Goal: Task Accomplishment & Management: Manage account settings

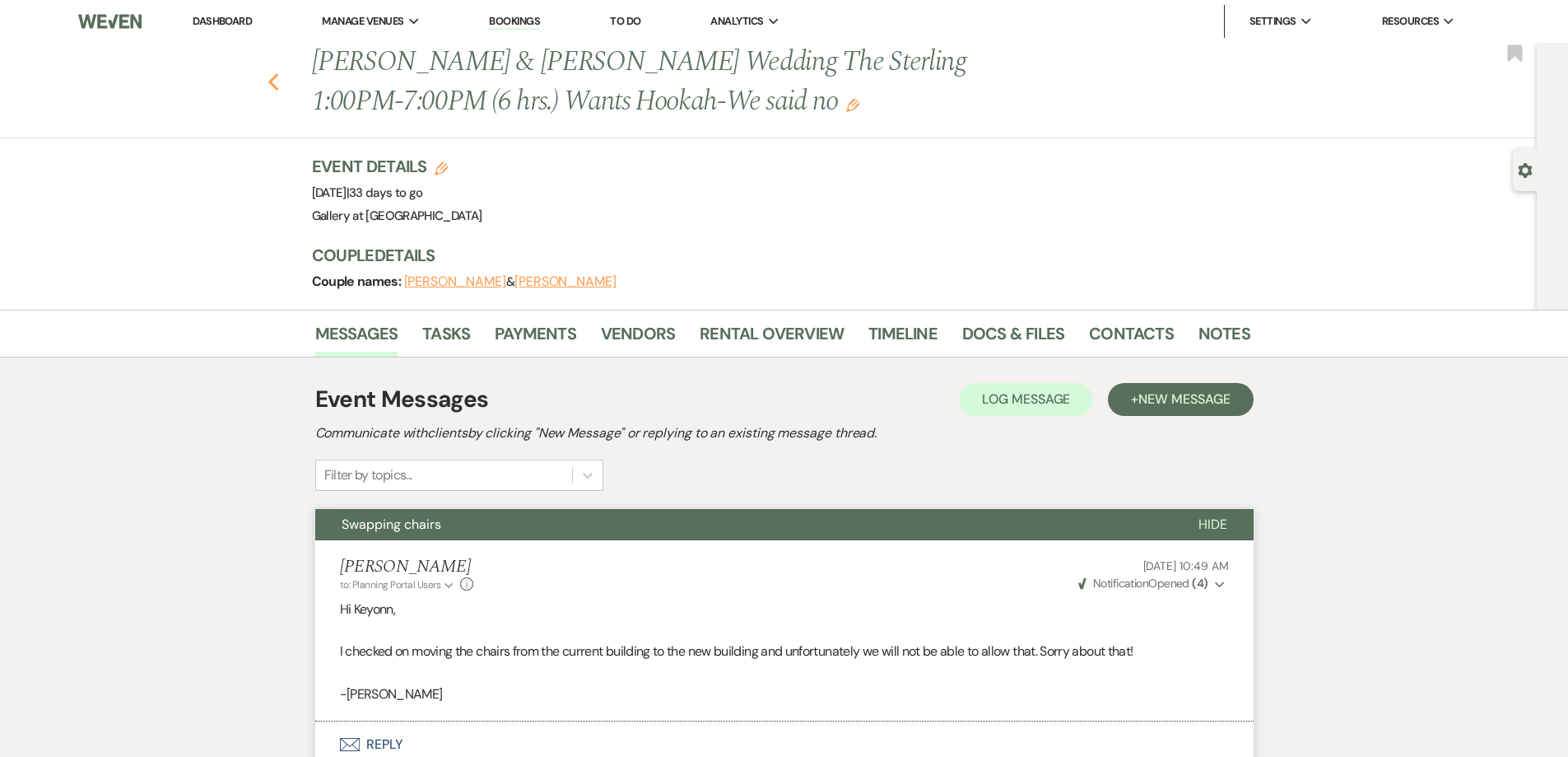
click at [276, 86] on icon "Previous" at bounding box center [273, 82] width 13 height 20
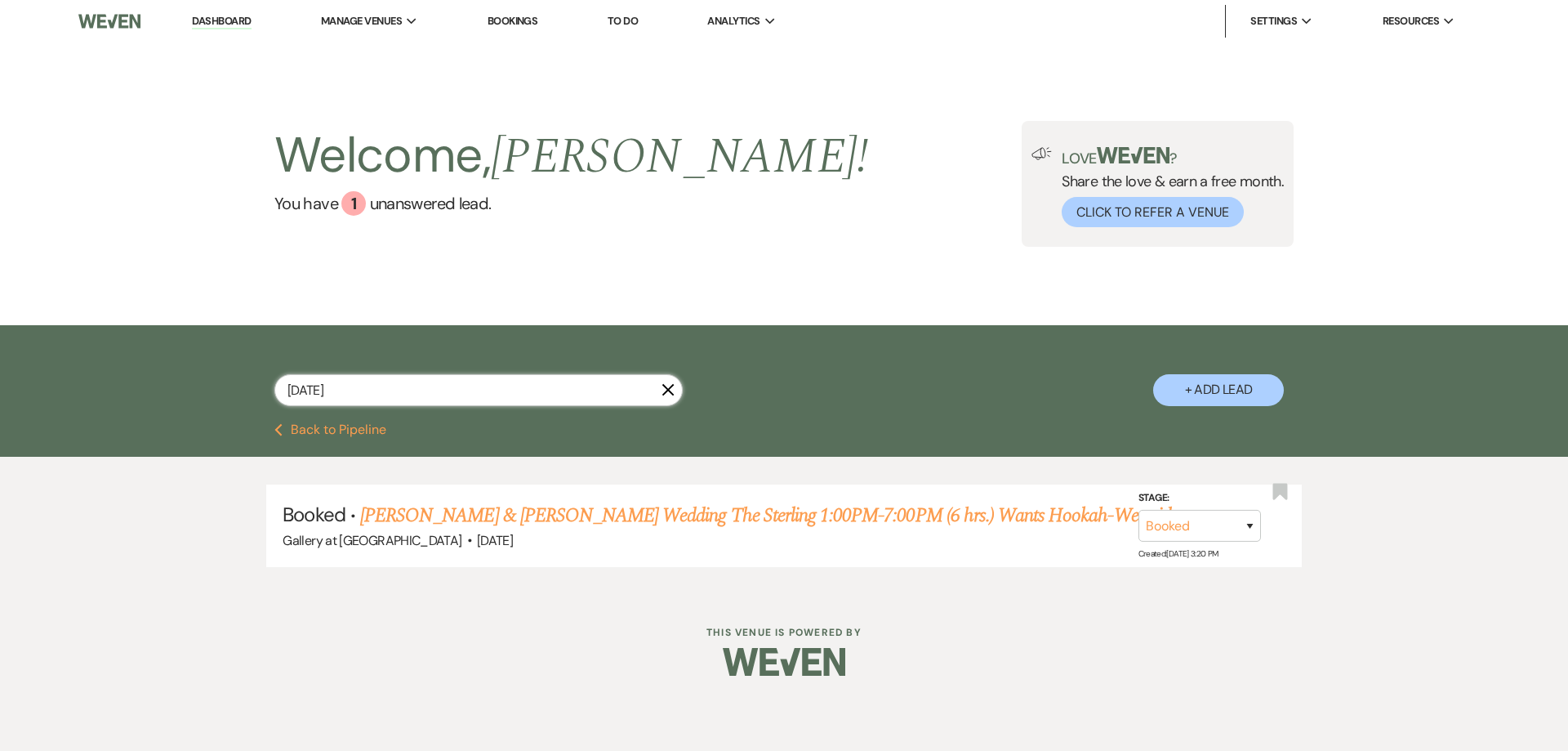
drag, startPoint x: 392, startPoint y: 382, endPoint x: 222, endPoint y: 383, distance: 170.0
click at [222, 383] on div "October 19 X + Add Lead" at bounding box center [783, 376] width 1176 height 86
type input "carla th"
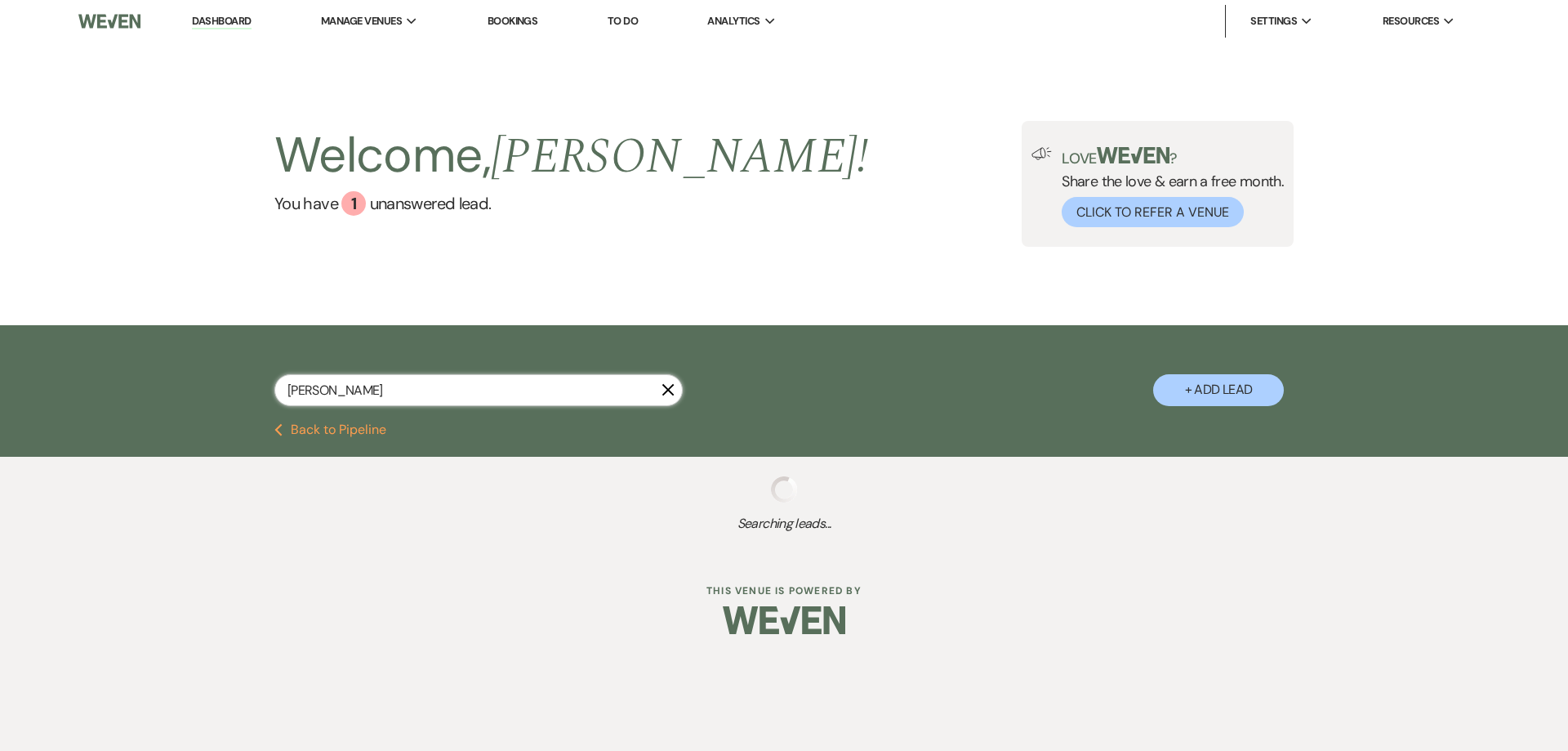
select select "8"
select select "4"
select select "2"
select select "5"
select select "4"
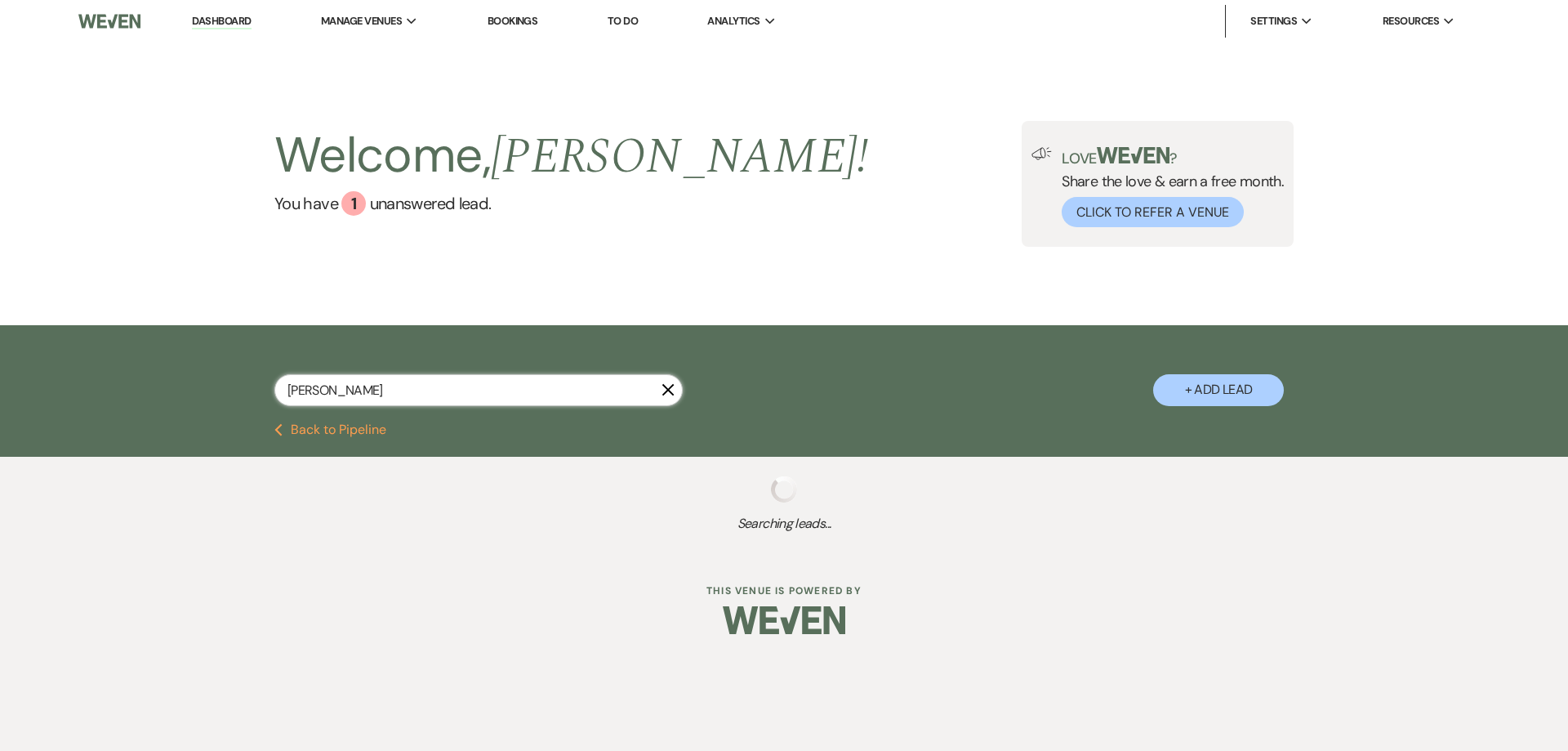
select select "8"
select select "5"
select select "8"
select select "5"
select select "8"
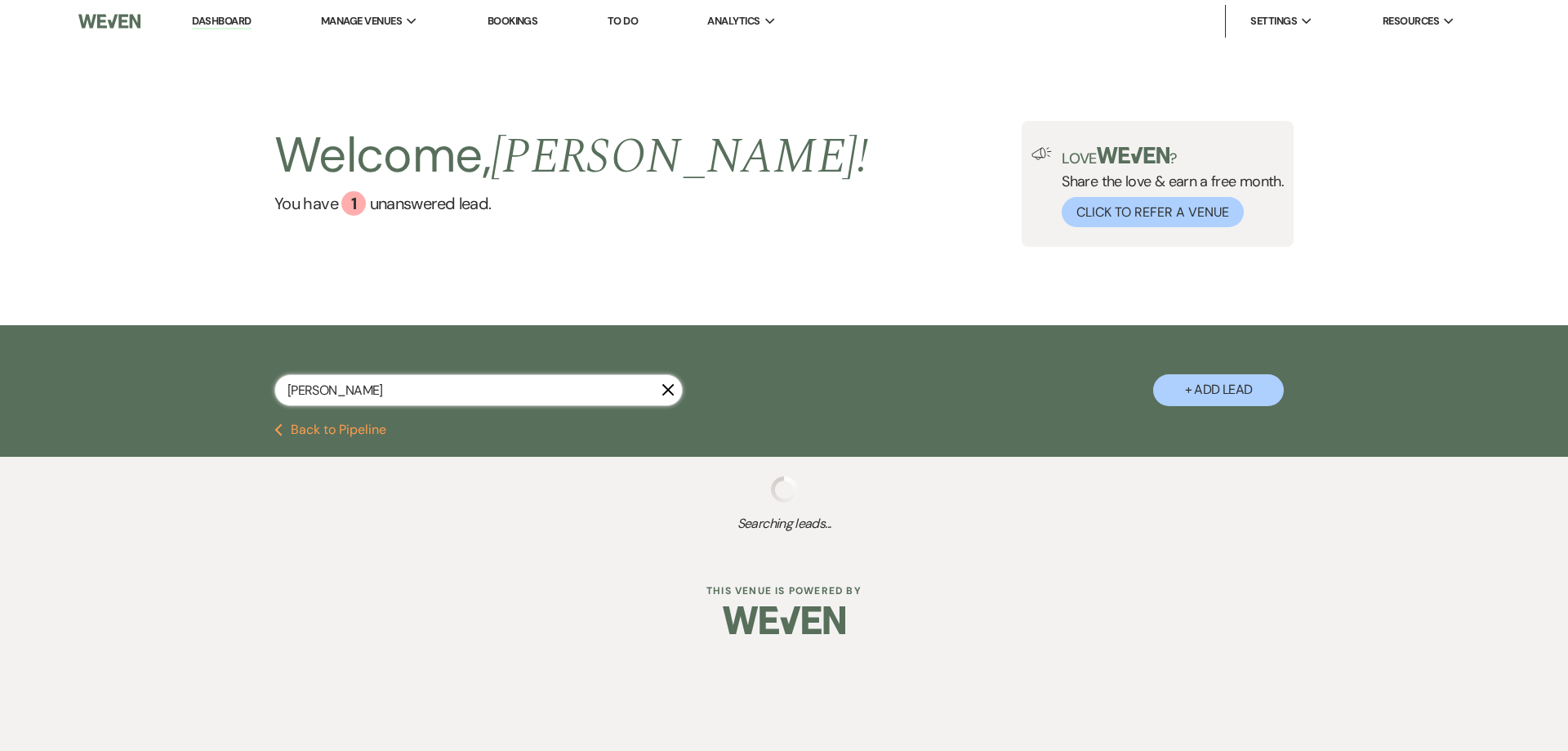
select select "7"
select select "8"
select select "5"
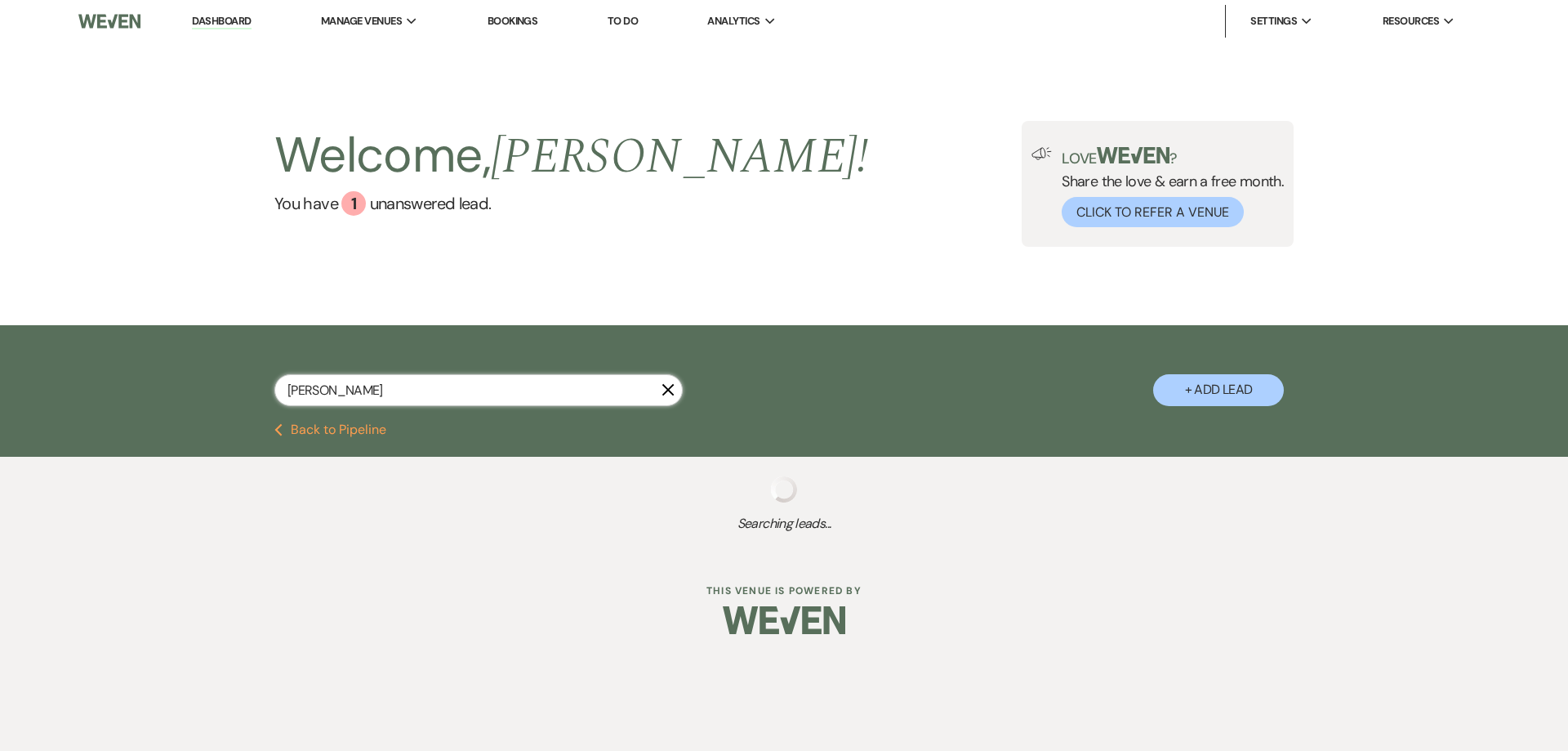
select select "8"
select select "5"
select select "8"
select select "10"
select select "8"
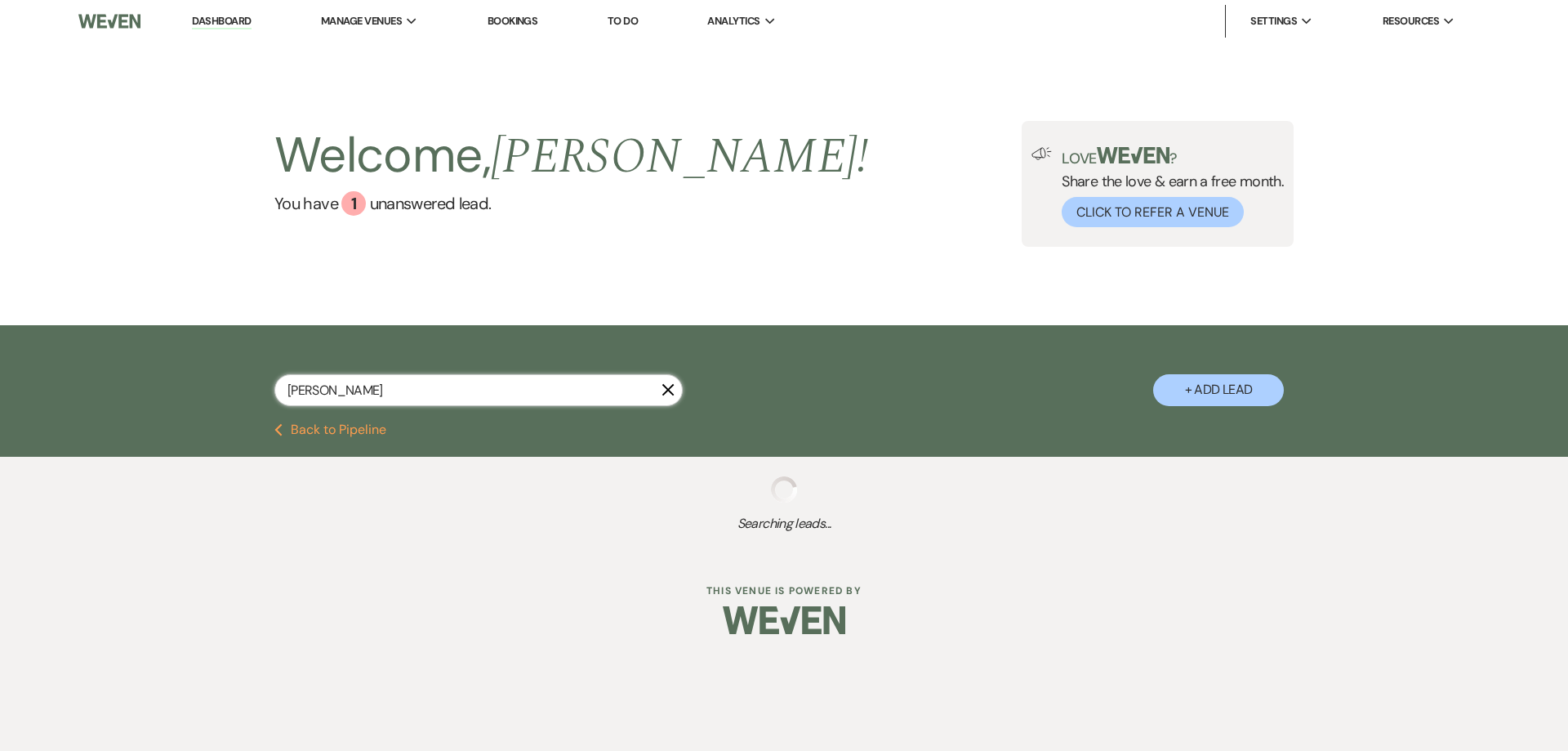
select select "5"
select select "4"
select select "8"
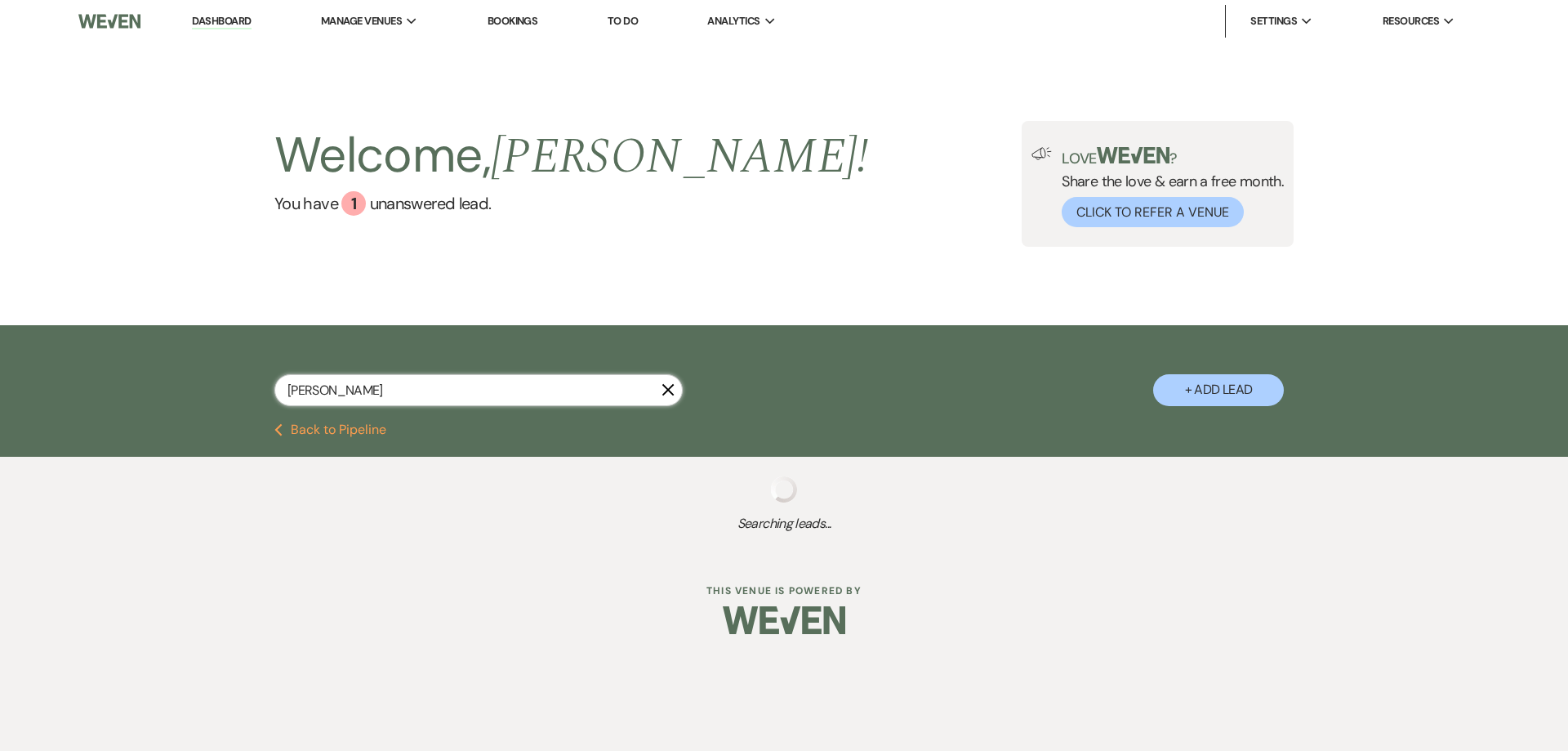
select select "8"
select select "5"
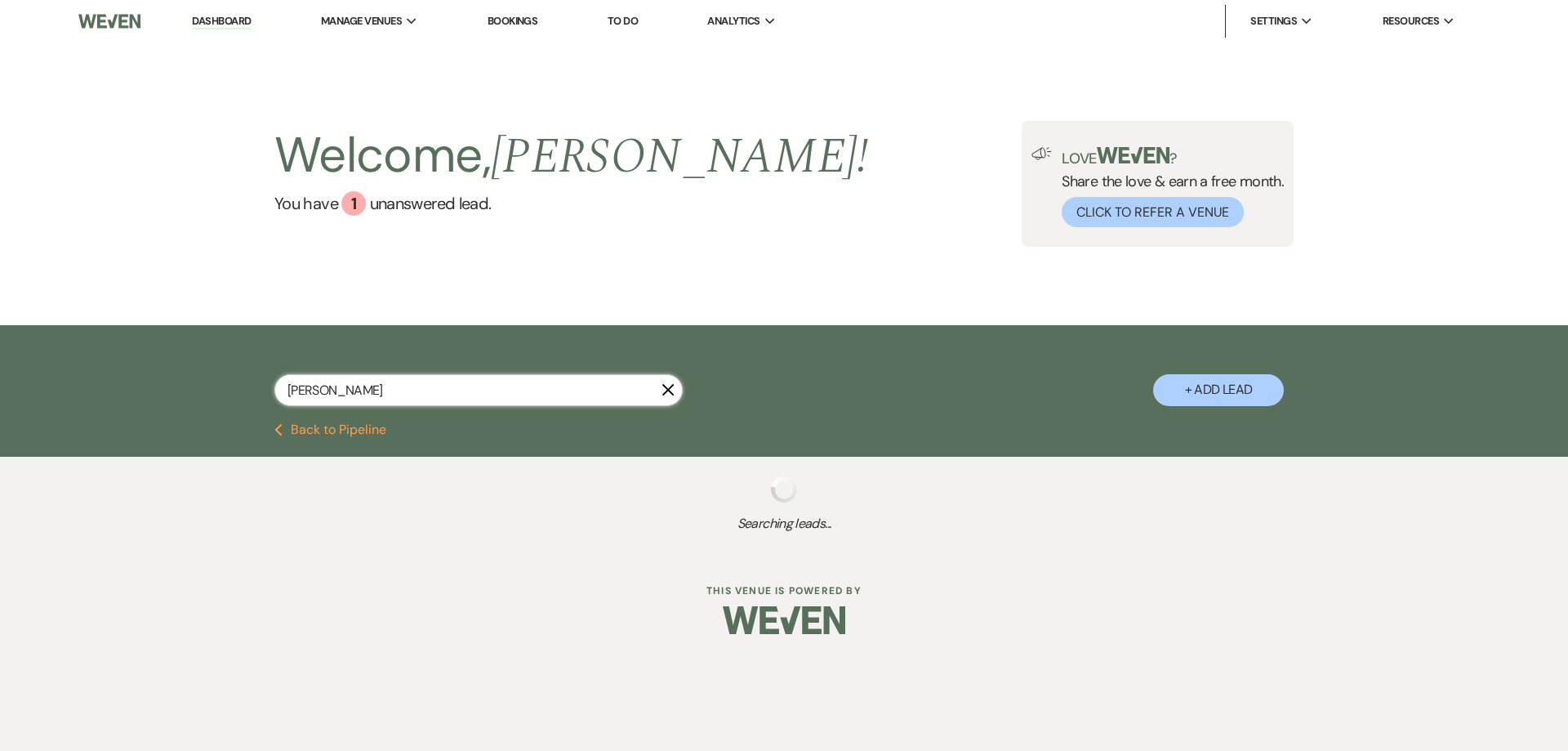
select select "8"
select select "5"
select select "8"
select select "5"
select select "8"
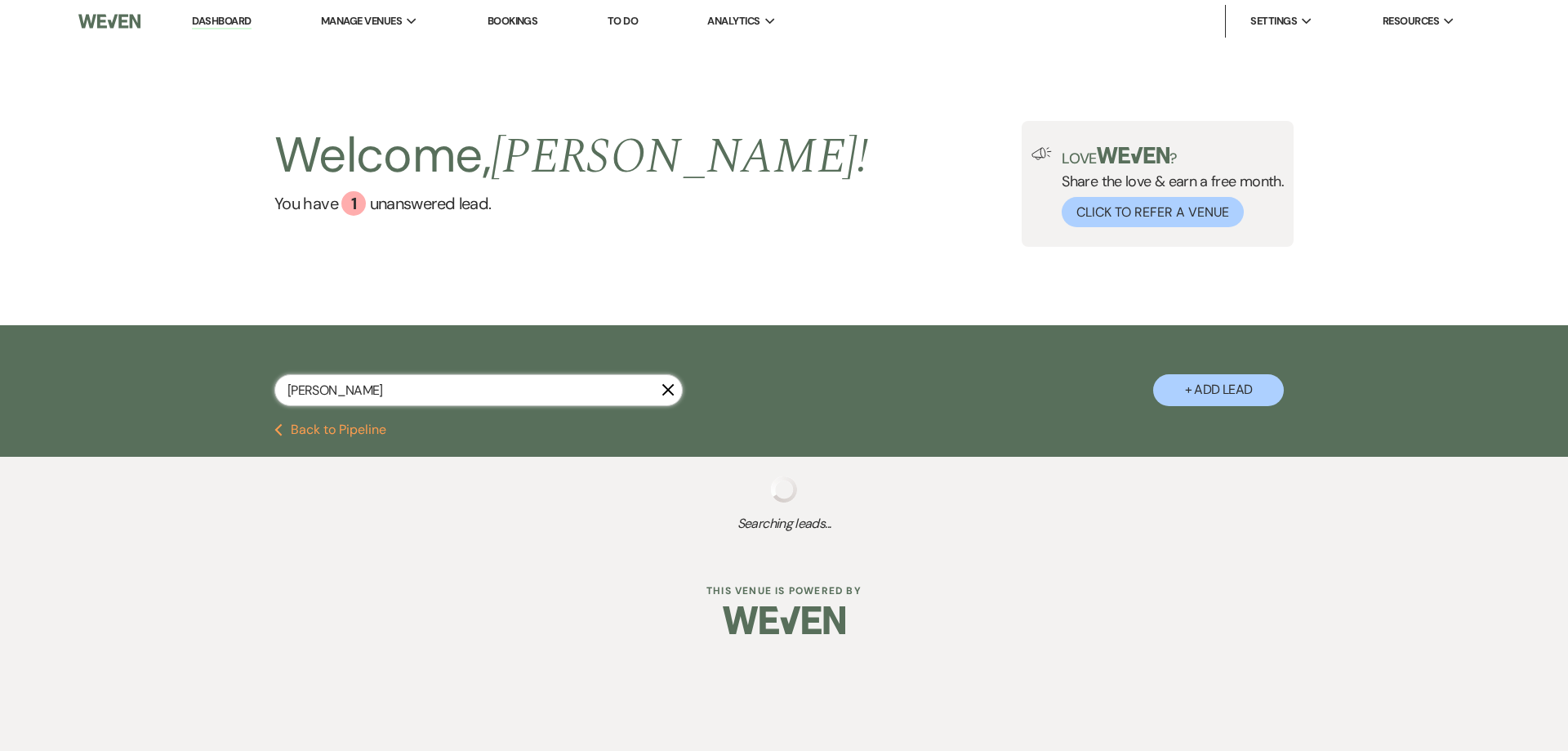
select select "8"
select select "5"
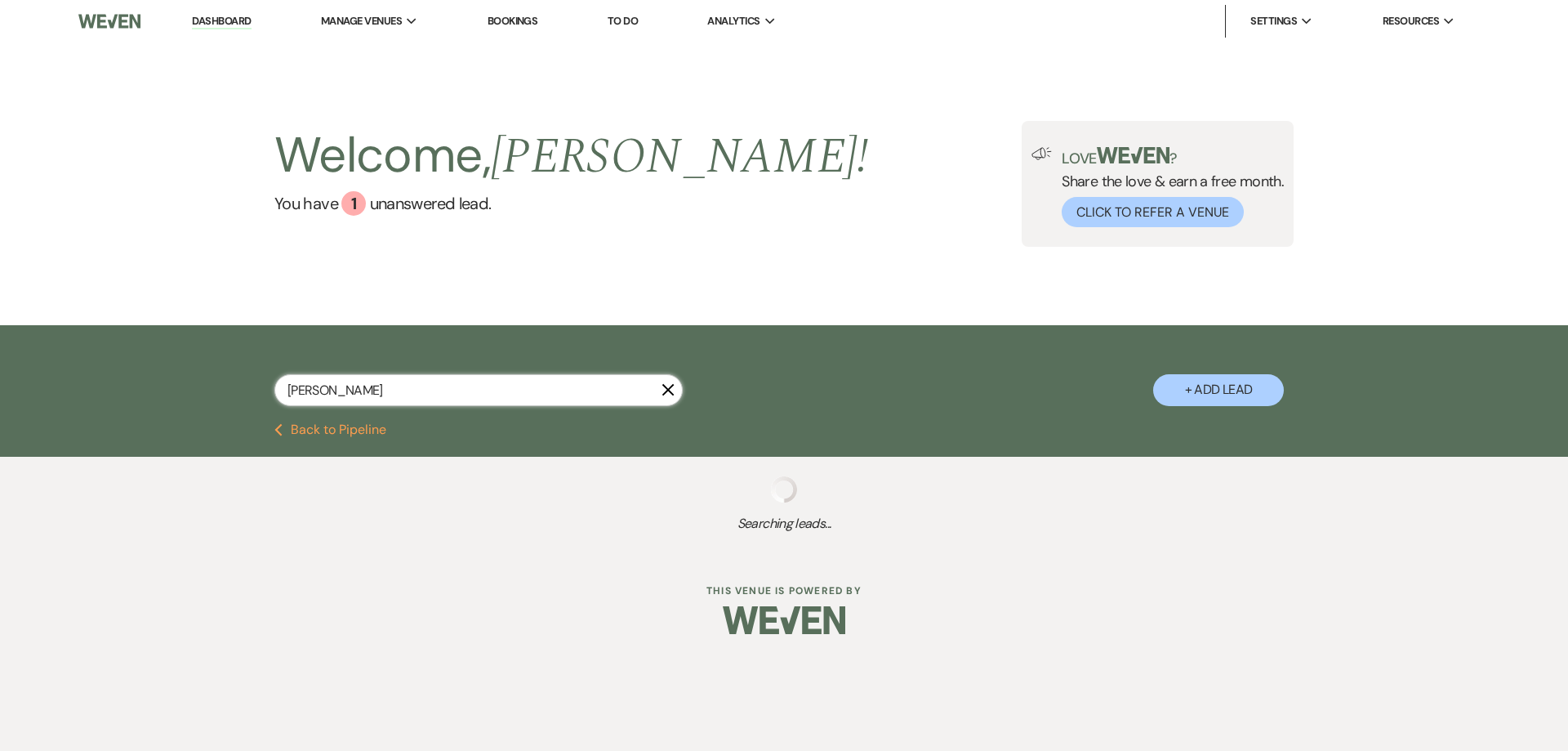
select select "8"
select select "5"
select select "8"
select select "5"
select select "4"
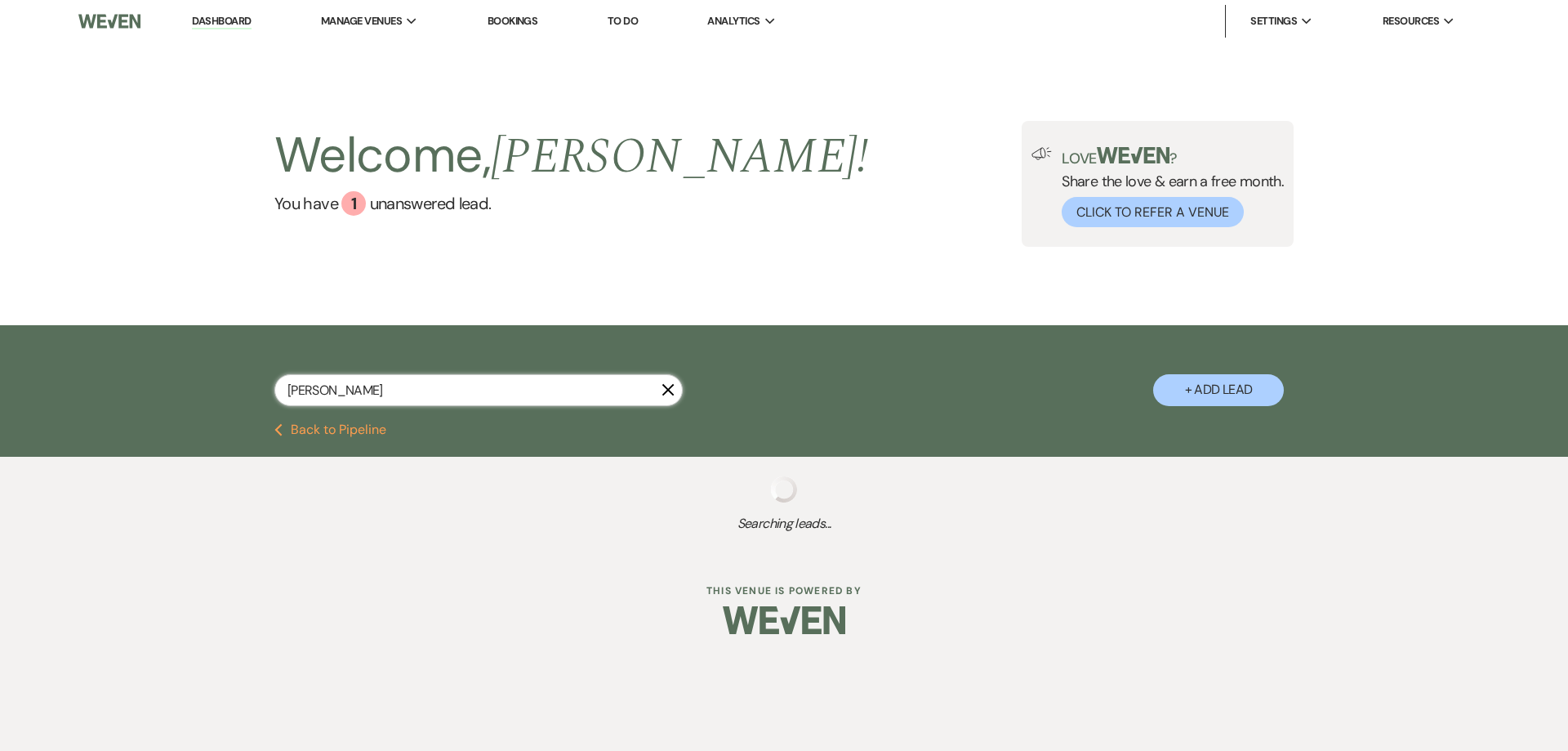
select select "4"
select select "8"
select select "6"
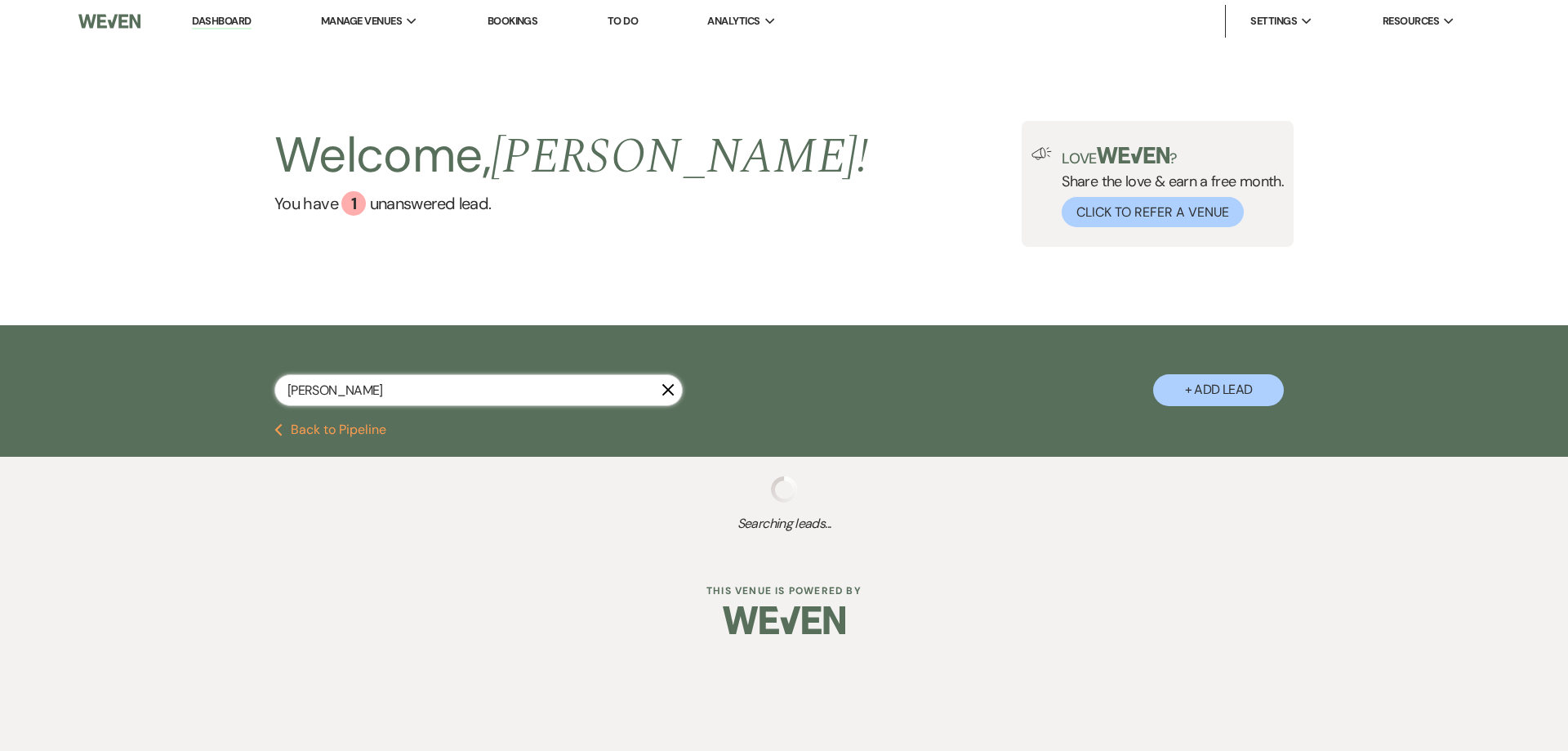
select select "8"
select select "5"
select select "8"
select select "5"
select select "8"
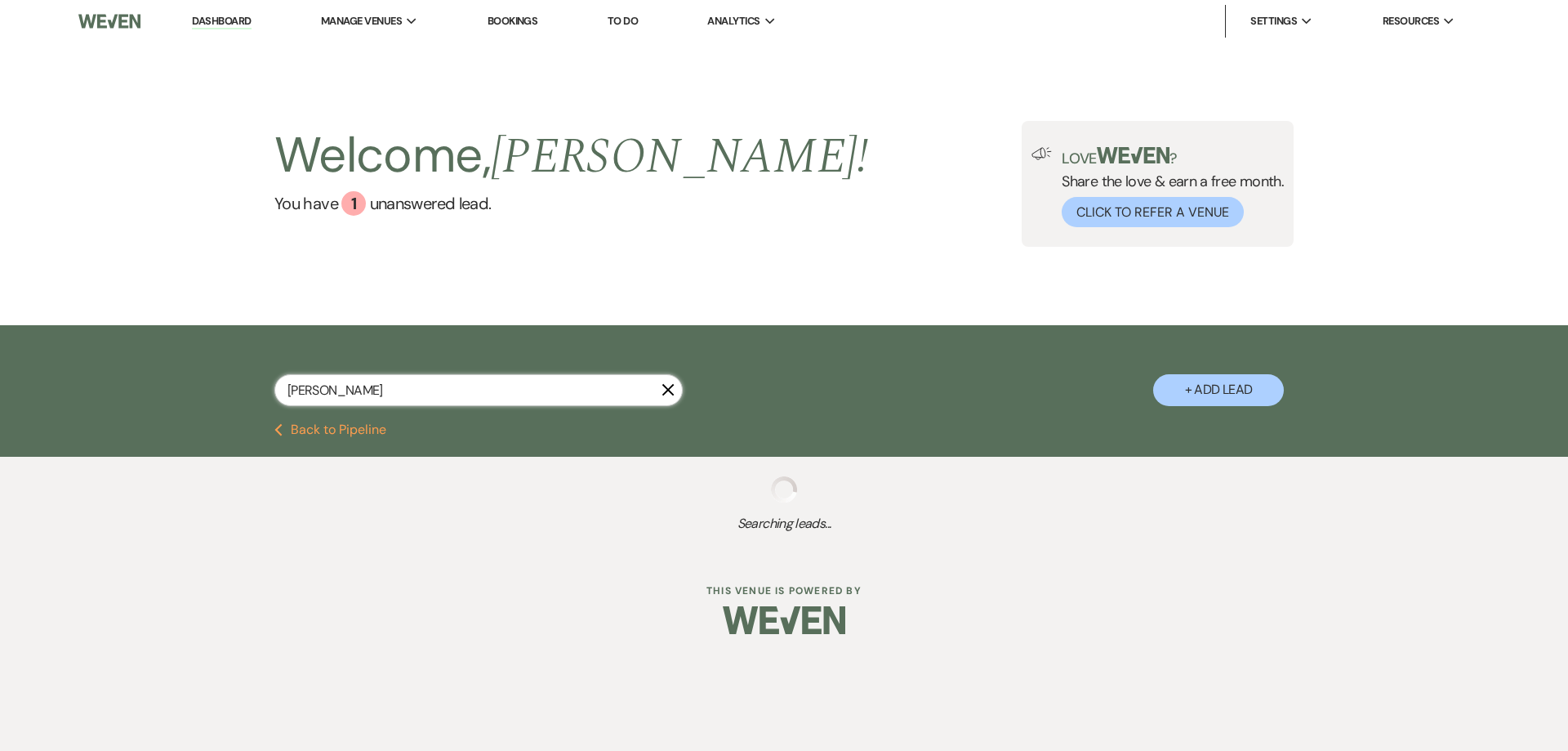
select select "6"
select select "8"
select select "5"
select select "8"
select select "4"
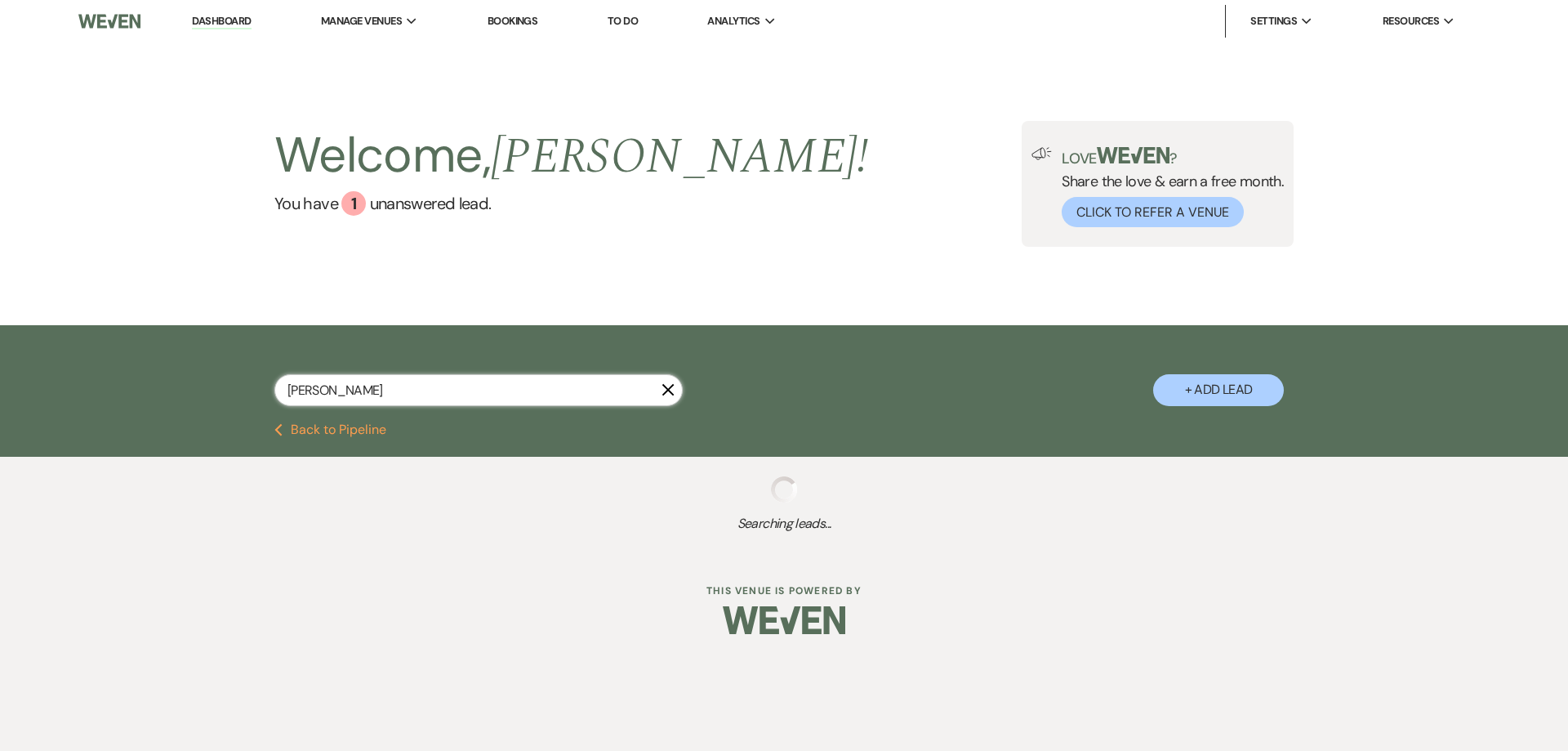
select select "8"
select select "5"
select select "8"
select select "5"
select select "8"
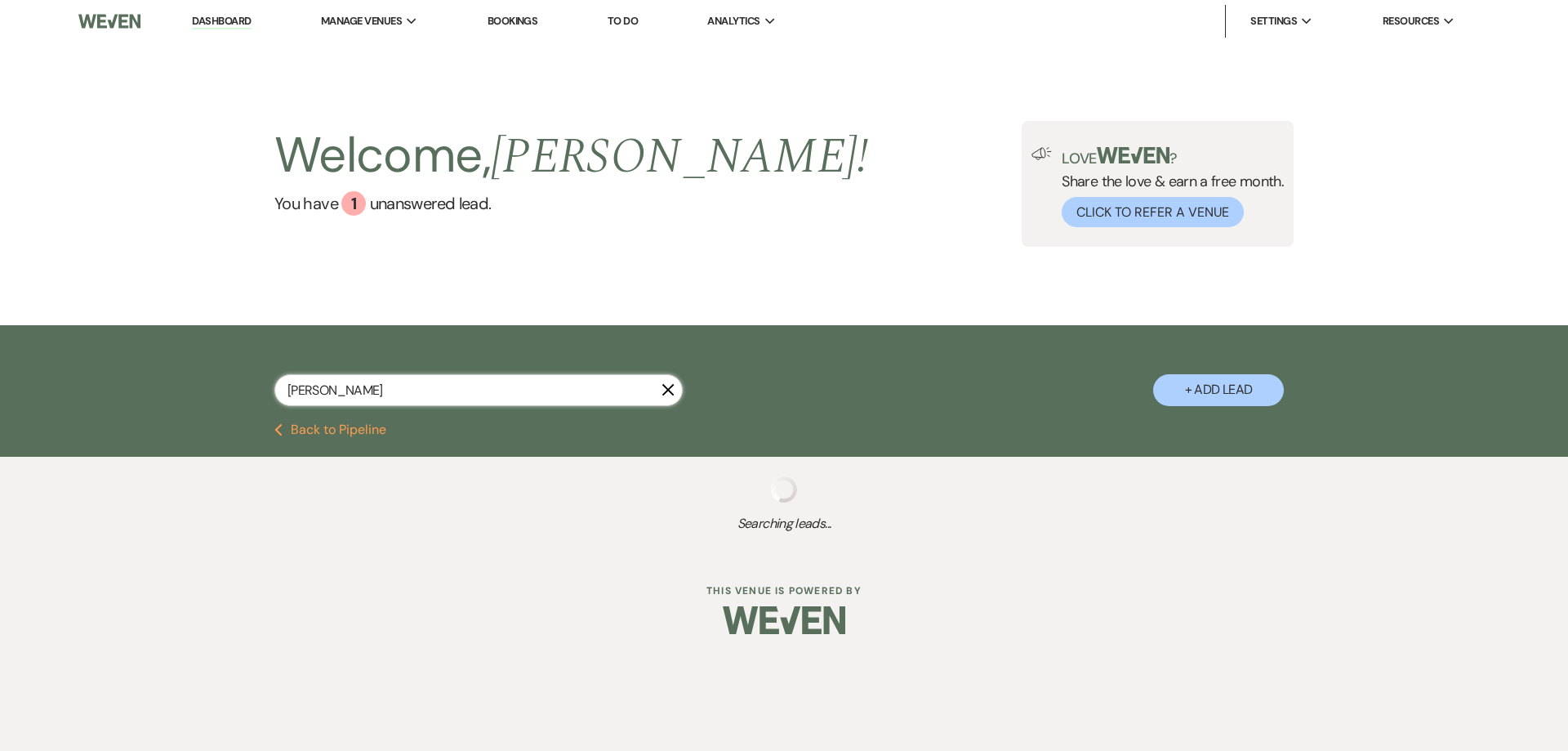
select select "5"
select select "8"
select select "5"
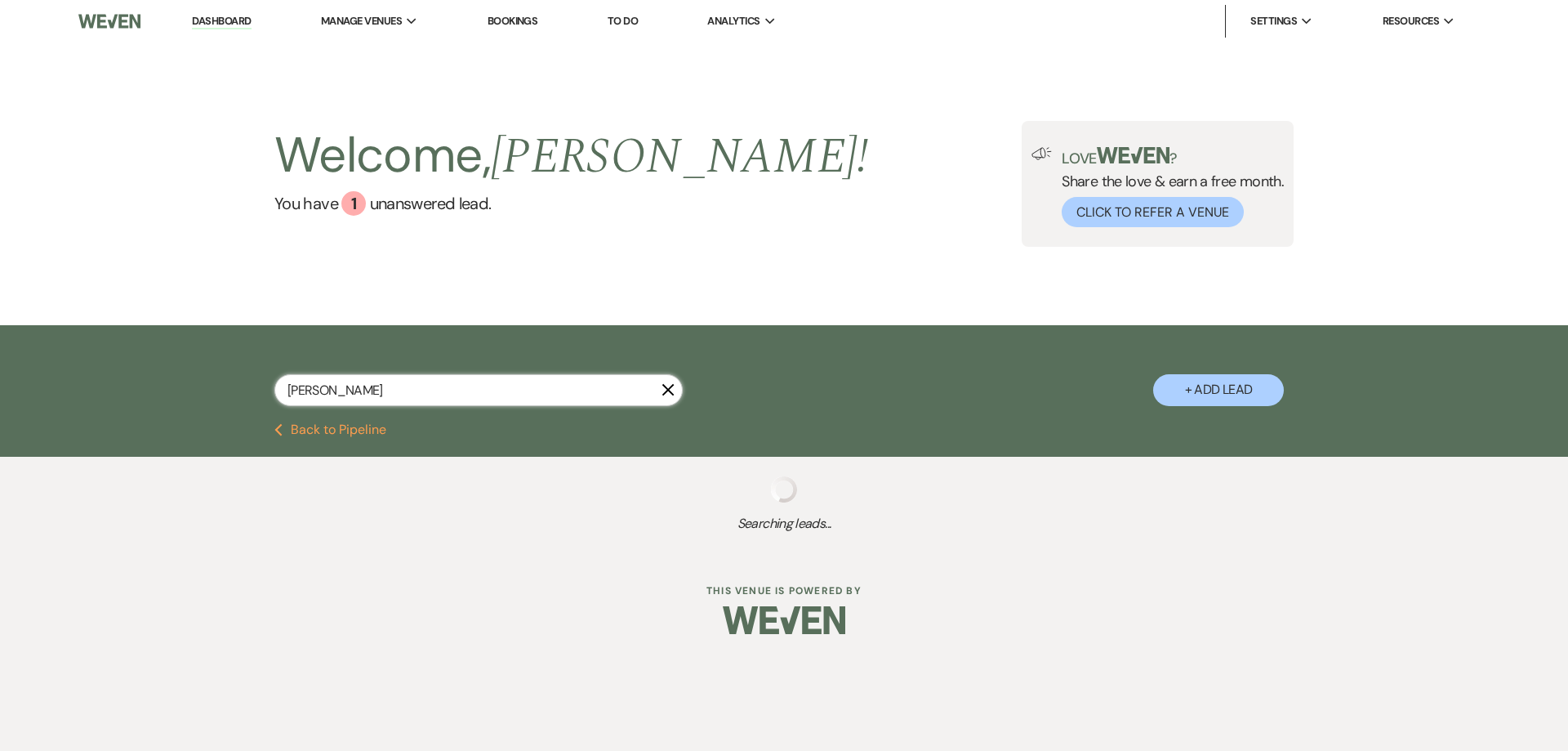
select select "8"
select select "5"
select select "8"
select select "5"
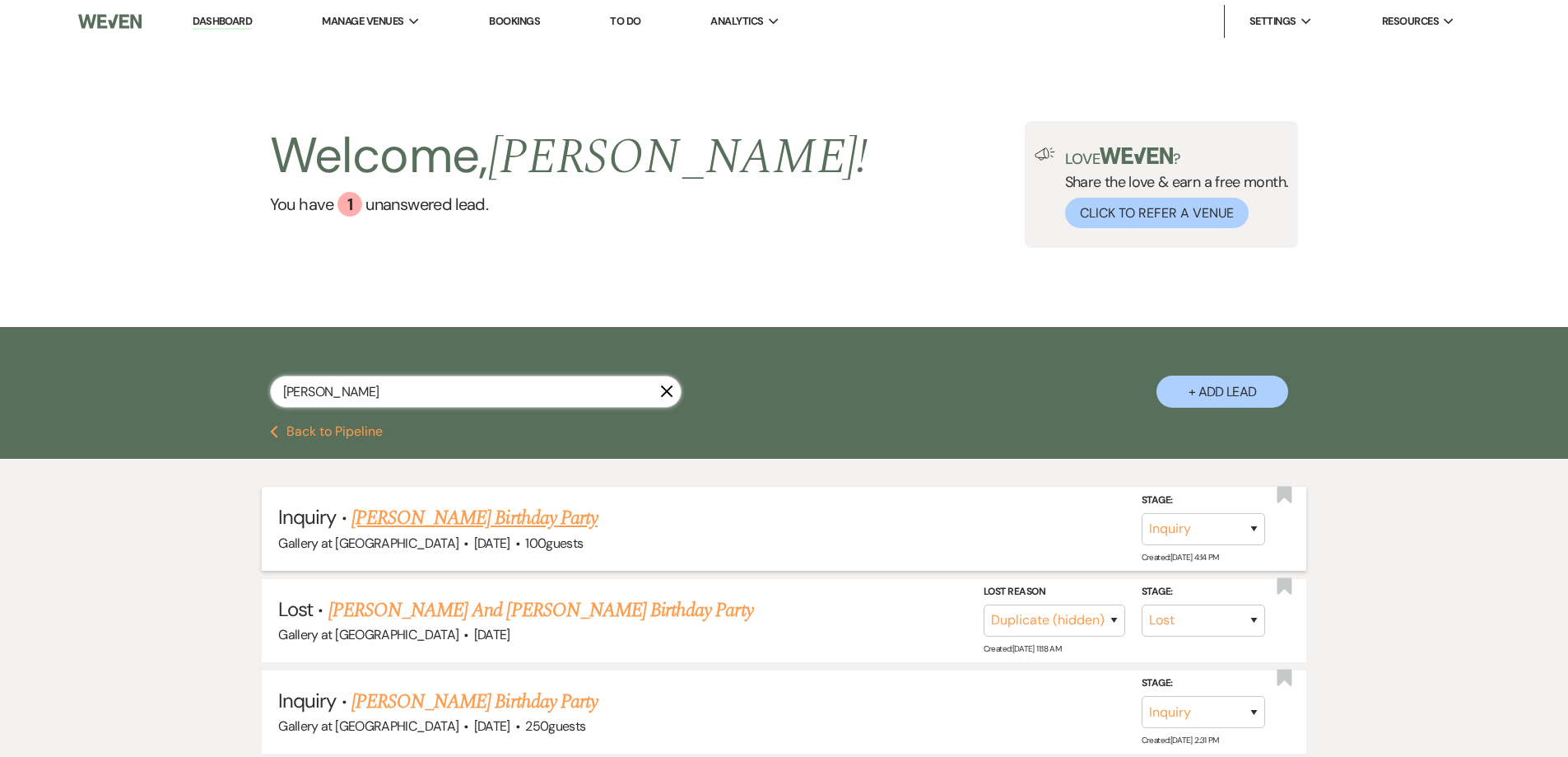
type input "carla th"
click at [518, 522] on link "[PERSON_NAME] Birthday Party" at bounding box center [474, 517] width 246 height 29
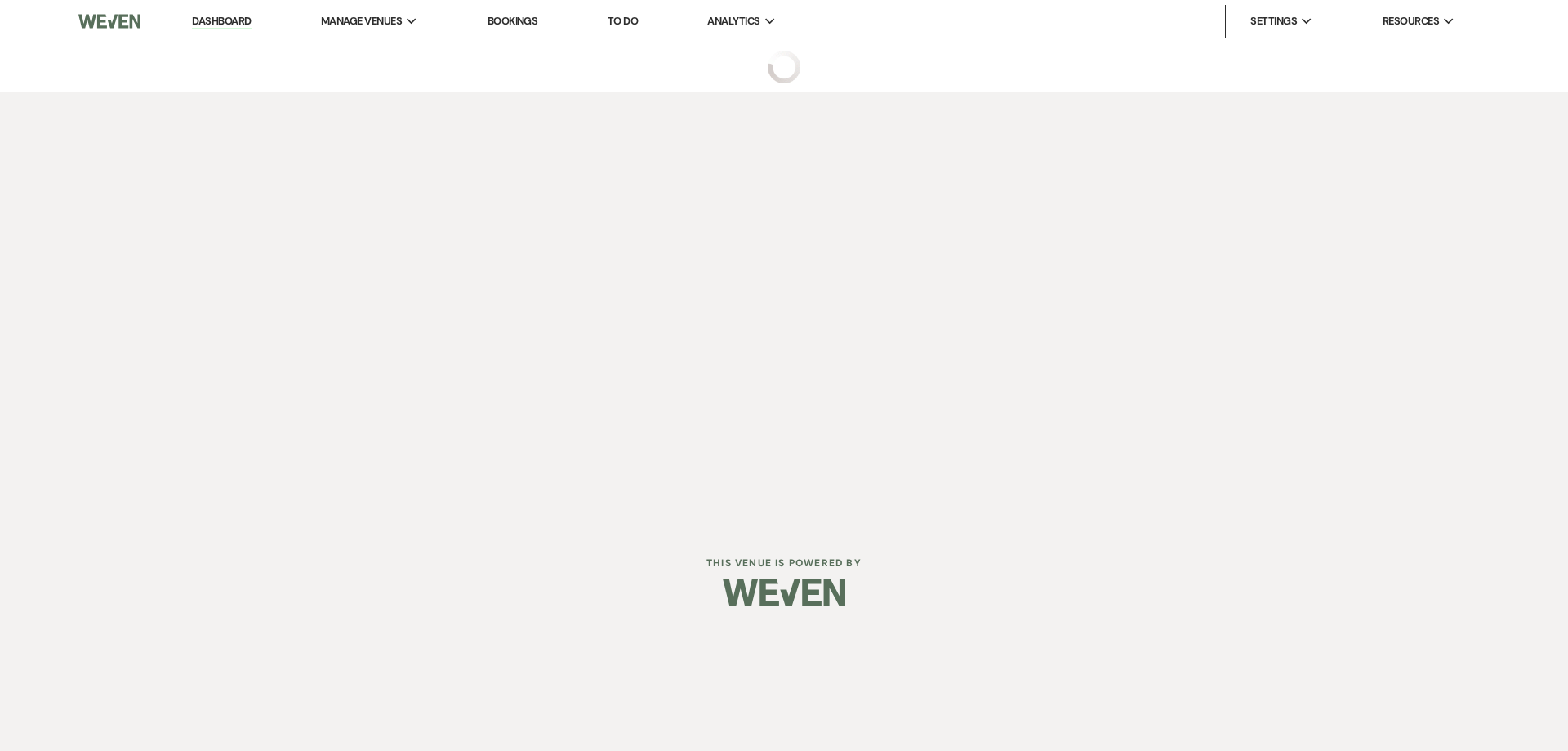
select select "5"
select select "4"
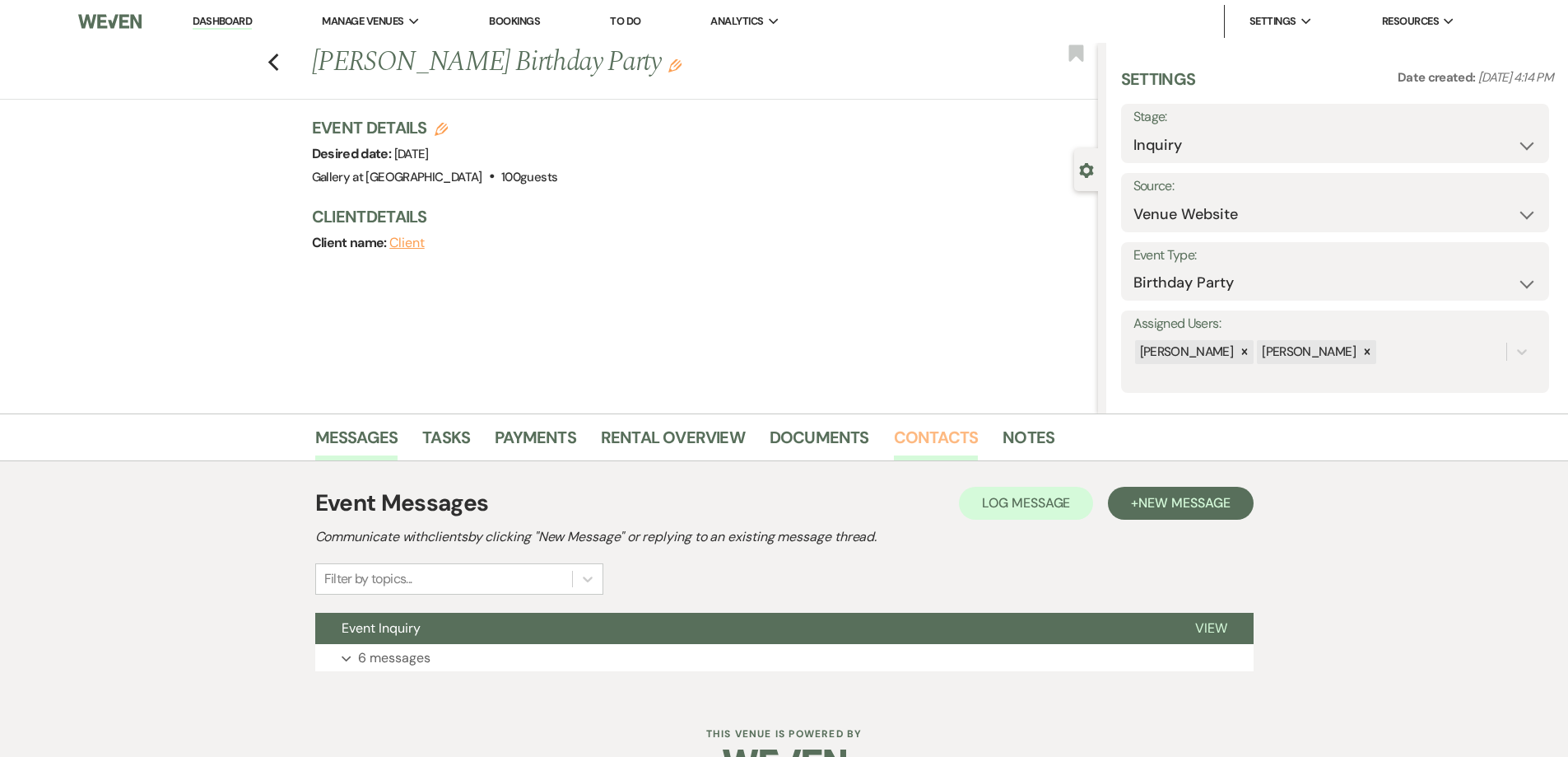
click at [920, 440] on link "Contacts" at bounding box center [937, 442] width 84 height 36
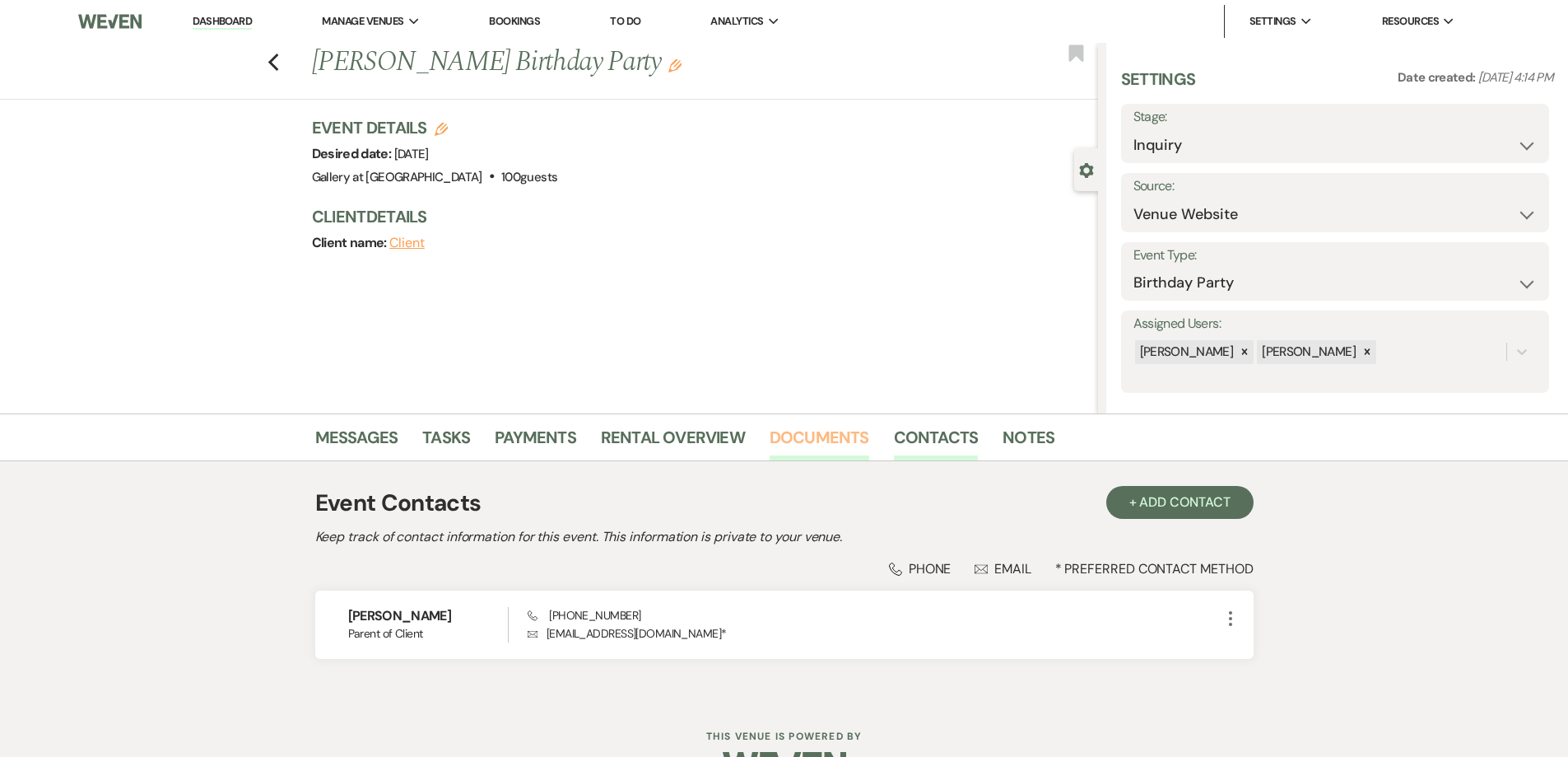
click at [824, 441] on link "Documents" at bounding box center [819, 442] width 99 height 36
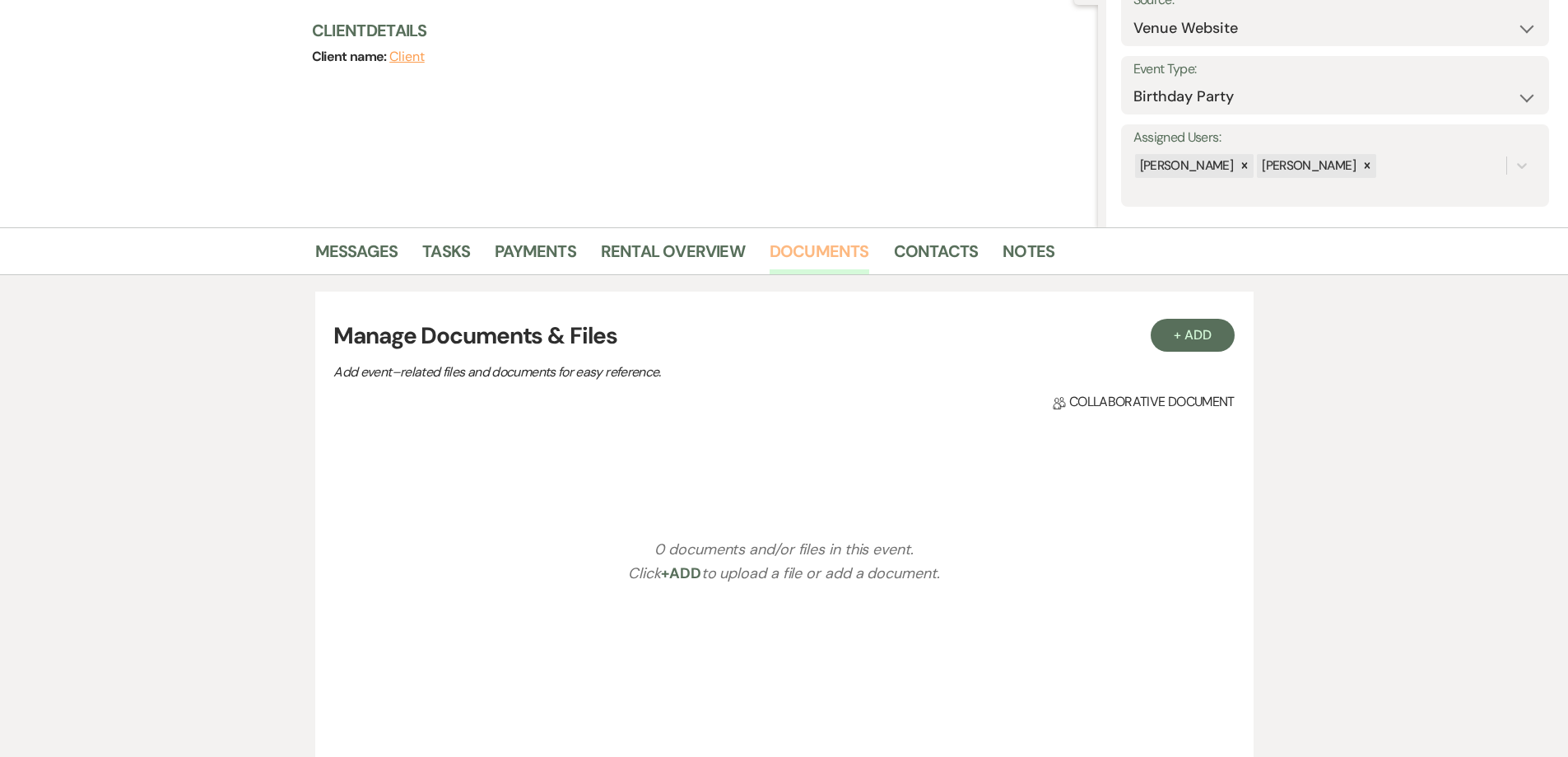
scroll to position [247, 0]
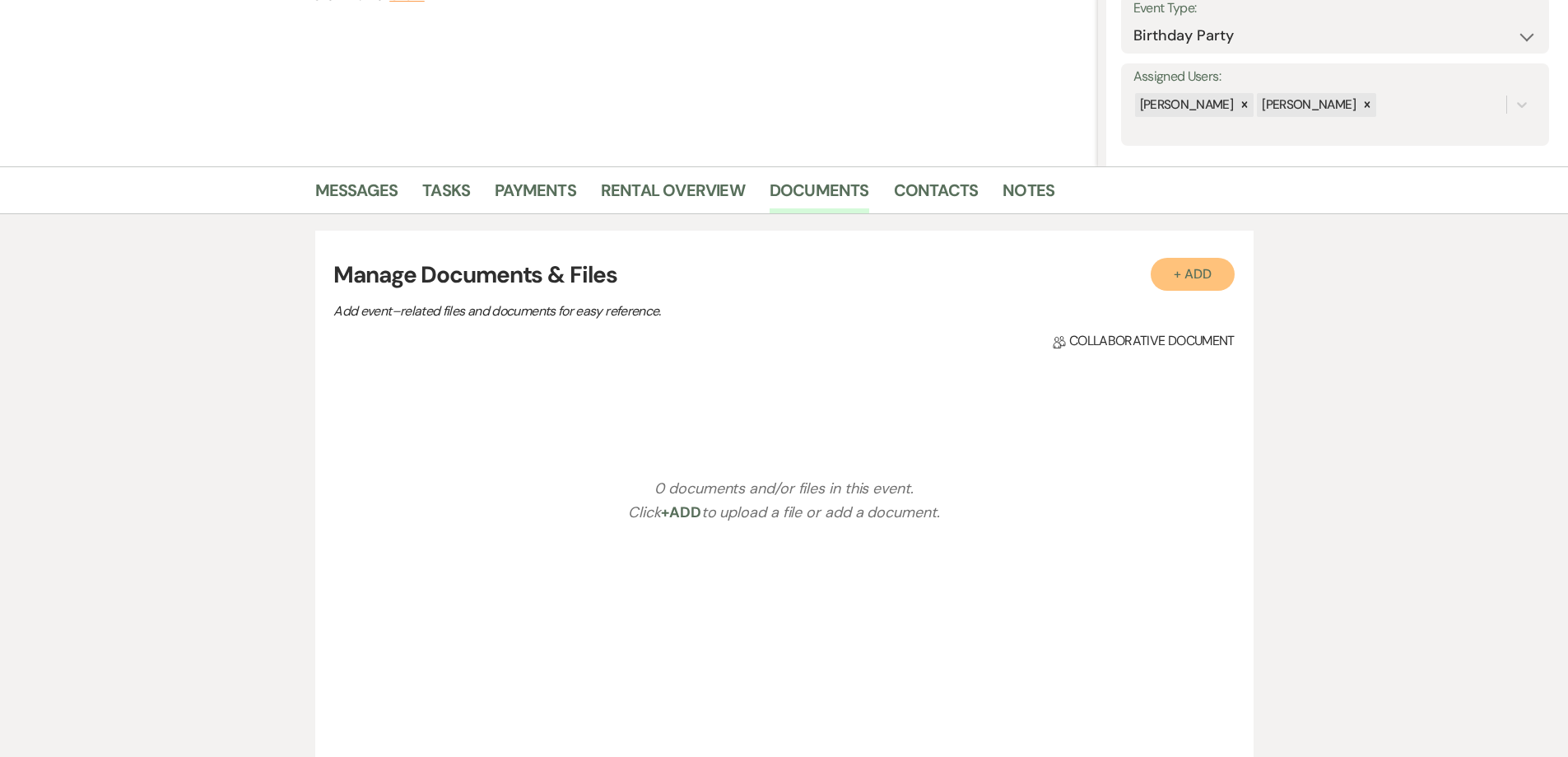
click at [1198, 279] on button "+ Add" at bounding box center [1193, 274] width 84 height 33
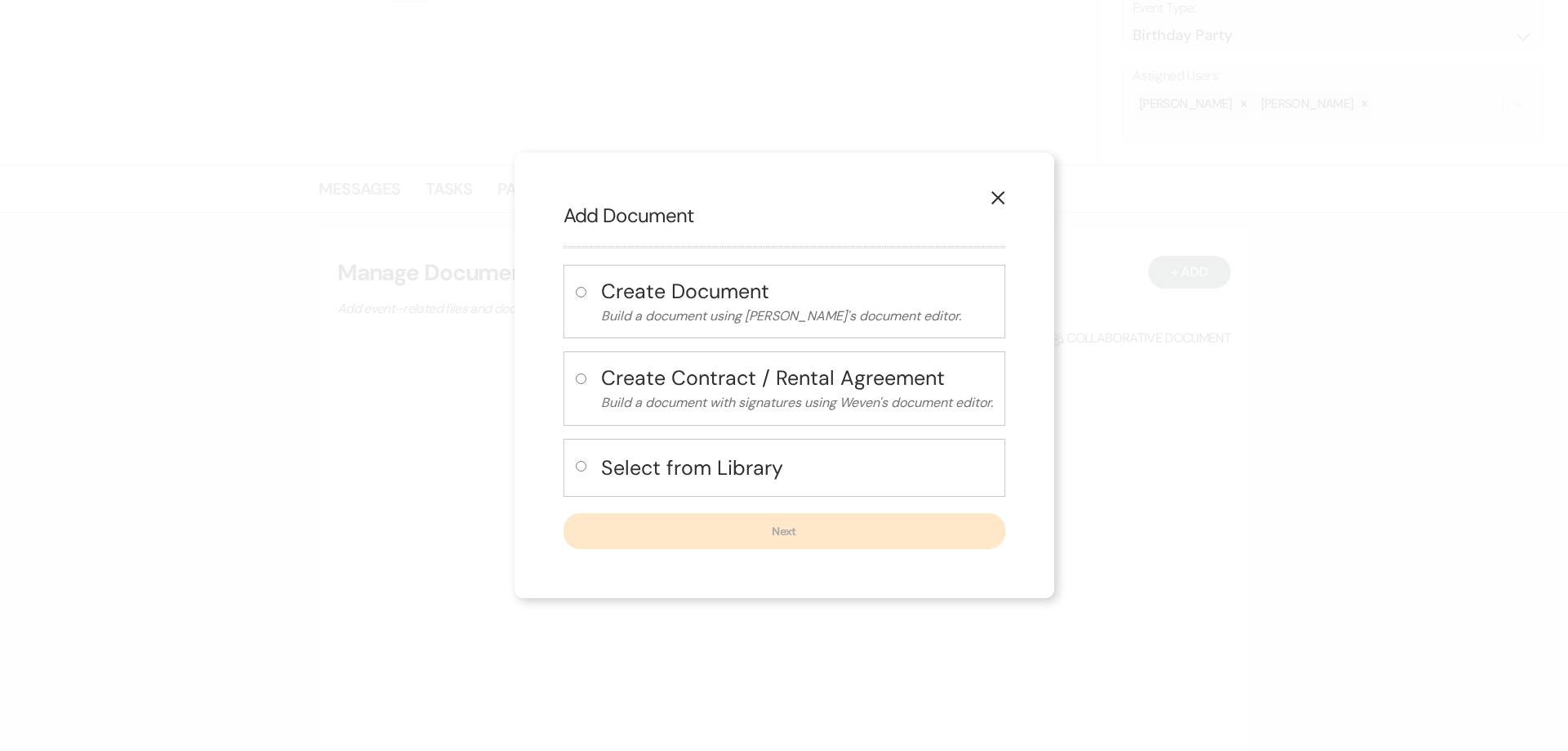
click at [579, 464] on input "radio" at bounding box center [580, 466] width 11 height 11
radio input "true"
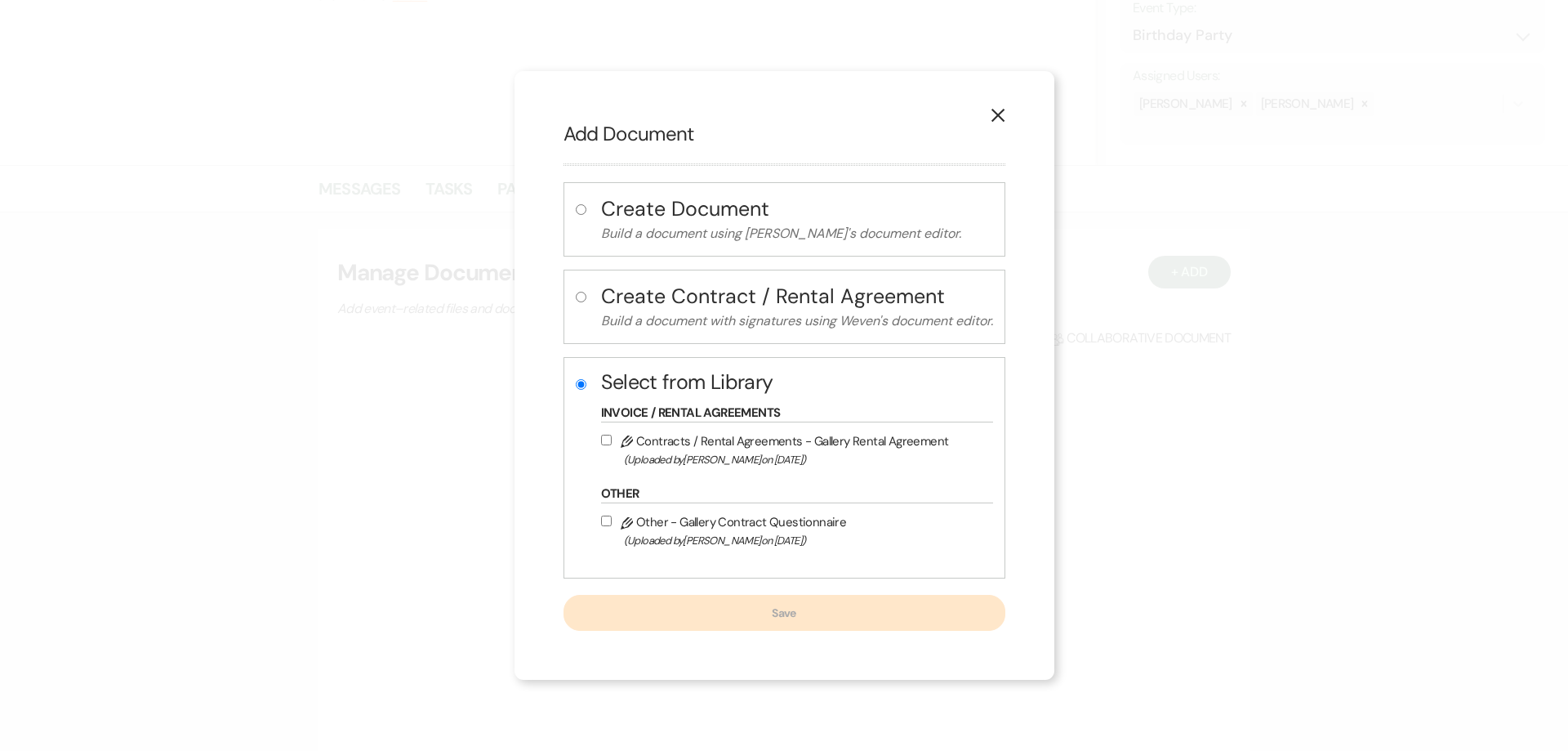
click at [606, 443] on input "Pencil Contracts / Rental Agreements - Gallery Rental Agreement (Uploaded by Ju…" at bounding box center [606, 439] width 11 height 11
checkbox input "true"
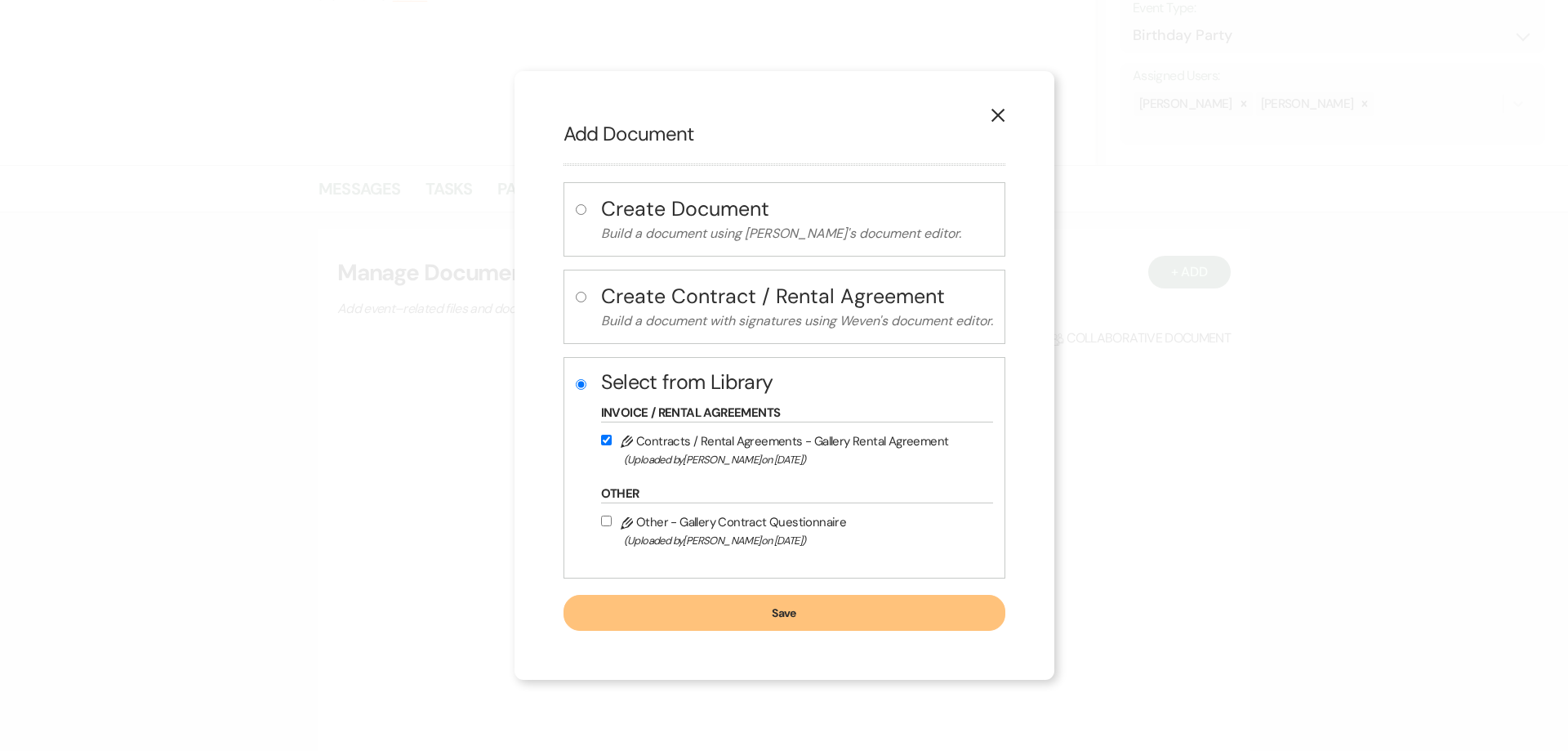
click at [695, 618] on button "Save" at bounding box center [785, 612] width 442 height 36
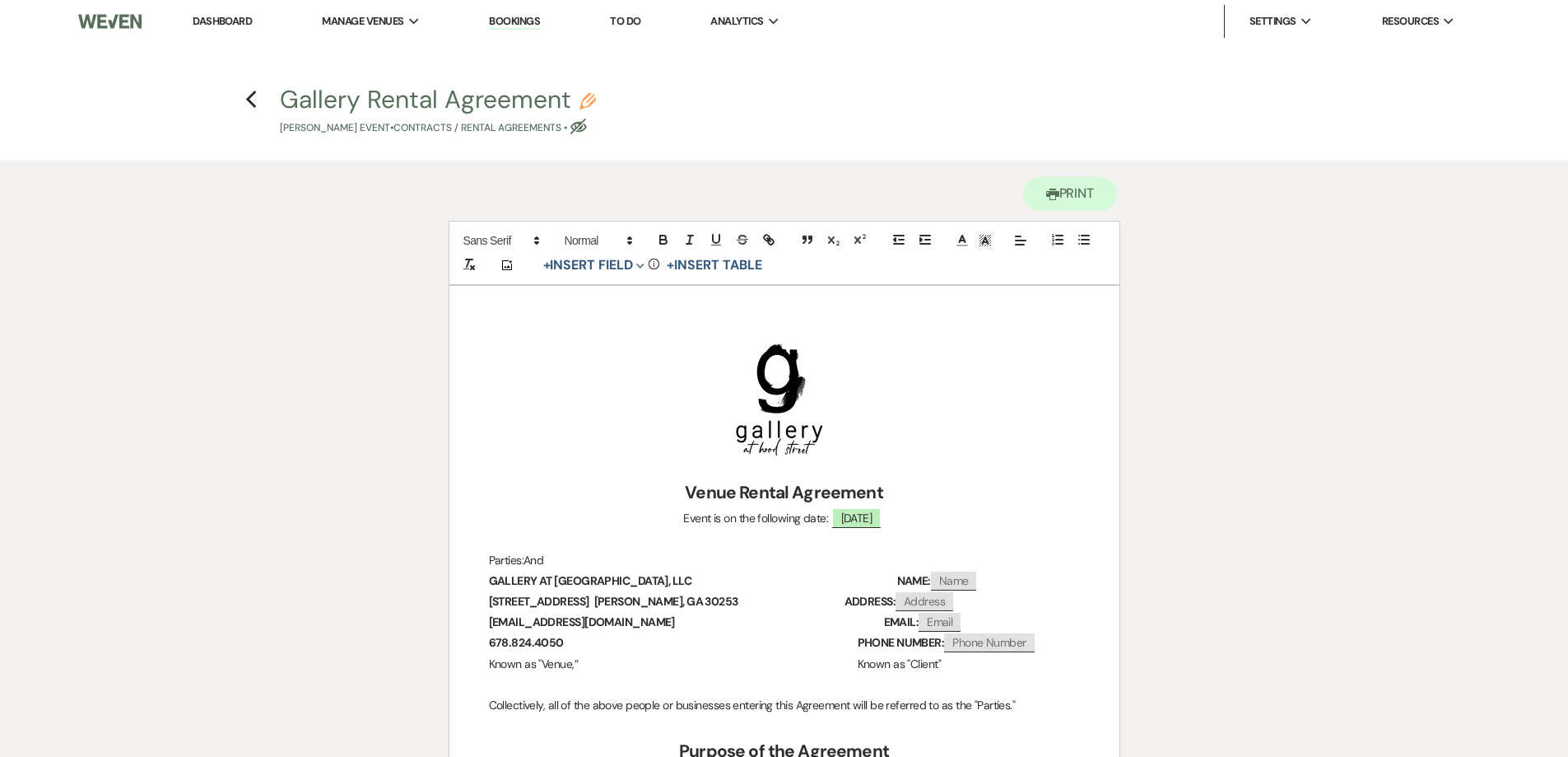
click at [240, 17] on link "Dashboard" at bounding box center [222, 21] width 59 height 14
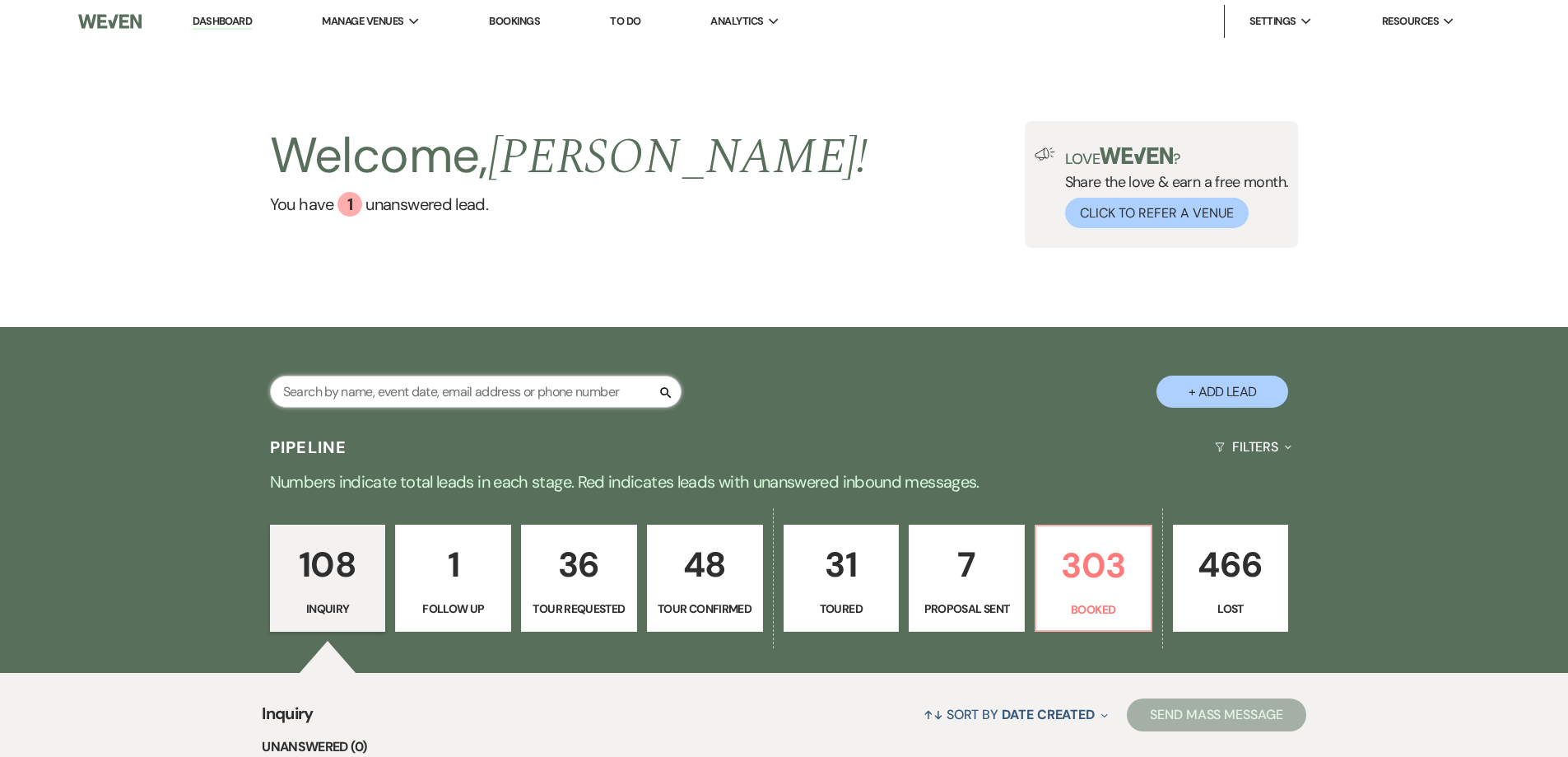
click at [631, 389] on input "text" at bounding box center [475, 391] width 411 height 32
type input "carla"
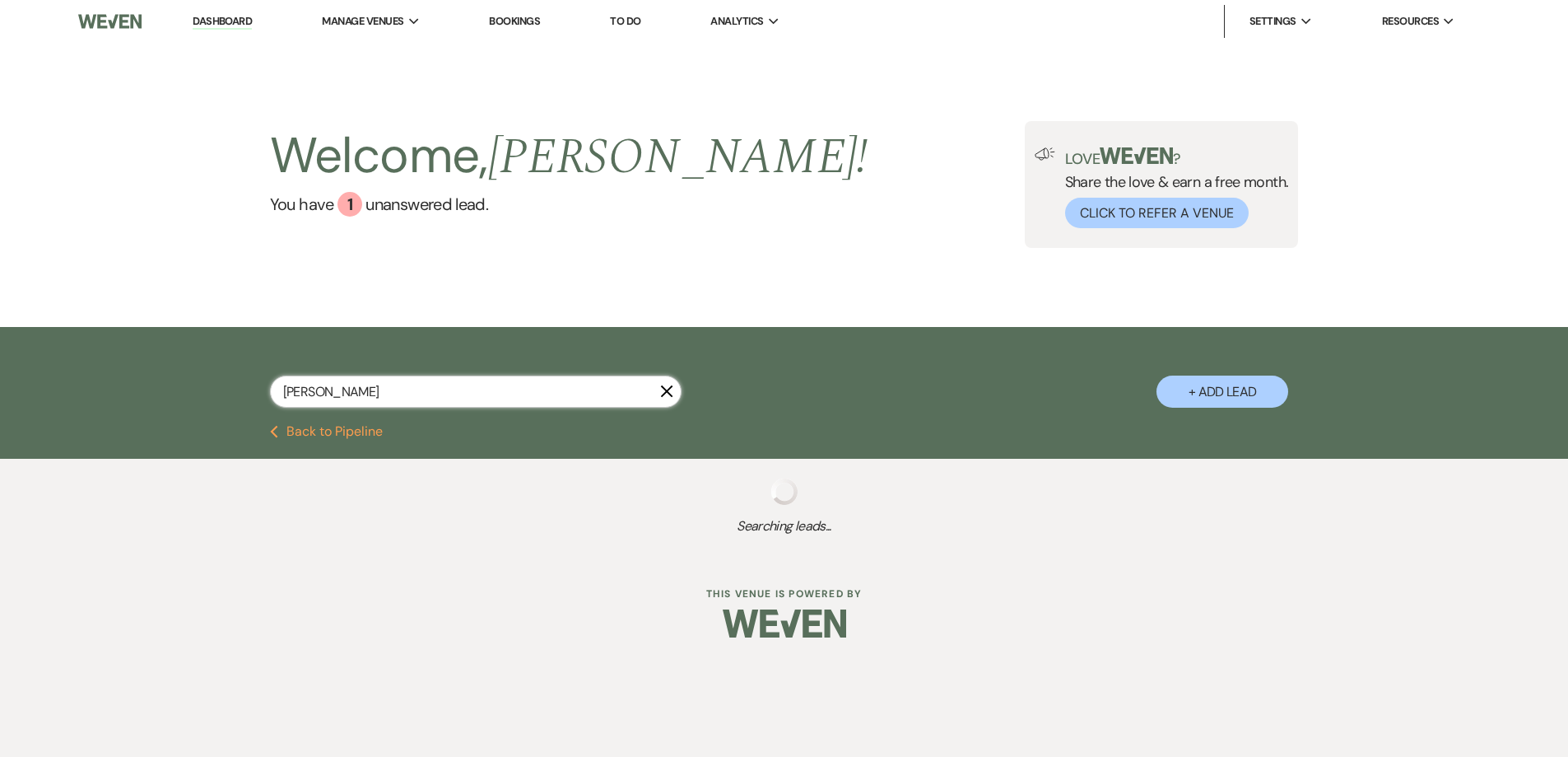
select select "6"
select select "8"
select select "10"
select select "8"
select select "5"
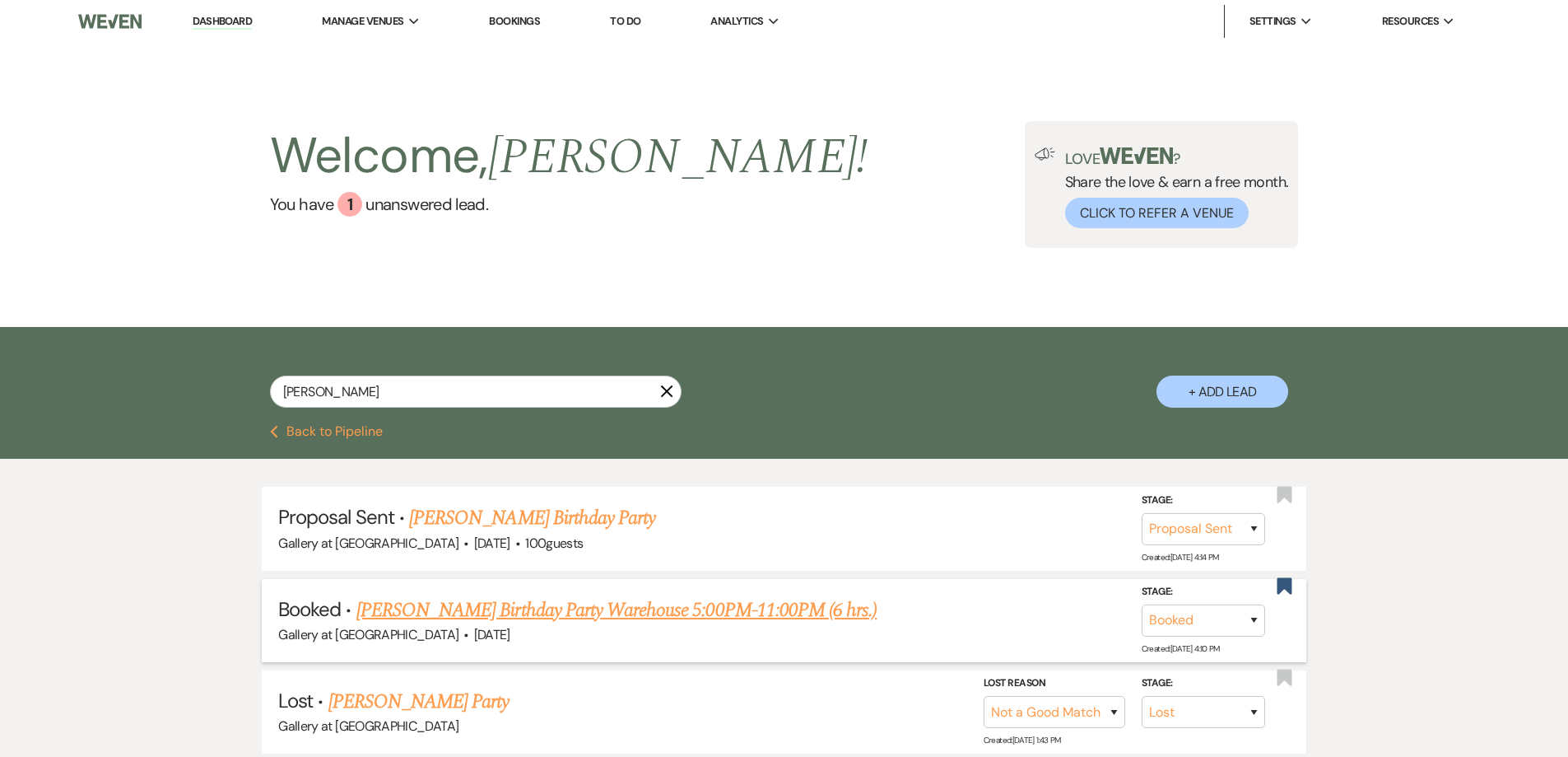
click at [694, 610] on link "Carla Morgan's Birthday Party Warehouse 5:00PM-11:00PM (6 hrs.)" at bounding box center [617, 610] width 520 height 29
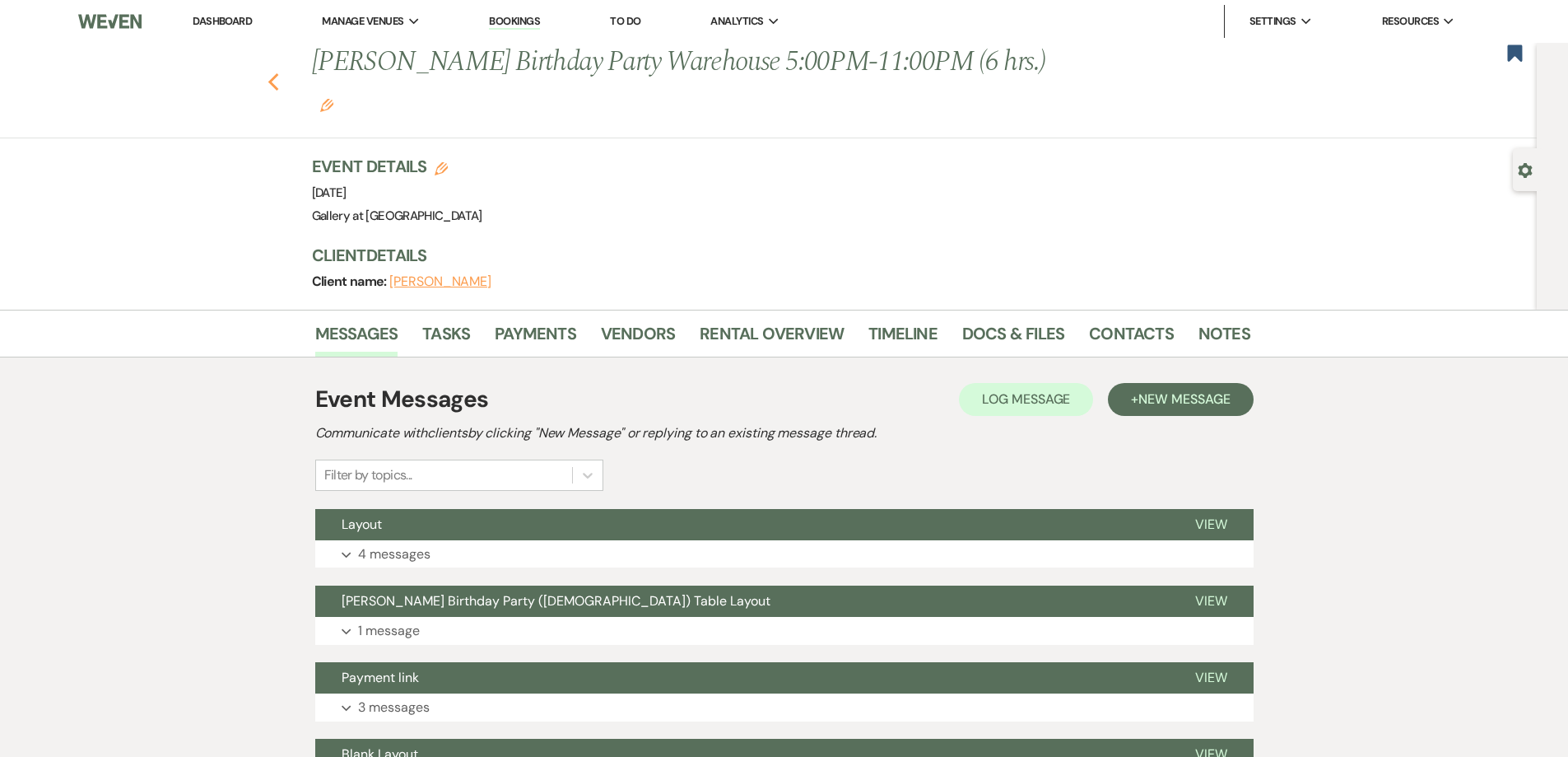
click at [278, 74] on use "button" at bounding box center [272, 82] width 11 height 18
select select "6"
select select "8"
select select "10"
select select "8"
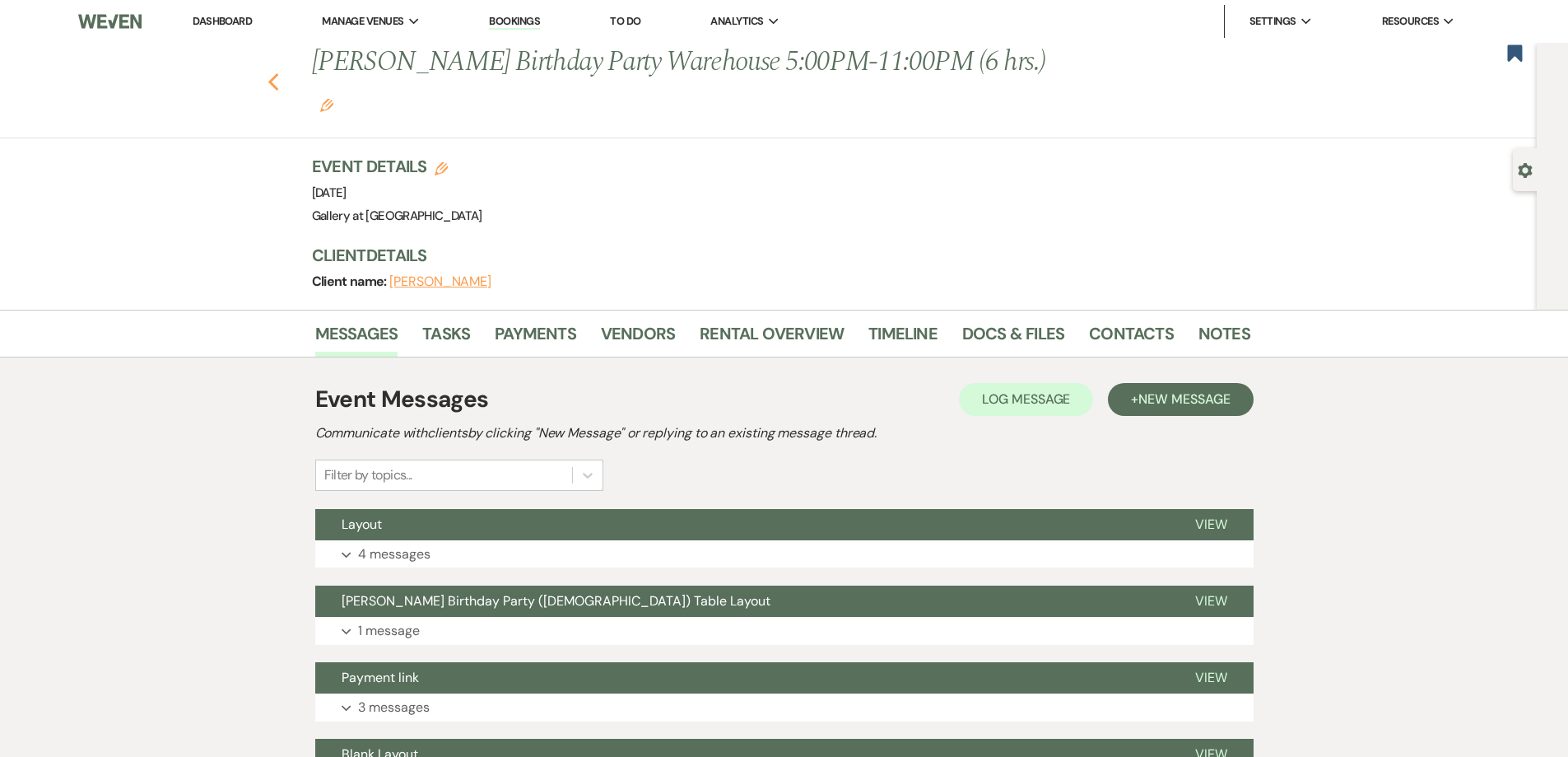
select select "5"
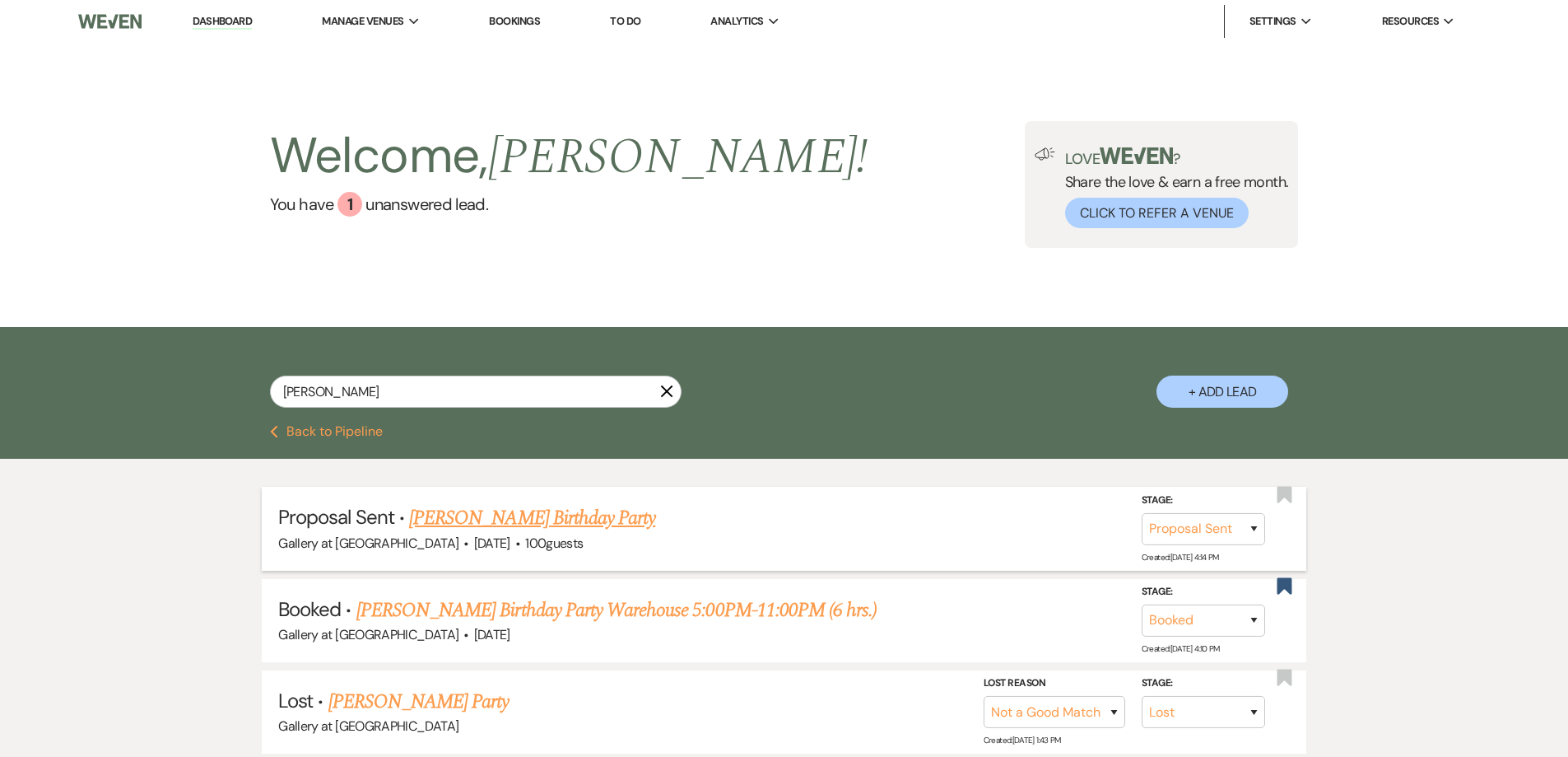
click at [544, 513] on link "Carla Thomas's Birthday Party" at bounding box center [532, 517] width 246 height 29
select select "6"
select select "5"
select select "4"
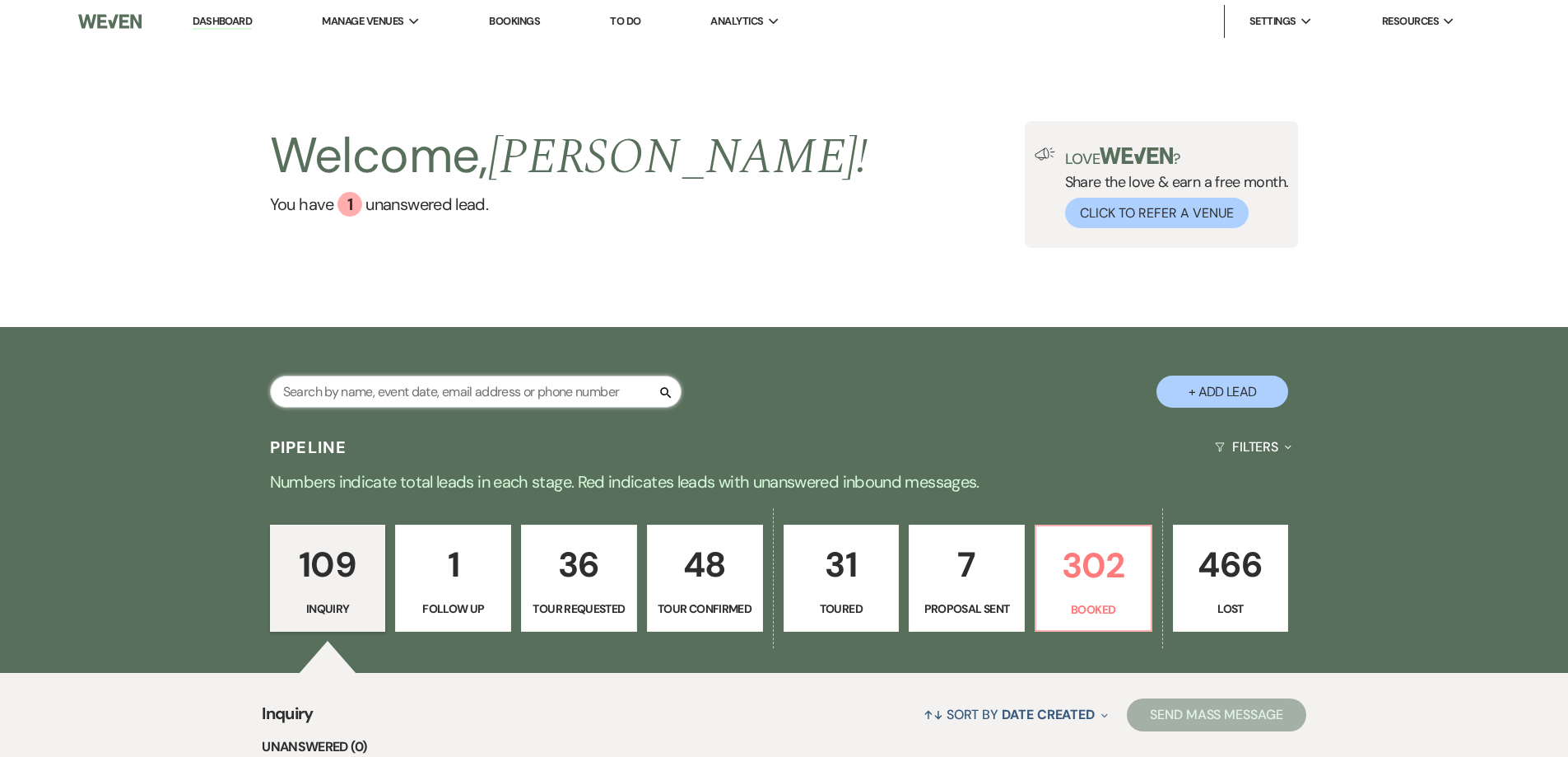
click at [483, 384] on input "text" at bounding box center [475, 391] width 411 height 32
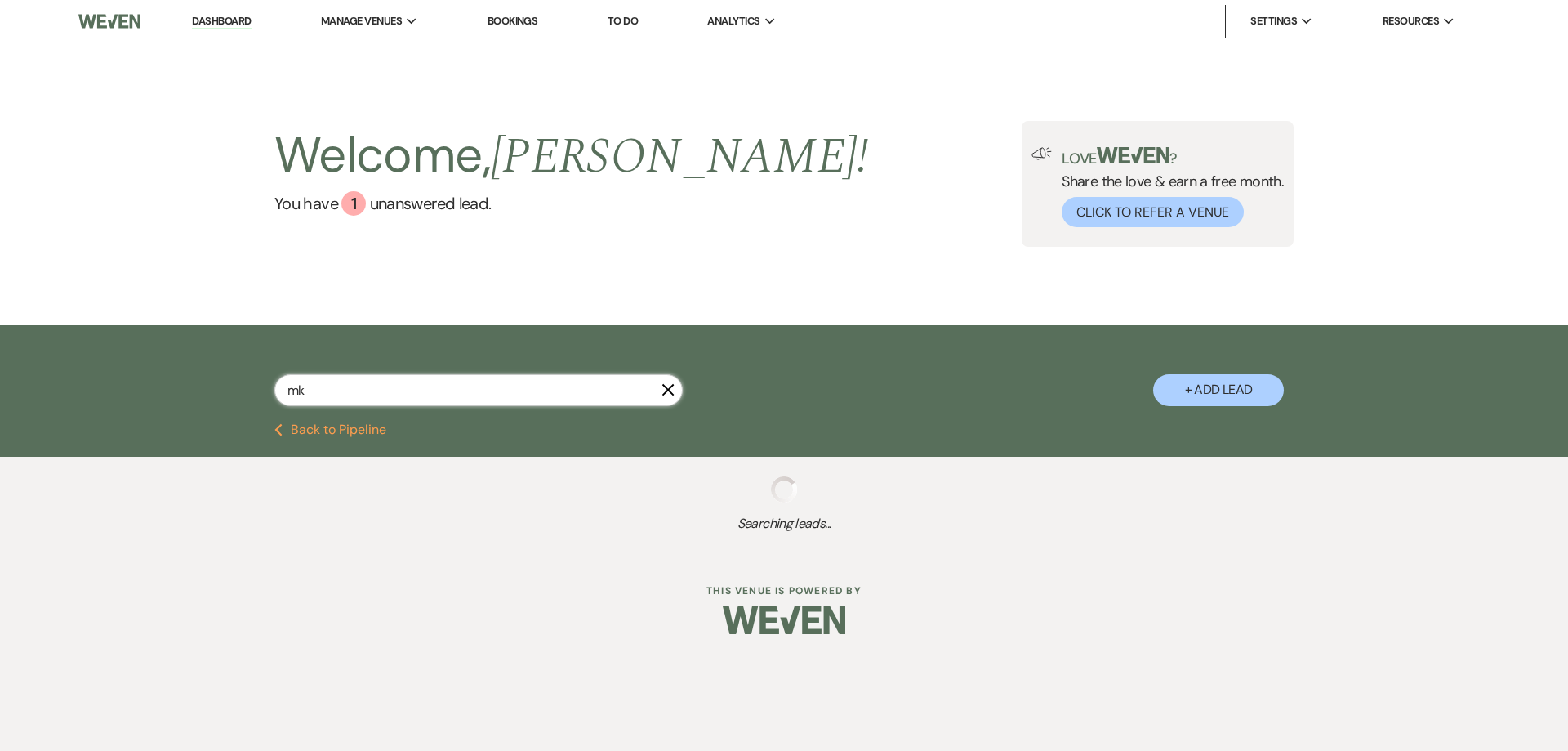
type input "m"
select select "8"
select select "5"
type input "mia"
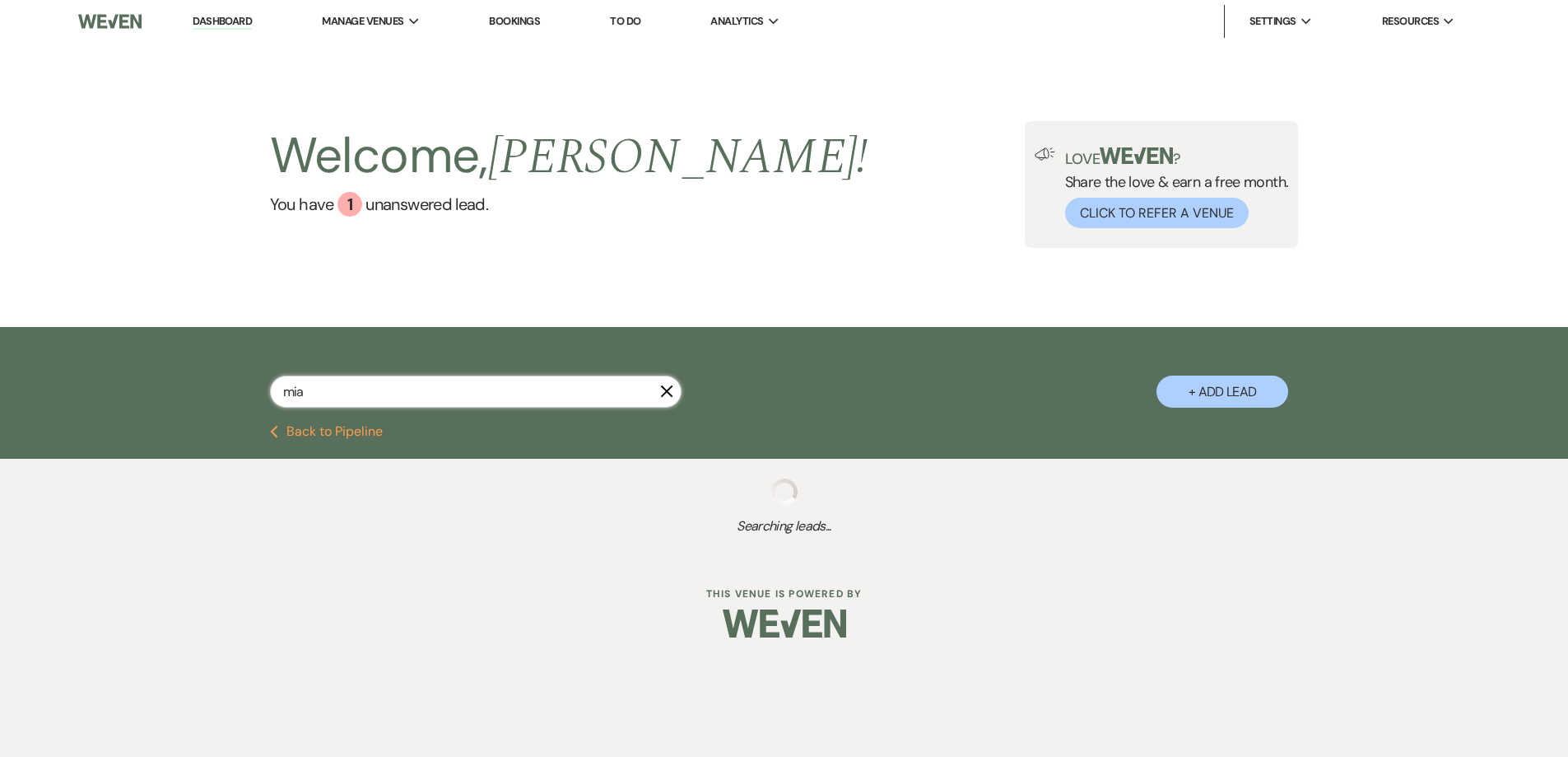
select select "8"
select select "5"
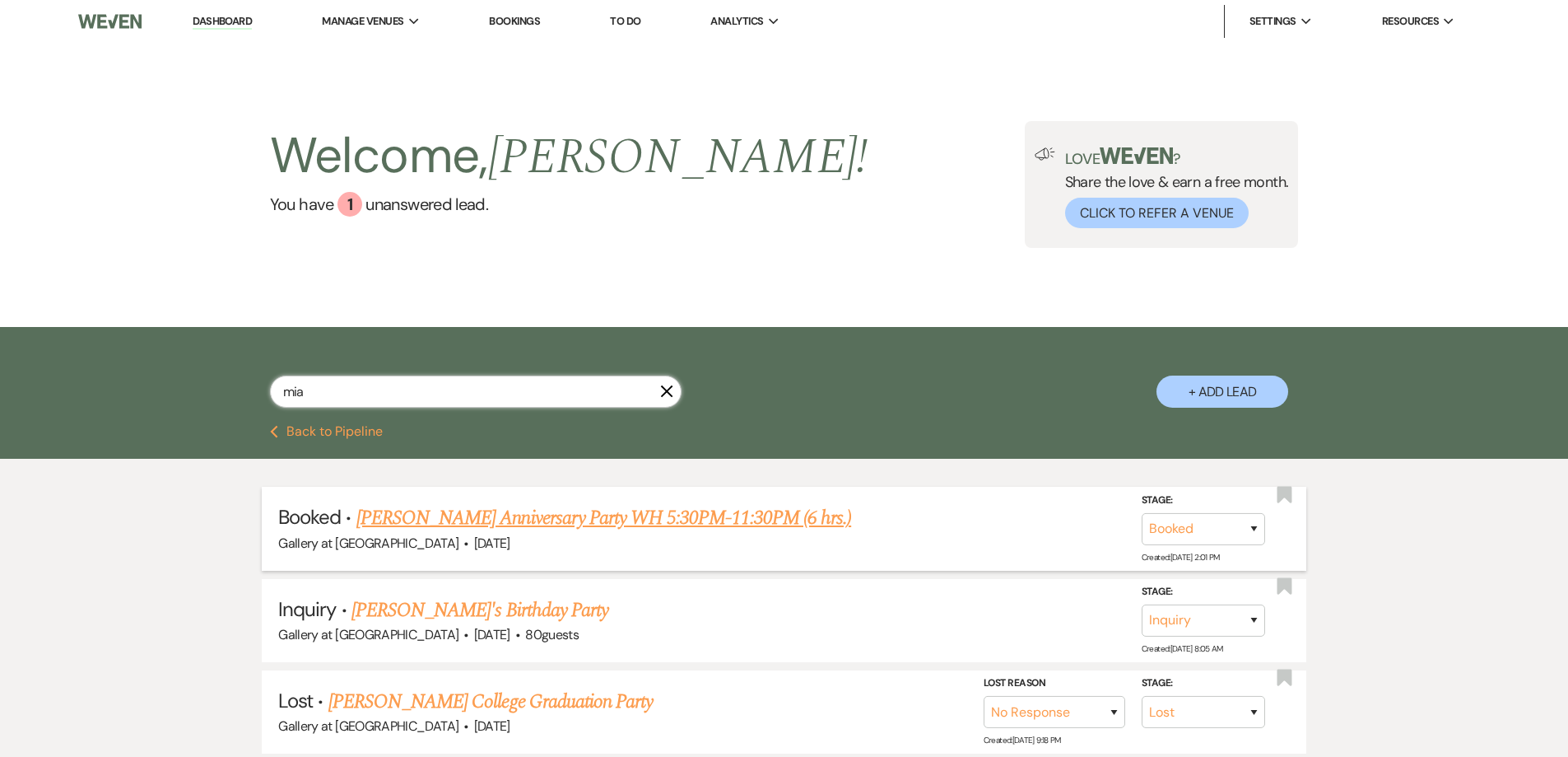
type input "mia"
click at [529, 514] on link "Miah Gober's Anniversary Party WH 5:30PM-11:30PM (6 hrs.)" at bounding box center [604, 517] width 495 height 29
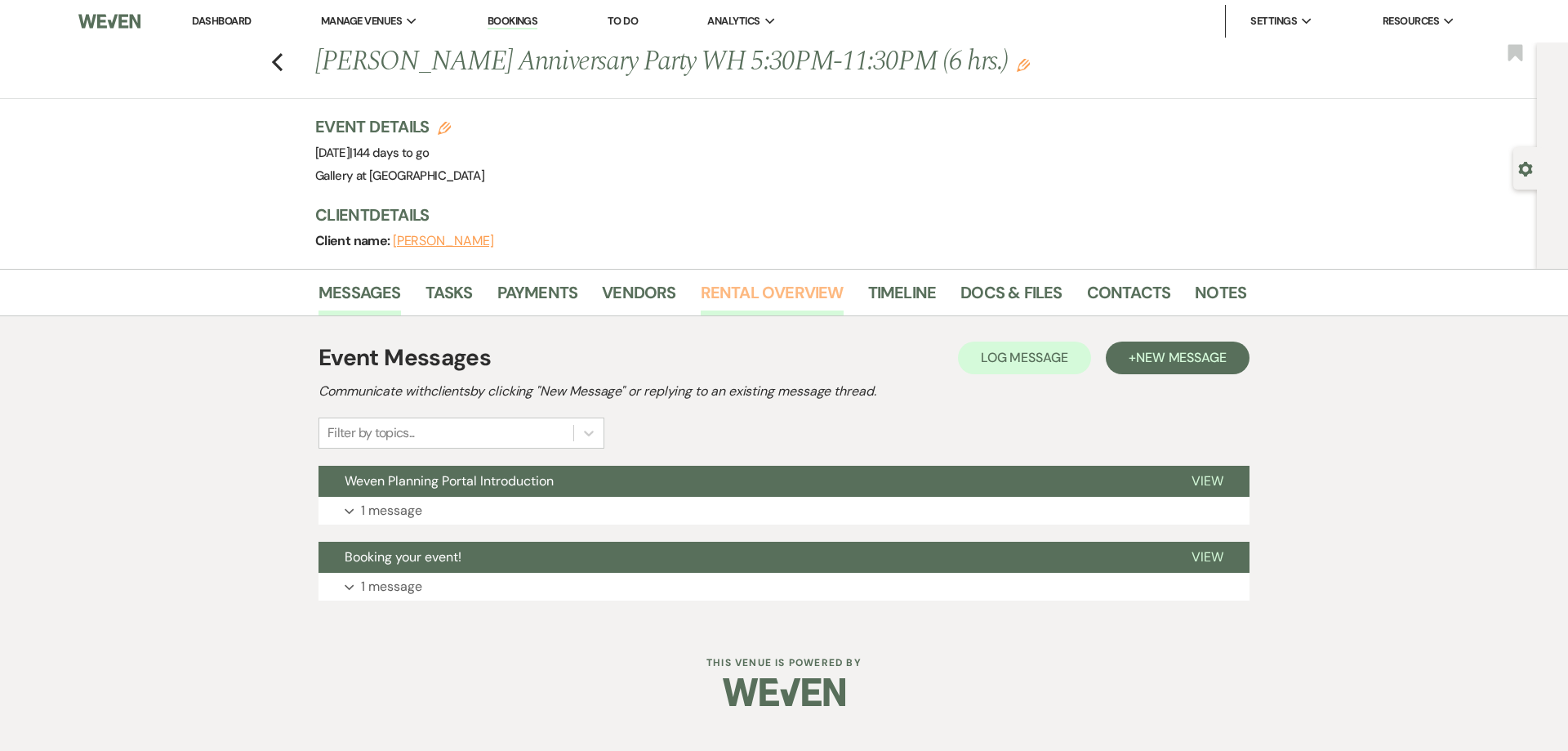
click at [739, 304] on link "Rental Overview" at bounding box center [771, 297] width 143 height 36
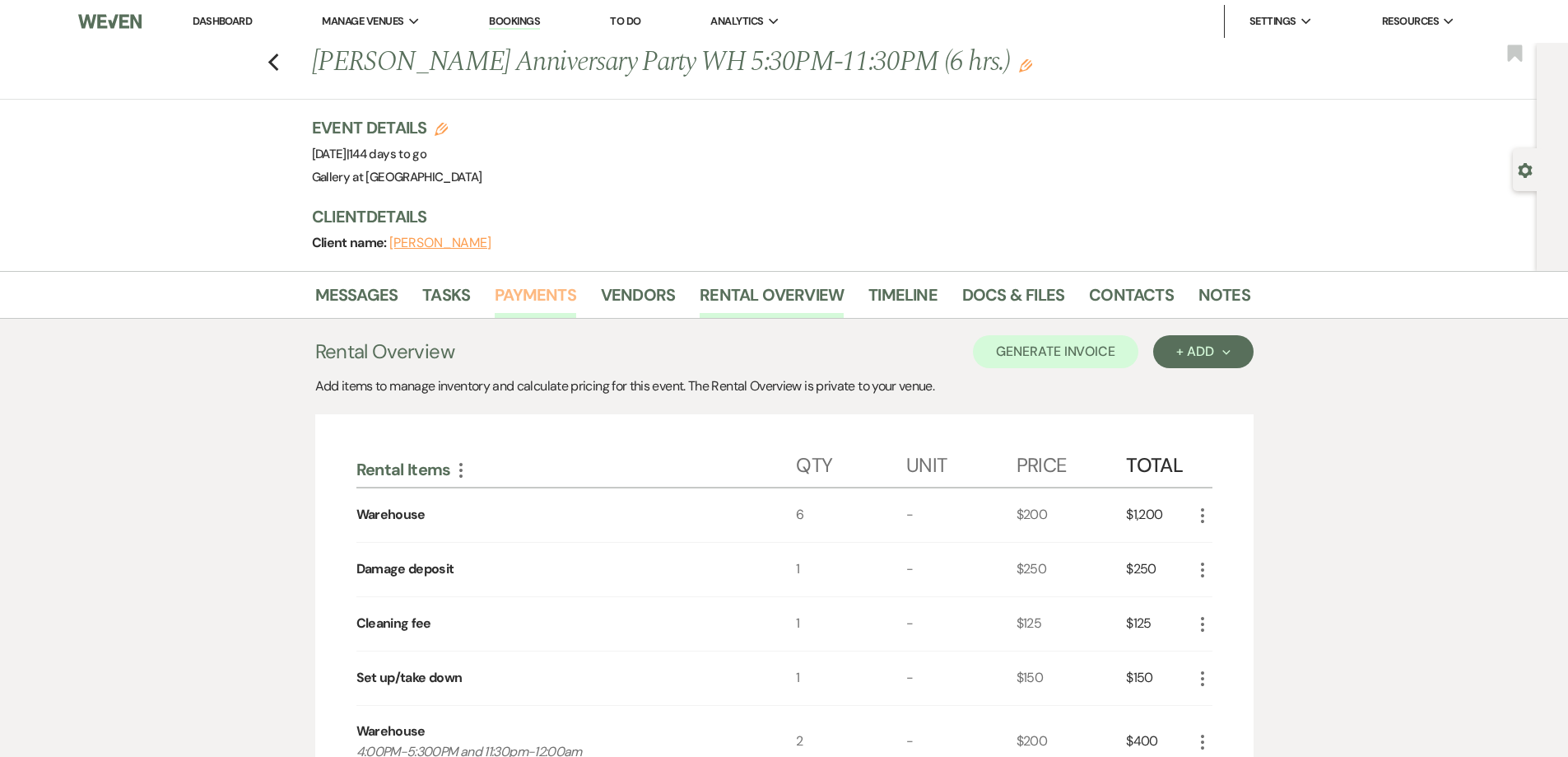
click at [558, 303] on link "Payments" at bounding box center [535, 299] width 81 height 36
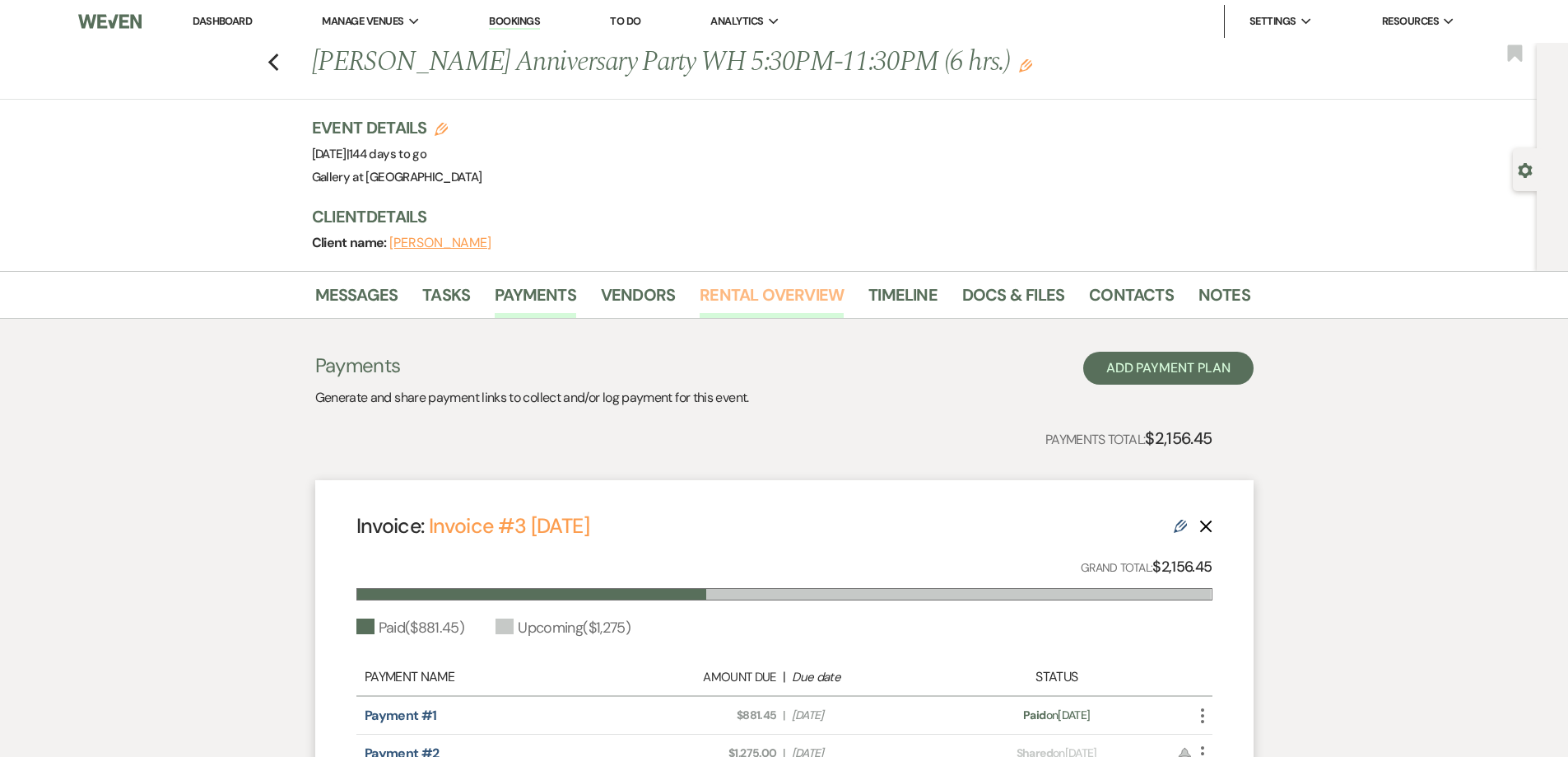
click at [715, 298] on link "Rental Overview" at bounding box center [772, 299] width 144 height 36
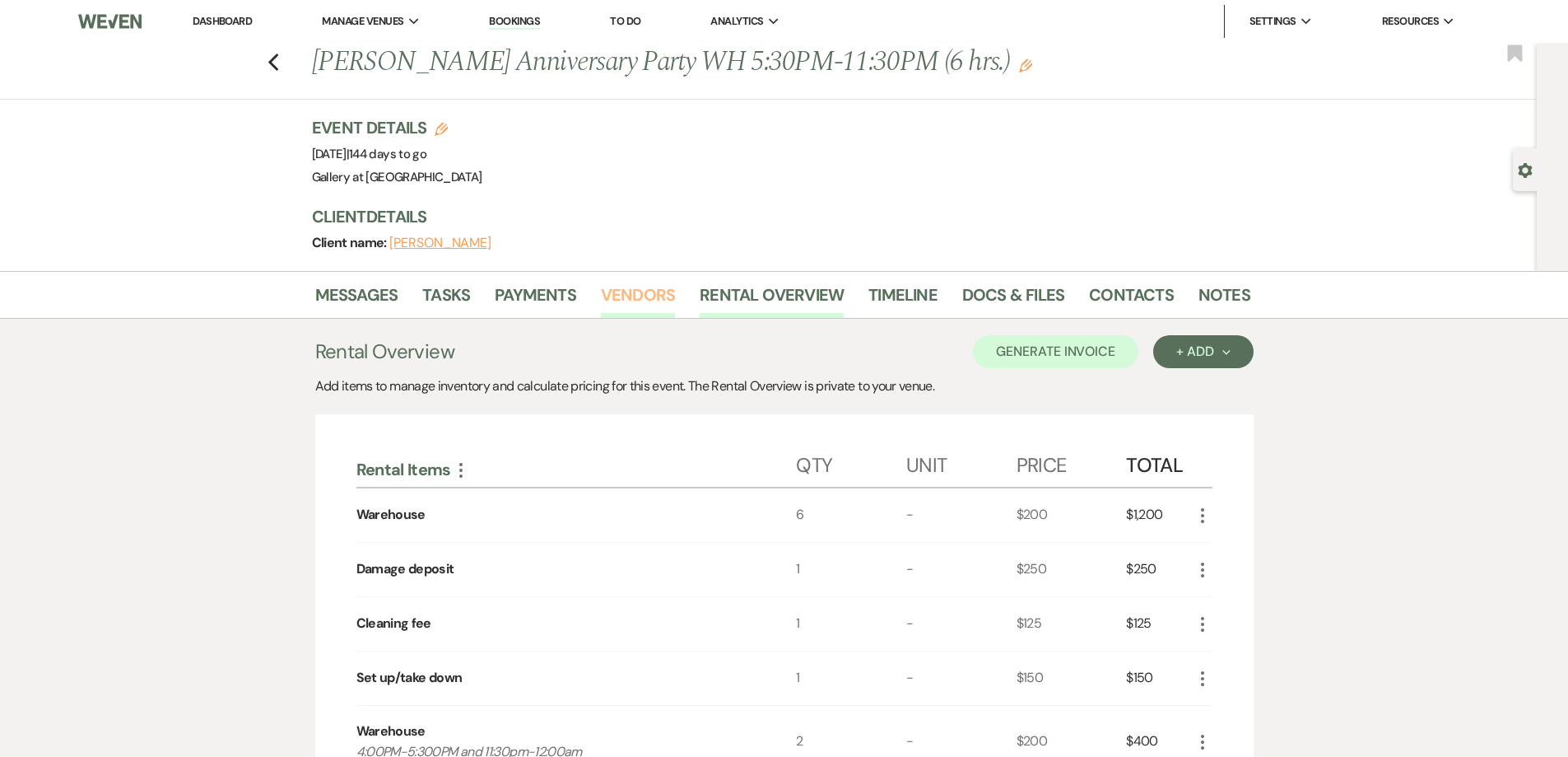
click at [644, 298] on link "Vendors" at bounding box center [637, 299] width 74 height 36
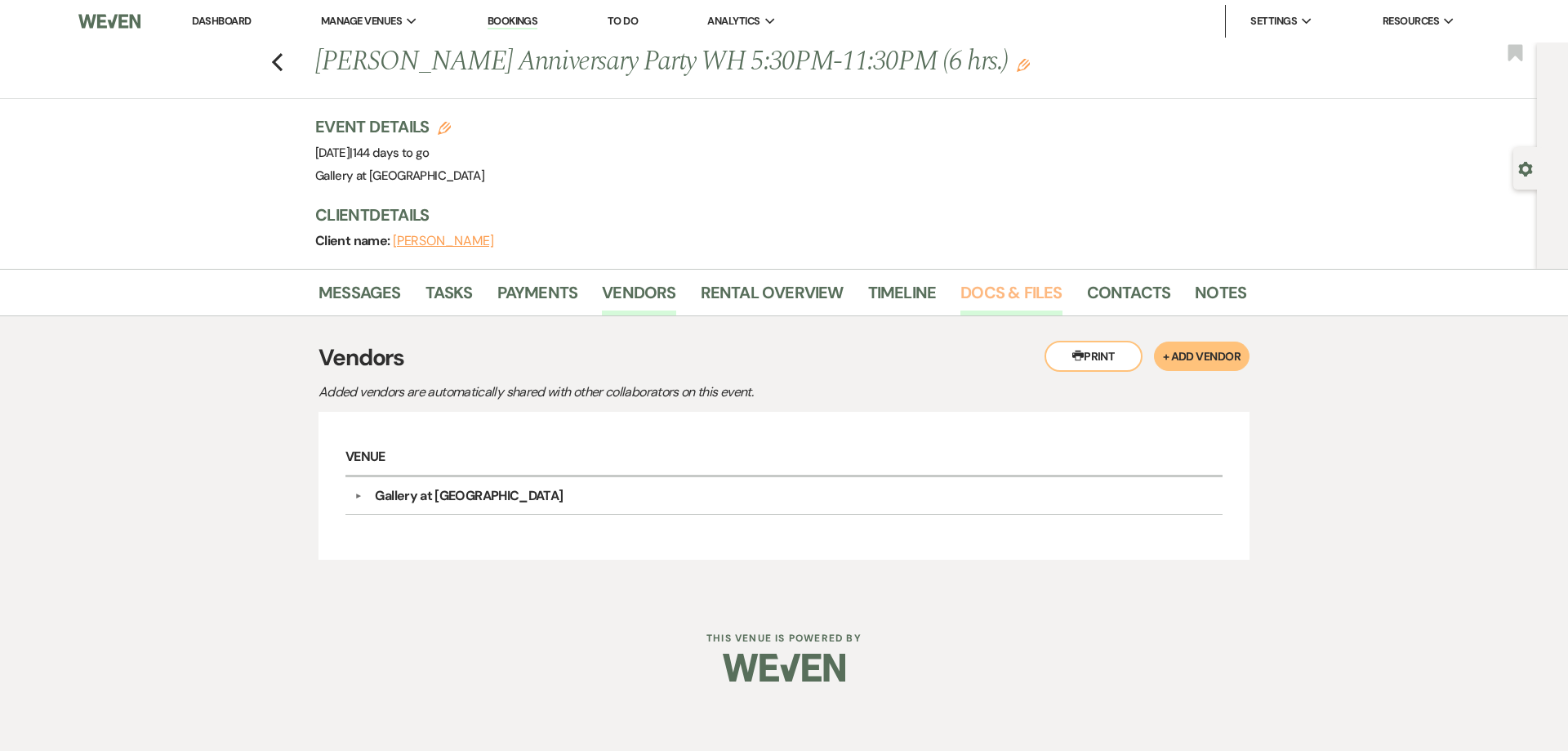
click at [974, 296] on link "Docs & Files" at bounding box center [1011, 297] width 101 height 36
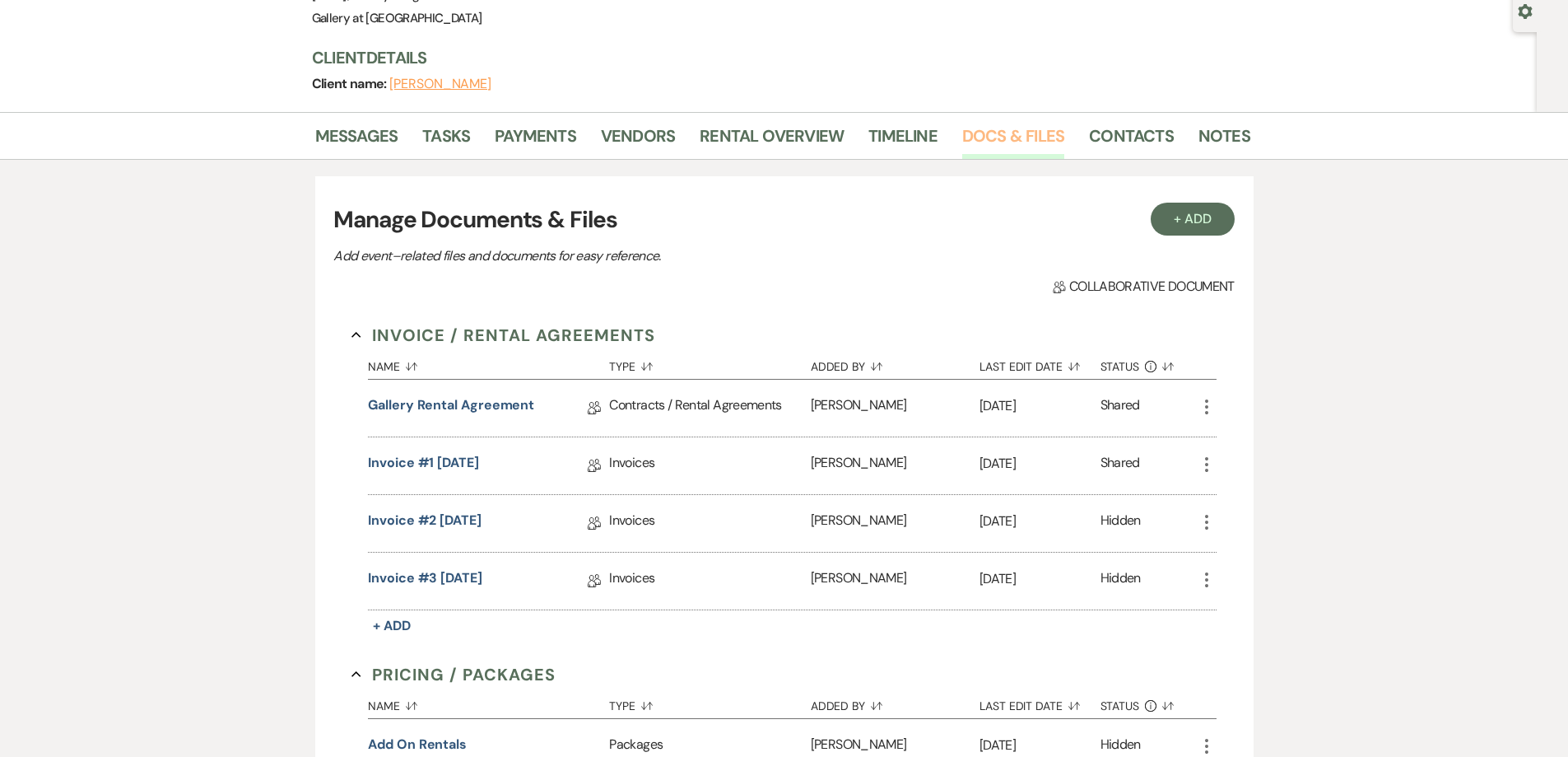
scroll to position [165, 0]
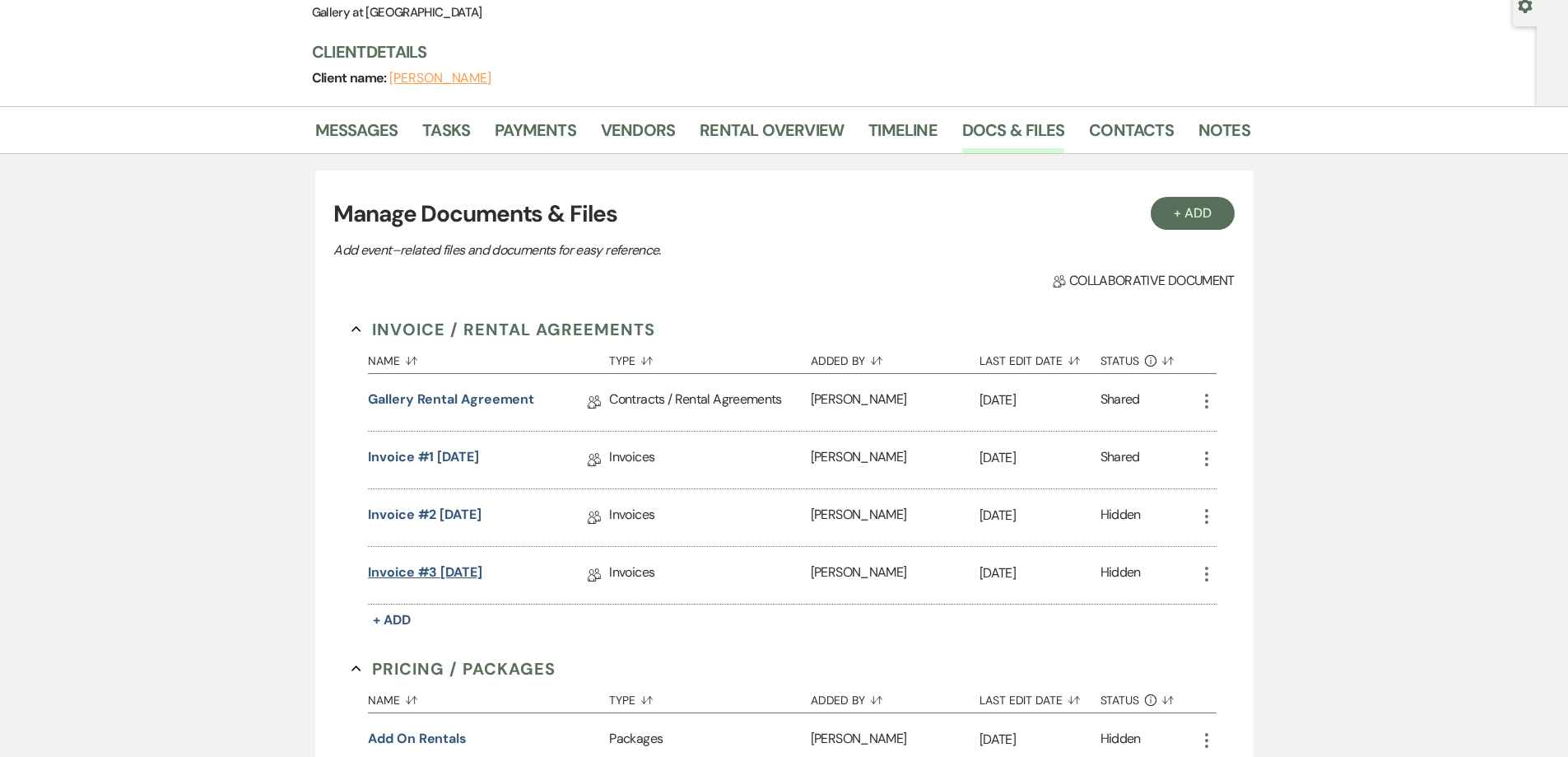
click at [482, 568] on link "Invoice #3 9-15-2025" at bounding box center [425, 575] width 115 height 26
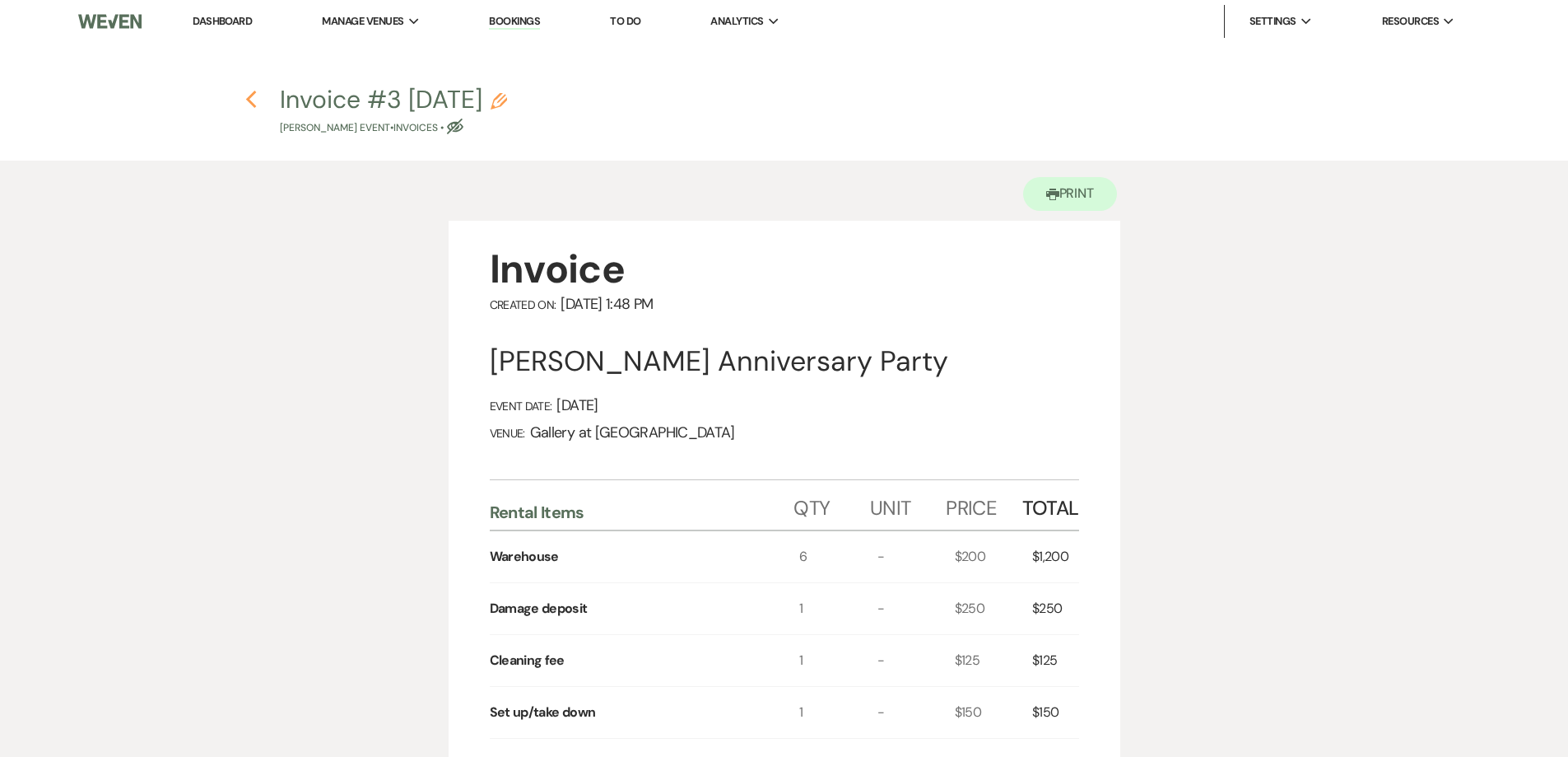
click at [253, 100] on icon "Previous" at bounding box center [251, 99] width 13 height 20
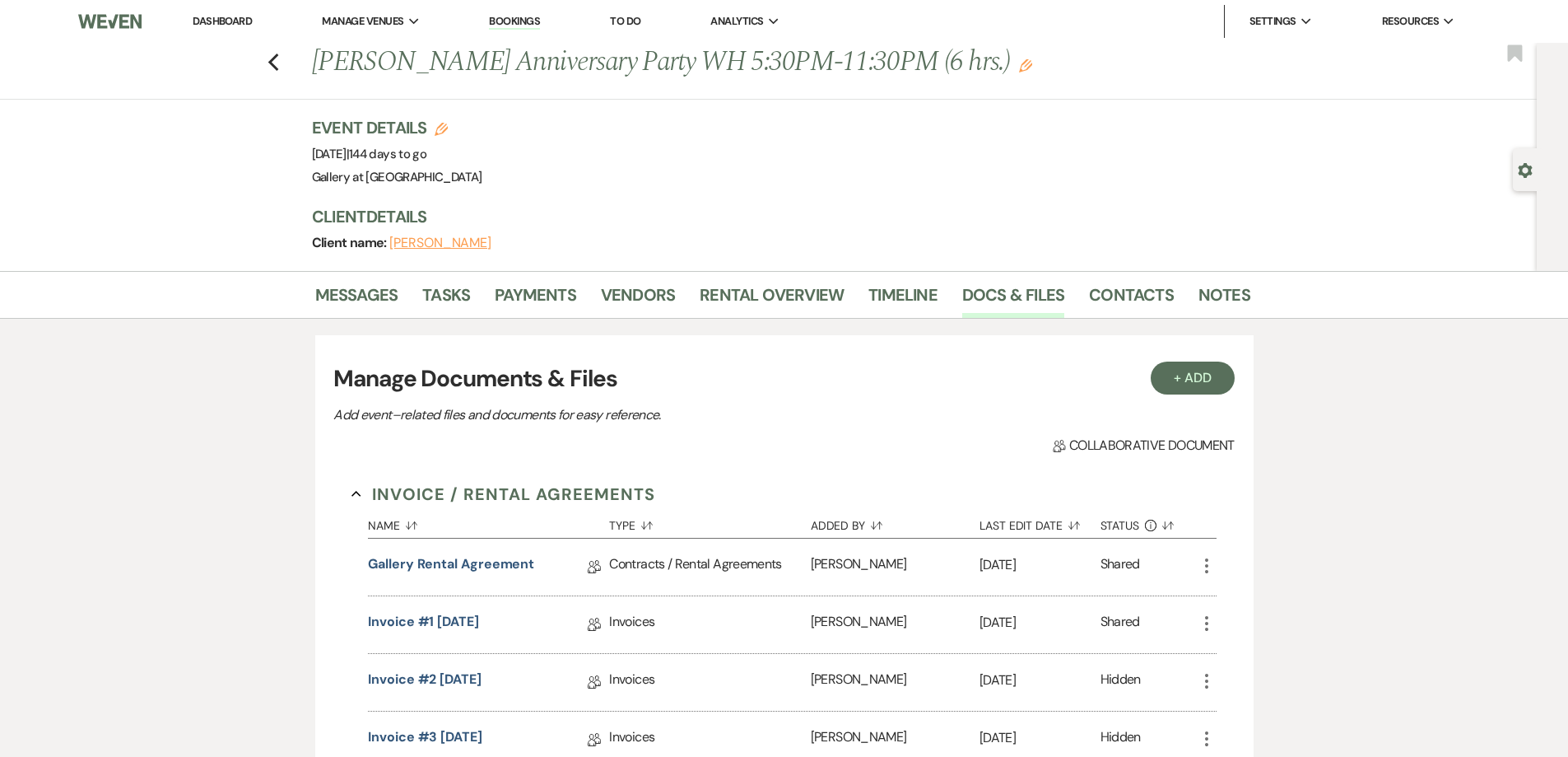
scroll to position [165, 0]
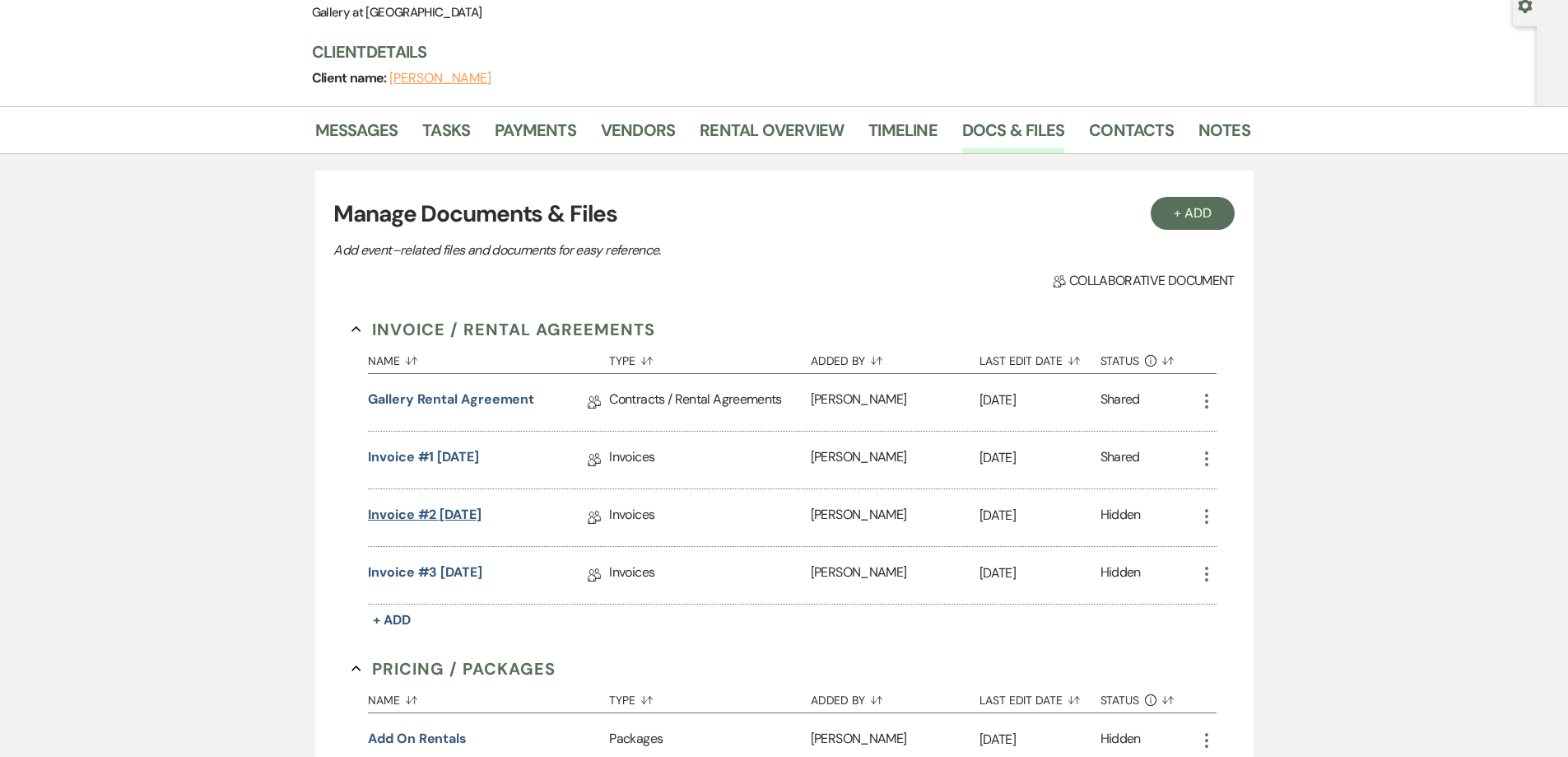
click at [481, 517] on link "Invoice #2 6-23-2025" at bounding box center [425, 517] width 114 height 26
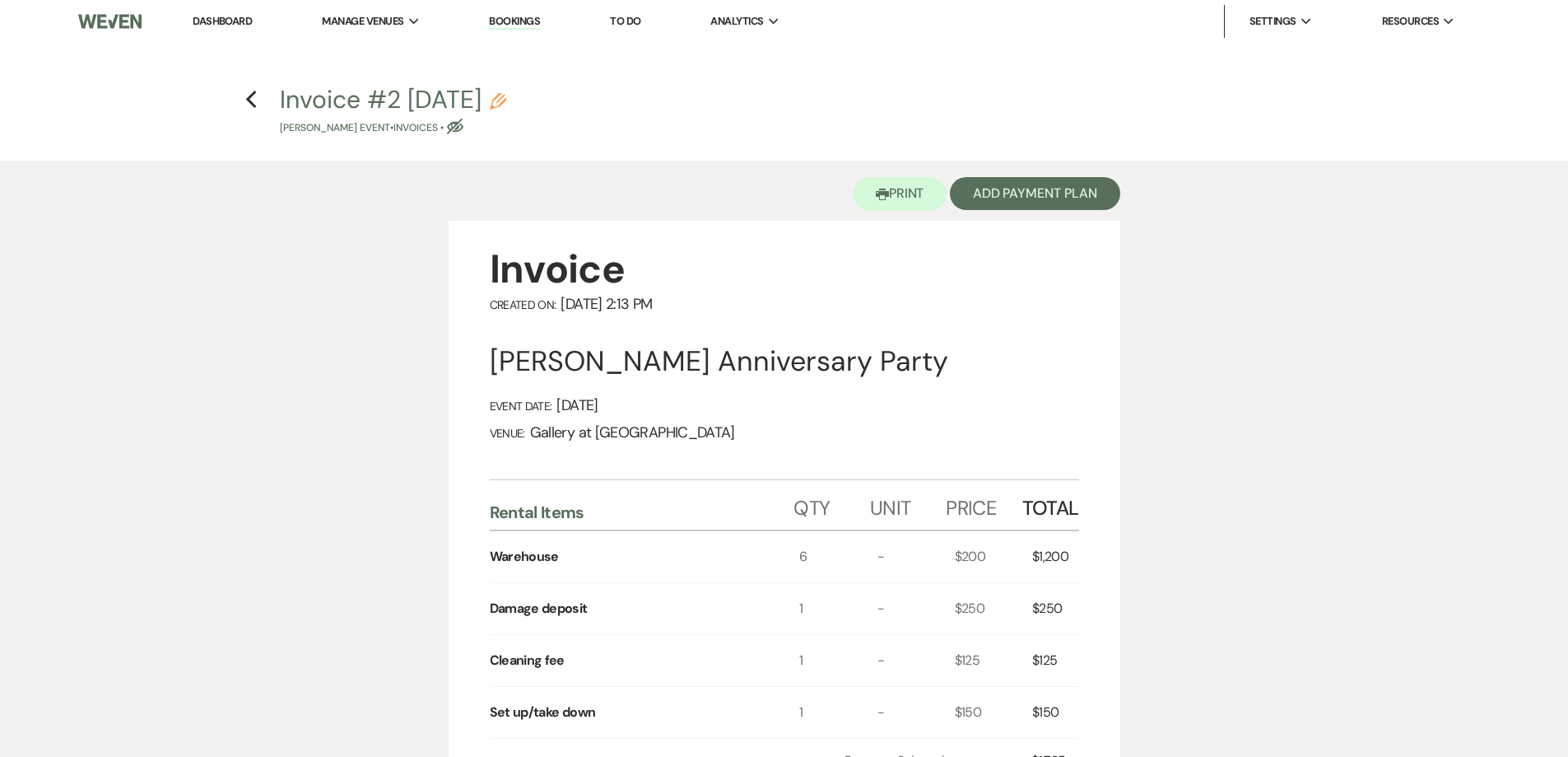
click at [242, 94] on h4 "Previous Invoice #2 6-23-2025 Pencil Miah Gober's Event • Invoices • Eye Blocked" at bounding box center [784, 109] width 1185 height 53
click at [247, 100] on use "button" at bounding box center [251, 99] width 11 height 18
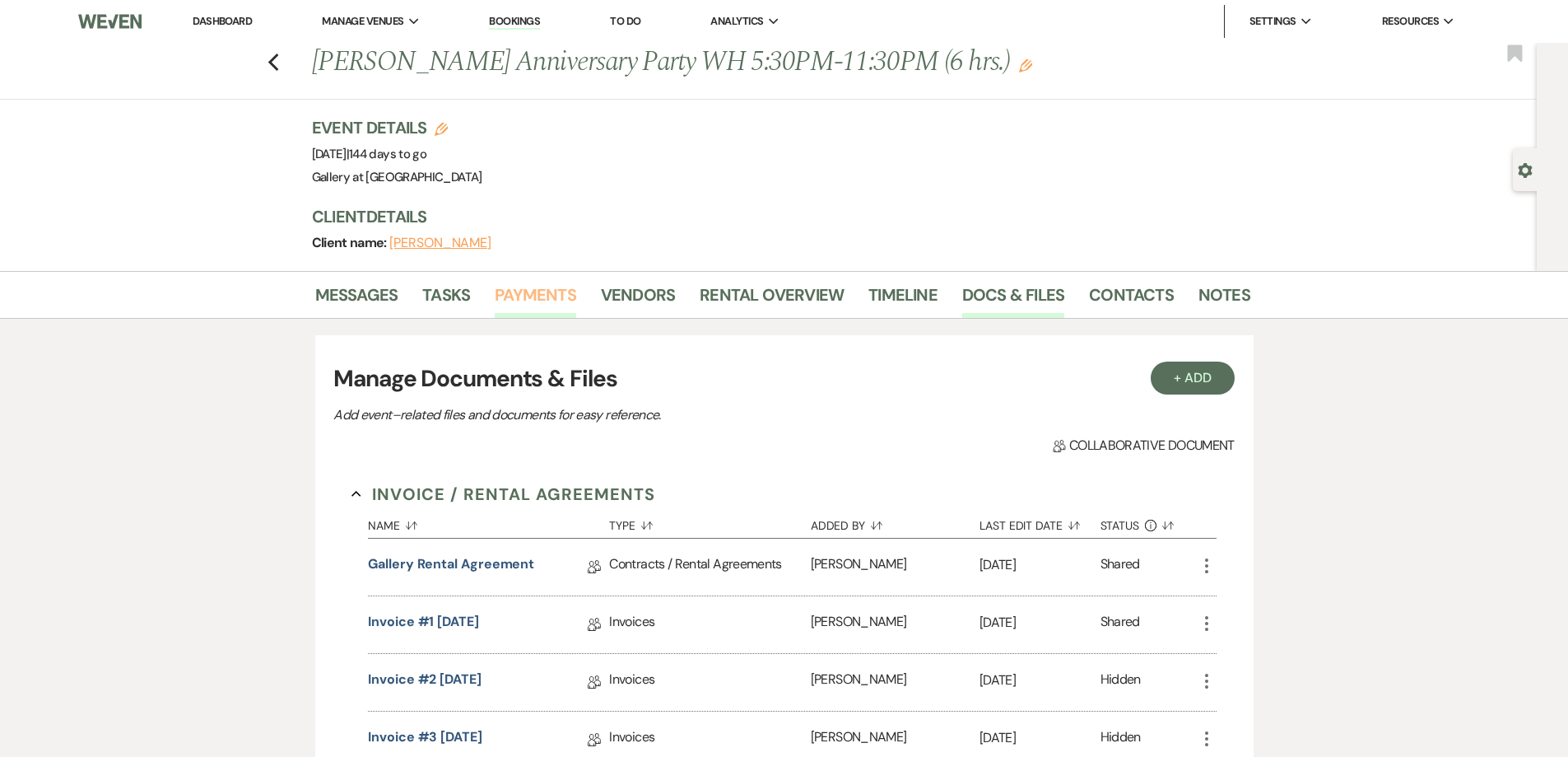
click at [550, 293] on link "Payments" at bounding box center [535, 299] width 81 height 36
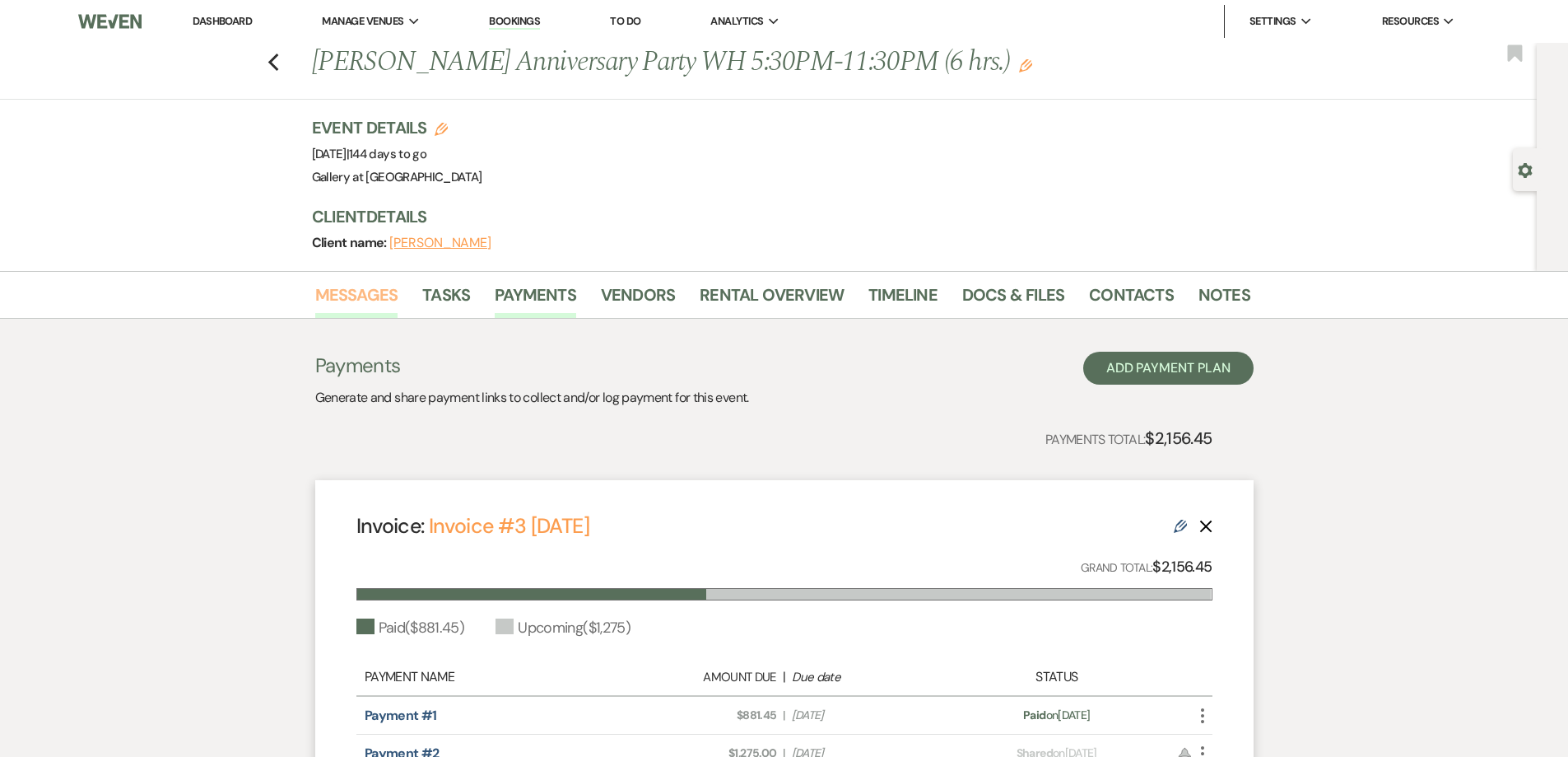
click at [346, 292] on link "Messages" at bounding box center [356, 299] width 83 height 36
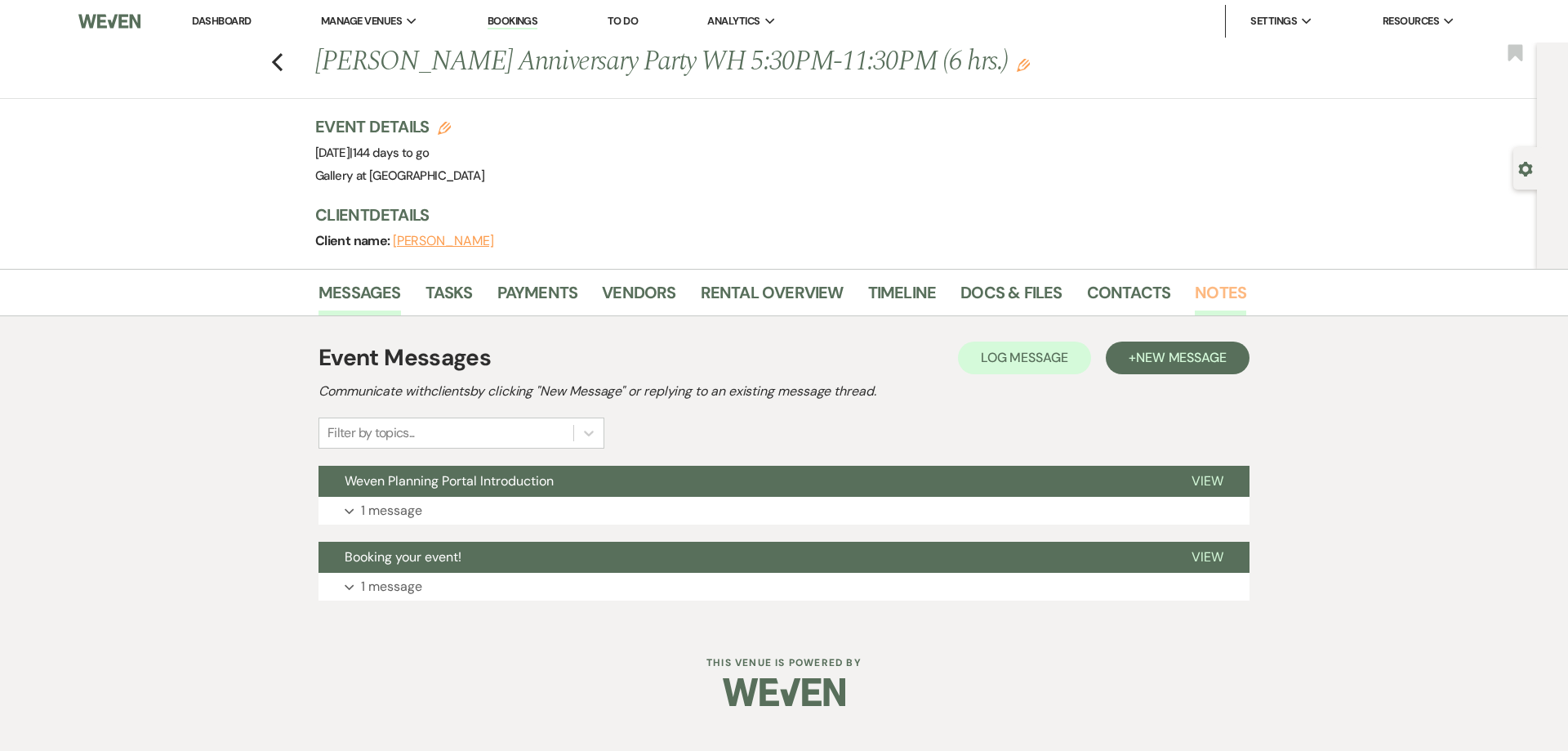
click at [1204, 296] on link "Notes" at bounding box center [1220, 297] width 52 height 36
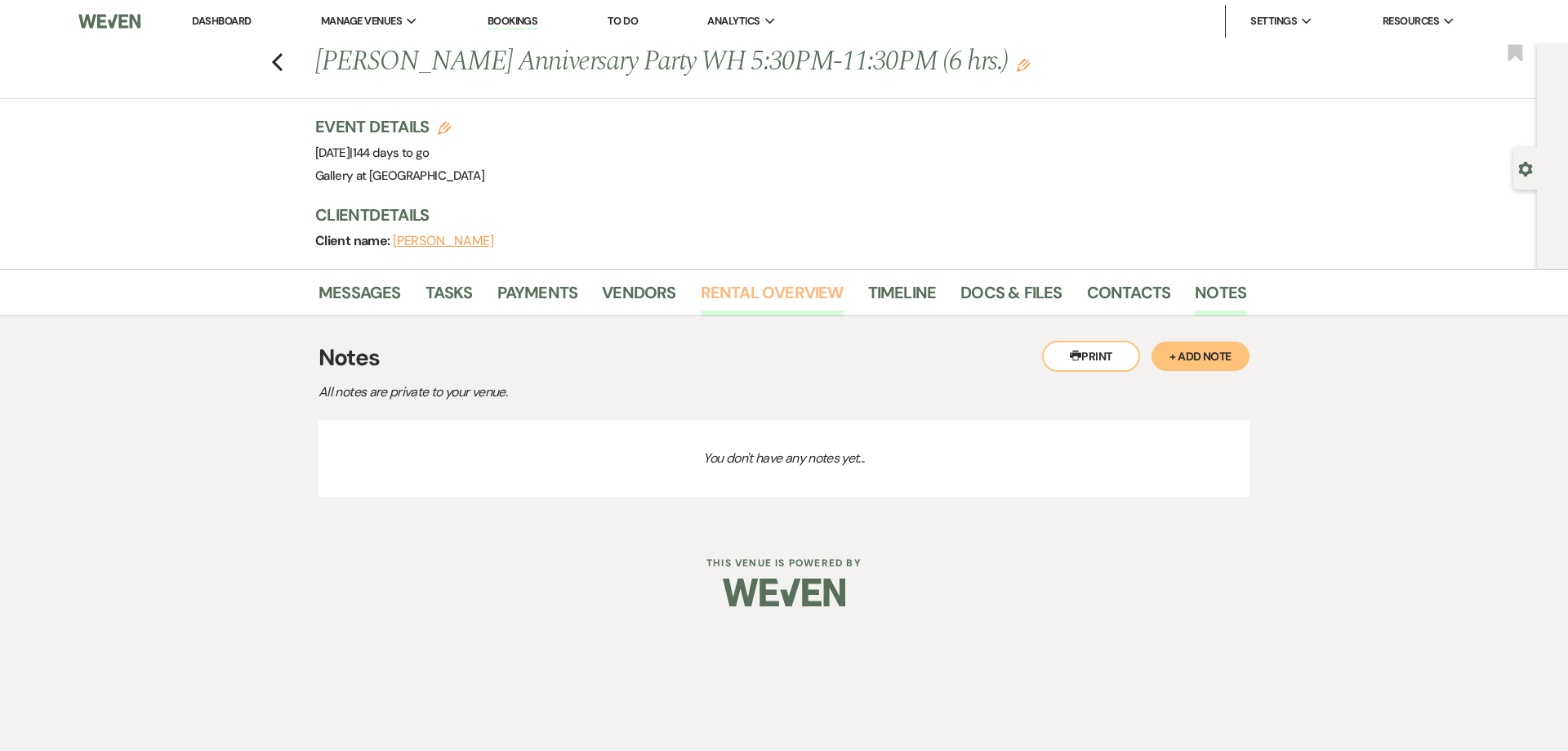
click at [759, 301] on link "Rental Overview" at bounding box center [771, 297] width 143 height 36
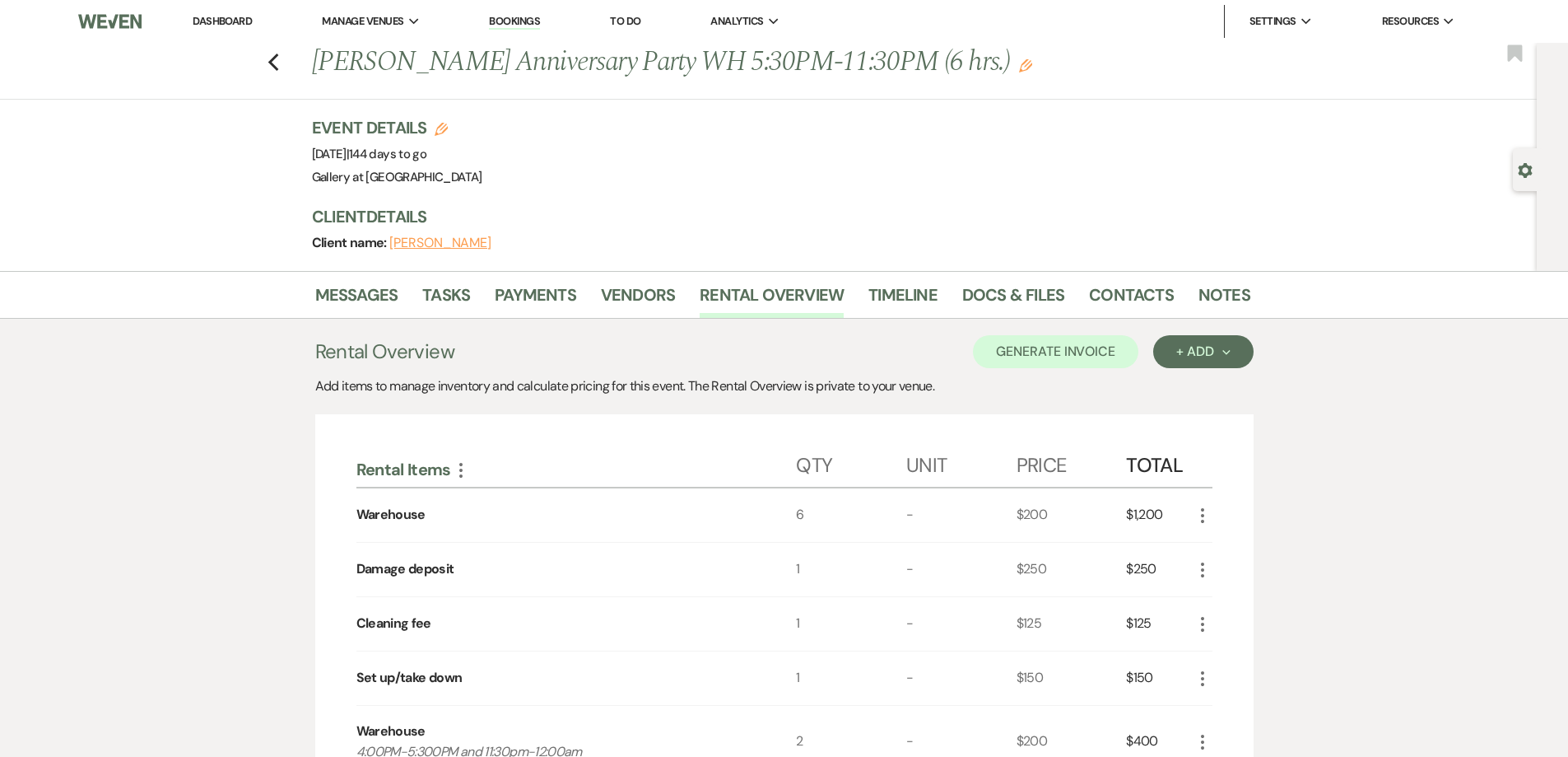
click at [1019, 66] on icon "Edit" at bounding box center [1025, 65] width 13 height 13
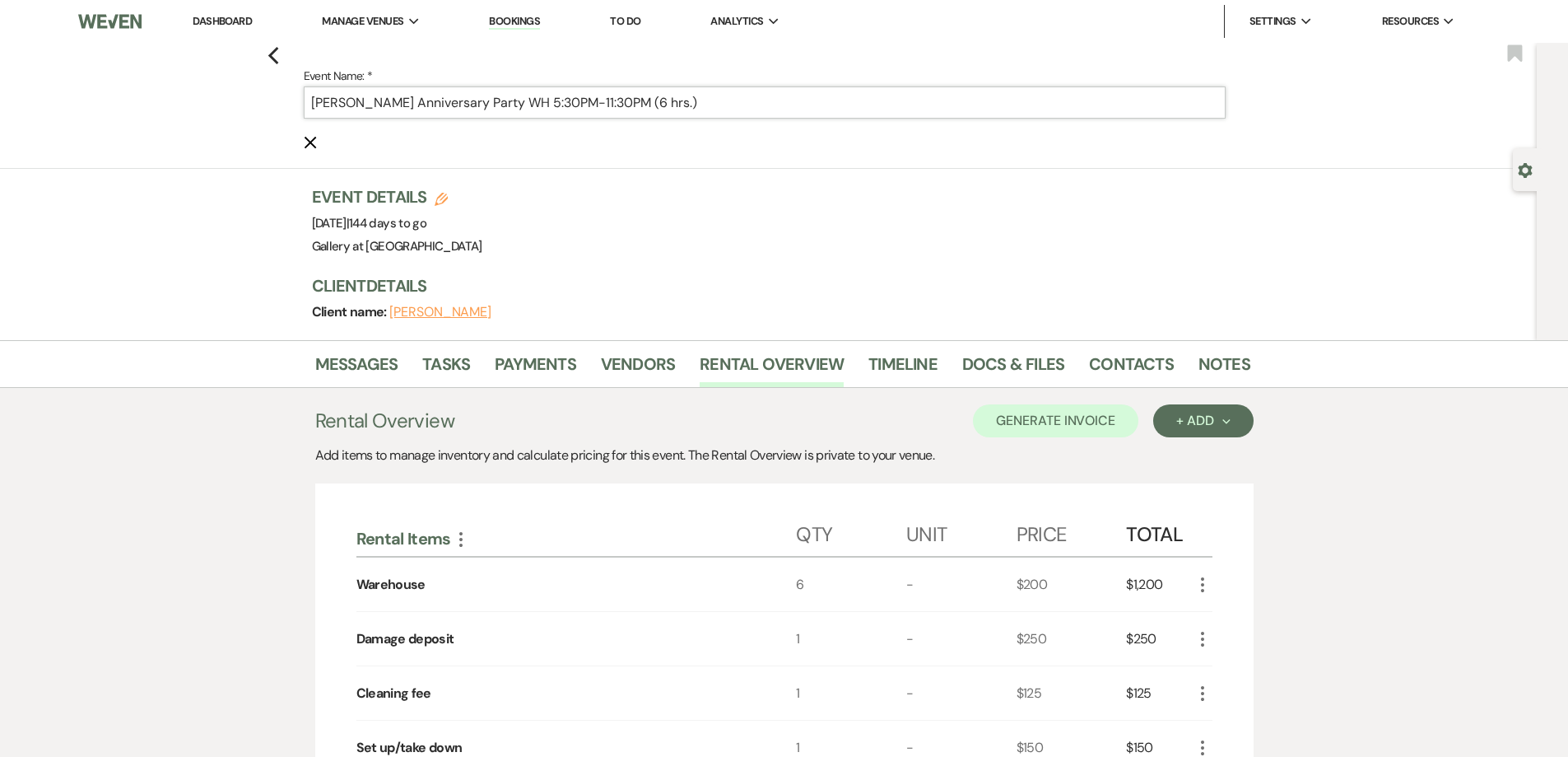
click at [543, 102] on input "Miah Gober's Anniversary Party WH 5:30PM-11:30PM (6 hrs.)" at bounding box center [764, 102] width 922 height 32
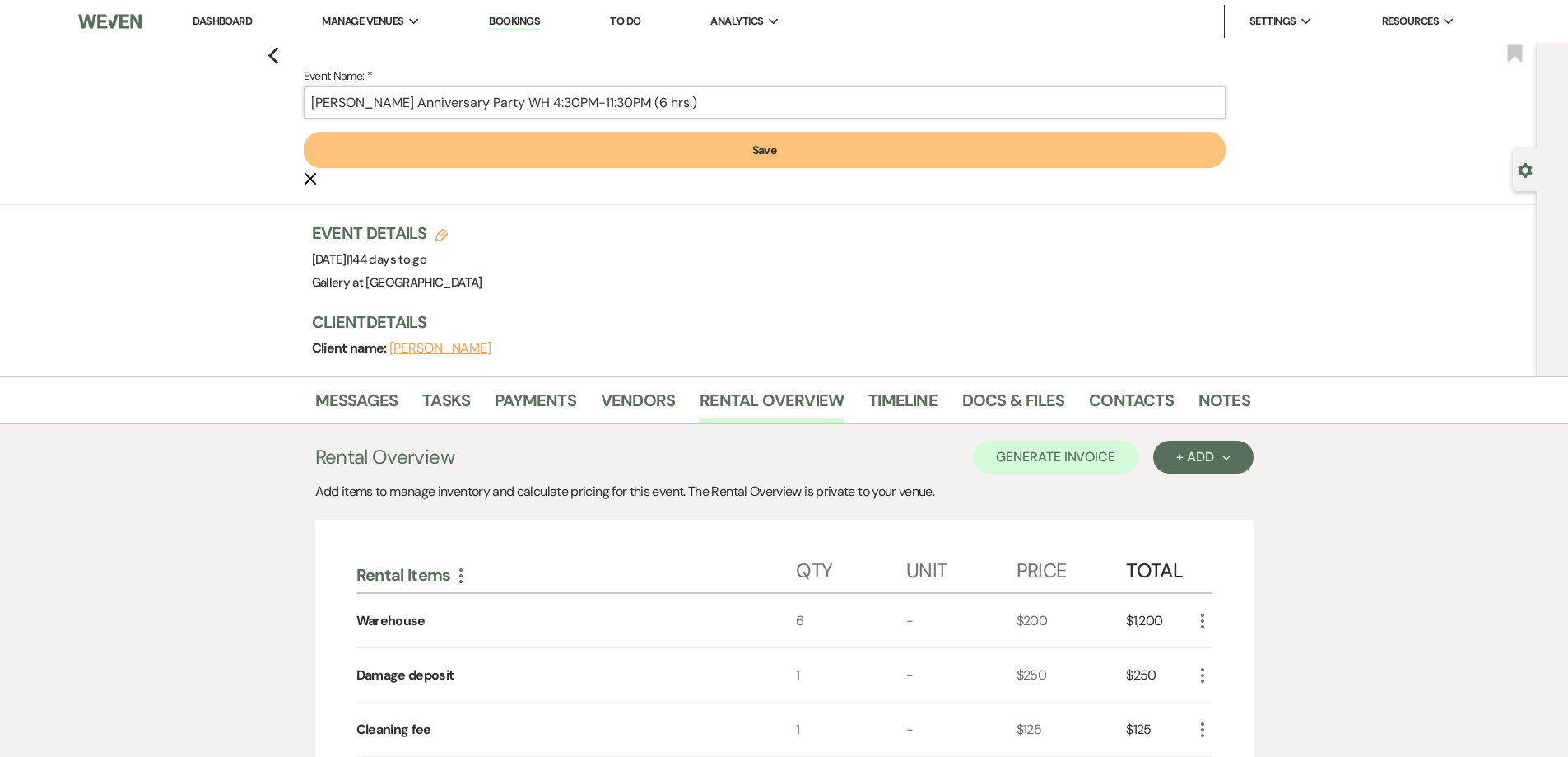
click at [554, 100] on input "Miah Gober's Anniversary Party WH 4:30PM-11:30PM (6 hrs.)" at bounding box center [764, 102] width 922 height 32
click at [599, 101] on input "Miah Gober's Anniversary Party WH 4:00PM-11:30PM (6 hrs.)" at bounding box center [764, 102] width 922 height 32
click at [611, 98] on input "Miah Gober's Anniversary Party WH 4:00PM-12:30PM (6 hrs.)" at bounding box center [764, 102] width 922 height 32
click at [652, 102] on input "Miah Gober's Anniversary Party WH 4:00PM-12:00PM (6 hrs.)" at bounding box center [764, 102] width 922 height 32
click at [654, 102] on input "Miah Gober's Anniversary Party WH 4:00PM-12:00PM (6 hrs.)" at bounding box center [764, 102] width 922 height 32
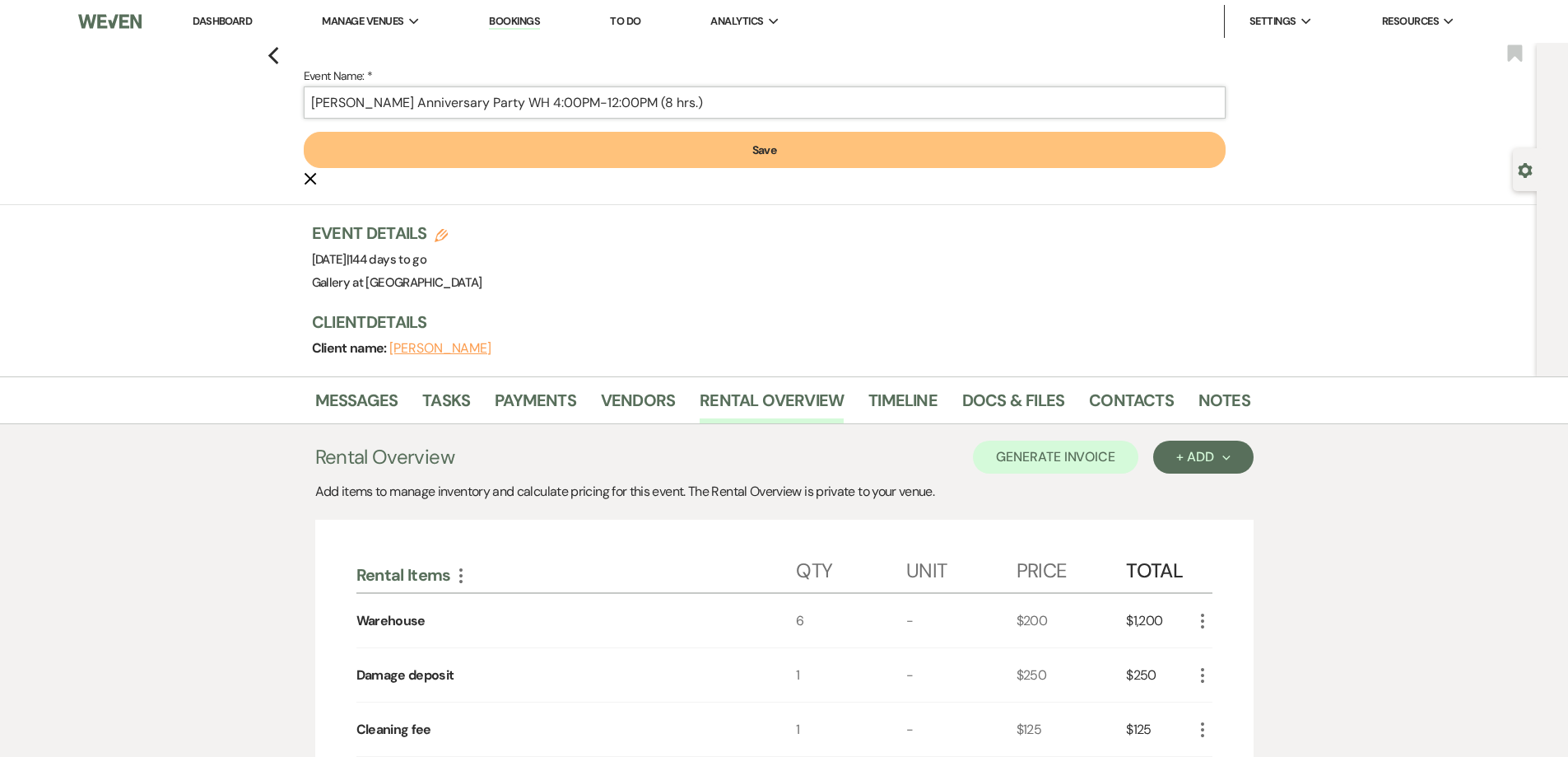
type input "Miah Gober's Anniversary Party WH 4:00PM-12:00PM (8 hrs.)"
click at [672, 135] on button "Save" at bounding box center [764, 149] width 922 height 36
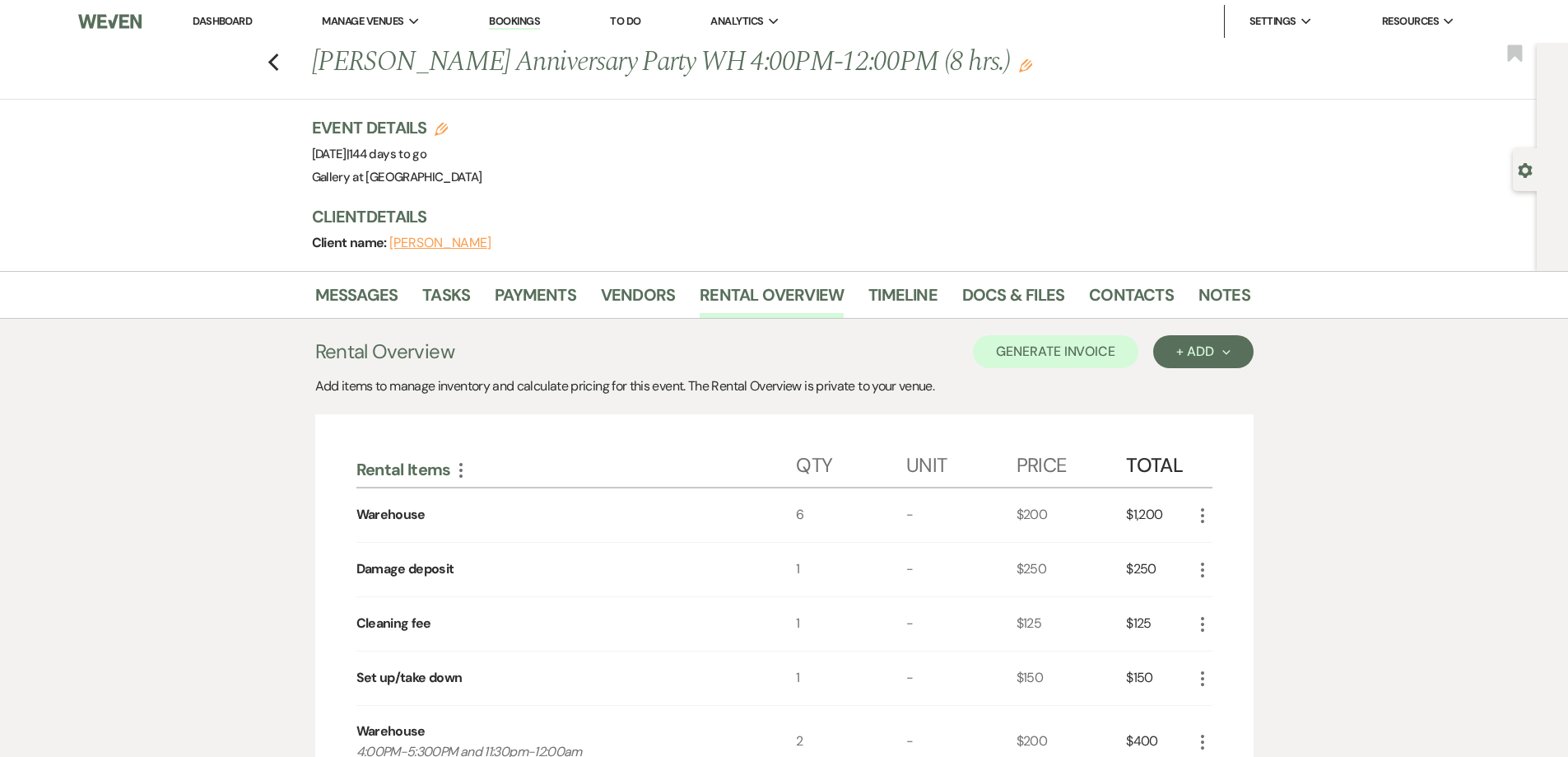
click at [238, 24] on link "Dashboard" at bounding box center [222, 21] width 59 height 14
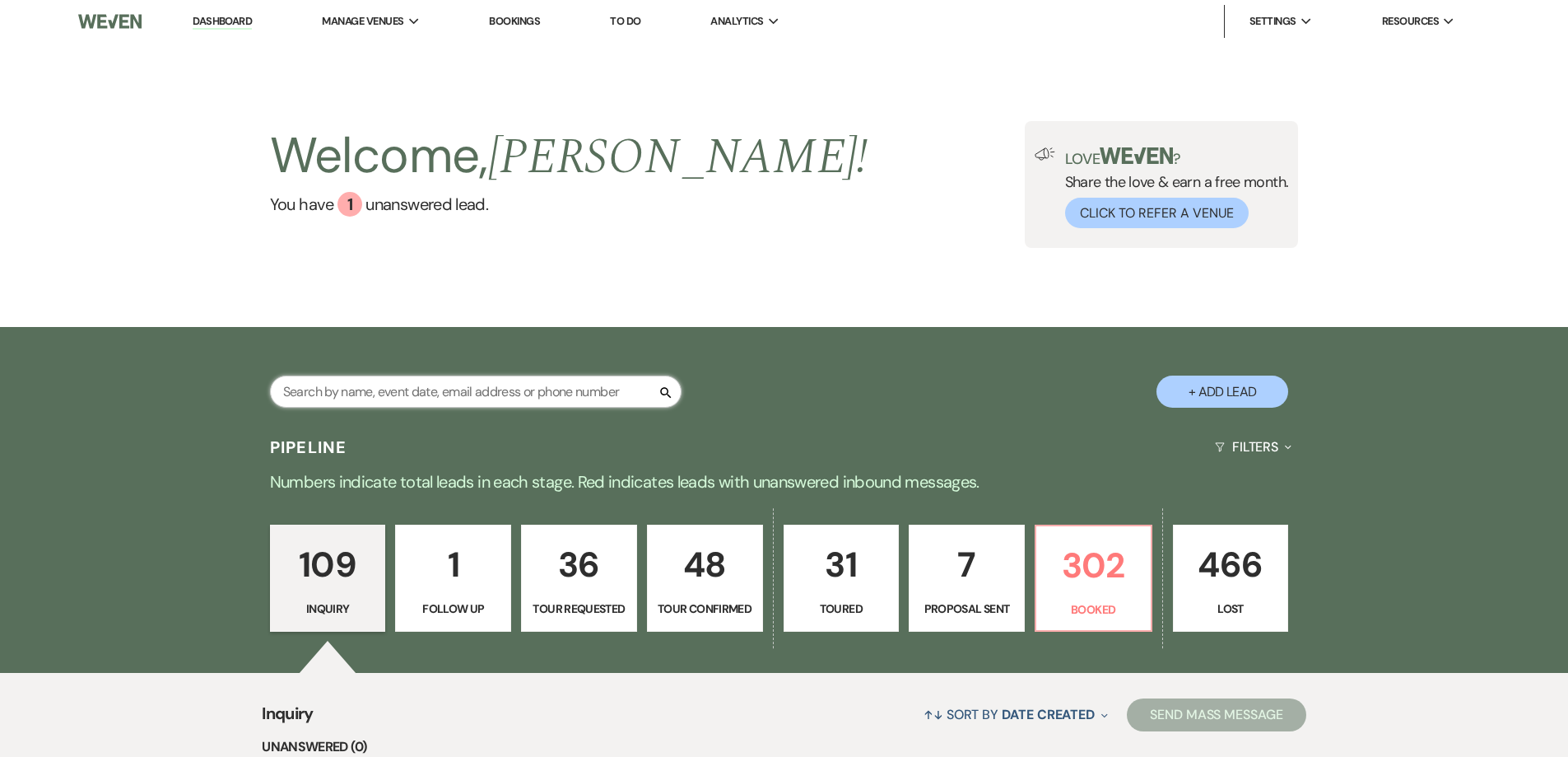
click at [454, 386] on input "text" at bounding box center [475, 391] width 411 height 32
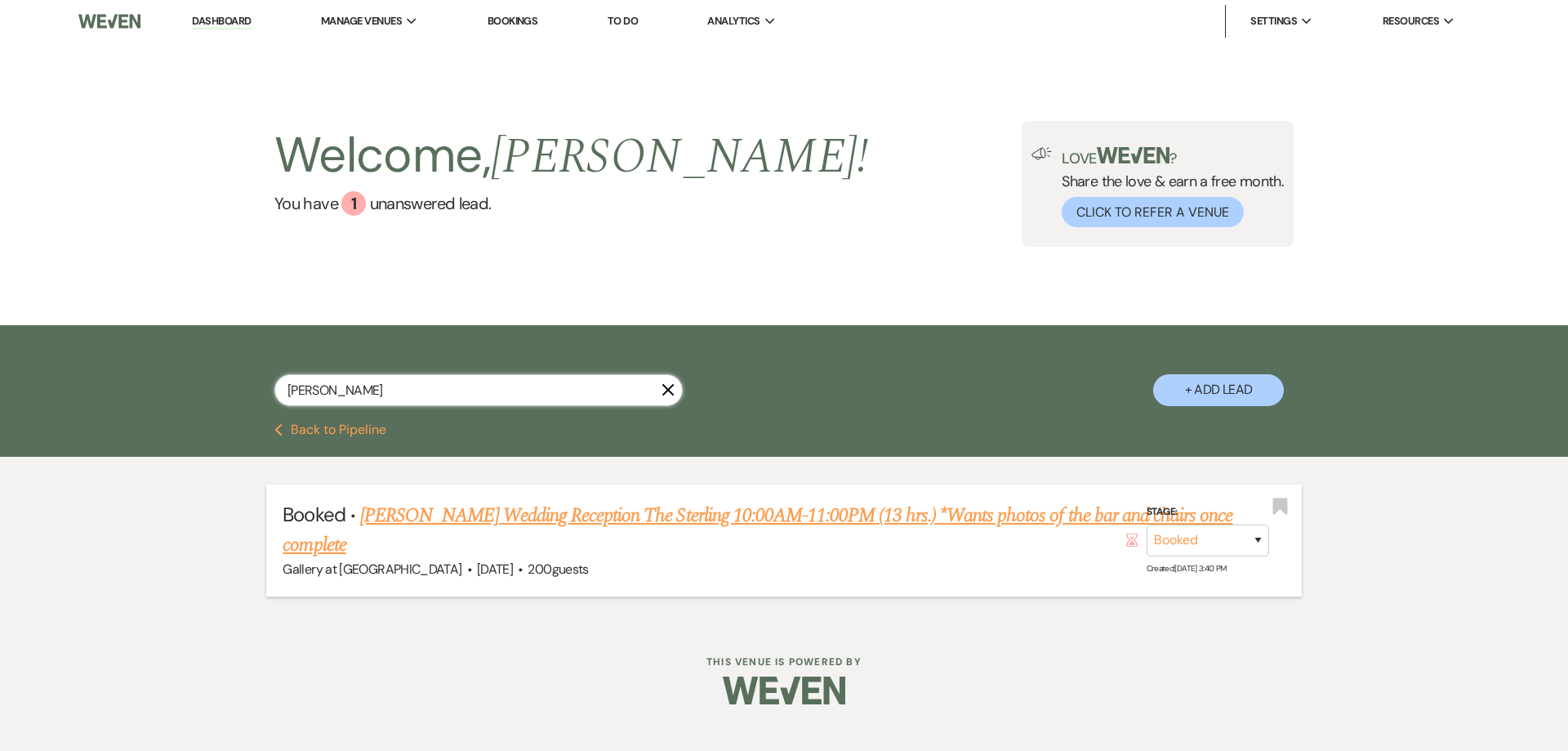
type input "zipporah"
click at [420, 487] on li "Booked · Zipporaha Gober's Wedding Reception The Sterling 10:00AM-11:00PM (13 h…" at bounding box center [783, 540] width 1034 height 112
click at [426, 514] on link "Zipporaha Gober's Wedding Reception The Sterling 10:00AM-11:00PM (13 hrs.) *Wan…" at bounding box center [757, 530] width 950 height 58
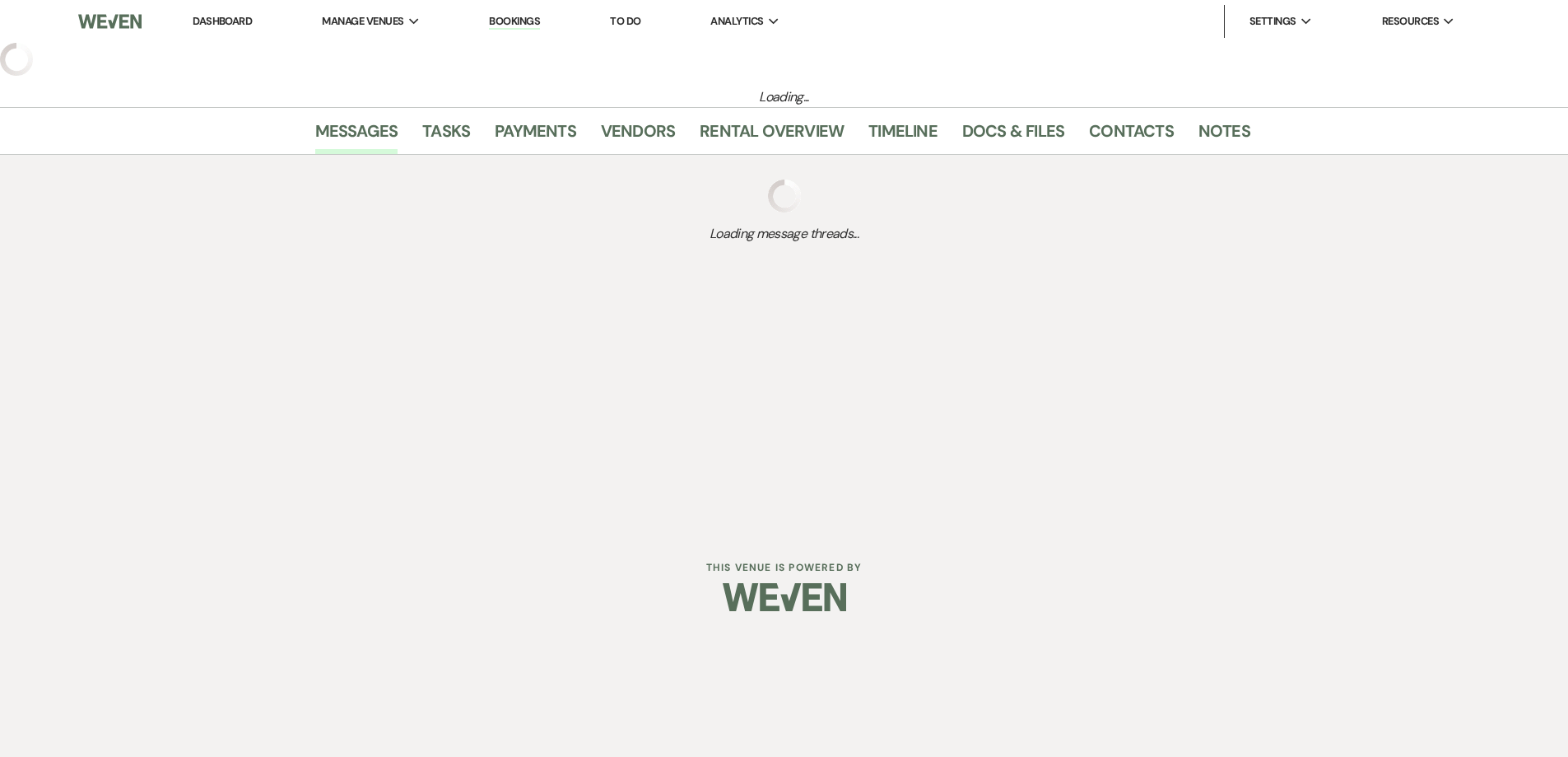
select select "22"
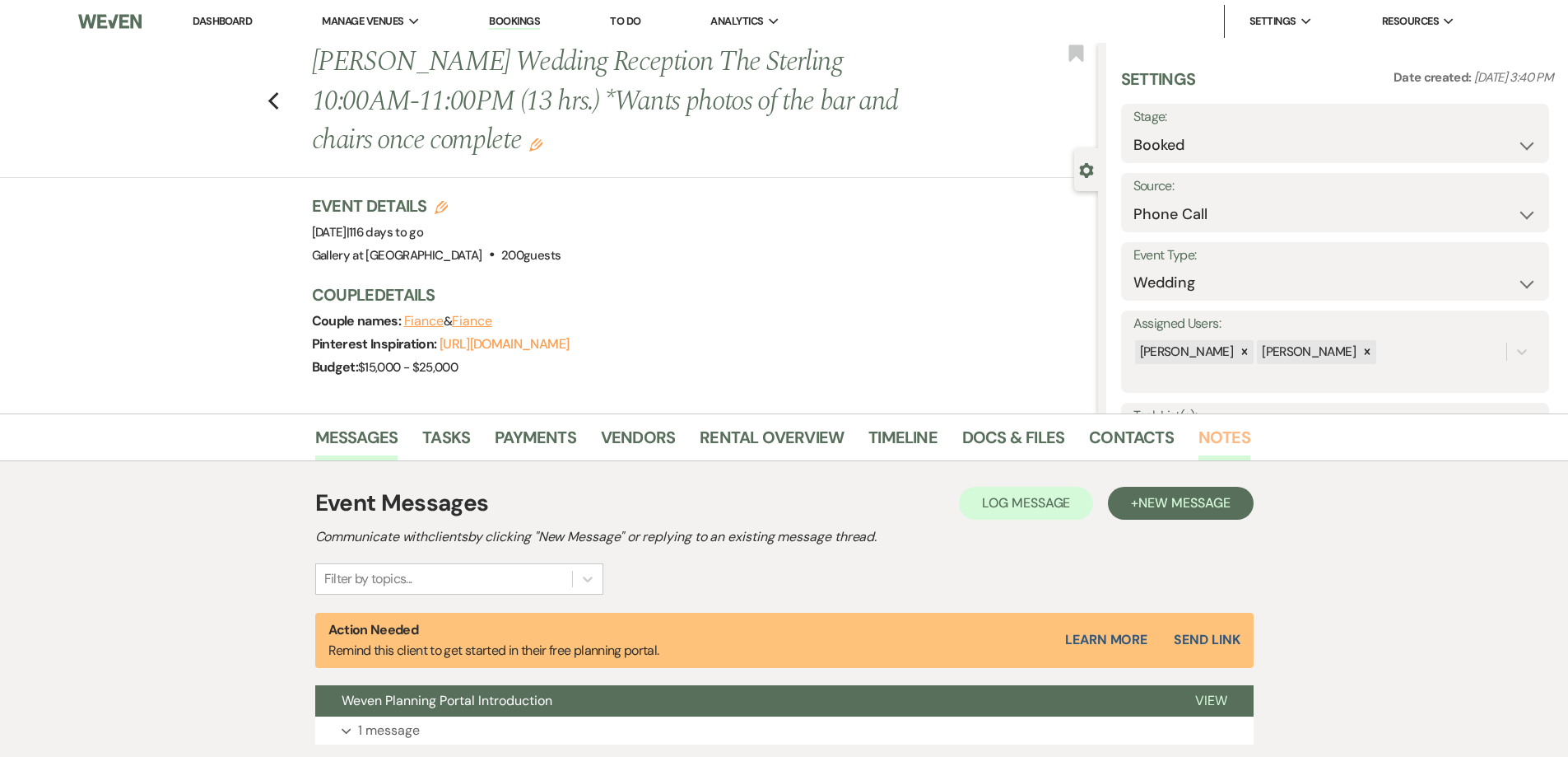
click at [1217, 436] on link "Notes" at bounding box center [1224, 442] width 52 height 36
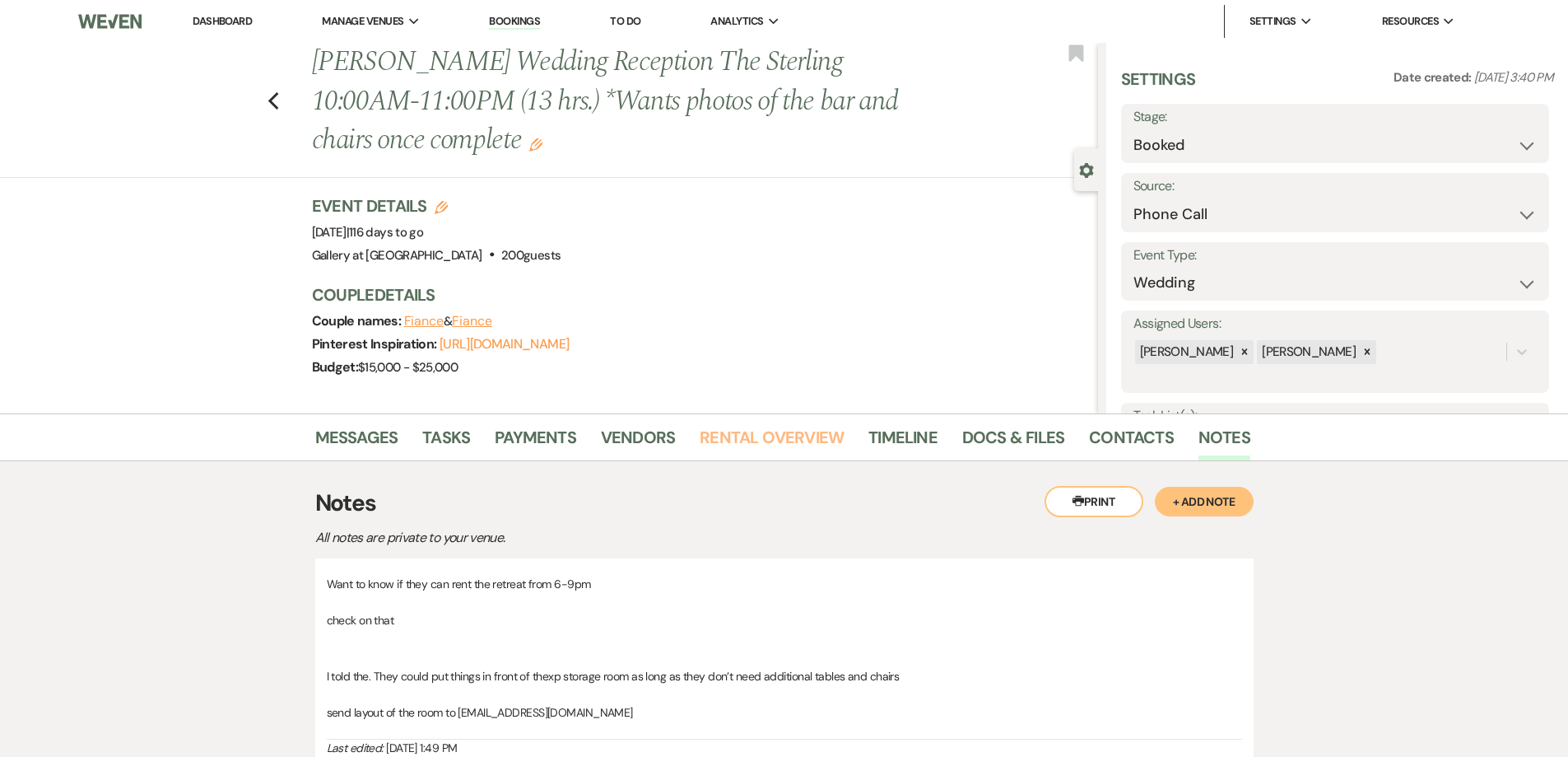
click at [782, 425] on link "Rental Overview" at bounding box center [772, 442] width 144 height 36
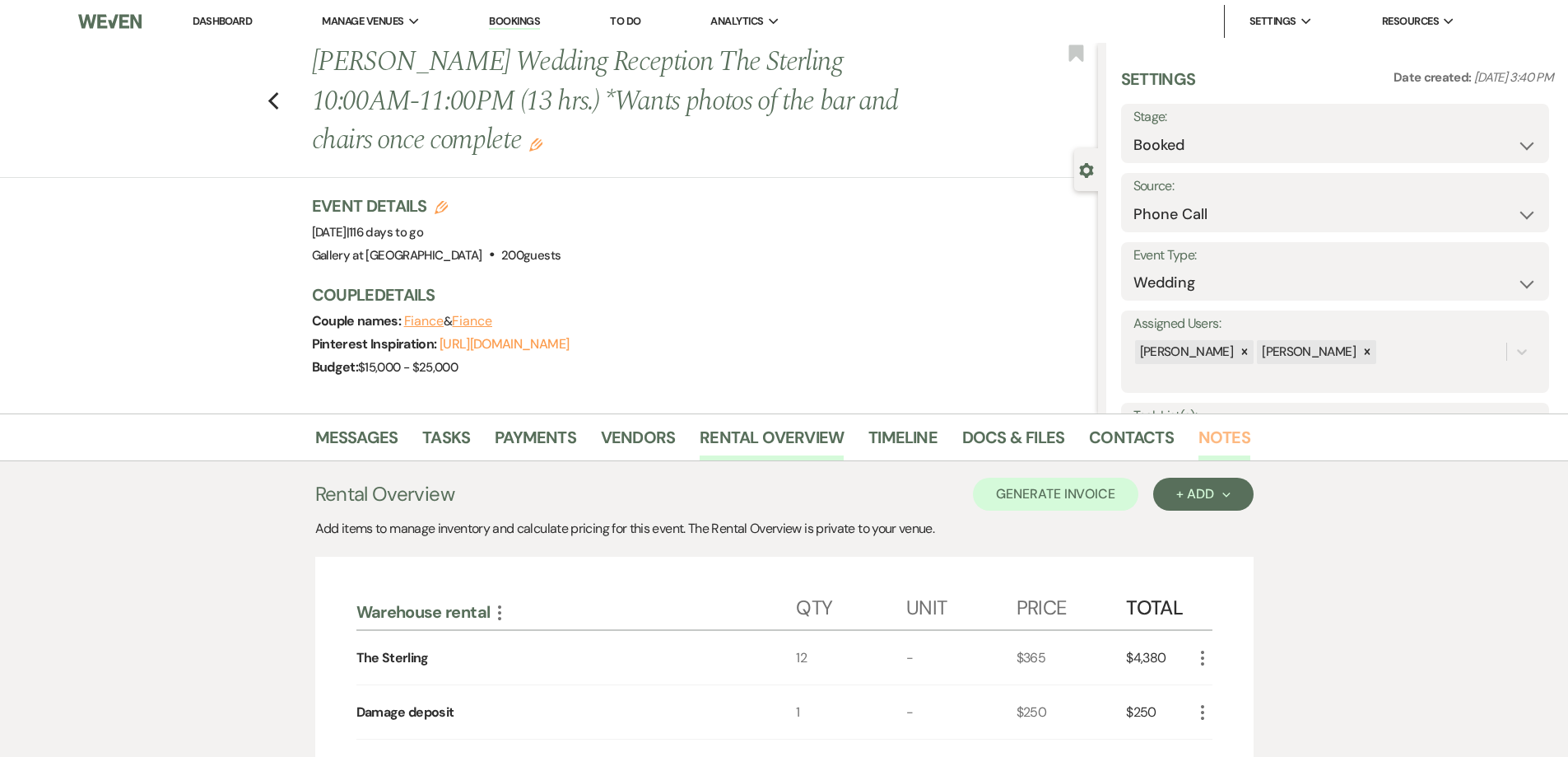
click at [1230, 446] on link "Notes" at bounding box center [1224, 442] width 52 height 36
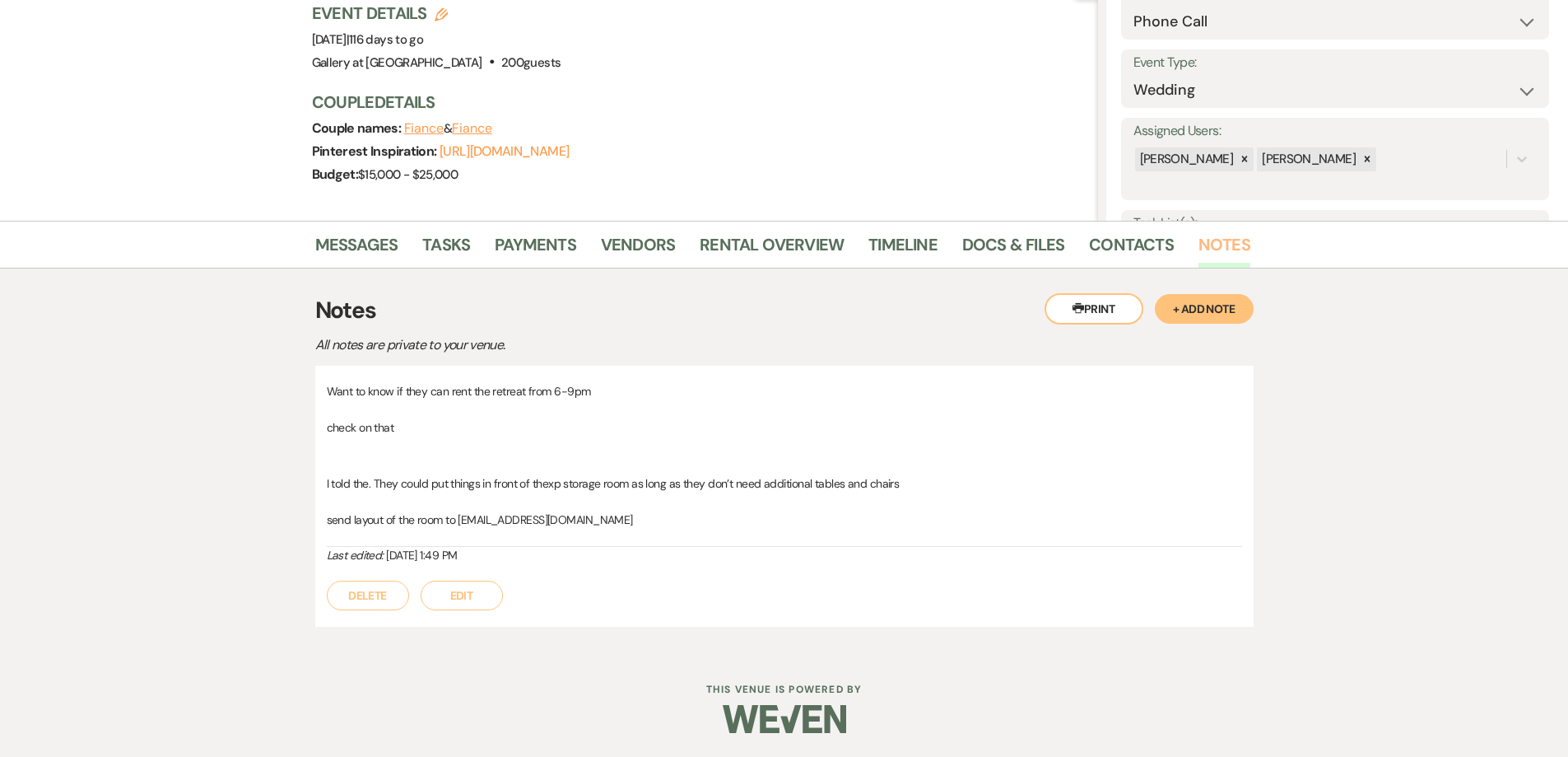
scroll to position [193, 0]
click at [456, 594] on button "Edit" at bounding box center [461, 594] width 82 height 29
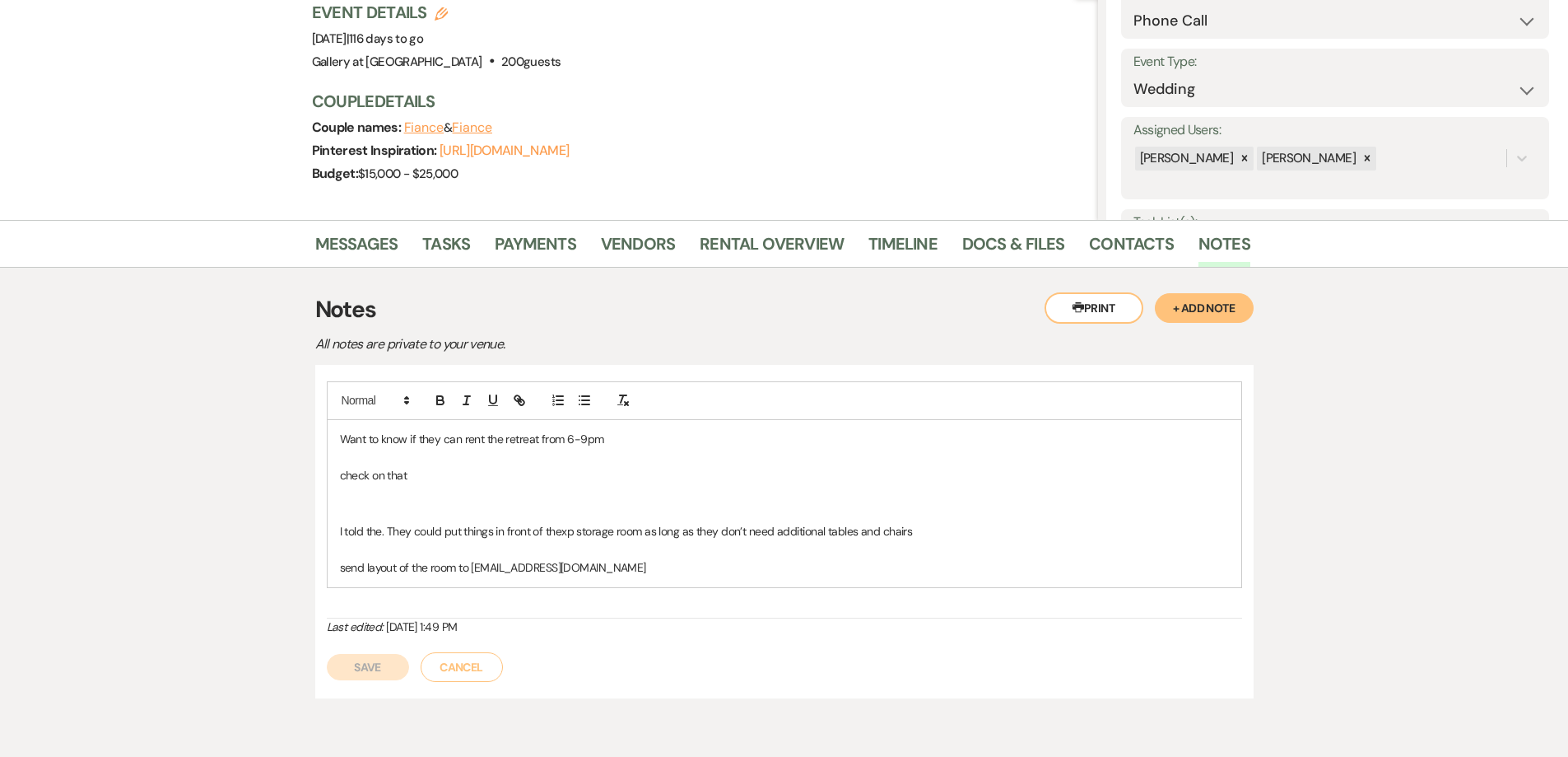
click at [395, 535] on p "I told the. They could put things in front of thexp storage room as long as the…" at bounding box center [784, 531] width 890 height 18
click at [564, 538] on p "I told them they could put things in front of thexp storage room as long as the…" at bounding box center [784, 531] width 890 height 18
click at [568, 527] on p "I told them they could put things in front of thexp storage room as long as the…" at bounding box center [784, 531] width 890 height 18
click at [569, 532] on p "I told them they could put things in front of the xp storage room as long as th…" at bounding box center [784, 531] width 890 height 18
click at [639, 538] on p "I told them they could put things in front of the storage room as long as they …" at bounding box center [784, 531] width 890 height 18
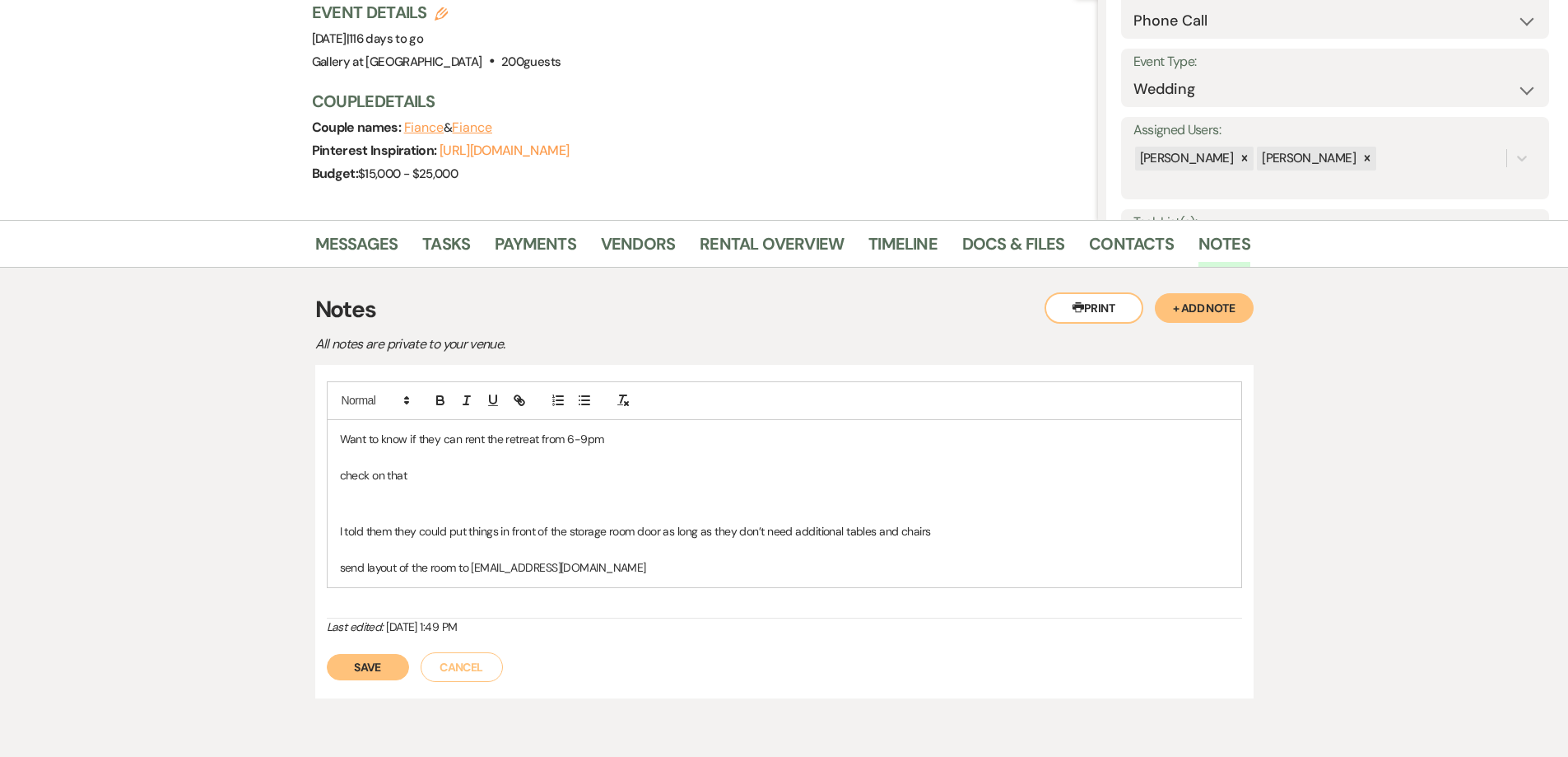
click at [604, 513] on p at bounding box center [784, 512] width 890 height 18
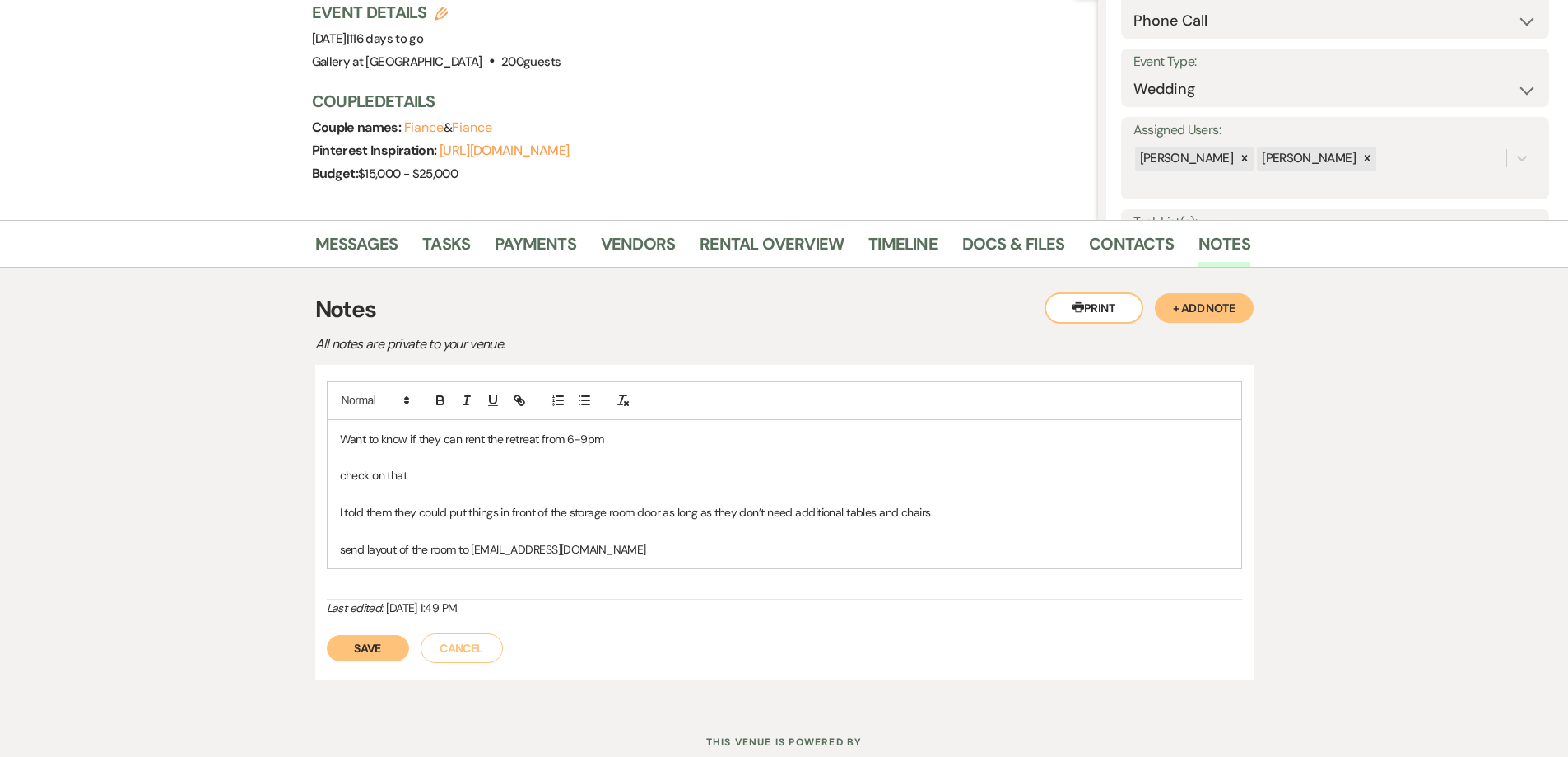
click at [340, 480] on p "check on that" at bounding box center [784, 475] width 890 height 18
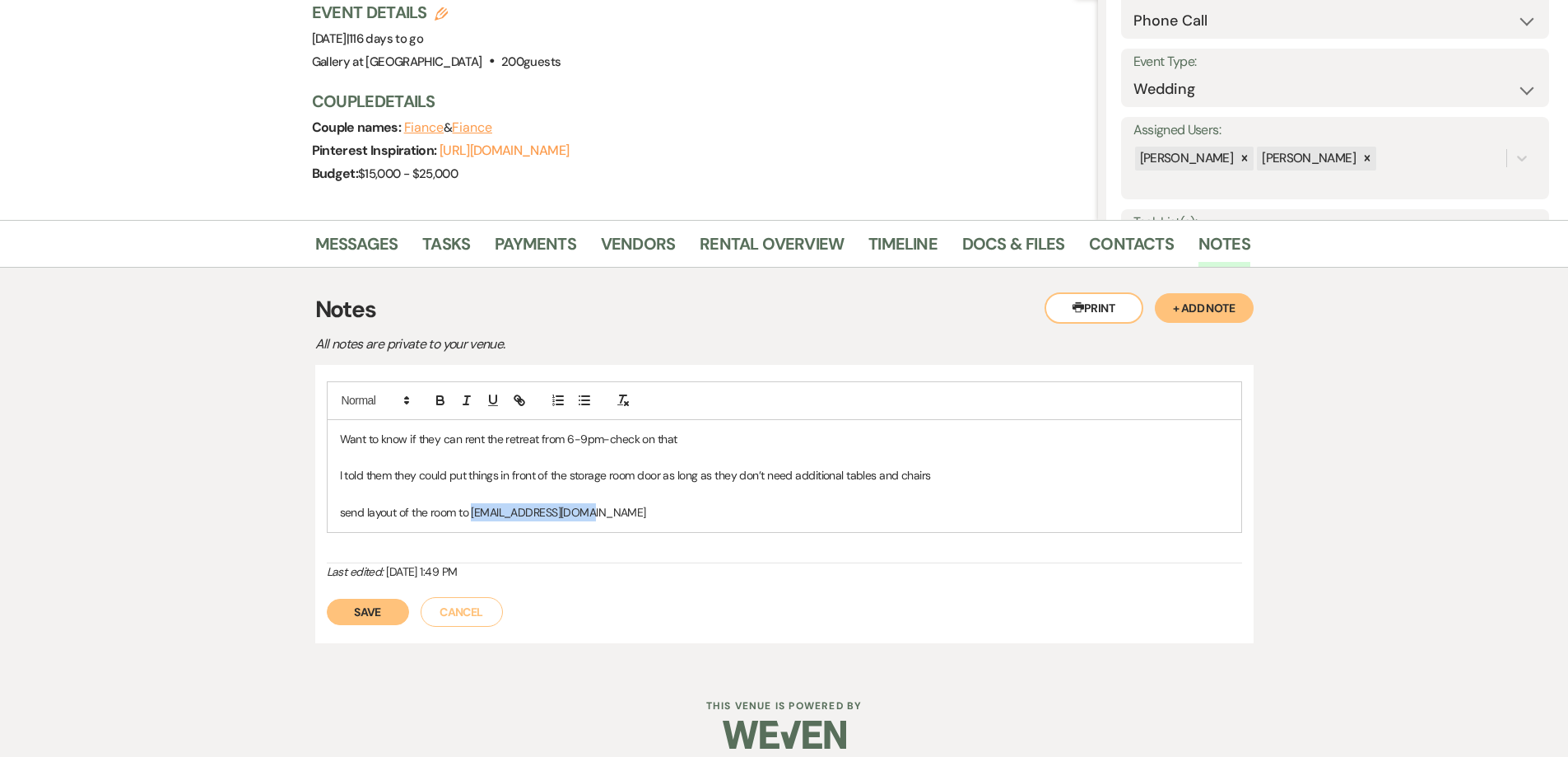
drag, startPoint x: 596, startPoint y: 516, endPoint x: 474, endPoint y: 514, distance: 122.0
click at [474, 514] on p "send layout of the room to bcherryhfh@gmail.com" at bounding box center [784, 512] width 890 height 18
copy p "bcherryhfh@gmail.com"
click at [629, 514] on p "send layout of the room to bcherryhfh@gmail.com" at bounding box center [784, 512] width 890 height 18
click at [629, 513] on p "send layout of the room to bcherryhfh@gmail.com" at bounding box center [784, 512] width 890 height 18
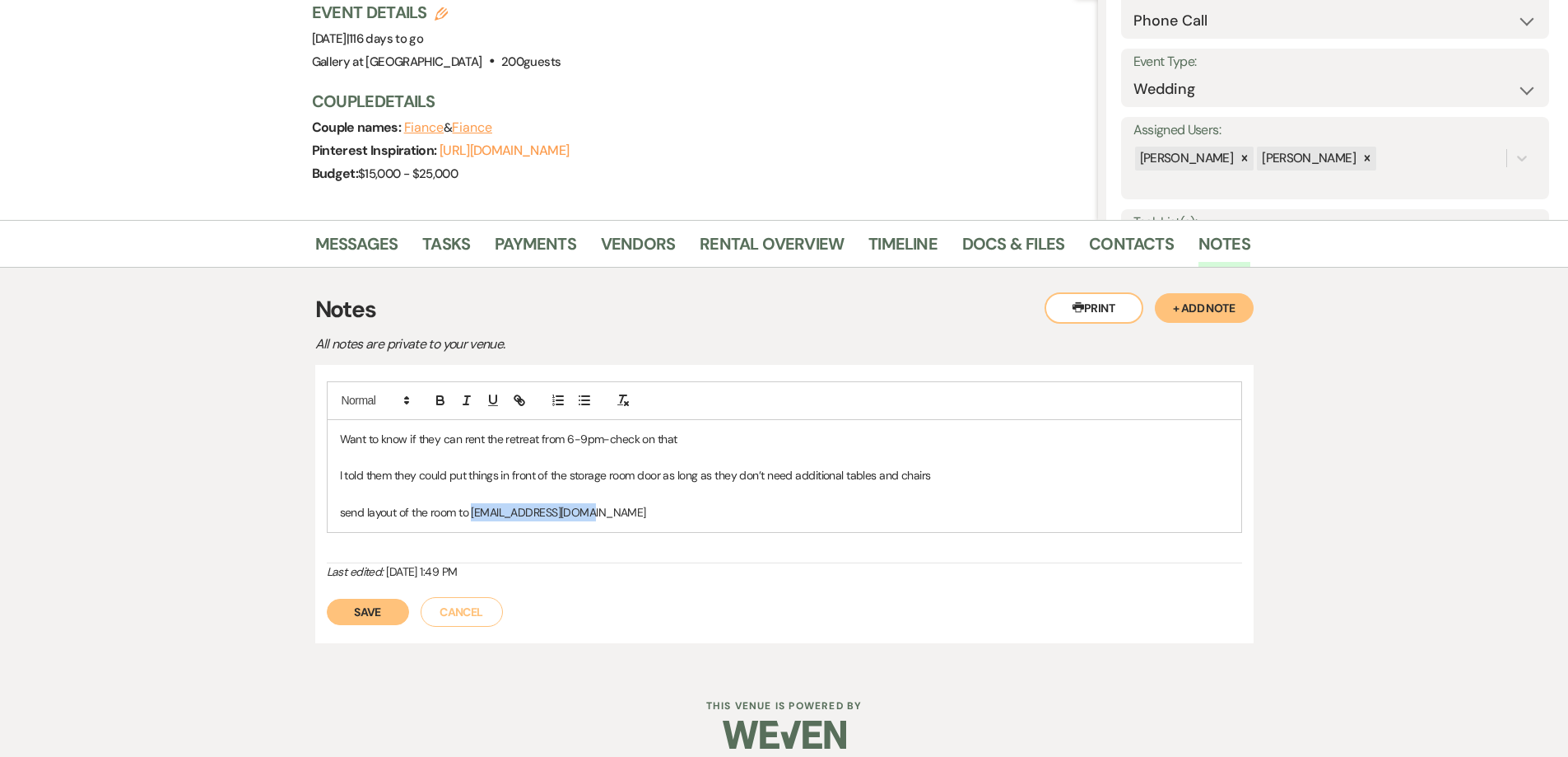
click at [634, 522] on div "Want to know if they can rent the retreat from 6-9pm-check on that I told them …" at bounding box center [784, 476] width 914 height 112
click at [359, 610] on button "Save" at bounding box center [368, 612] width 82 height 27
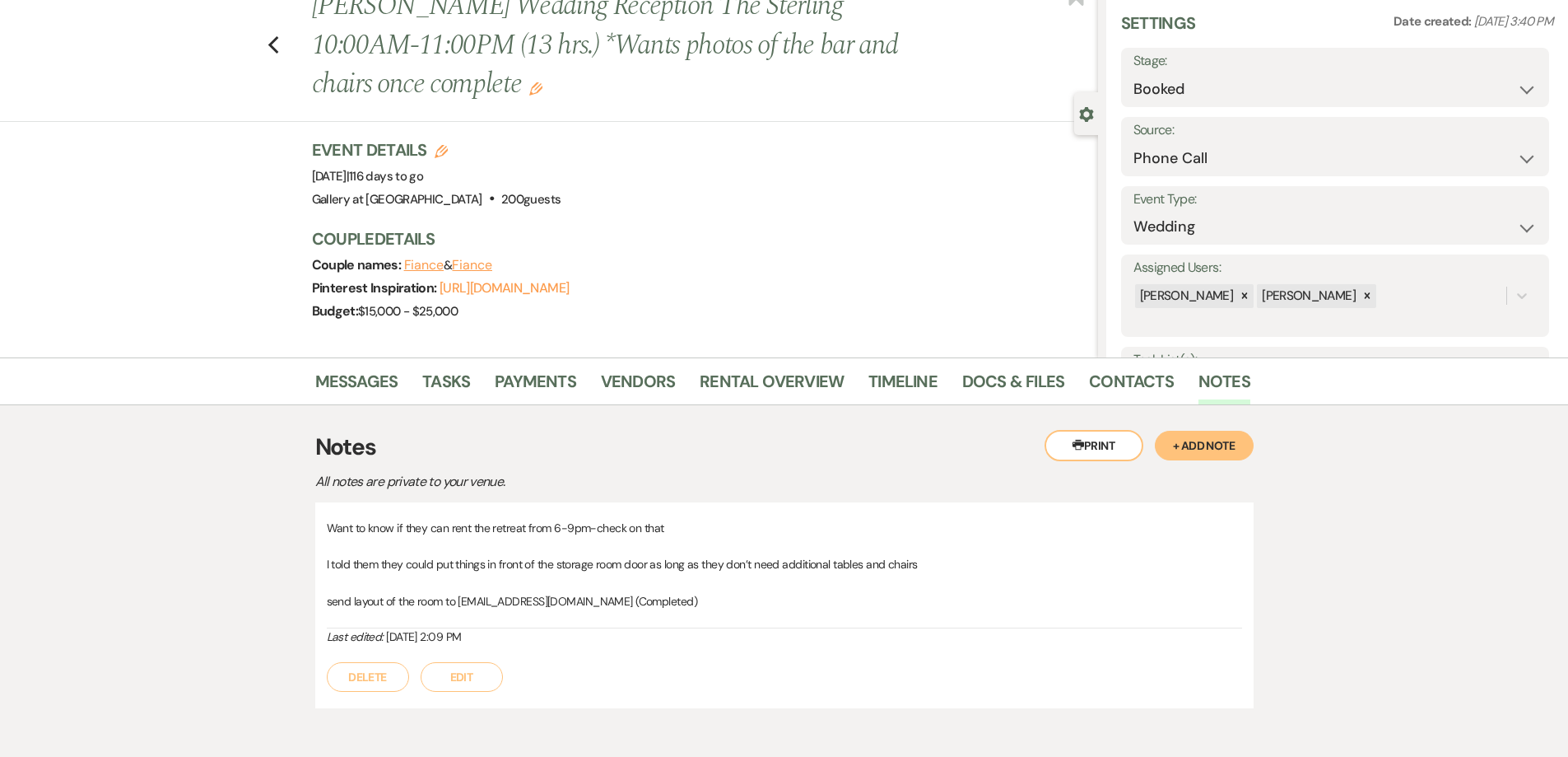
scroll to position [0, 0]
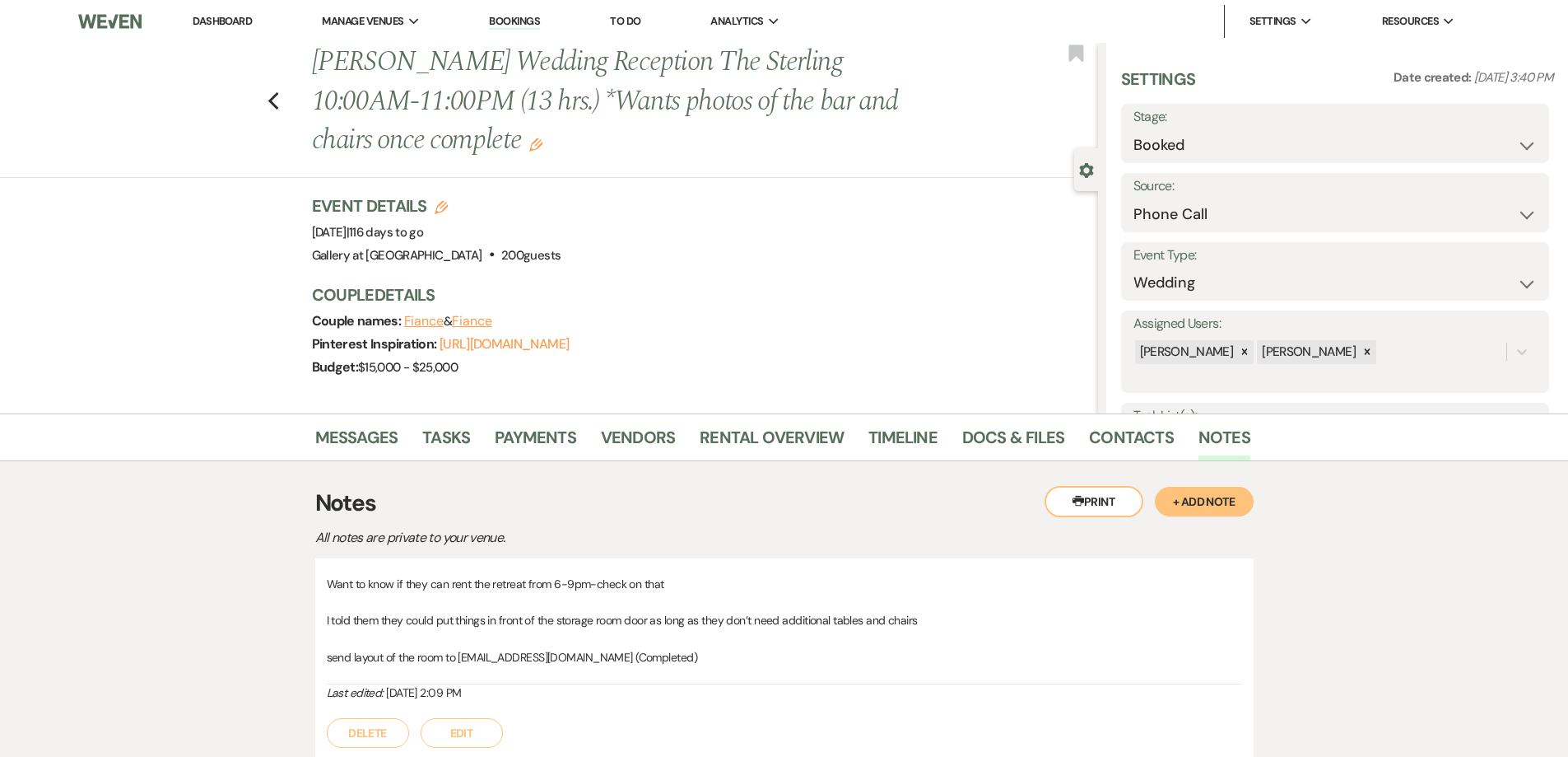
click at [238, 24] on link "Dashboard" at bounding box center [222, 21] width 59 height 14
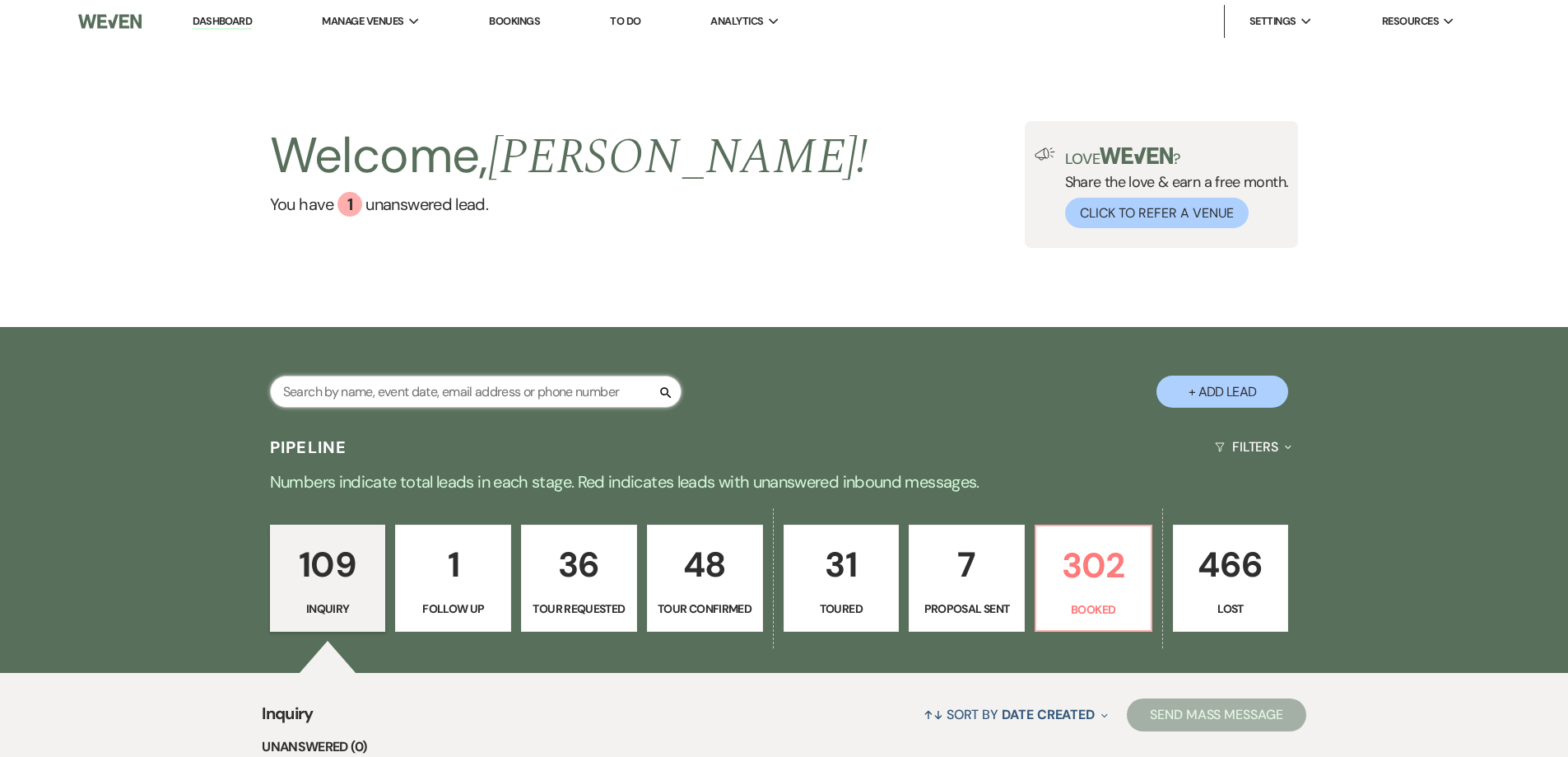
click at [434, 388] on input "text" at bounding box center [475, 391] width 411 height 32
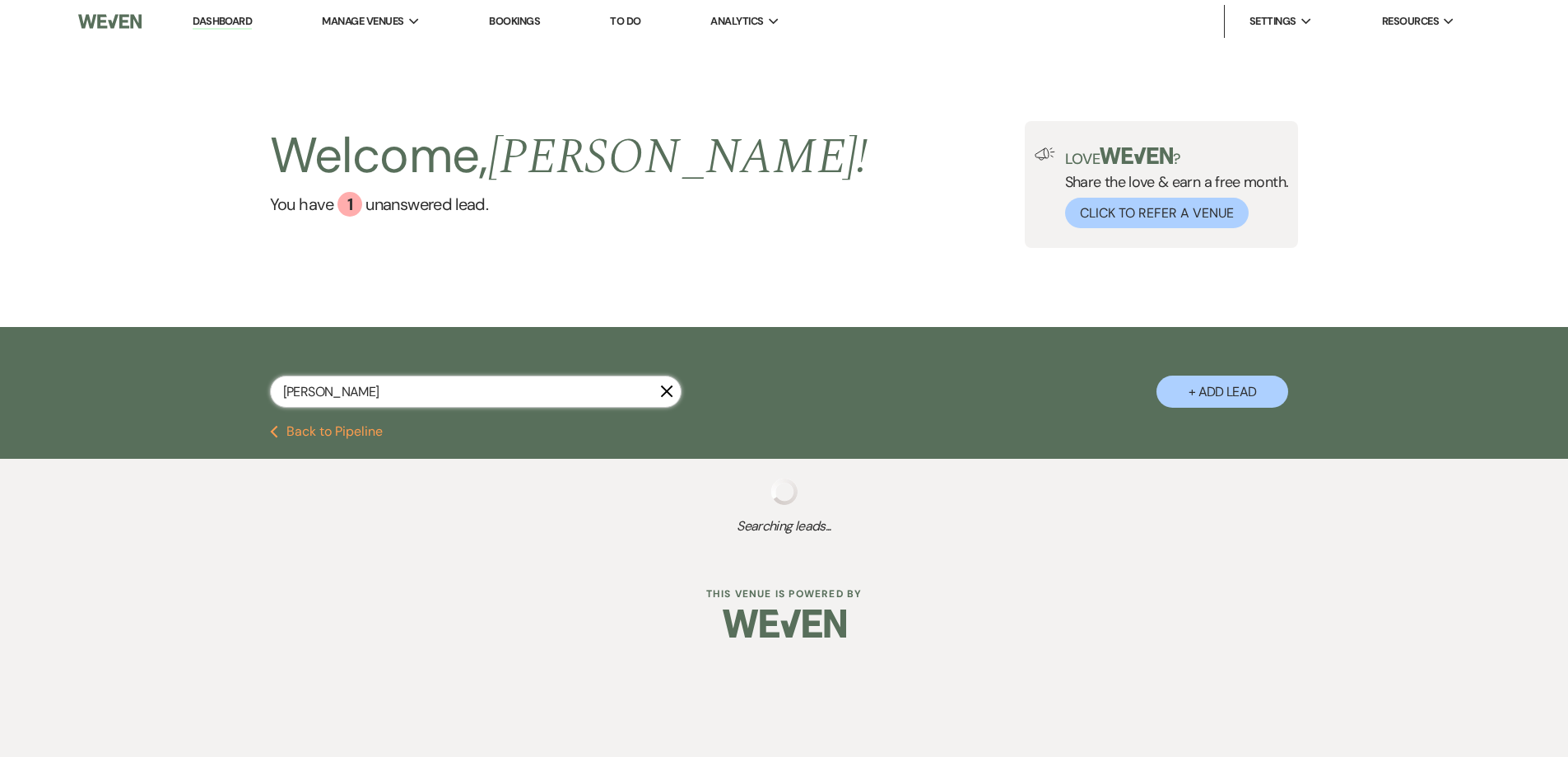
type input "joyce lemon"
select select "4"
select select "8"
select select "5"
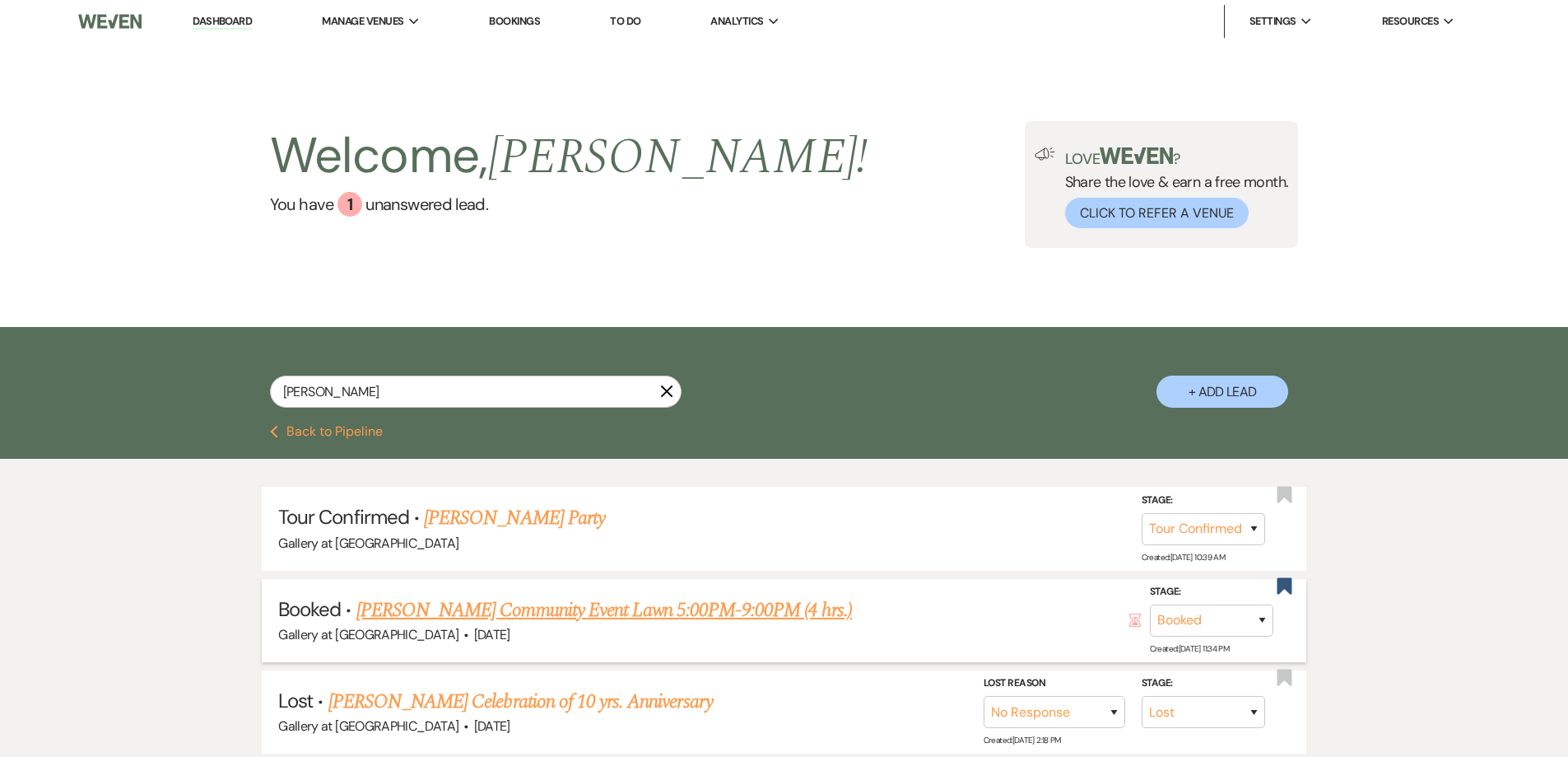
click at [544, 604] on link "Joyce Lemon's Community Event Lawn 5:00PM-9:00PM (4 hrs.)" at bounding box center [604, 610] width 496 height 29
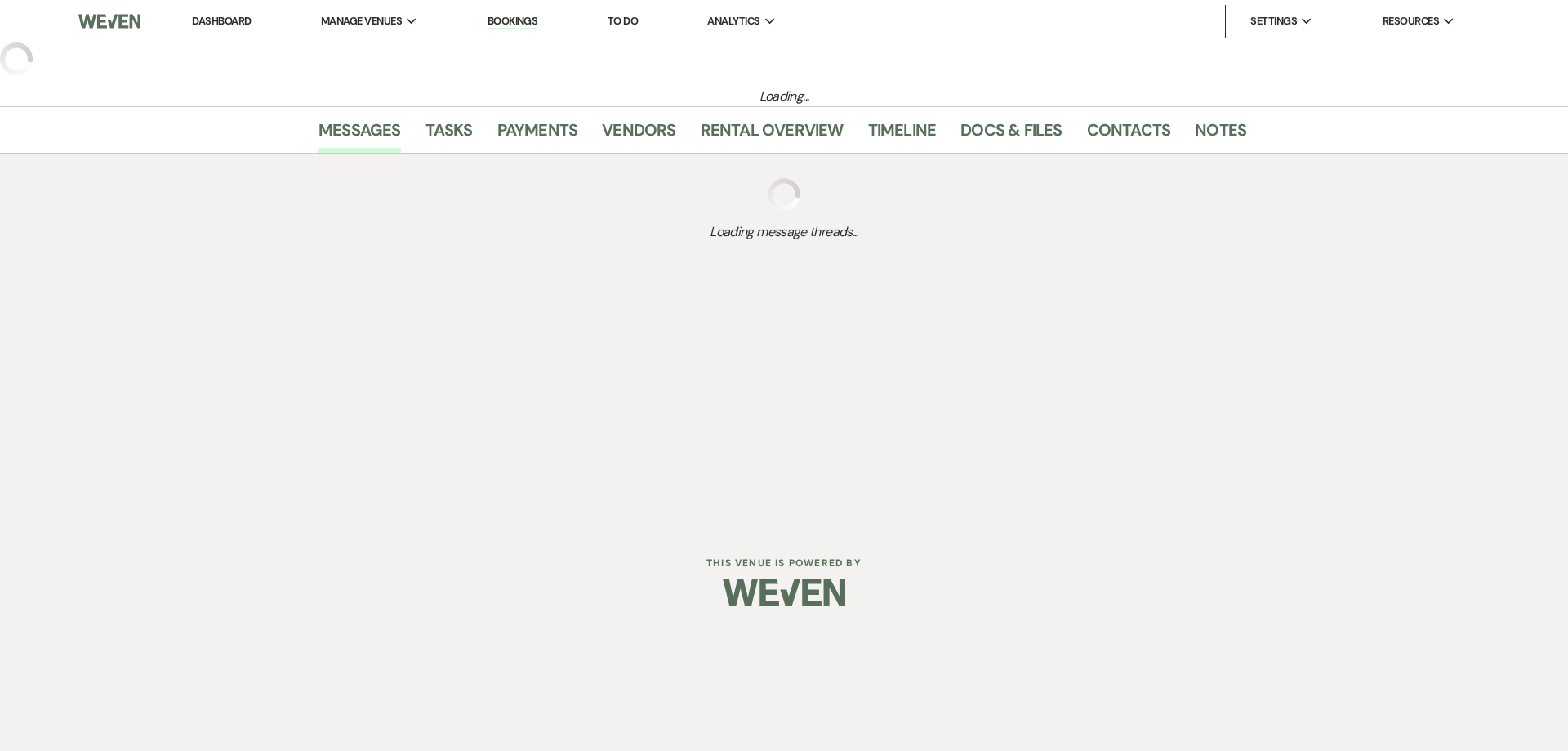
select select "5"
select select "7"
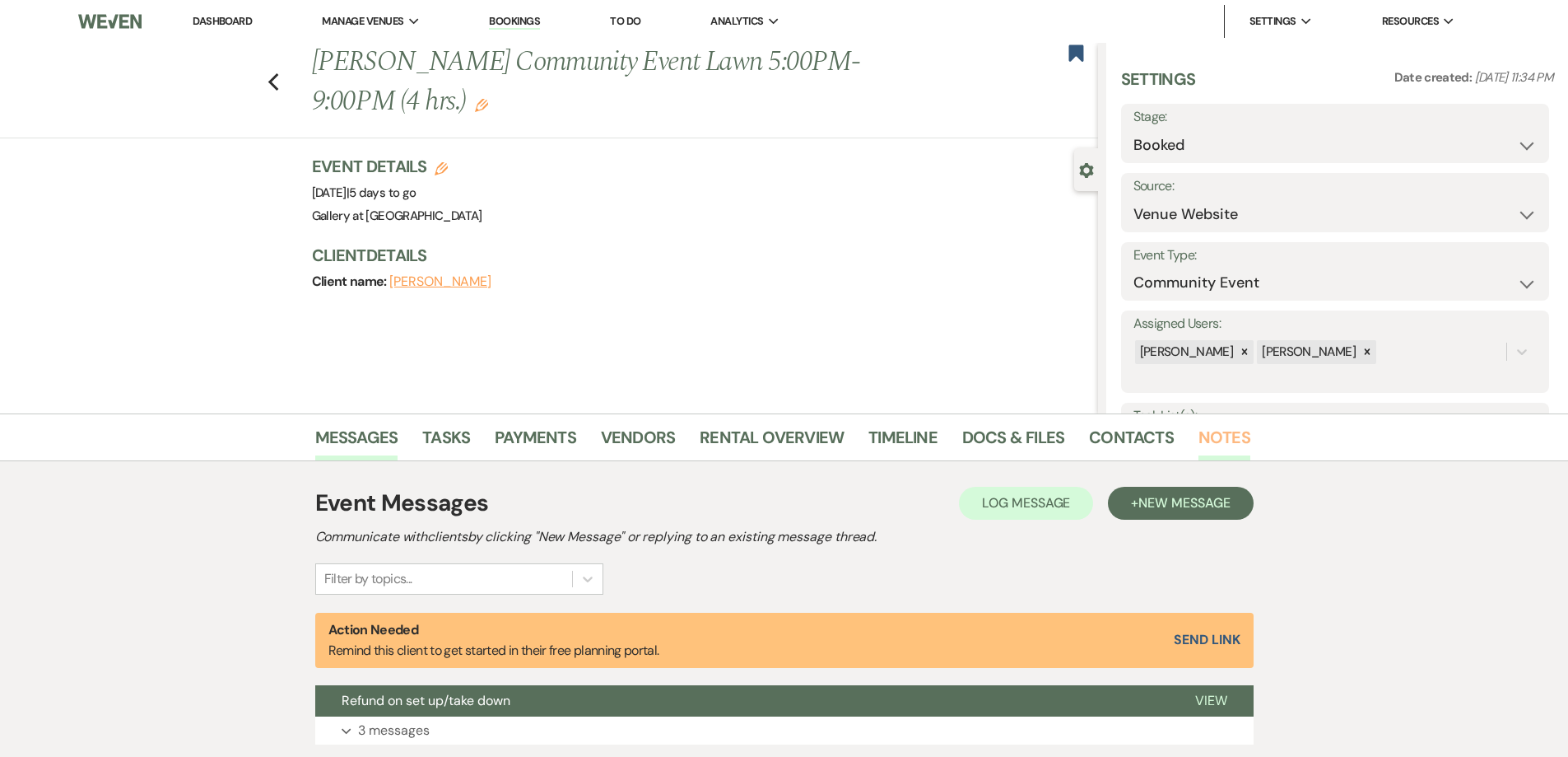
click at [1230, 438] on link "Notes" at bounding box center [1224, 442] width 52 height 36
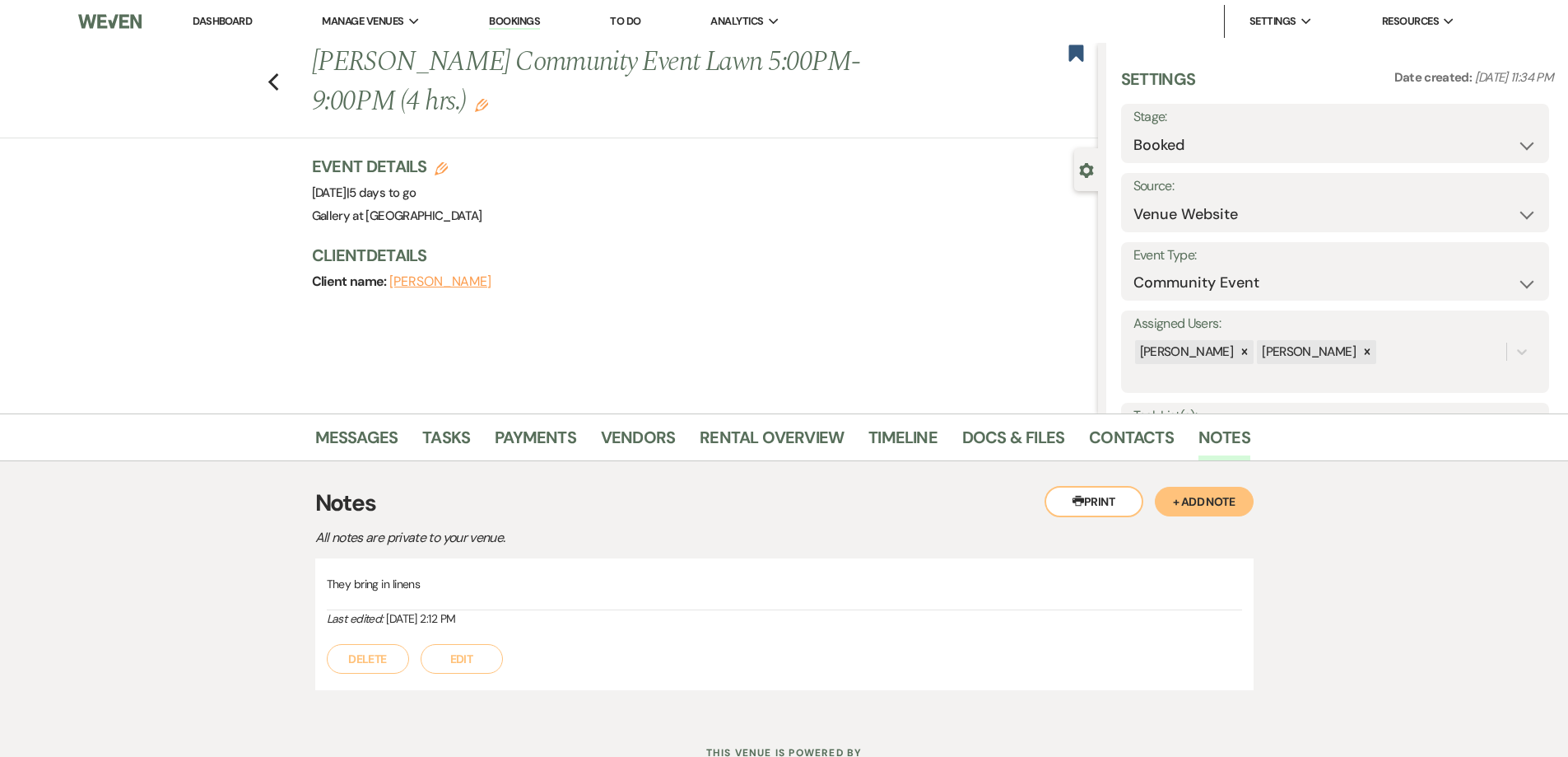
click at [228, 25] on link "Dashboard" at bounding box center [222, 21] width 59 height 14
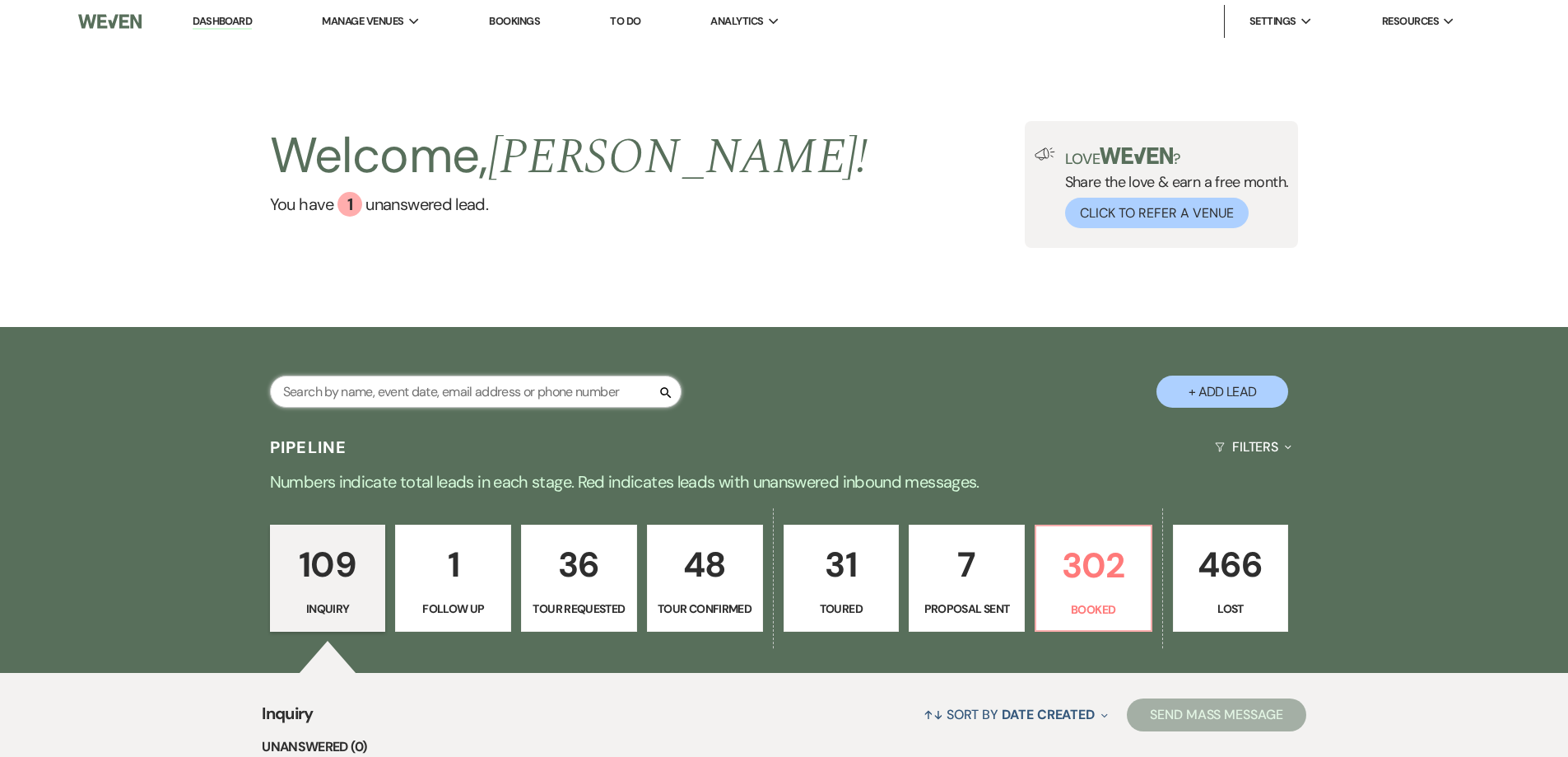
click at [594, 395] on input "text" at bounding box center [475, 391] width 411 height 32
click at [941, 556] on p "7" at bounding box center [967, 565] width 94 height 55
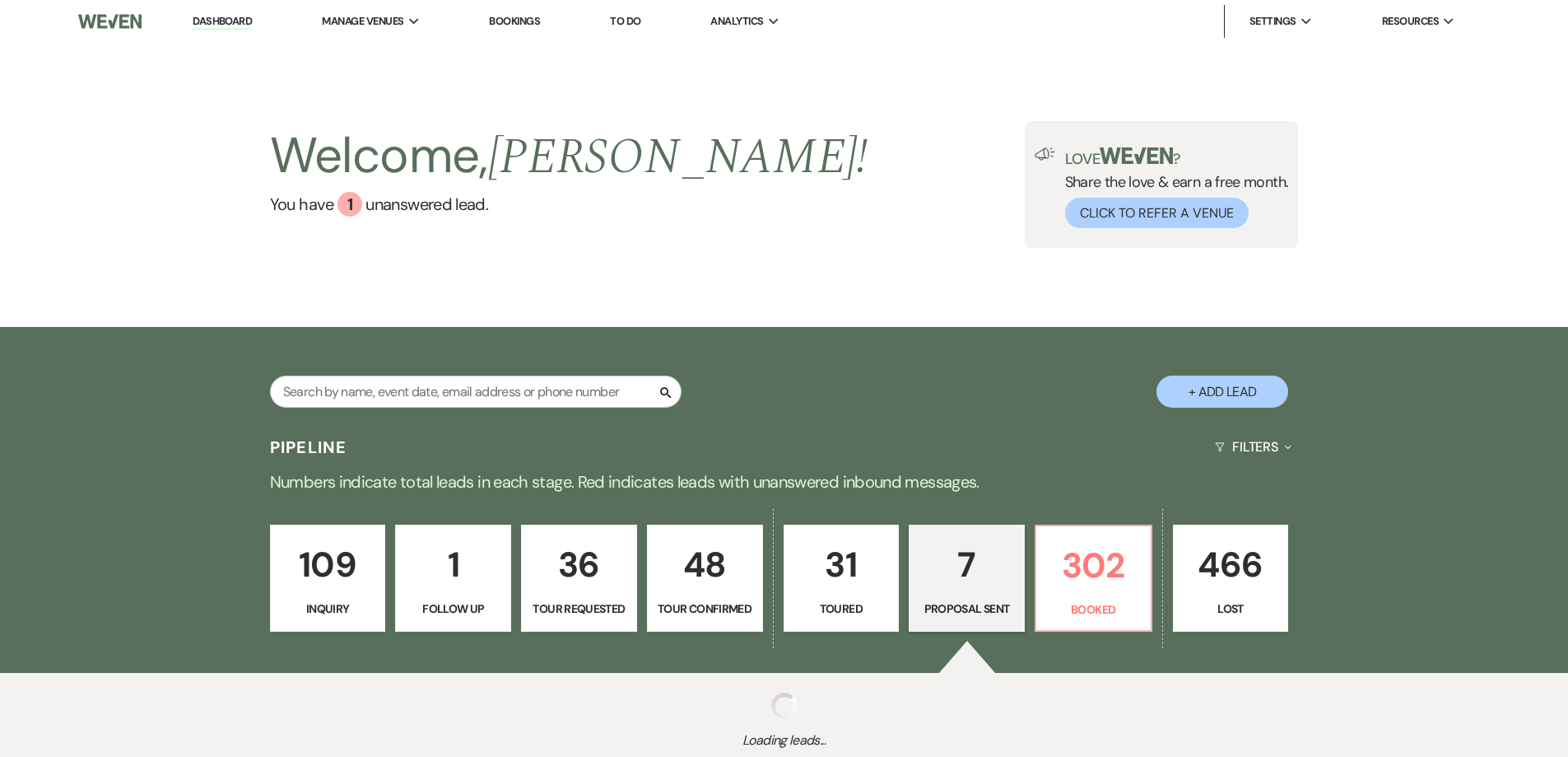
select select "6"
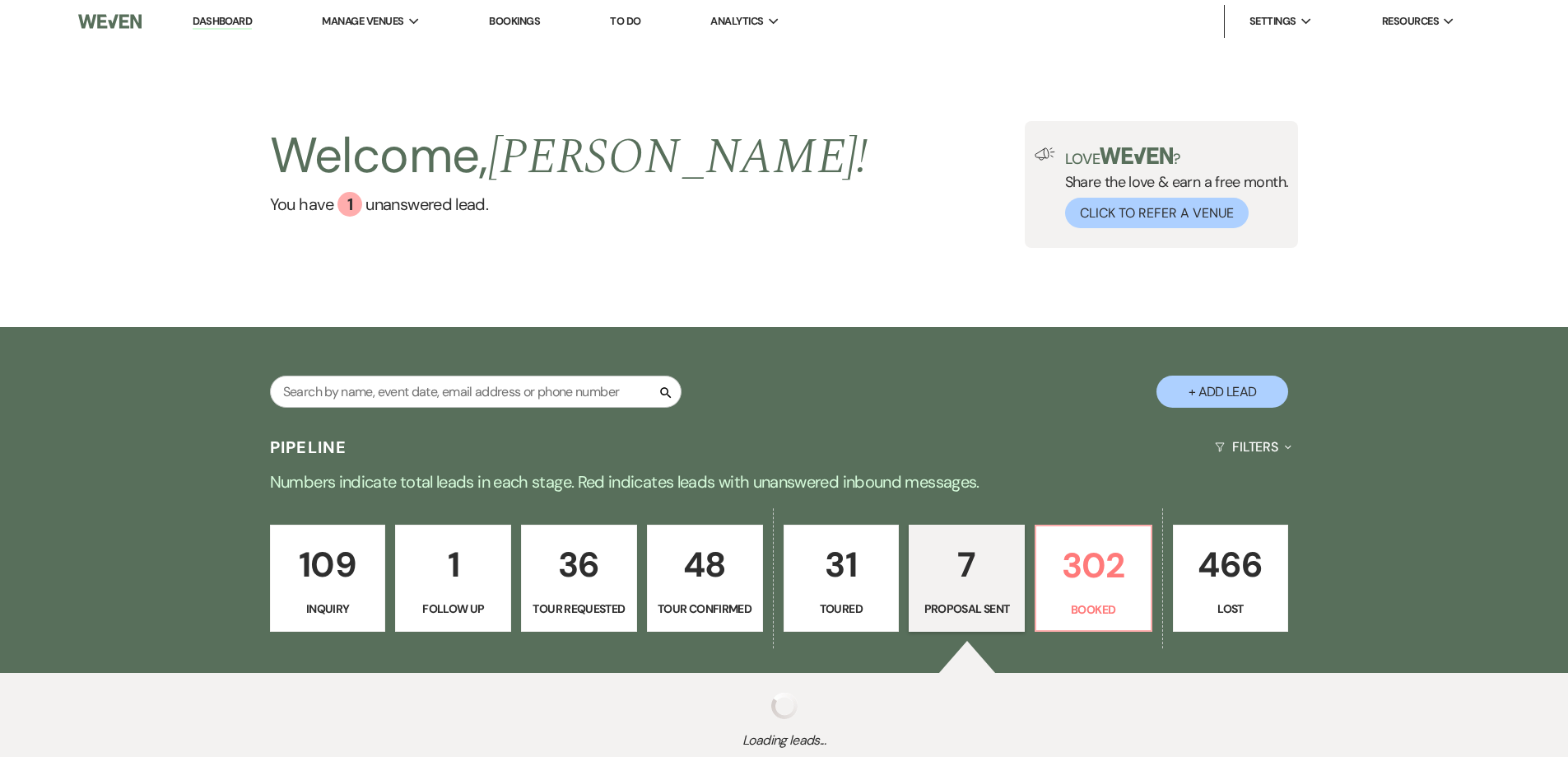
select select "6"
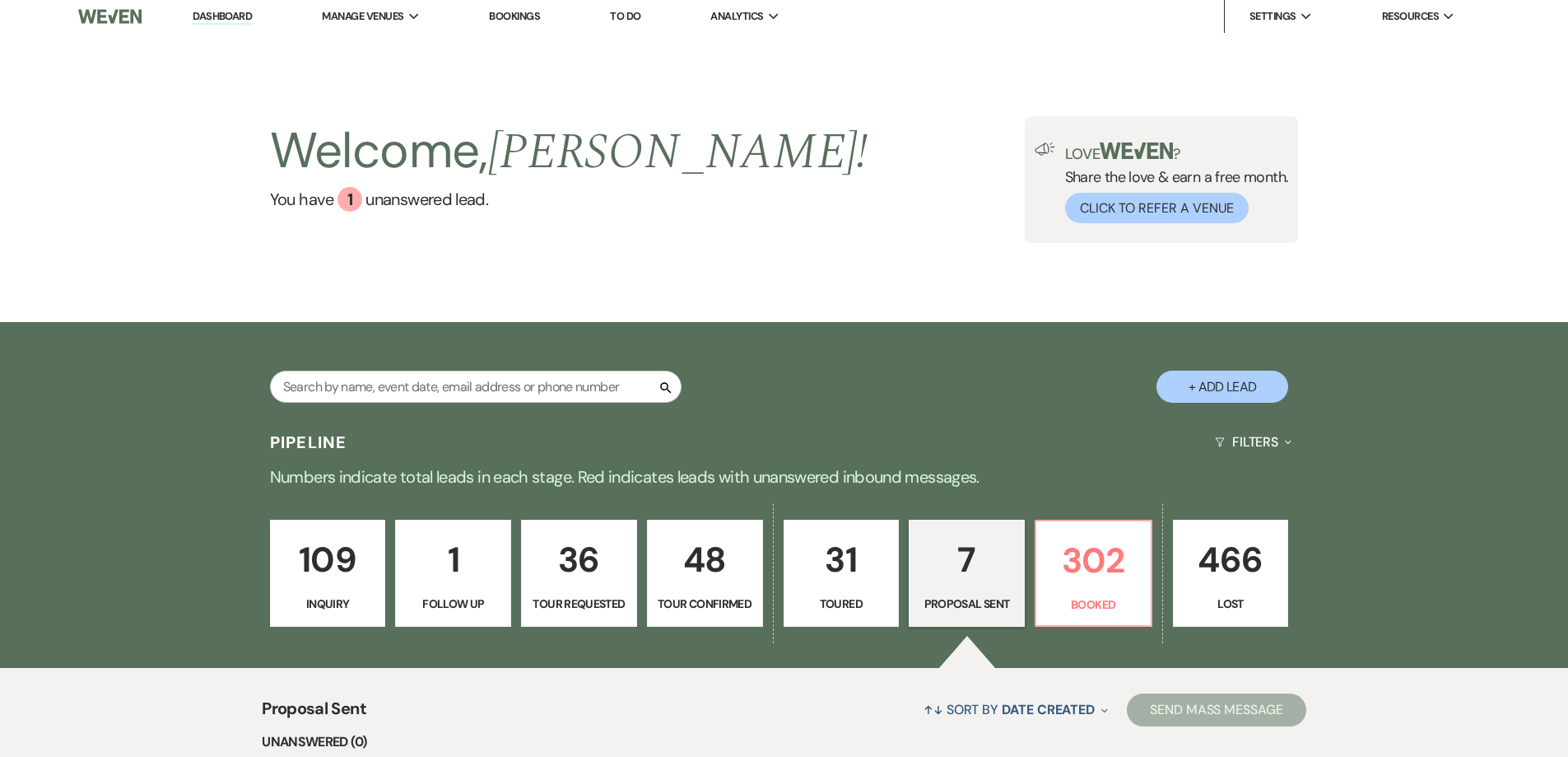
scroll to position [659, 0]
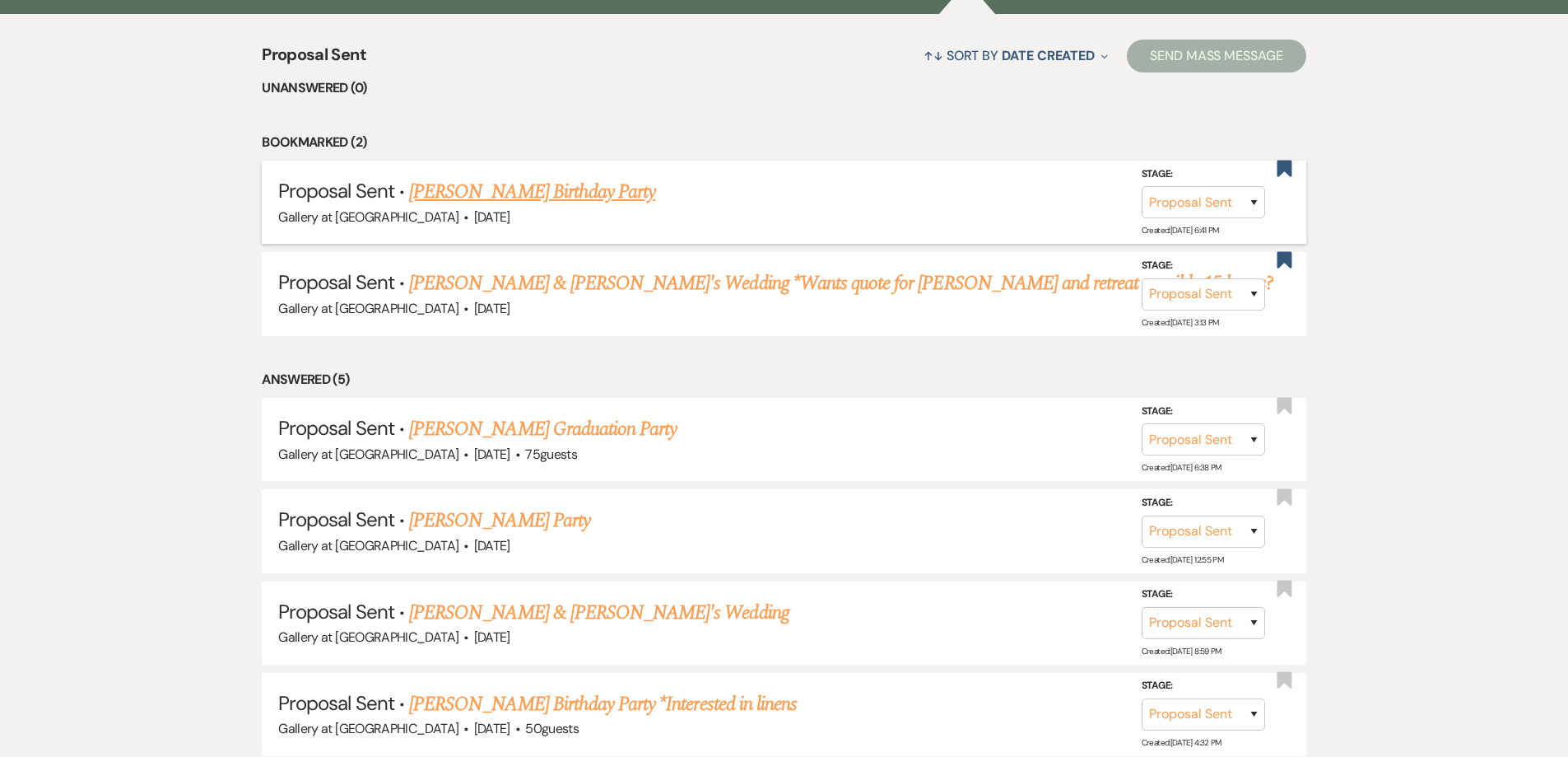
click at [546, 189] on link "Nicole Randall's Birthday Party" at bounding box center [532, 191] width 246 height 29
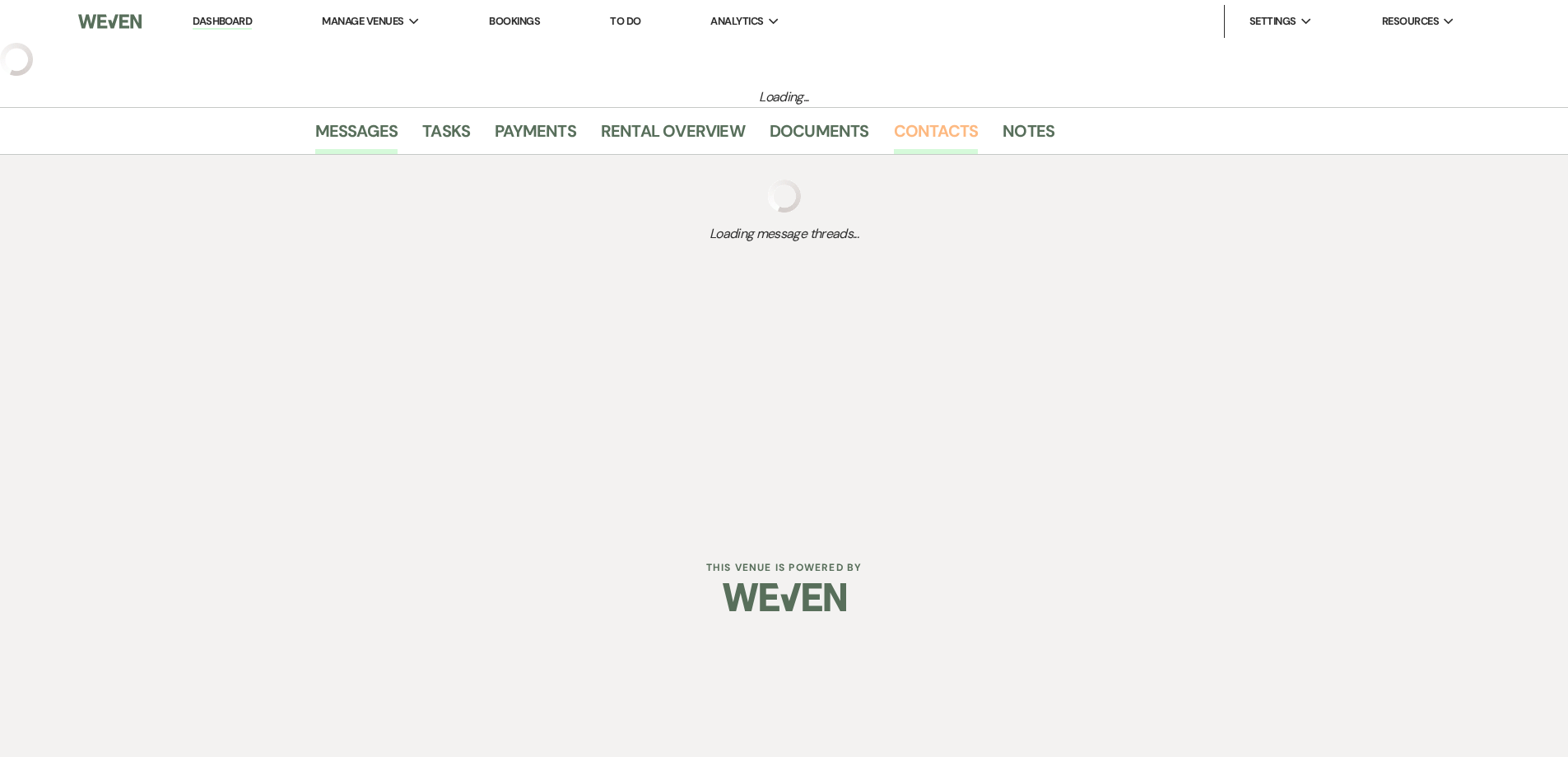
select select "6"
select select "4"
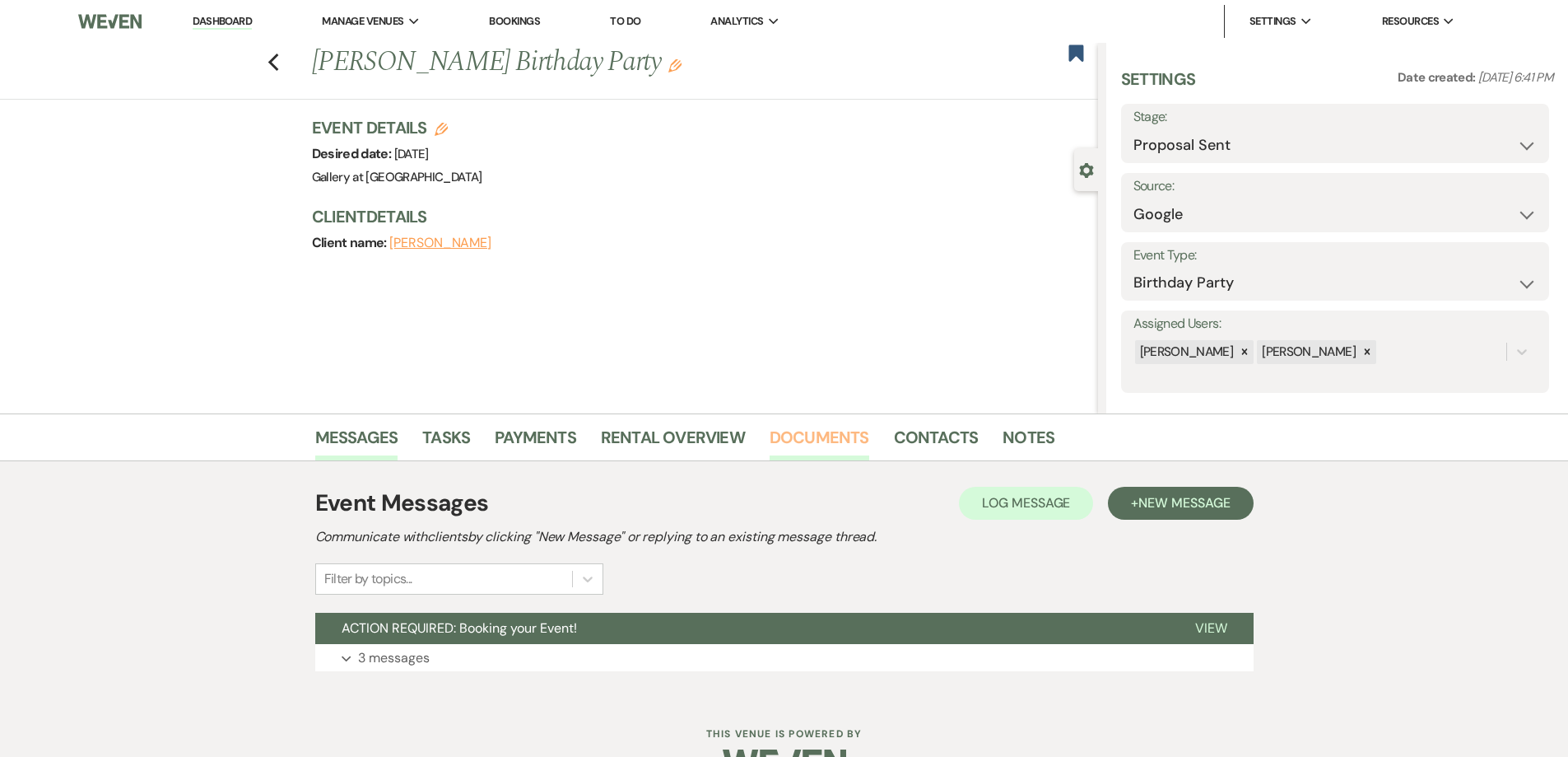
click at [852, 446] on link "Documents" at bounding box center [819, 442] width 99 height 36
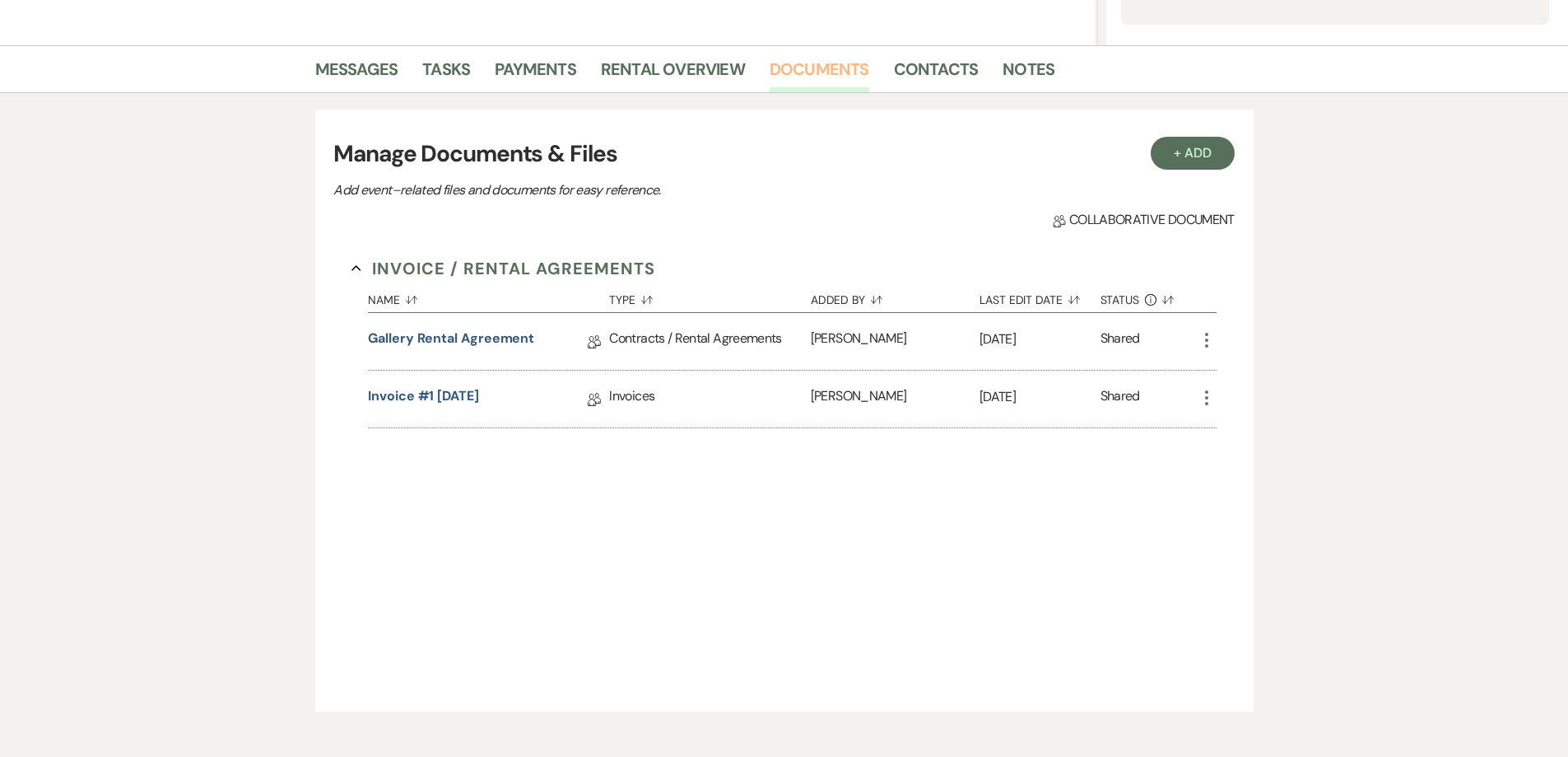
scroll to position [411, 0]
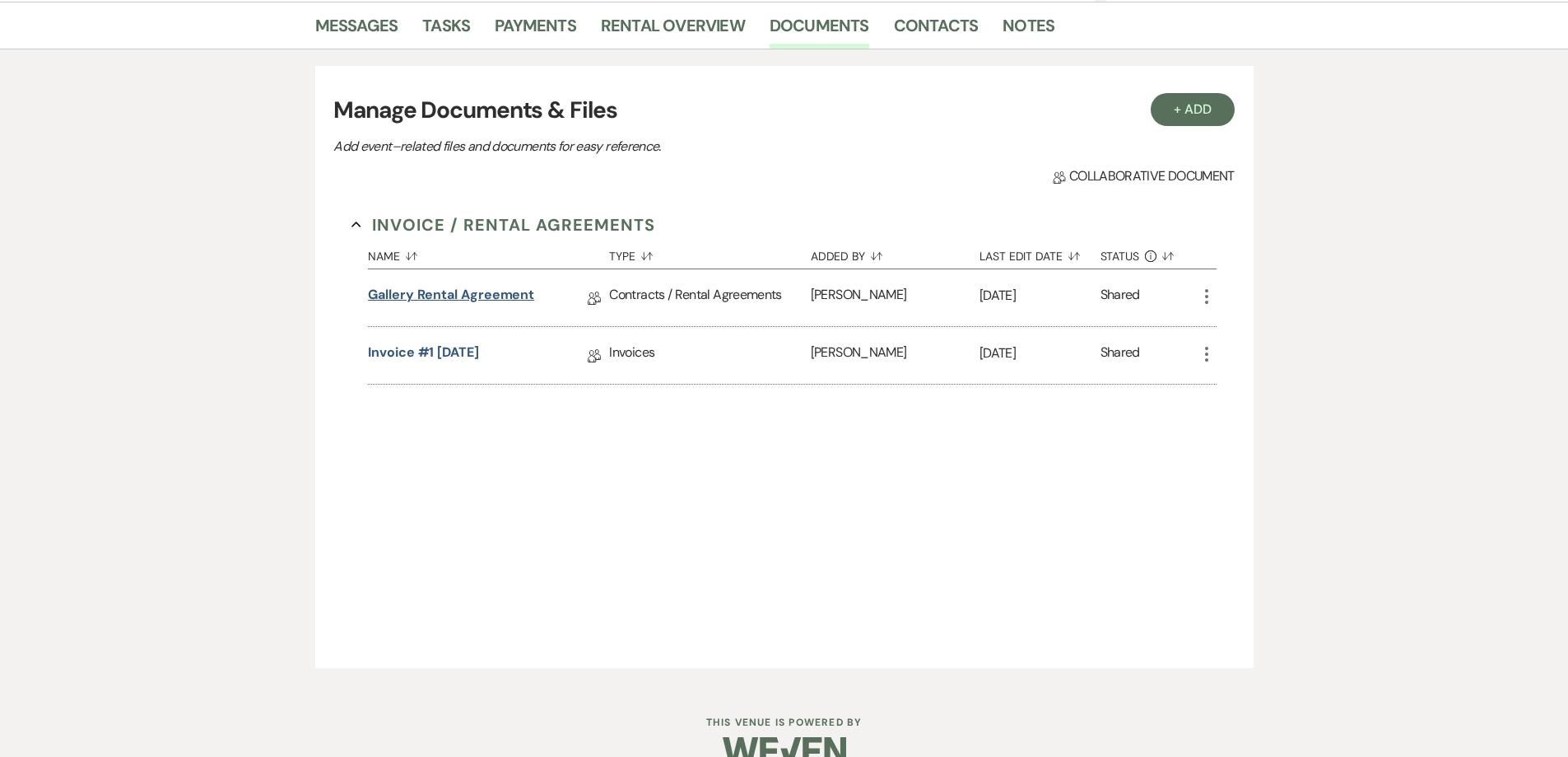
click at [507, 293] on link "Gallery Rental Agreement" at bounding box center [451, 297] width 166 height 26
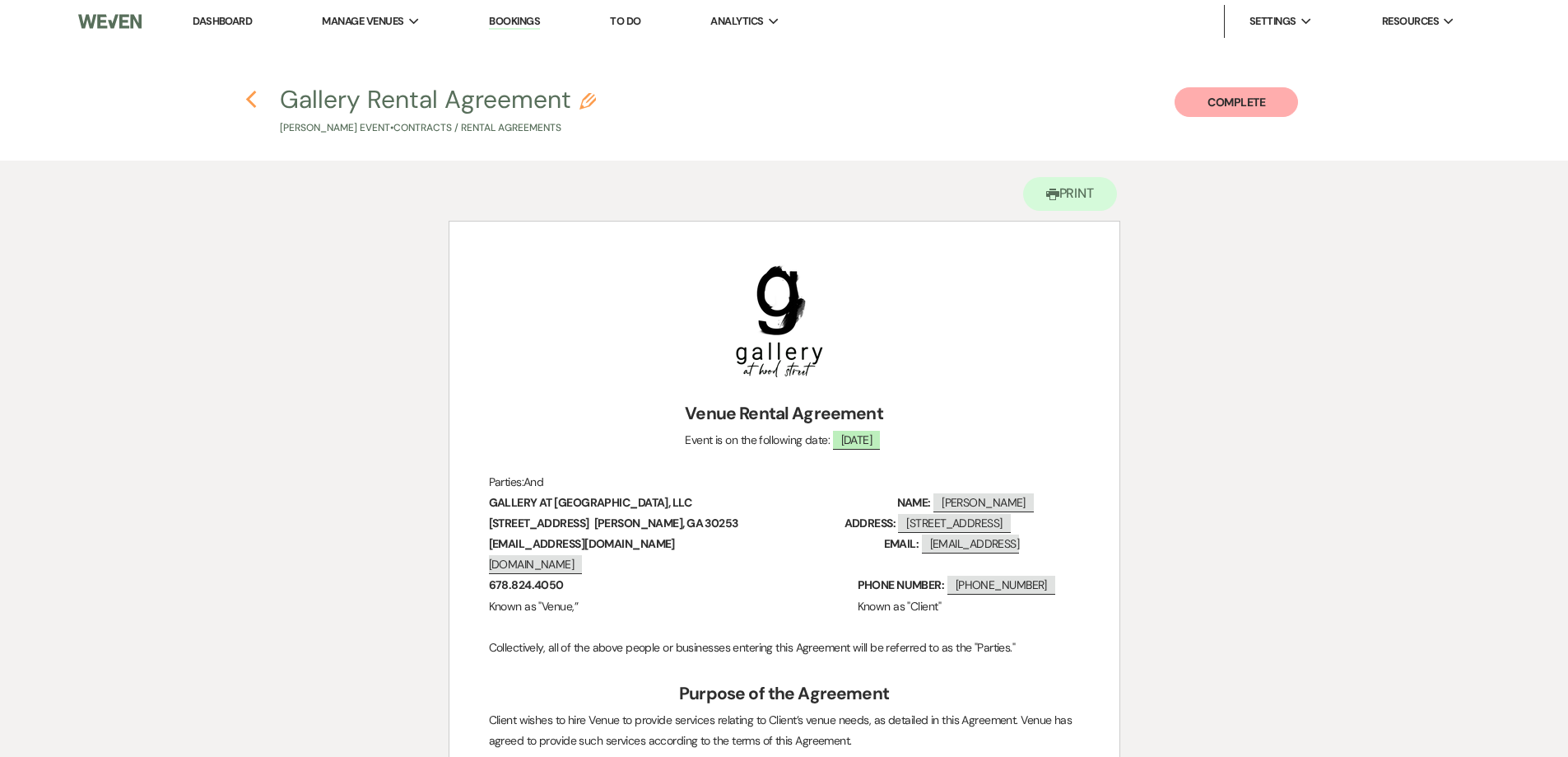
click at [246, 103] on icon "Previous" at bounding box center [251, 99] width 13 height 20
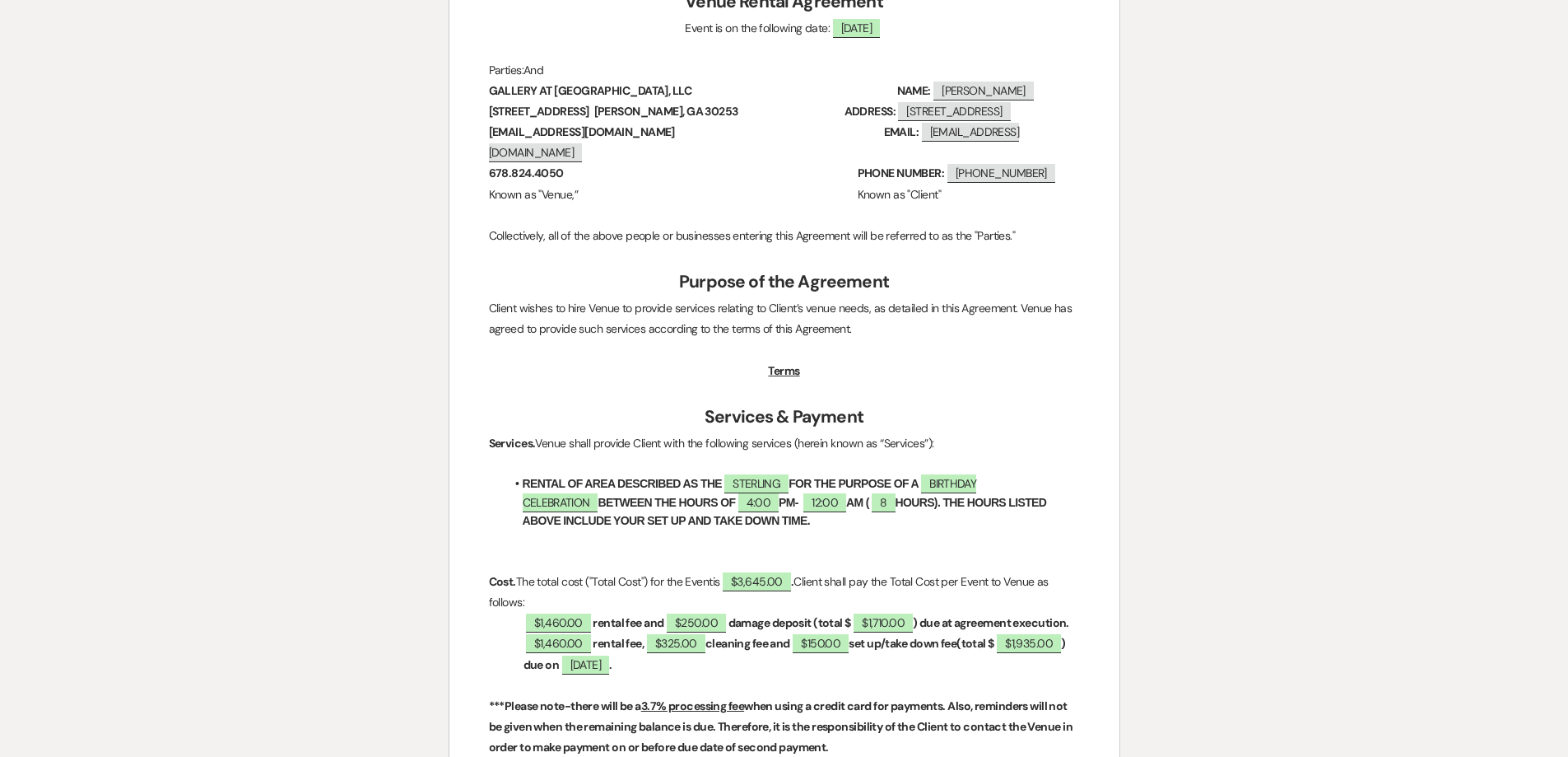
select select "6"
select select "4"
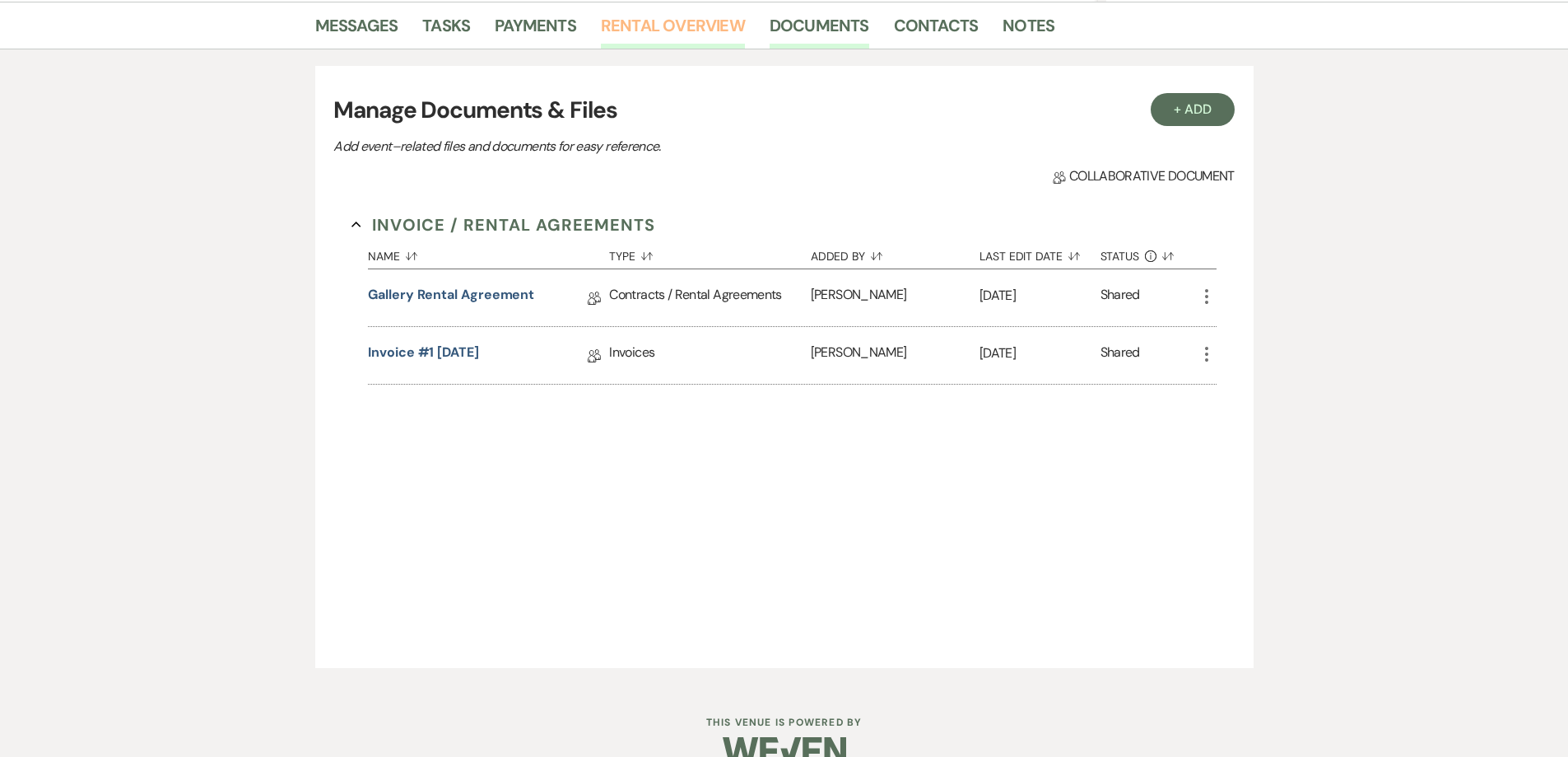
click at [639, 29] on link "Rental Overview" at bounding box center [673, 30] width 144 height 36
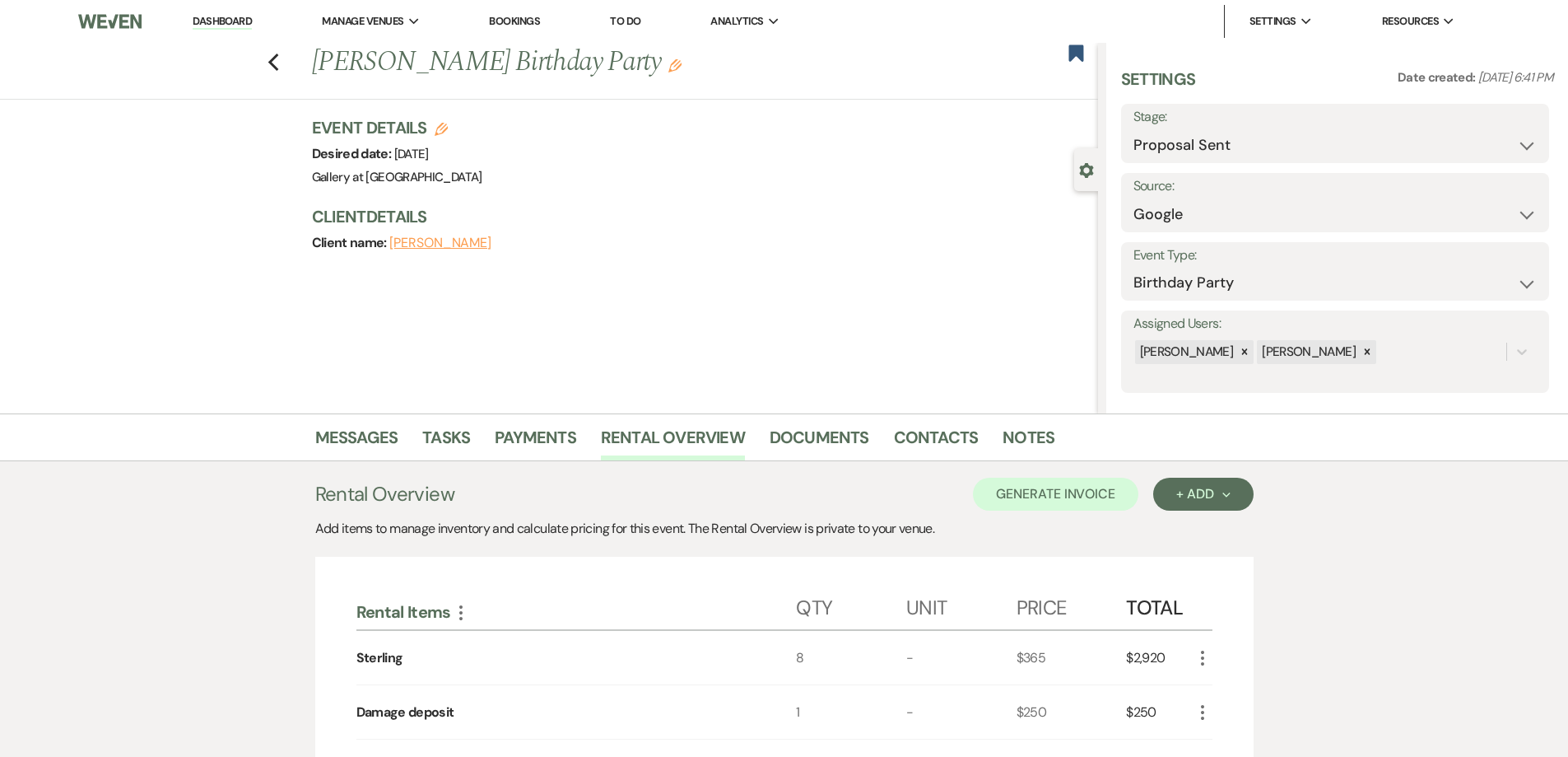
click at [549, 419] on div "Messages Tasks Payments Rental Overview Documents Contacts Notes" at bounding box center [784, 437] width 1568 height 48
click at [555, 433] on link "Payments" at bounding box center [535, 442] width 81 height 36
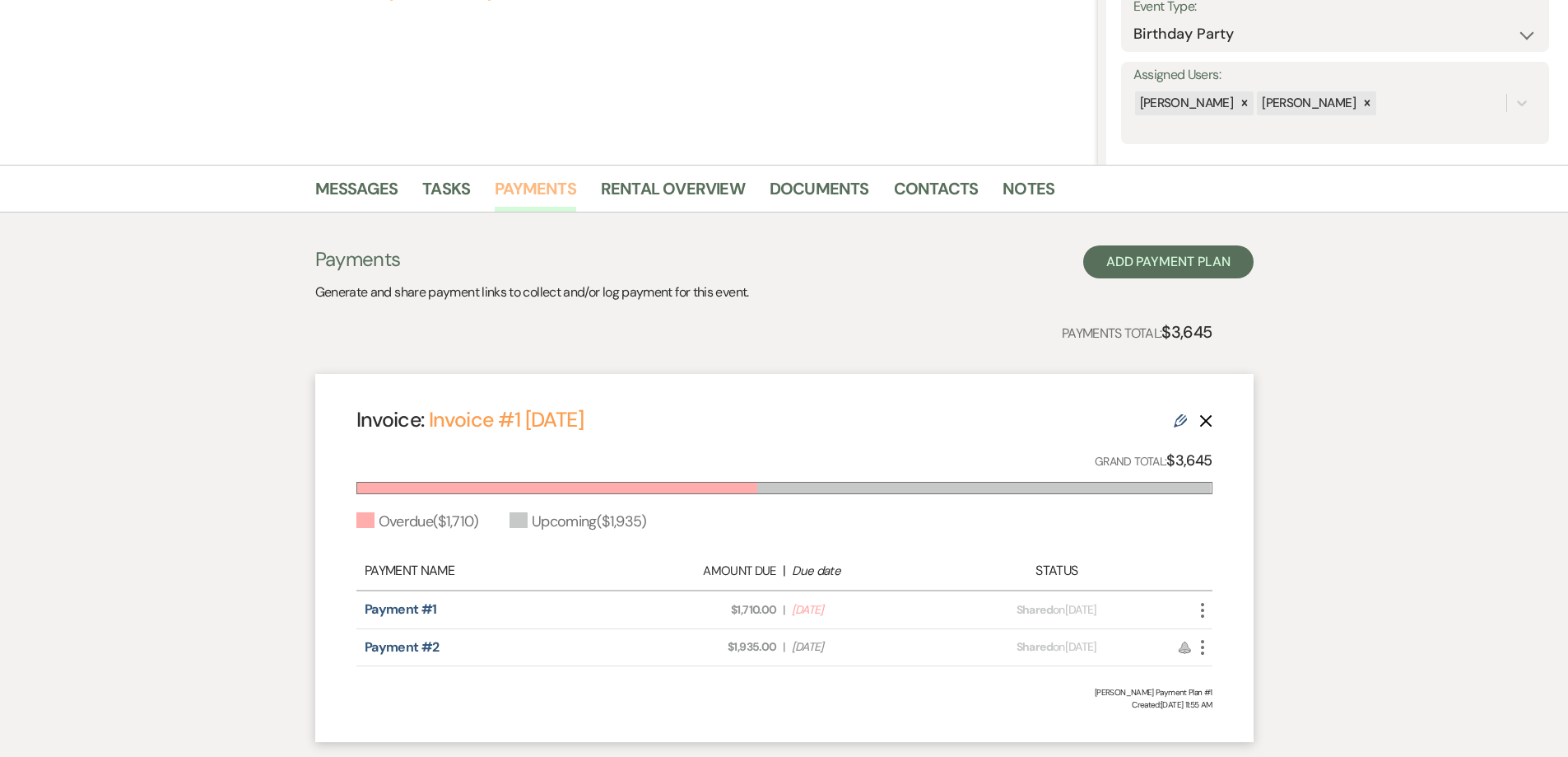
scroll to position [329, 0]
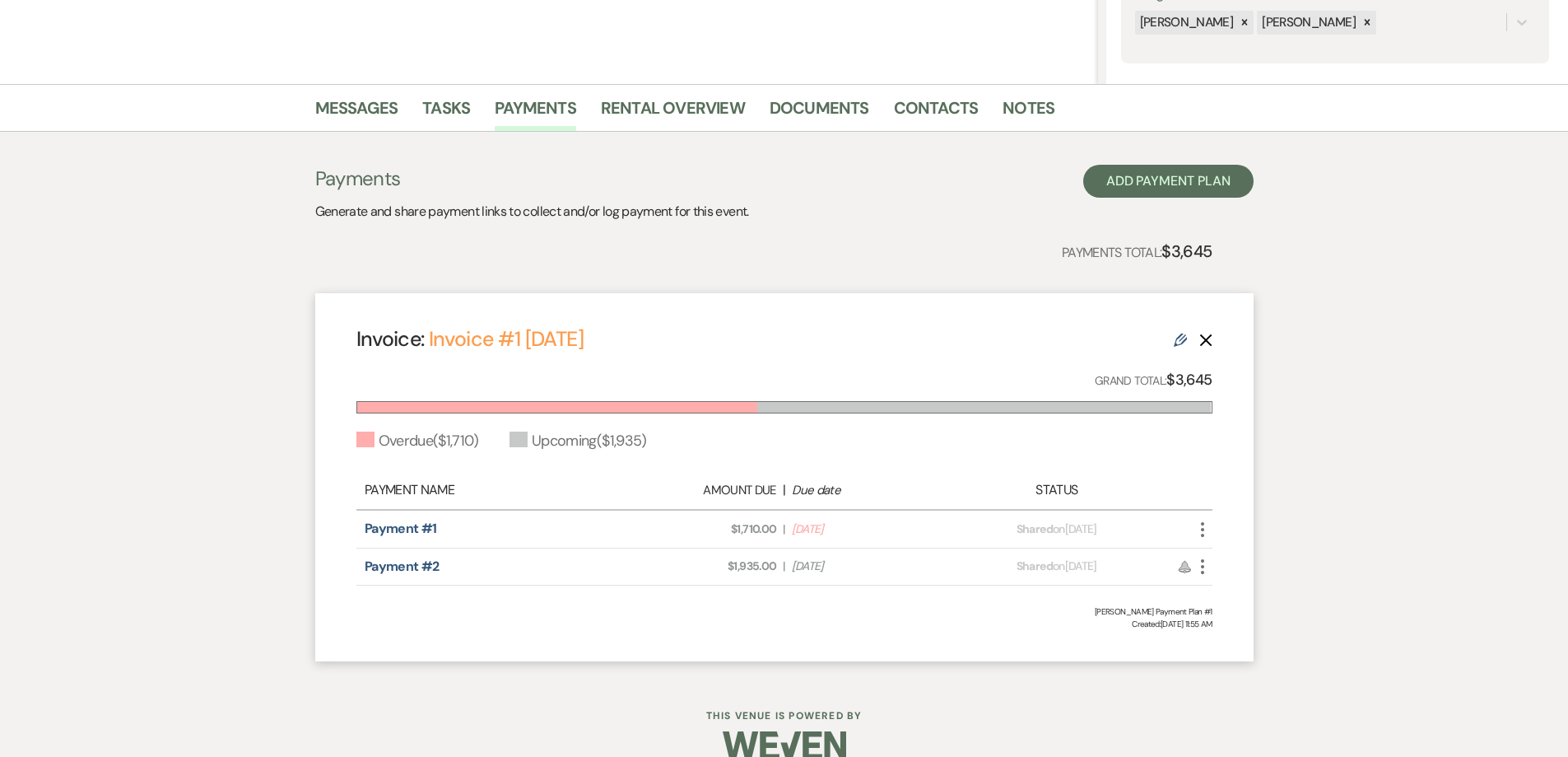
click at [1204, 528] on use "button" at bounding box center [1202, 529] width 3 height 15
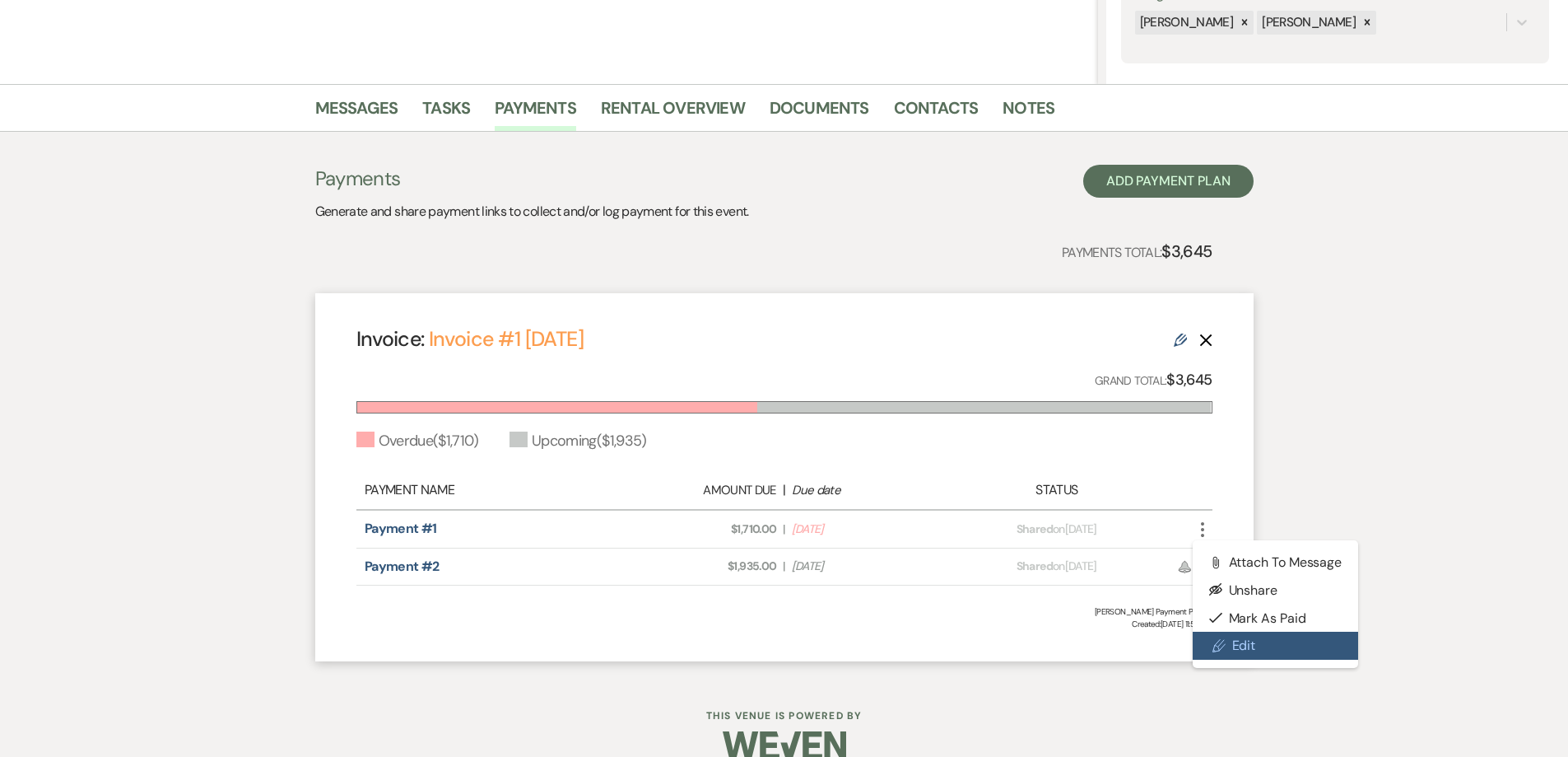
click at [1246, 634] on link "Pencil Edit" at bounding box center [1275, 645] width 166 height 28
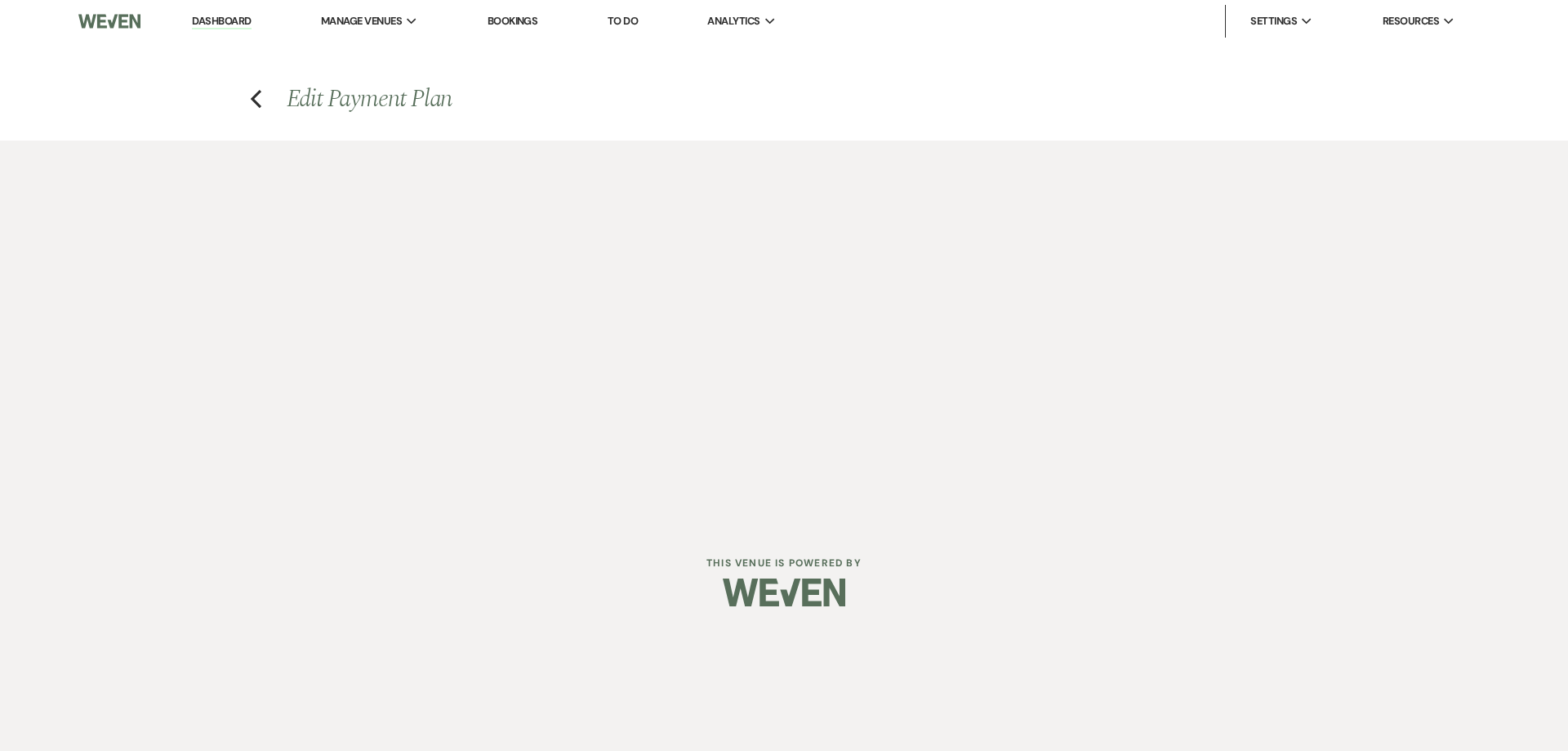
select select "28575"
select select "2"
select select "flat"
select select "true"
select select "2"
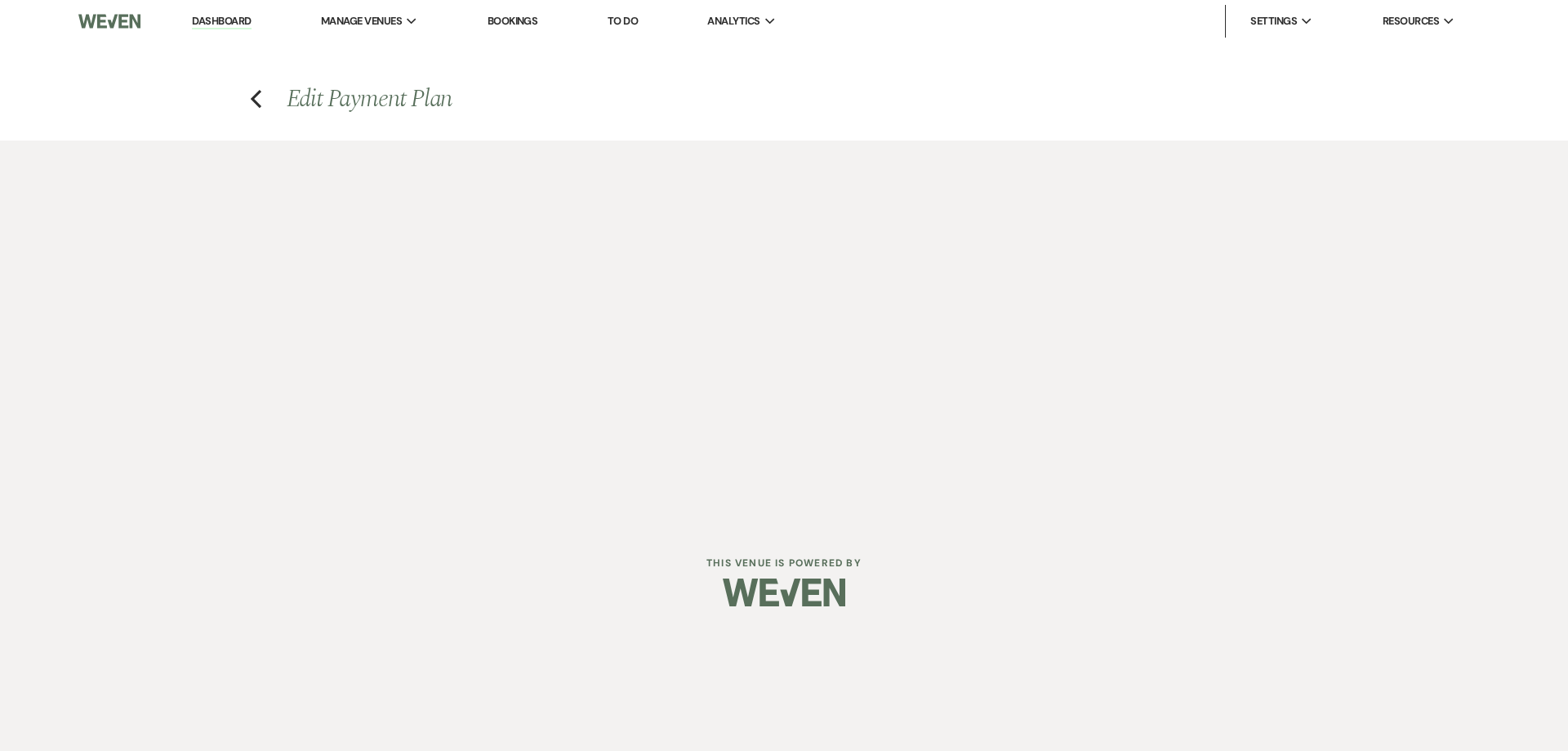
select select "flat"
select select "true"
select select "both"
select select "weeks"
select select "both"
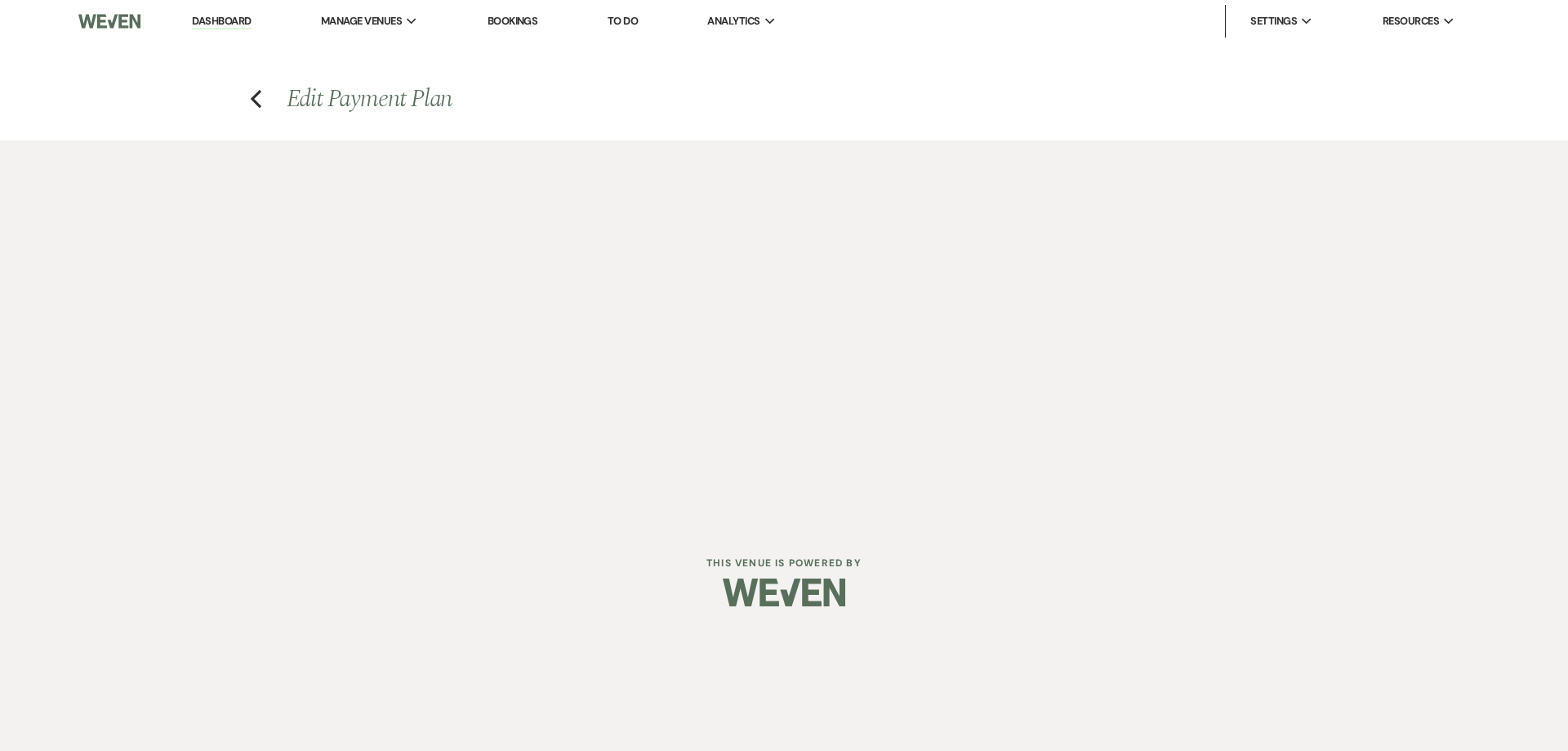
select select "weeks"
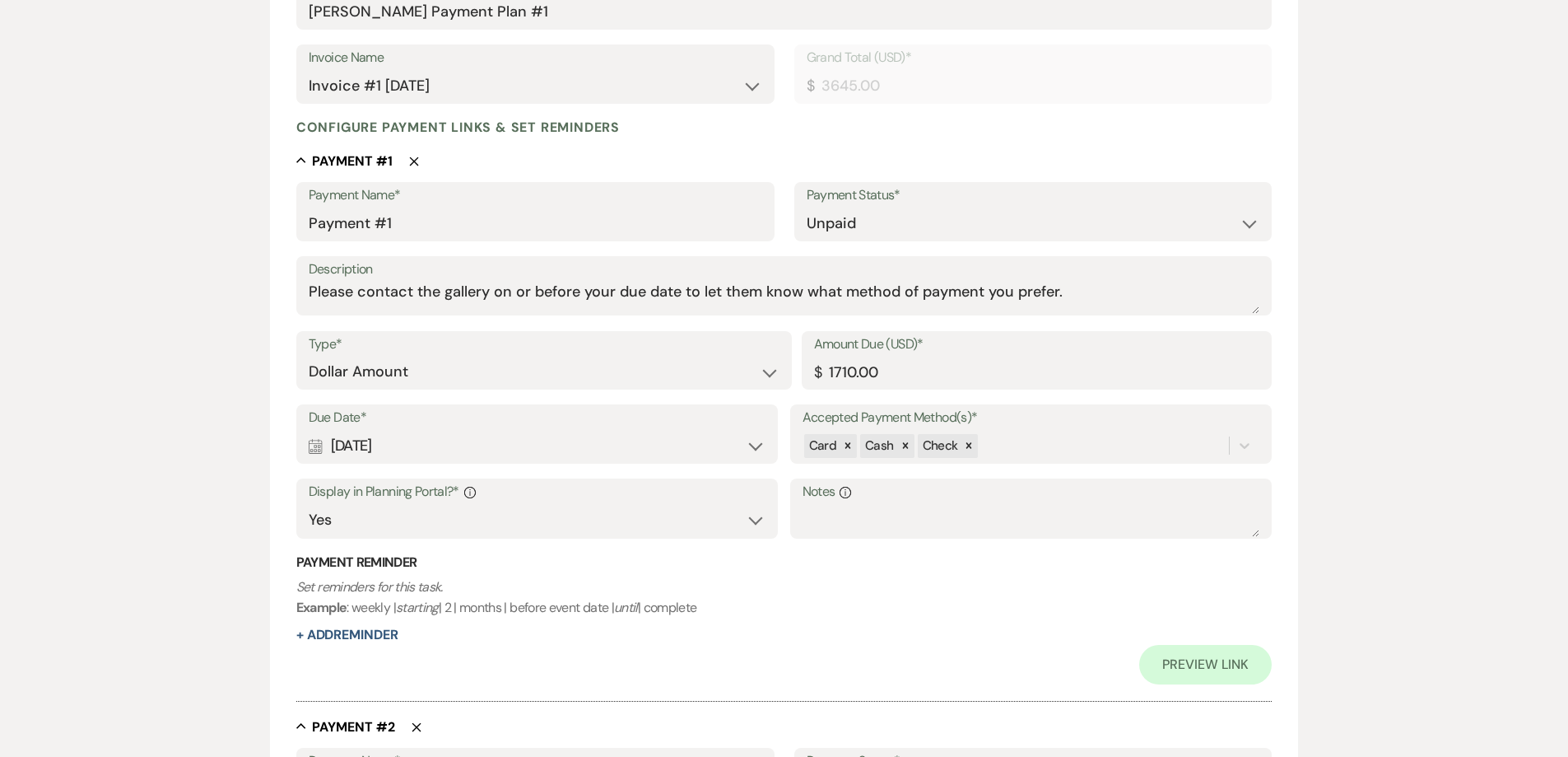
scroll to position [329, 0]
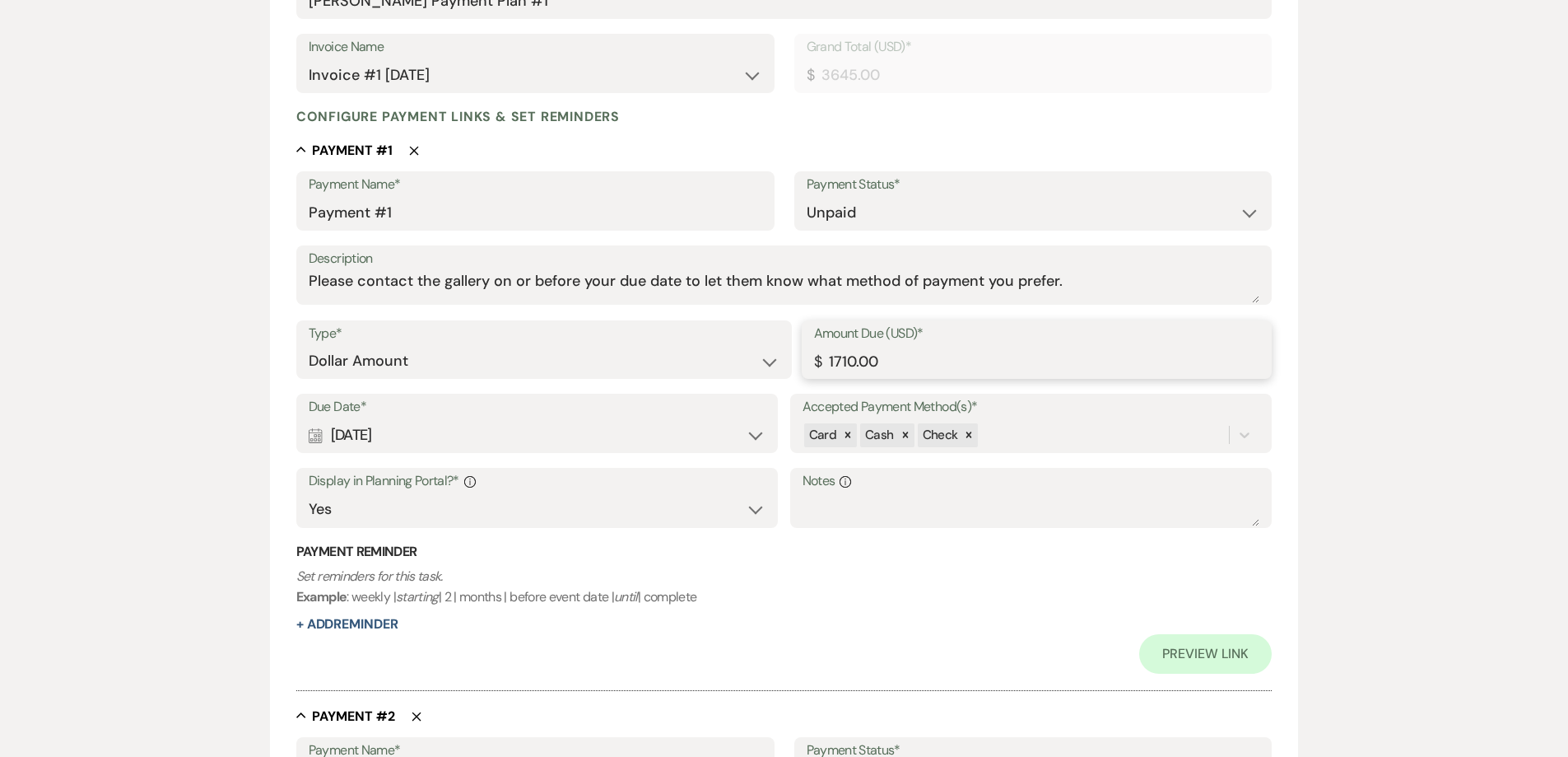
drag, startPoint x: 874, startPoint y: 359, endPoint x: 805, endPoint y: 354, distance: 69.2
click at [805, 354] on div "Amount Due (USD)* $ 1710.00" at bounding box center [1038, 350] width 471 height 59
type input "1200.00"
click at [871, 204] on select "Paid Unpaid" at bounding box center [1034, 212] width 454 height 32
select select "1"
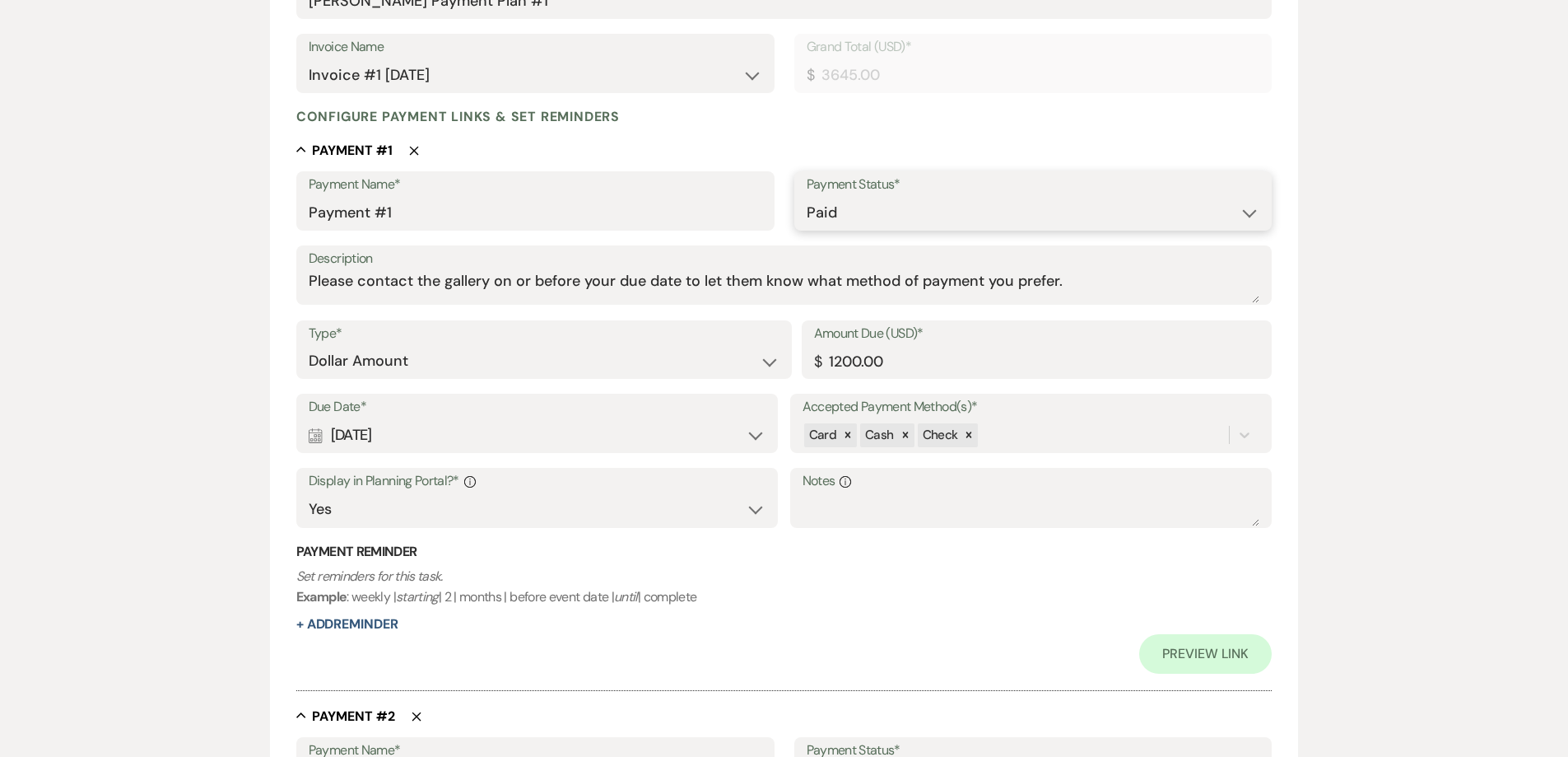
click at [807, 196] on select "Paid Unpaid" at bounding box center [1034, 212] width 454 height 32
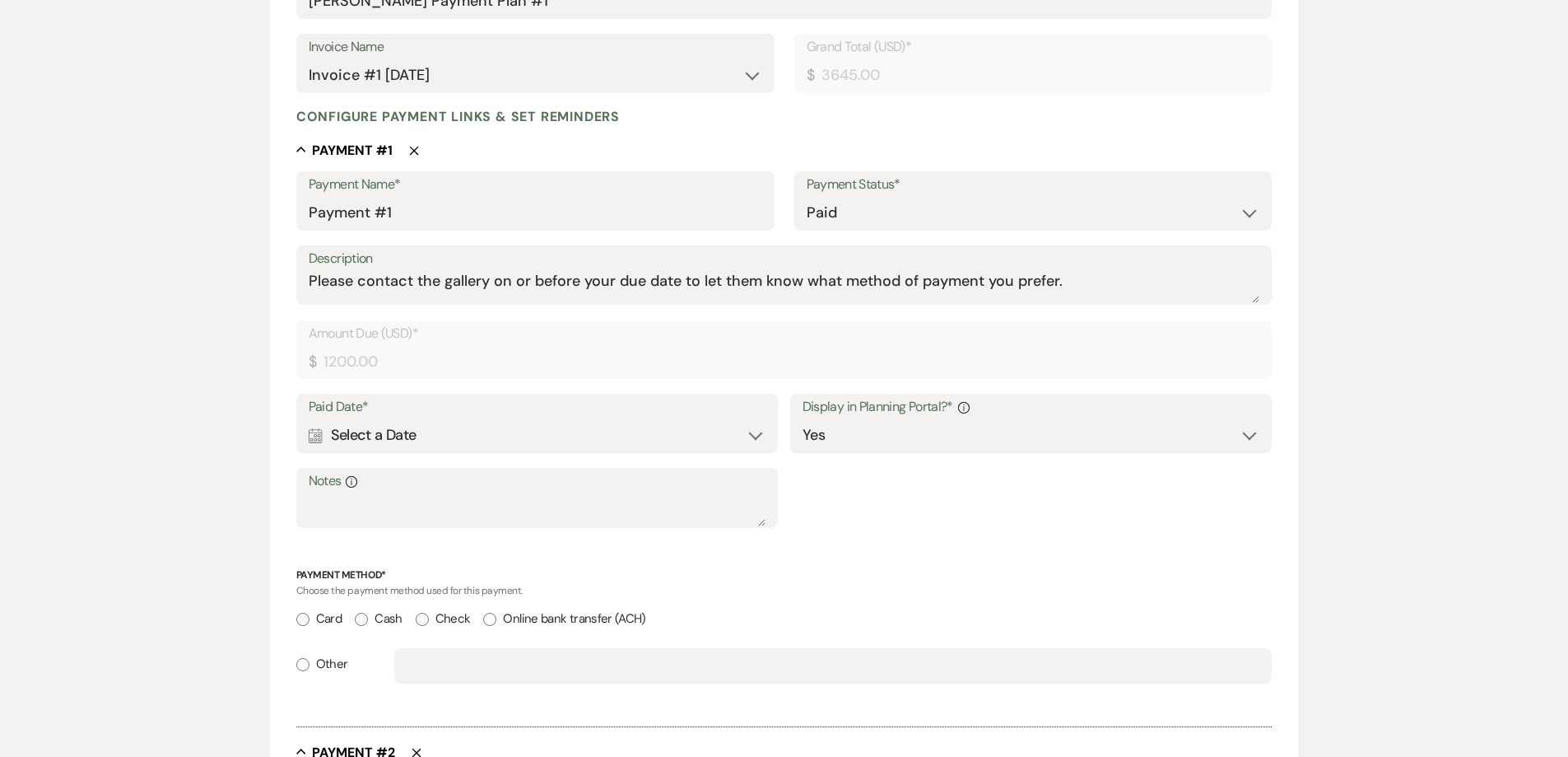
click at [425, 426] on div "Calendar Select a Date Expand" at bounding box center [537, 435] width 458 height 32
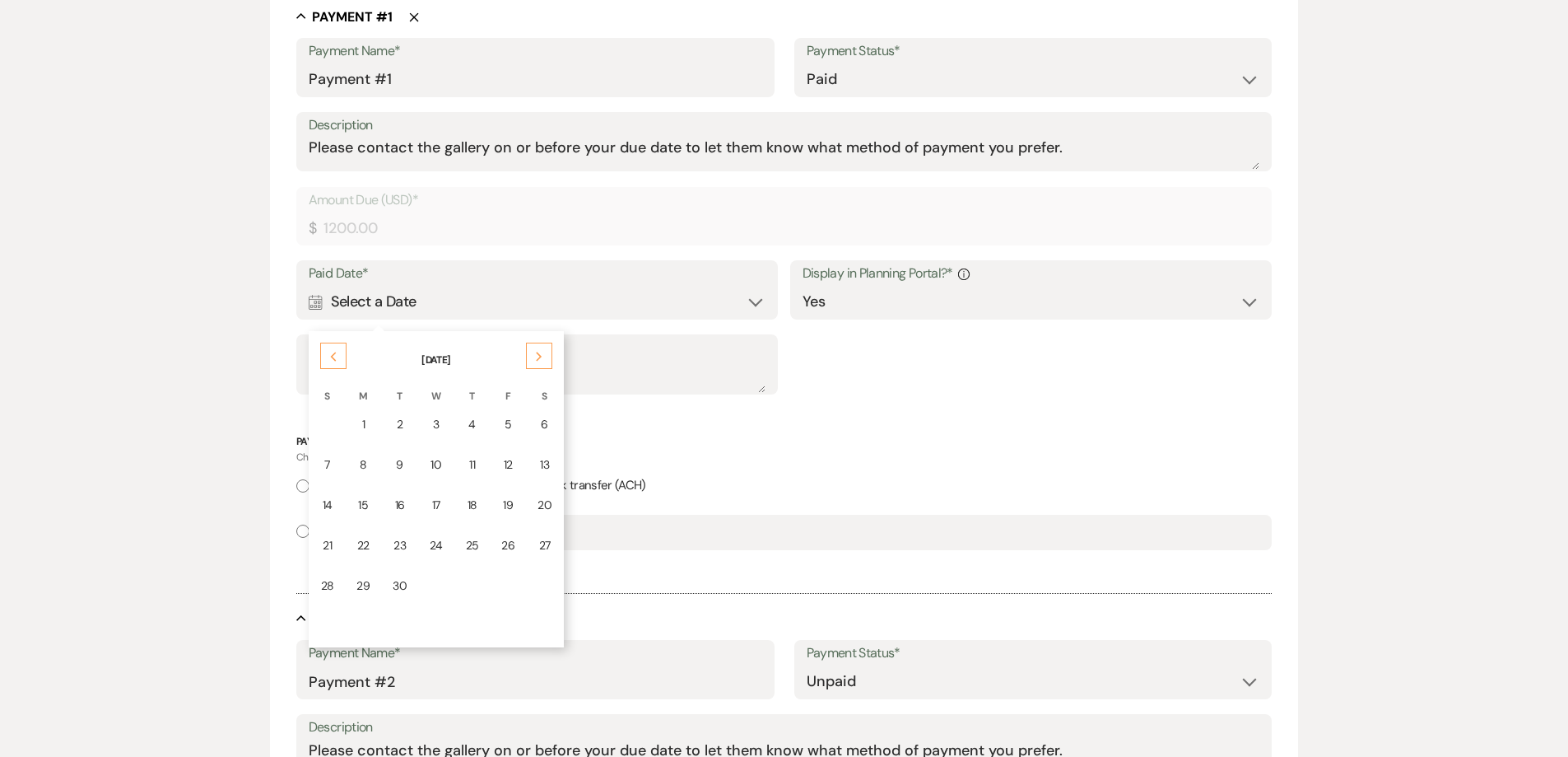
scroll to position [494, 0]
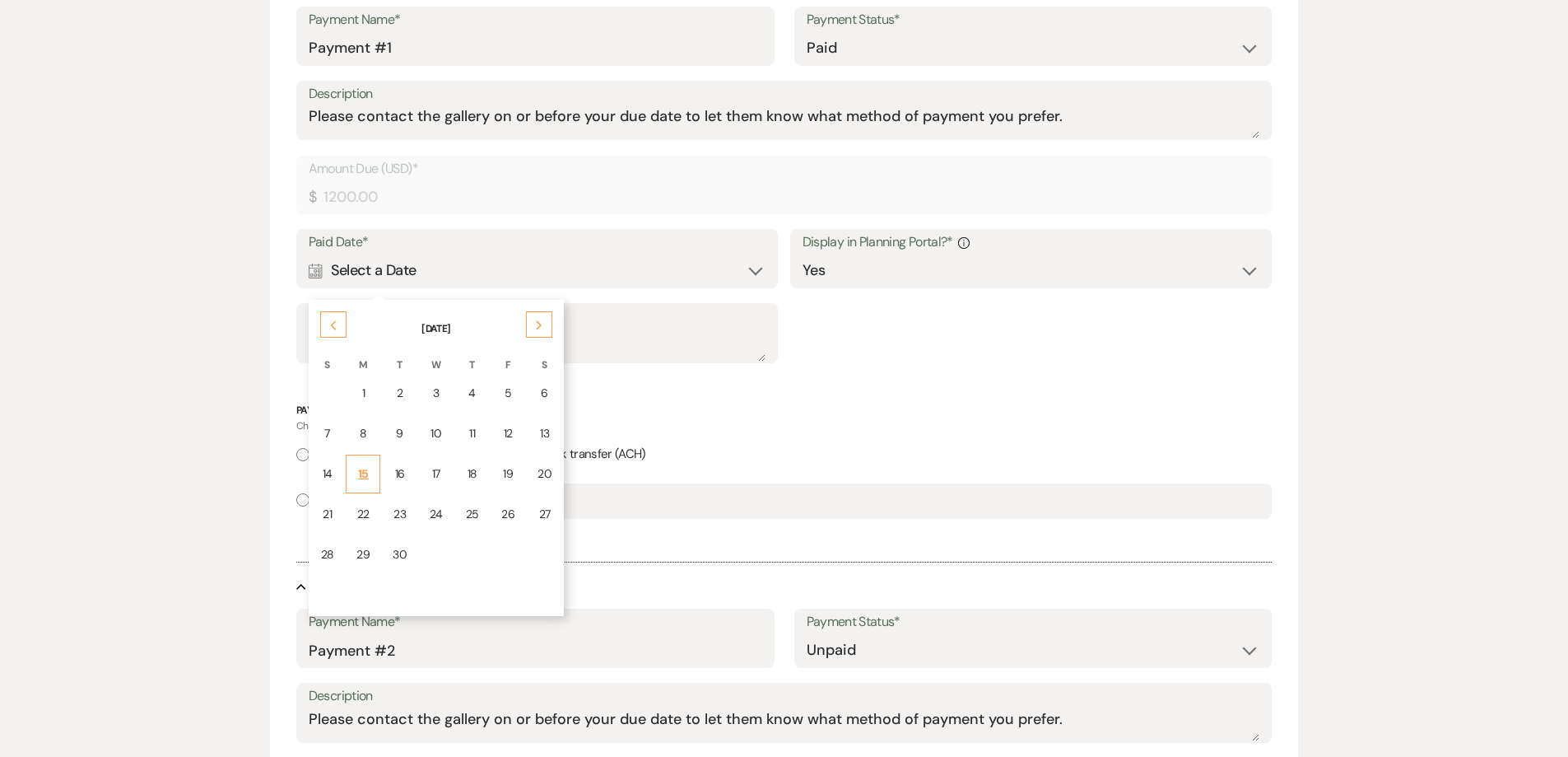
click at [364, 470] on div "15" at bounding box center [362, 474] width 13 height 18
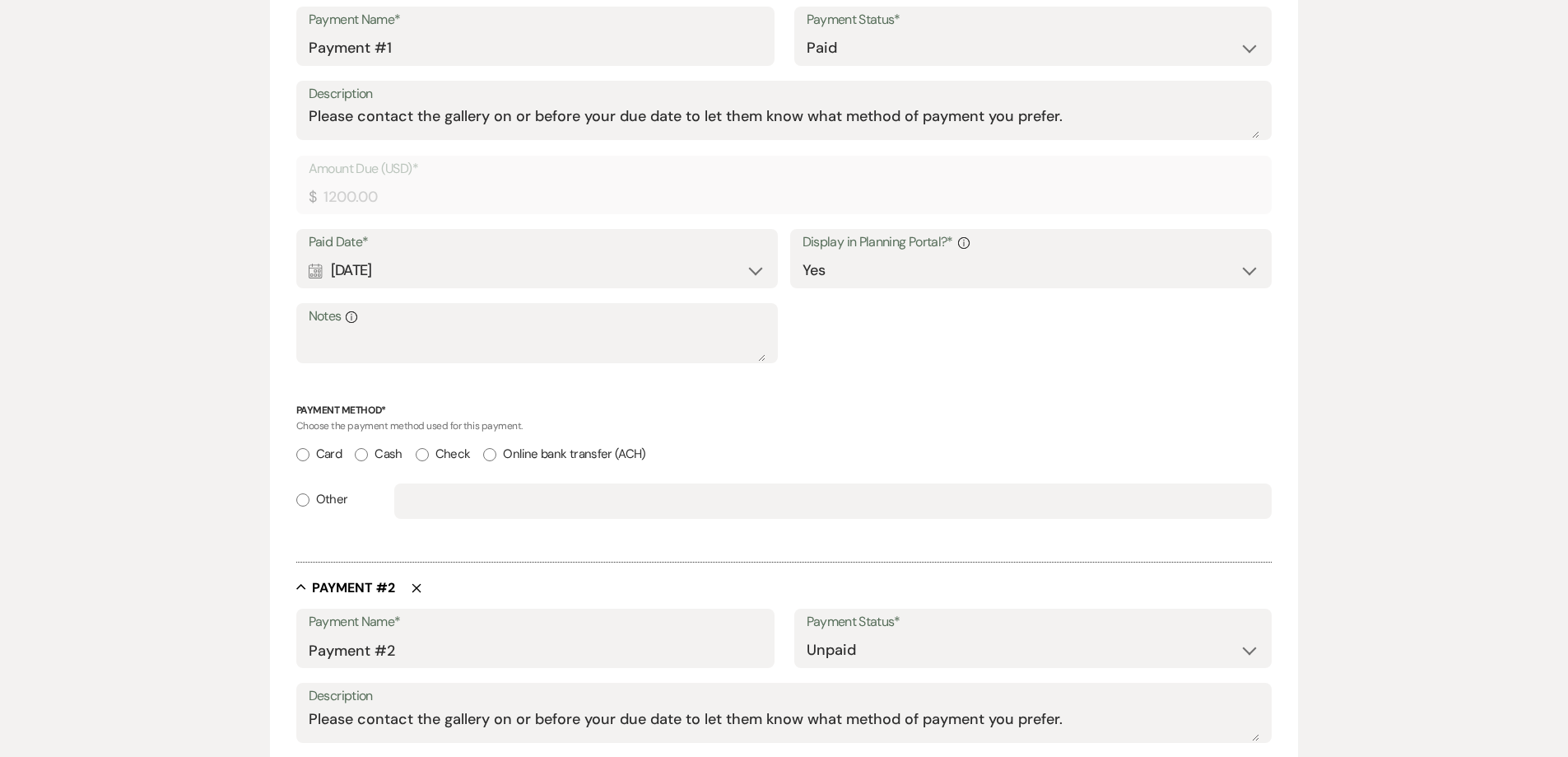
drag, startPoint x: 300, startPoint y: 501, endPoint x: 312, endPoint y: 502, distance: 12.0
click at [299, 502] on input "Other" at bounding box center [302, 499] width 13 height 13
radio input "true"
click at [423, 497] on input "text" at bounding box center [833, 501] width 853 height 32
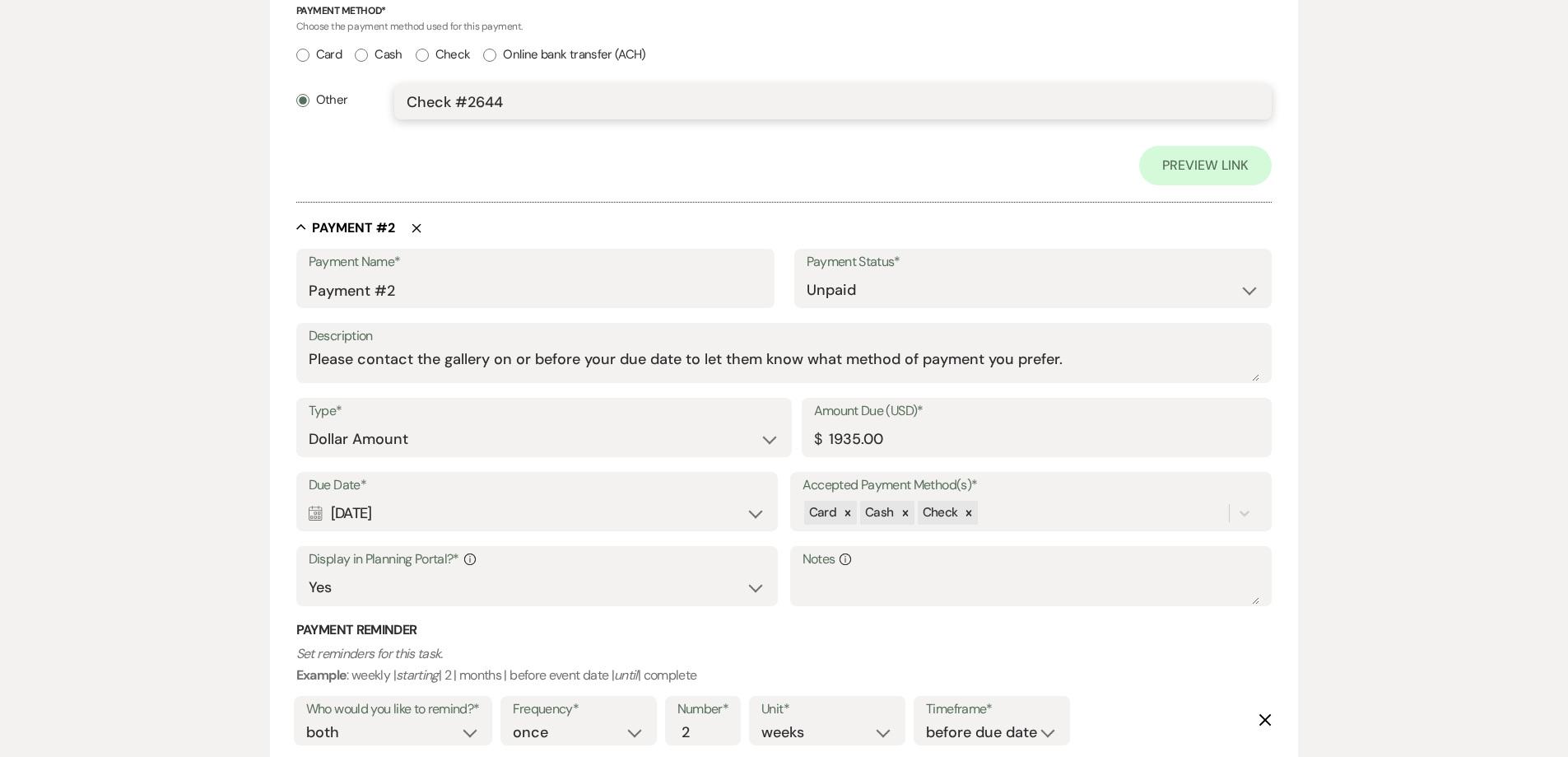
scroll to position [905, 0]
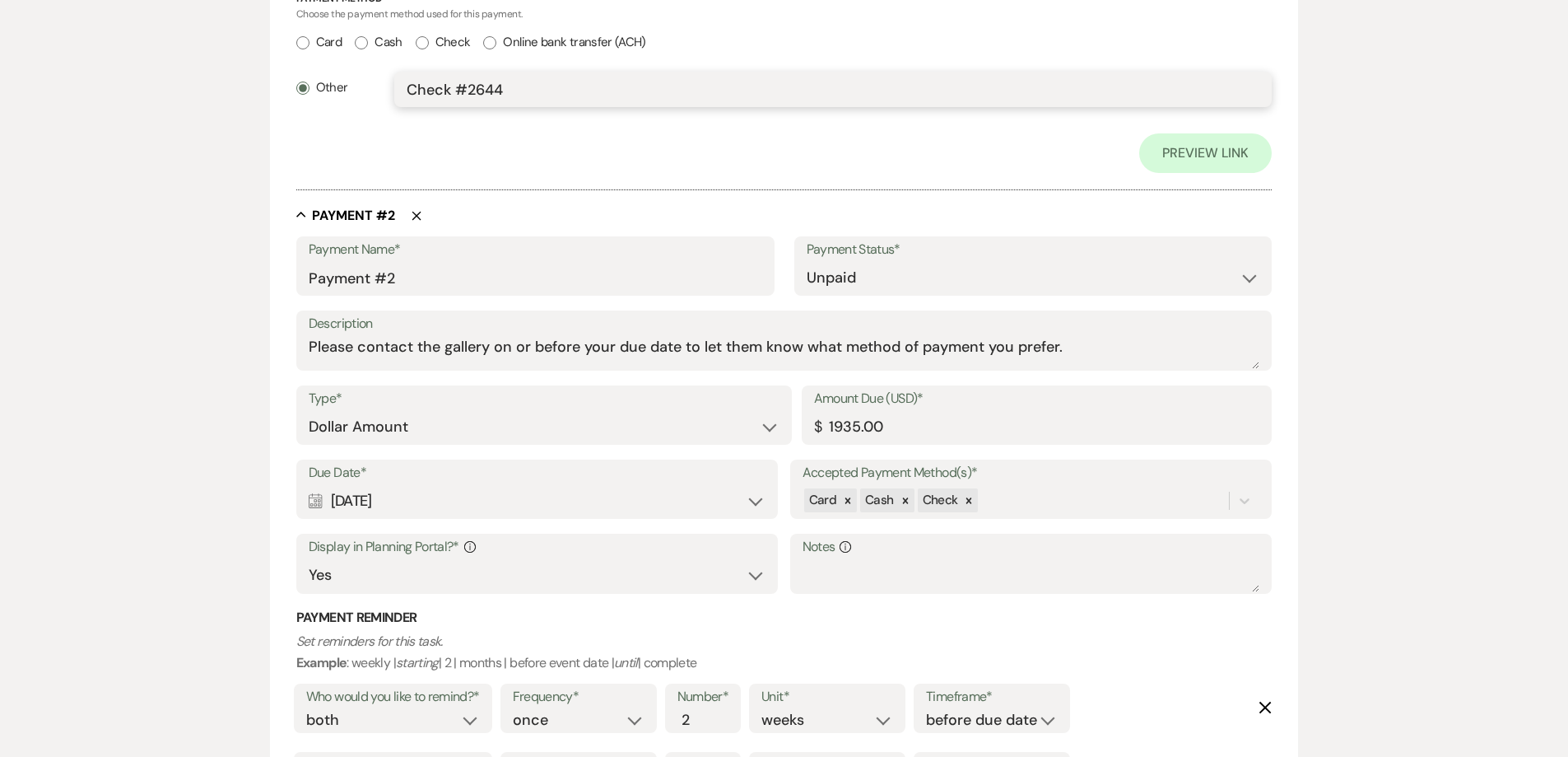
type input "Check #2644"
drag, startPoint x: 857, startPoint y: 432, endPoint x: 809, endPoint y: 433, distance: 48.0
click at [809, 433] on div "Amount Due (USD)* $ 1935.00" at bounding box center [1038, 414] width 471 height 59
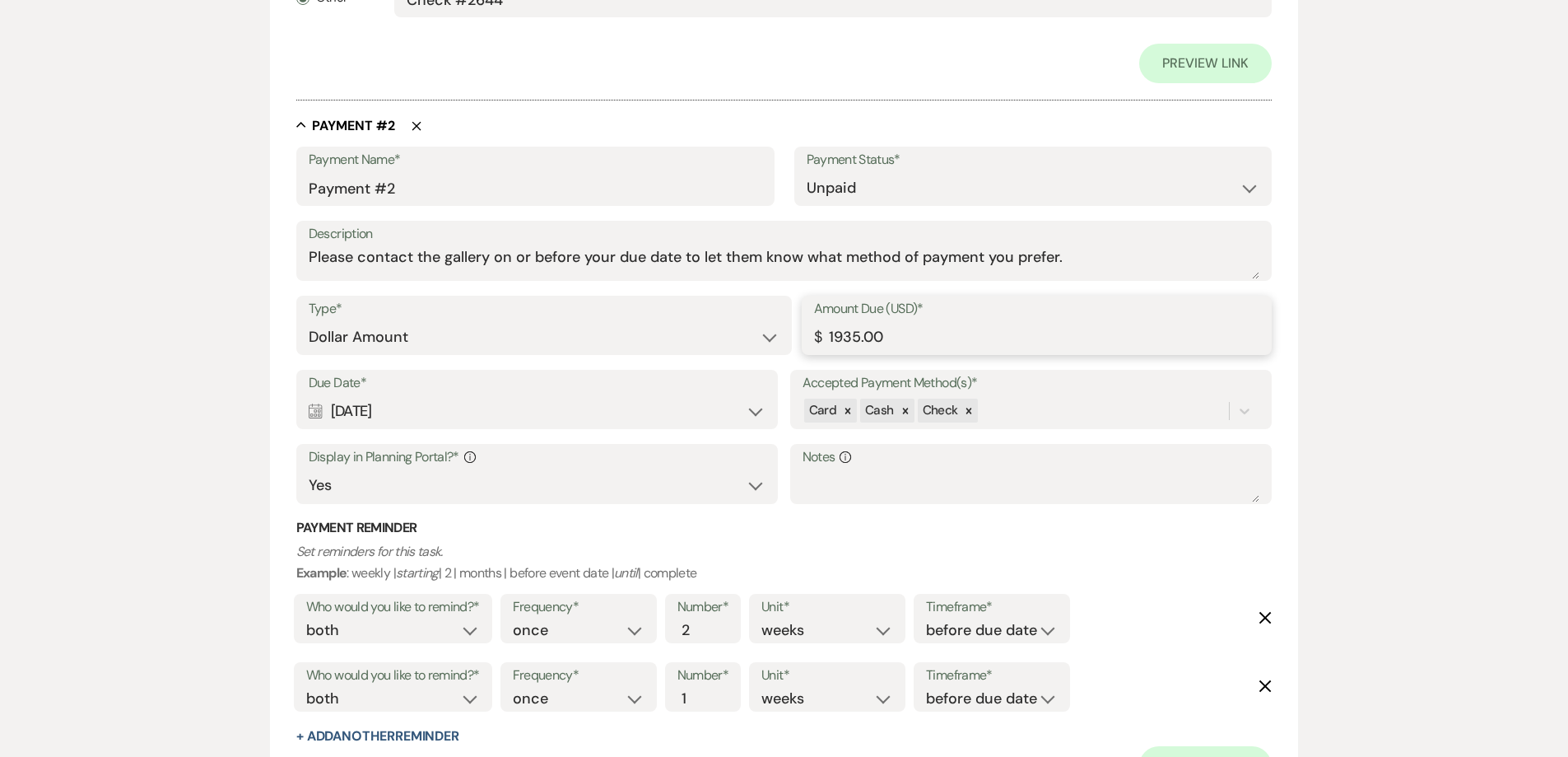
scroll to position [1334, 0]
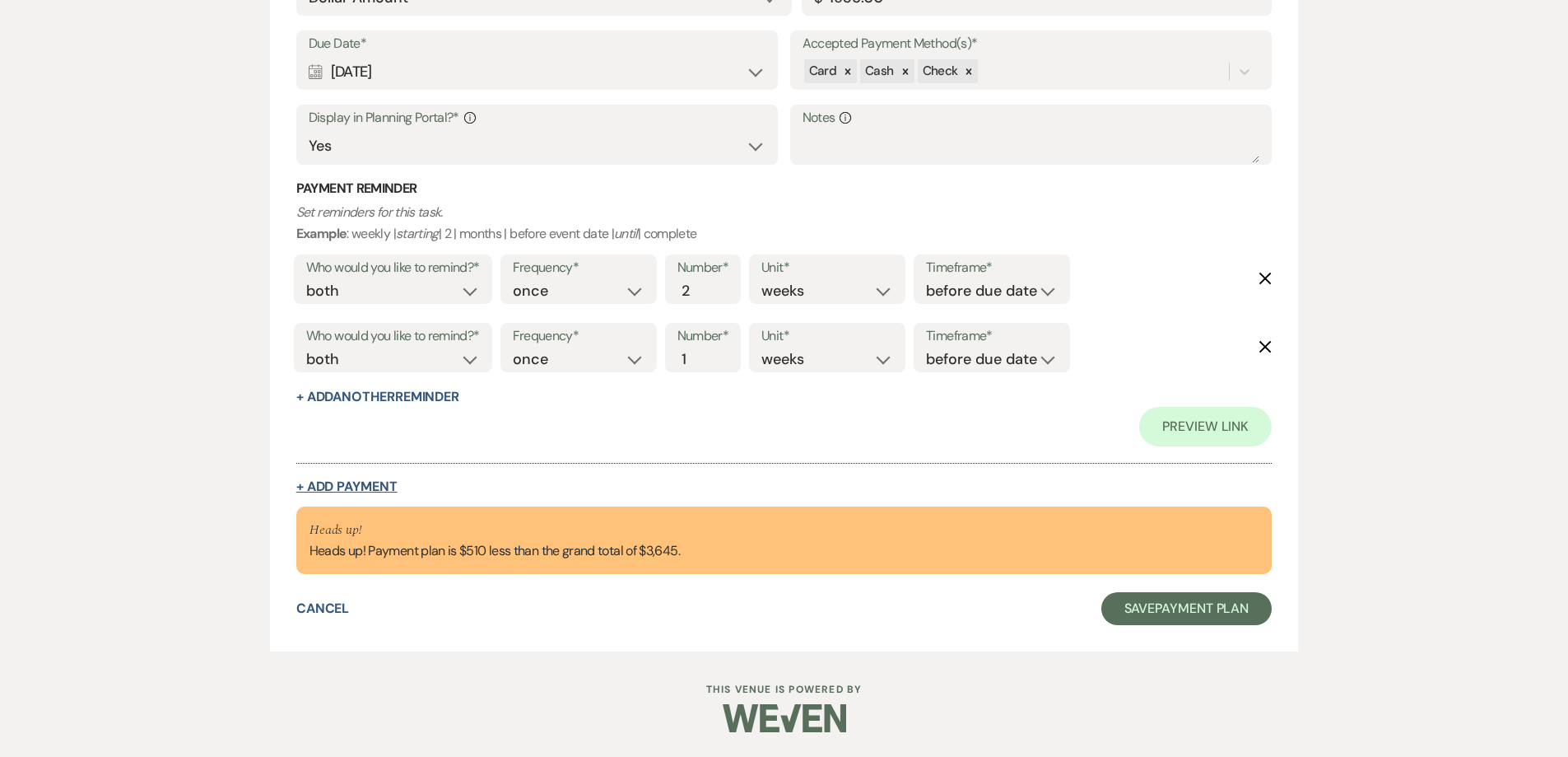
click at [384, 481] on button "+ Add Payment" at bounding box center [347, 486] width 101 height 13
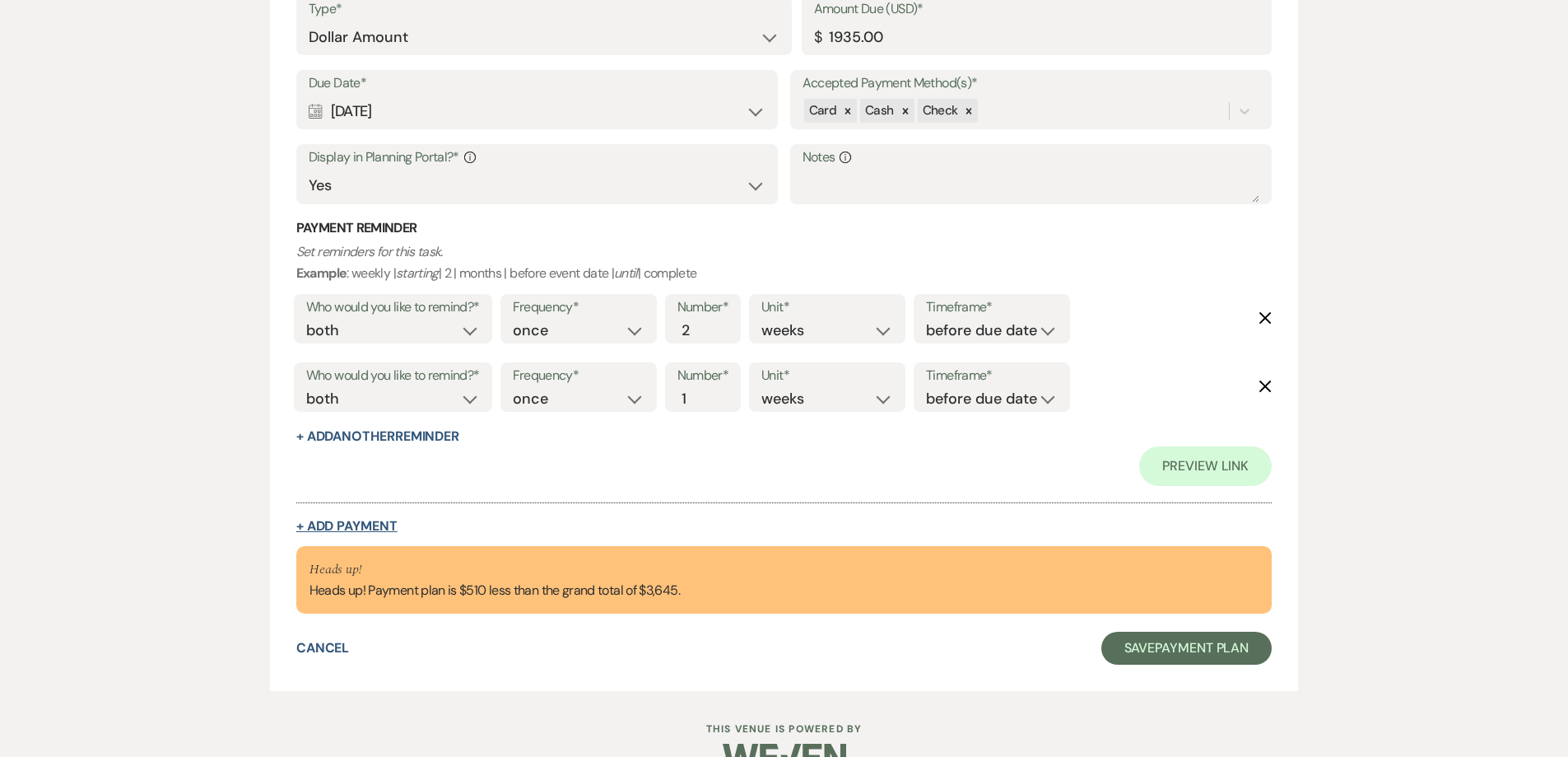
select select "2"
select select "flat"
select select "false"
select select "client"
select select "weeks"
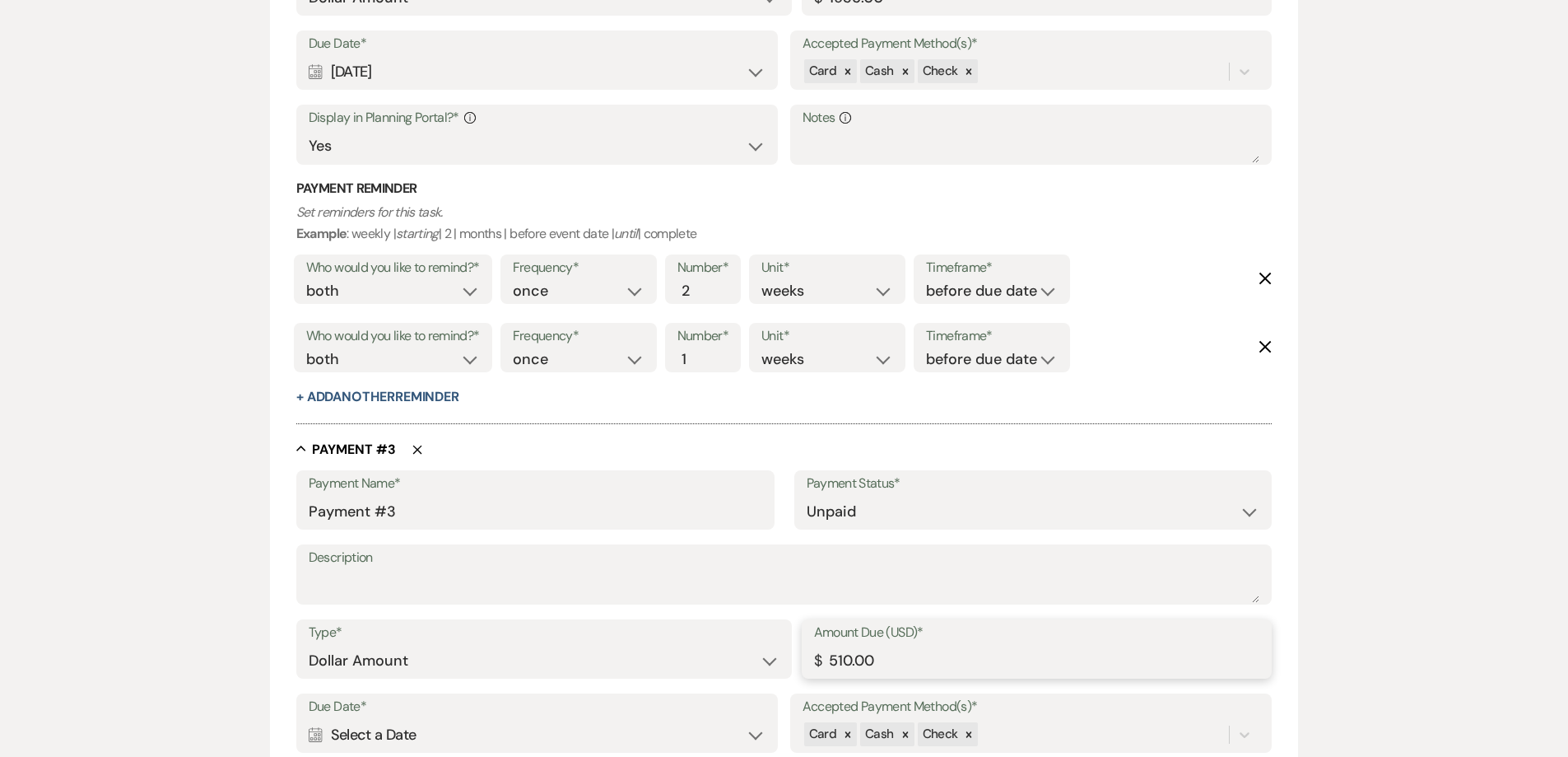
drag, startPoint x: 893, startPoint y: 661, endPoint x: 805, endPoint y: 658, distance: 88.1
click at [805, 658] on div "Amount Due (USD)* $ 510.00" at bounding box center [1038, 649] width 471 height 59
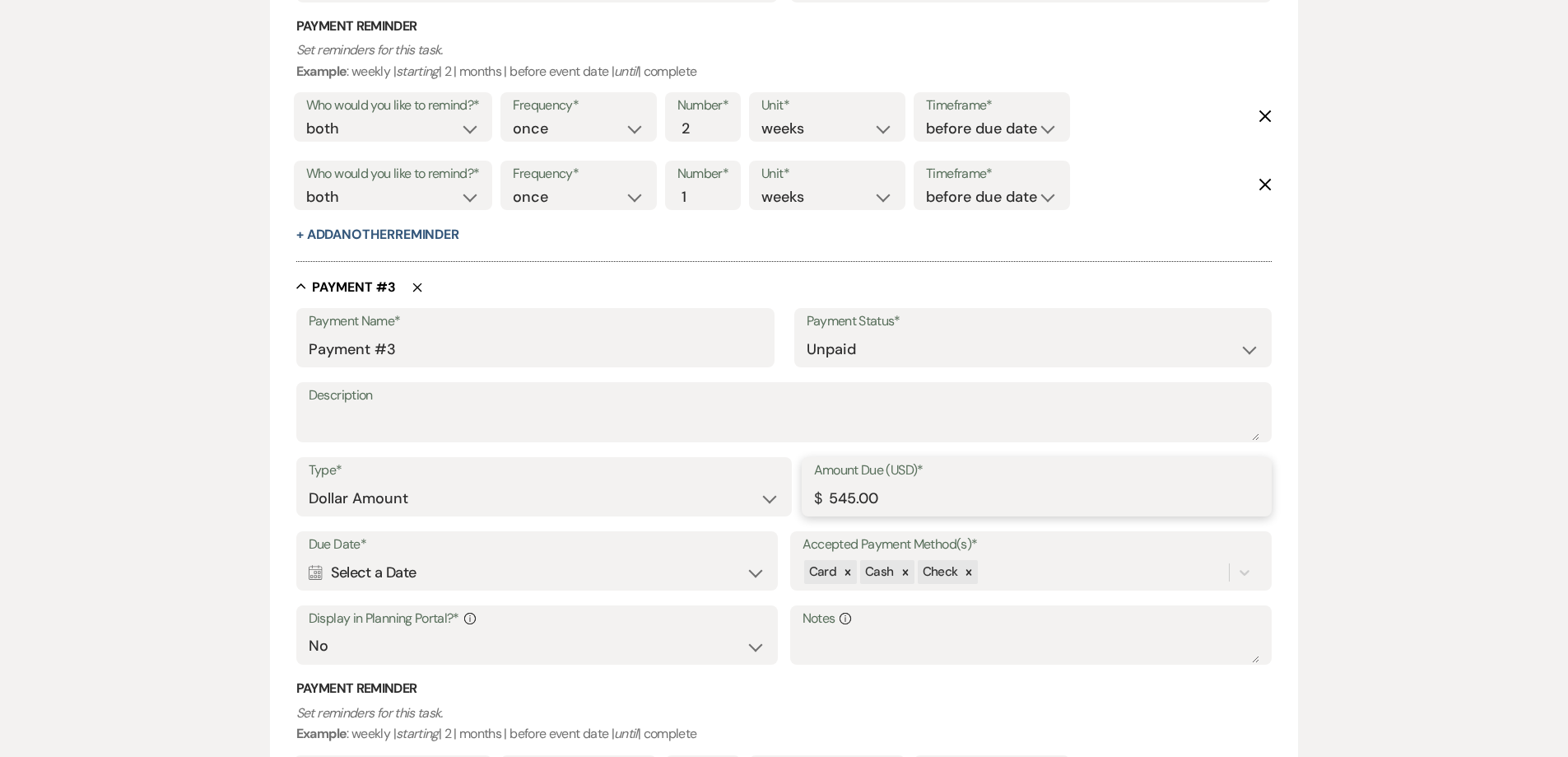
scroll to position [1460, 0]
type input "545.00"
click at [481, 568] on div "Calendar Select a Date Expand" at bounding box center [537, 569] width 458 height 32
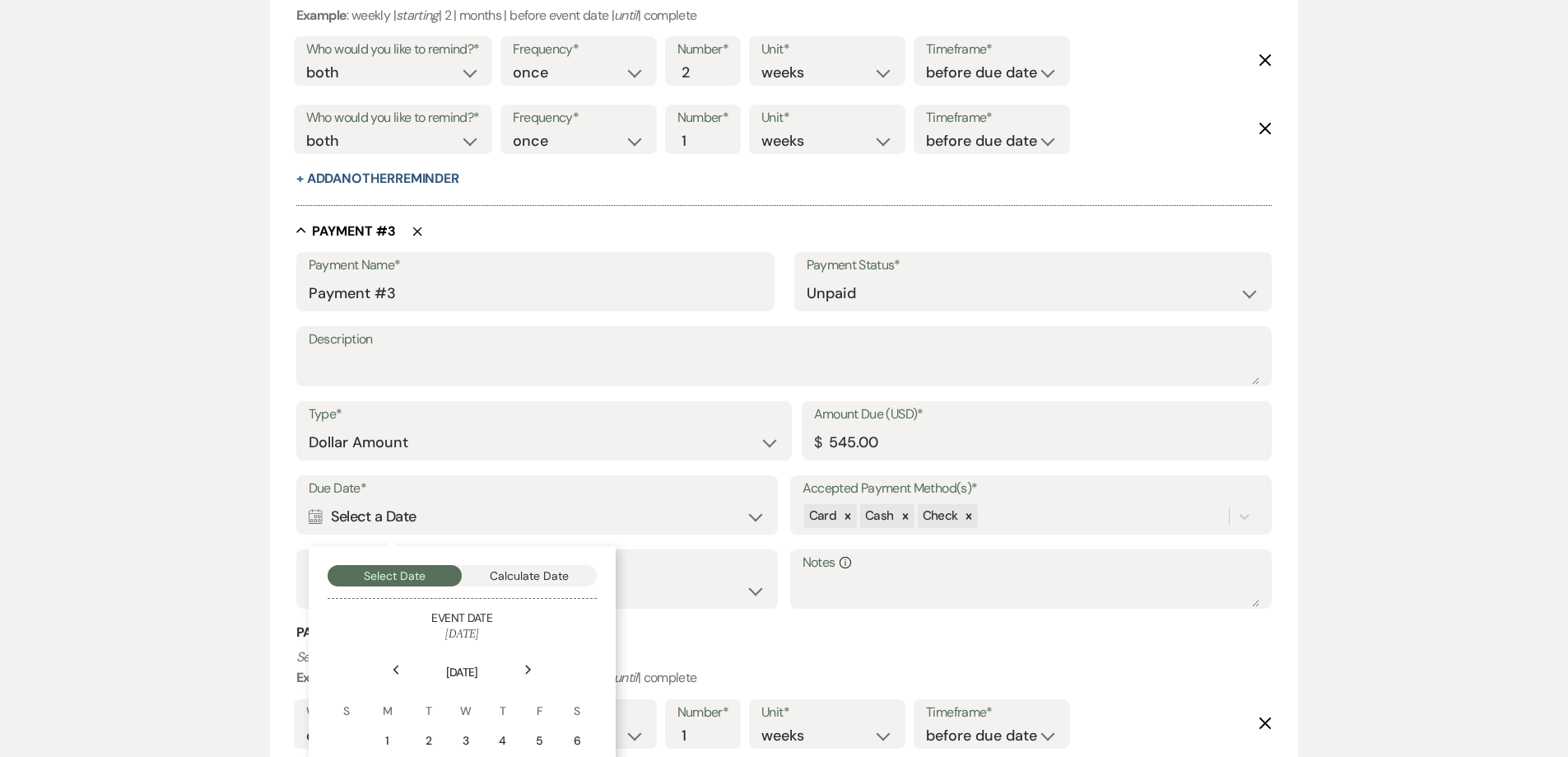
scroll to position [1541, 0]
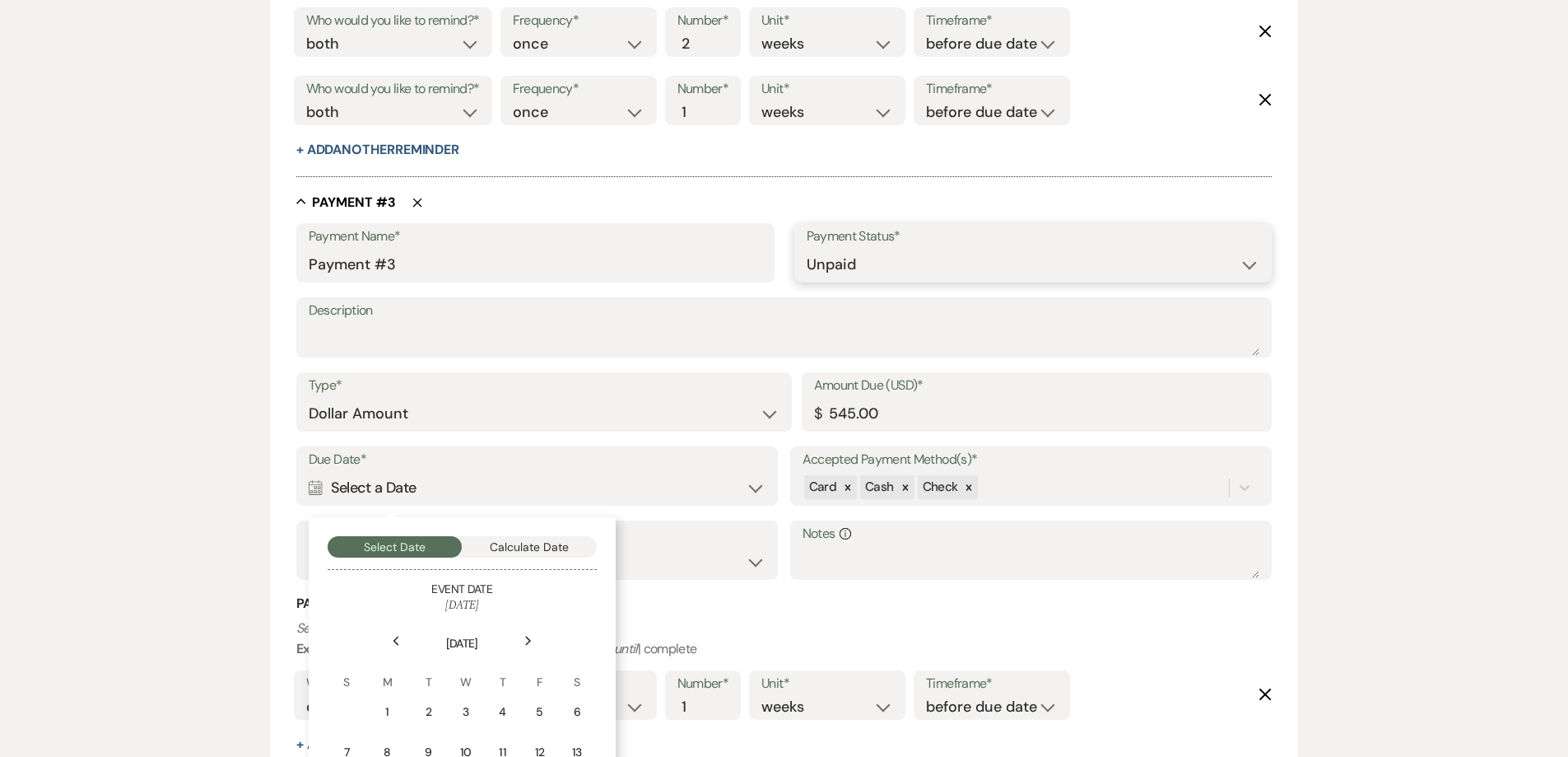
click at [867, 254] on select "Paid Unpaid" at bounding box center [1034, 264] width 454 height 32
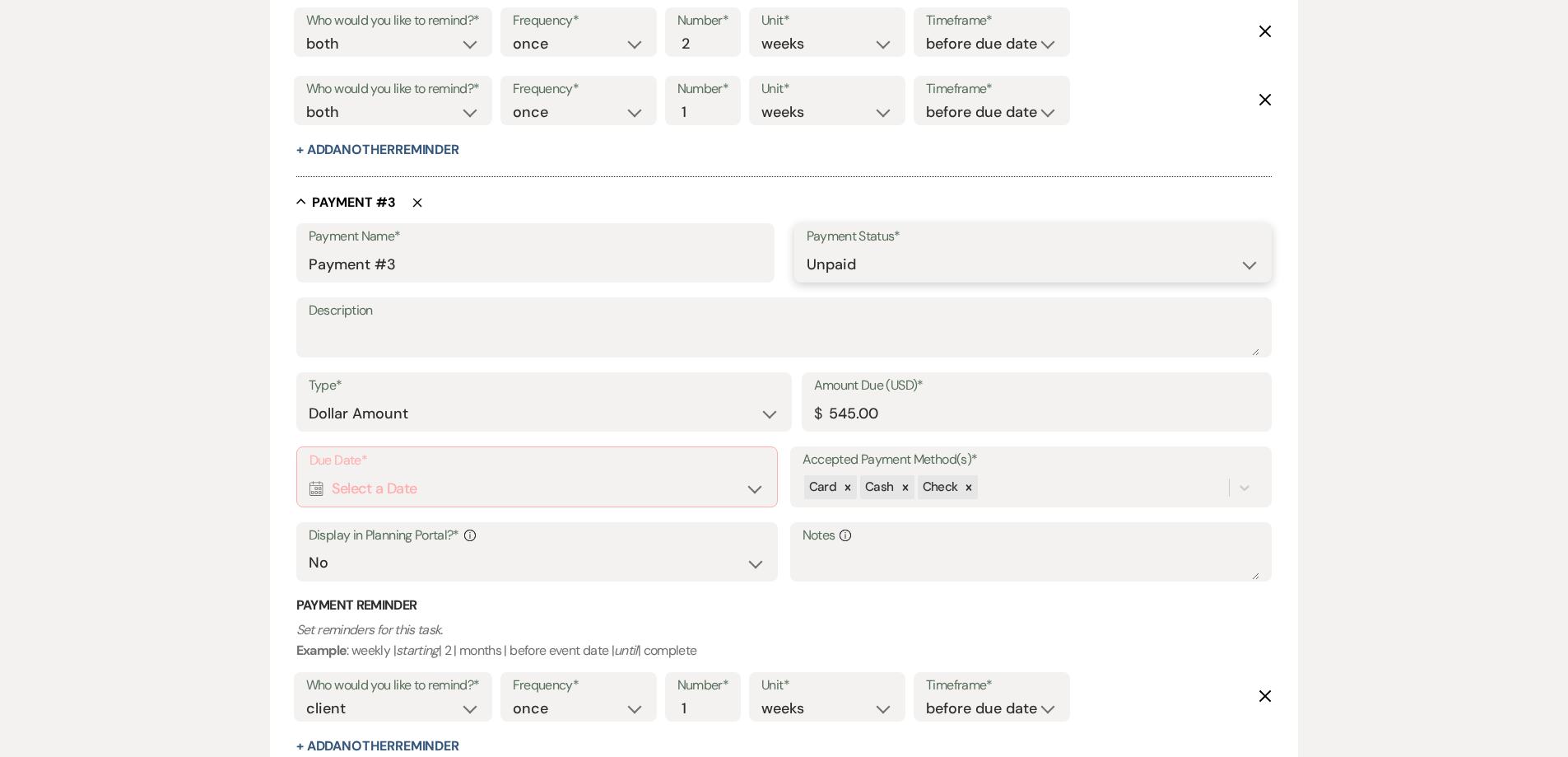
select select "1"
click at [807, 248] on select "Paid Unpaid" at bounding box center [1034, 264] width 454 height 32
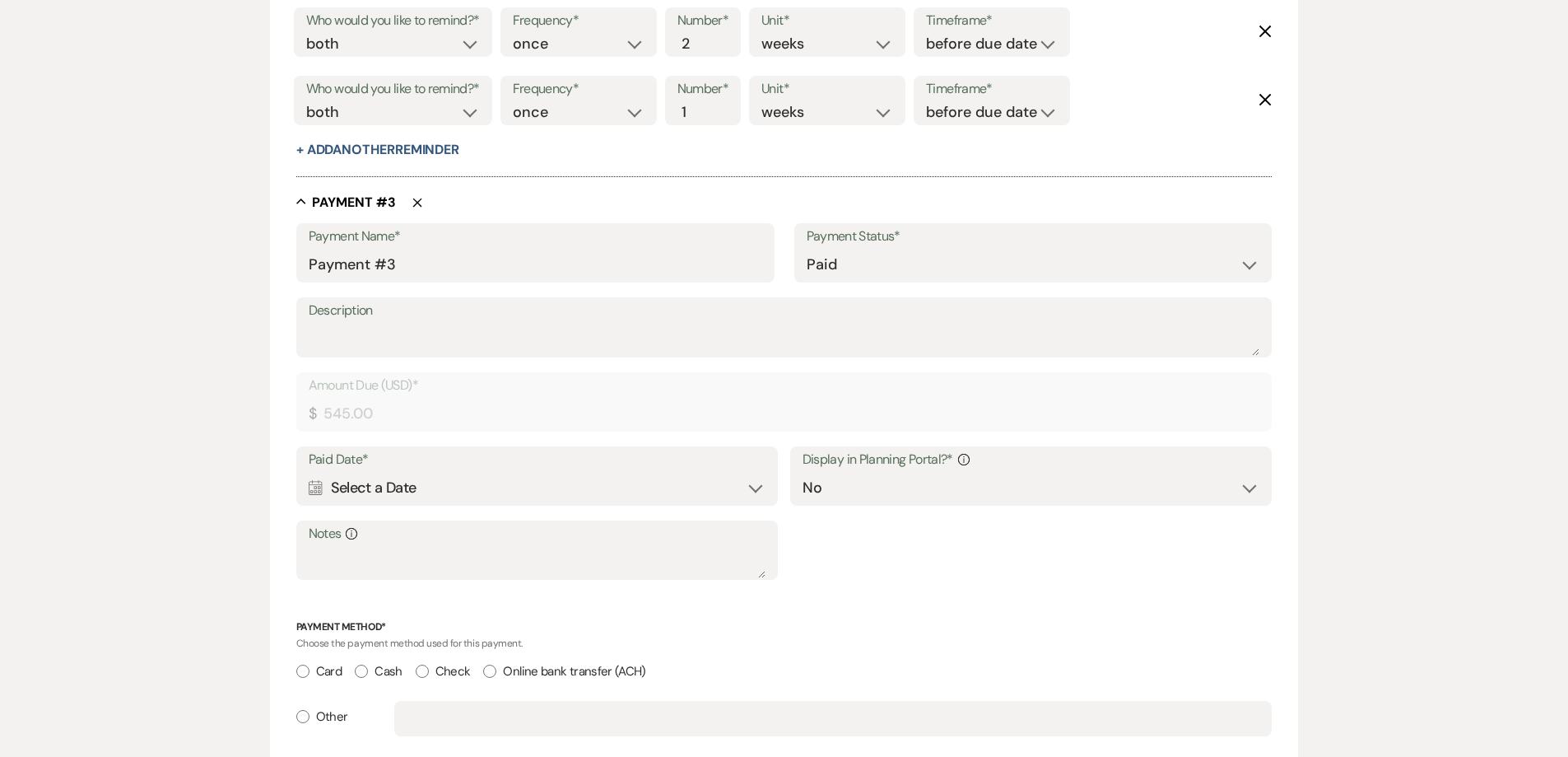
click at [568, 467] on label "Paid Date*" at bounding box center [537, 460] width 458 height 24
click at [578, 500] on div "Calendar Select a Date Expand" at bounding box center [537, 487] width 458 height 32
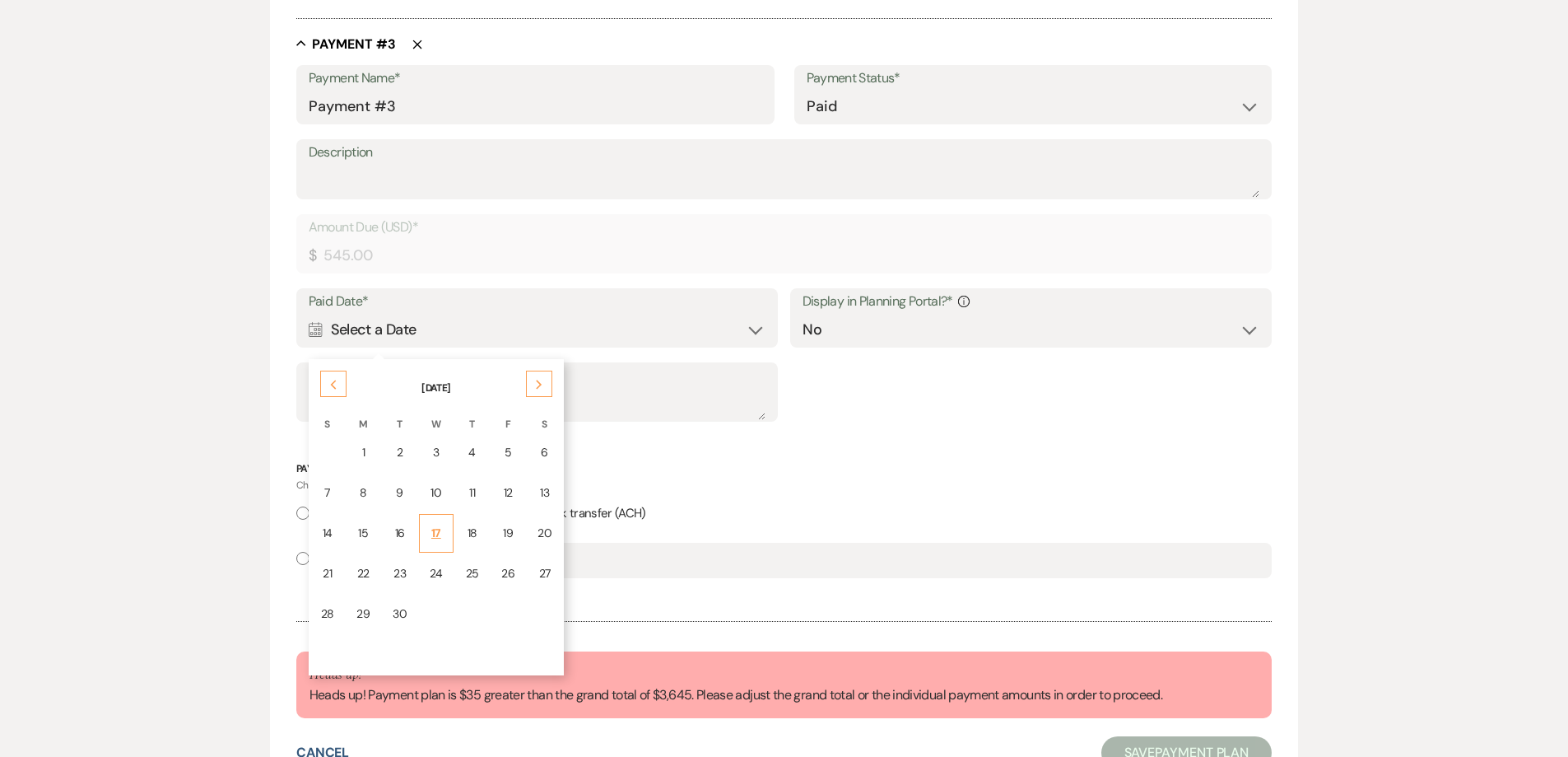
scroll to position [1706, 0]
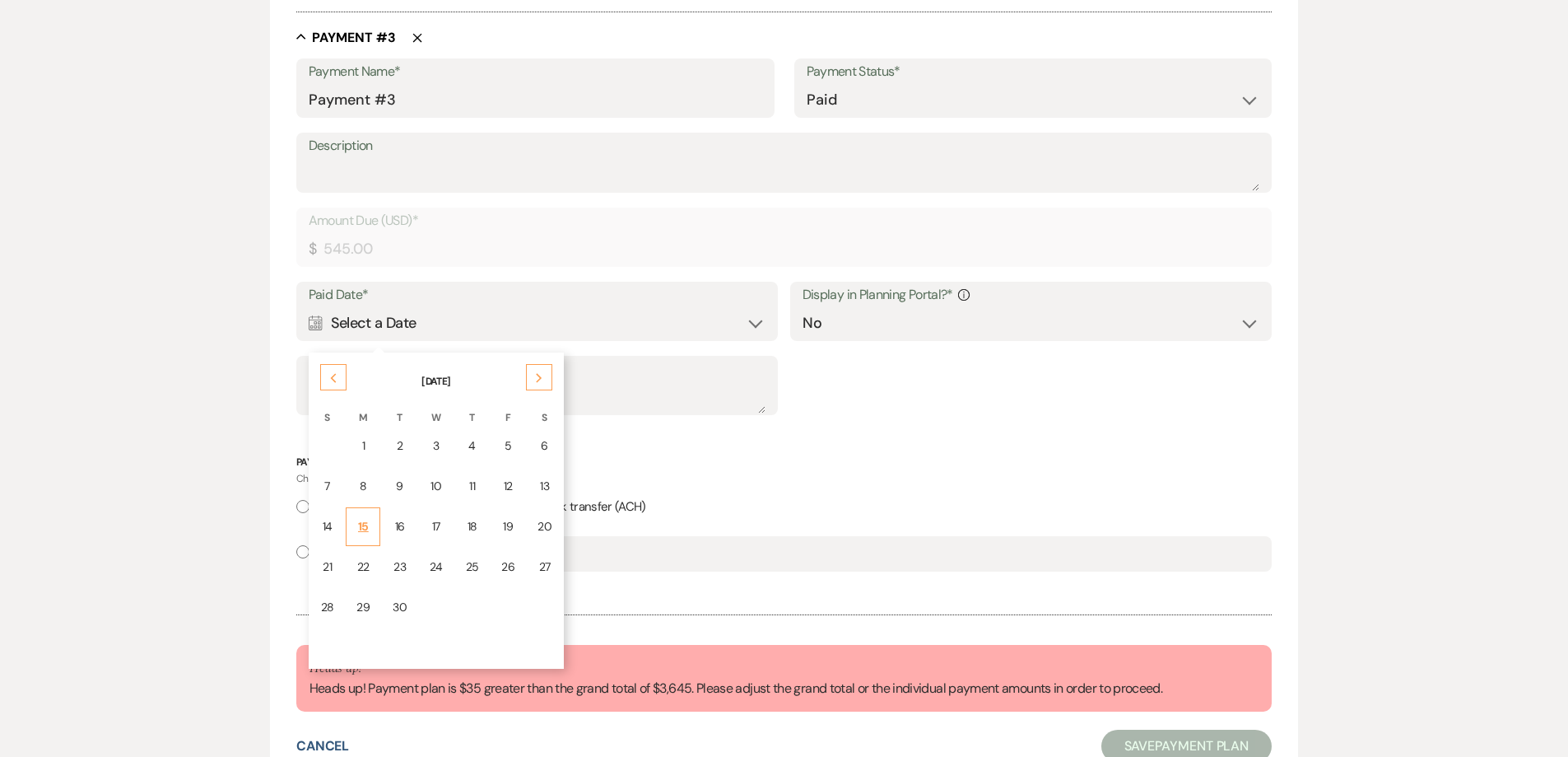
click at [374, 520] on td "15" at bounding box center [362, 525] width 34 height 38
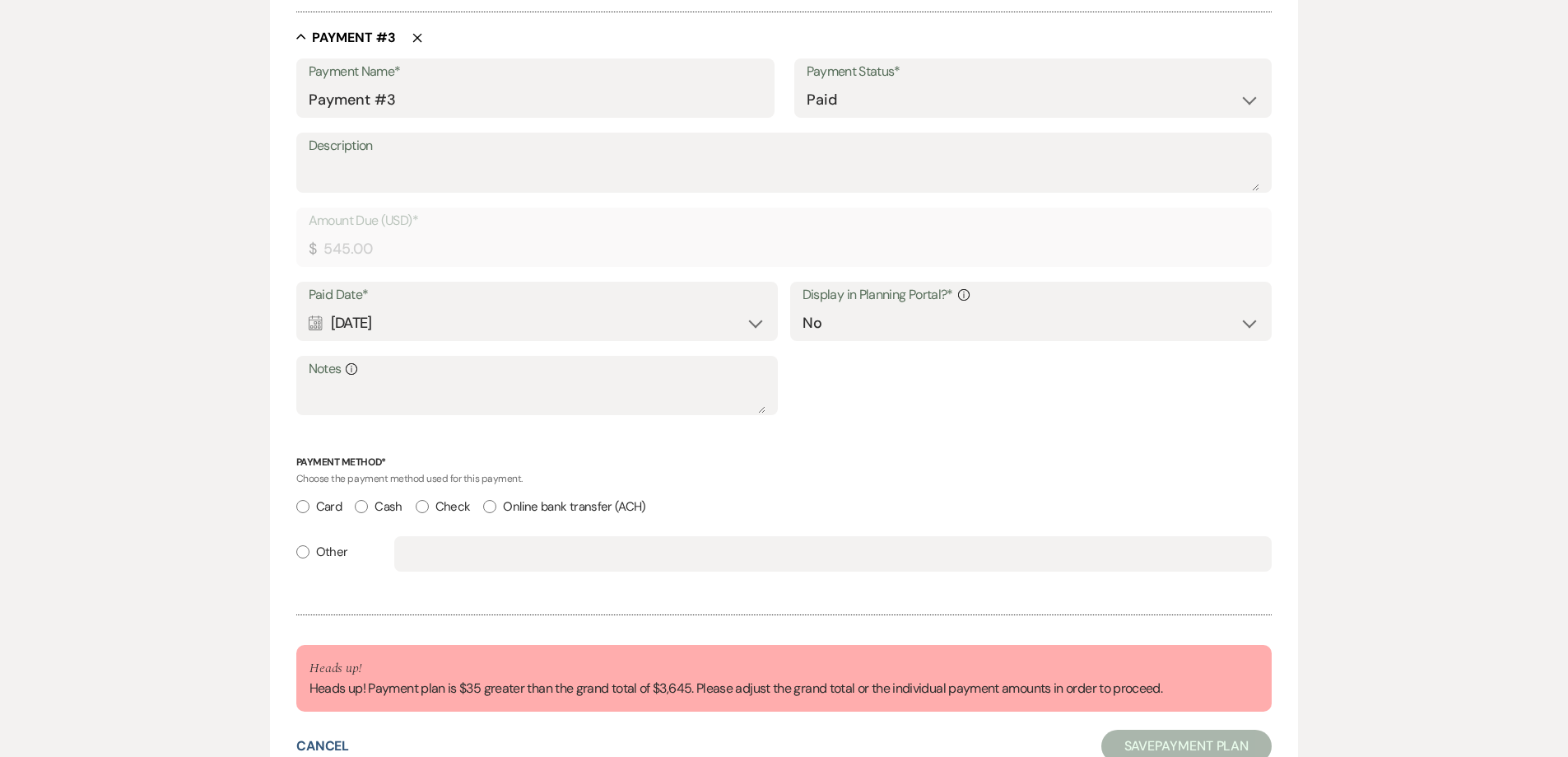
click at [308, 552] on input "Other" at bounding box center [302, 551] width 13 height 13
radio input "true"
click at [368, 507] on input "Cash" at bounding box center [360, 506] width 13 height 13
radio input "true"
radio input "false"
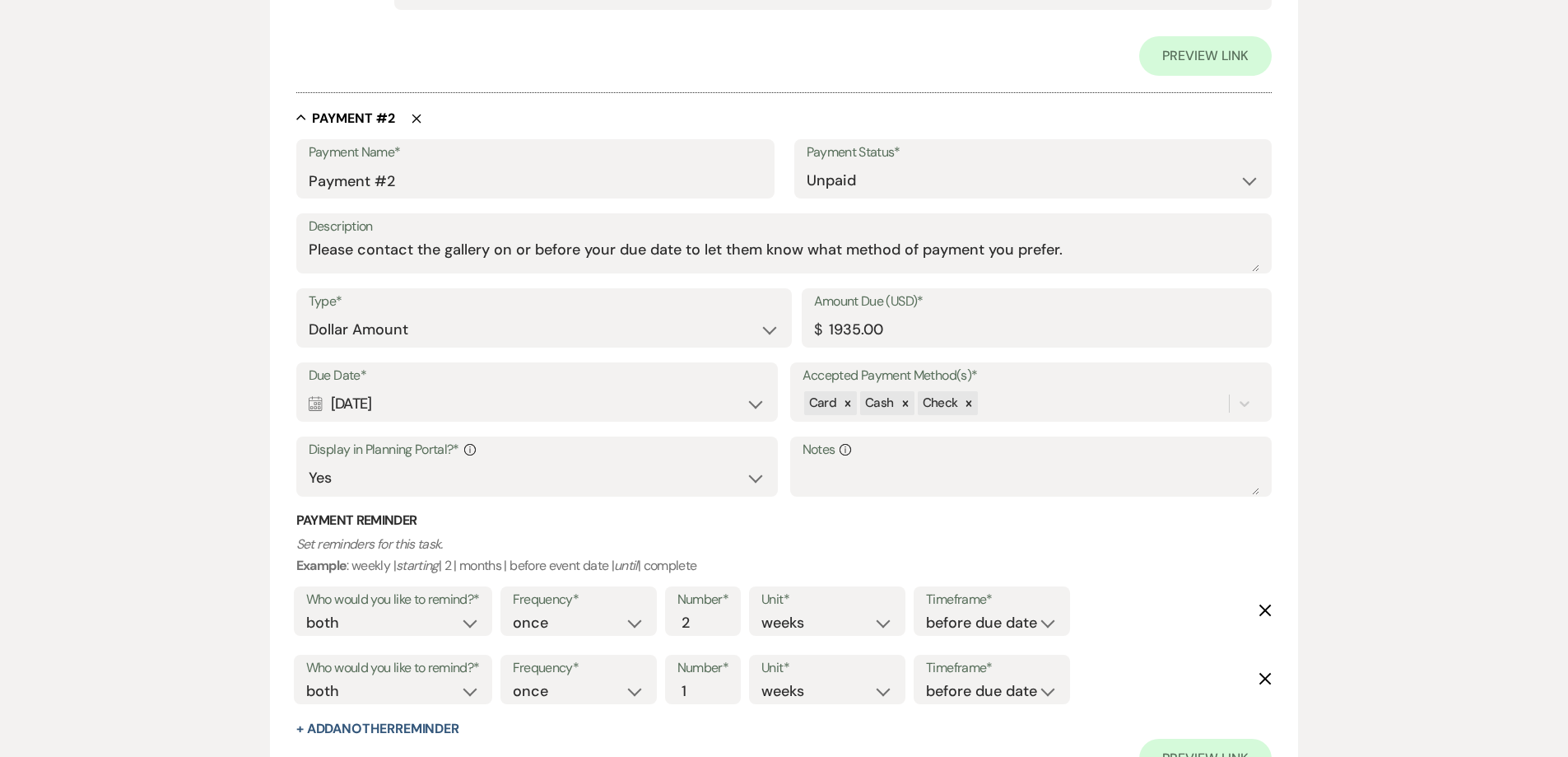
scroll to position [962, 0]
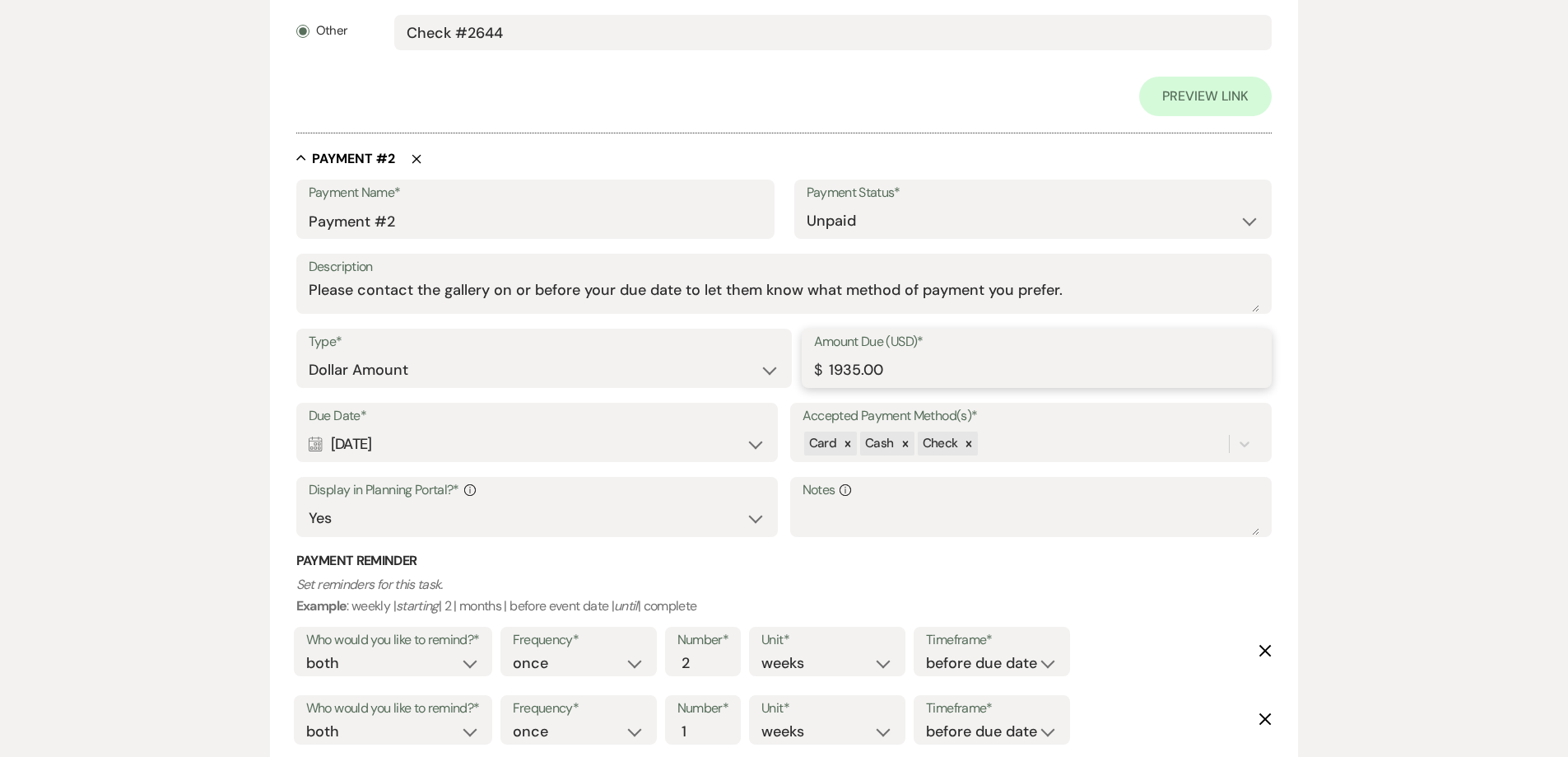
click at [857, 370] on input "1935.00" at bounding box center [1037, 370] width 446 height 32
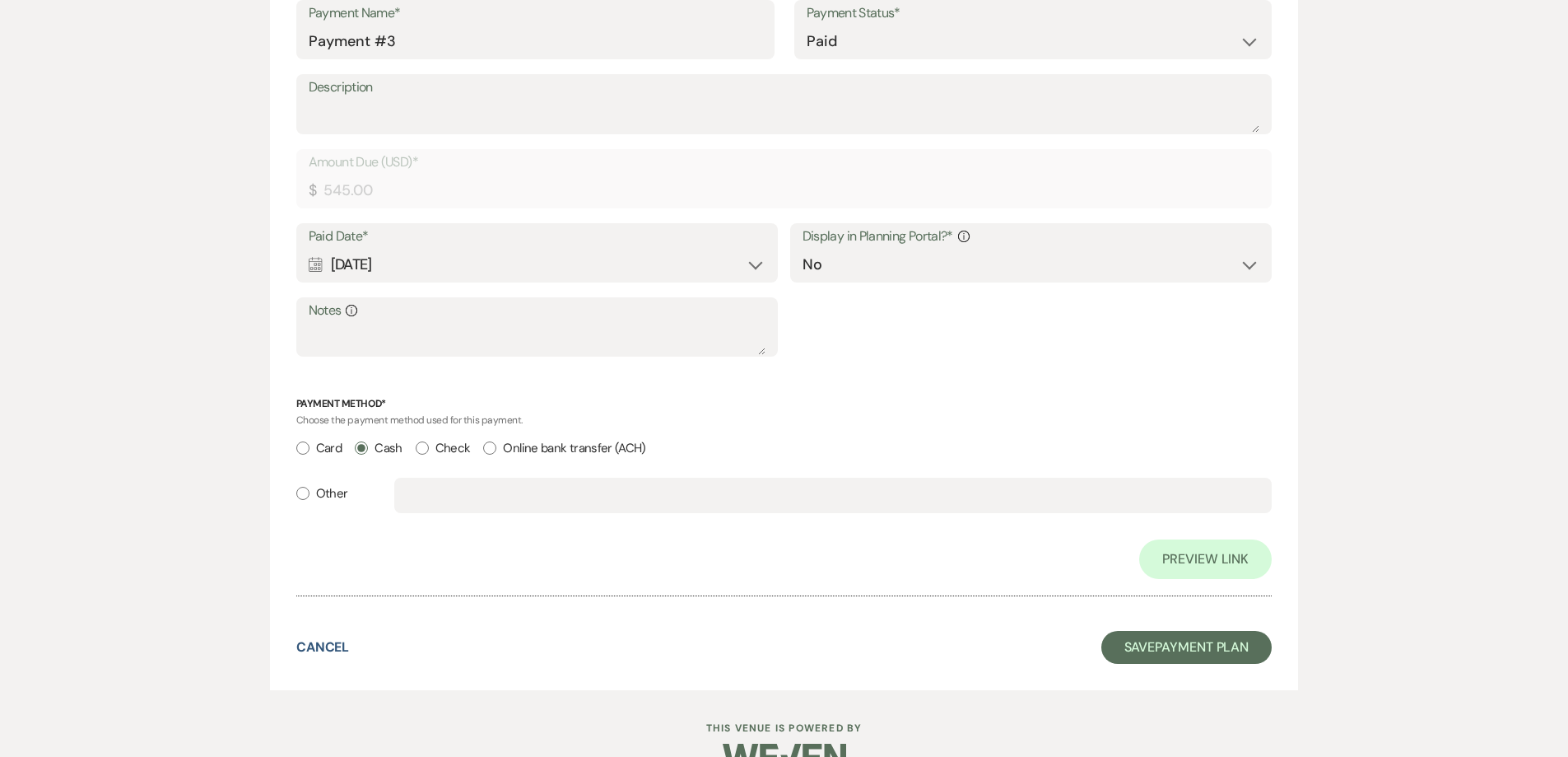
scroll to position [1883, 0]
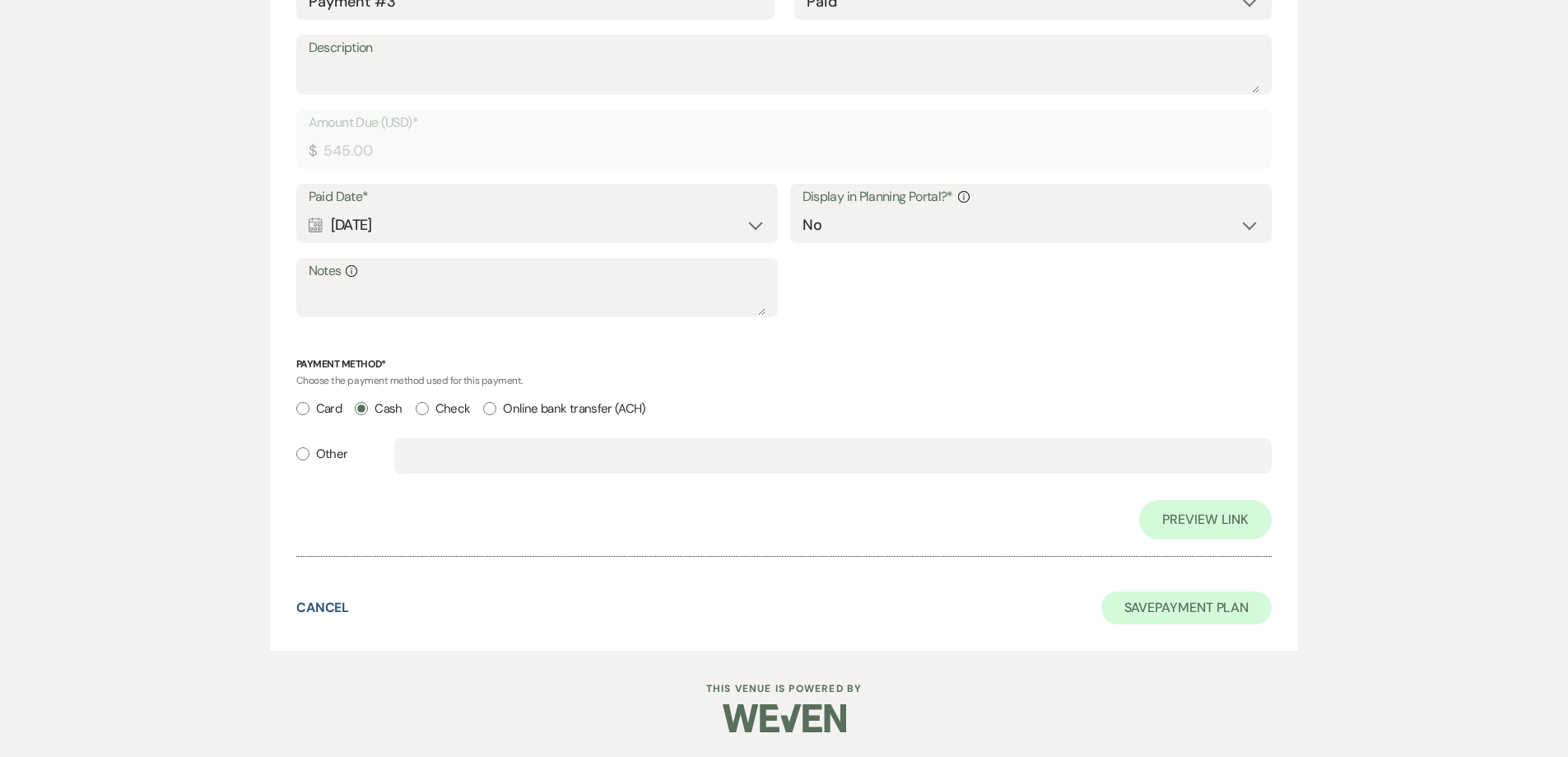
type input "1900.00"
click at [1190, 602] on button "Save Payment Plan" at bounding box center [1187, 608] width 171 height 33
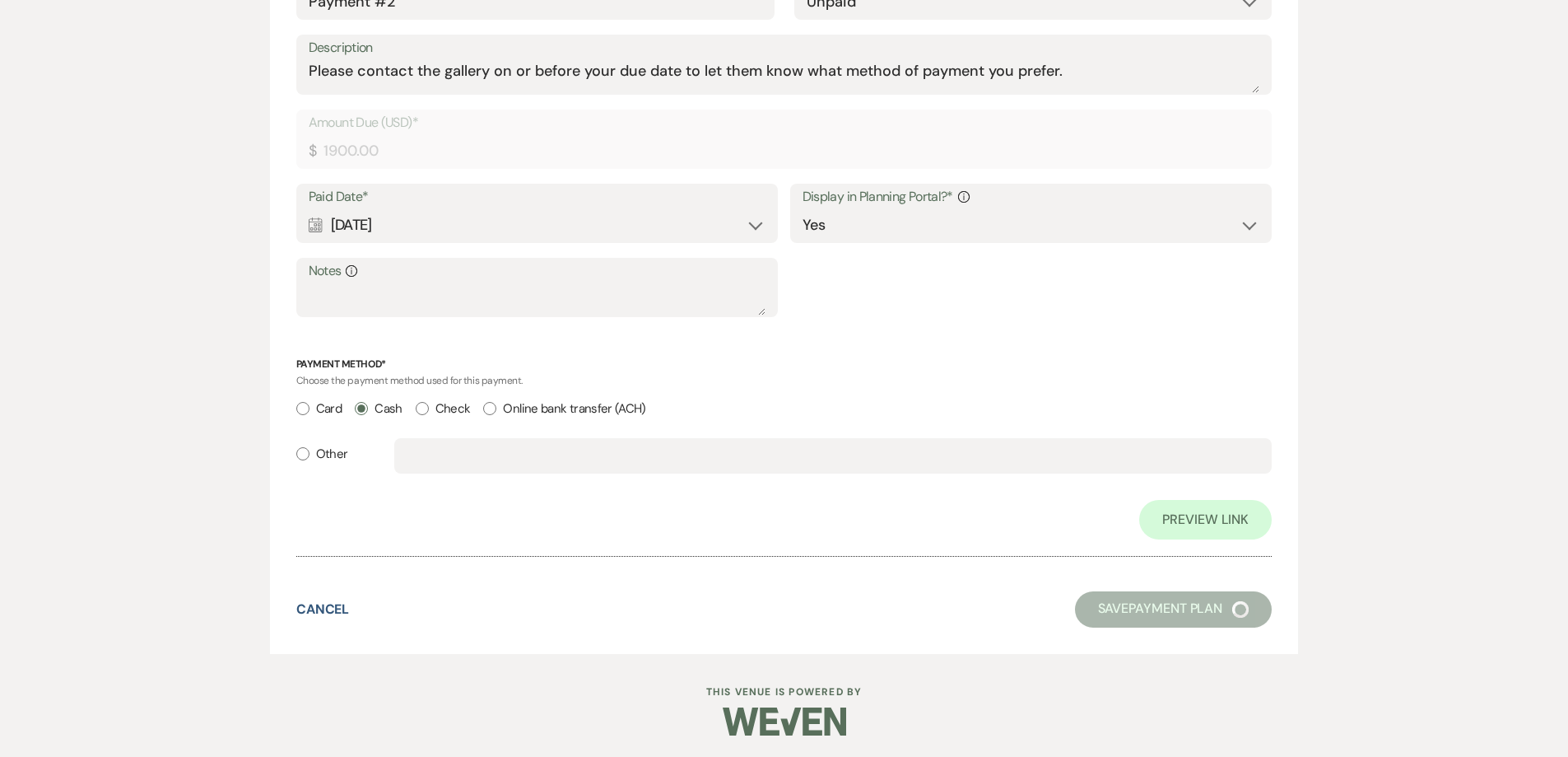
select select "6"
select select "4"
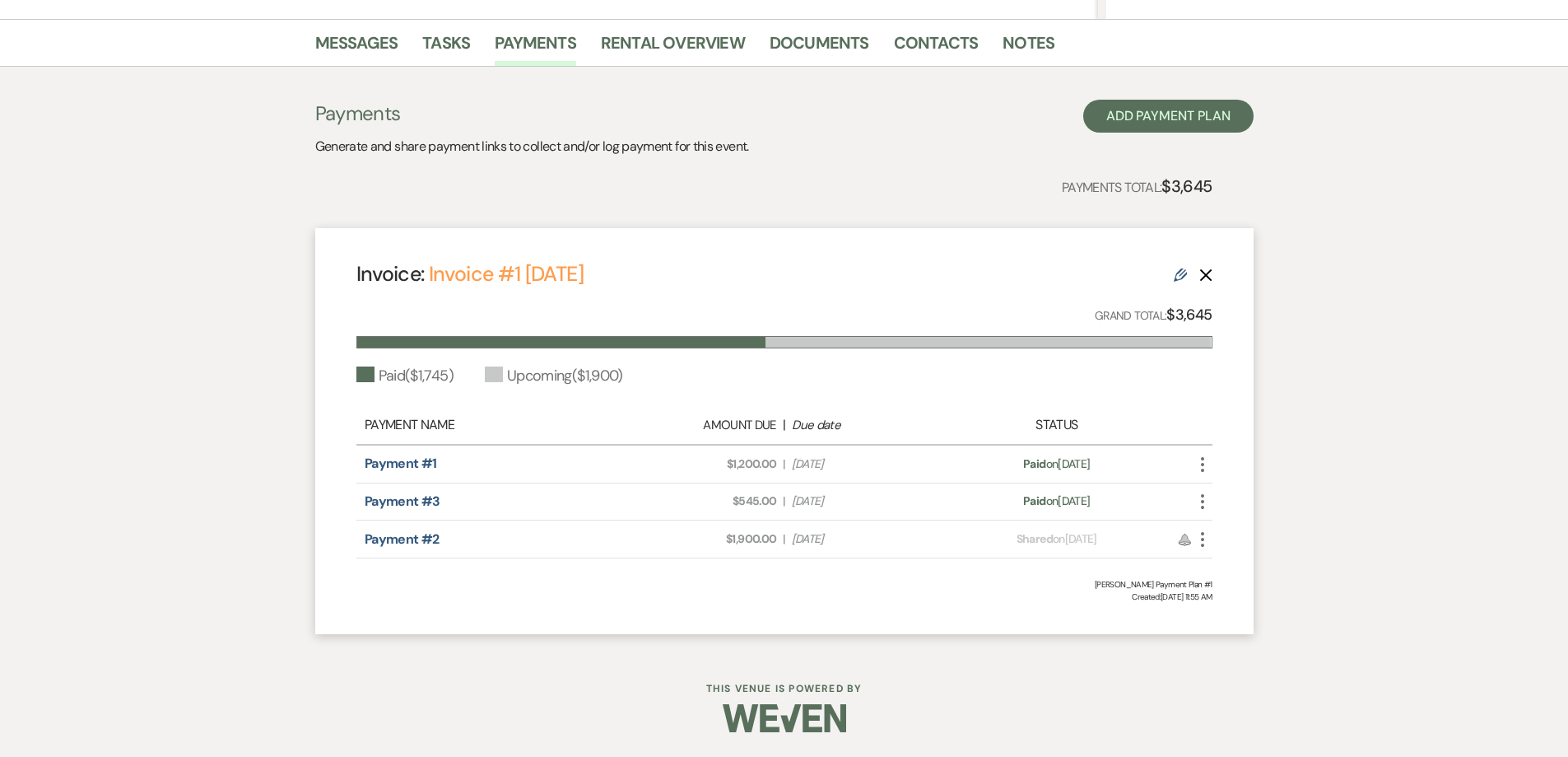
scroll to position [312, 0]
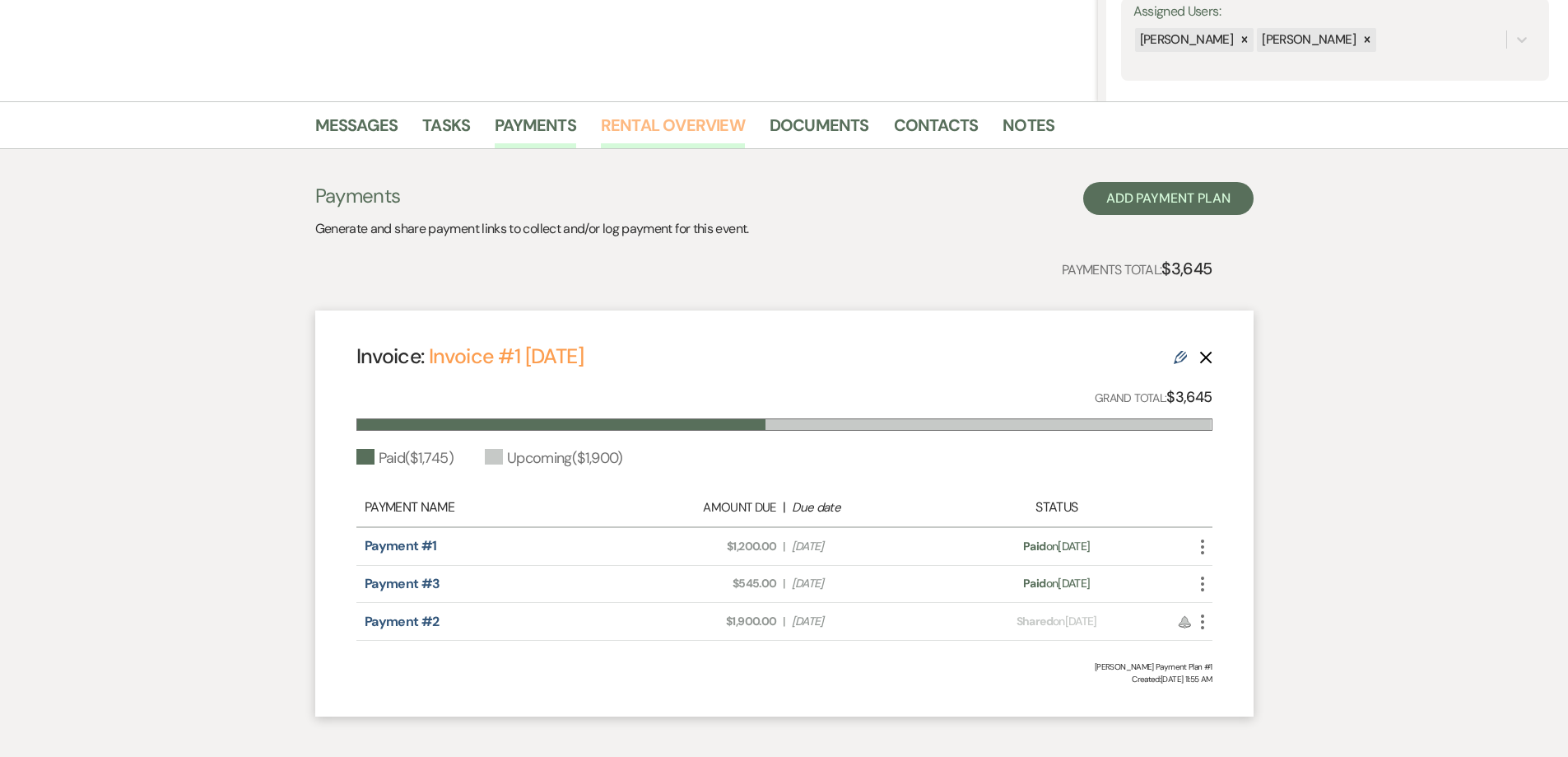
click at [690, 136] on link "Rental Overview" at bounding box center [673, 130] width 144 height 36
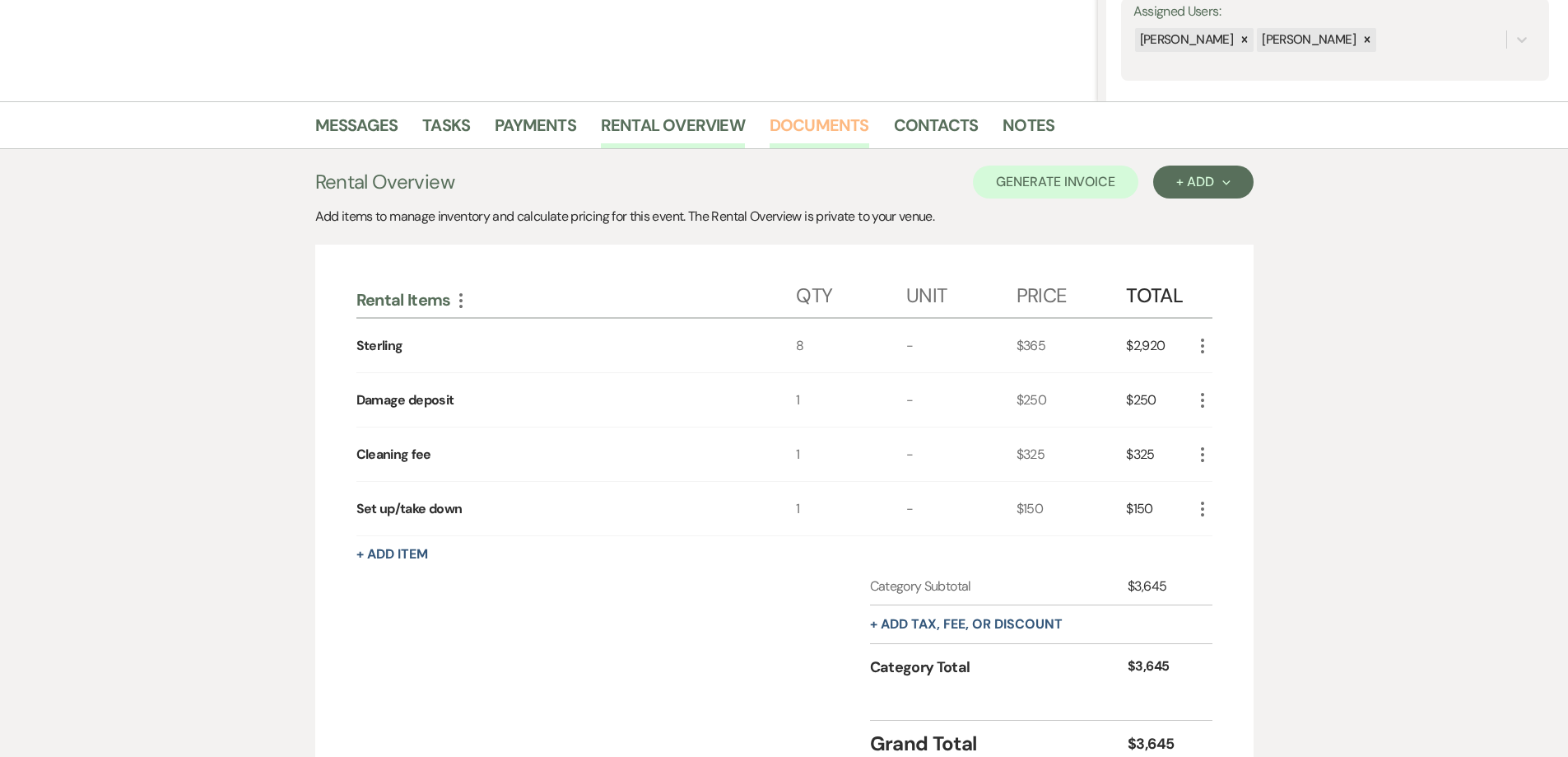
click at [812, 130] on link "Documents" at bounding box center [819, 130] width 99 height 36
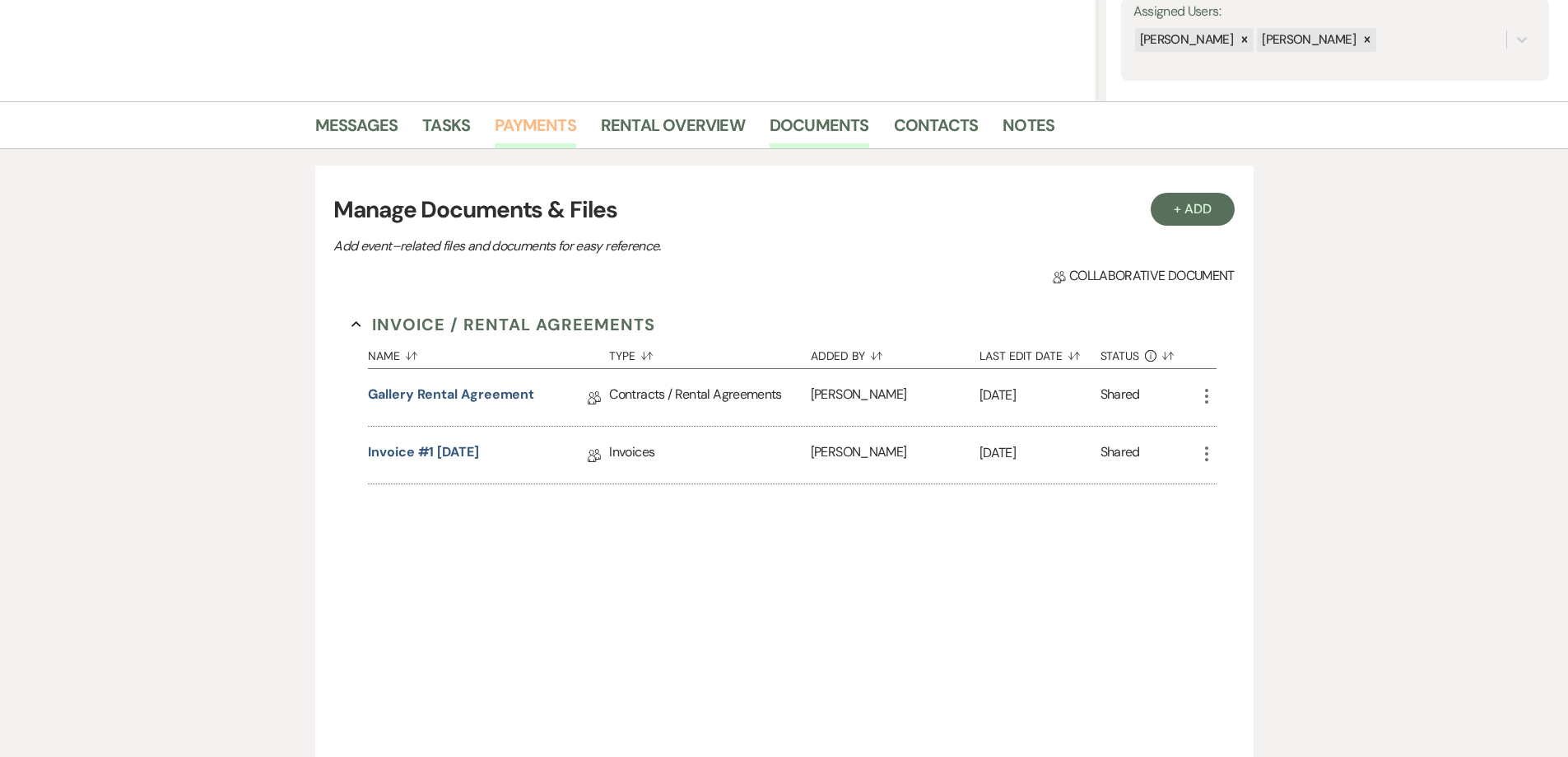
click at [527, 121] on link "Payments" at bounding box center [535, 130] width 81 height 36
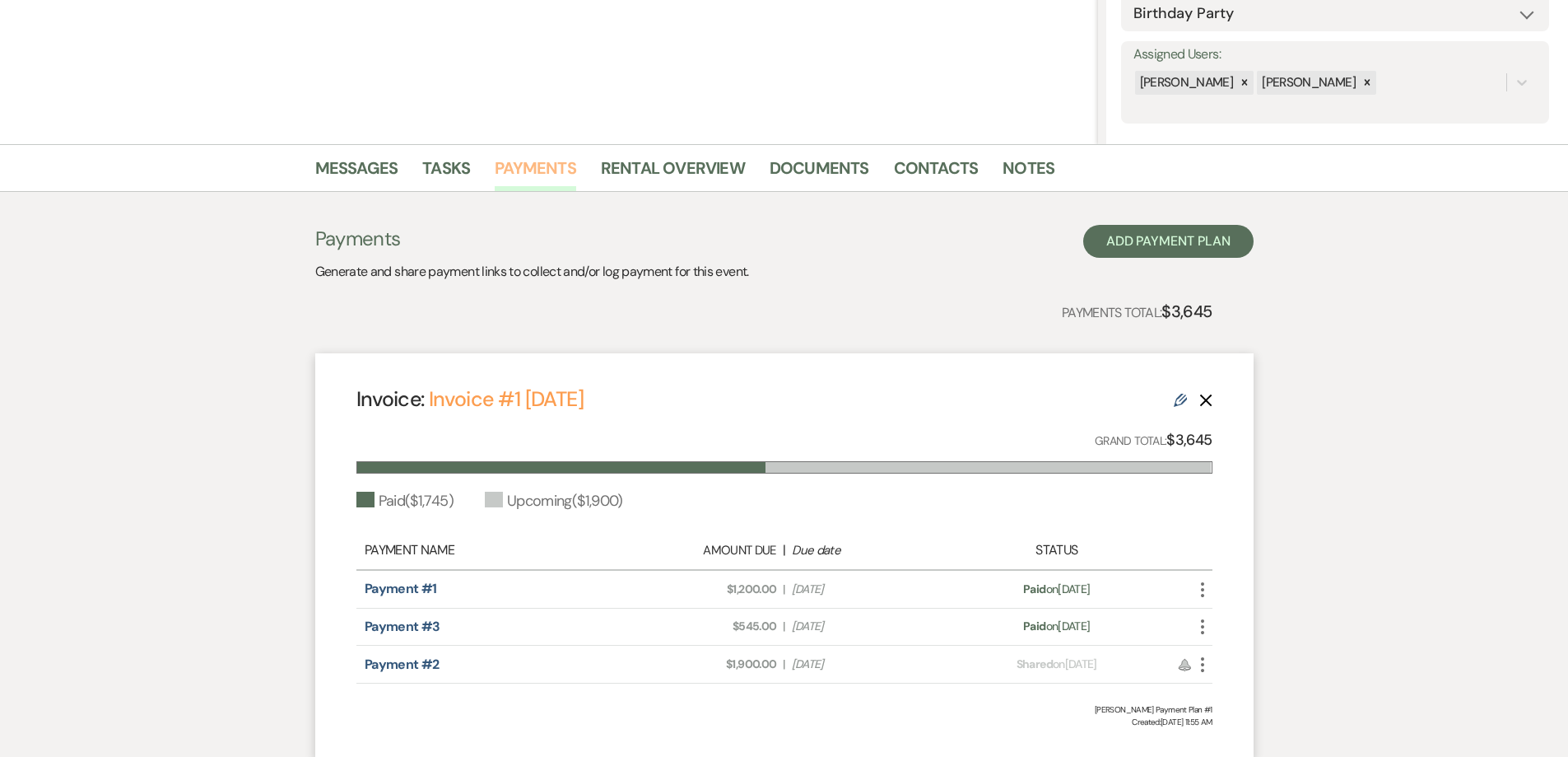
scroll to position [329, 0]
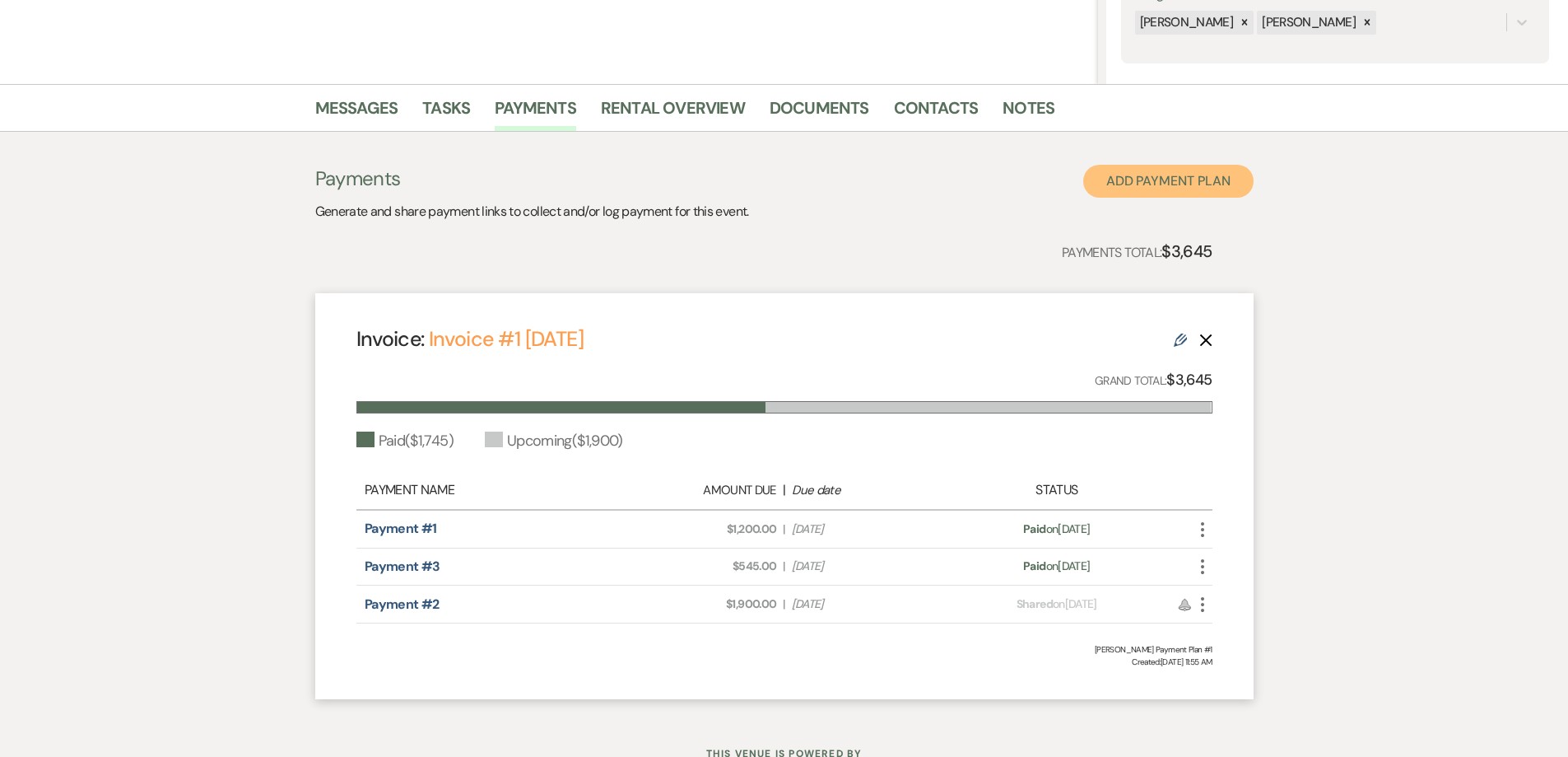
click at [1164, 189] on button "Add Payment Plan" at bounding box center [1168, 182] width 171 height 33
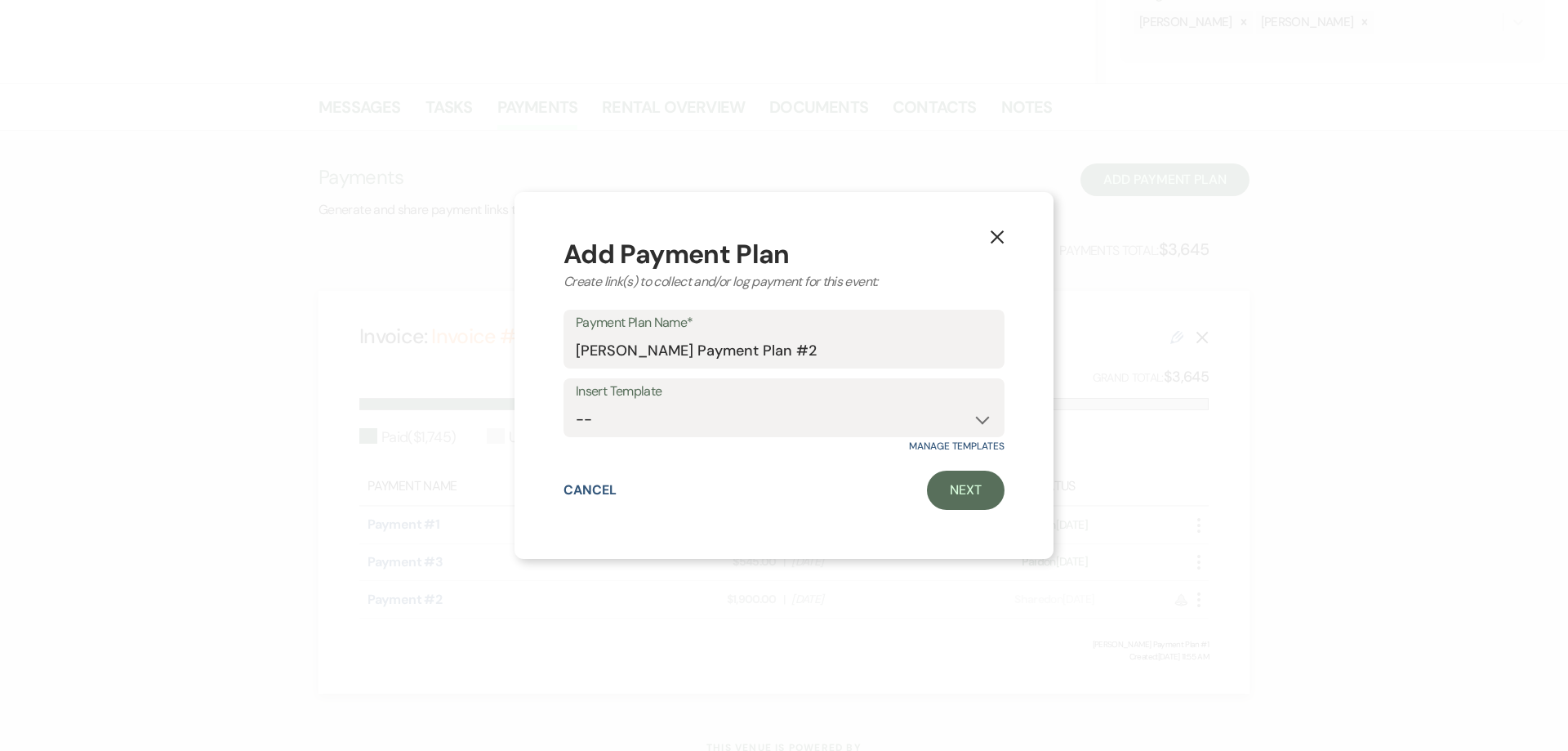
click at [902, 395] on label "Insert Template" at bounding box center [784, 392] width 417 height 23
click at [899, 422] on select "-- Warehouse 4 hour rental-no set up/take down Gallery 4 hour rental-no set up/…" at bounding box center [784, 419] width 417 height 32
click at [1038, 209] on div "X Add Payment Plan Create link(s) to collect and/or log payment for this event:…" at bounding box center [783, 375] width 539 height 366
click at [1006, 236] on button "X" at bounding box center [996, 235] width 24 height 28
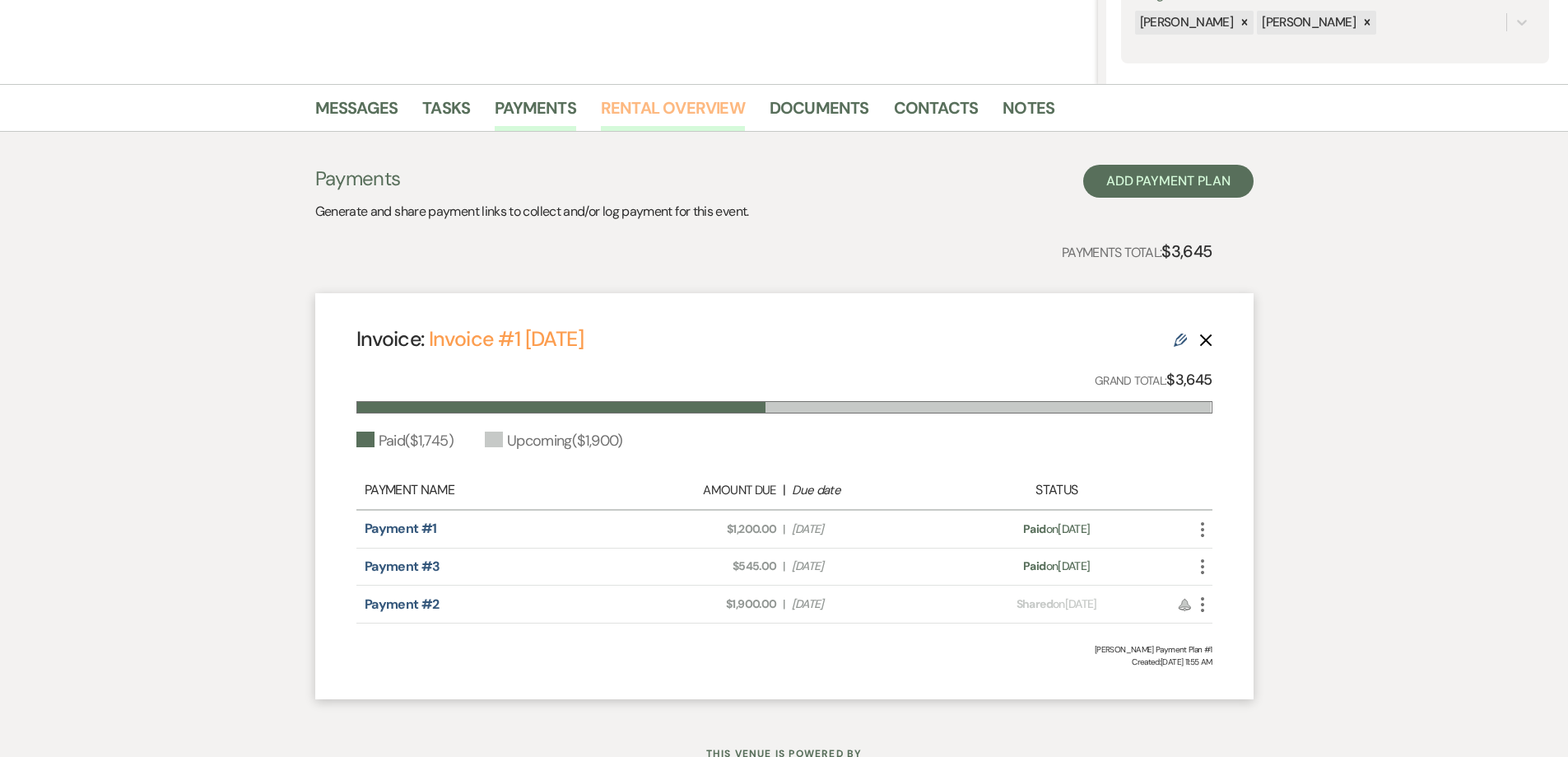
click at [708, 108] on link "Rental Overview" at bounding box center [673, 112] width 144 height 36
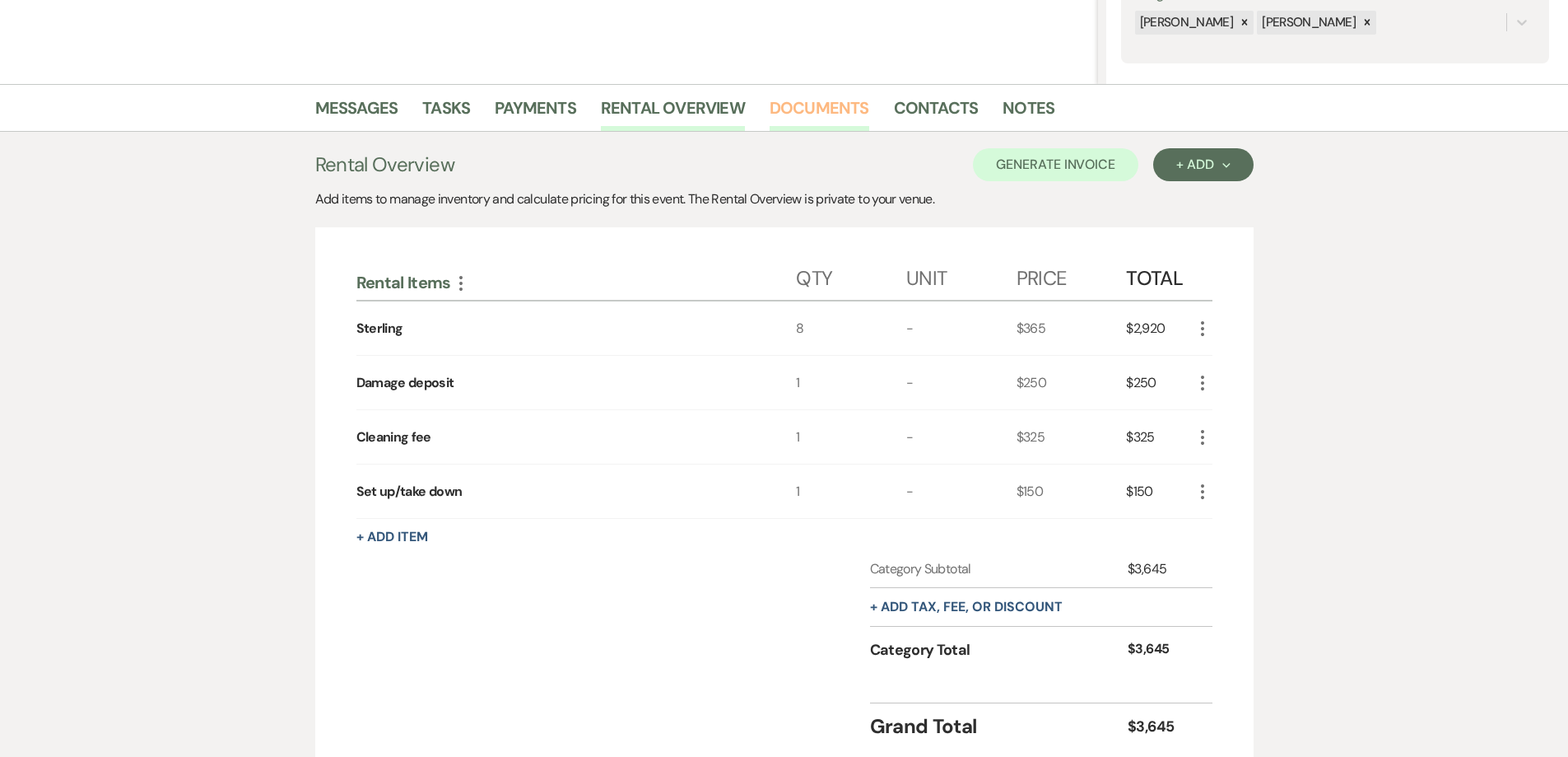
click at [813, 112] on link "Documents" at bounding box center [819, 112] width 99 height 36
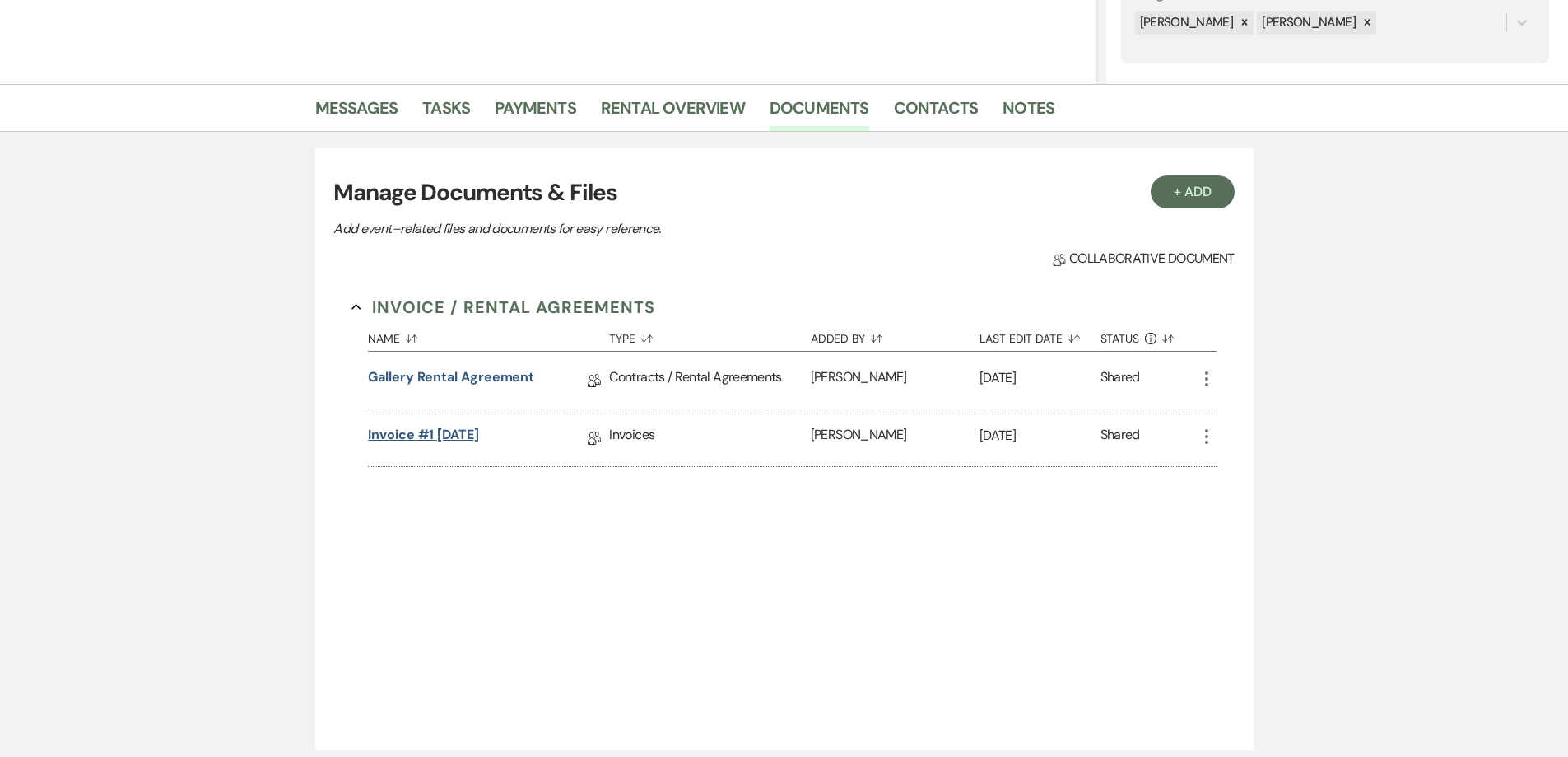
click at [473, 434] on link "Invoice #1 9-12-2025" at bounding box center [423, 438] width 111 height 26
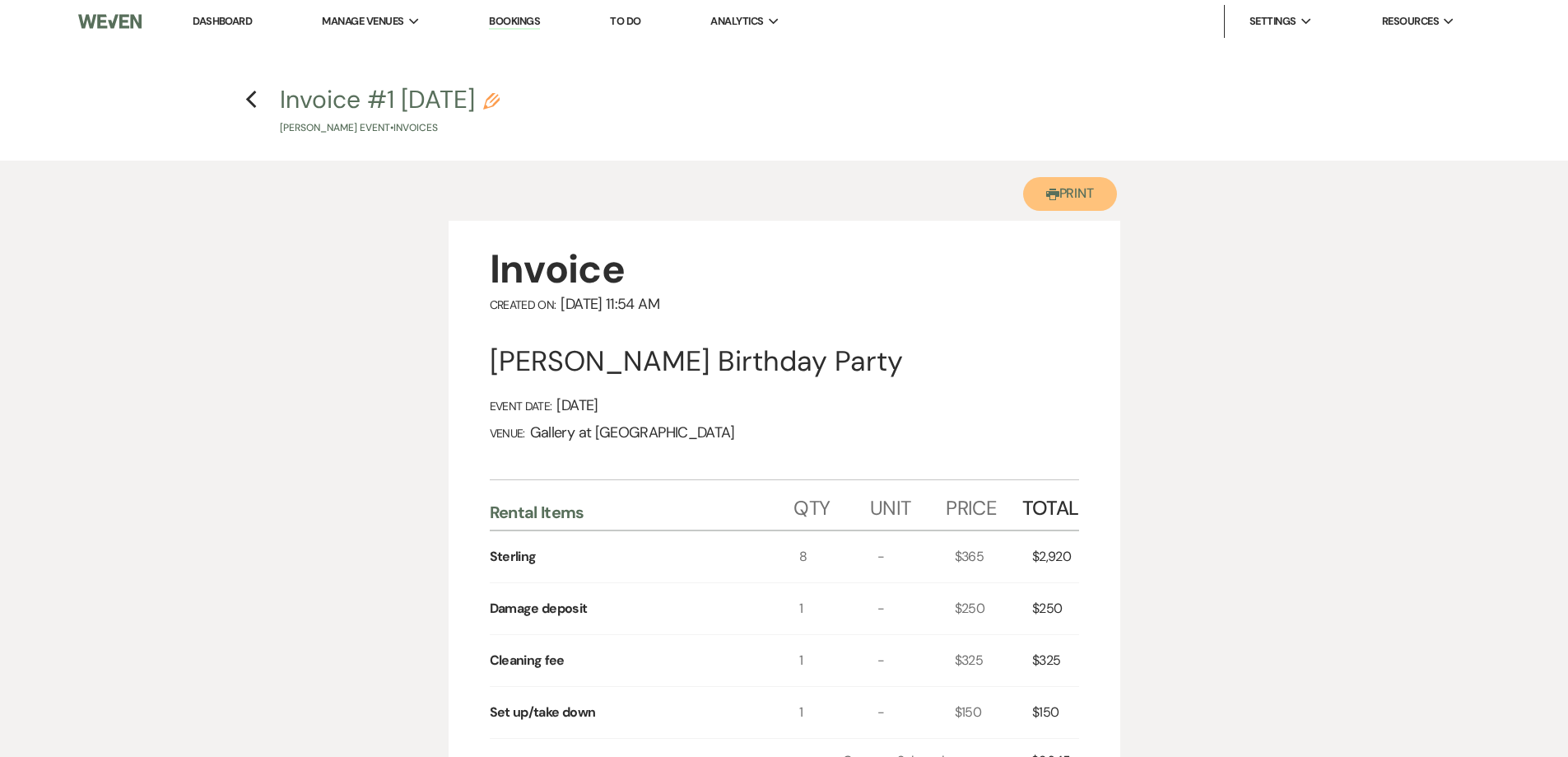
click at [1060, 186] on button "Printer Print" at bounding box center [1070, 193] width 94 height 33
click at [253, 99] on icon "Previous" at bounding box center [251, 99] width 13 height 20
select select "6"
select select "4"
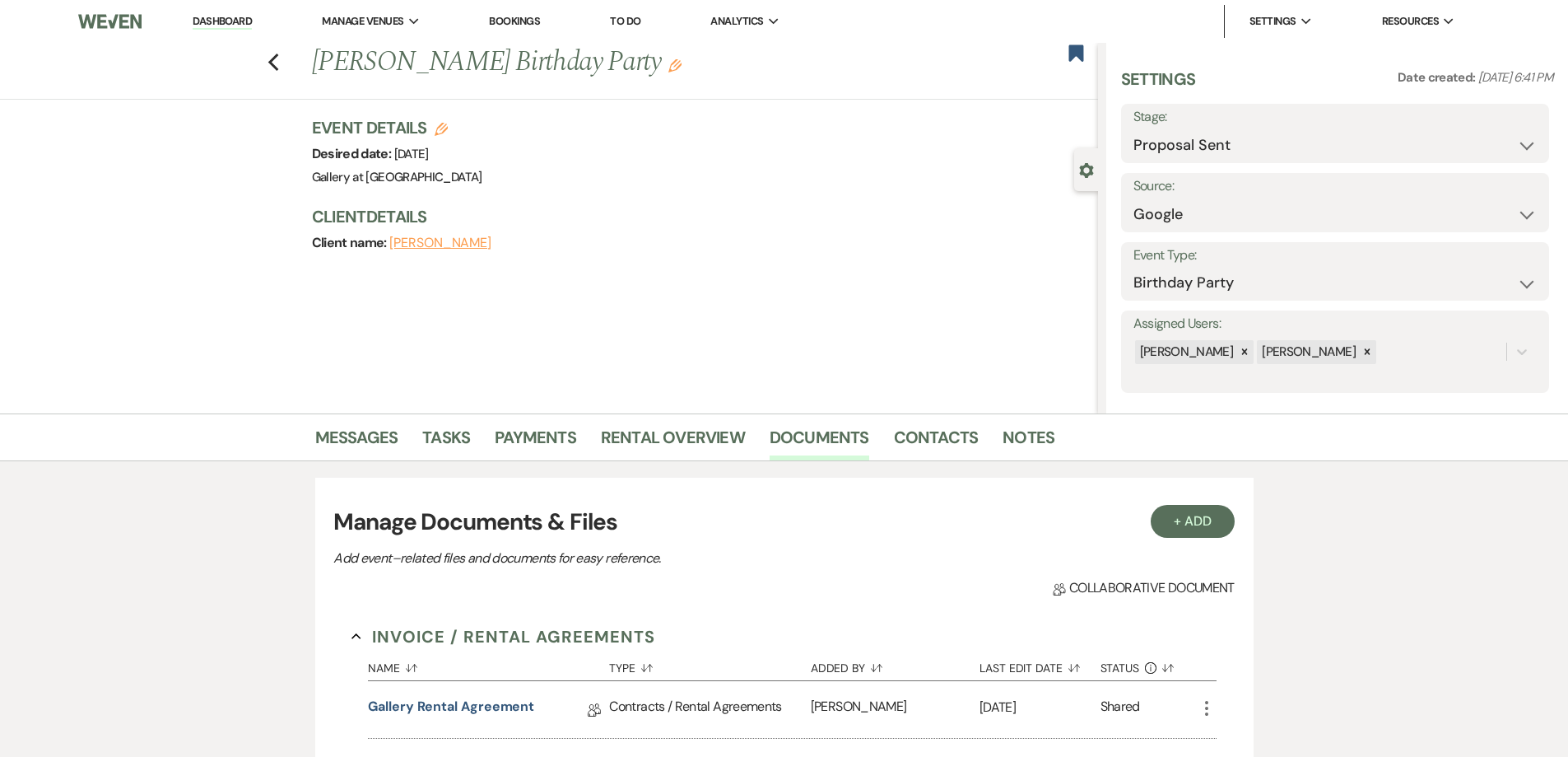
scroll to position [329, 0]
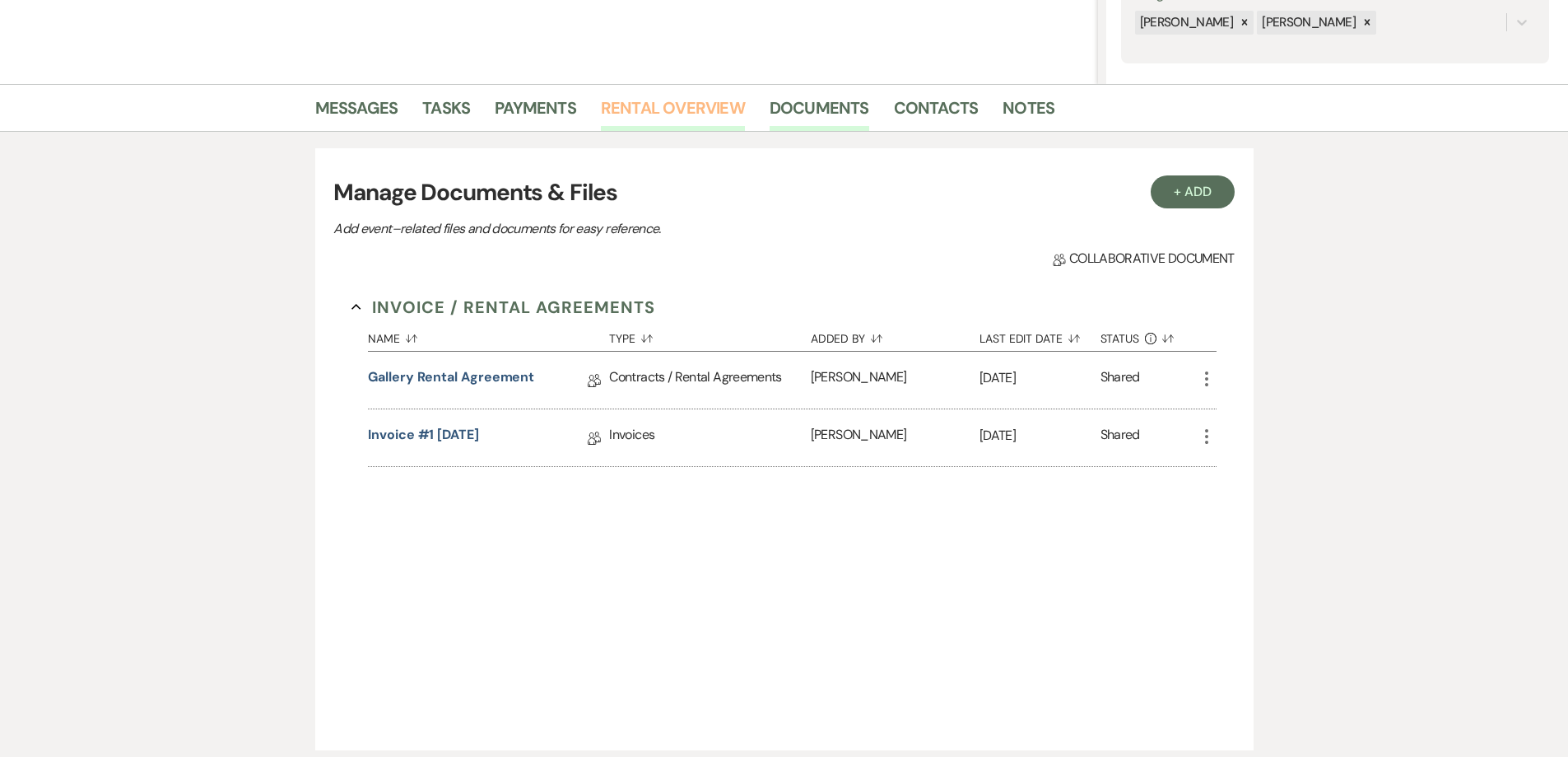
click at [675, 120] on link "Rental Overview" at bounding box center [673, 112] width 144 height 36
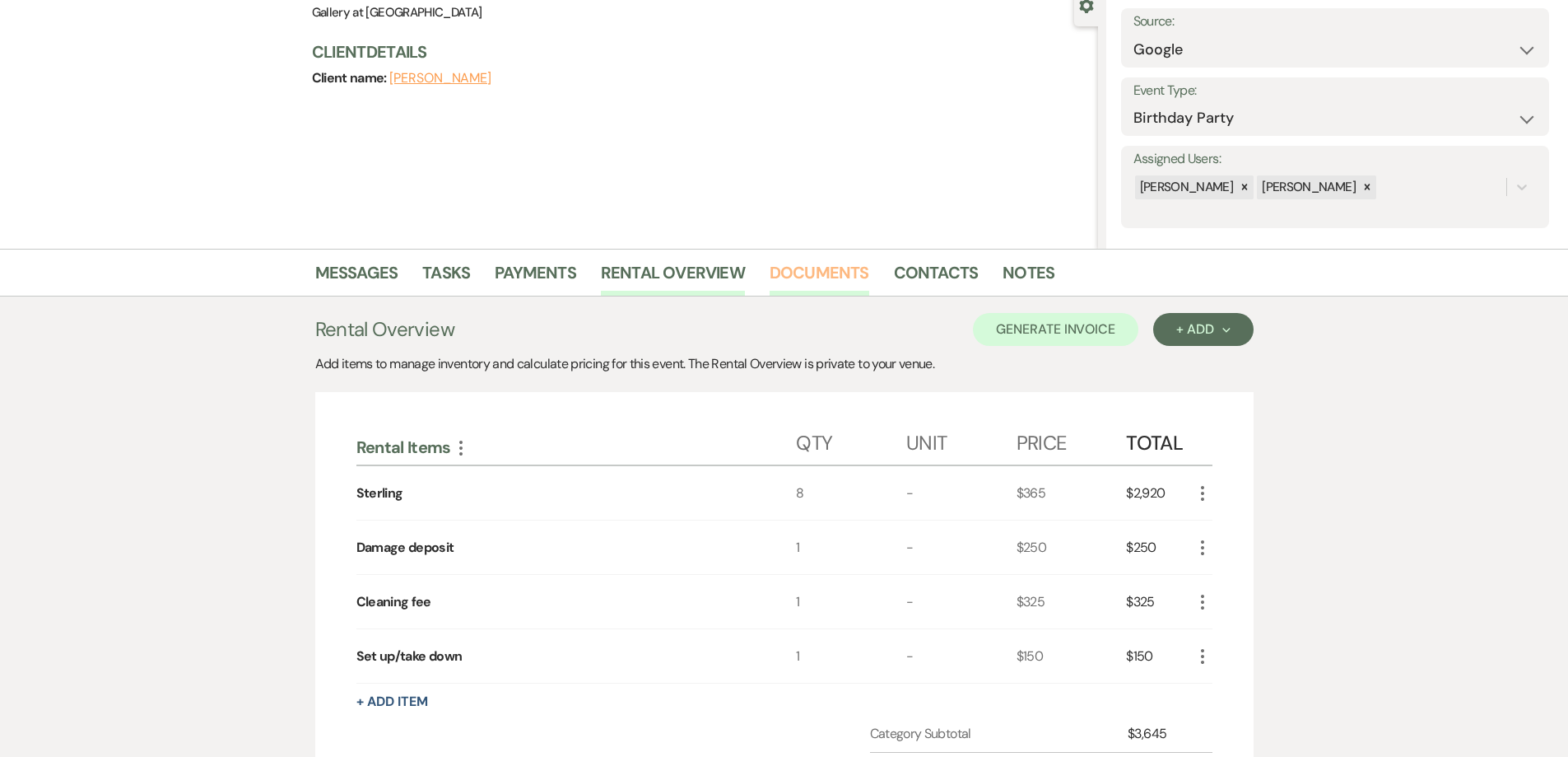
click at [823, 263] on link "Documents" at bounding box center [819, 277] width 99 height 36
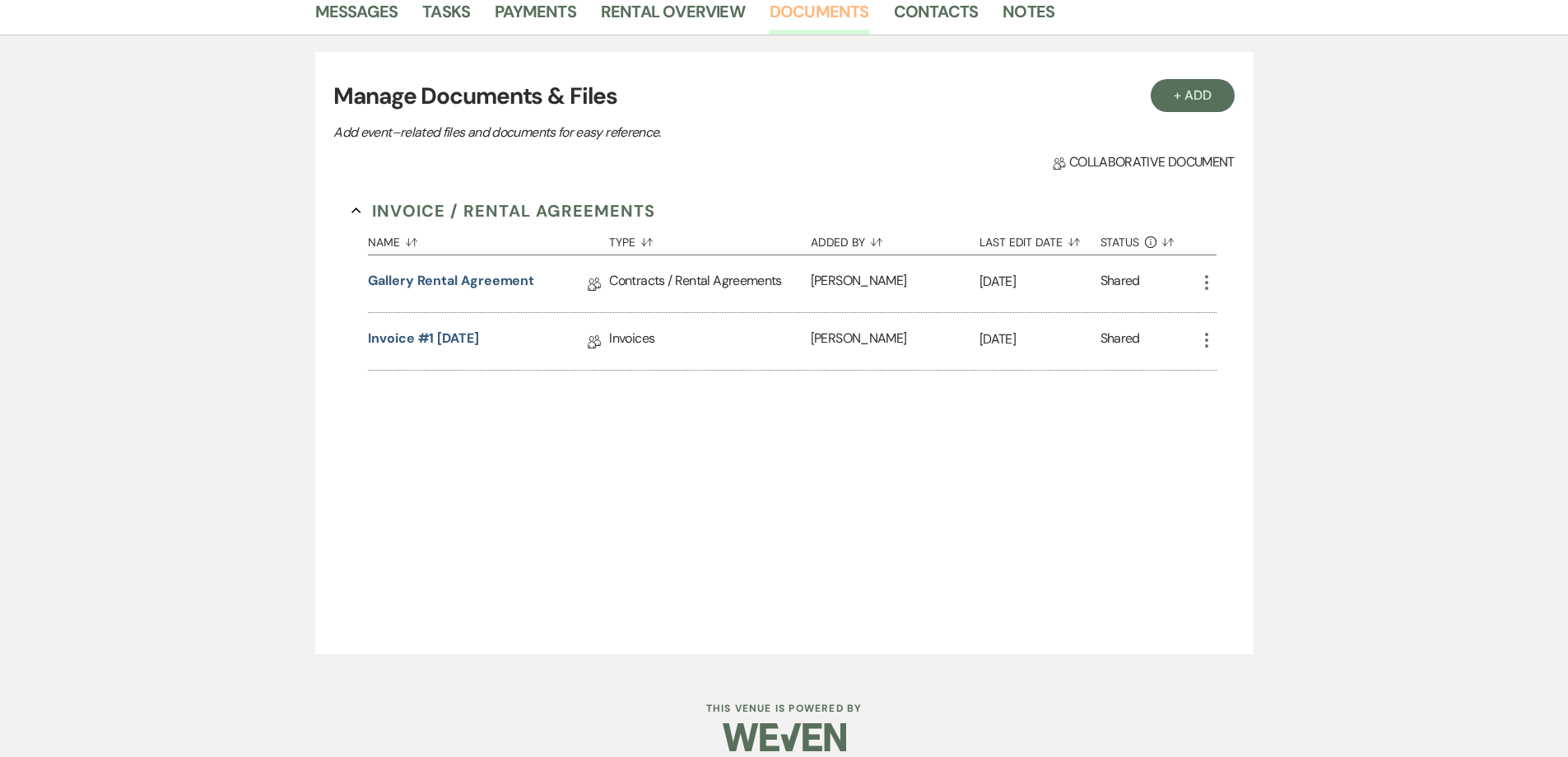
scroll to position [445, 0]
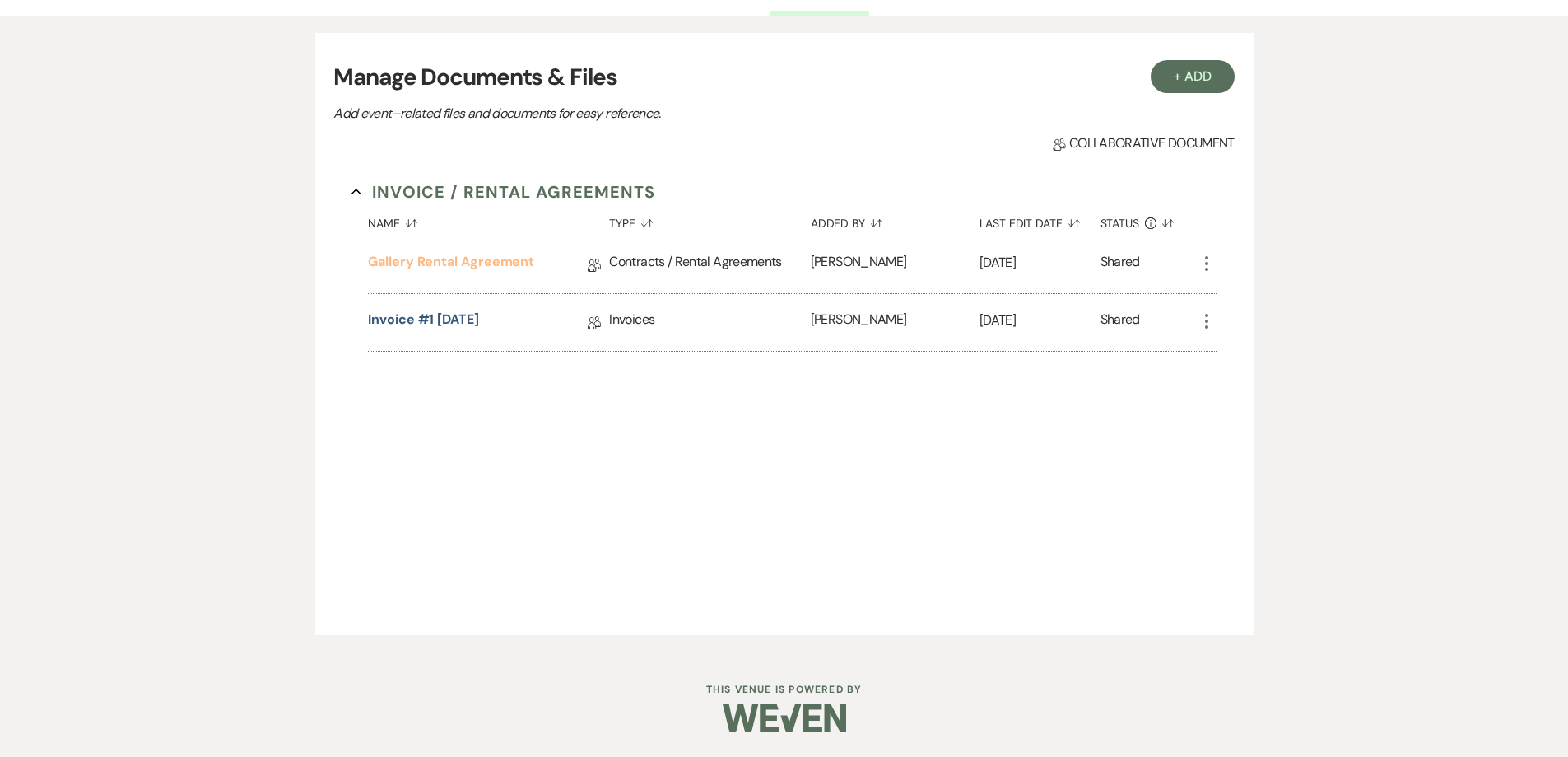
click at [494, 273] on link "Gallery Rental Agreement" at bounding box center [451, 265] width 166 height 26
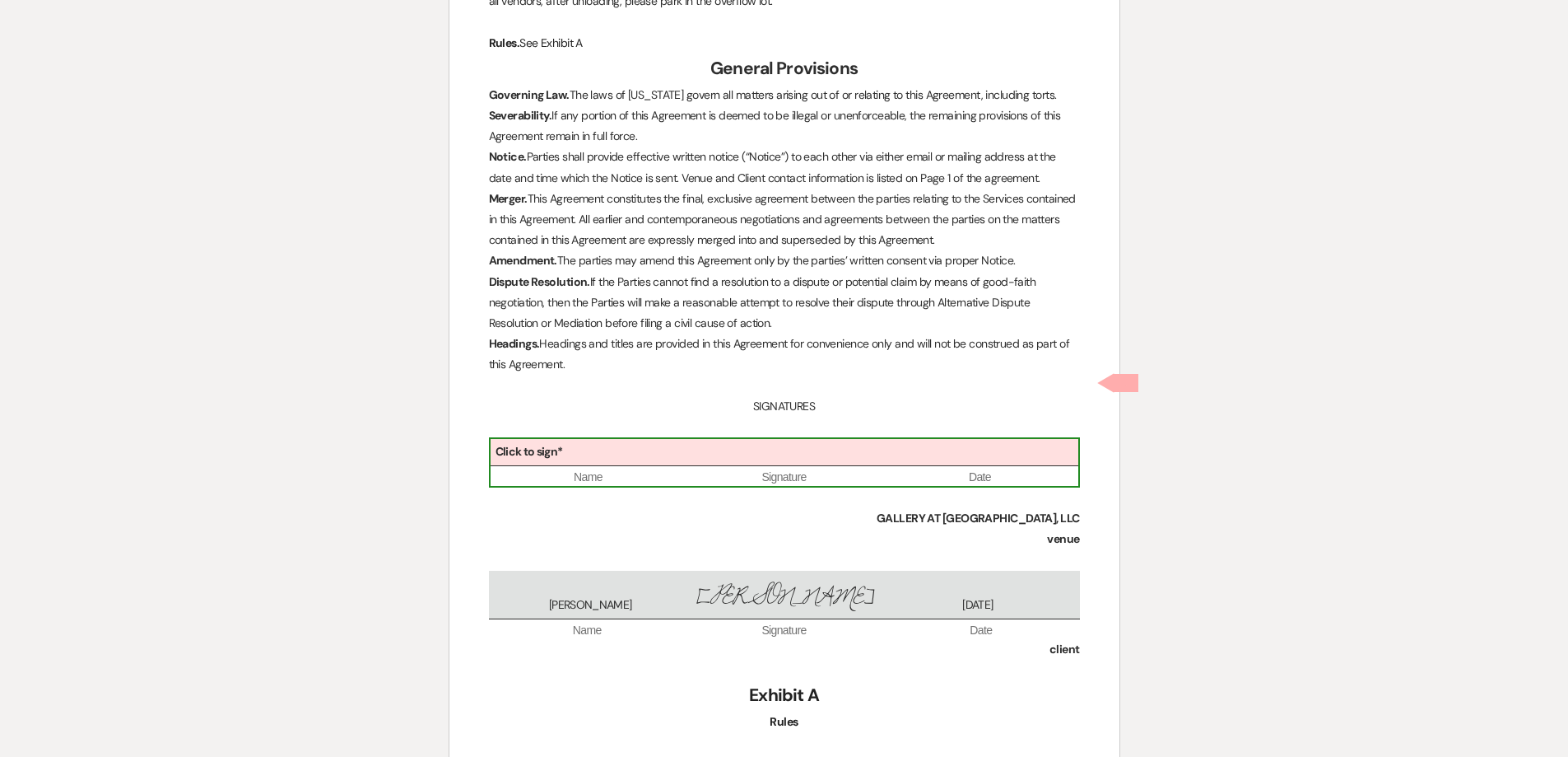
scroll to position [4513, 0]
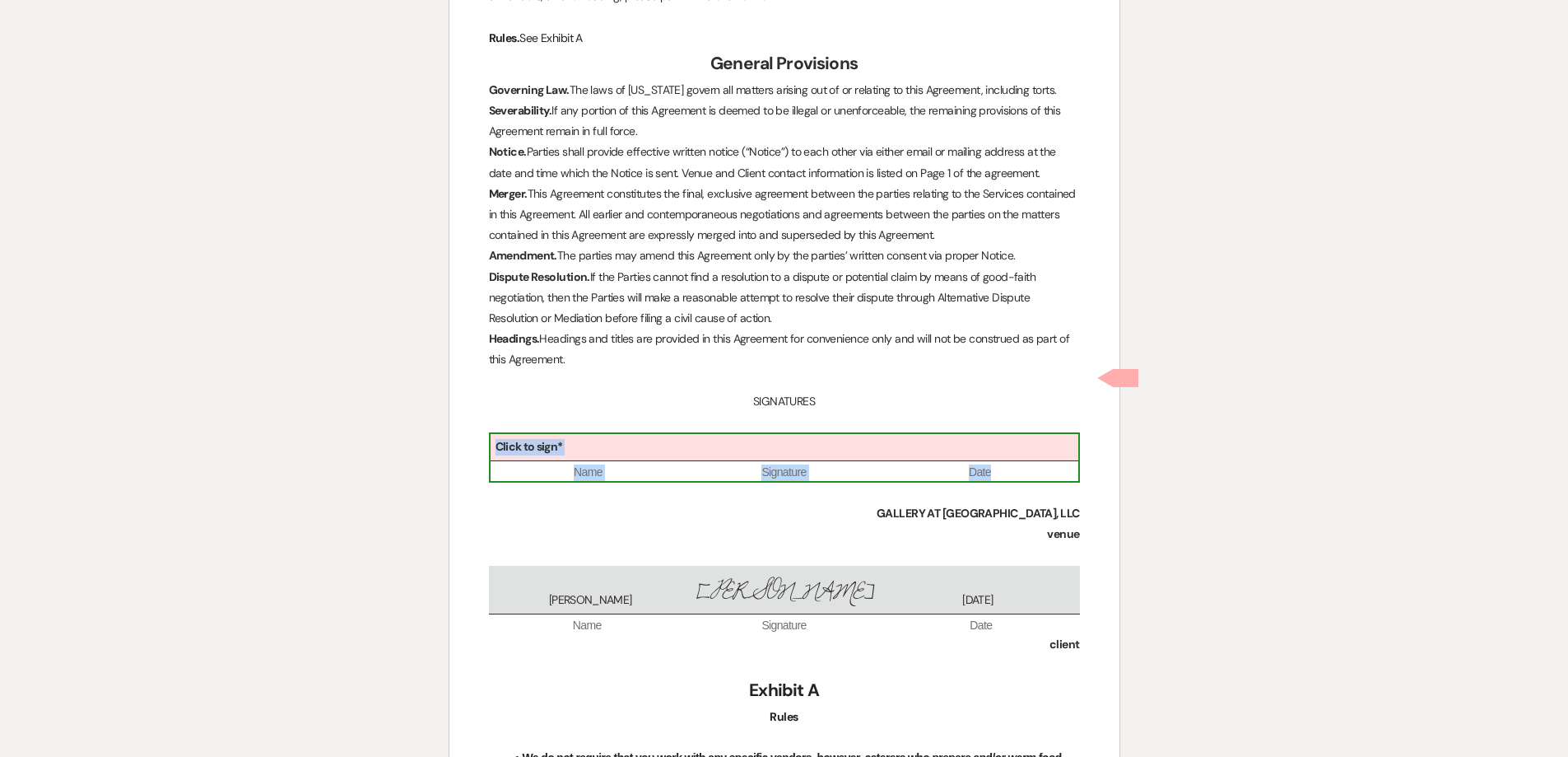
click at [719, 434] on div "Click to sign*" at bounding box center [784, 448] width 588 height 27
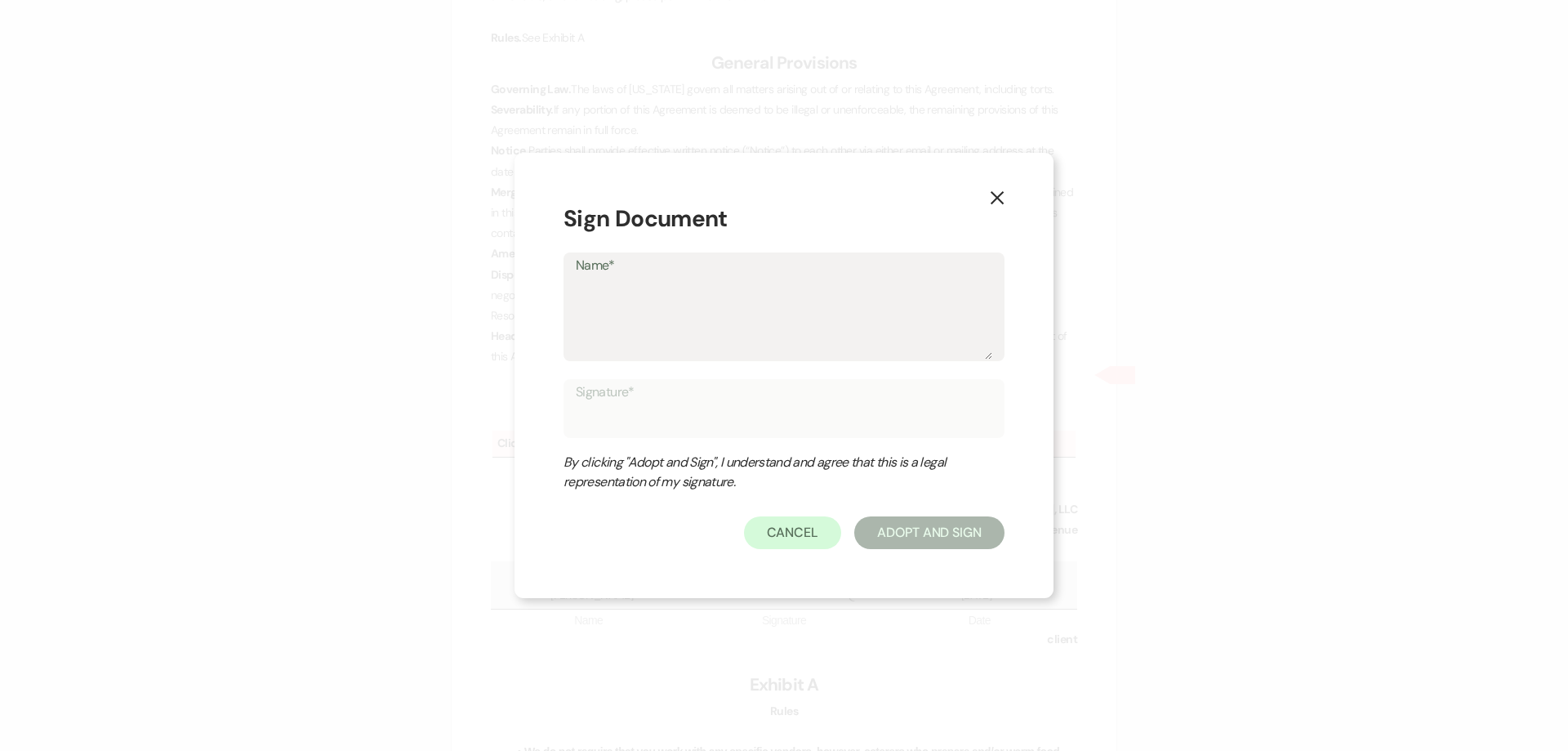
type textarea "s"
type input "s"
type textarea "sH"
type input "sH"
type textarea "sHE"
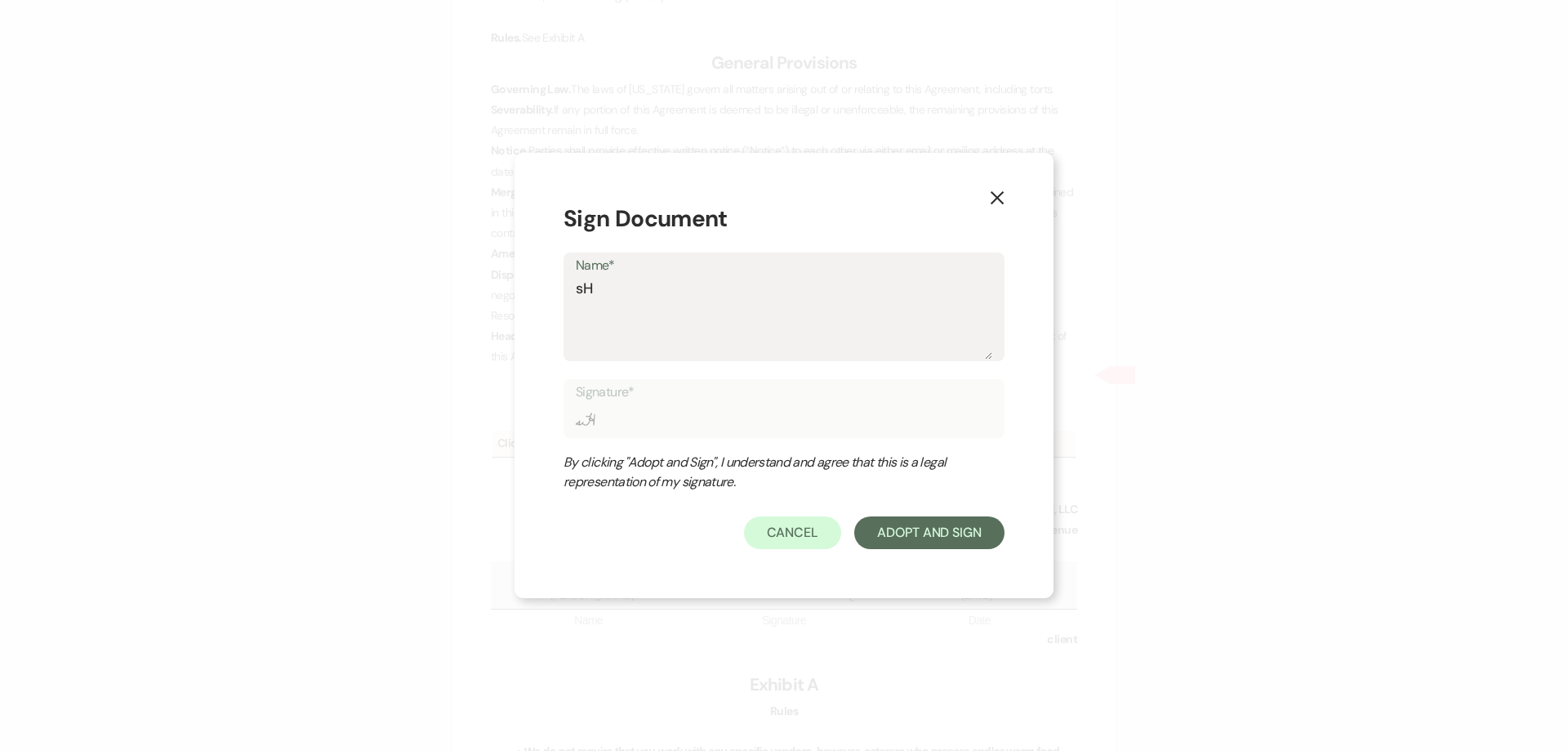
type input "sHE"
type textarea "sHEL"
type input "sHEL"
type textarea "sHELB"
type input "sHELB"
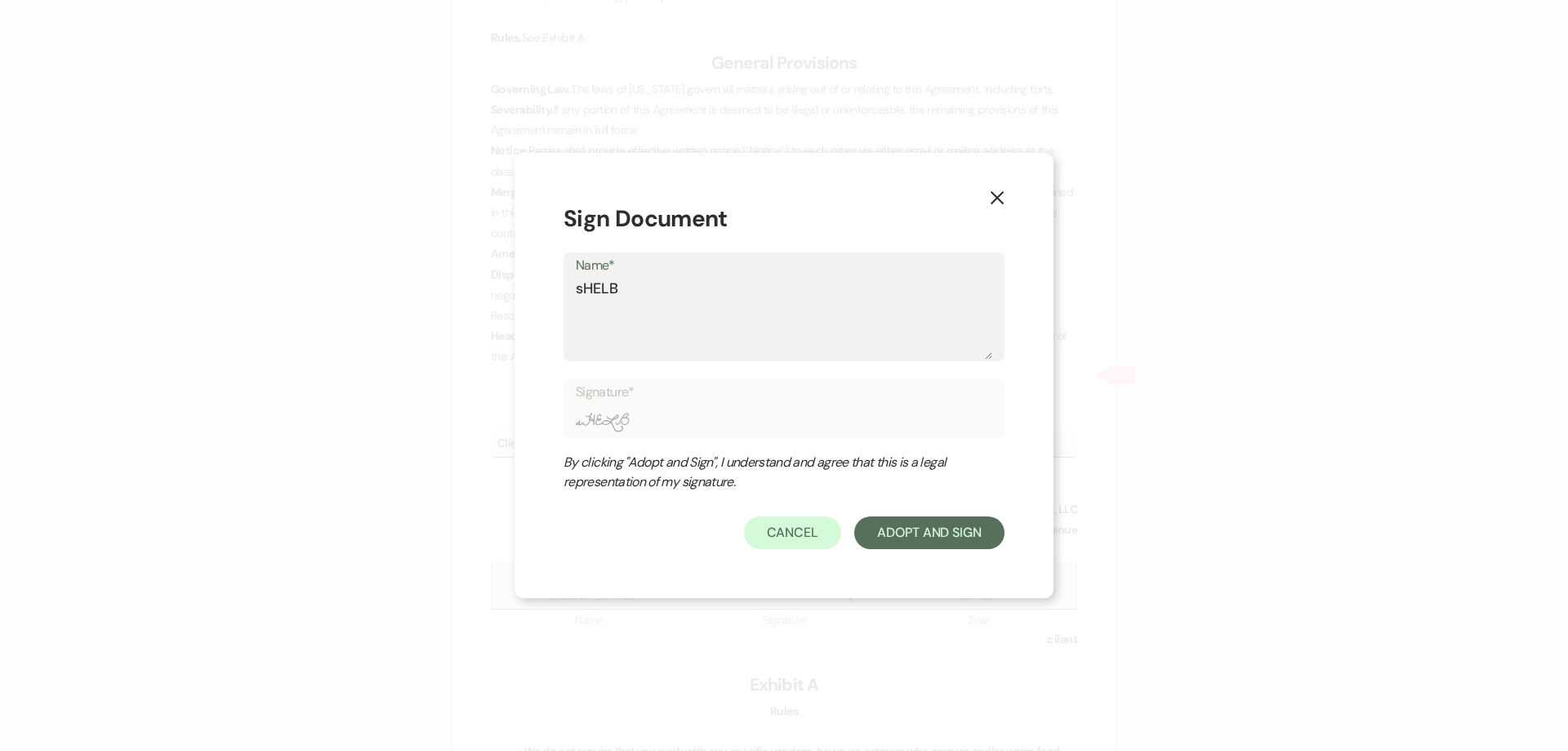
type textarea "sHELBY"
type input "sHELBY"
type textarea "sHELBY"
type input "sHELBY"
type textarea "sHELBY"
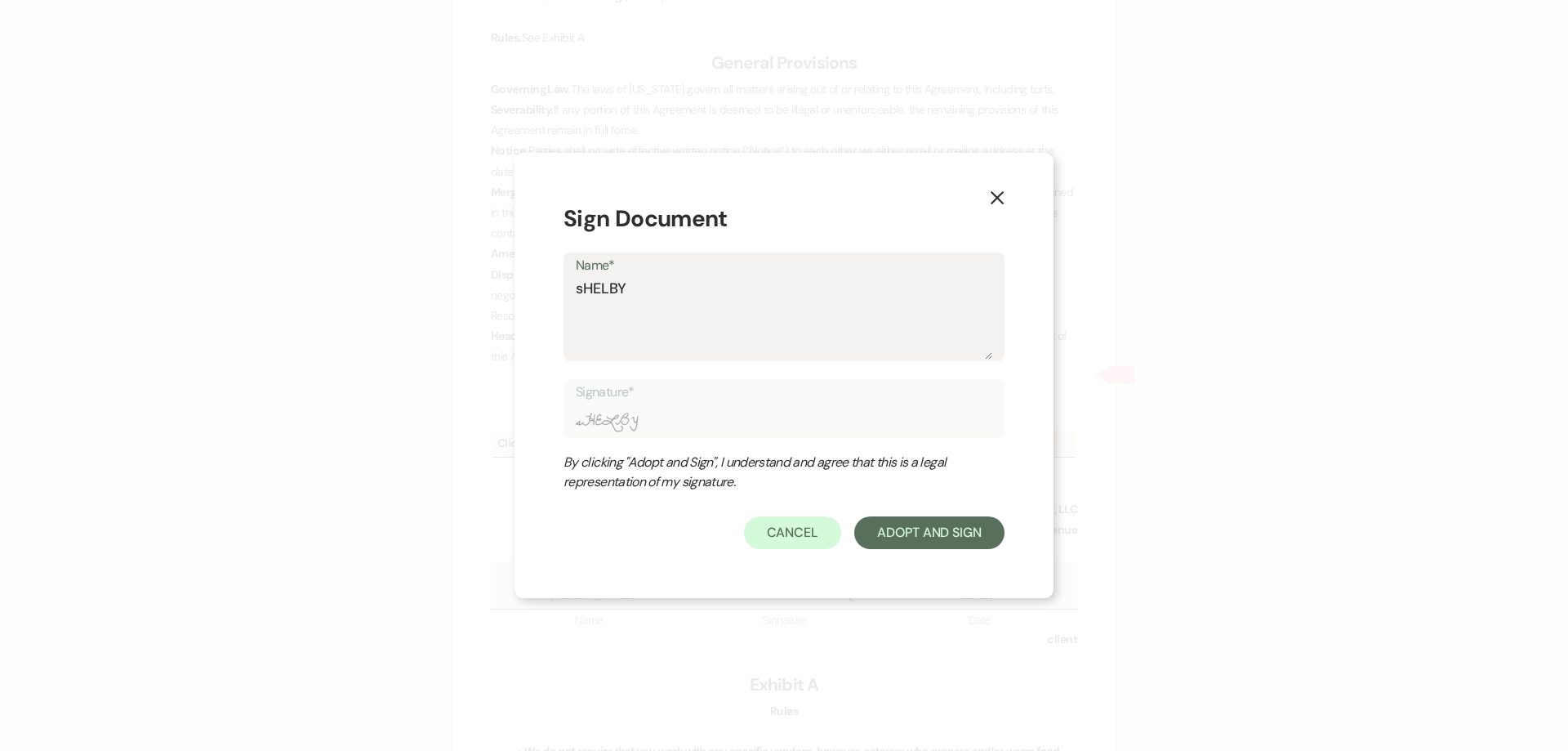
type input "sHELBY"
type textarea "sHELB"
type input "sHELB"
type textarea "sHEL"
type input "sHEL"
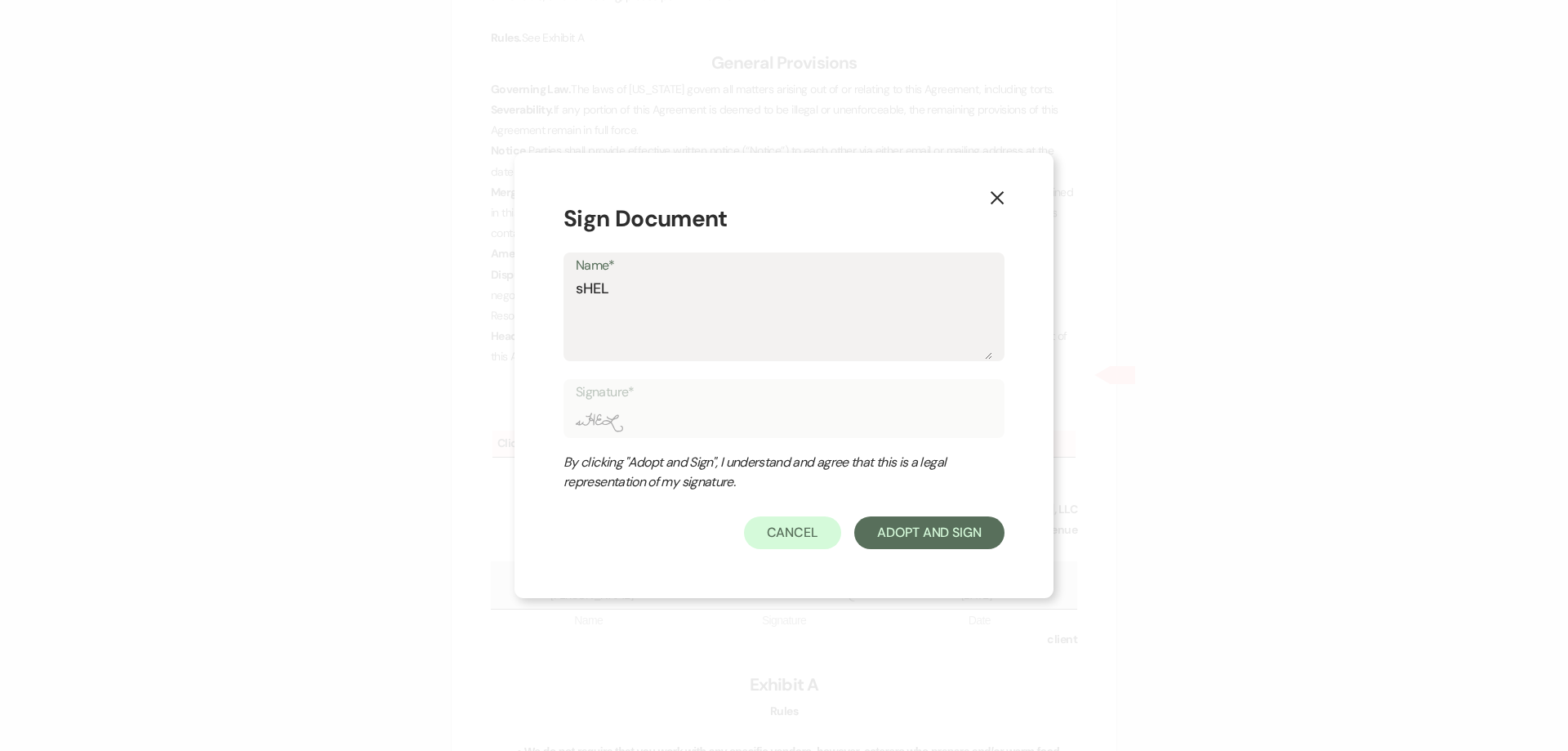
type textarea "sHE"
type input "sHE"
type textarea "sH"
type input "sH"
type textarea "s"
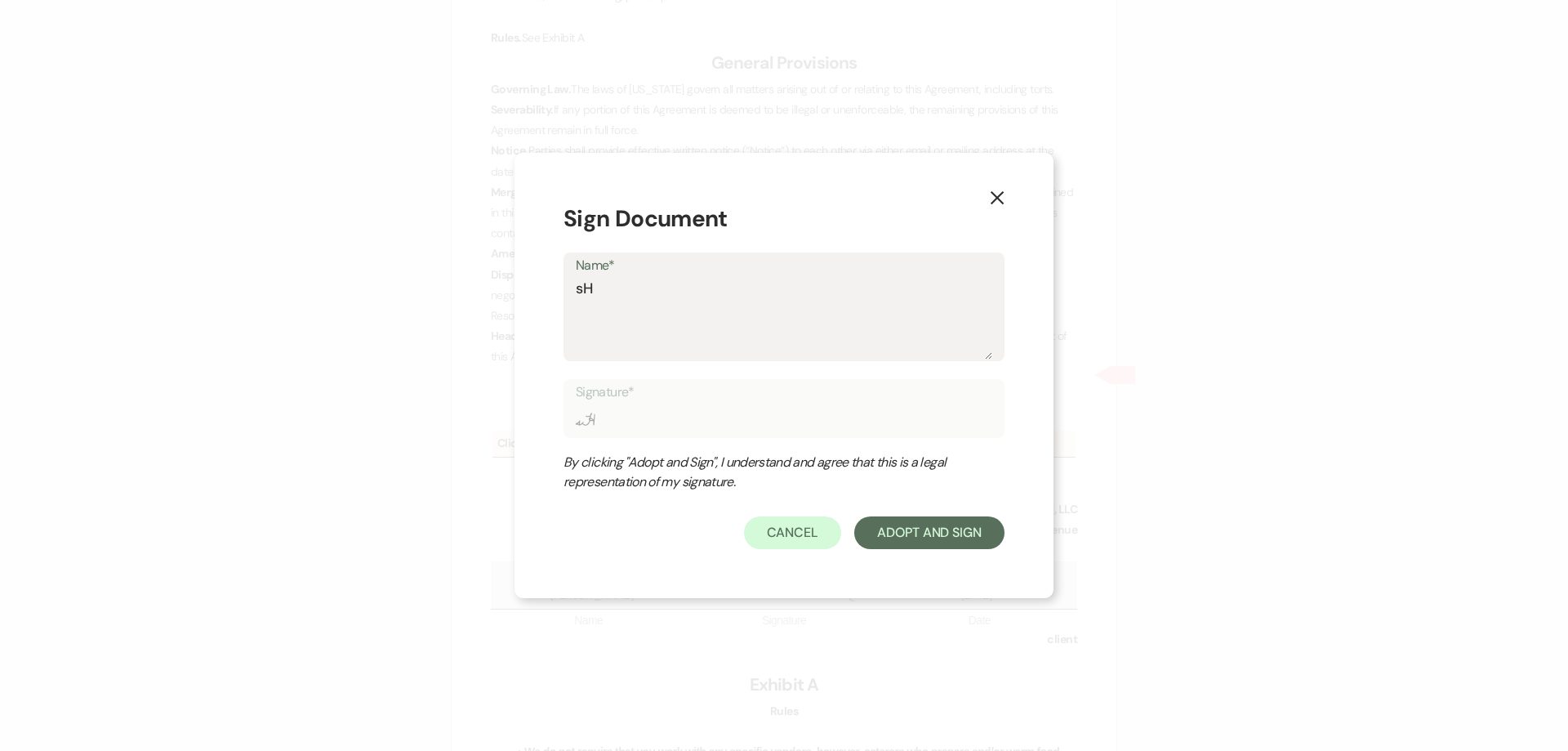
type input "s"
type textarea "S"
type input "S"
type textarea "Sh"
type input "Sh"
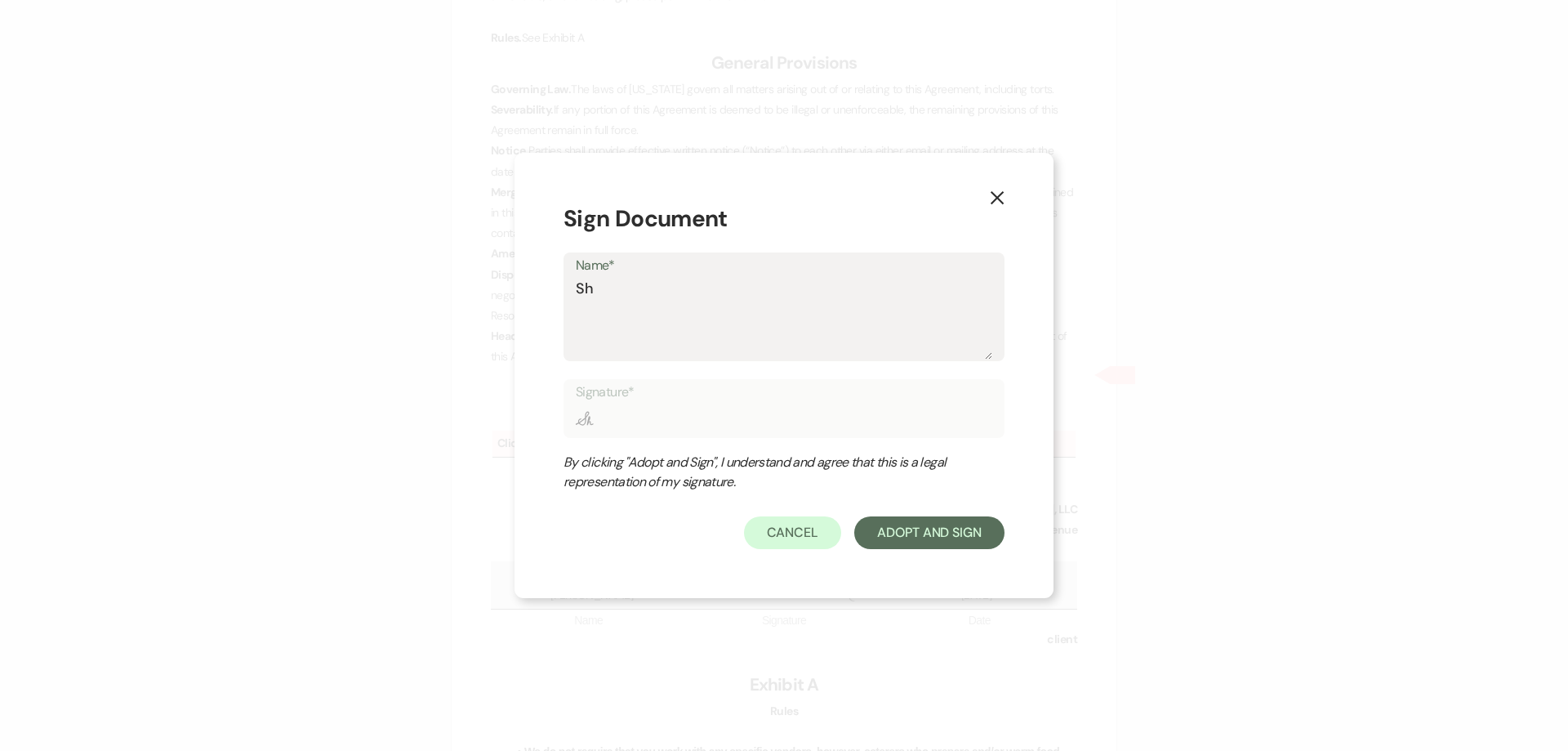
type textarea "She"
type input "She"
type textarea "Shel"
type input "Shel"
type textarea "Shelb"
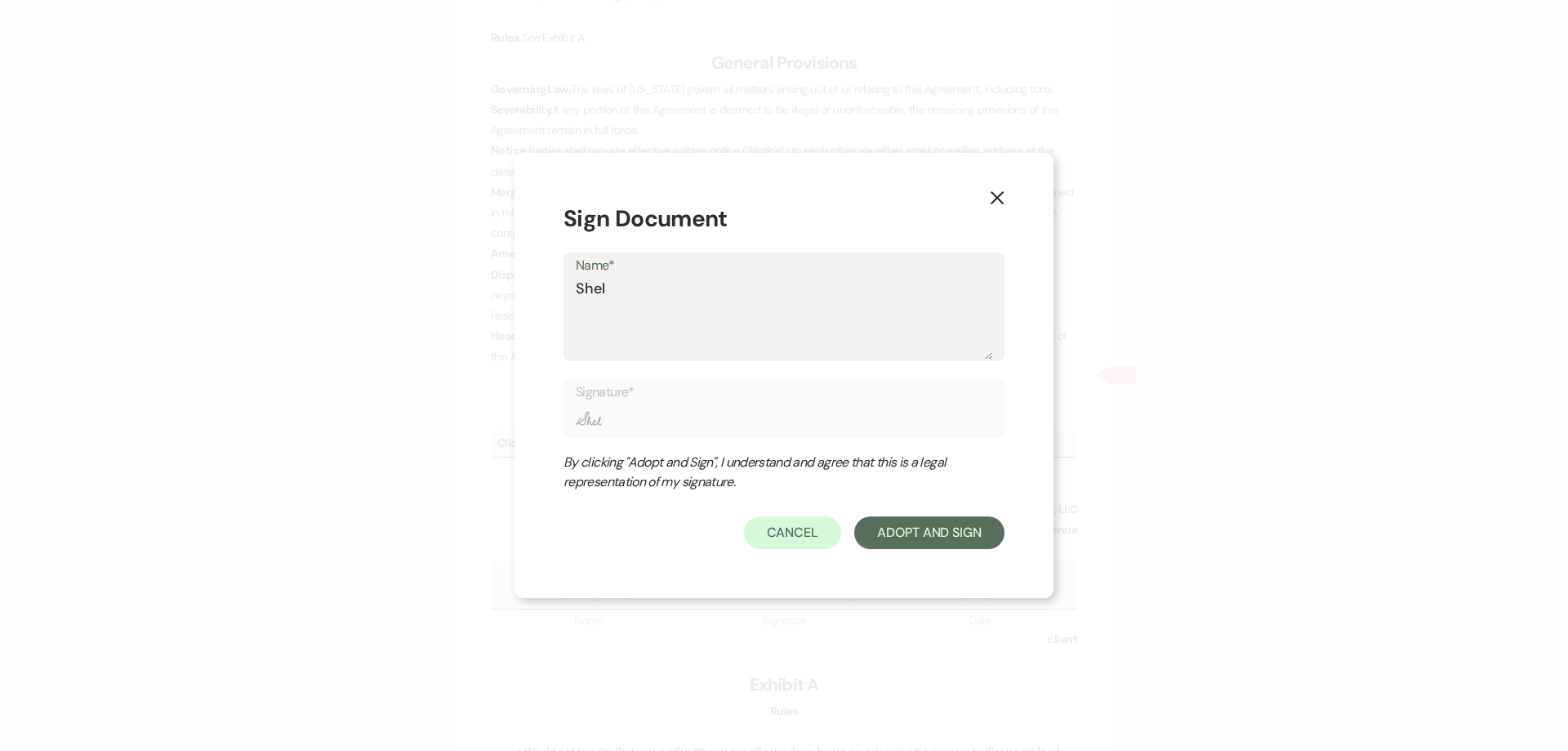
type input "Shelb"
type textarea "[PERSON_NAME]"
type input "[PERSON_NAME]"
type textarea "[PERSON_NAME]"
type input "[PERSON_NAME]"
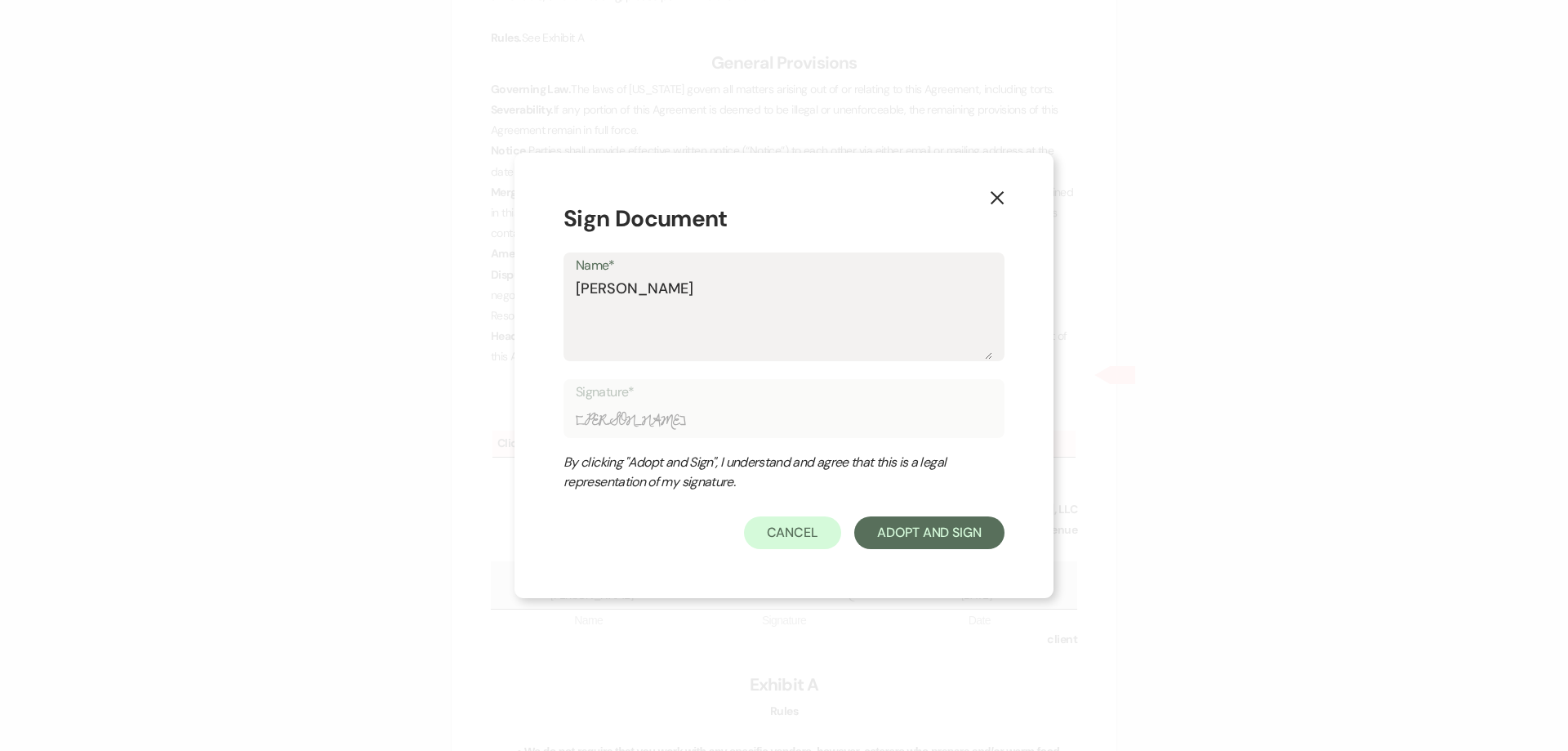
type textarea "Shelby B"
type input "Shelby B"
type textarea "[PERSON_NAME]"
type input "[PERSON_NAME]"
type textarea "Shelby Bak"
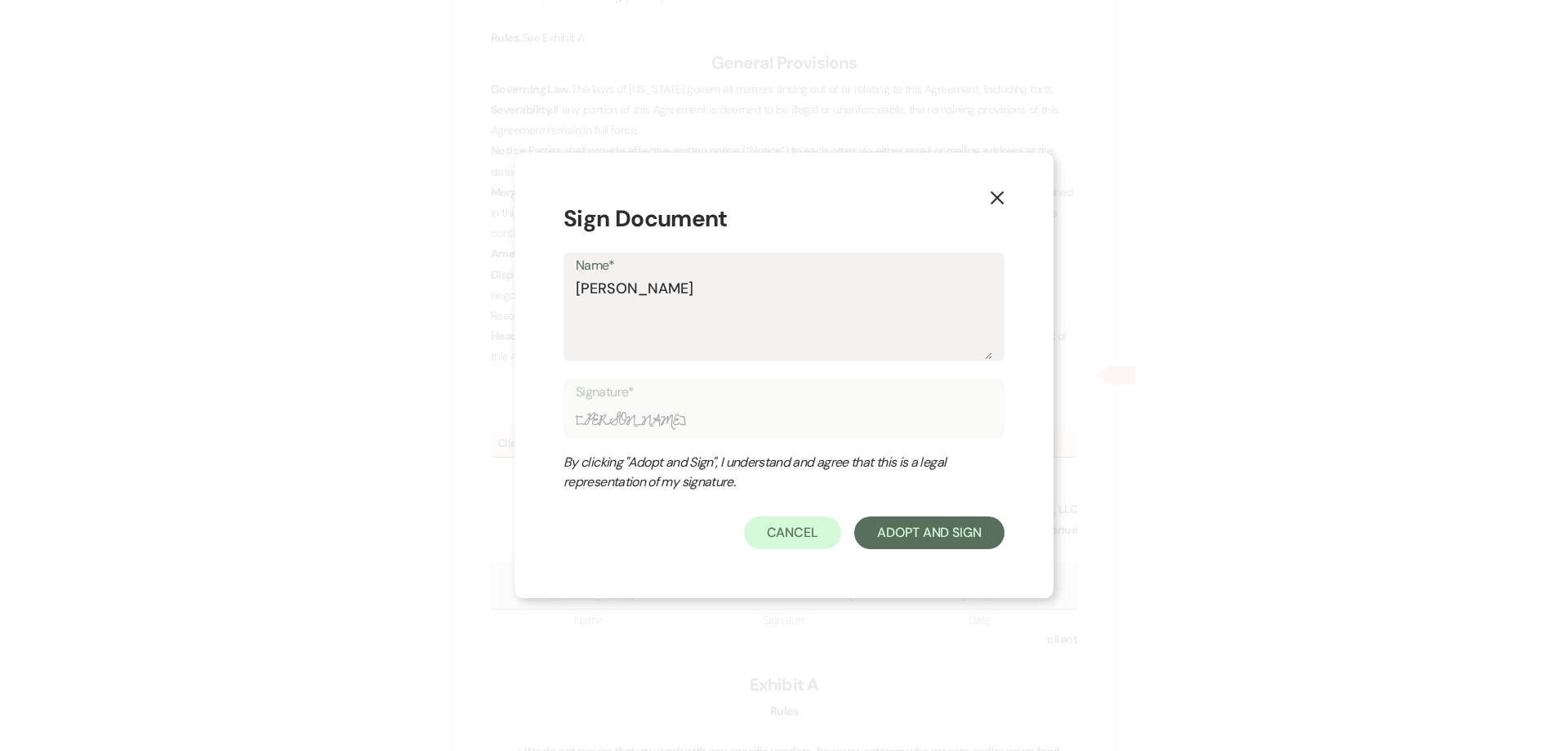
type input "Shelby Bak"
type textarea "Shelby Bake"
type input "Shelby Bake"
type textarea "[PERSON_NAME]"
type input "[PERSON_NAME]"
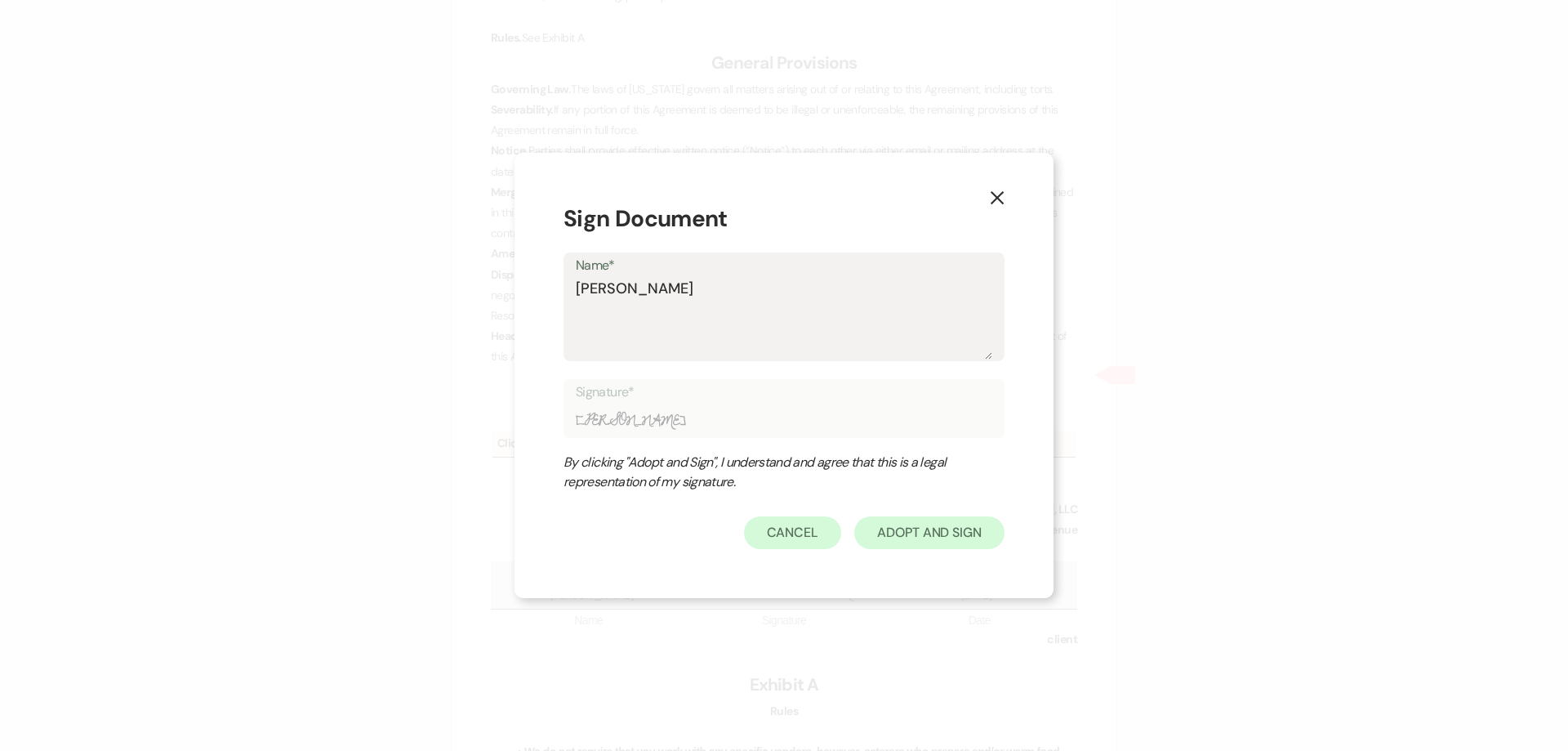
type textarea "[PERSON_NAME]"
click at [893, 522] on button "Adopt And Sign" at bounding box center [929, 533] width 150 height 33
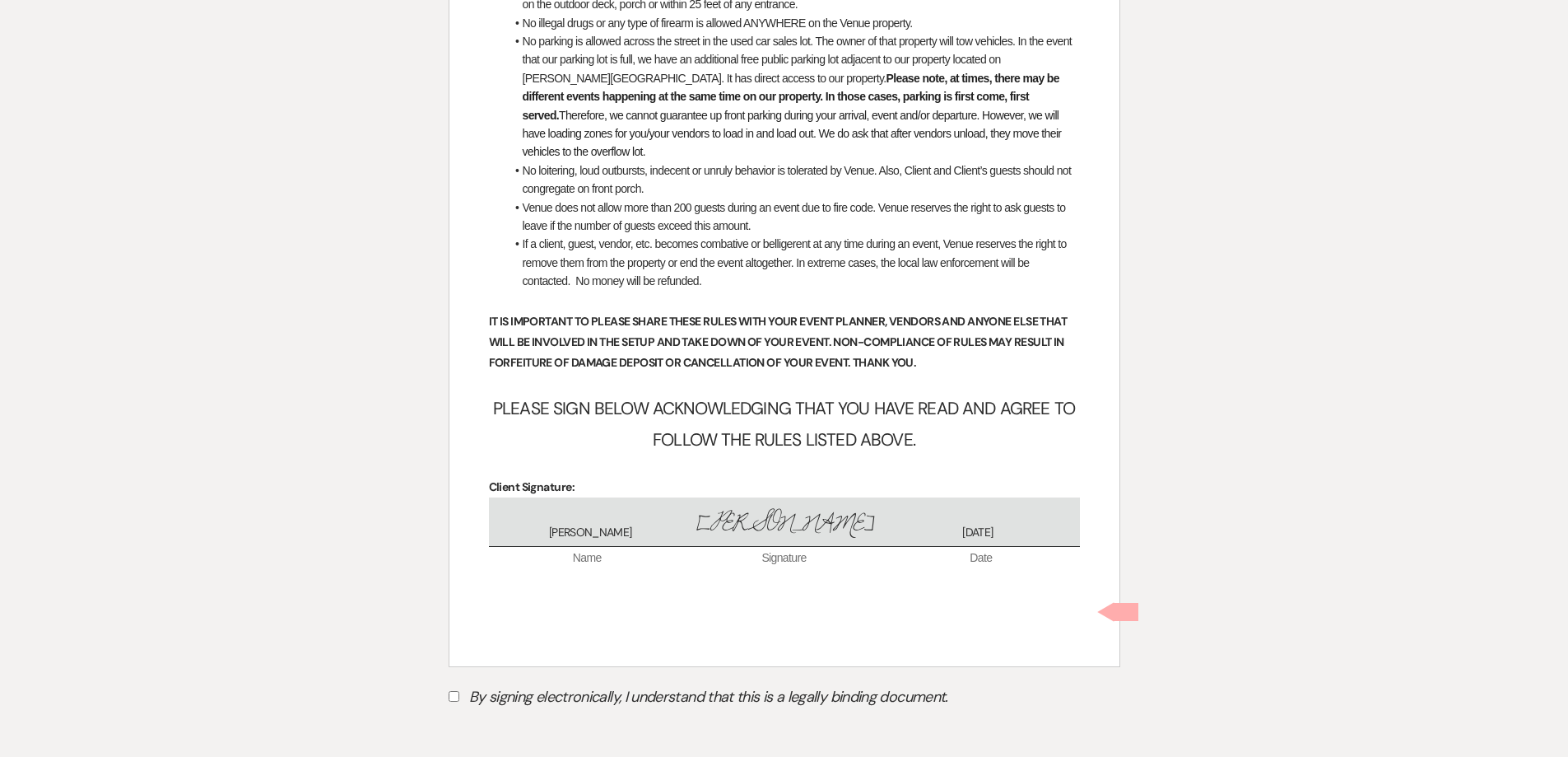
scroll to position [6500, 0]
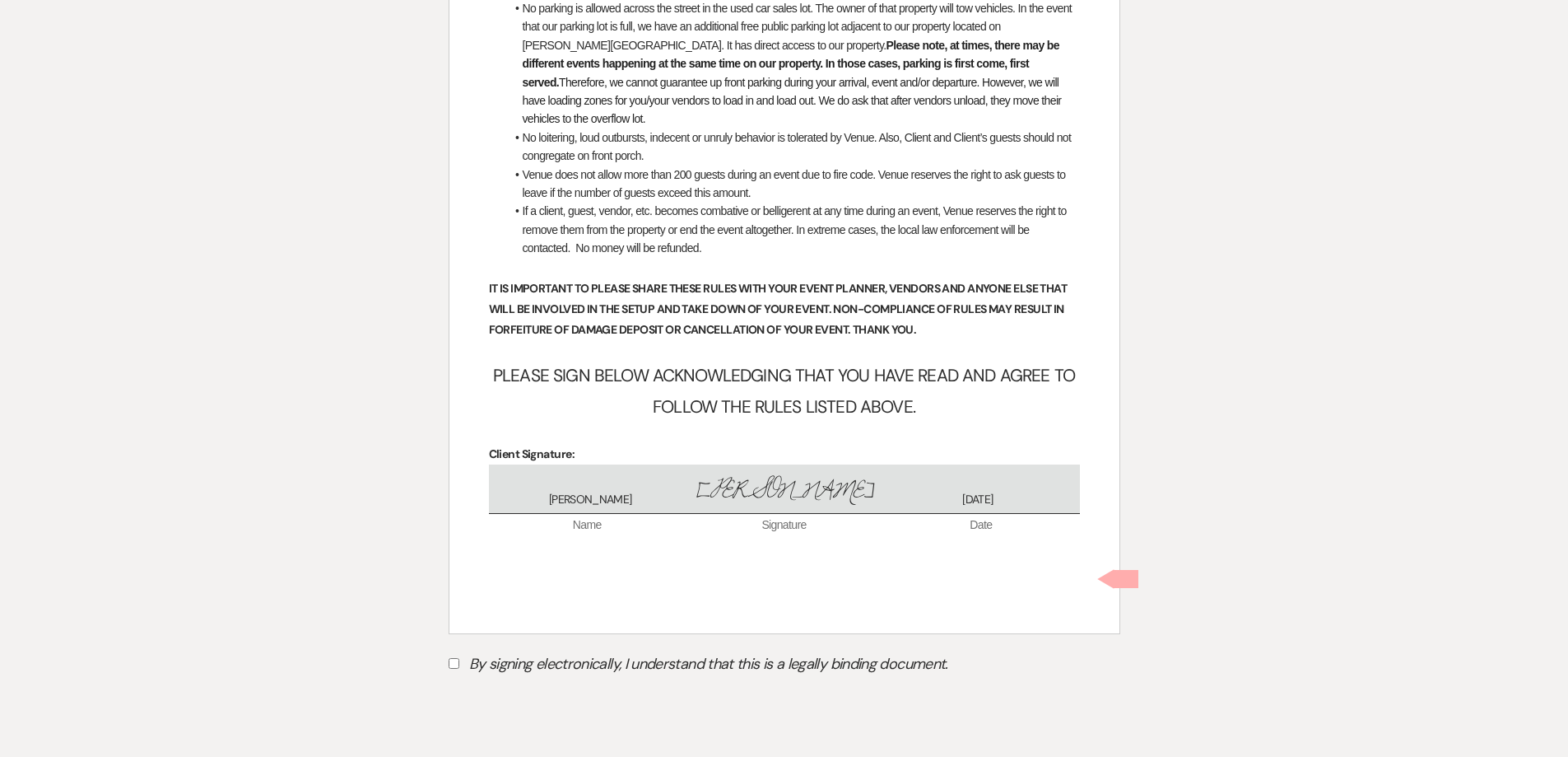
click at [452, 658] on input "By signing electronically, I understand that this is a legally binding document." at bounding box center [454, 663] width 11 height 11
checkbox input "true"
click at [486, 690] on button "Submit" at bounding box center [506, 705] width 115 height 29
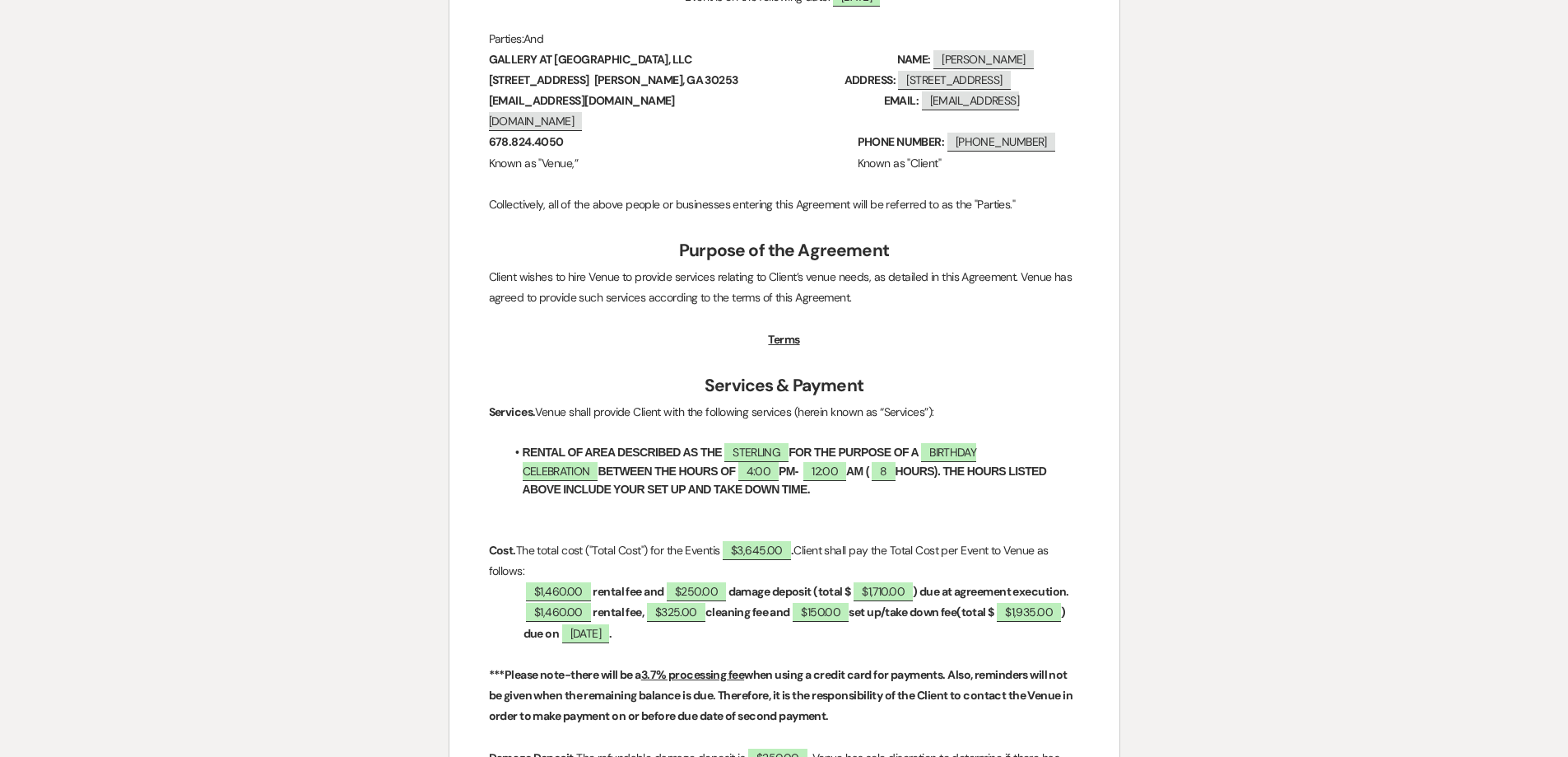
scroll to position [0, 0]
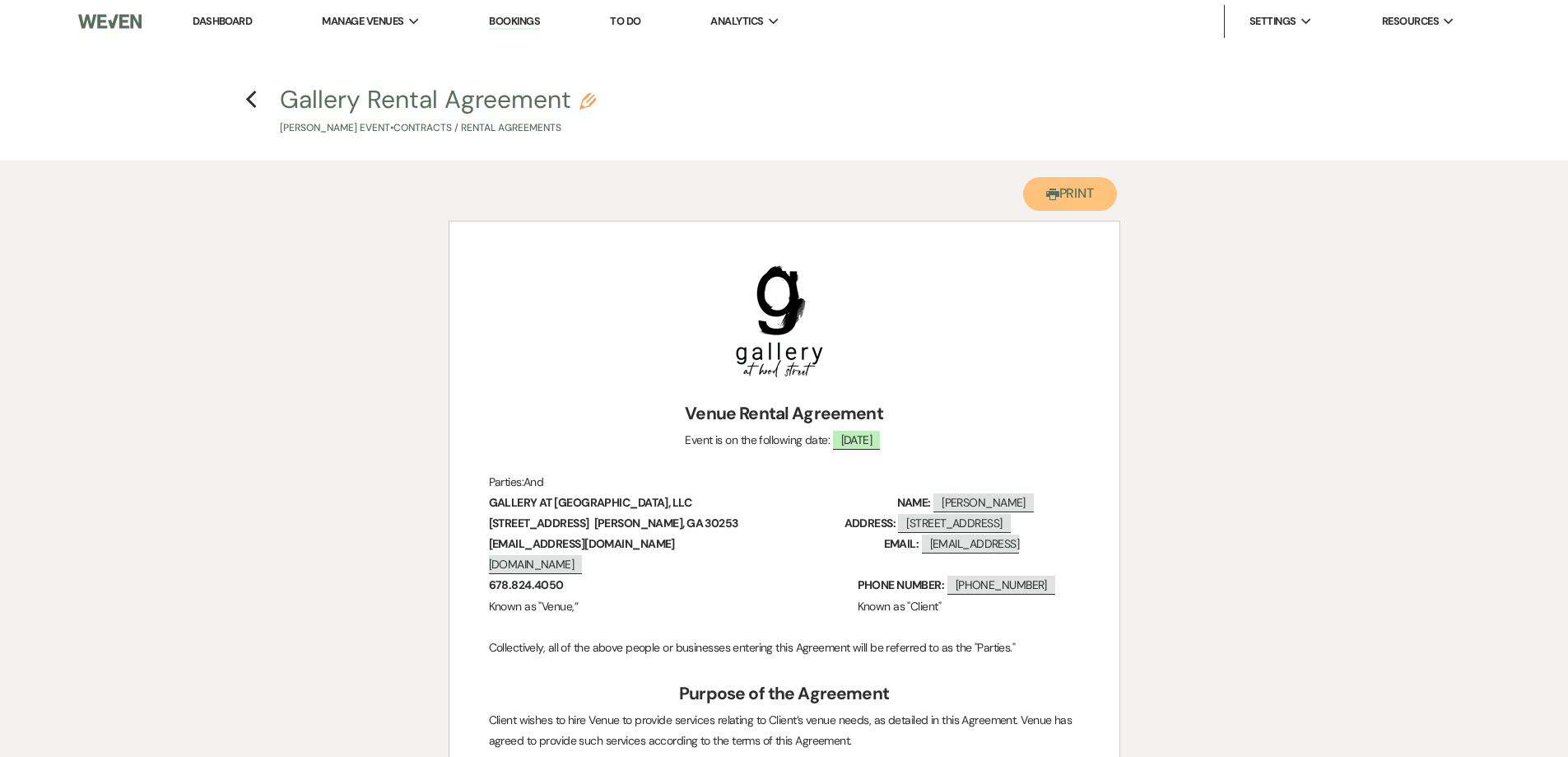
click at [1083, 205] on button "Printer Print" at bounding box center [1070, 193] width 94 height 33
click at [251, 101] on icon "Previous" at bounding box center [251, 99] width 13 height 20
select select "6"
select select "4"
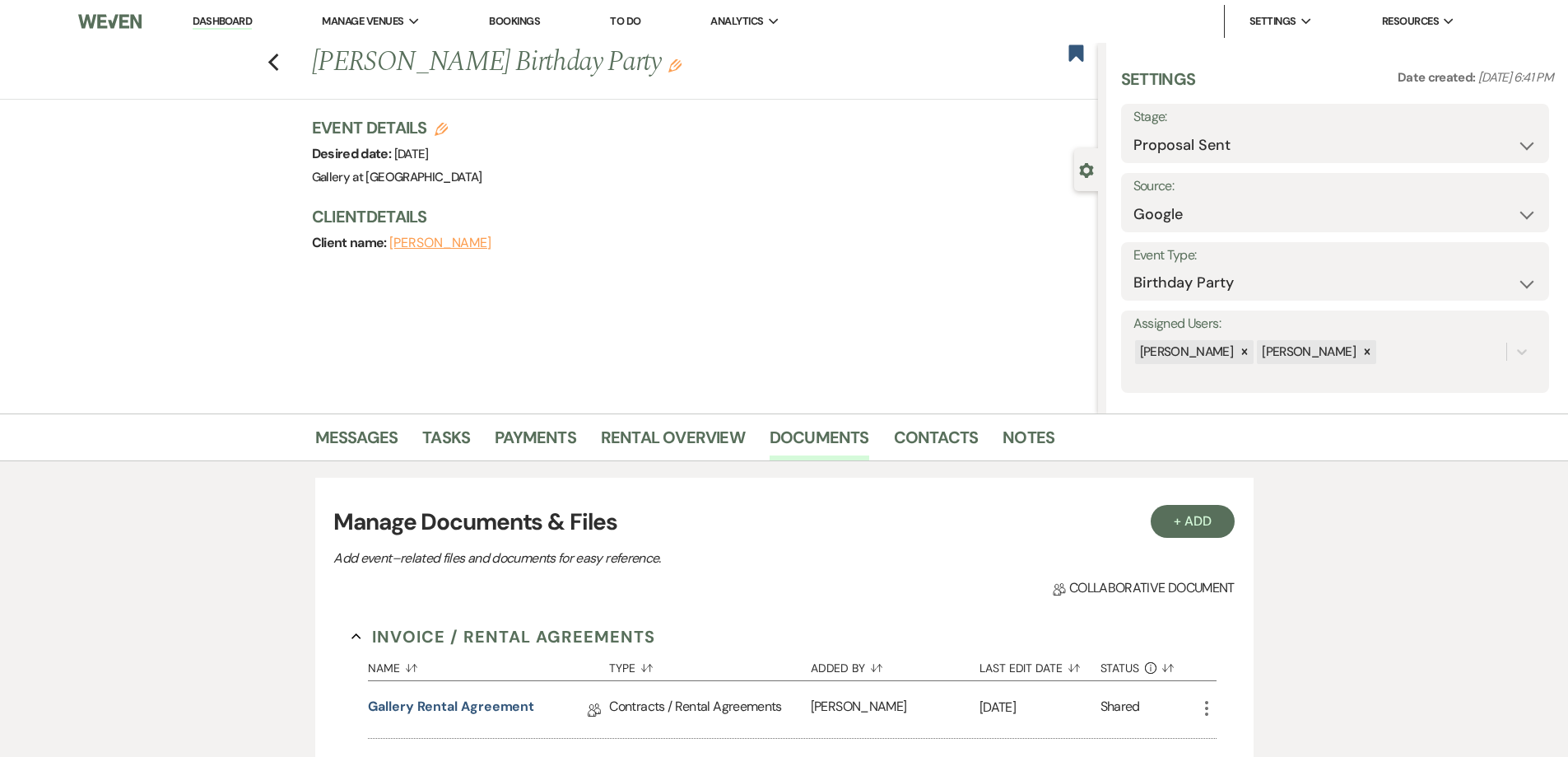
scroll to position [445, 0]
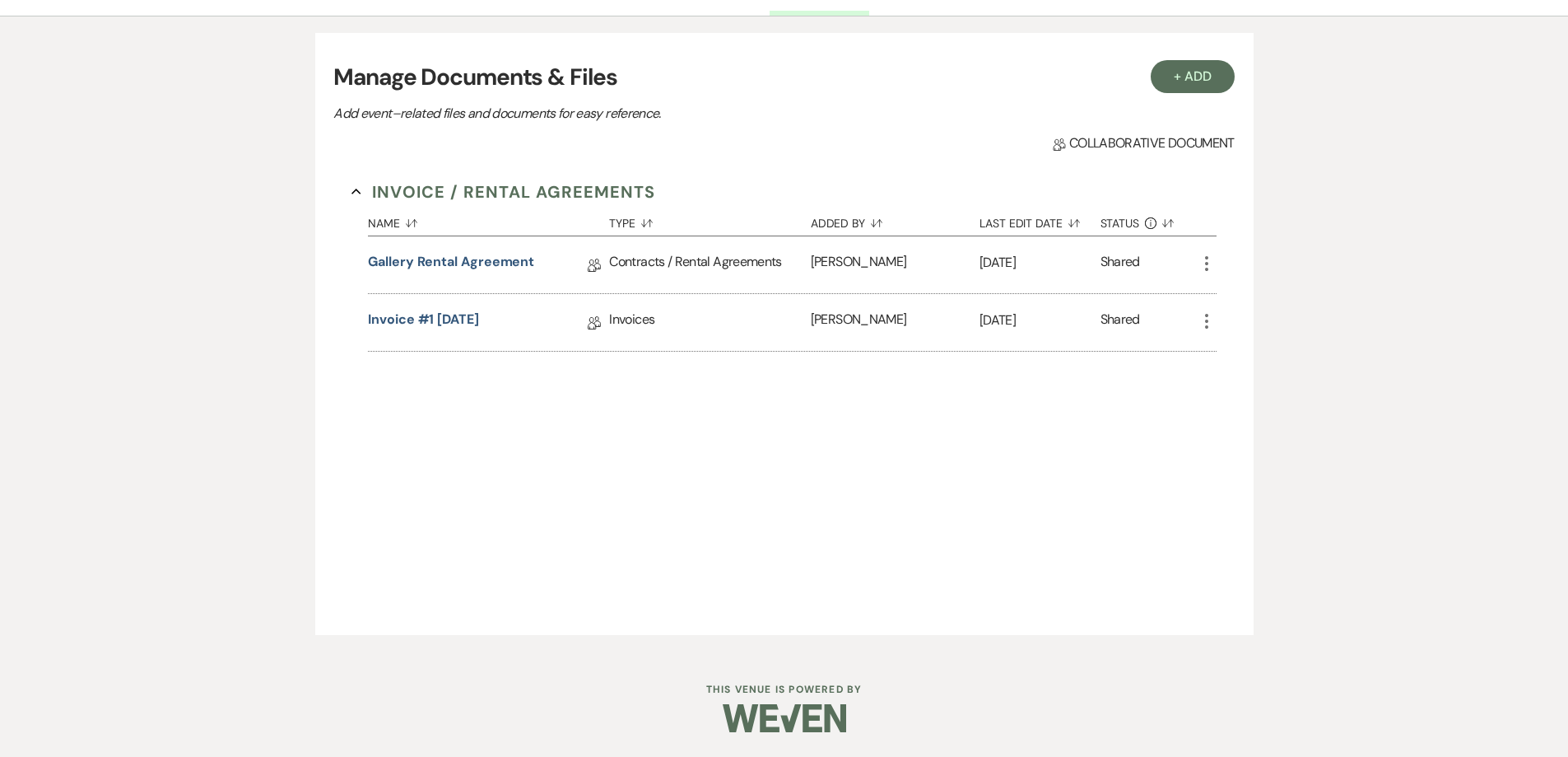
click at [432, 308] on div "Invoice #1 9-12-2025 Collab Doc" at bounding box center [489, 322] width 242 height 57
click at [435, 320] on link "Invoice #1 9-12-2025" at bounding box center [423, 322] width 111 height 26
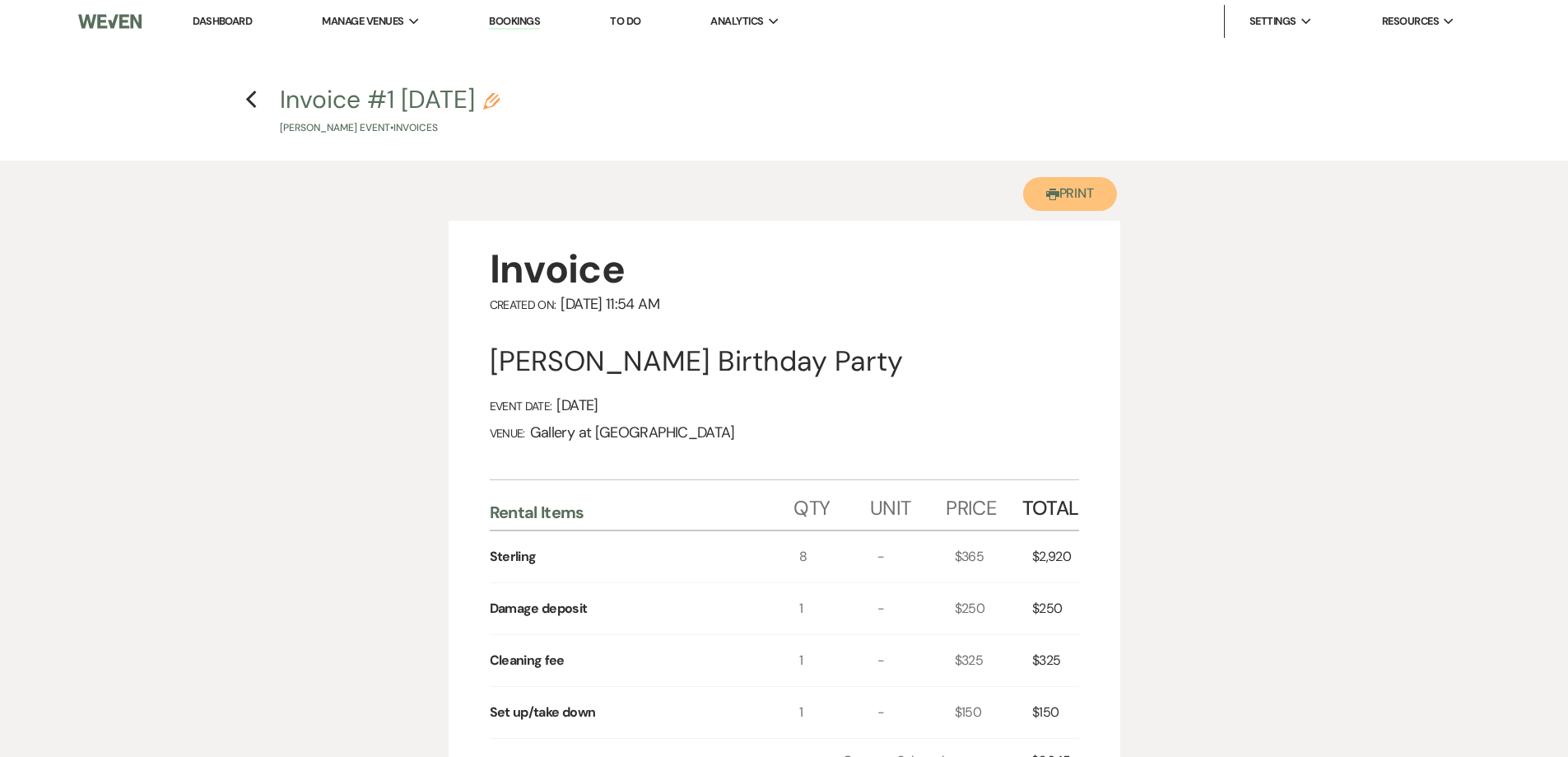
click at [1082, 196] on button "Printer Print" at bounding box center [1070, 193] width 94 height 33
click at [258, 101] on h4 "Previous Invoice #1 9-12-2025 Pencil Nicole Randall's Event • Invoices" at bounding box center [784, 109] width 1185 height 53
click at [252, 104] on use "button" at bounding box center [251, 99] width 11 height 18
select select "6"
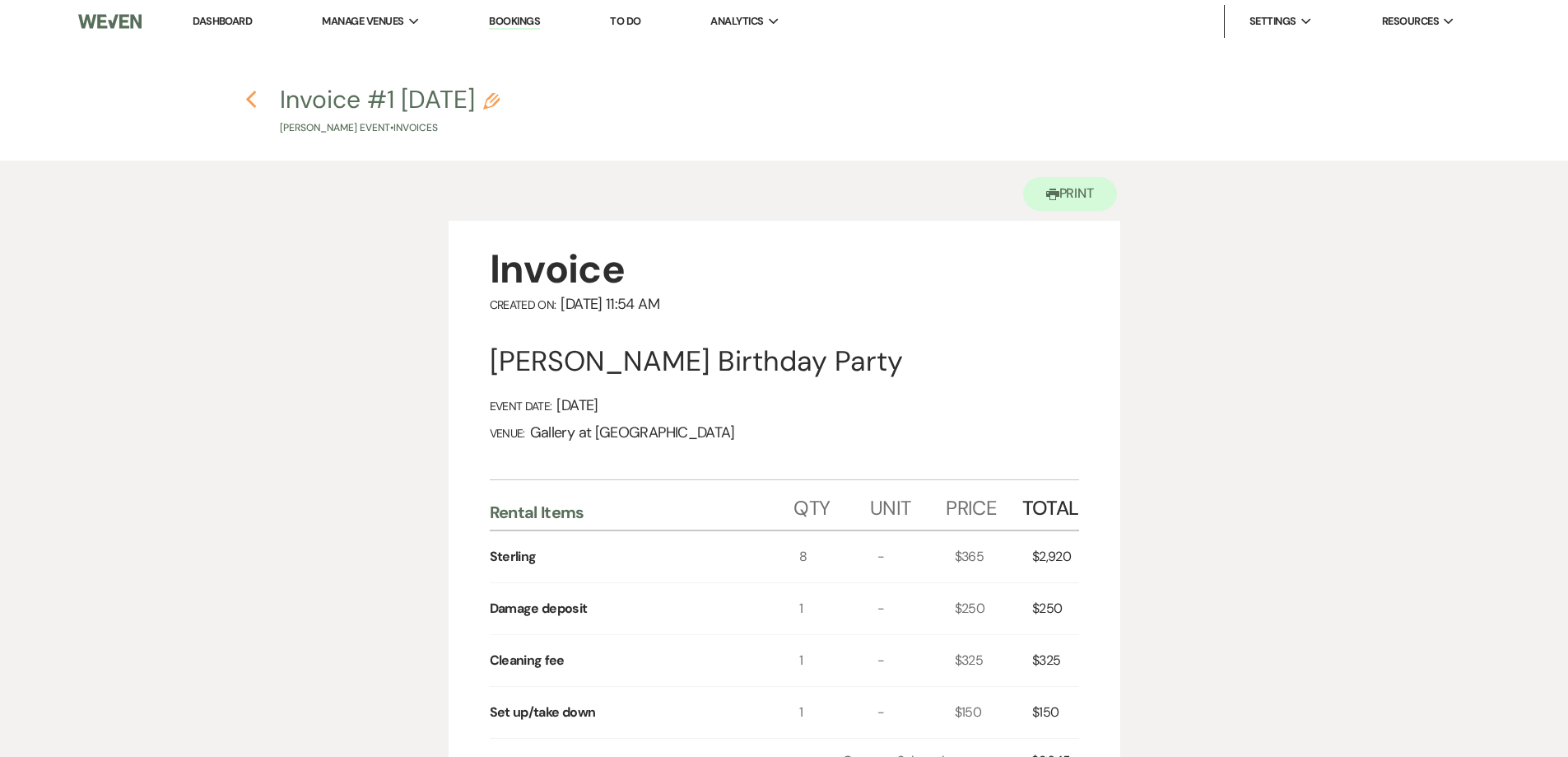
select select "4"
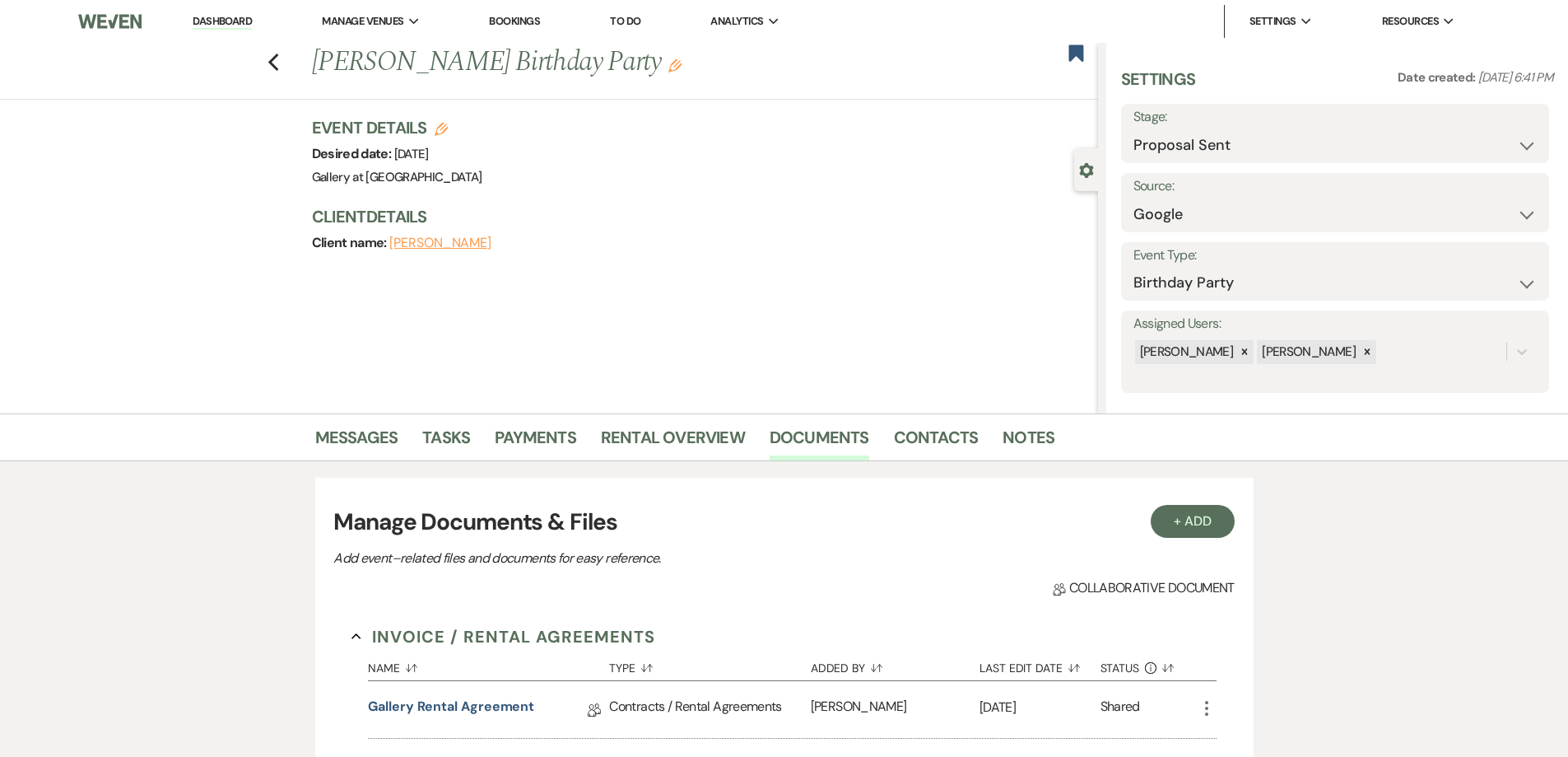
scroll to position [445, 0]
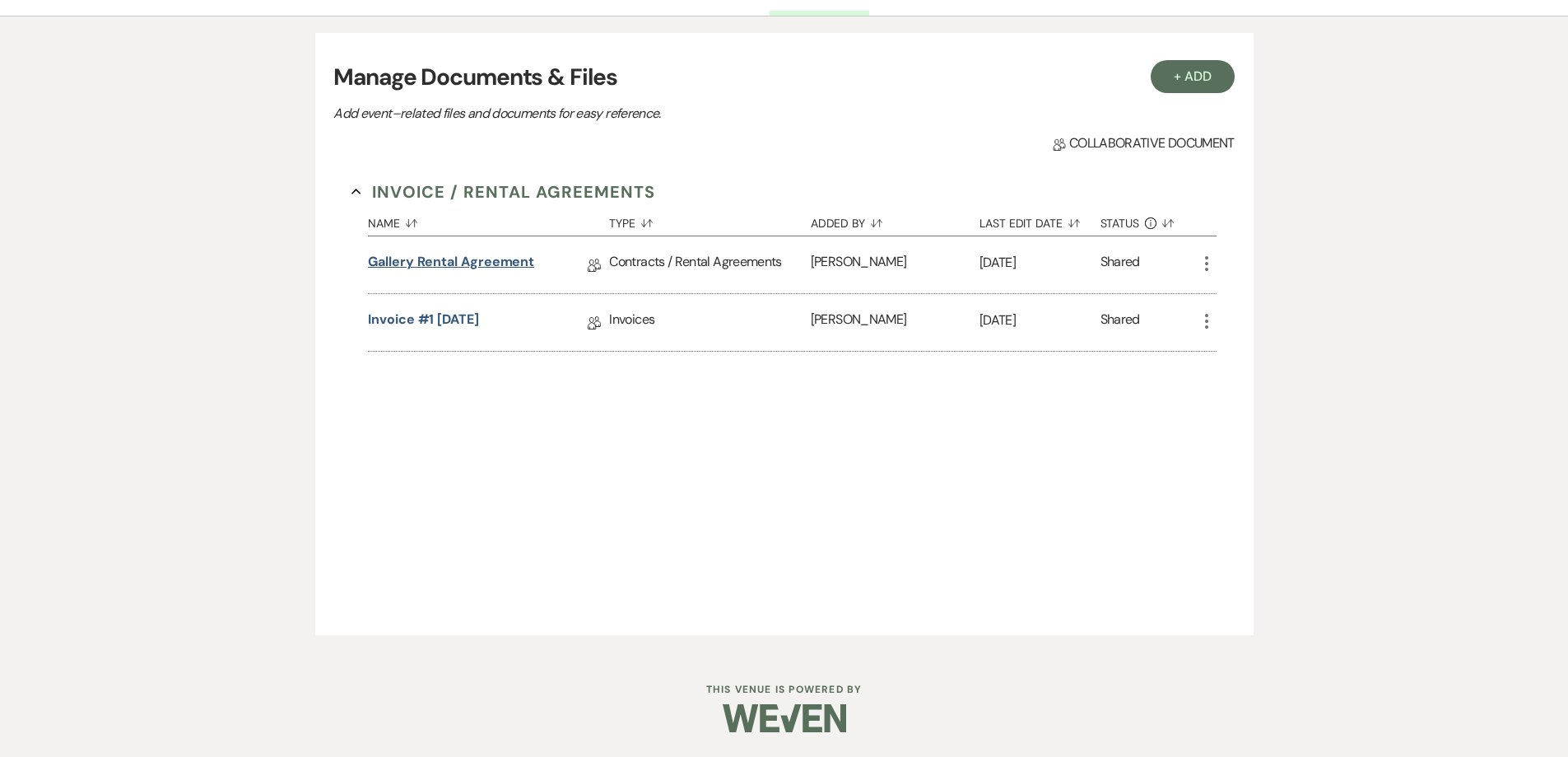
click at [475, 259] on link "Gallery Rental Agreement" at bounding box center [451, 265] width 166 height 26
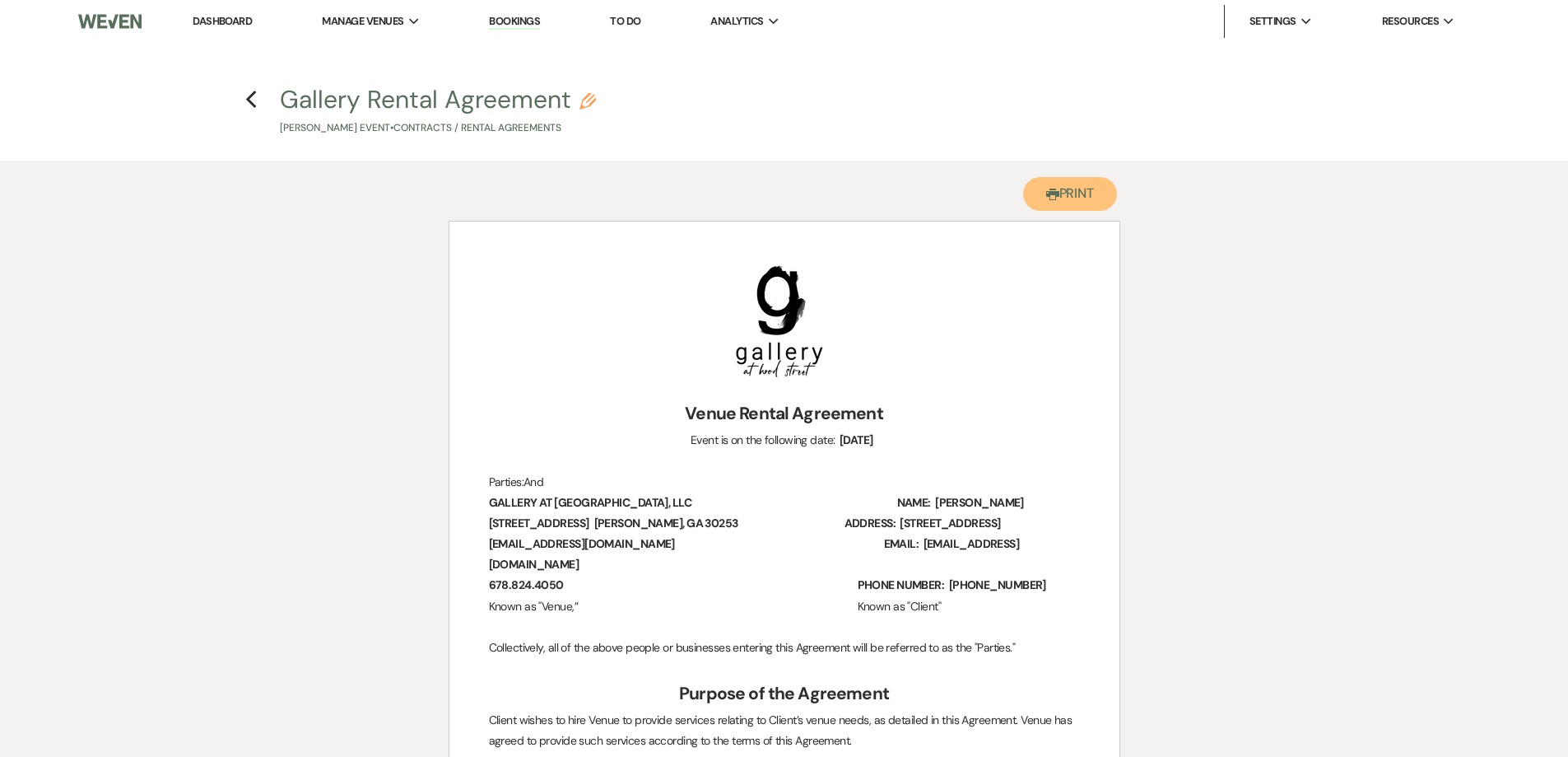
click at [1063, 203] on button "Printer Print" at bounding box center [1070, 193] width 94 height 33
click at [253, 102] on icon "Previous" at bounding box center [251, 99] width 13 height 20
select select "6"
select select "4"
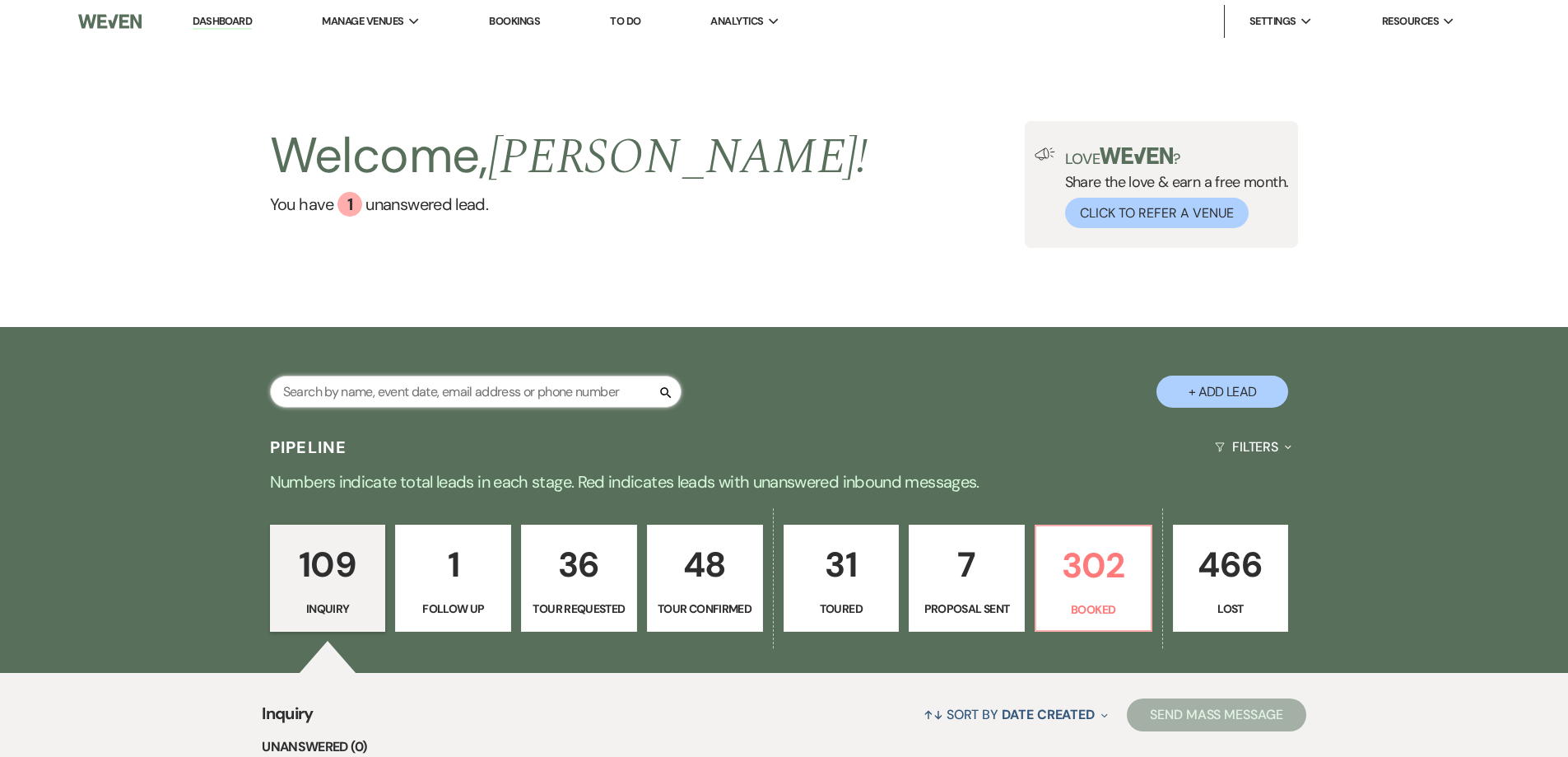
click at [644, 391] on input "text" at bounding box center [475, 391] width 411 height 32
type input "shi"
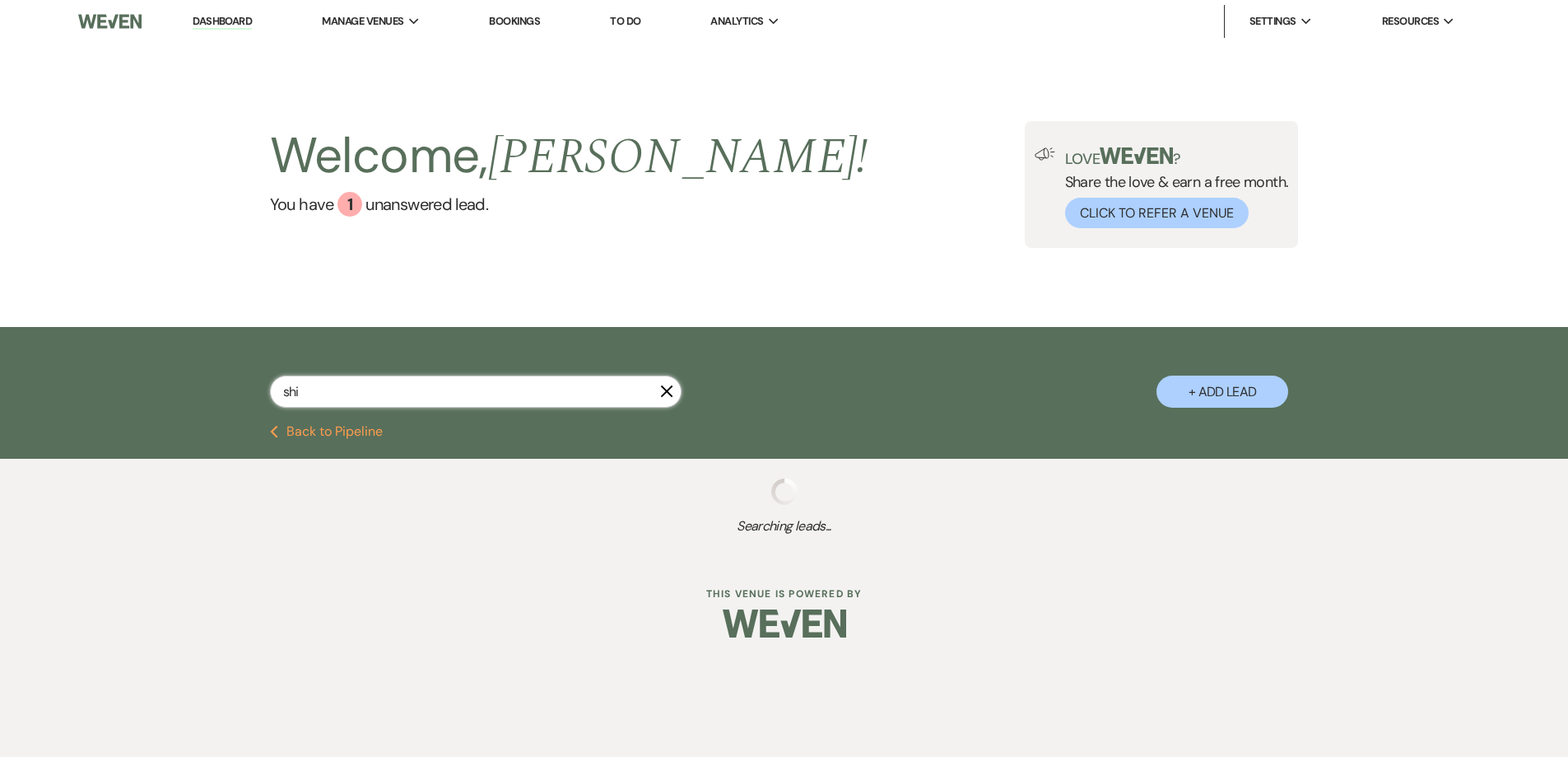
select select "4"
select select "5"
select select "8"
select select "5"
select select "8"
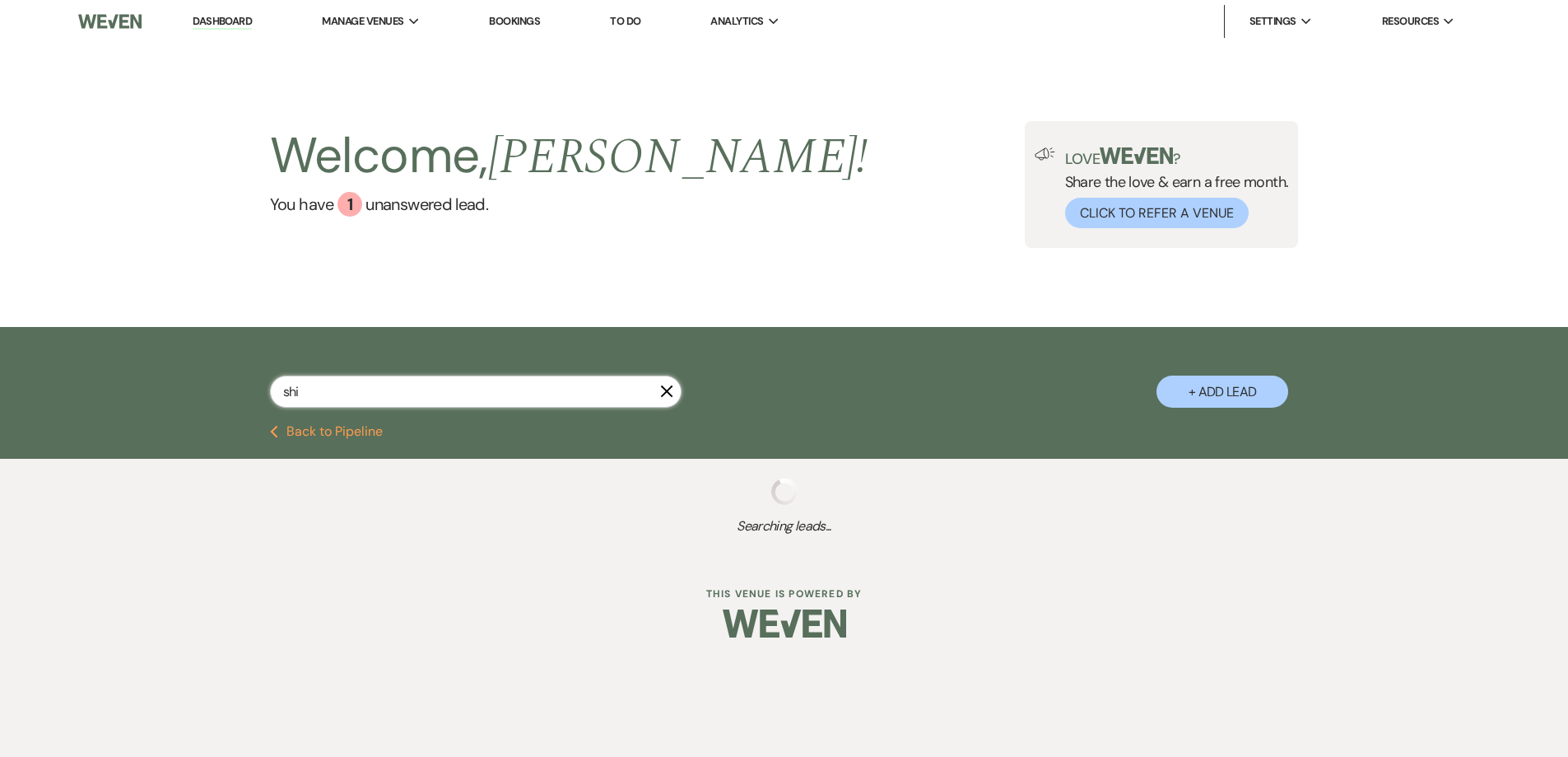
select select "8"
select select "5"
select select "8"
select select "5"
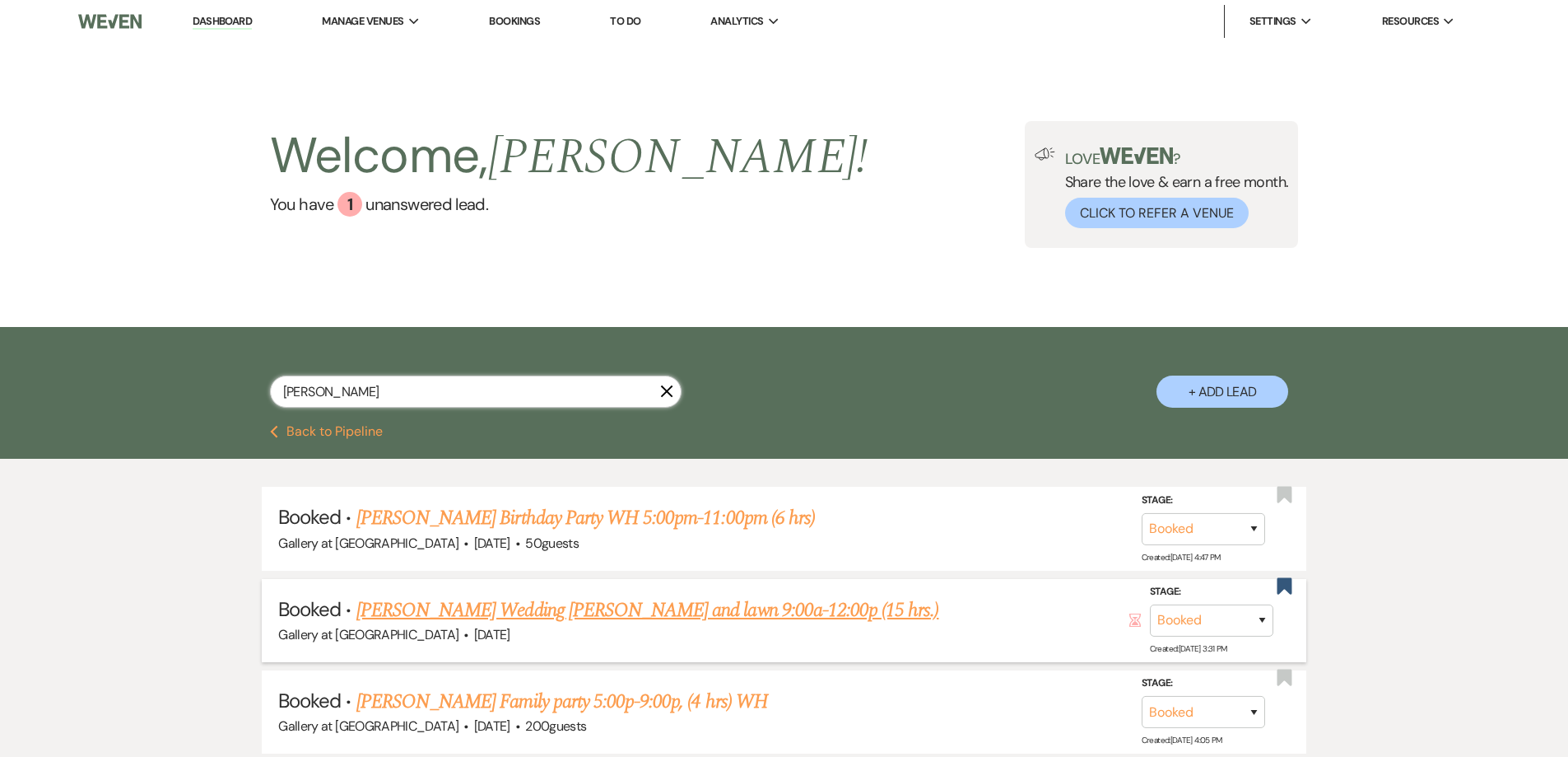
type input "sheila"
click at [620, 611] on link "Sheila Smith's Wedding Gall, WH and lawn 9:00a-12:00p (15 hrs.)" at bounding box center [648, 610] width 583 height 29
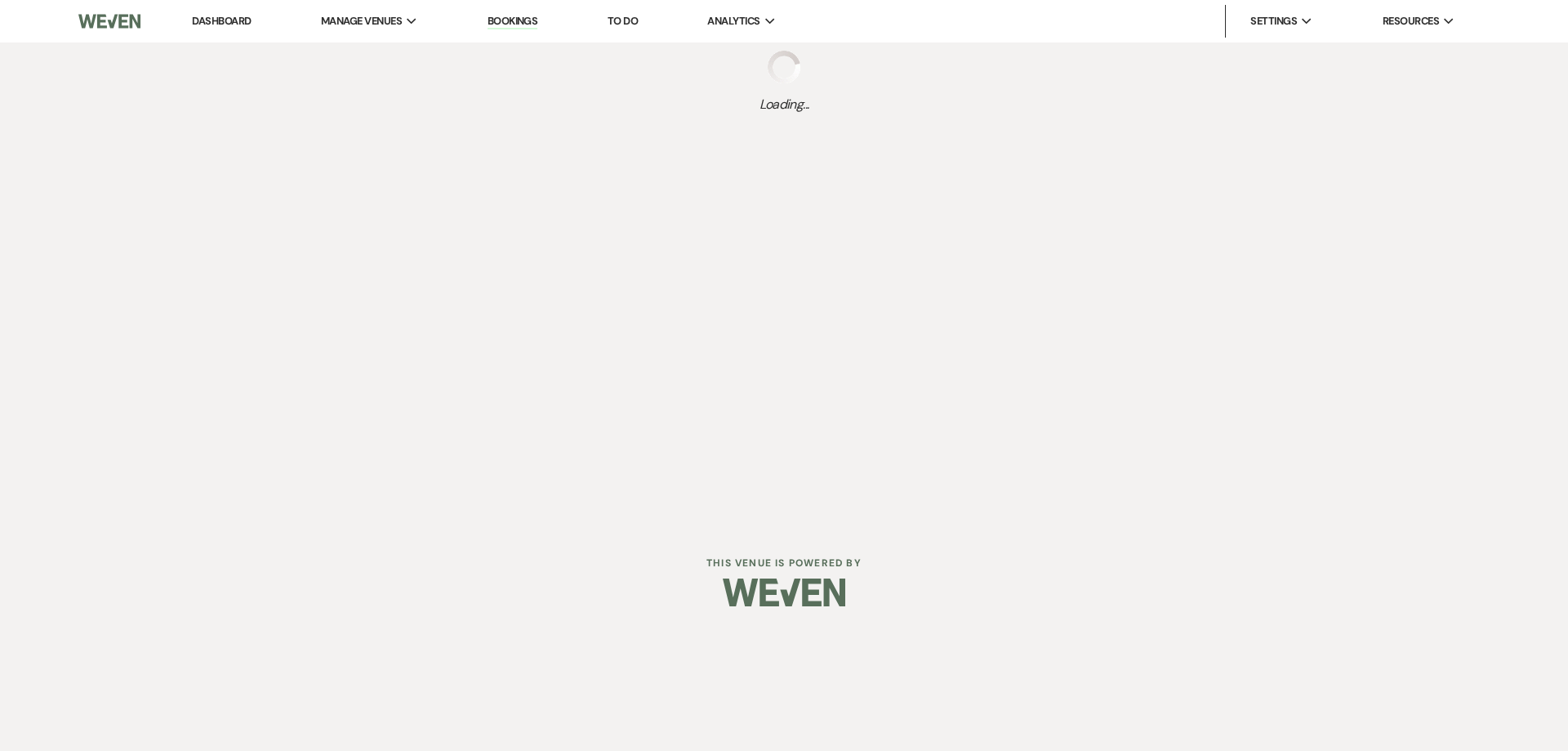
select select "6"
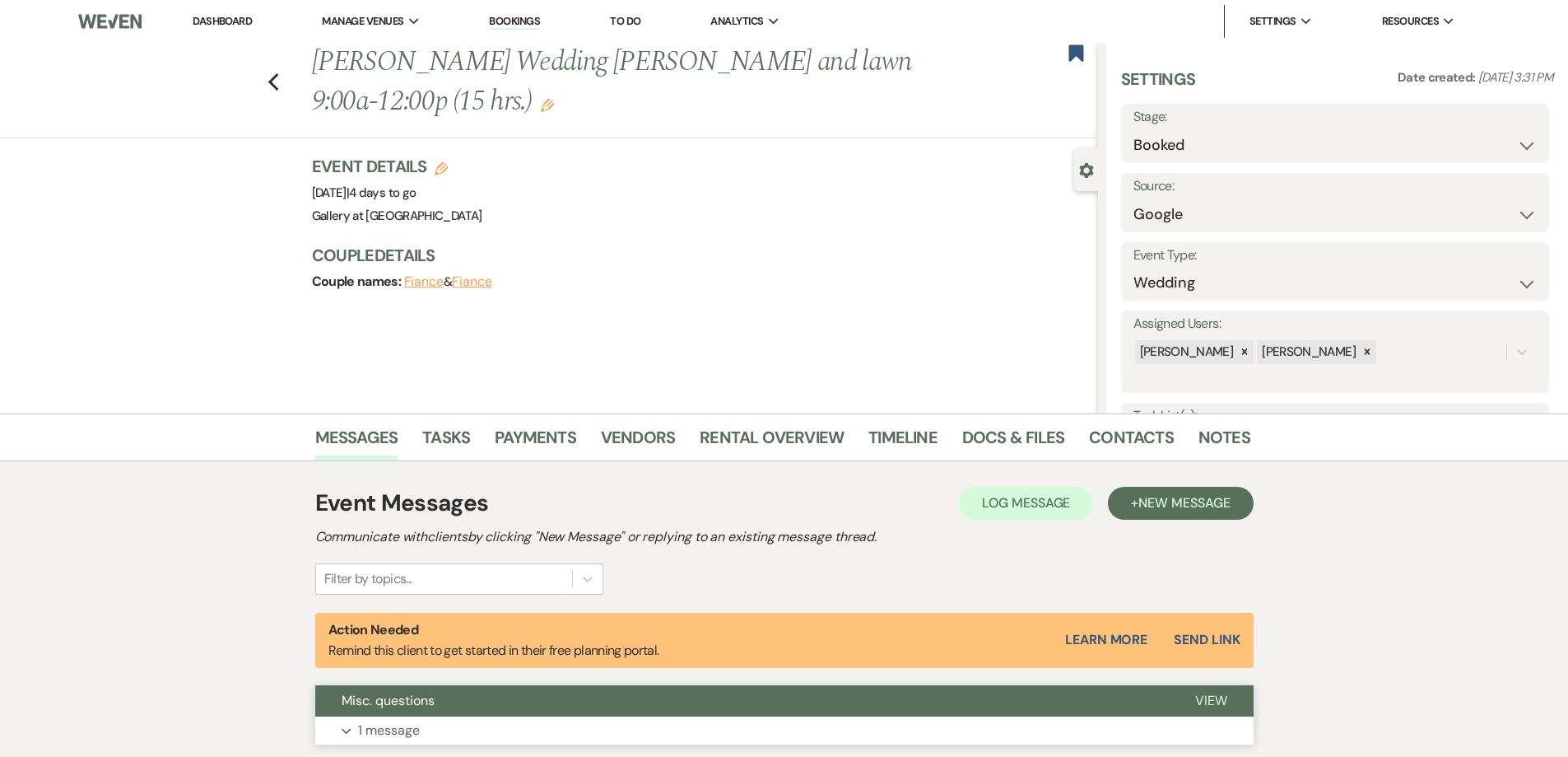
click at [635, 723] on button "Expand 1 message" at bounding box center [784, 730] width 939 height 28
click at [1100, 439] on link "Contacts" at bounding box center [1131, 442] width 84 height 36
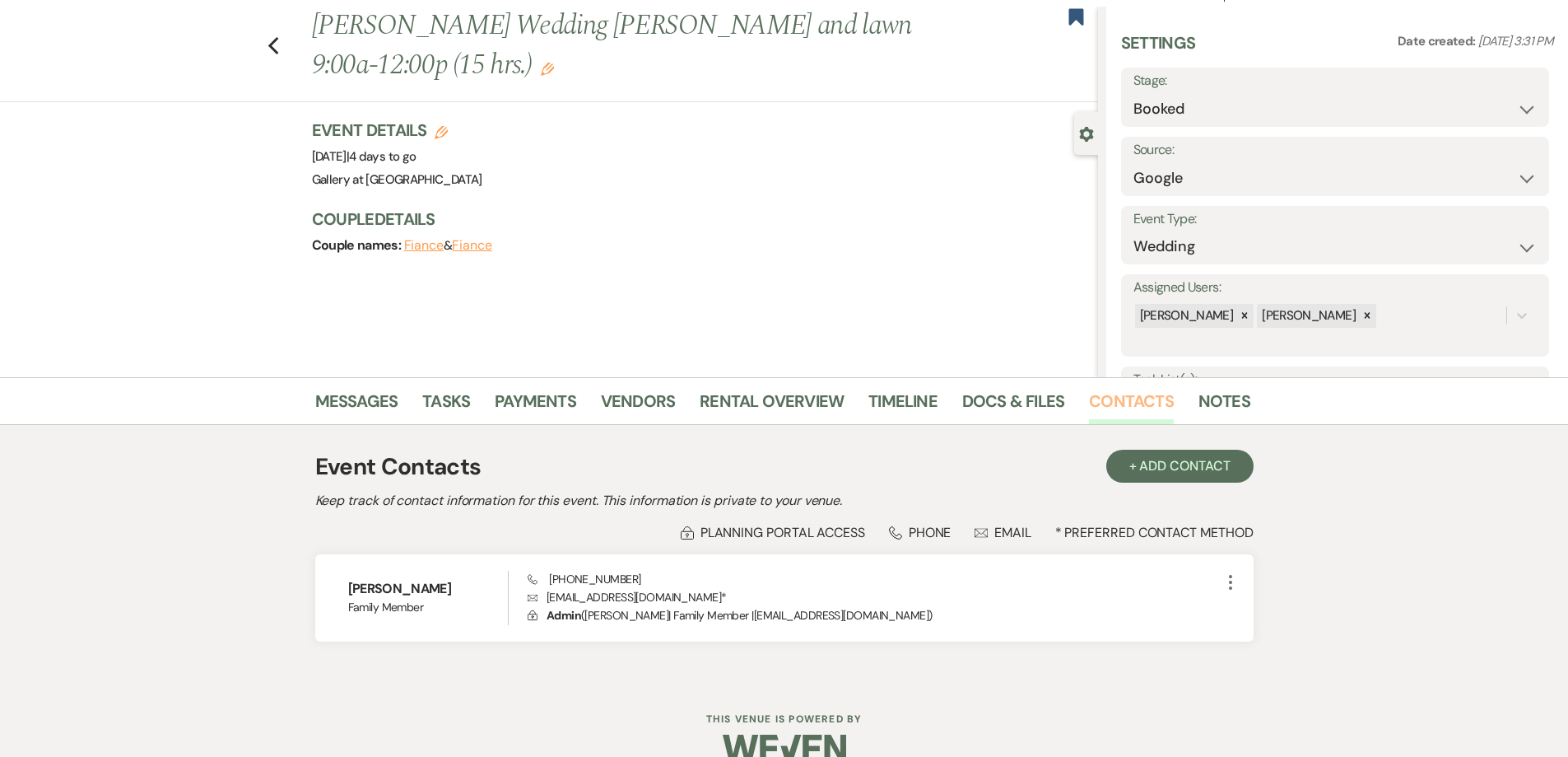
scroll to position [67, 0]
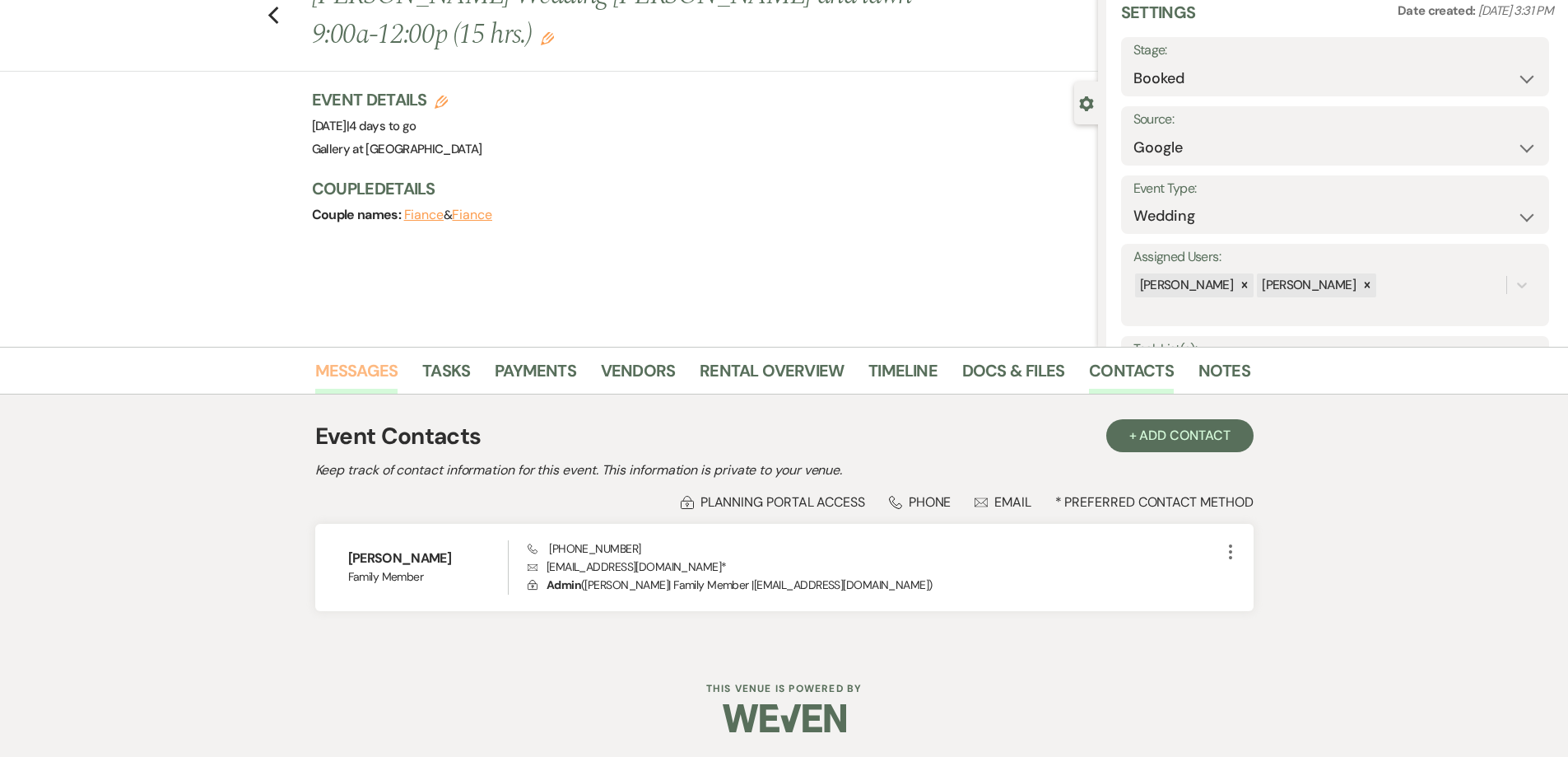
click at [357, 372] on link "Messages" at bounding box center [356, 375] width 83 height 36
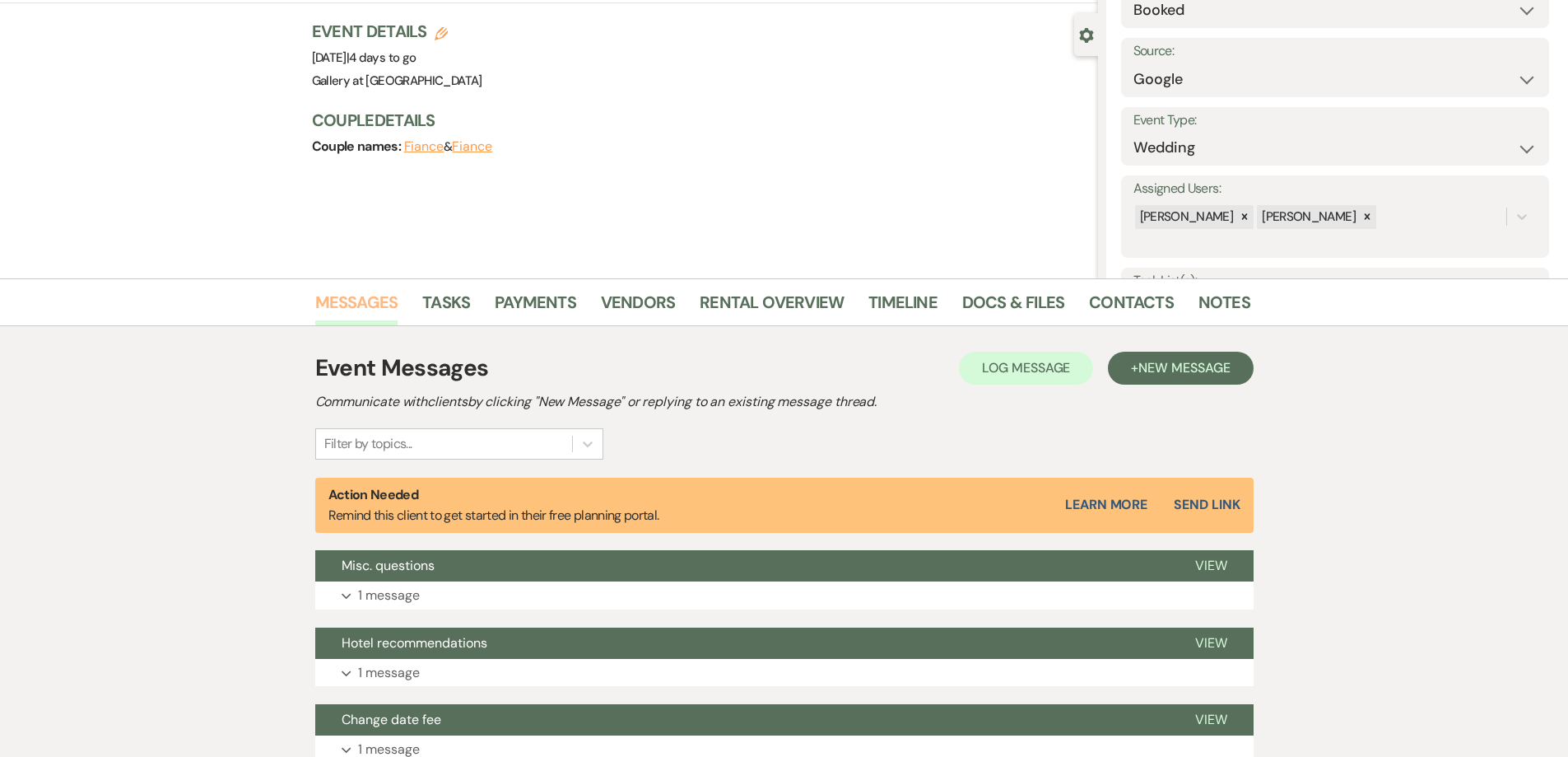
scroll to position [478, 0]
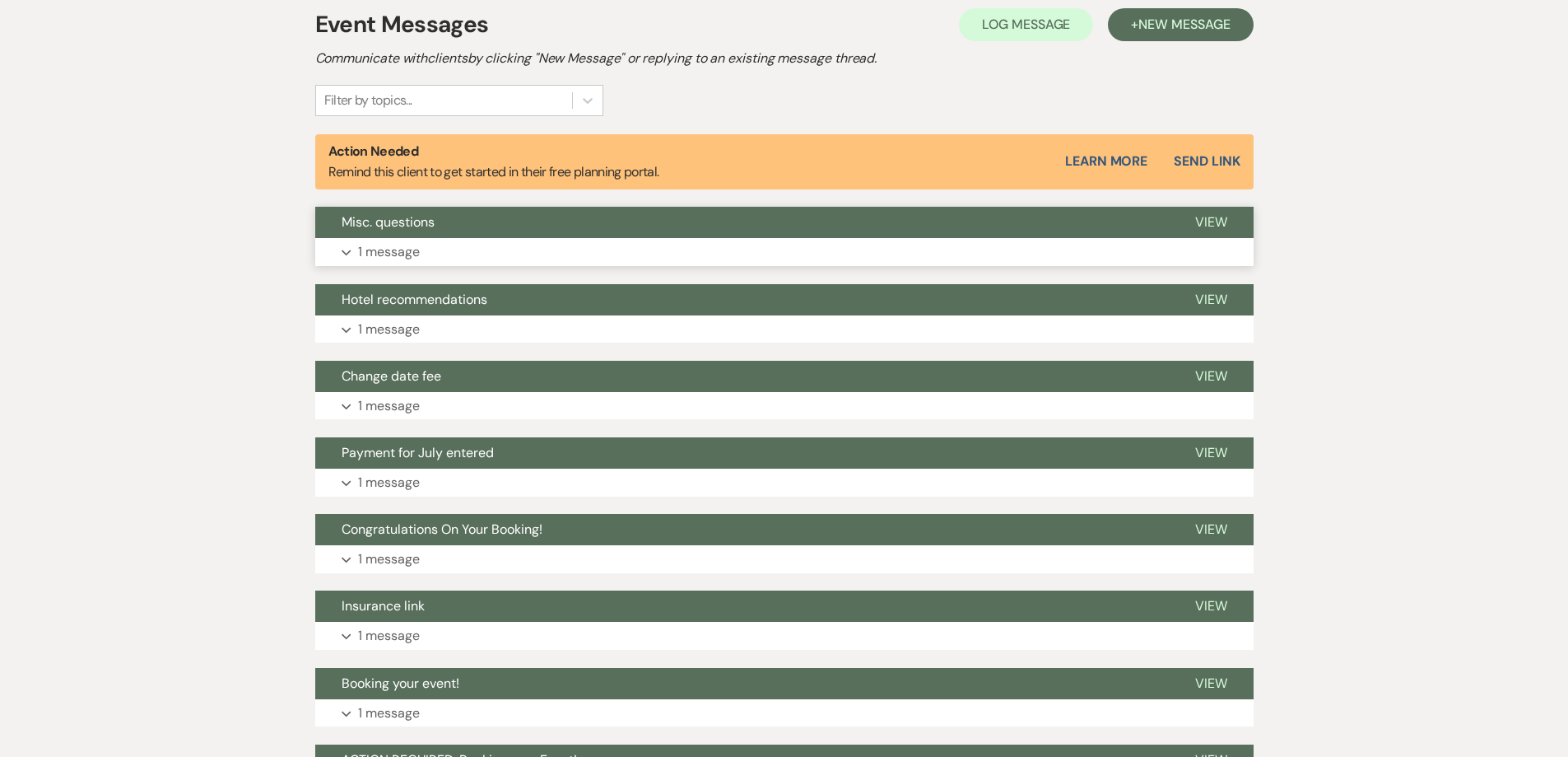
click at [578, 258] on button "Expand 1 message" at bounding box center [784, 251] width 939 height 28
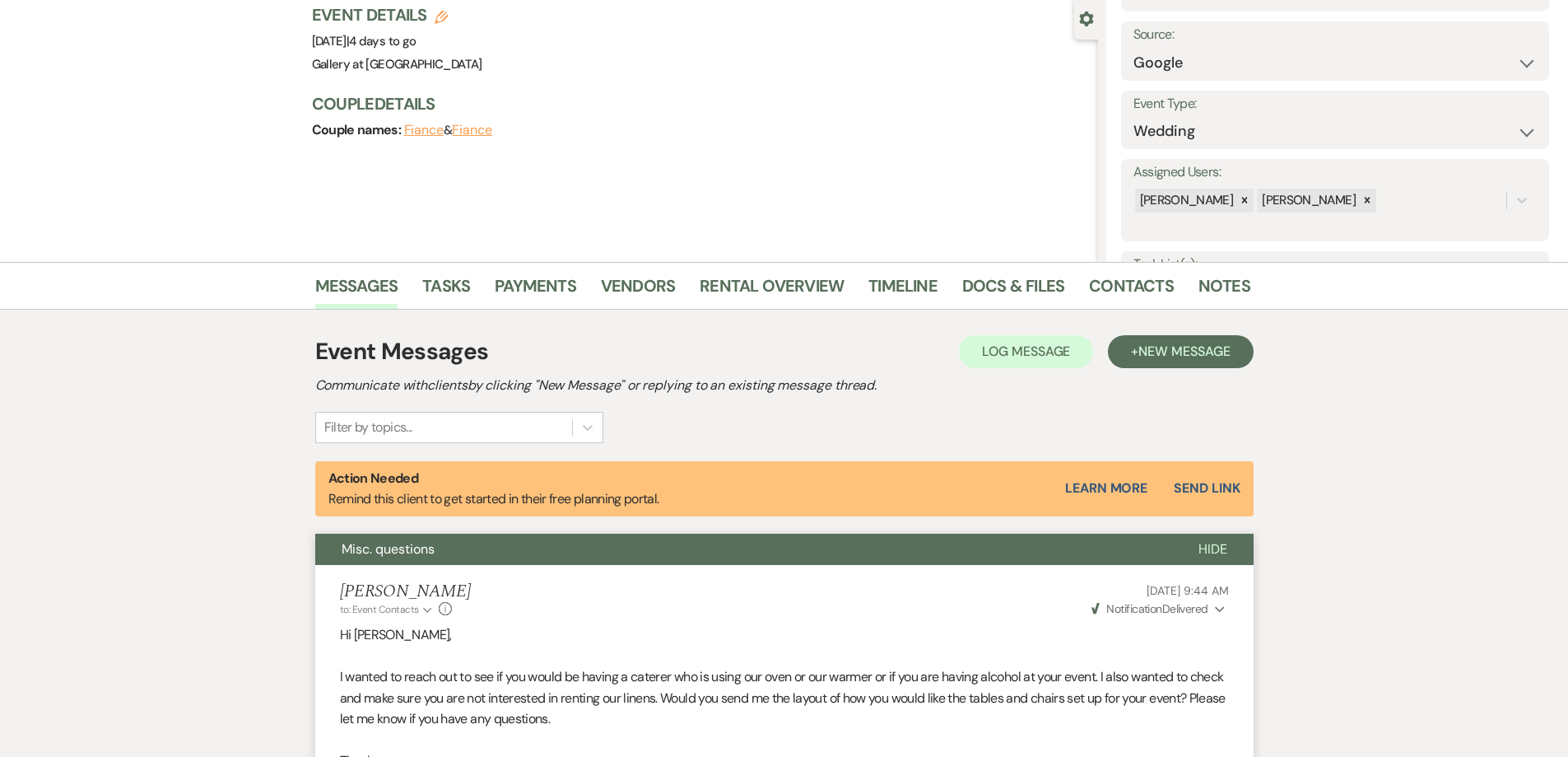
scroll to position [149, 0]
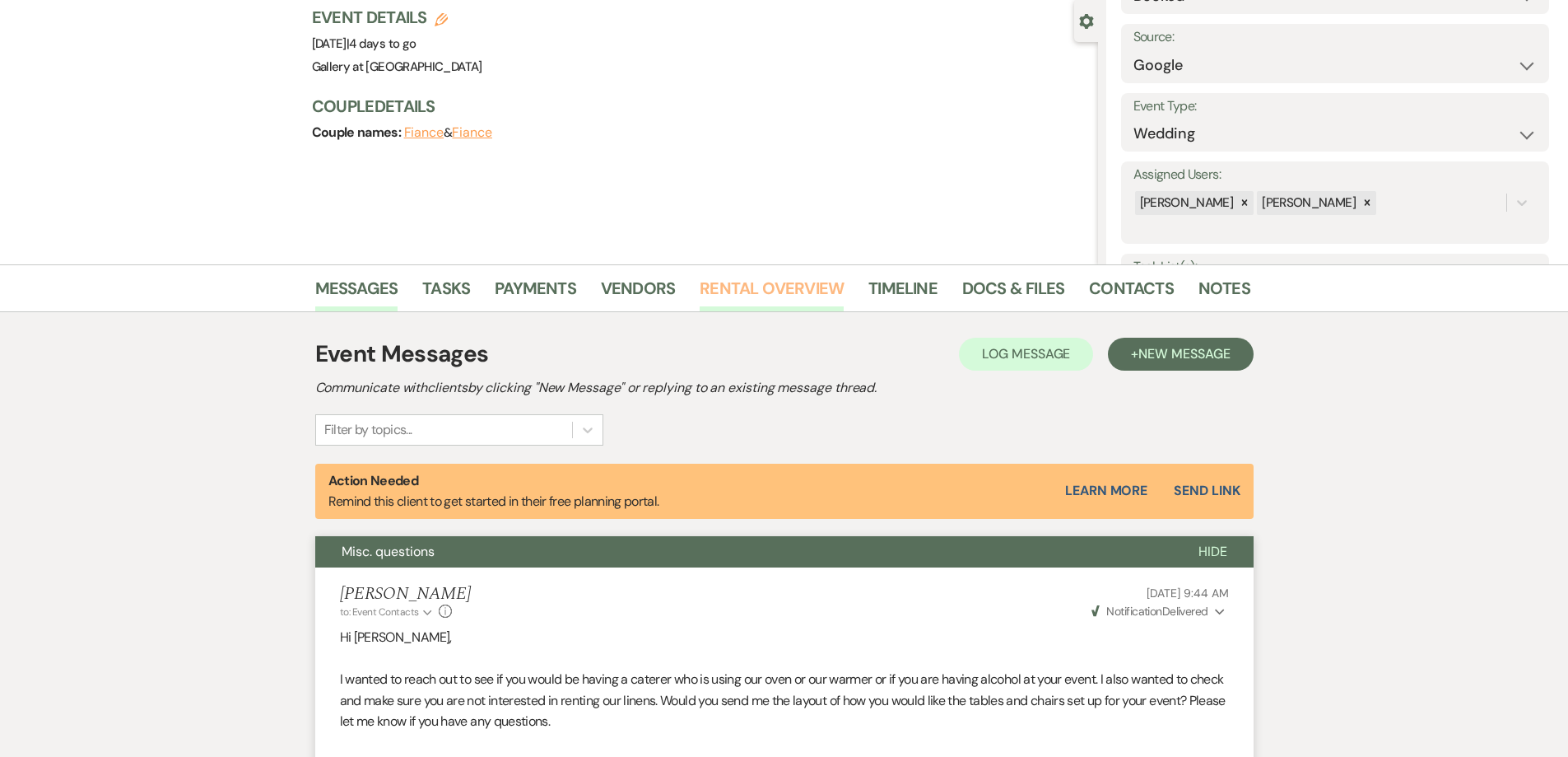
click at [741, 294] on link "Rental Overview" at bounding box center [772, 293] width 144 height 36
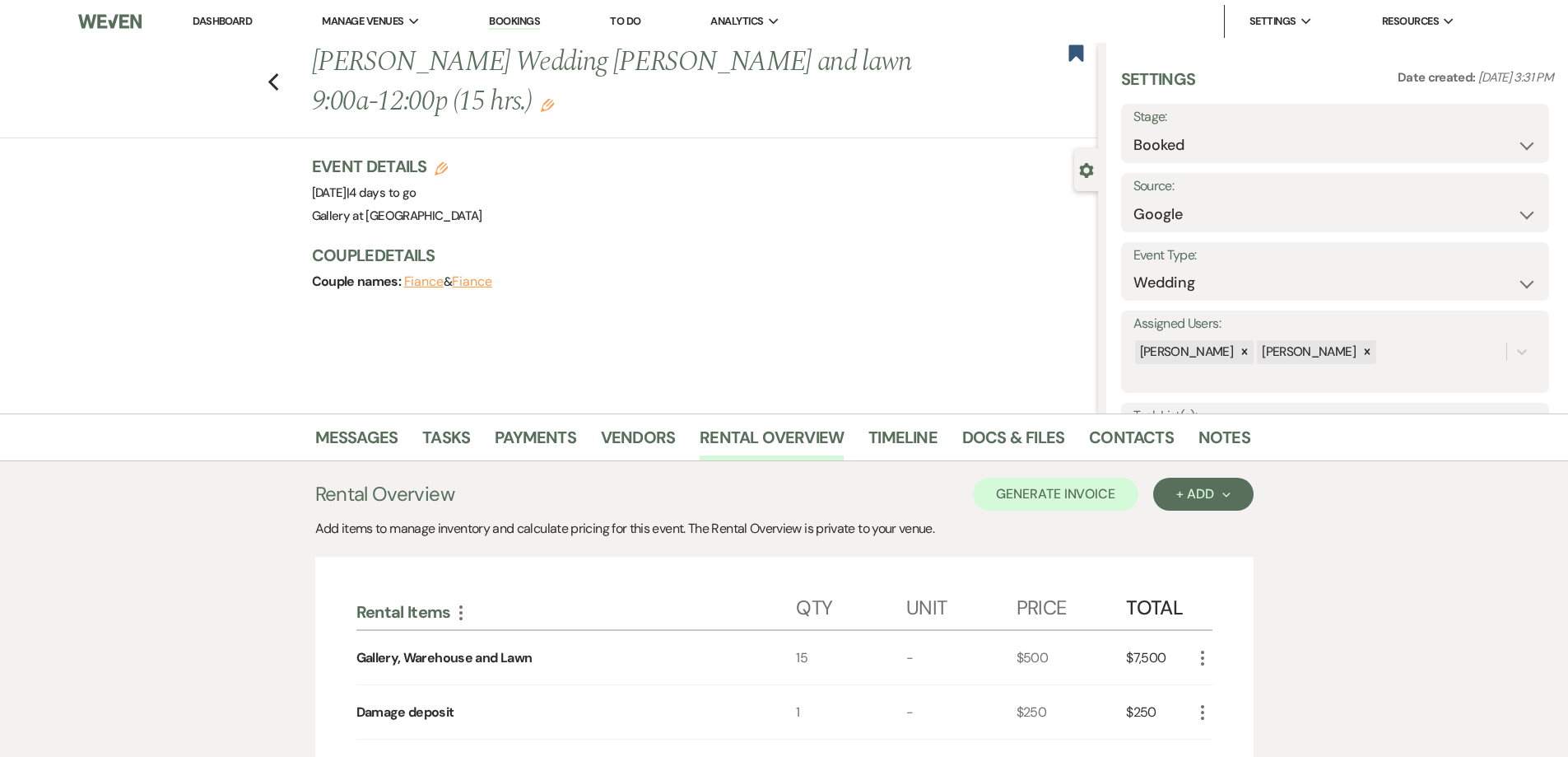
click at [243, 23] on link "Dashboard" at bounding box center [222, 21] width 59 height 14
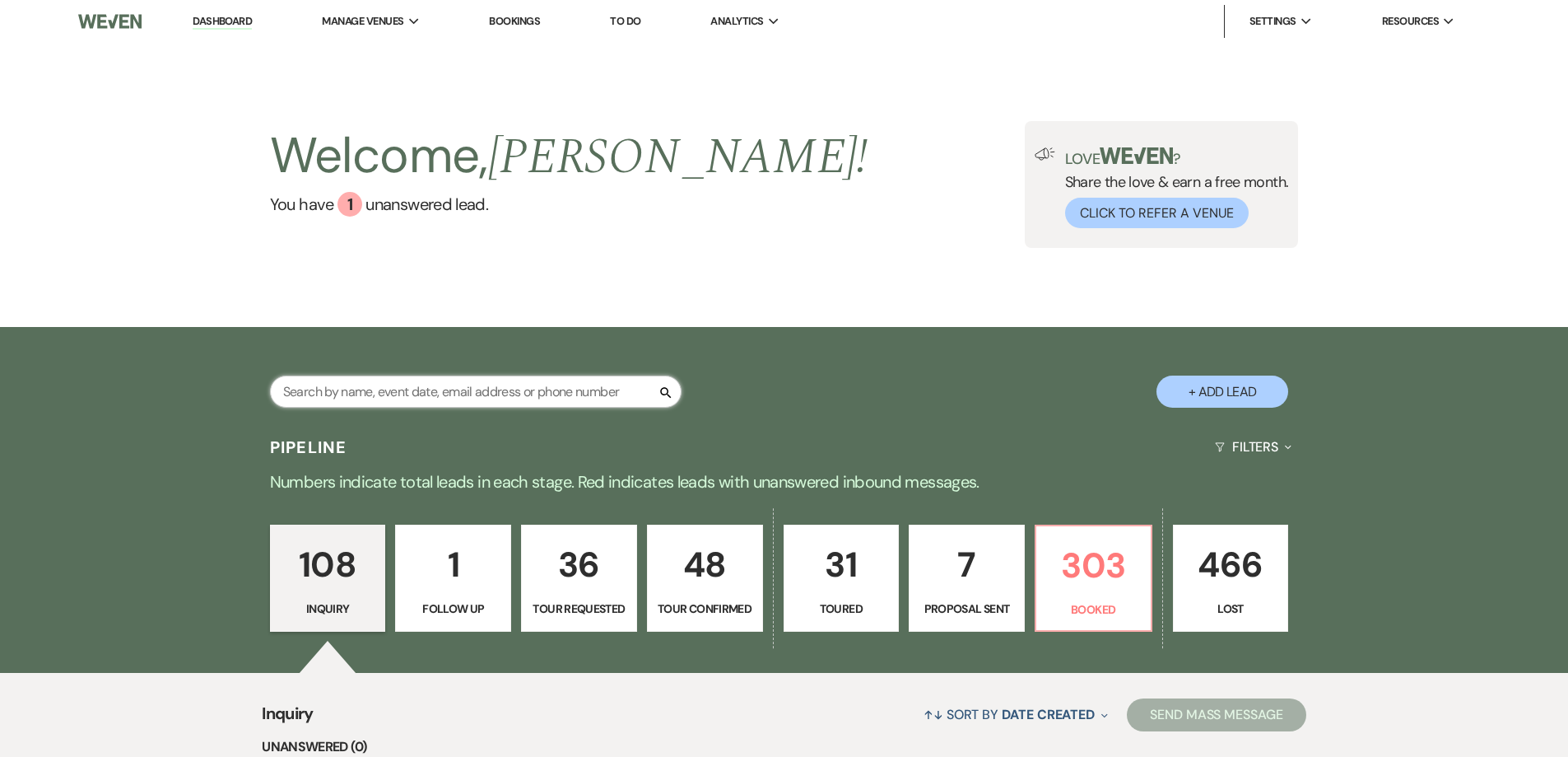
click at [540, 389] on input "text" at bounding box center [475, 391] width 411 height 32
type input "jana"
select select "4"
select select "8"
select select "5"
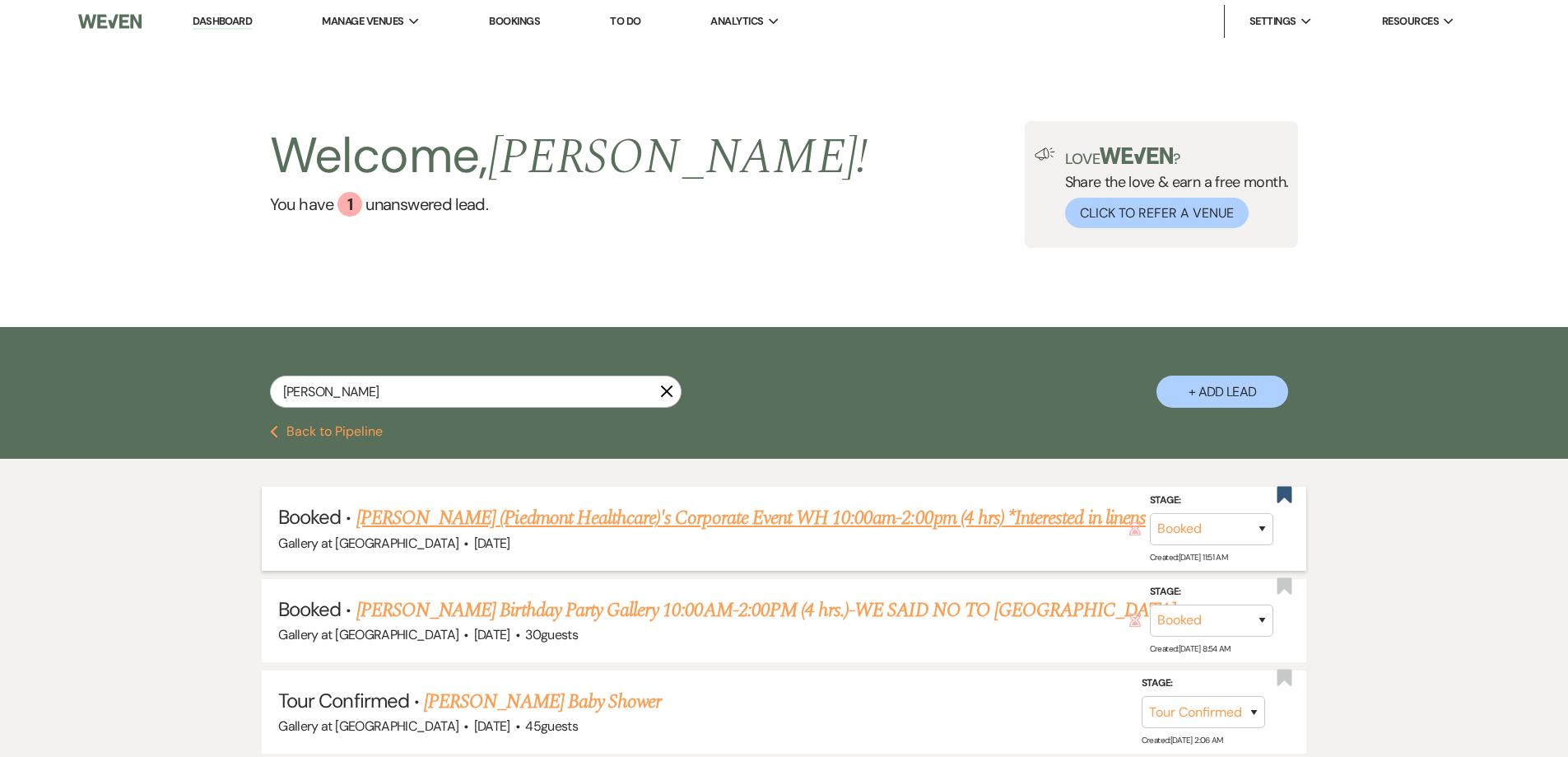
click at [630, 517] on link "Jana Warren (Piedmont Healthcare)'s Corporate Event WH 10:00am-2:00pm (4 hrs) *…" at bounding box center [751, 517] width 789 height 29
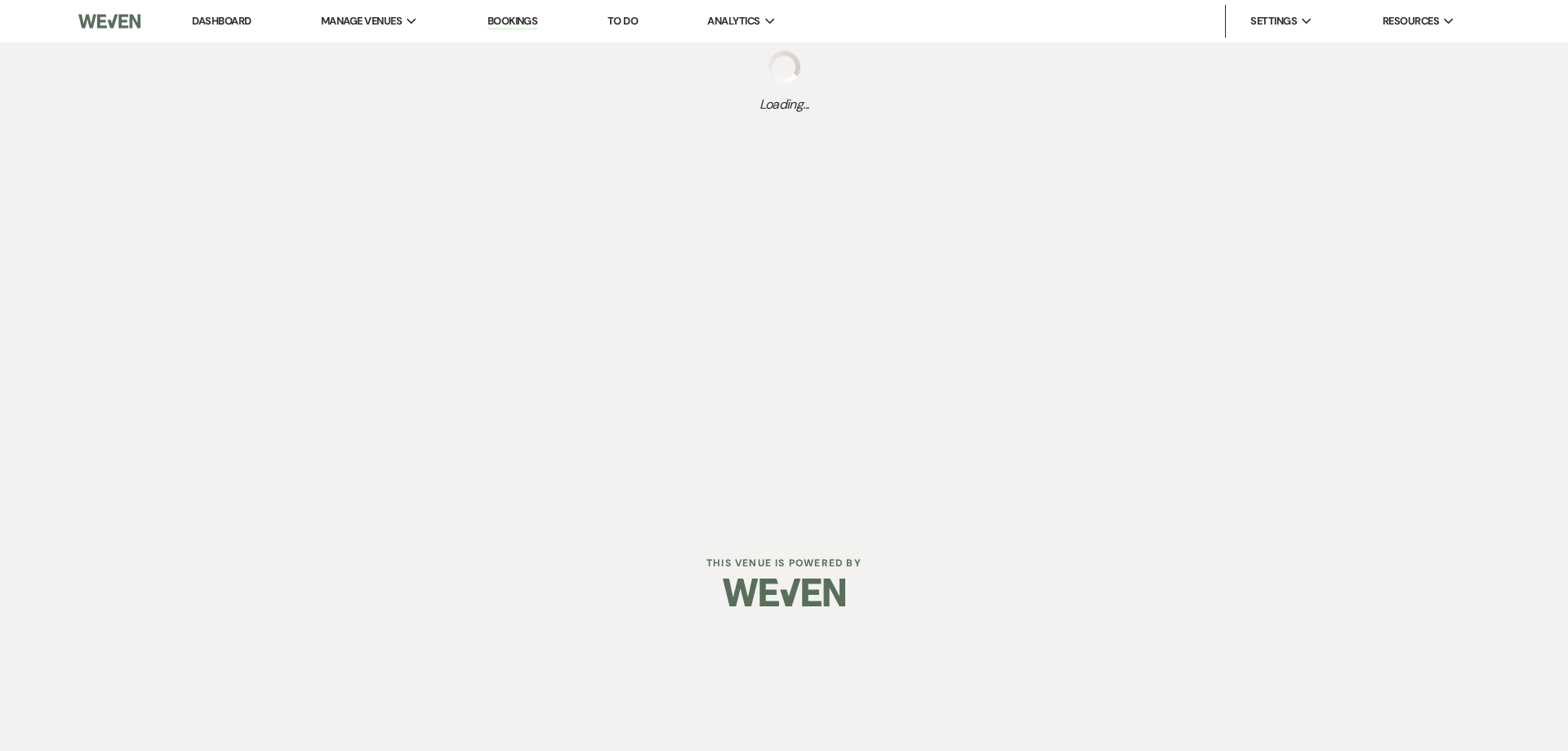
select select "12"
select select "9"
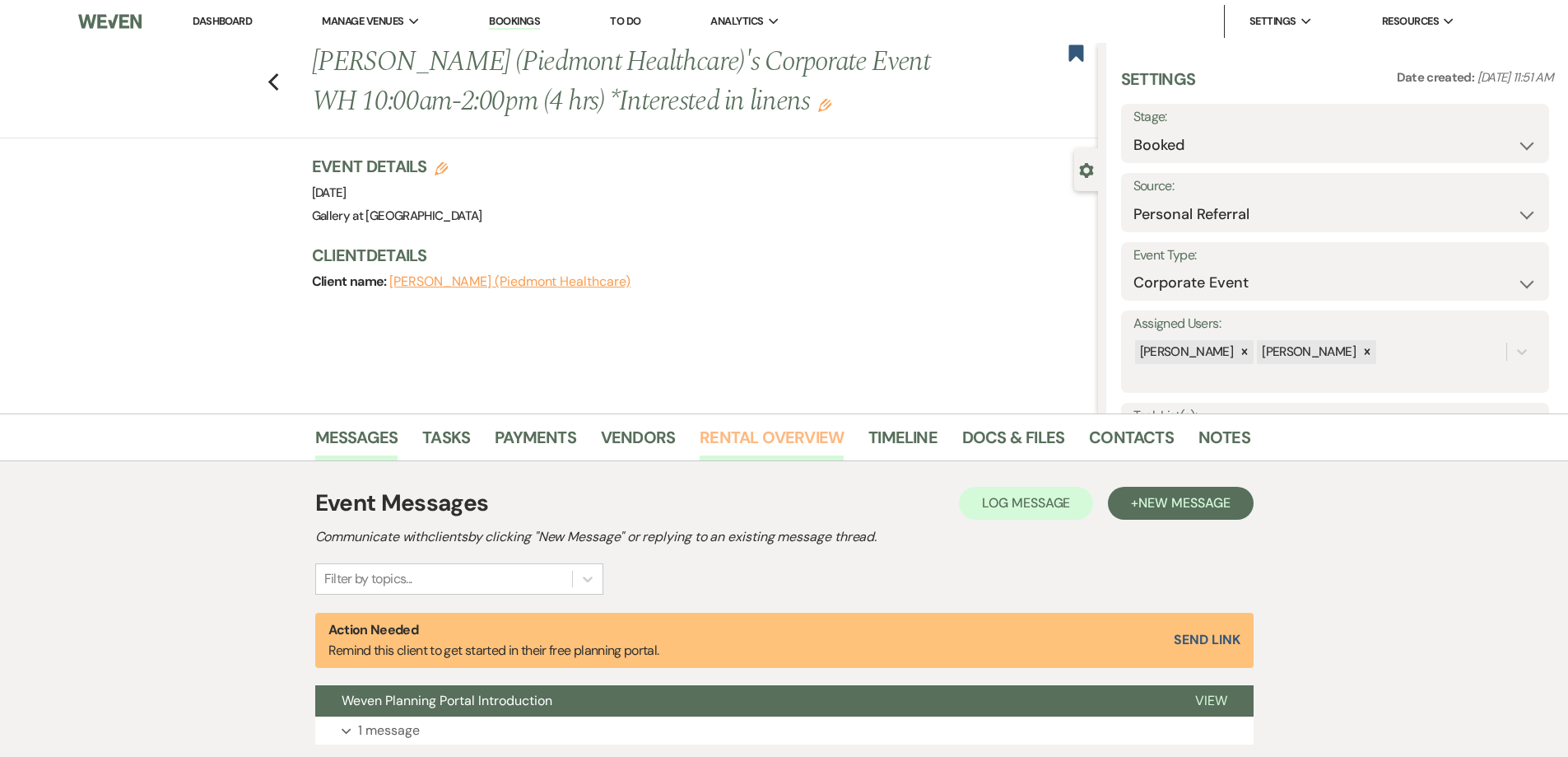
click at [713, 435] on link "Rental Overview" at bounding box center [772, 442] width 144 height 36
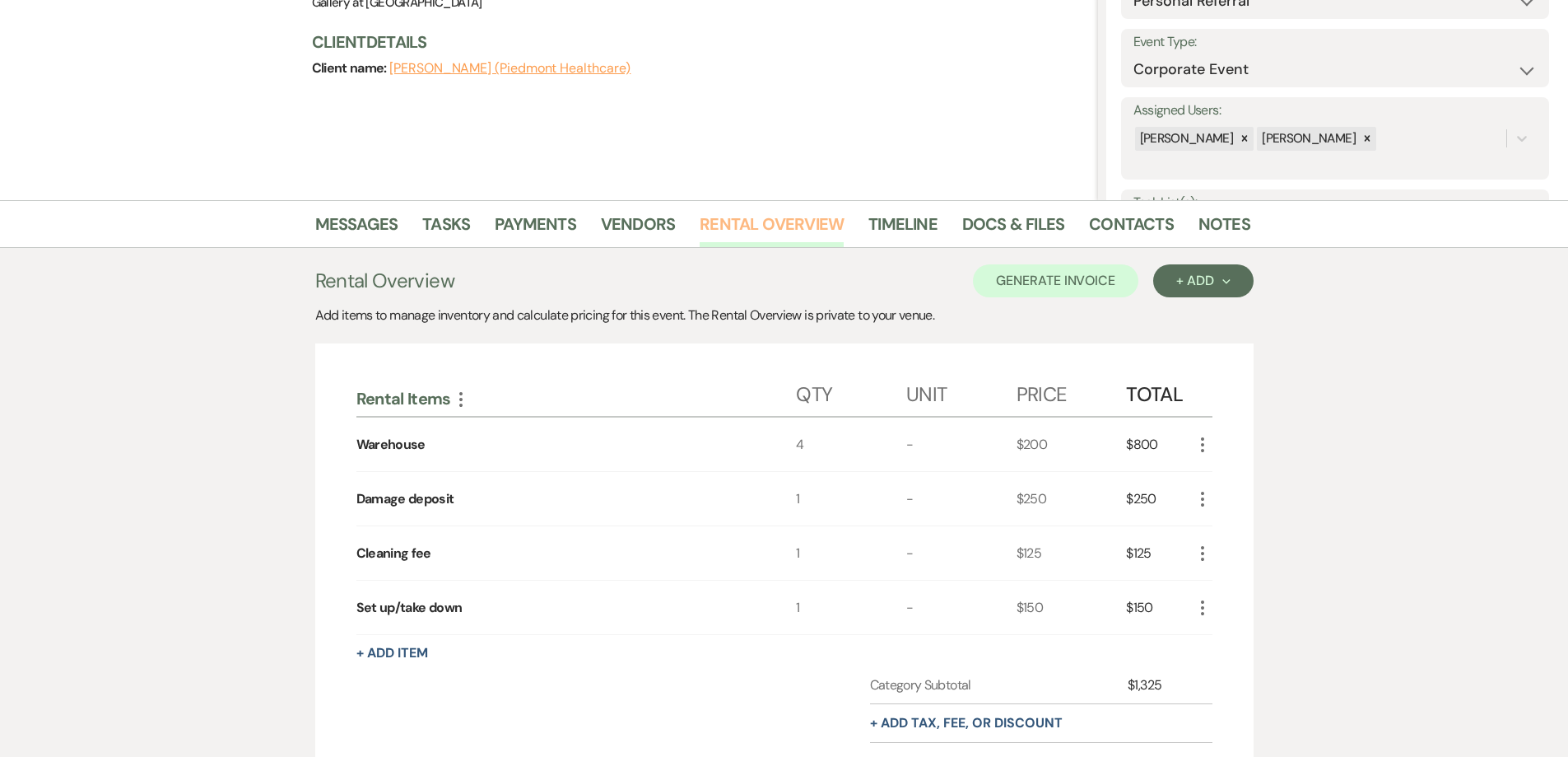
scroll to position [247, 0]
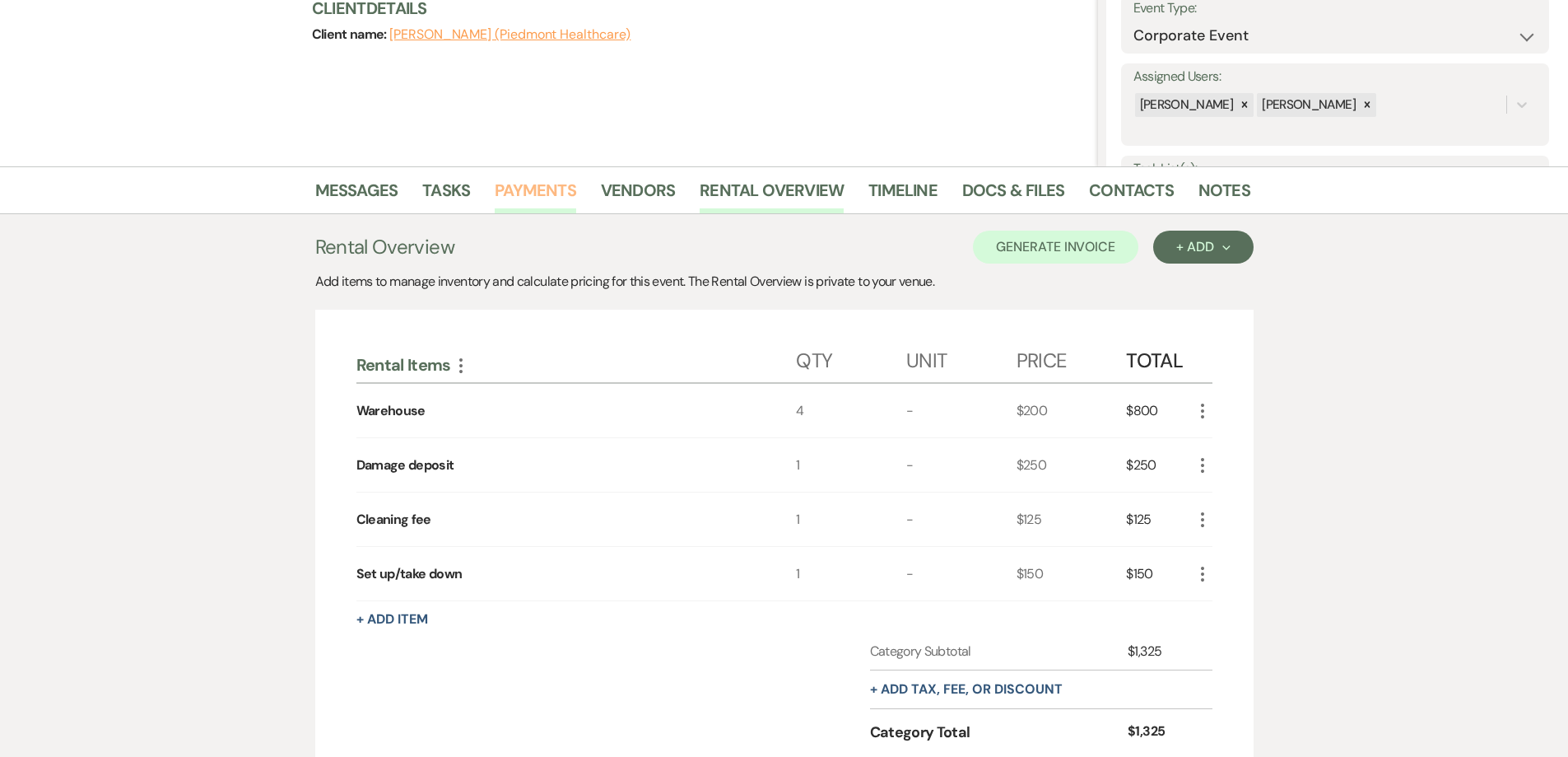
click at [550, 185] on link "Payments" at bounding box center [535, 194] width 81 height 36
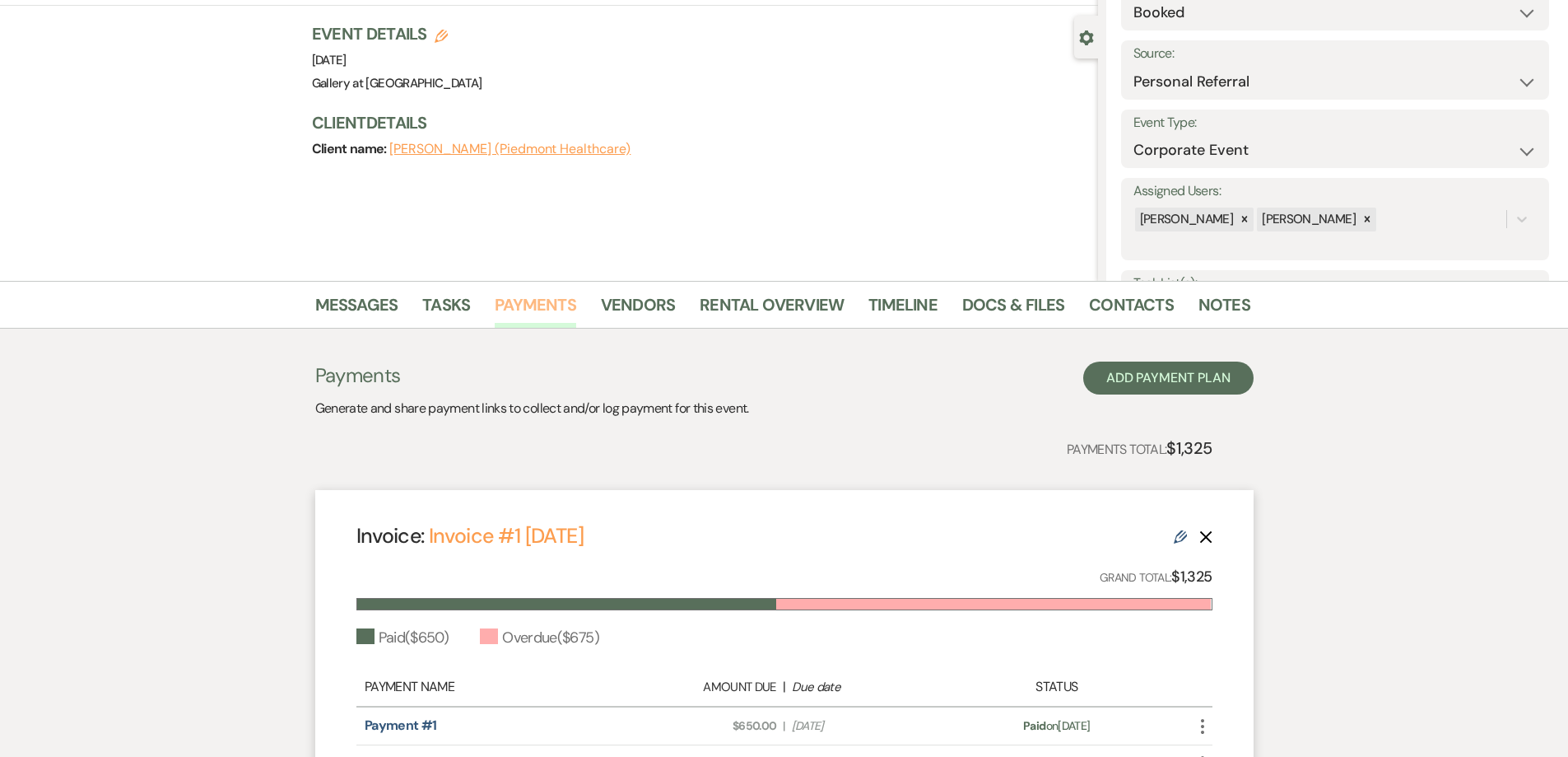
scroll to position [247, 0]
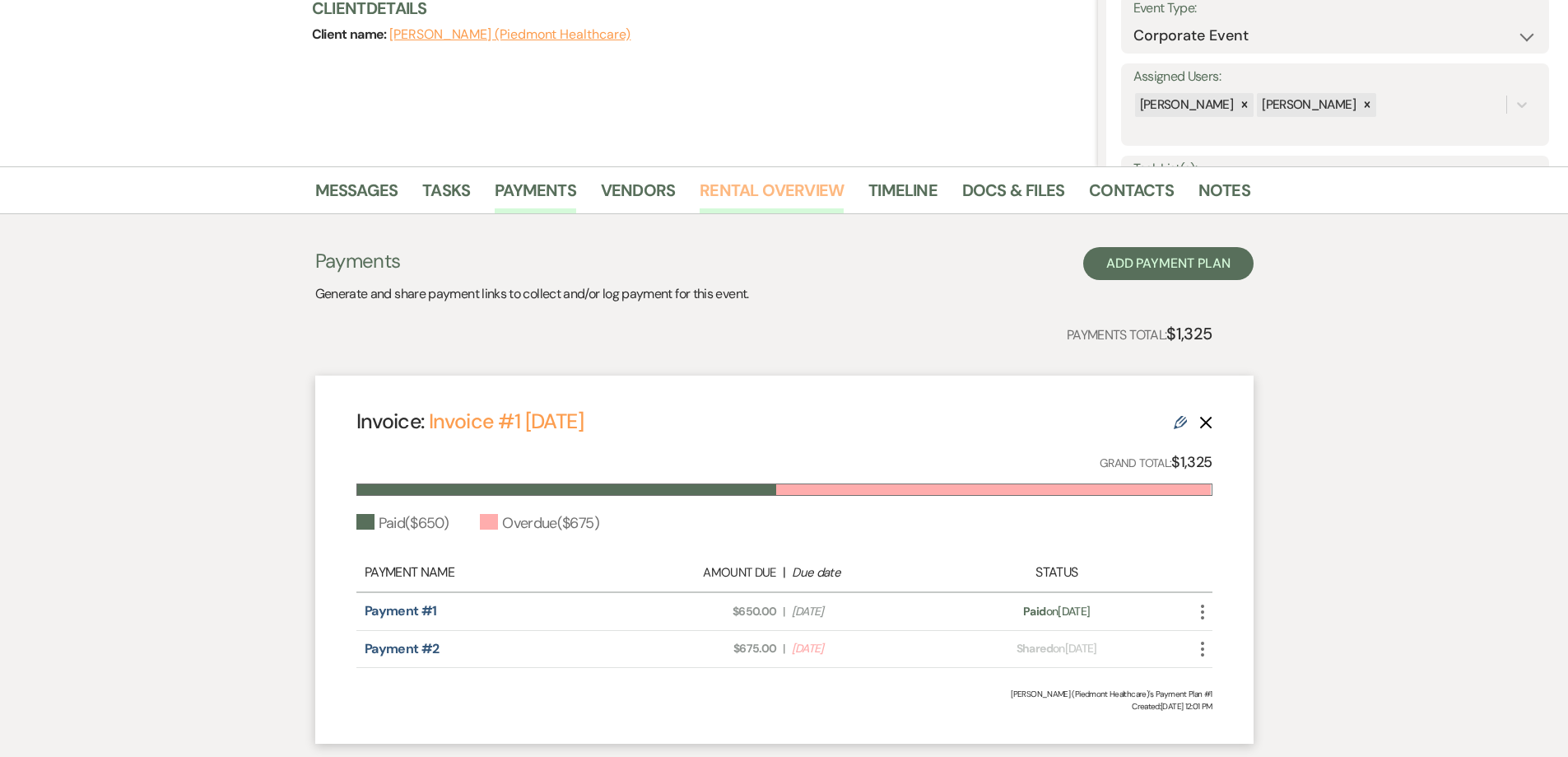
click at [730, 196] on link "Rental Overview" at bounding box center [772, 194] width 144 height 36
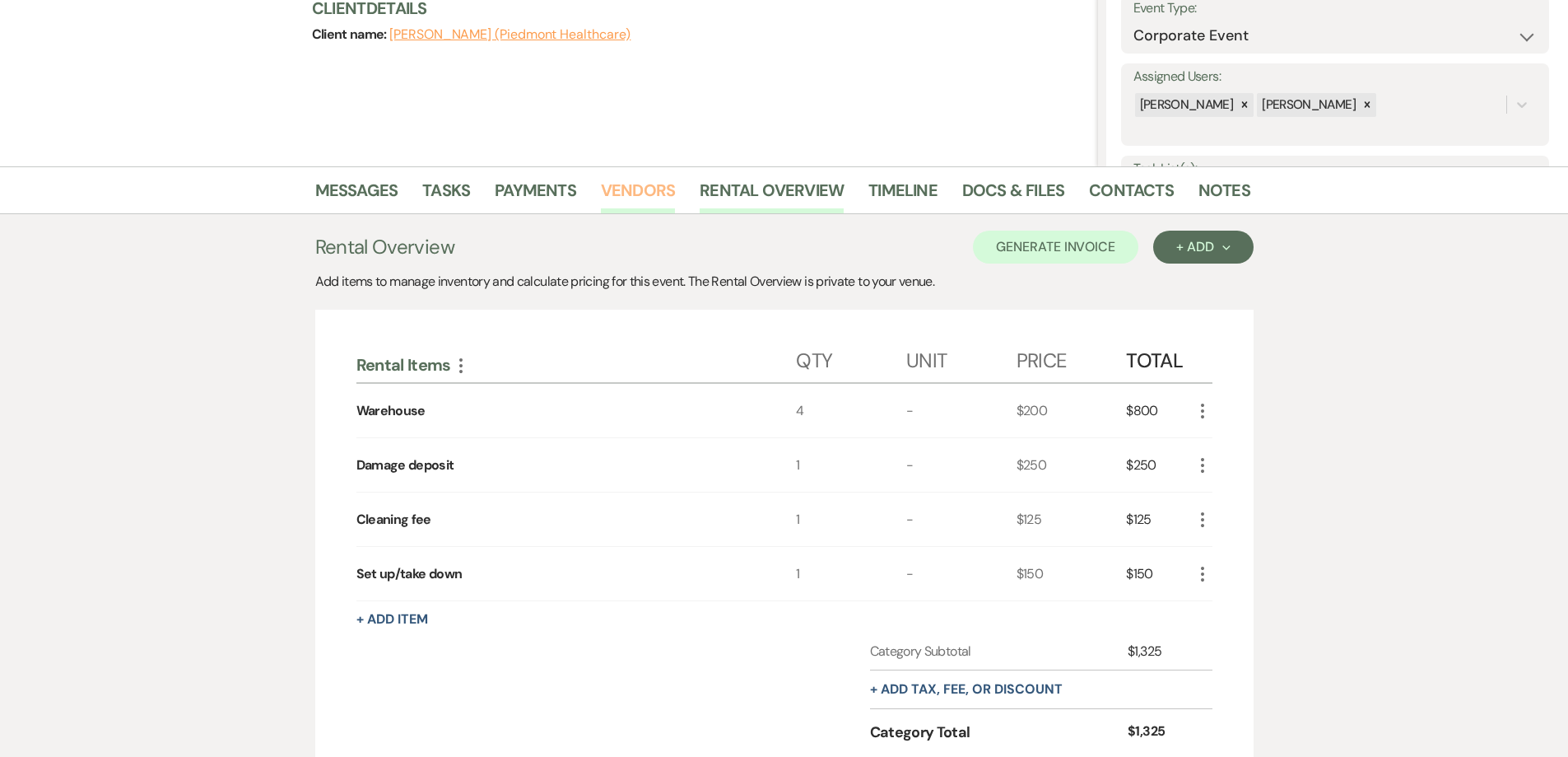
click at [620, 185] on link "Vendors" at bounding box center [637, 194] width 74 height 36
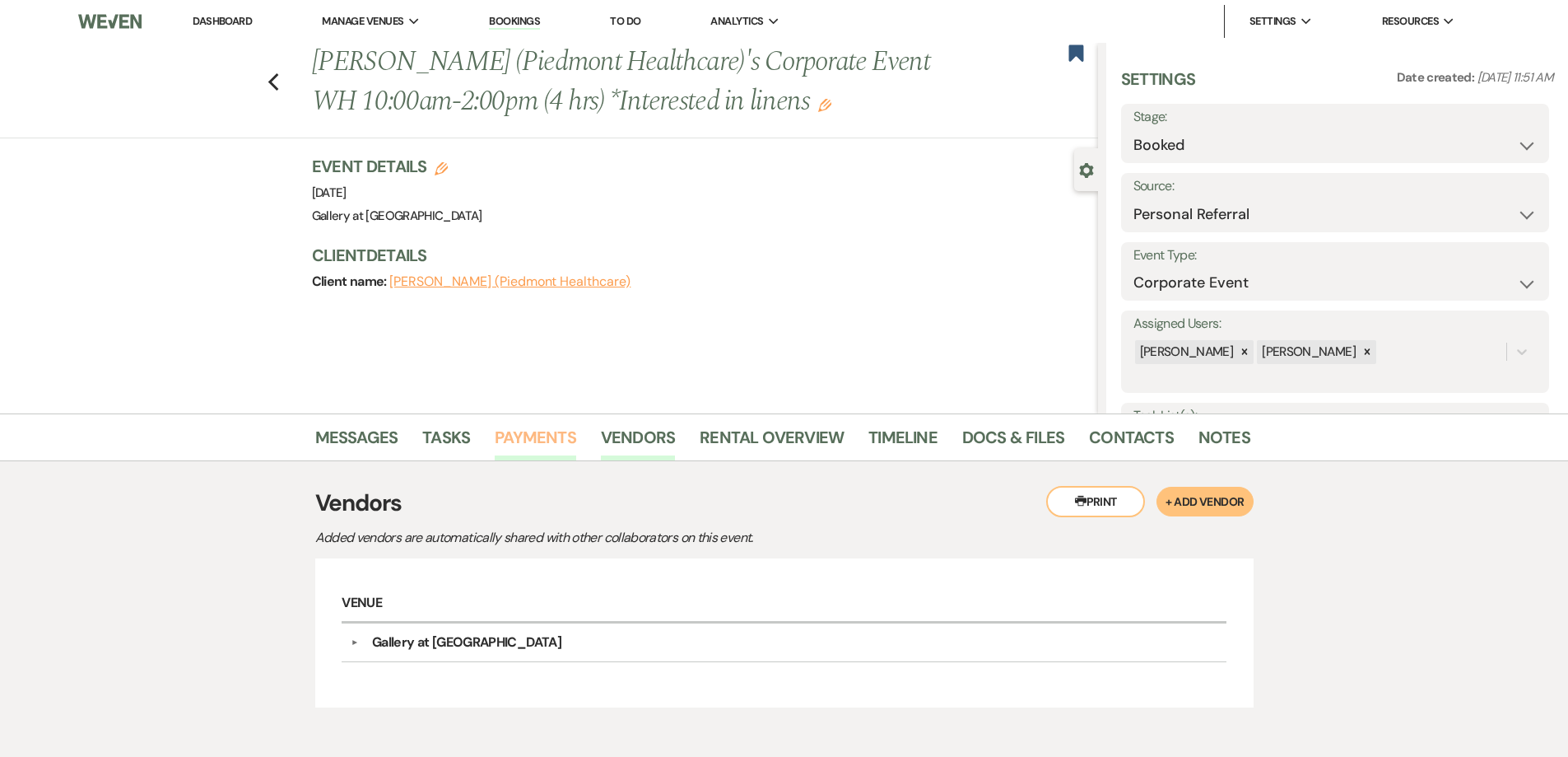
click at [558, 446] on link "Payments" at bounding box center [535, 442] width 81 height 36
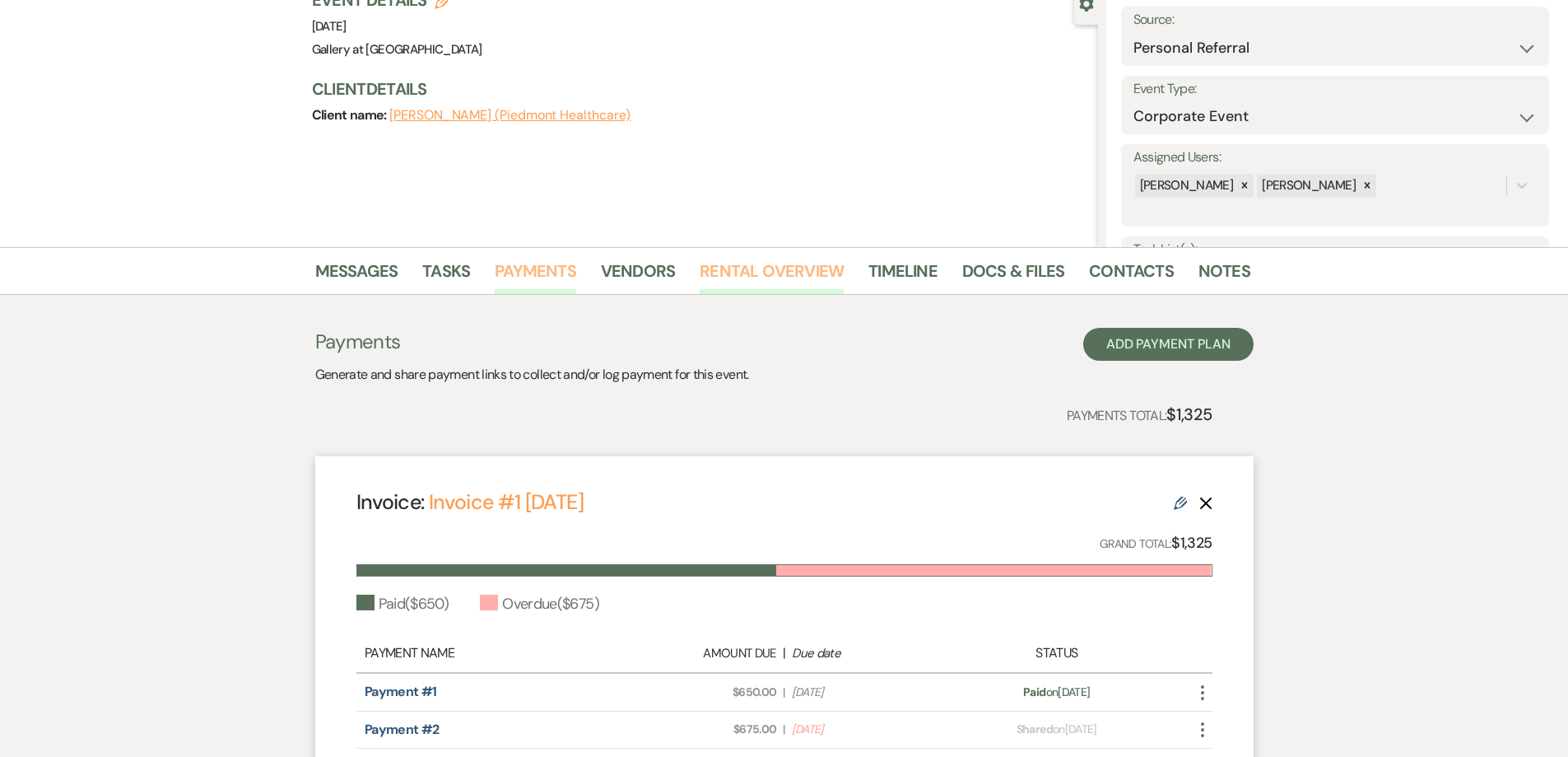
scroll to position [165, 0]
click at [735, 274] on link "Rental Overview" at bounding box center [772, 277] width 144 height 36
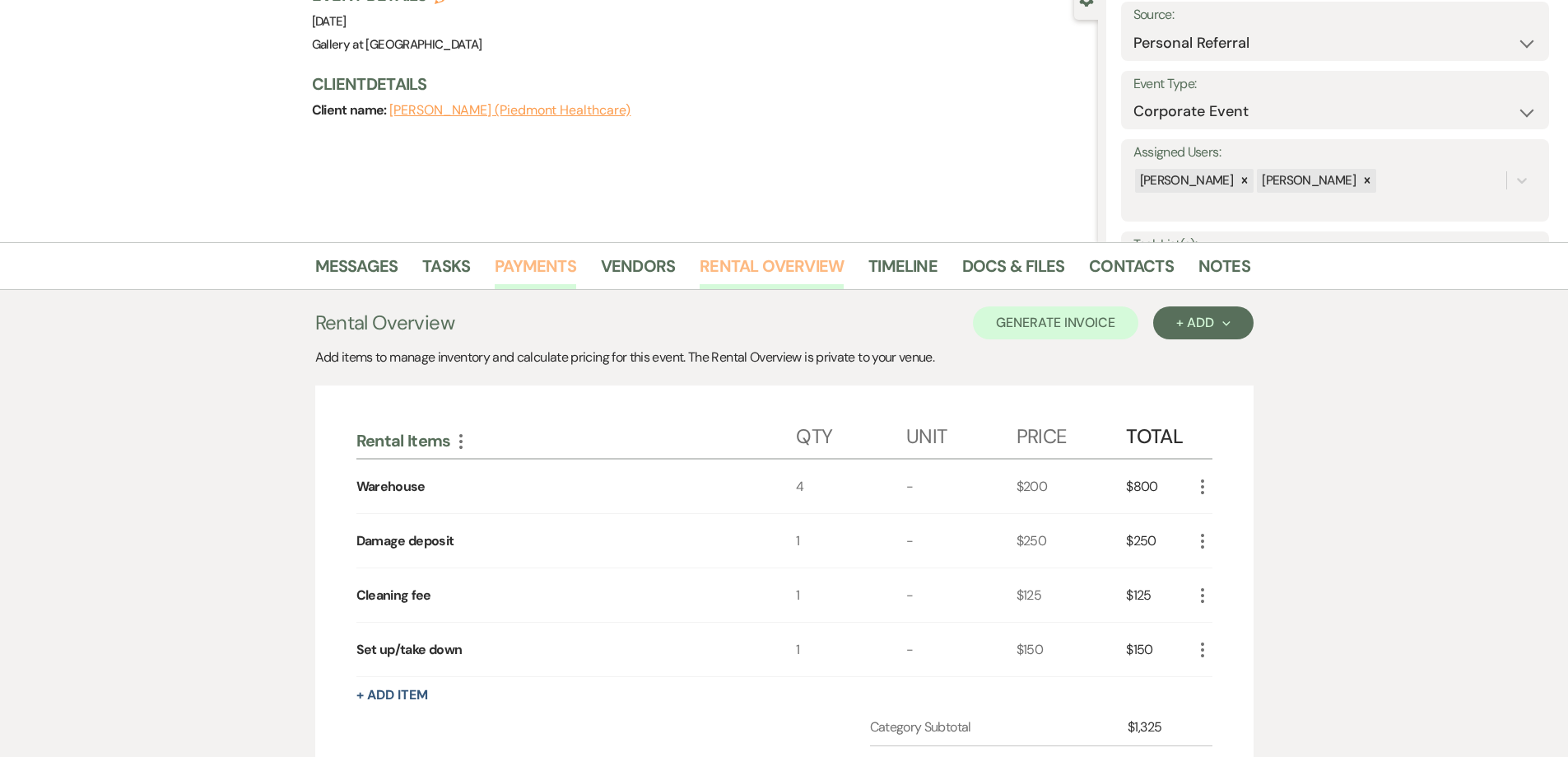
scroll to position [165, 0]
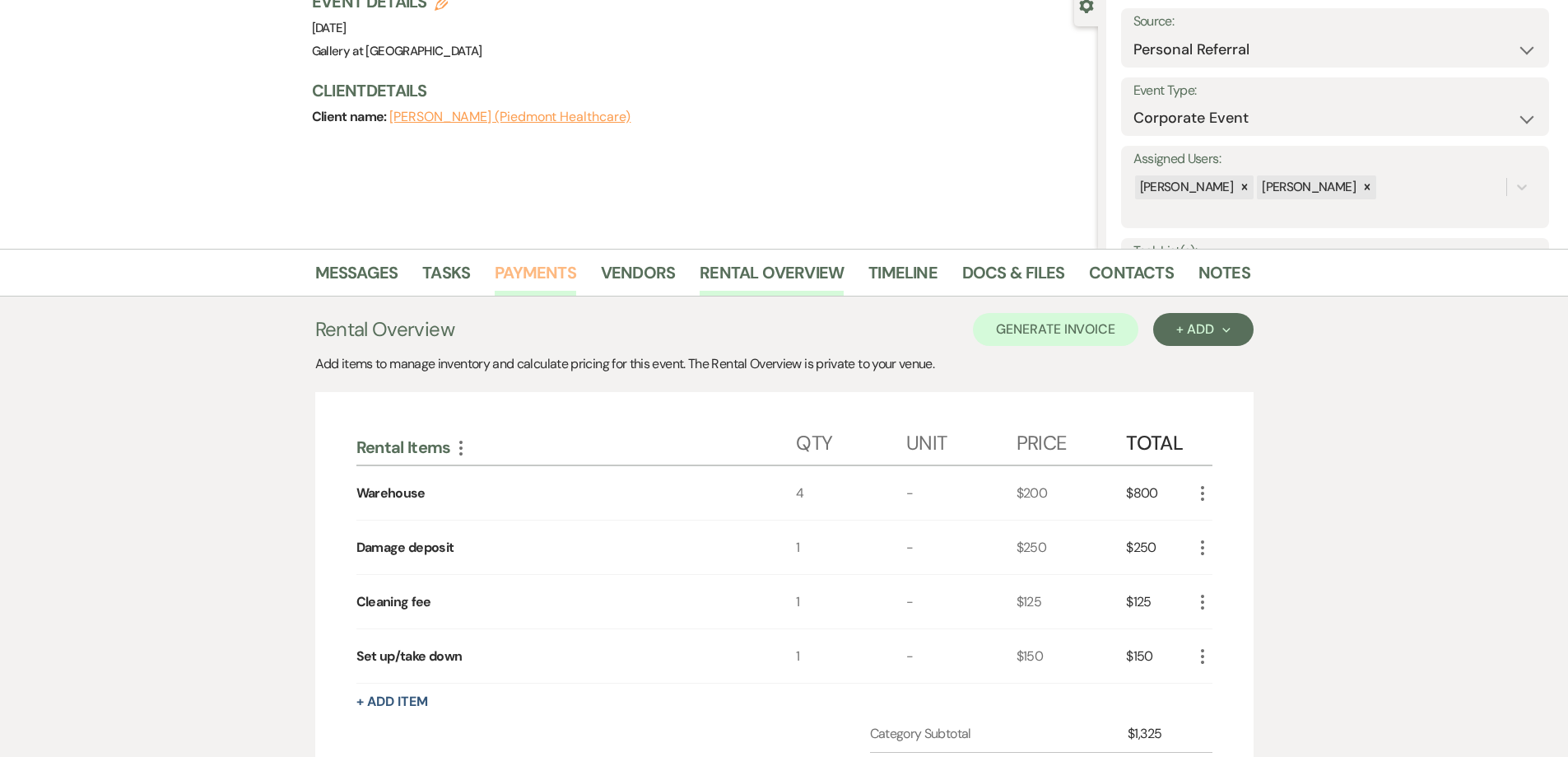
click at [510, 281] on link "Payments" at bounding box center [535, 277] width 81 height 36
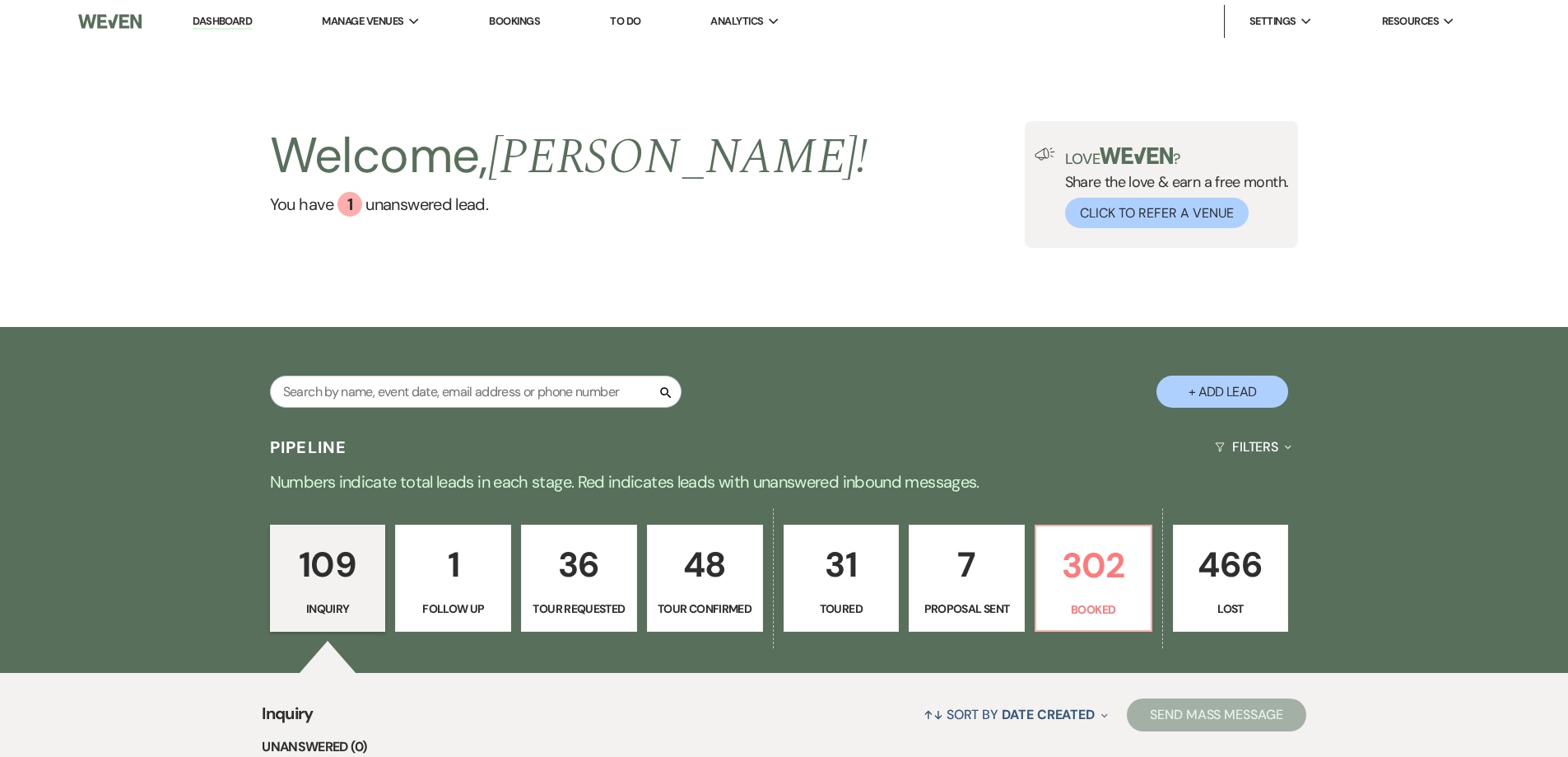
click at [530, 370] on div "Search + Add Lead" at bounding box center [784, 378] width 1185 height 86
click at [529, 376] on input "text" at bounding box center [475, 391] width 411 height 32
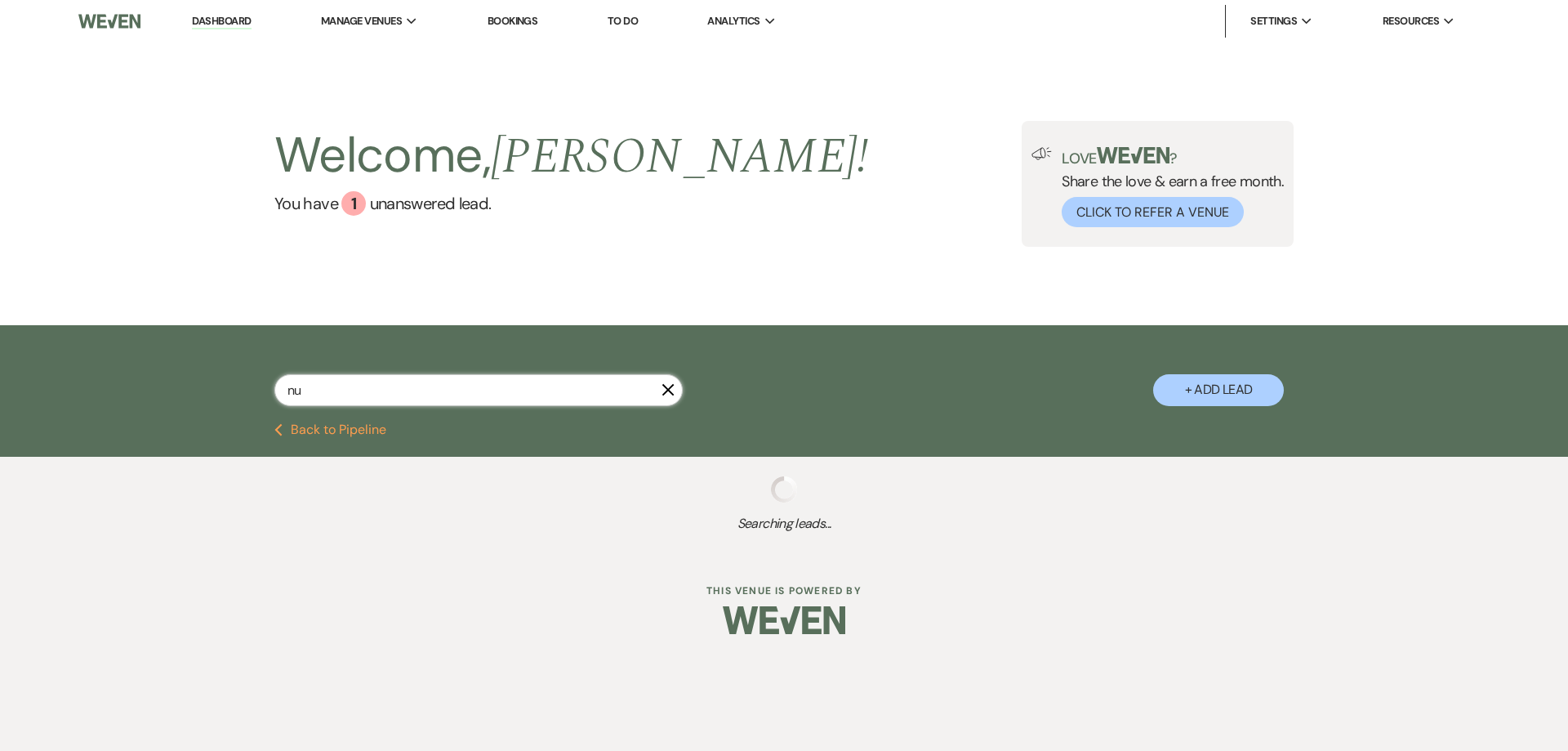
type input "nuc"
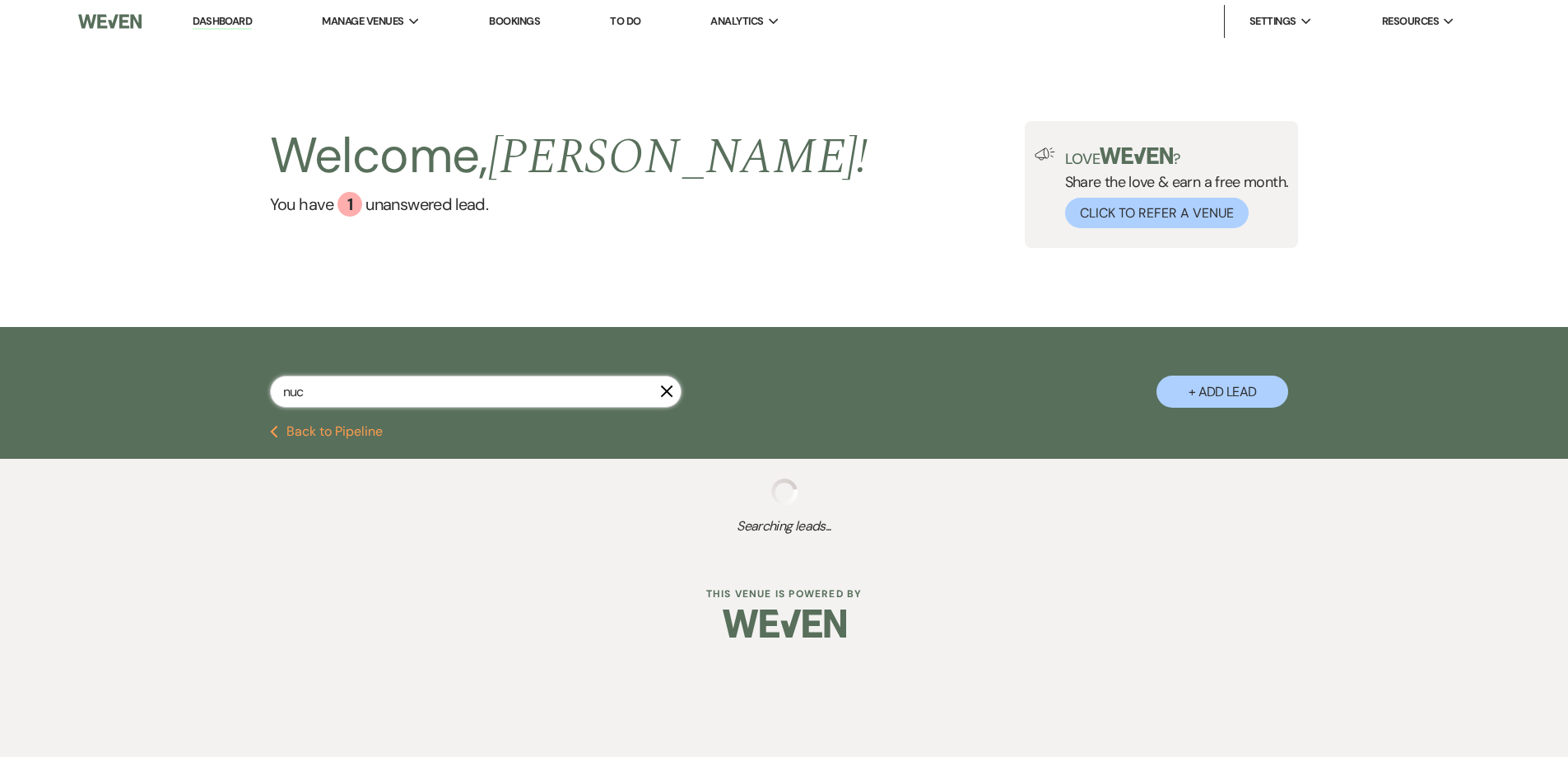
select select "2"
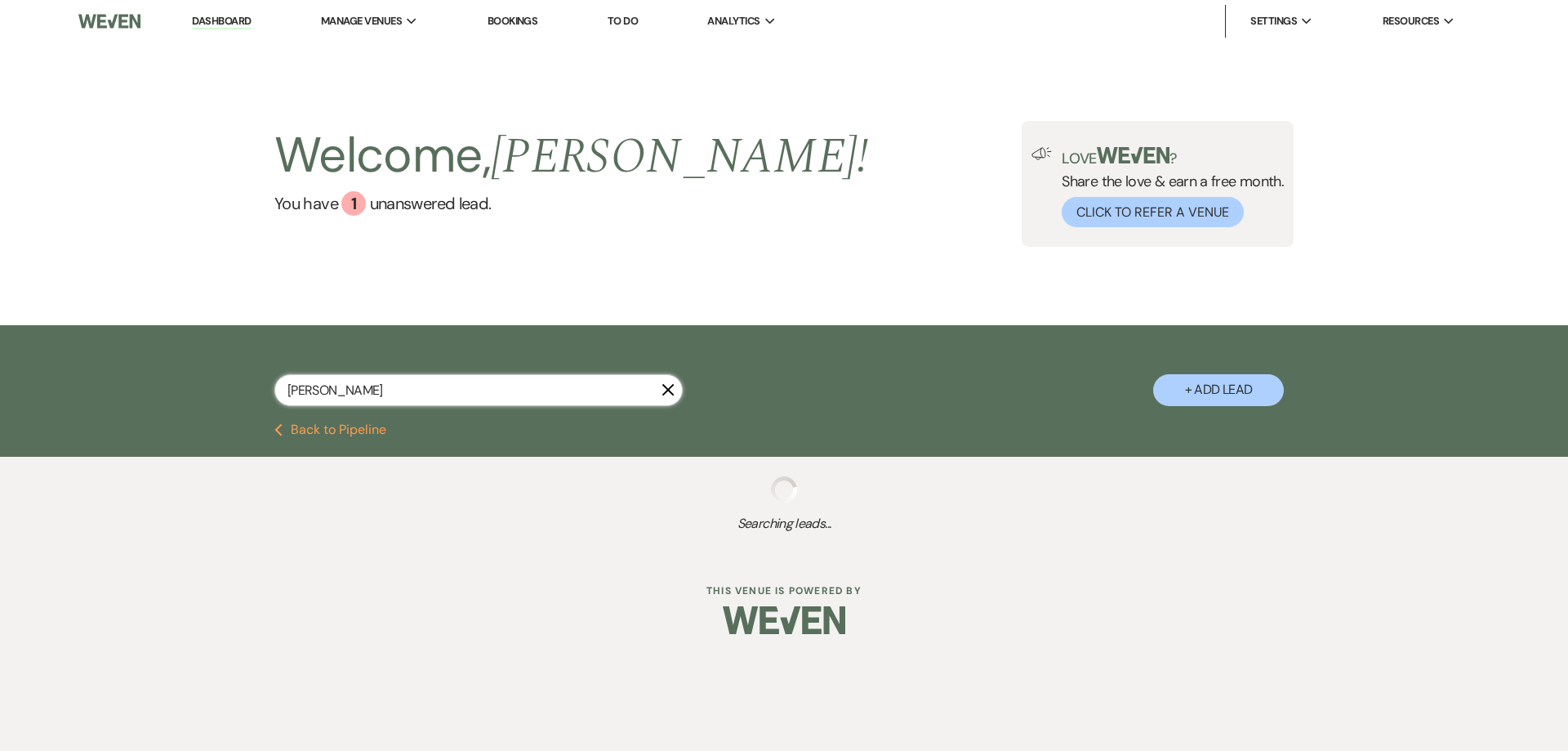
type input "nicole"
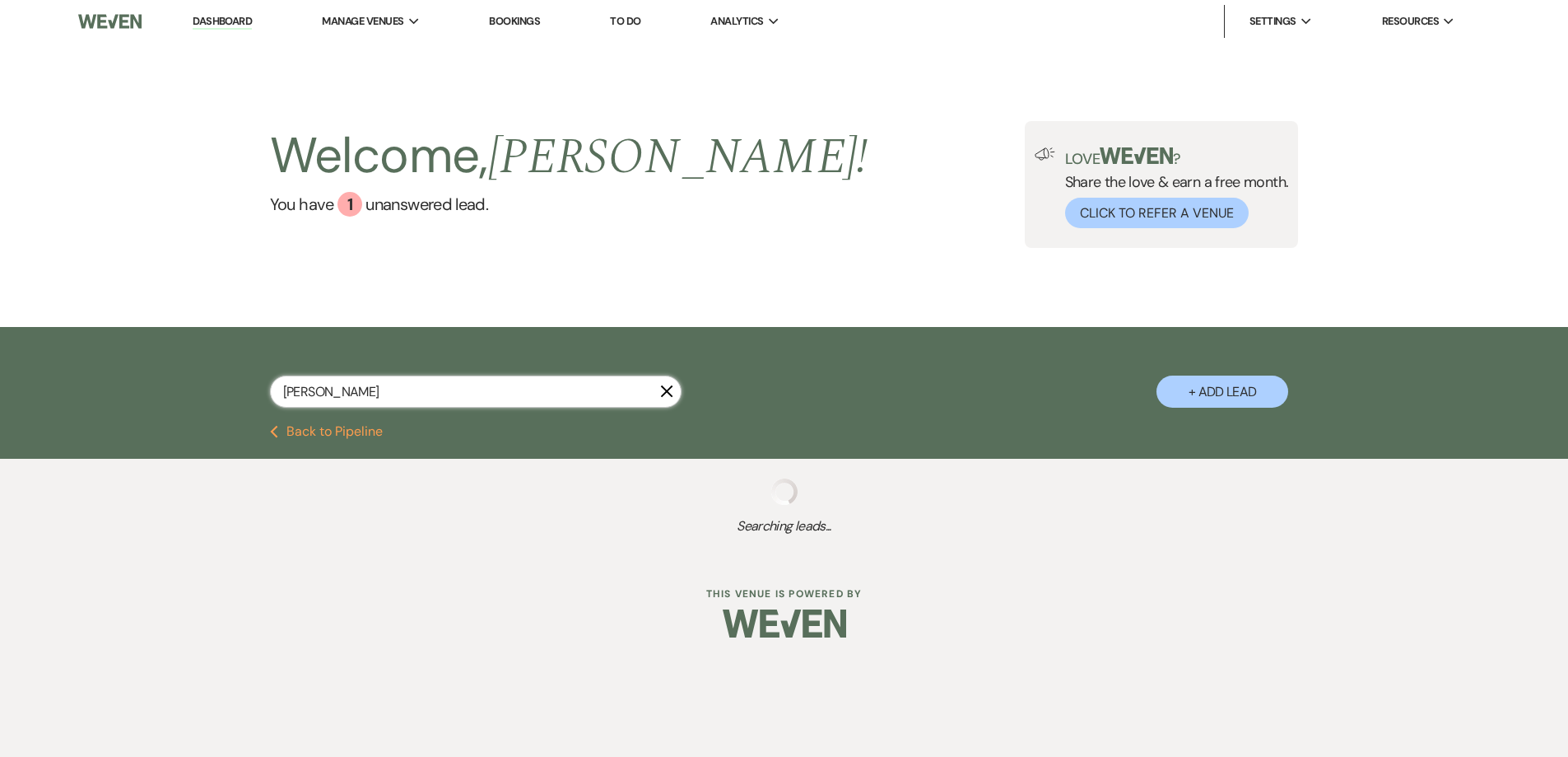
select select "6"
select select "8"
select select "5"
select select "8"
select select "5"
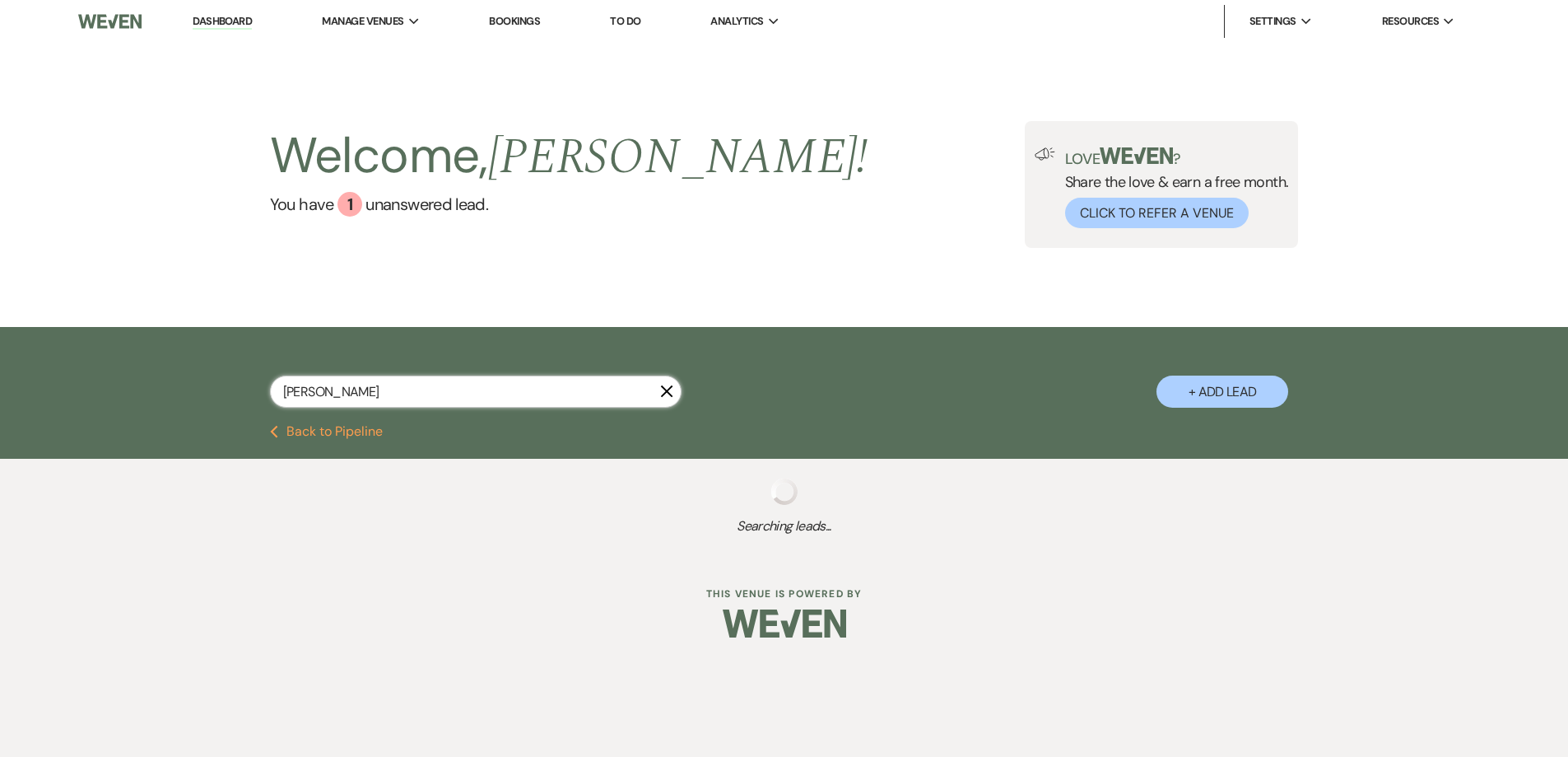
select select "8"
select select "5"
select select "8"
select select "5"
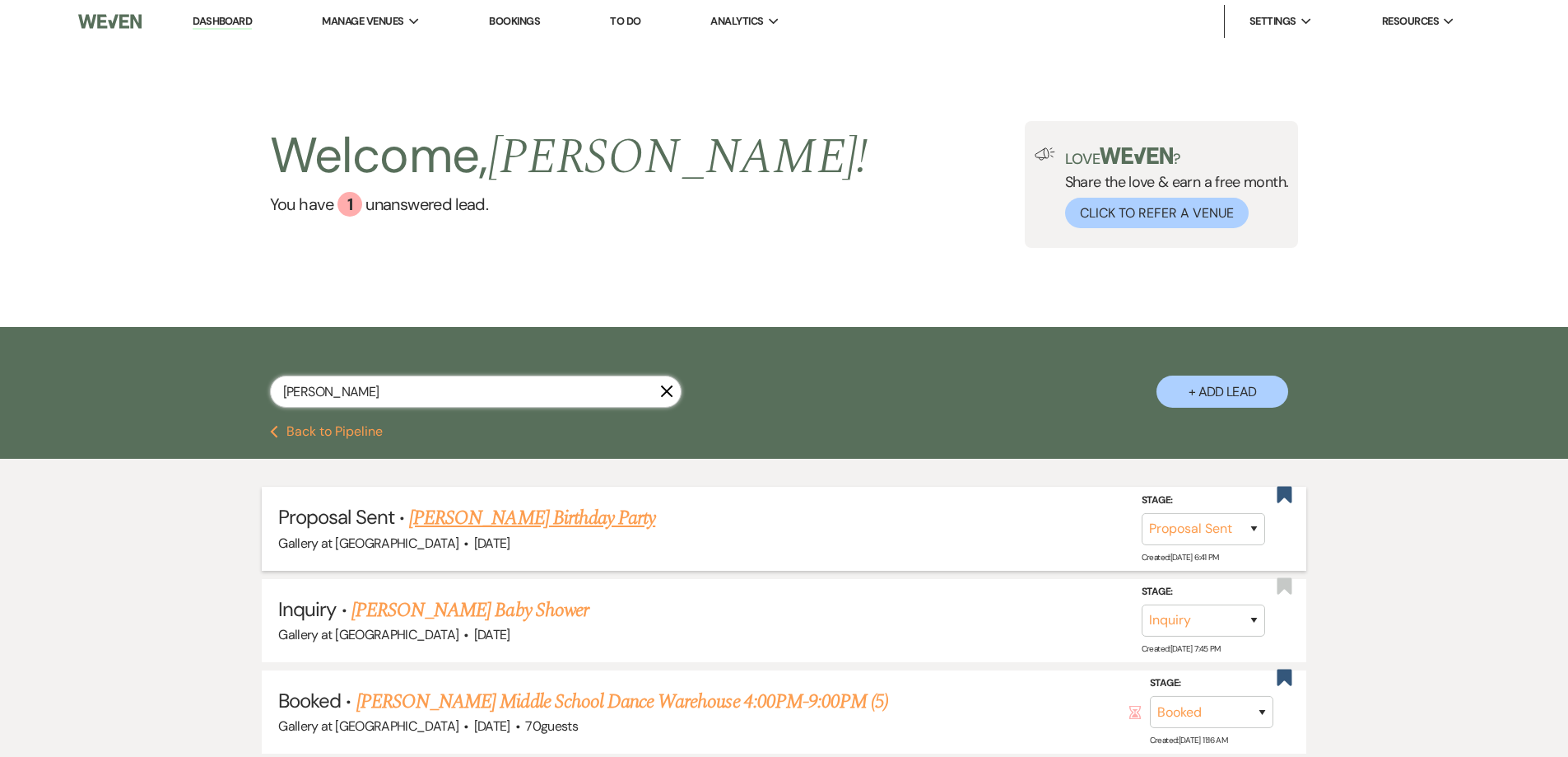
type input "nicole"
click at [539, 515] on link "[PERSON_NAME] Birthday Party" at bounding box center [532, 517] width 246 height 29
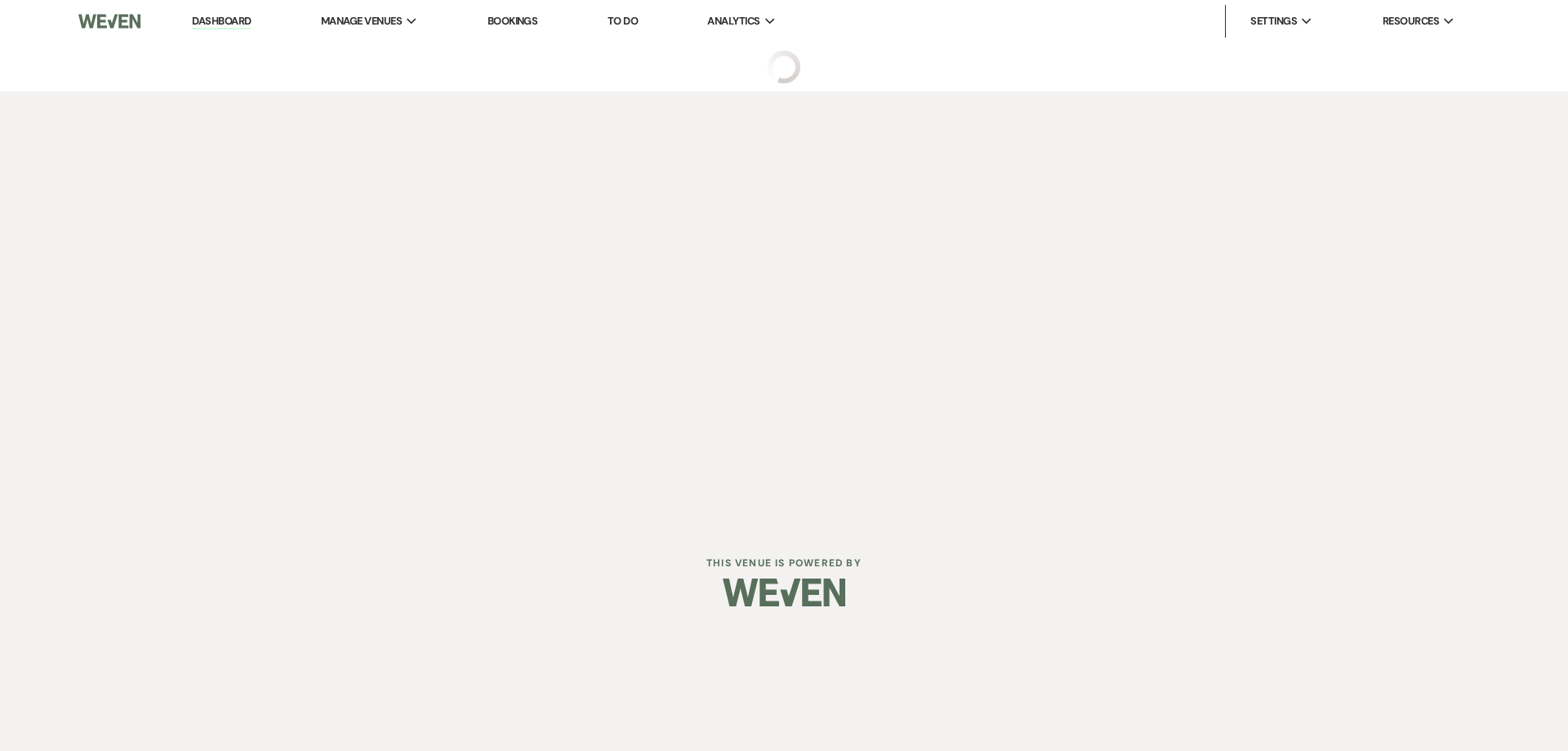
select select "6"
select select "4"
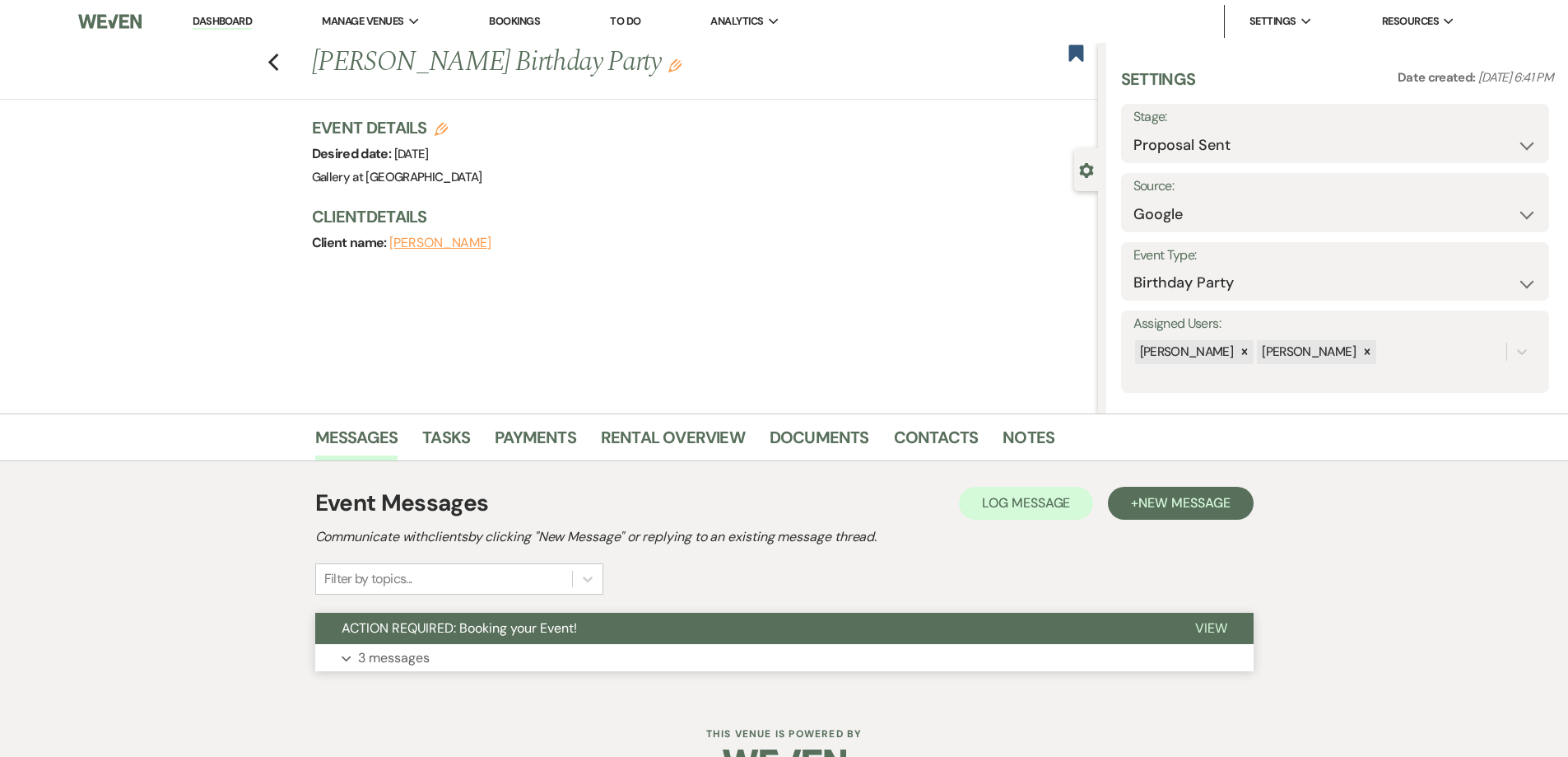
click at [628, 655] on button "Expand 3 messages" at bounding box center [784, 658] width 939 height 28
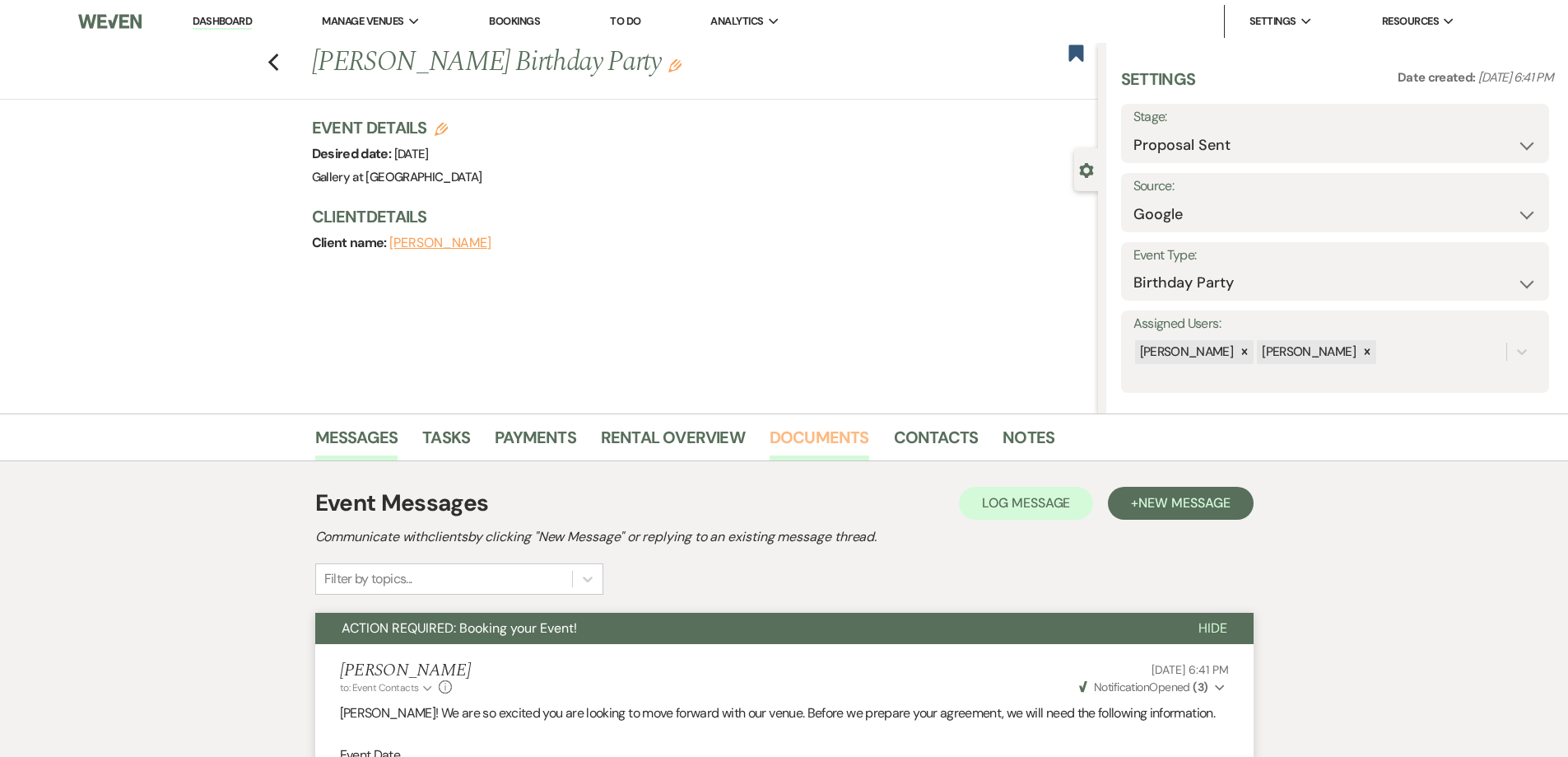
click at [811, 451] on link "Documents" at bounding box center [819, 442] width 99 height 36
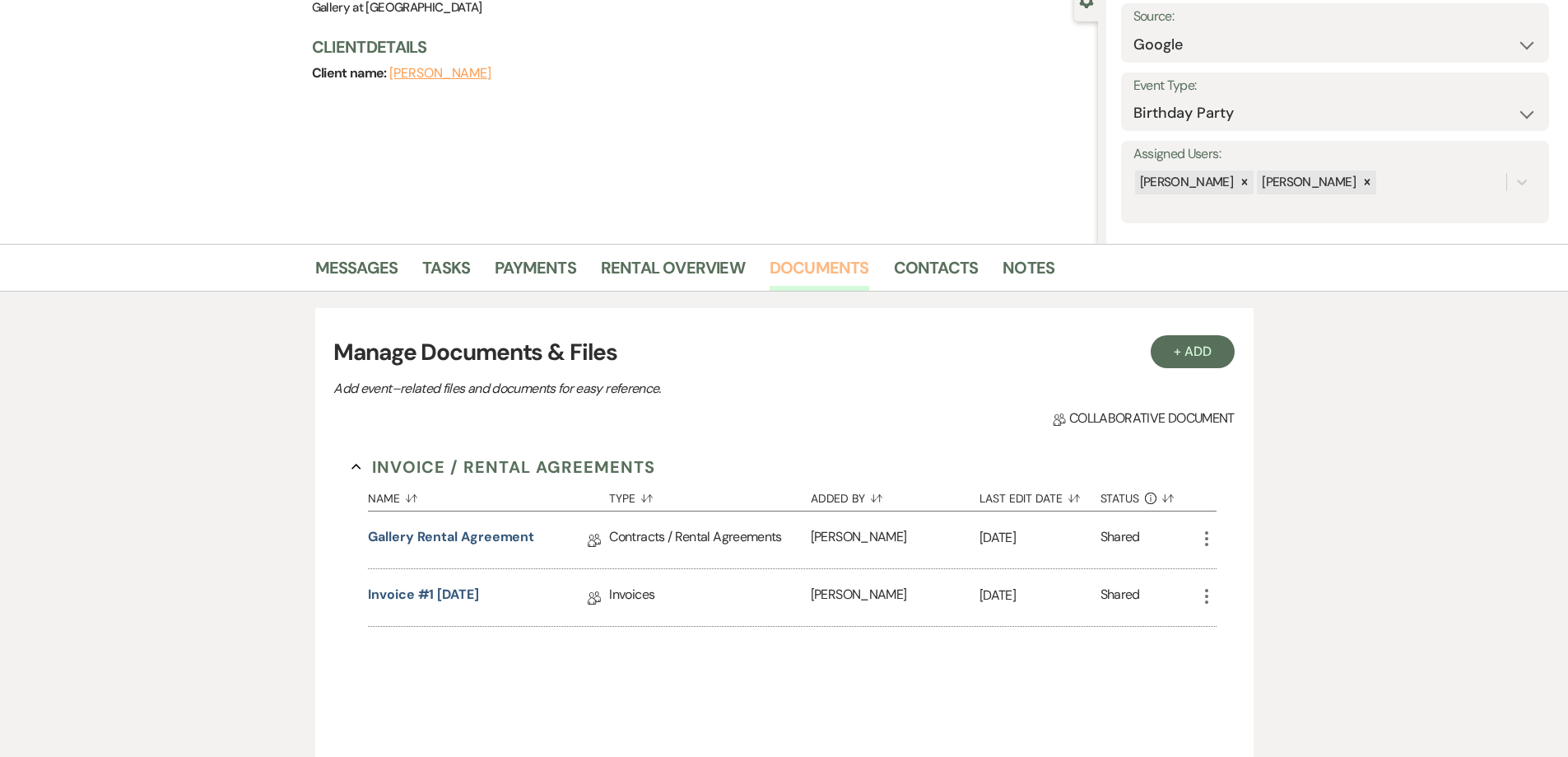
scroll to position [115, 0]
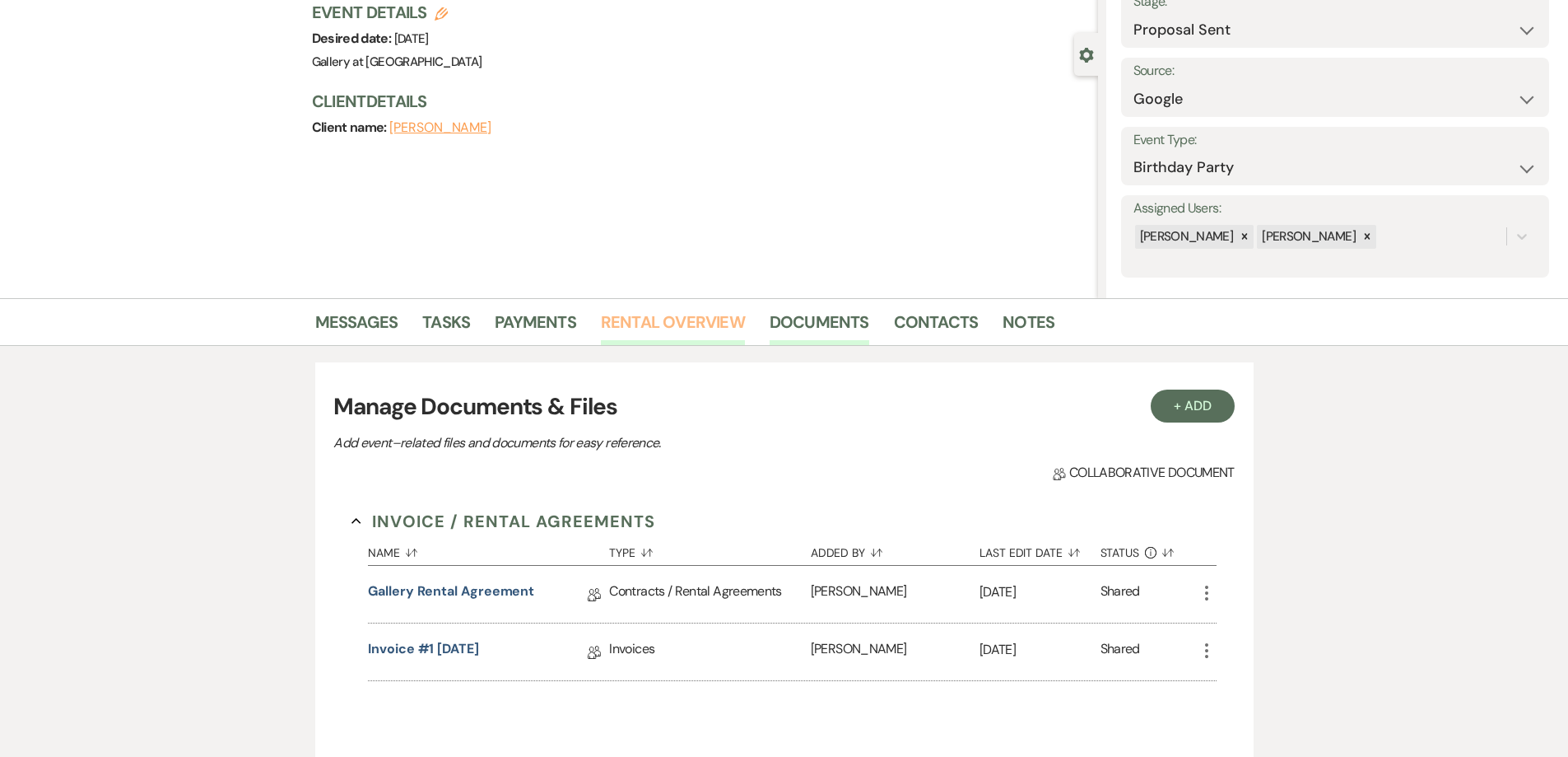
click at [698, 327] on link "Rental Overview" at bounding box center [673, 326] width 144 height 36
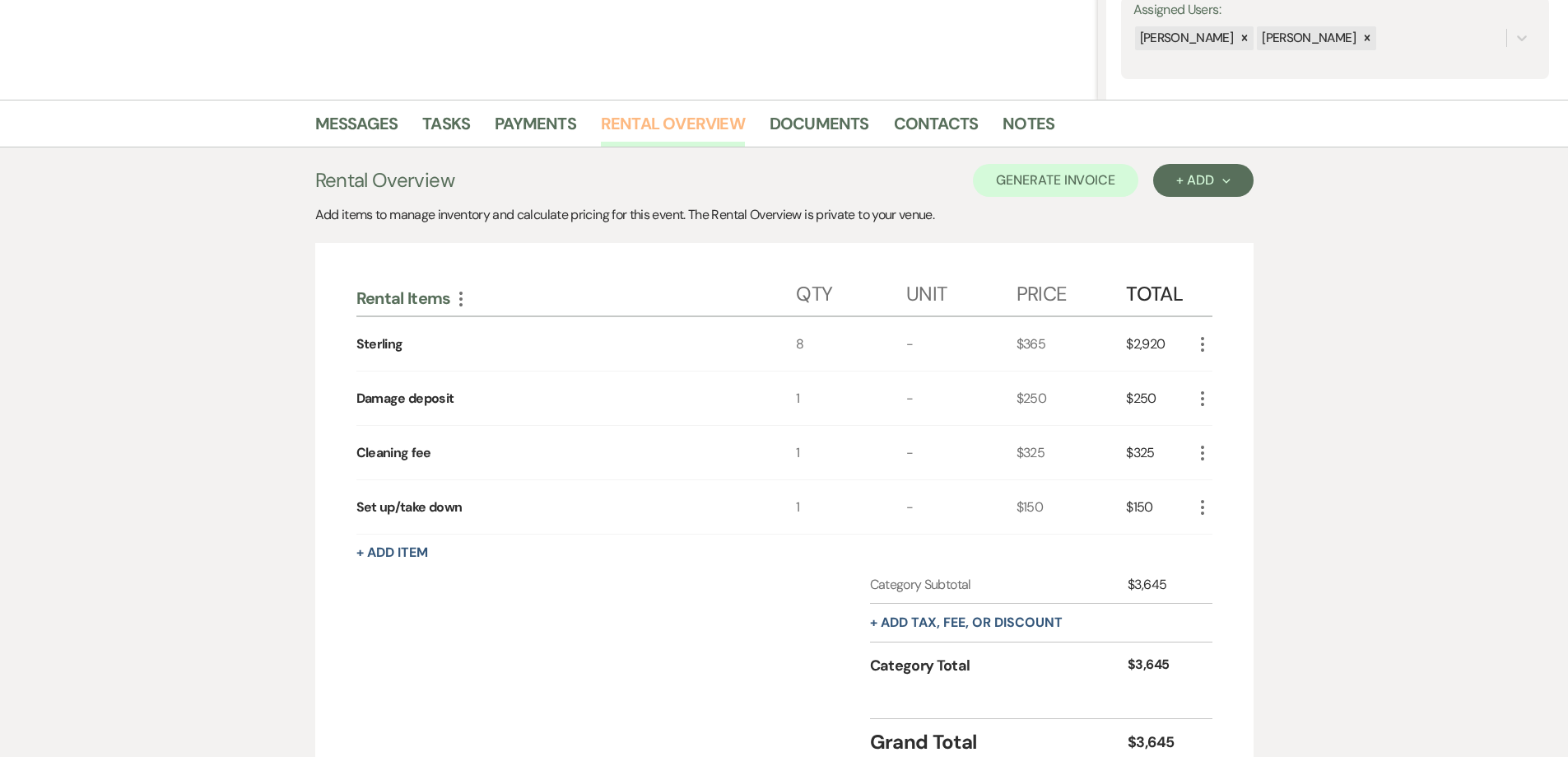
scroll to position [165, 0]
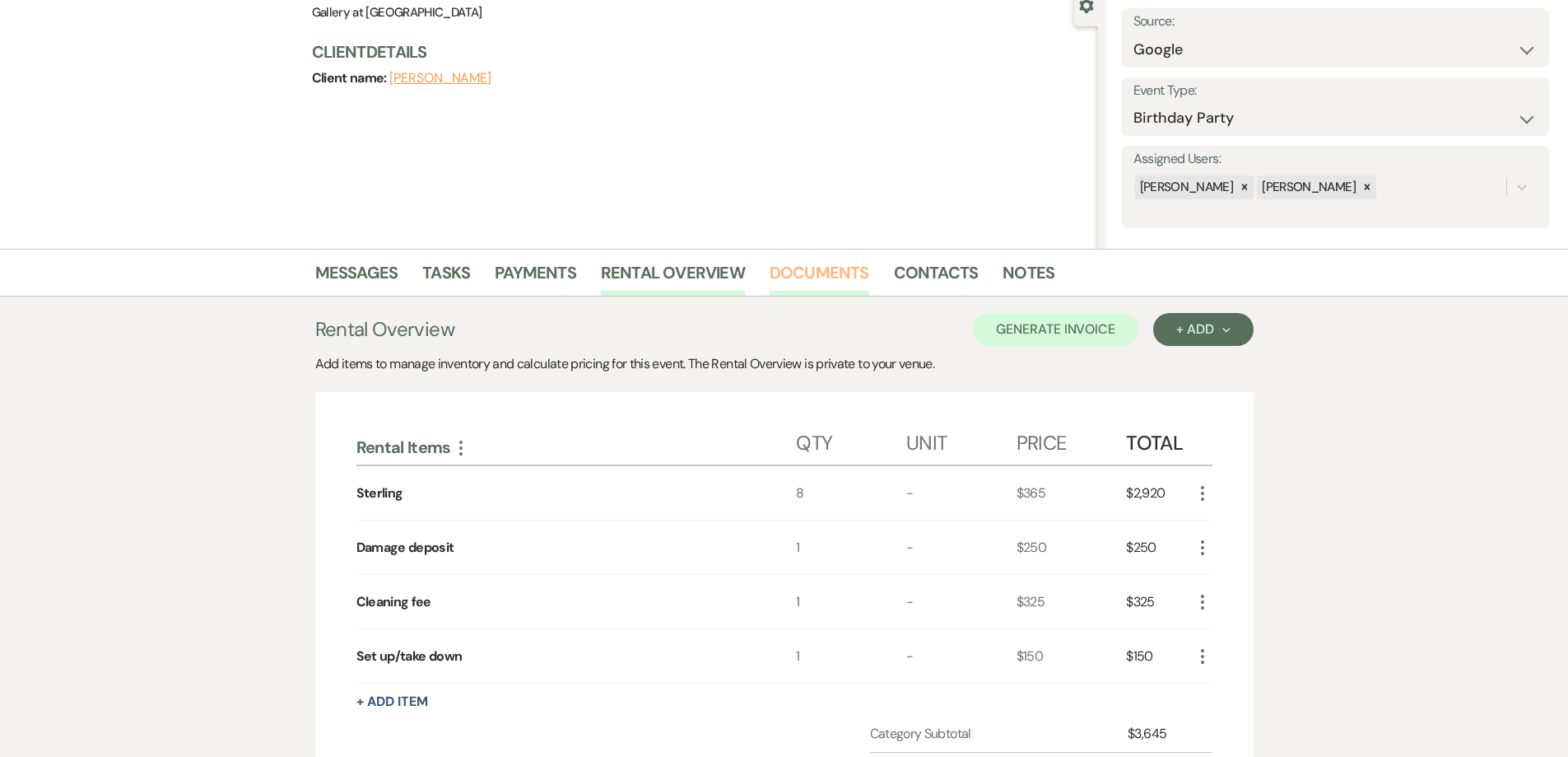
click at [825, 285] on link "Documents" at bounding box center [819, 277] width 99 height 36
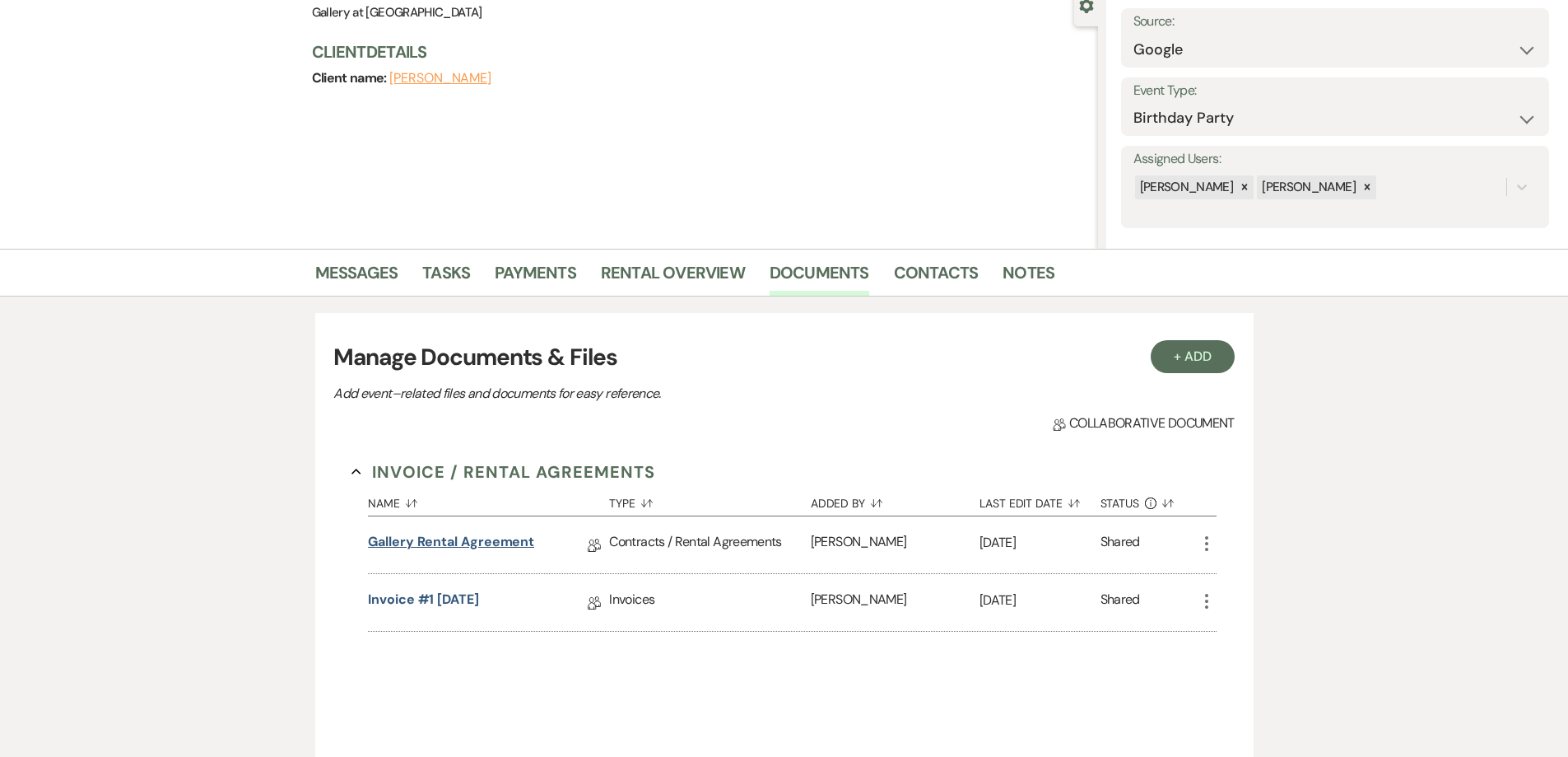
click at [490, 535] on link "Gallery Rental Agreement" at bounding box center [451, 545] width 166 height 26
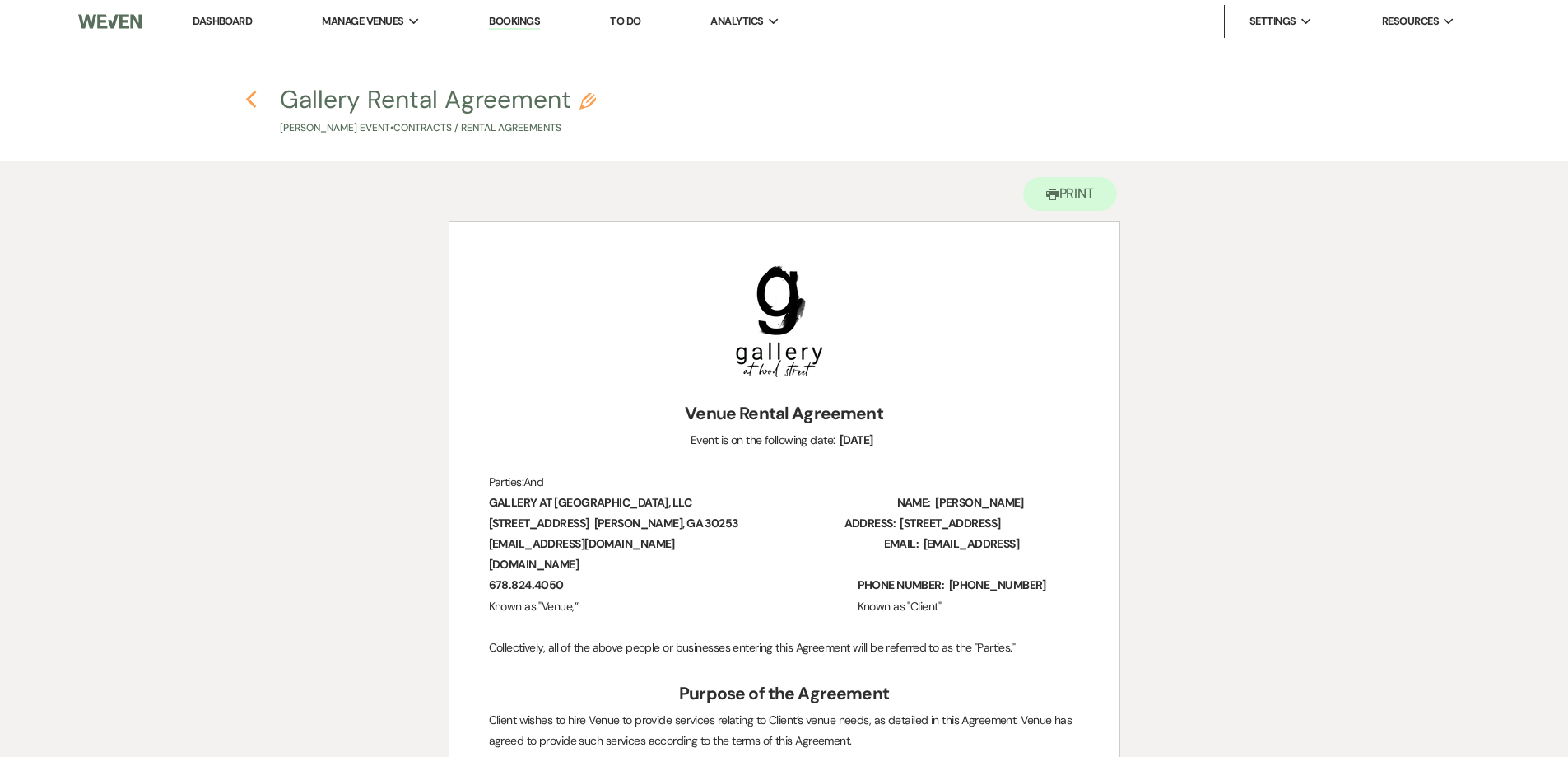
click at [247, 97] on icon "Previous" at bounding box center [251, 99] width 13 height 20
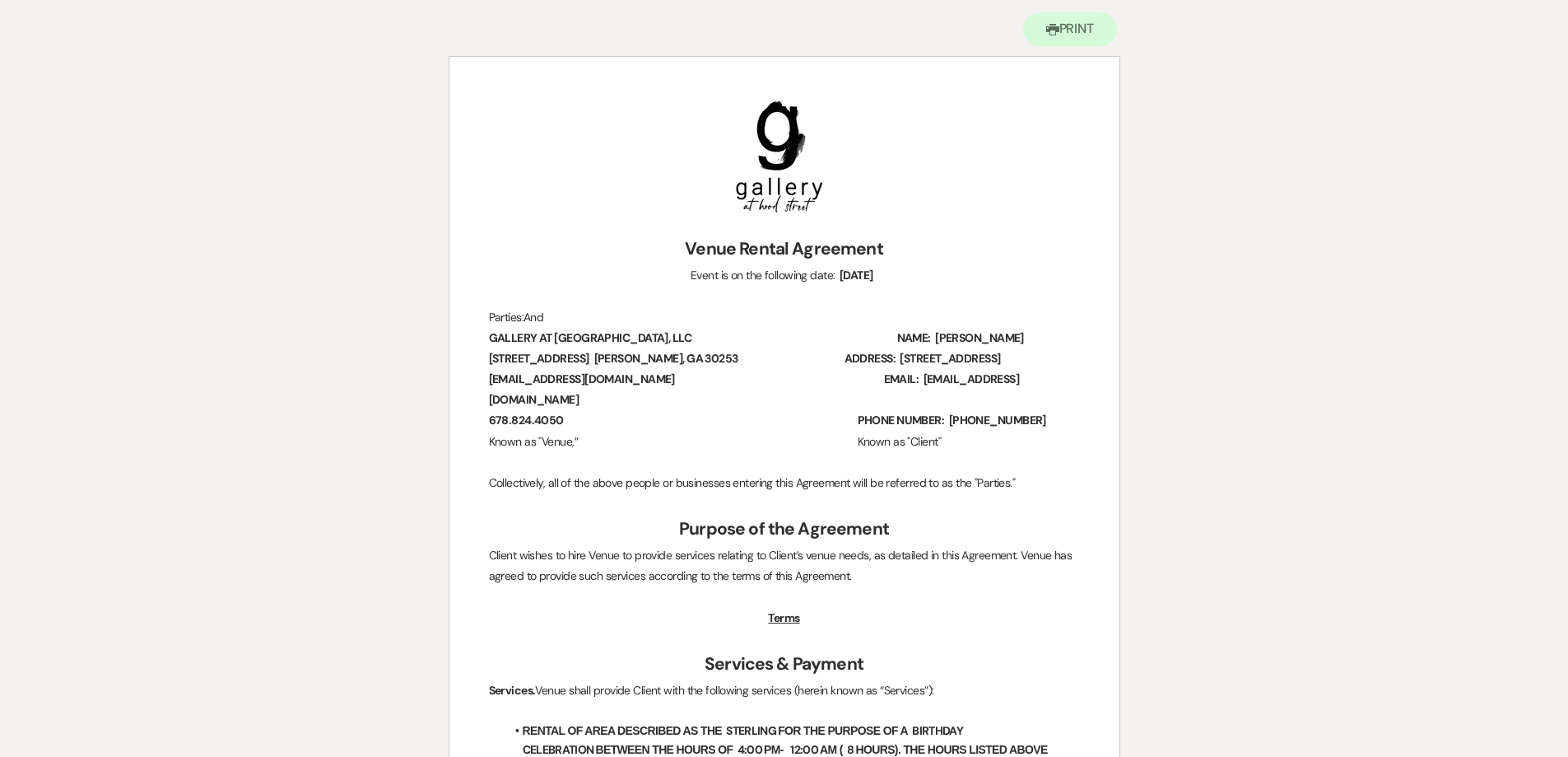
select select "6"
select select "4"
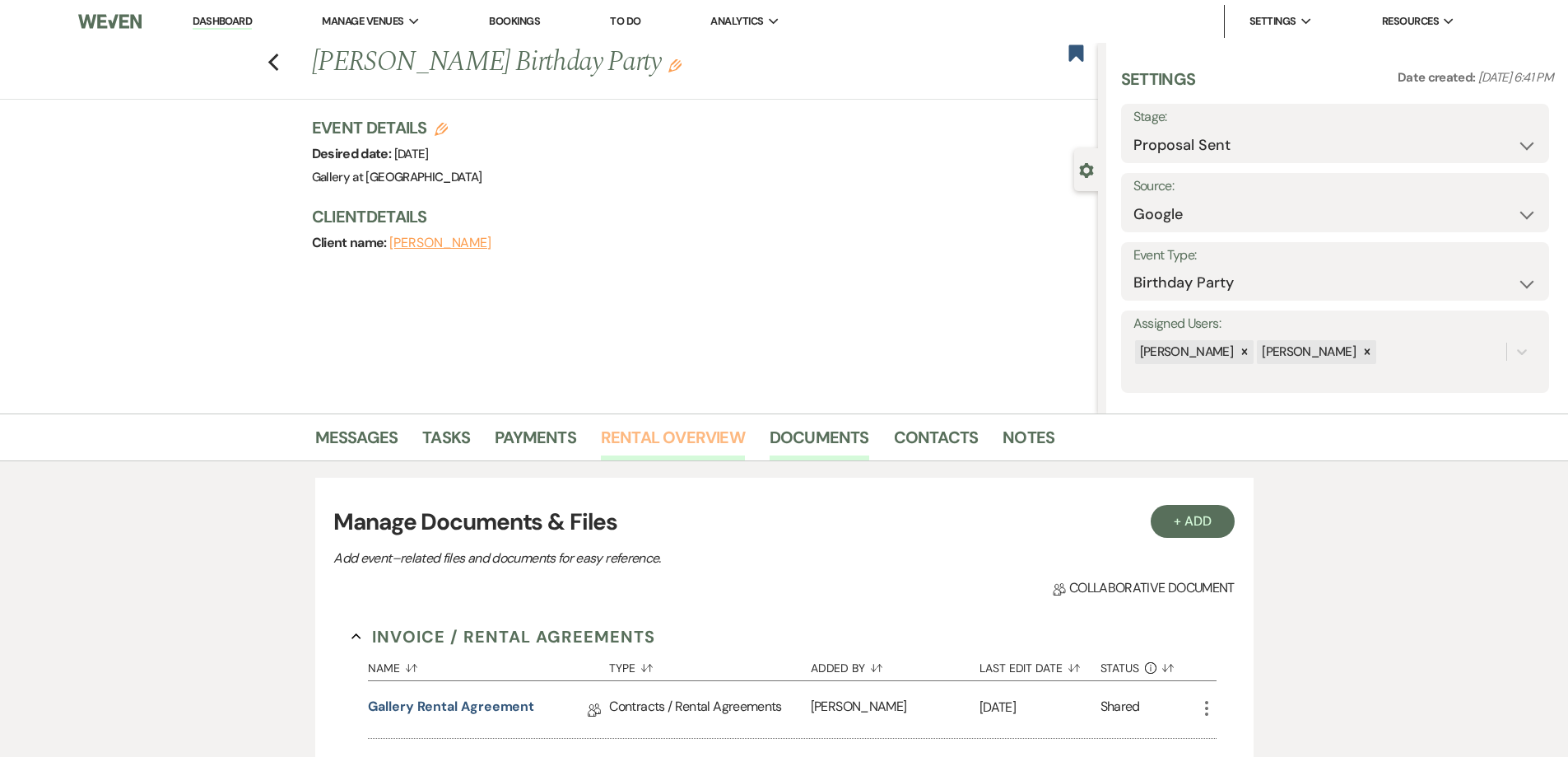
scroll to position [82, 0]
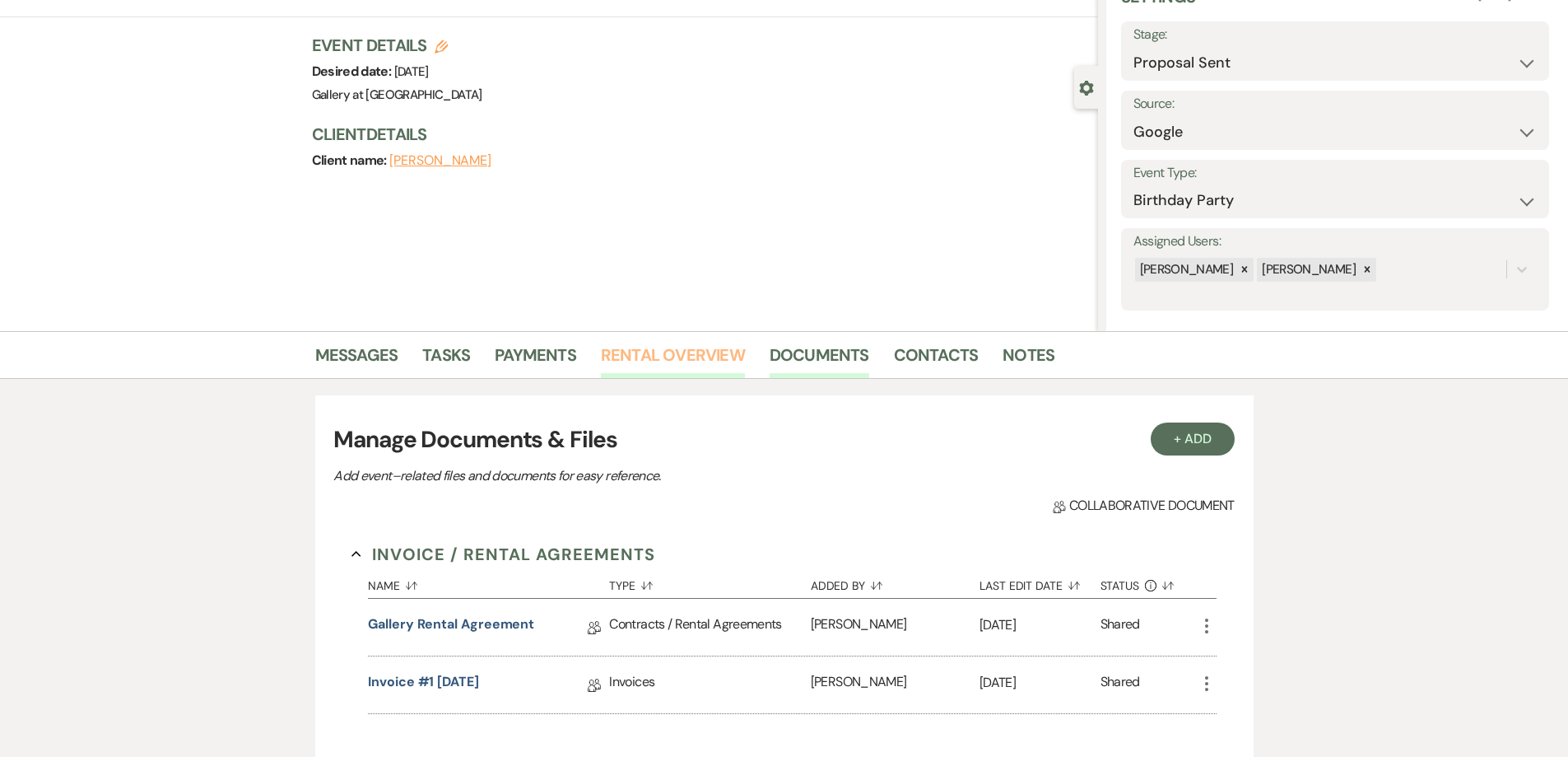
click at [685, 359] on link "Rental Overview" at bounding box center [673, 359] width 144 height 36
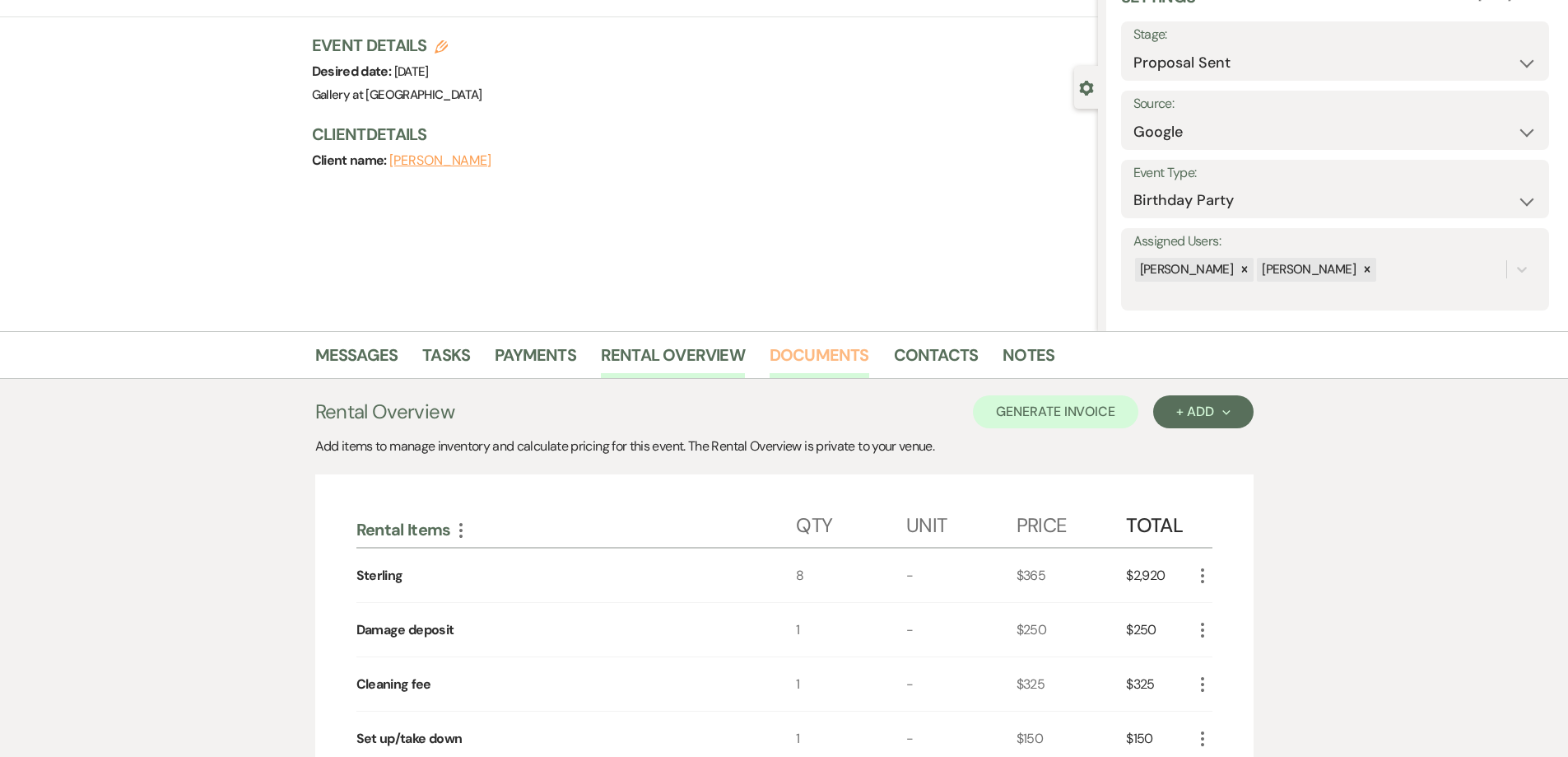
click at [821, 353] on link "Documents" at bounding box center [819, 359] width 99 height 36
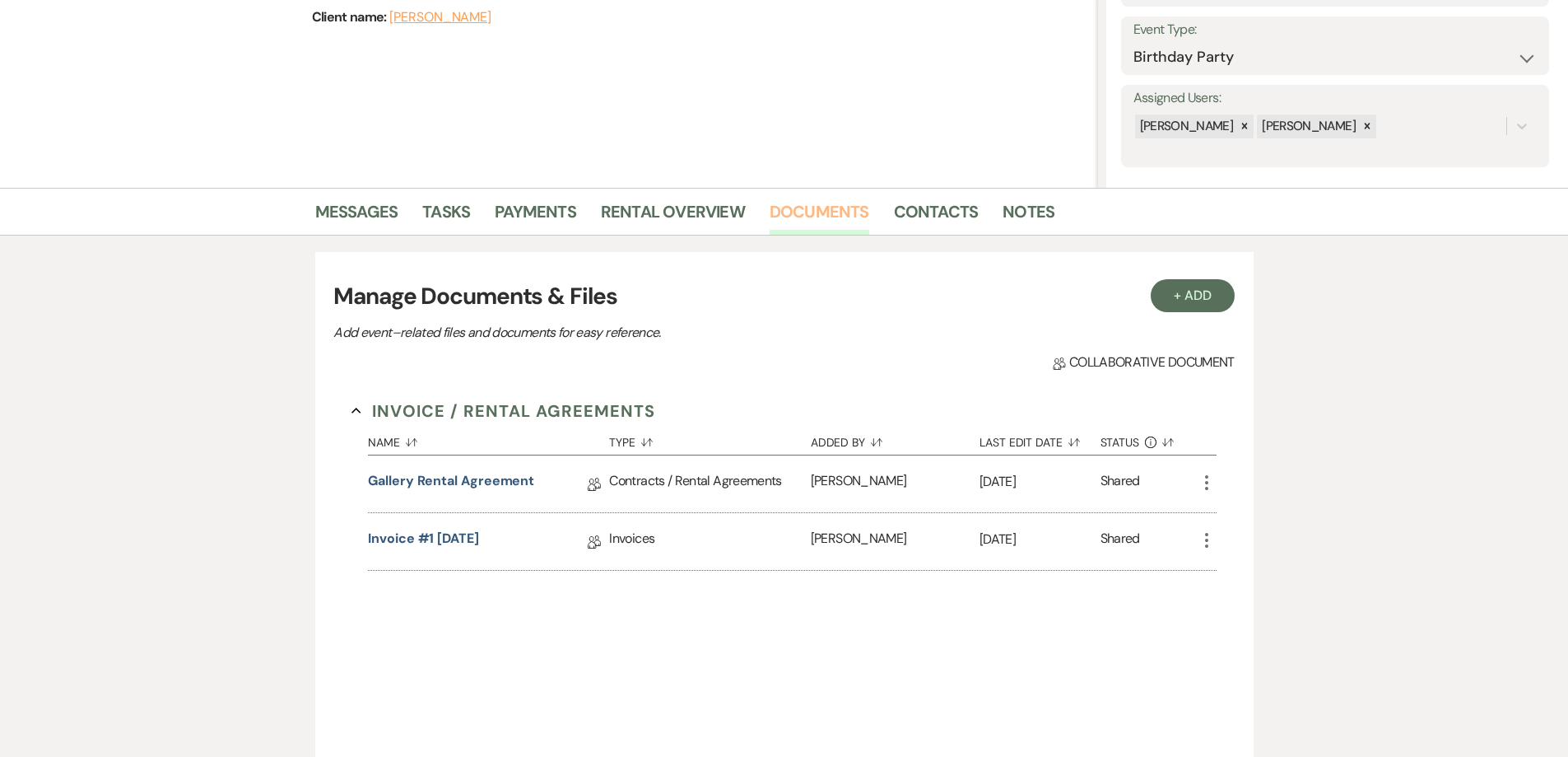
scroll to position [247, 0]
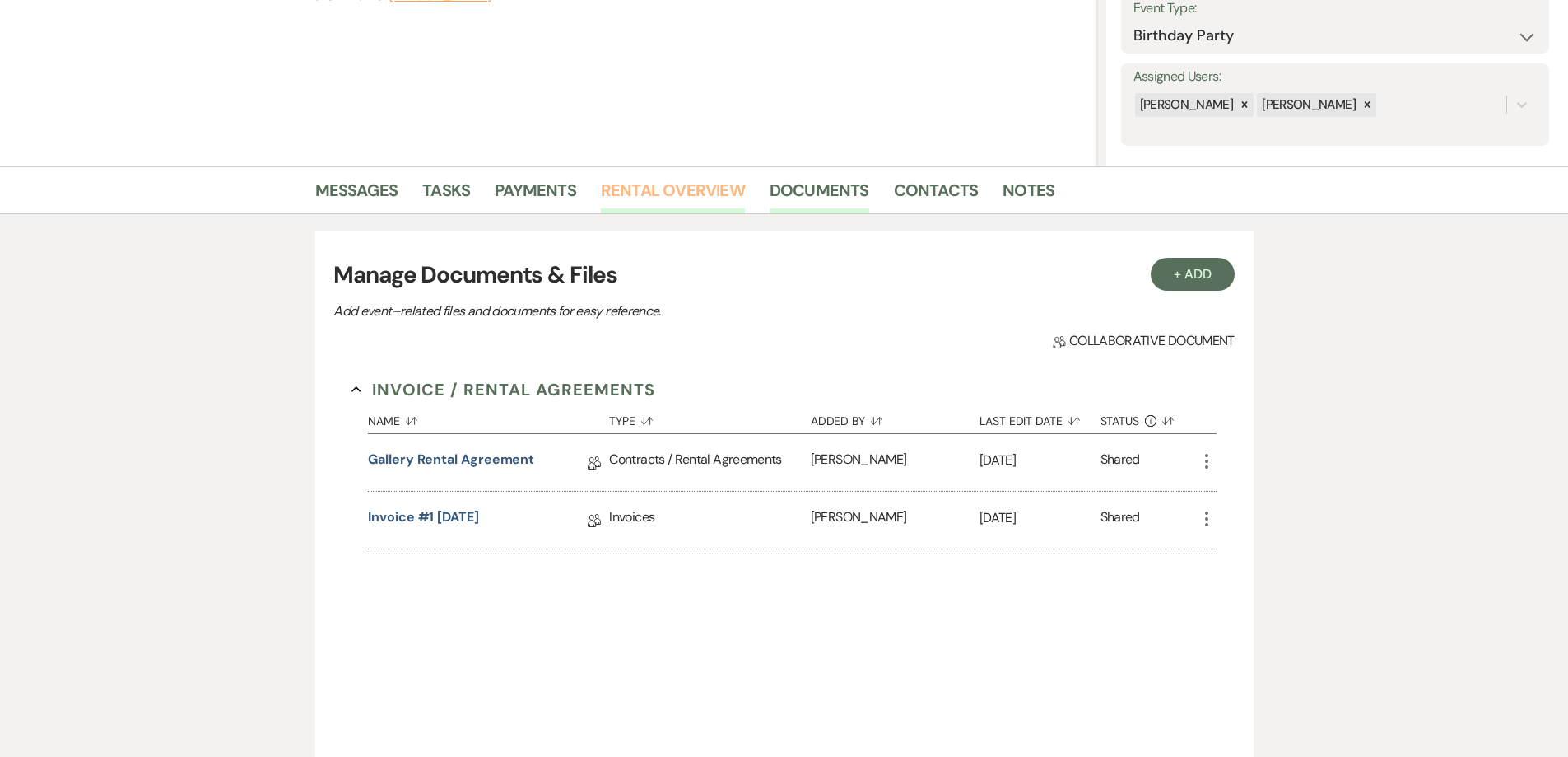
click at [644, 181] on link "Rental Overview" at bounding box center [673, 194] width 144 height 36
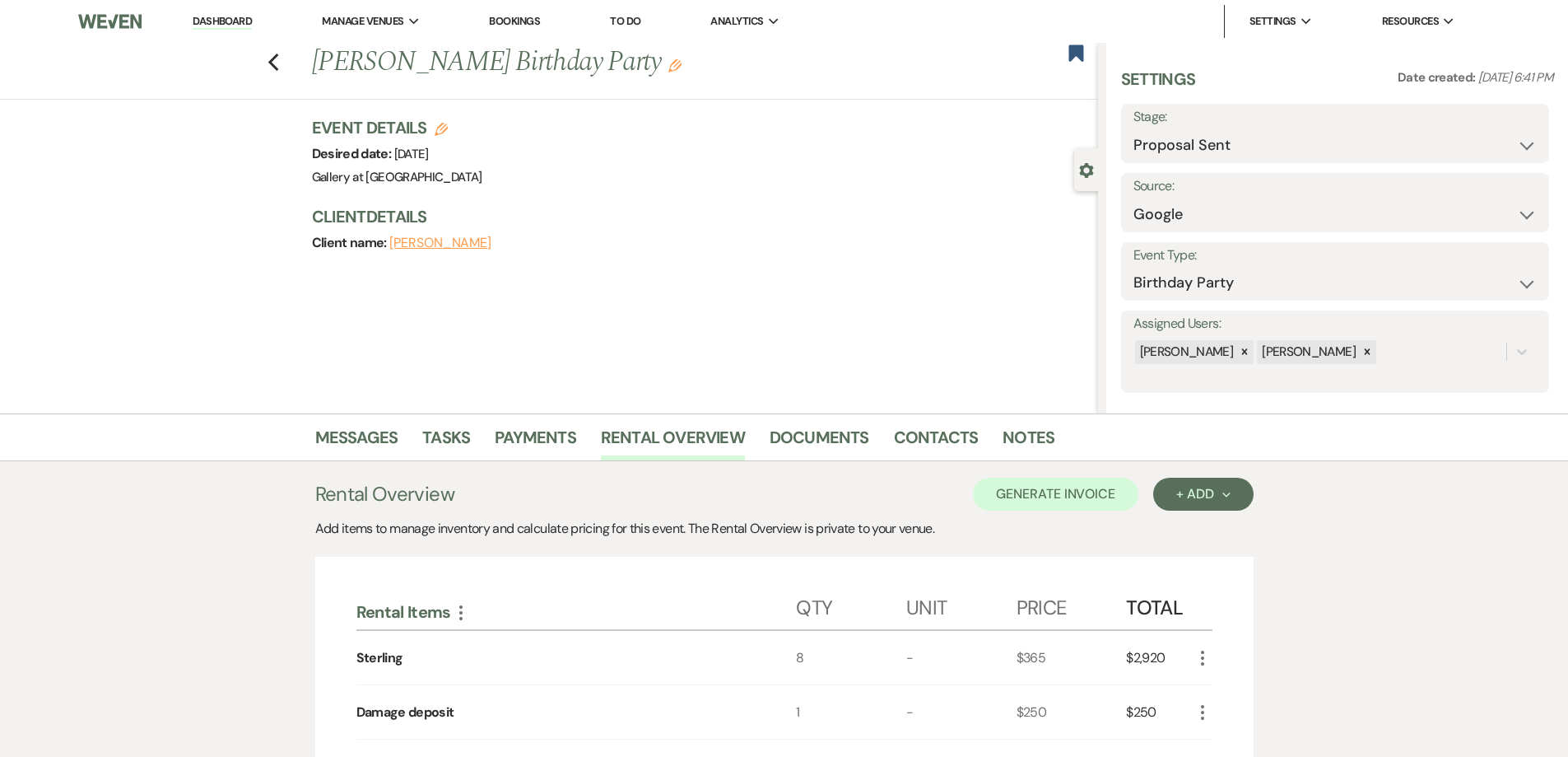
click at [669, 68] on use "button" at bounding box center [675, 65] width 13 height 13
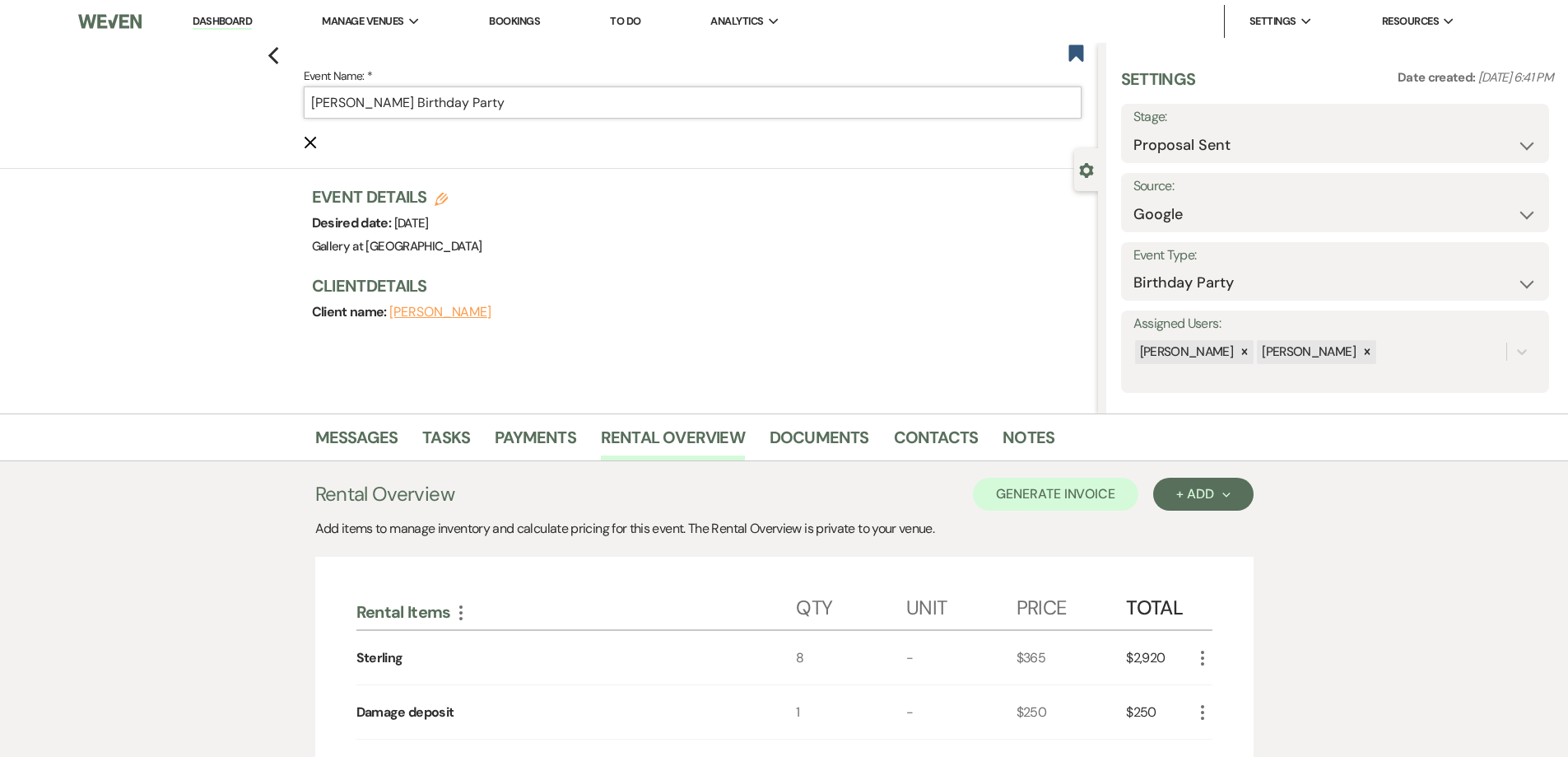
click at [642, 89] on input "Nicole Randall's Birthday Party" at bounding box center [692, 102] width 778 height 32
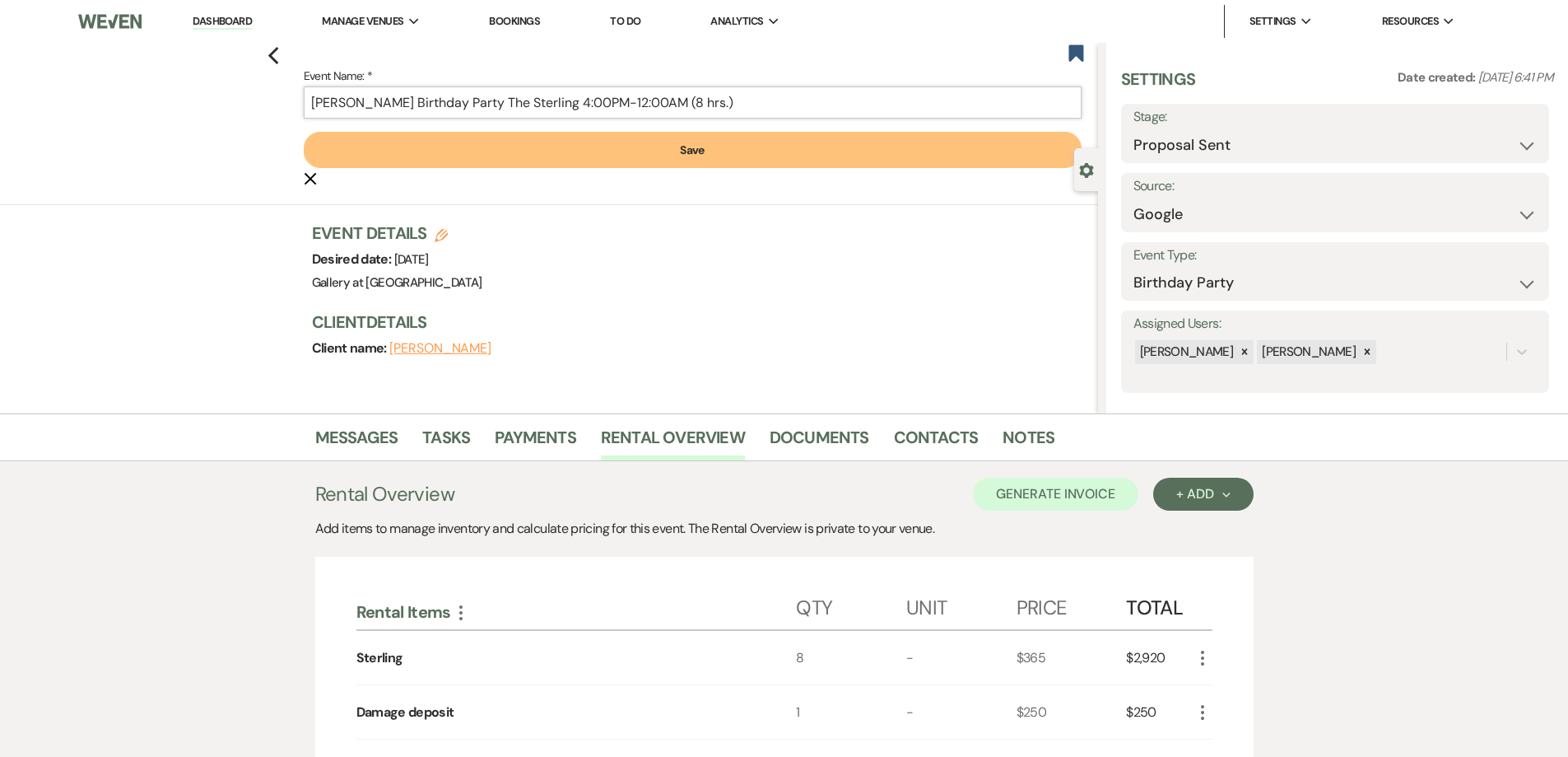
type input "Nicole Randall's Birthday Party The Sterling 4:00PM-12:00AM (8 hrs.)"
click at [637, 145] on button "Save" at bounding box center [692, 149] width 778 height 36
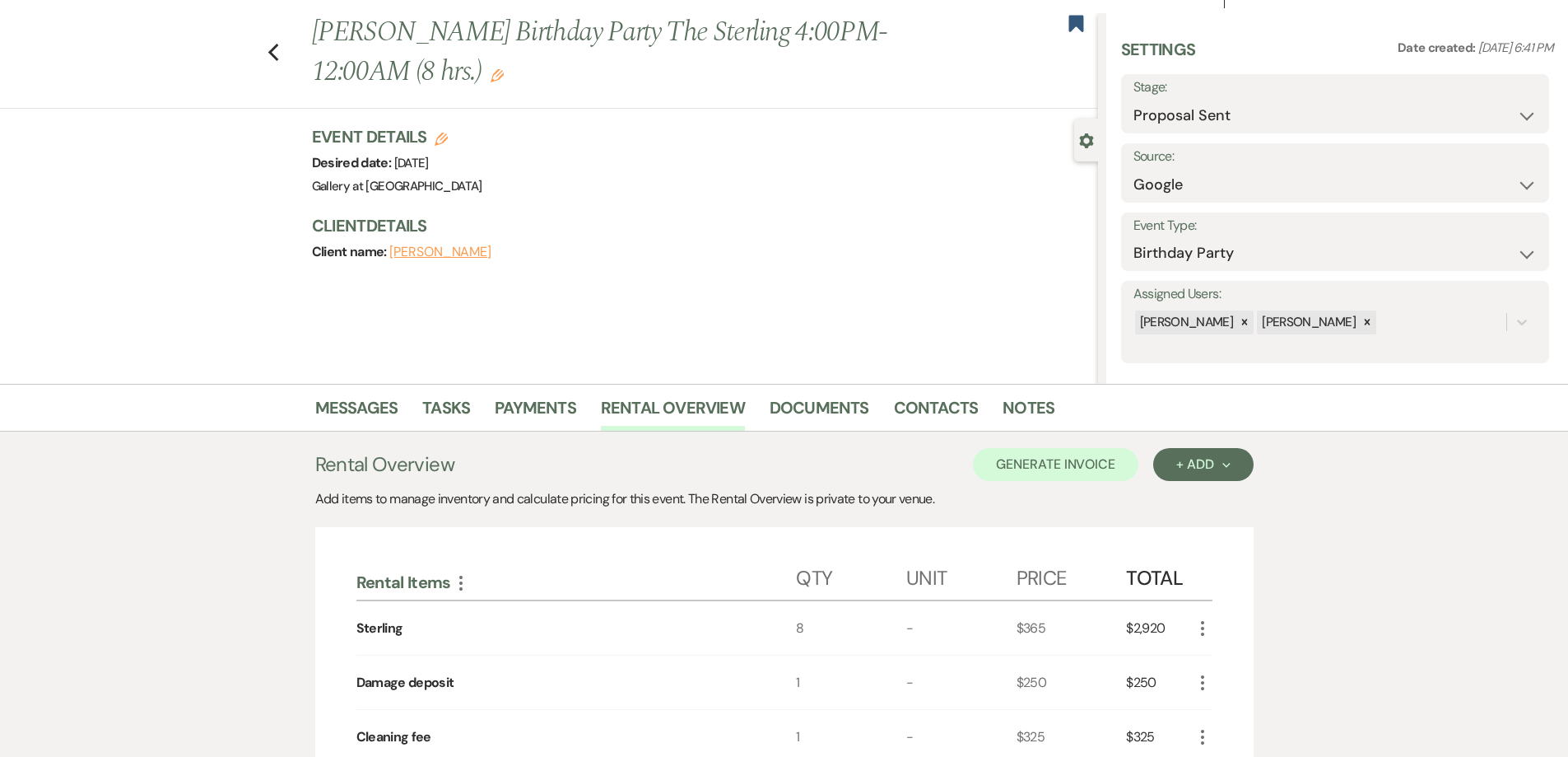
scroll to position [82, 0]
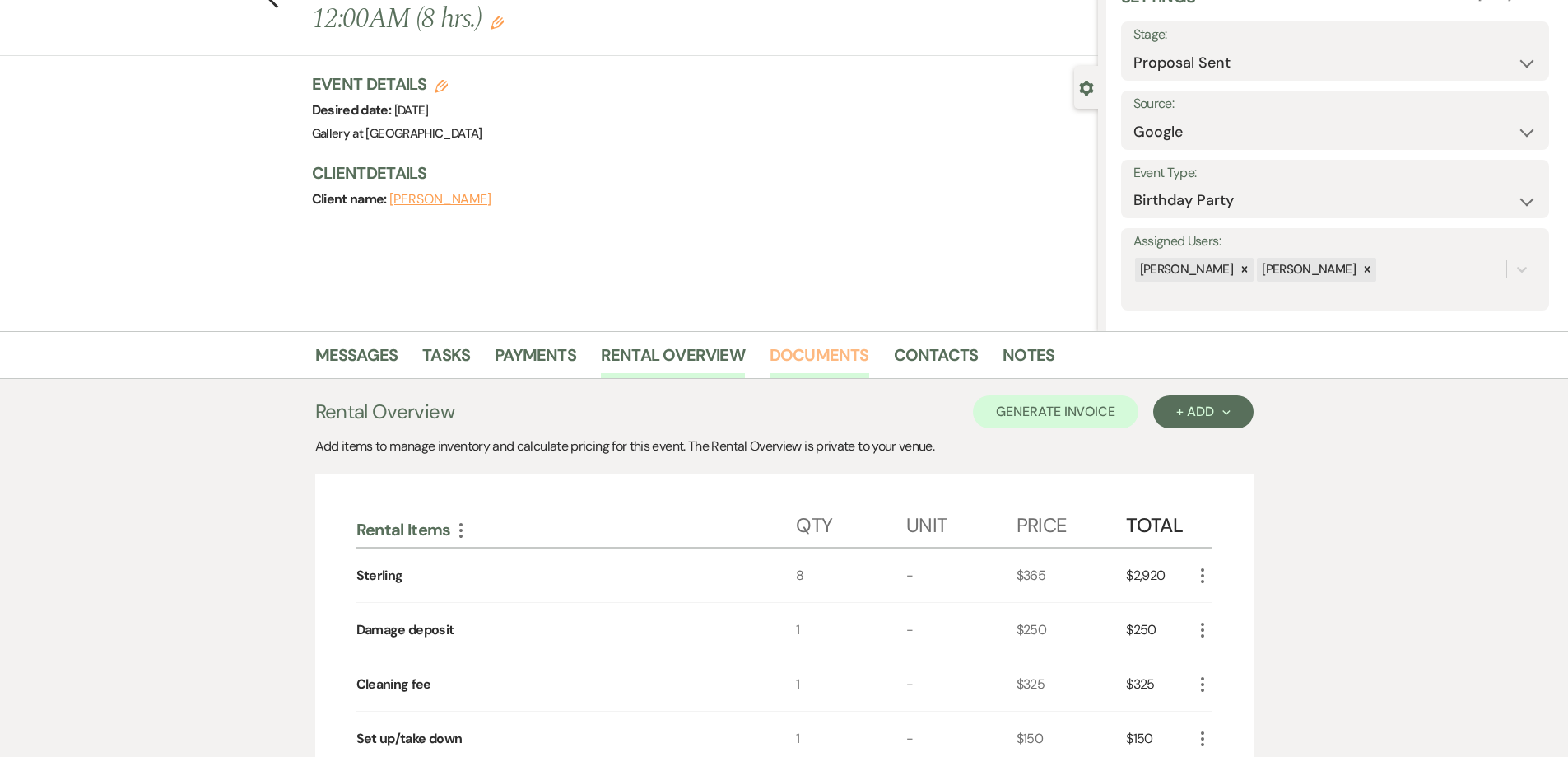
click at [834, 351] on link "Documents" at bounding box center [819, 359] width 99 height 36
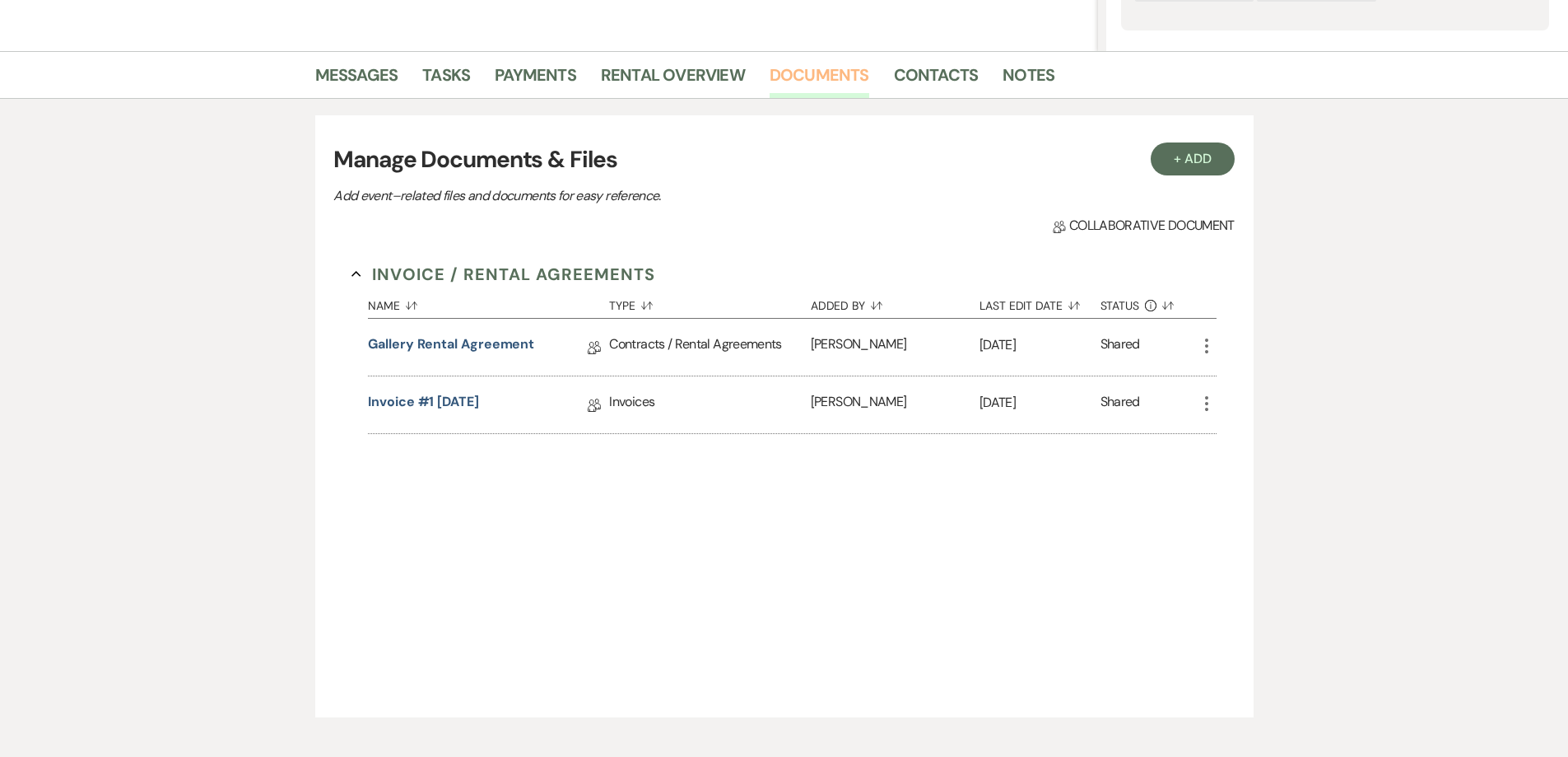
scroll to position [411, 0]
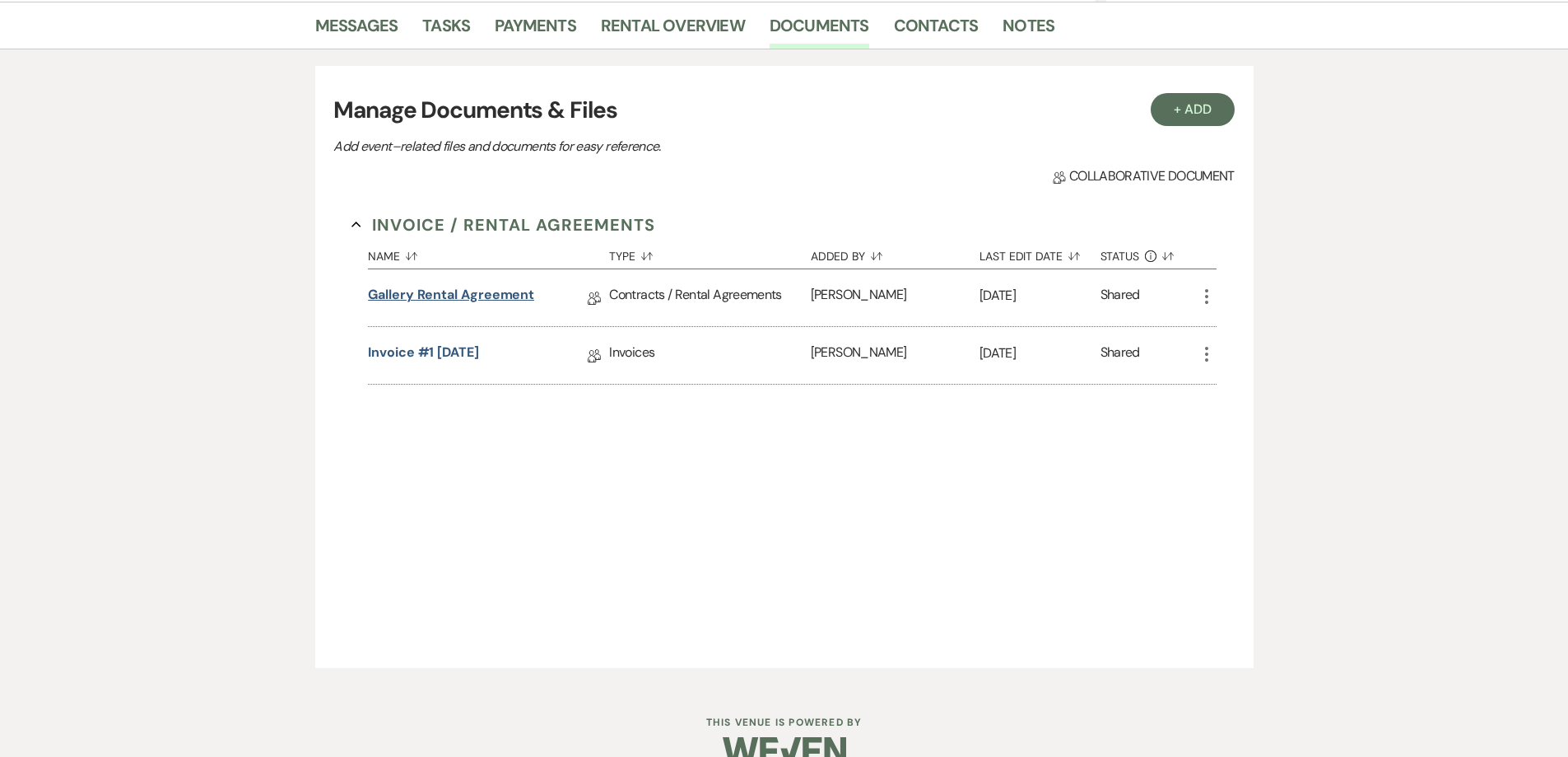
click at [524, 293] on link "Gallery Rental Agreement" at bounding box center [451, 297] width 166 height 26
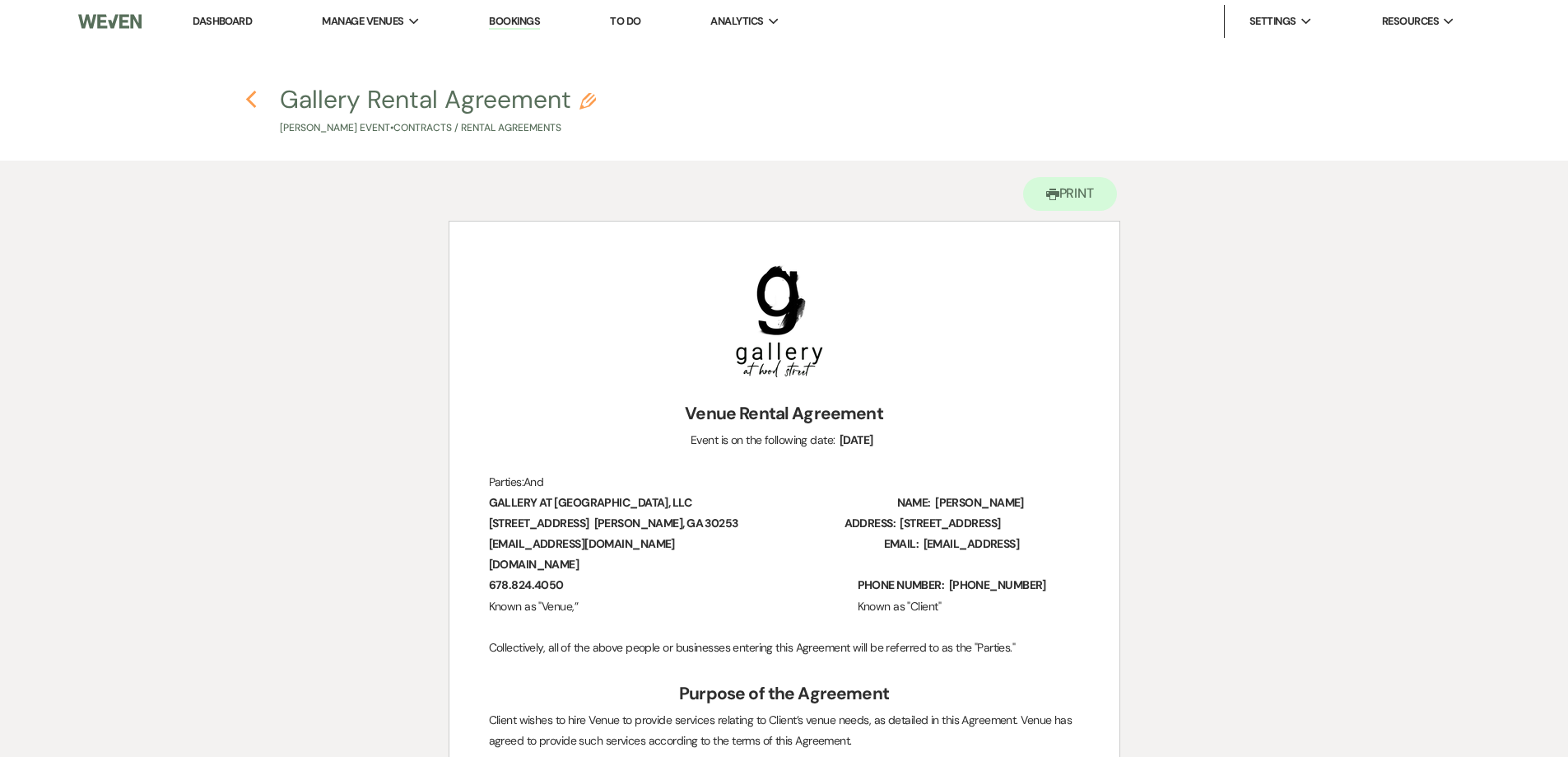
click at [251, 99] on icon "Previous" at bounding box center [251, 99] width 13 height 20
select select "6"
select select "4"
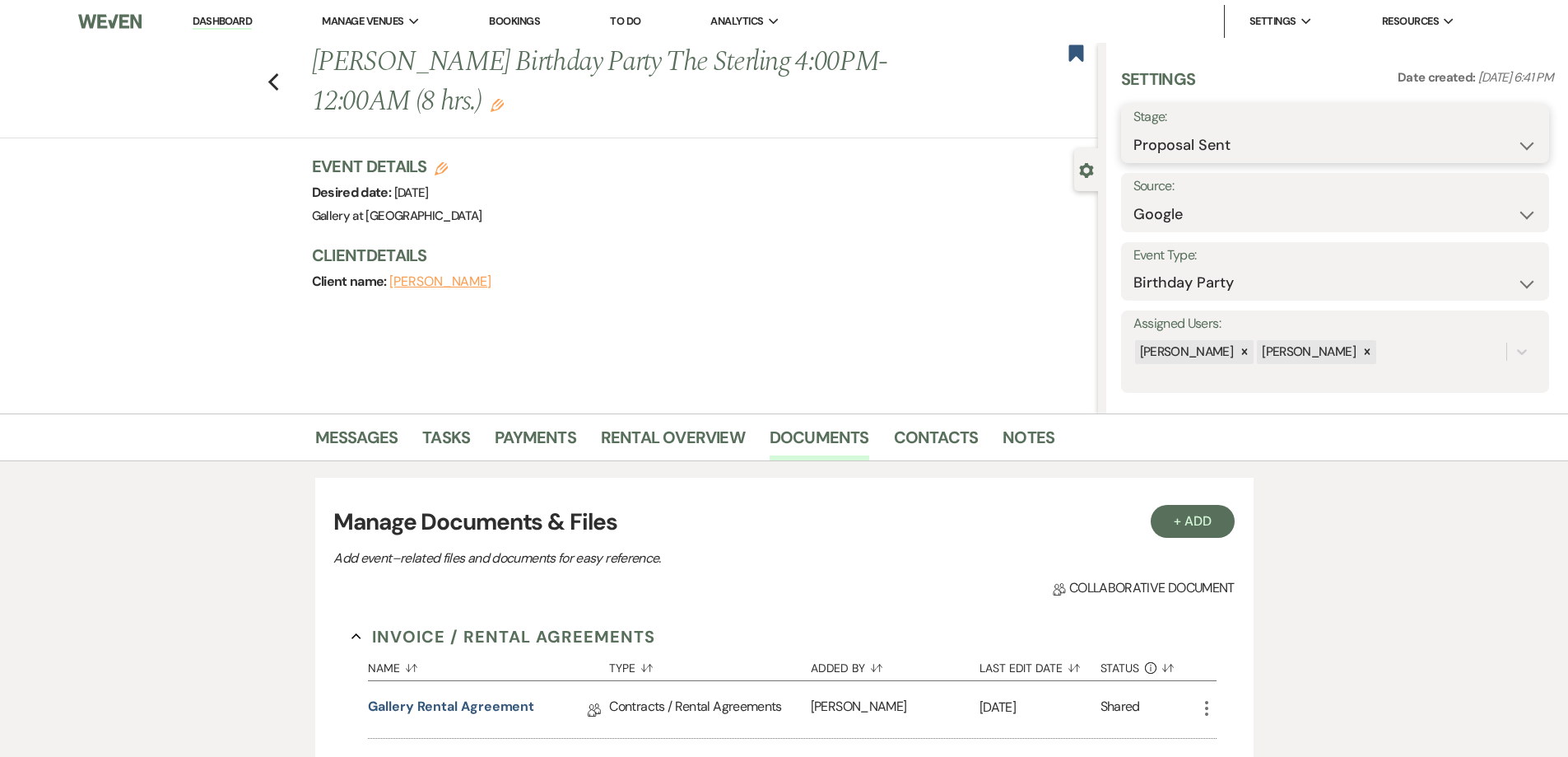
drag, startPoint x: 1185, startPoint y: 138, endPoint x: 1186, endPoint y: 155, distance: 17.0
click at [1185, 138] on select "Inquiry Follow Up Tour Requested Tour Confirmed Toured Proposal Sent Booked Lost" at bounding box center [1335, 145] width 404 height 32
select select "7"
click at [1134, 130] on select "Inquiry Follow Up Tour Requested Tour Confirmed Toured Proposal Sent Booked Lost" at bounding box center [1335, 145] width 404 height 32
click at [1475, 124] on button "Save" at bounding box center [1502, 134] width 93 height 33
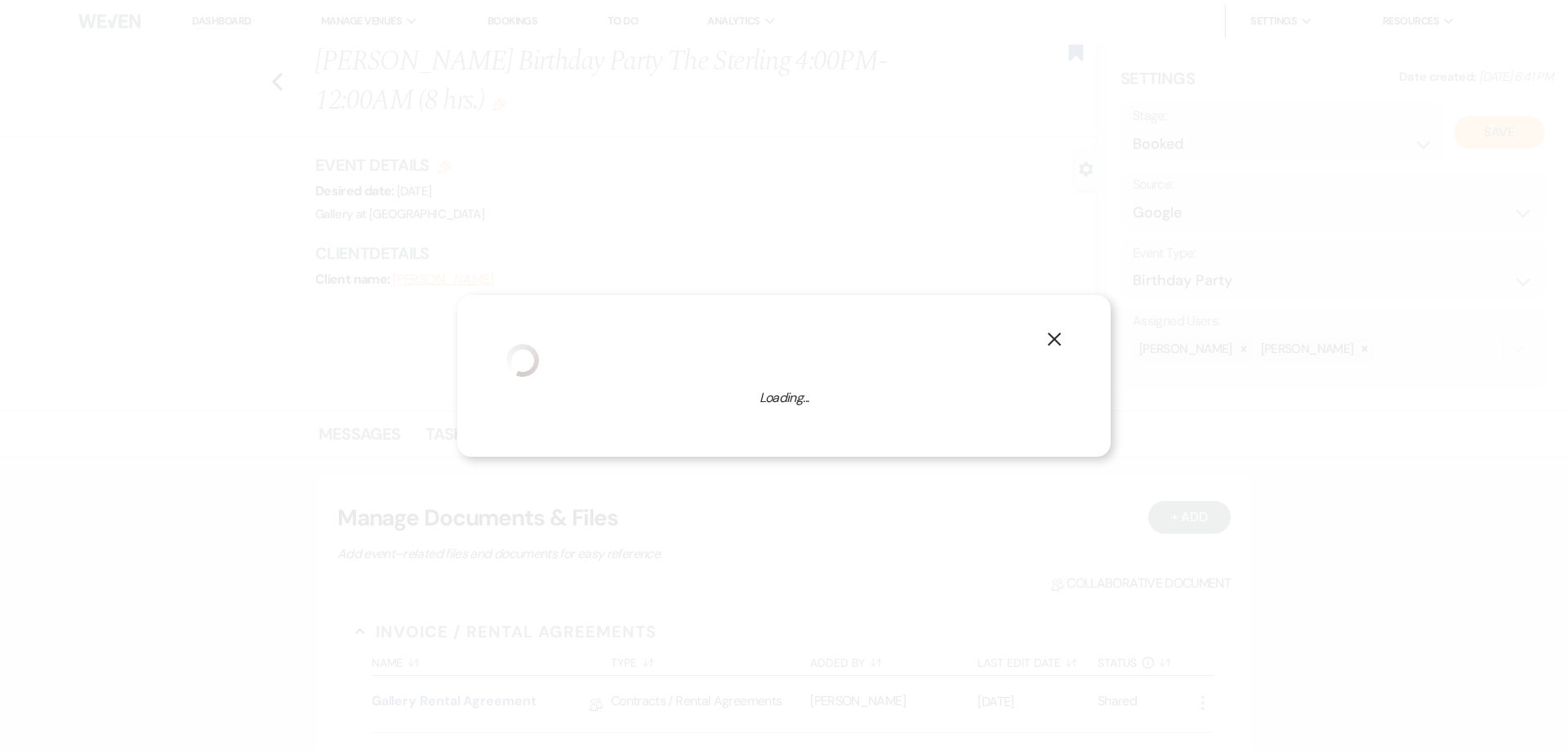
select select "4"
select select "733"
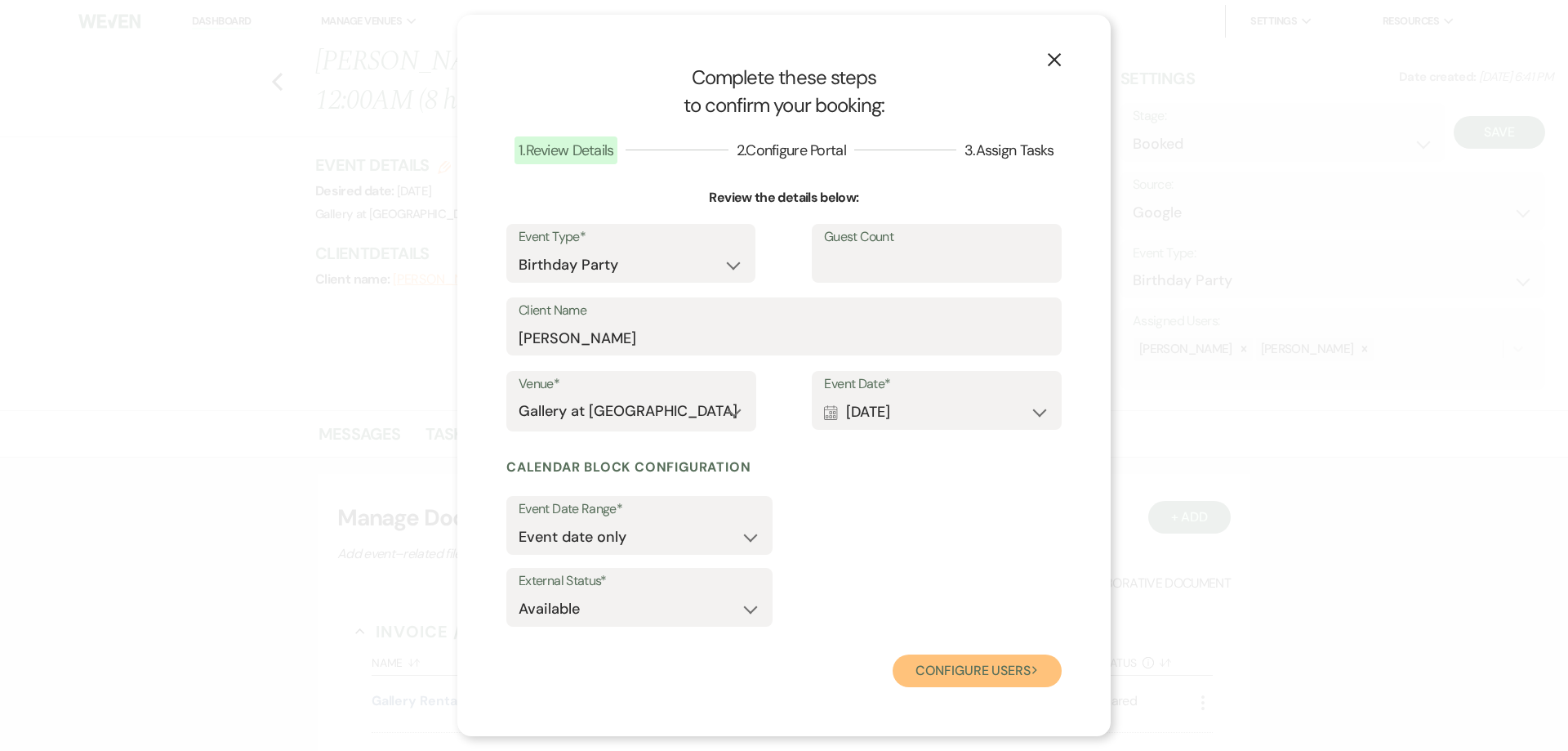
click at [1004, 670] on button "Configure users Next" at bounding box center [977, 671] width 169 height 33
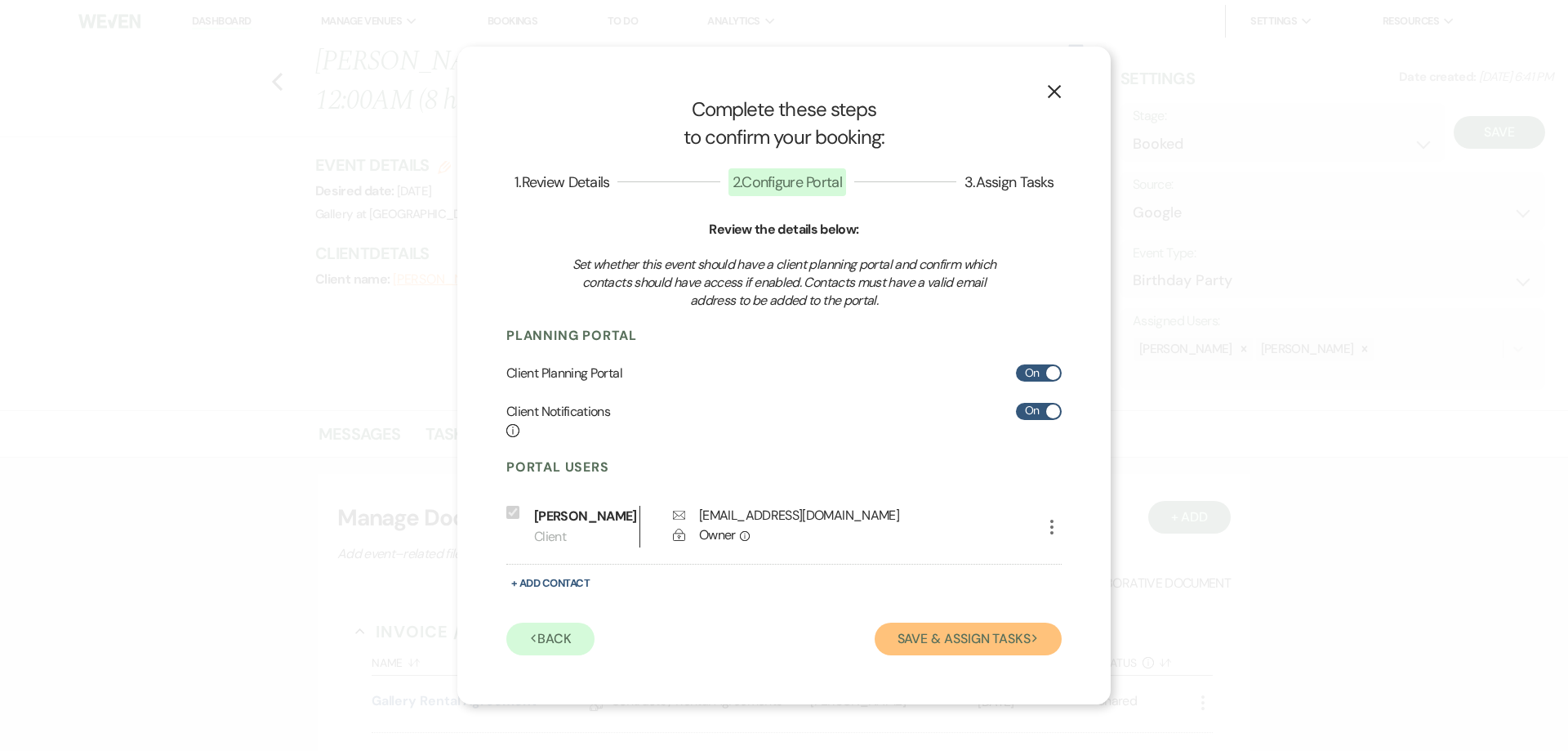
click at [991, 649] on button "Save & Assign Tasks Next" at bounding box center [968, 639] width 187 height 33
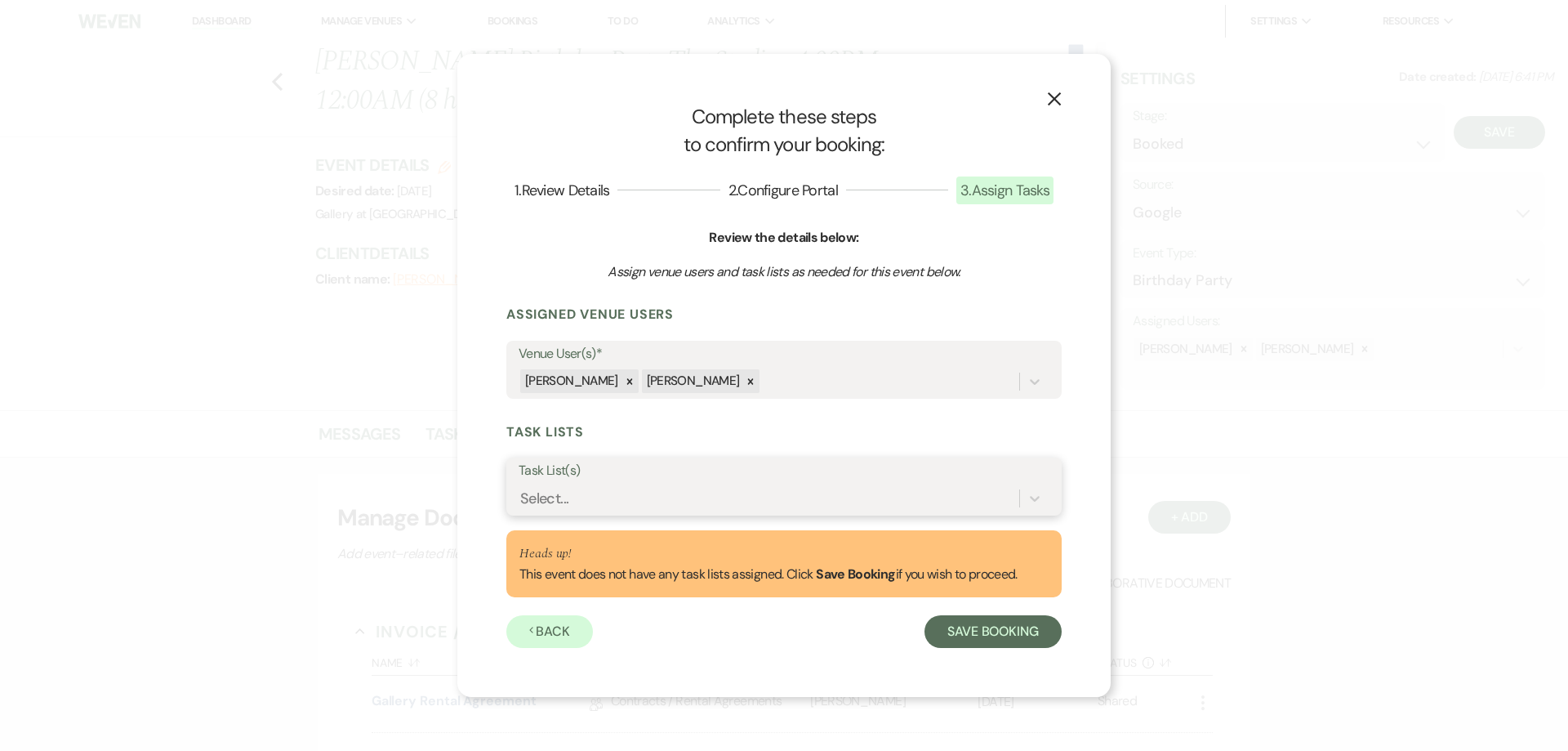
click at [826, 507] on div "Select..." at bounding box center [768, 497] width 501 height 28
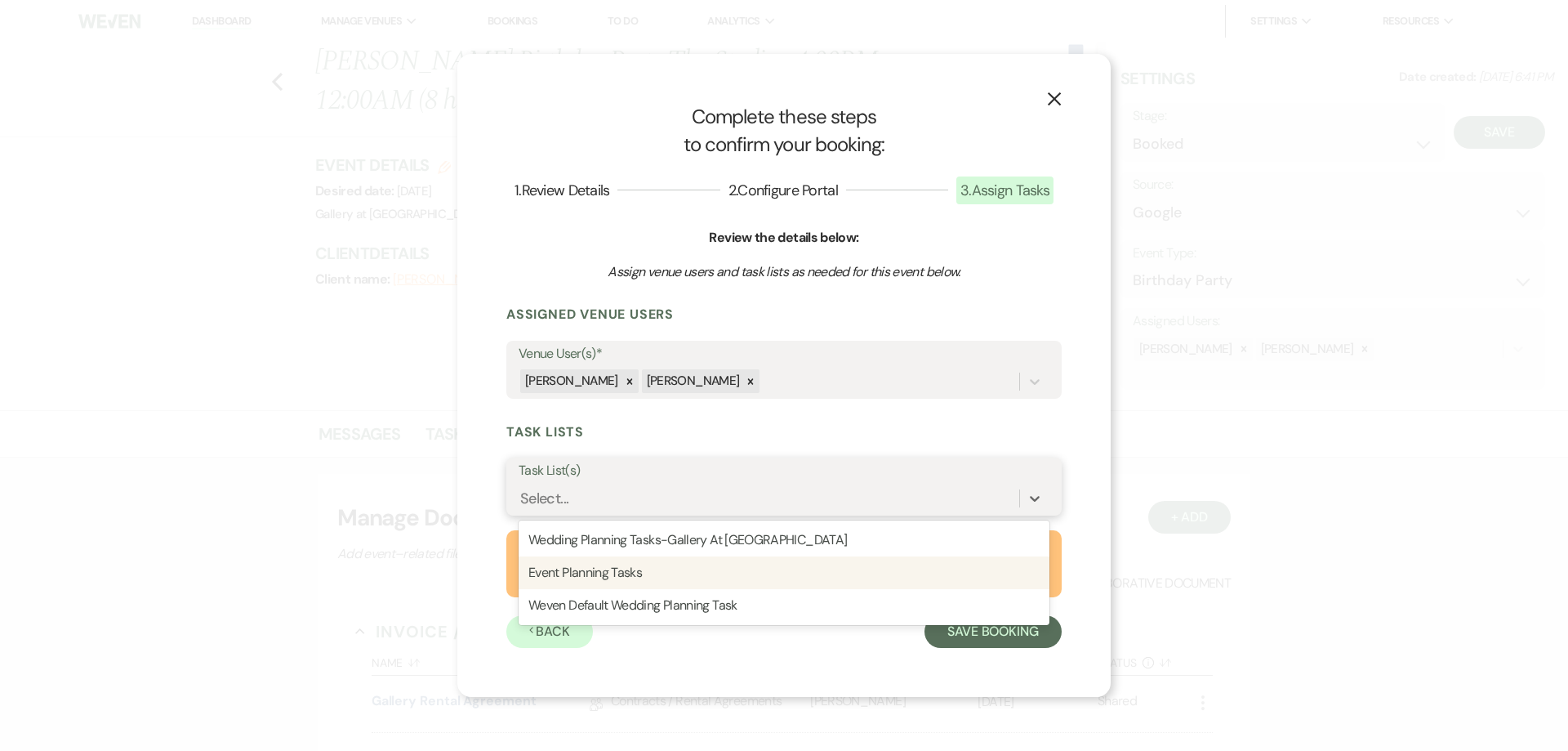
click at [810, 570] on div "Event Planning Tasks" at bounding box center [783, 573] width 531 height 33
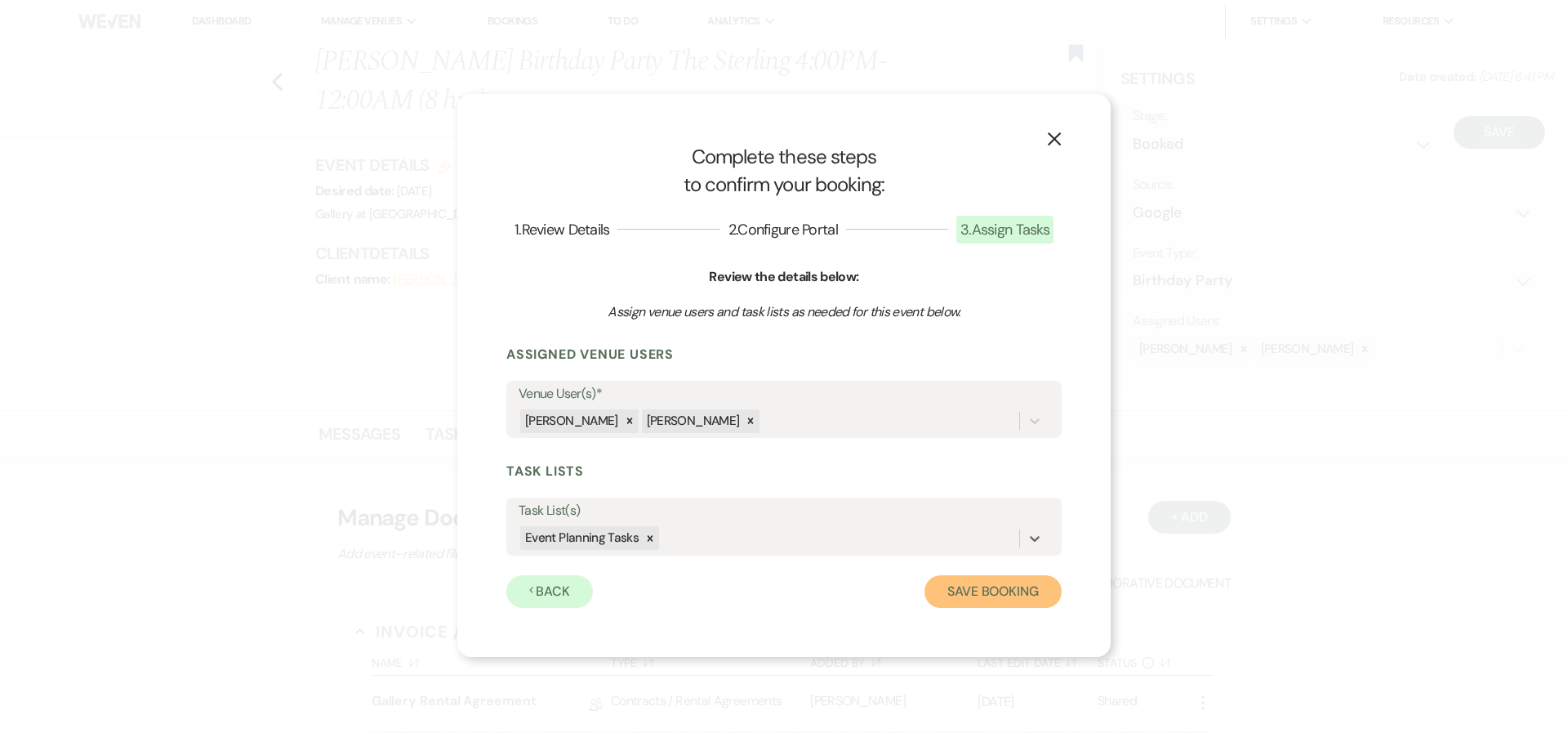
click at [949, 589] on button "Save Booking" at bounding box center [992, 591] width 137 height 33
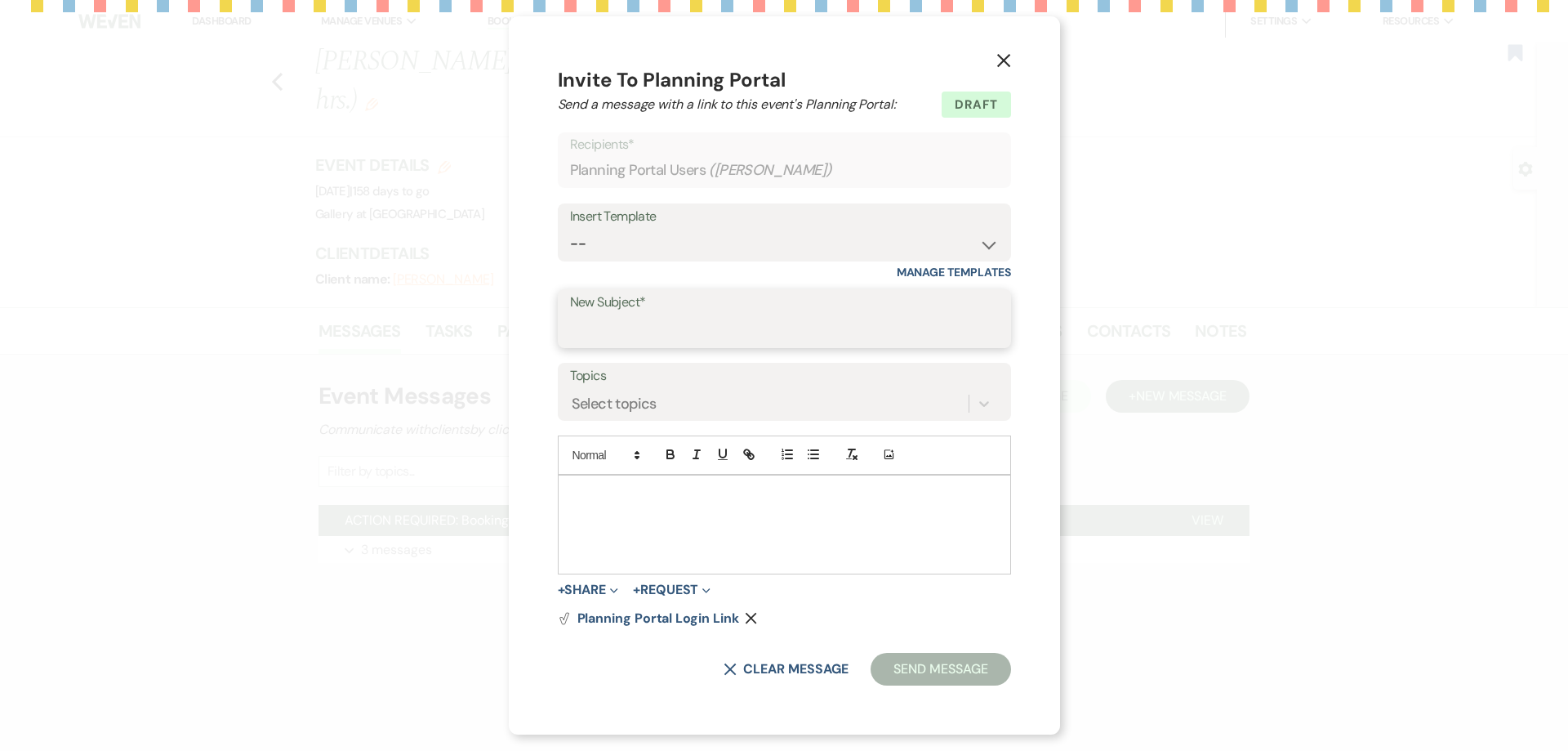
click at [712, 328] on input "New Subject*" at bounding box center [784, 330] width 429 height 32
click at [698, 245] on select "-- Initial Inquiry Response-DATE IS AVAILABLE Initial Inquiry Response-DATE NOT…" at bounding box center [784, 243] width 429 height 32
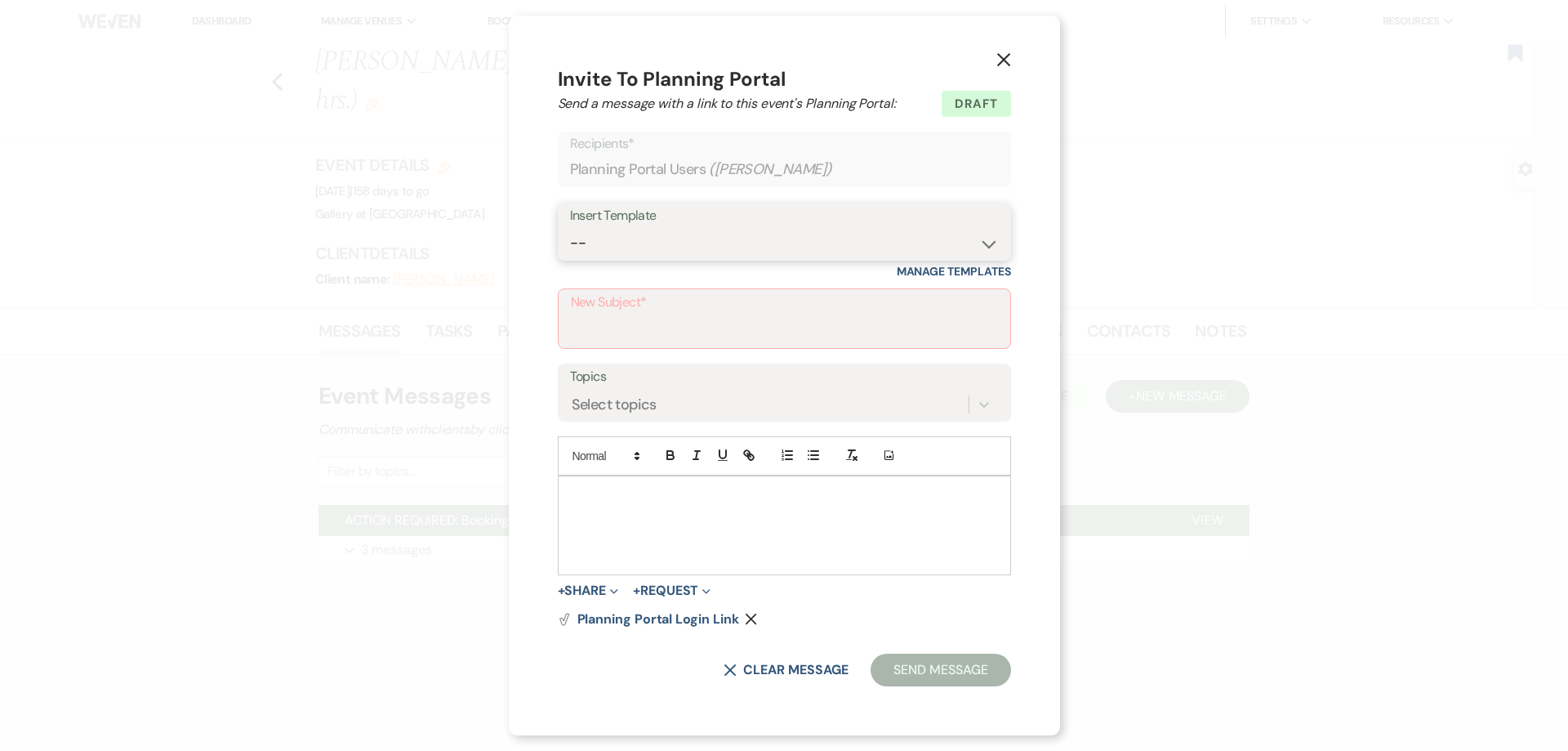
select select "2651"
click at [571, 227] on select "-- Initial Inquiry Response-DATE IS AVAILABLE Initial Inquiry Response-DATE NOT…" at bounding box center [784, 243] width 429 height 32
type input "Weven Planning Portal Introduction"
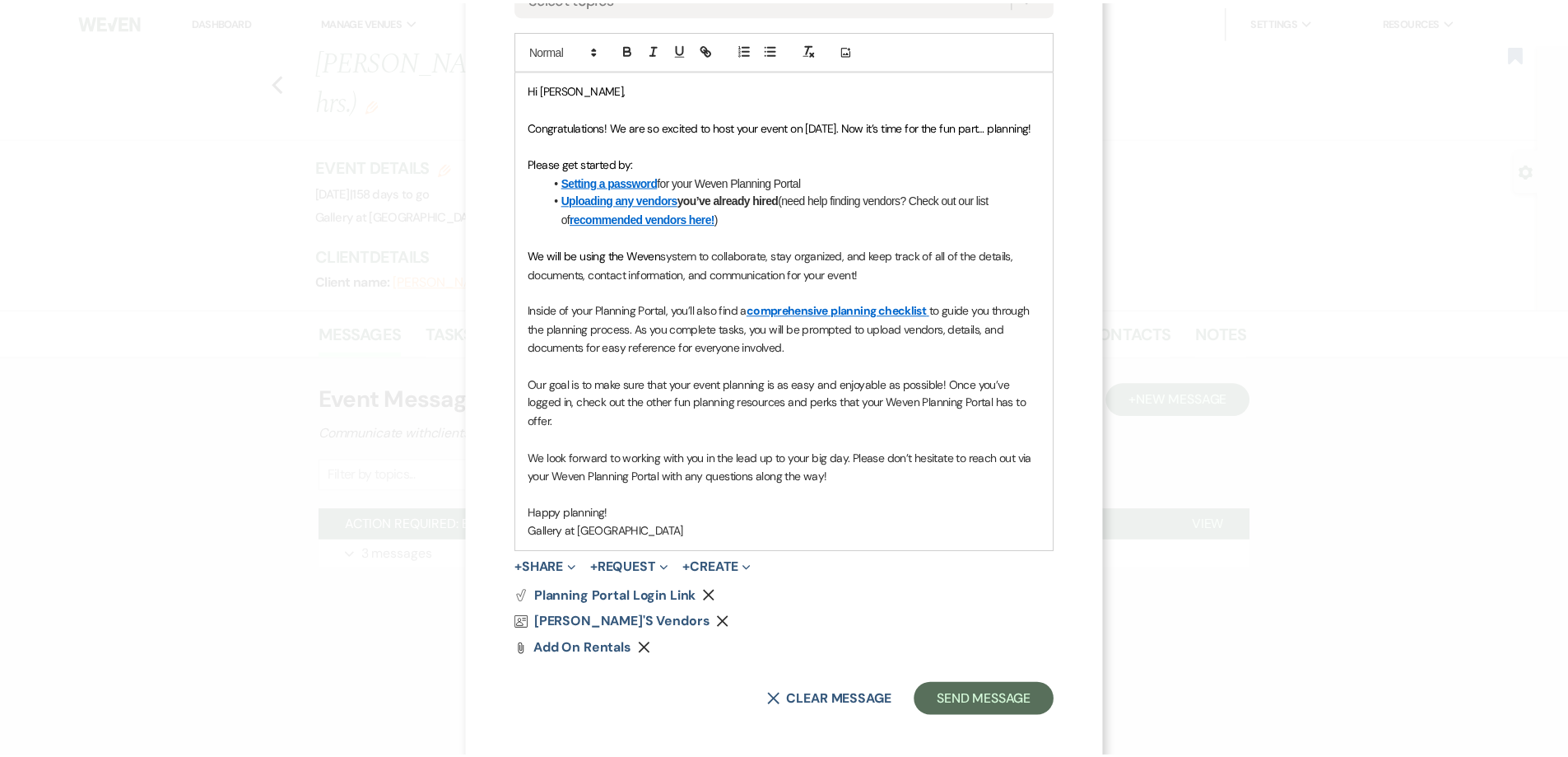
scroll to position [402, 0]
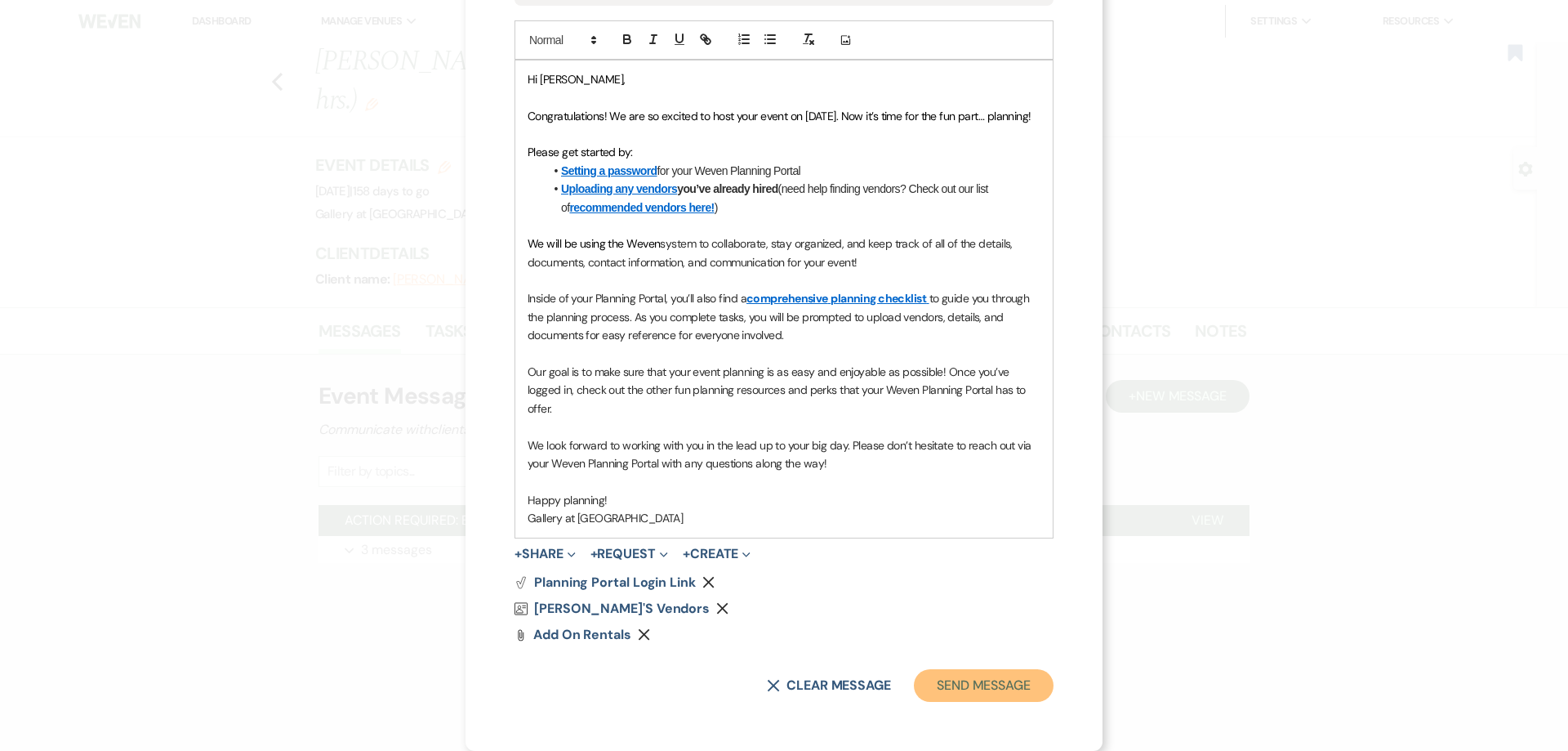
click at [962, 690] on button "Send Message" at bounding box center [983, 686] width 139 height 33
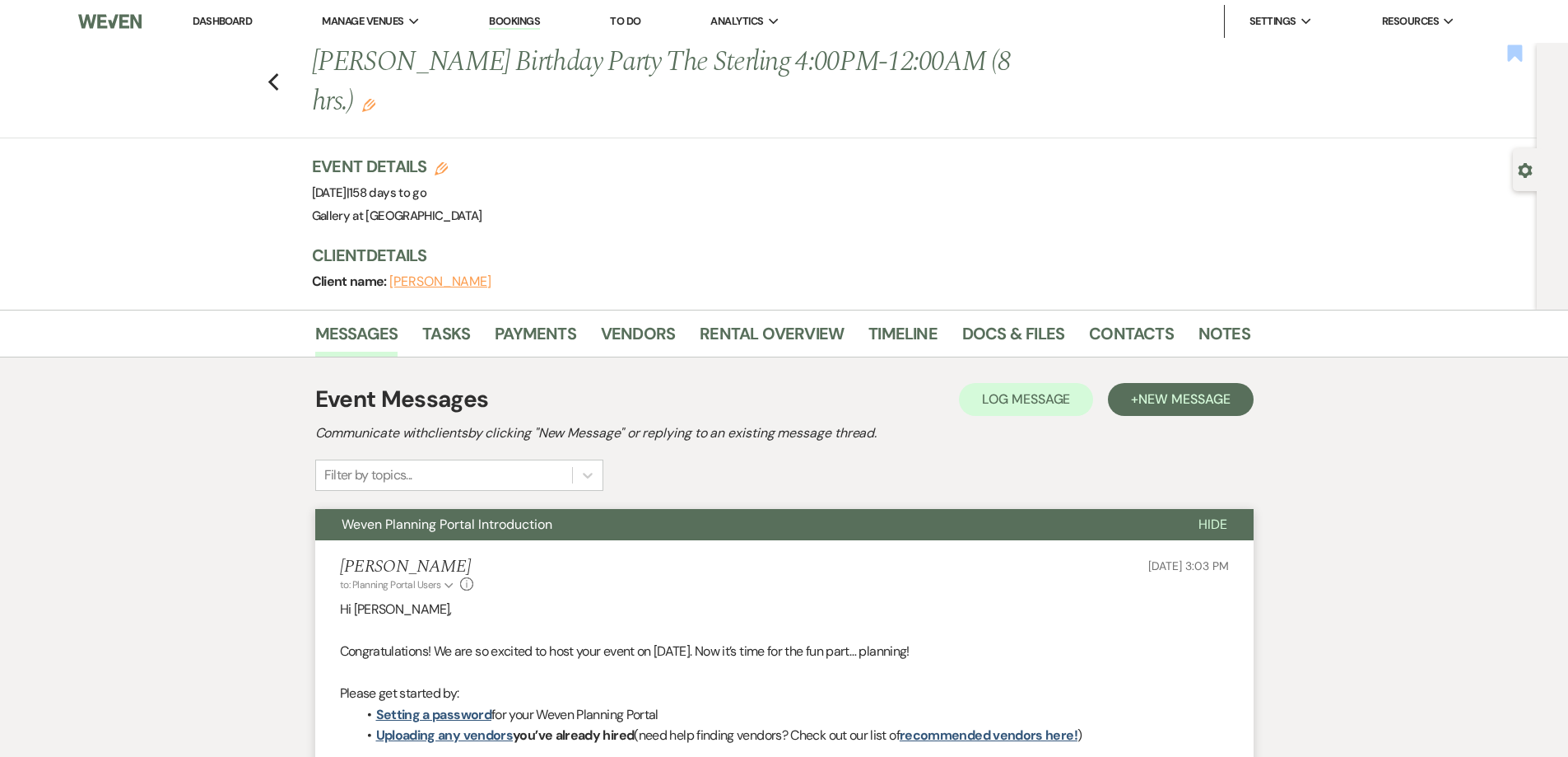
click at [1511, 48] on use "button" at bounding box center [1515, 52] width 15 height 17
click at [231, 23] on link "Dashboard" at bounding box center [222, 21] width 59 height 14
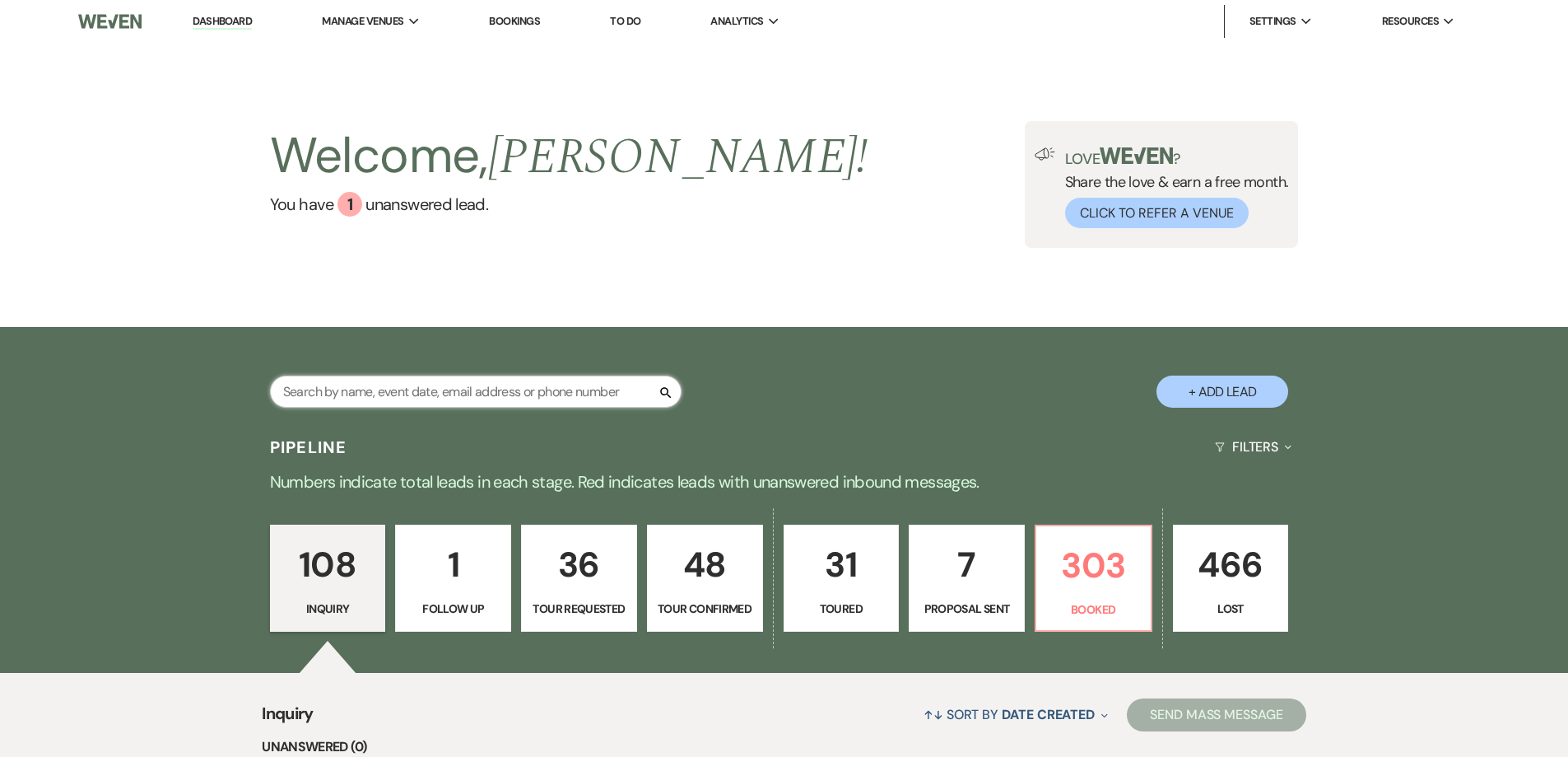
drag, startPoint x: 441, startPoint y: 392, endPoint x: 451, endPoint y: 382, distance: 14.1
click at [441, 393] on input "text" at bounding box center [475, 391] width 411 height 32
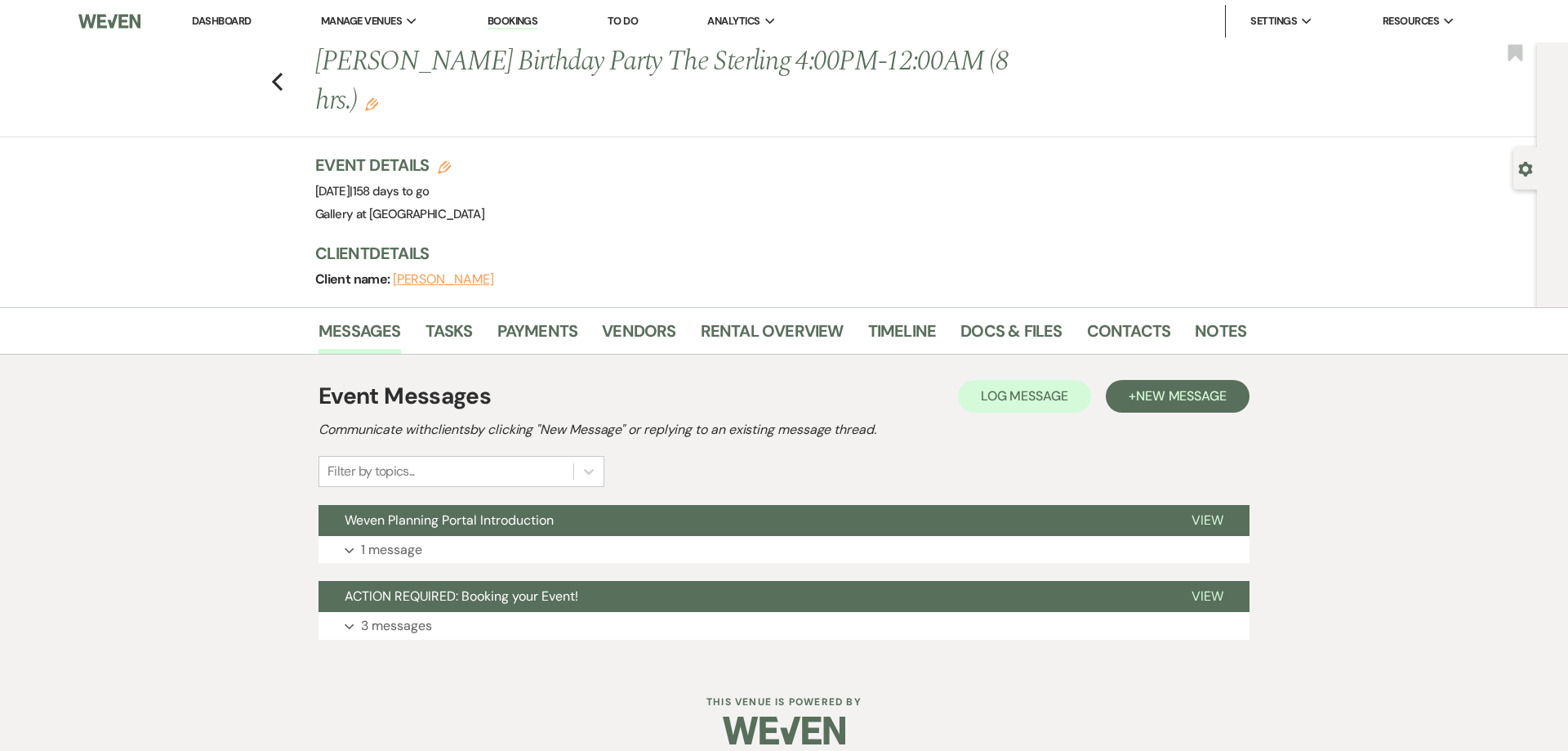
drag, startPoint x: 0, startPoint y: 0, endPoint x: 1518, endPoint y: 170, distance: 1527.5
click at [1519, 174] on icon "Gear" at bounding box center [1525, 169] width 15 height 15
select select "6"
select select "4"
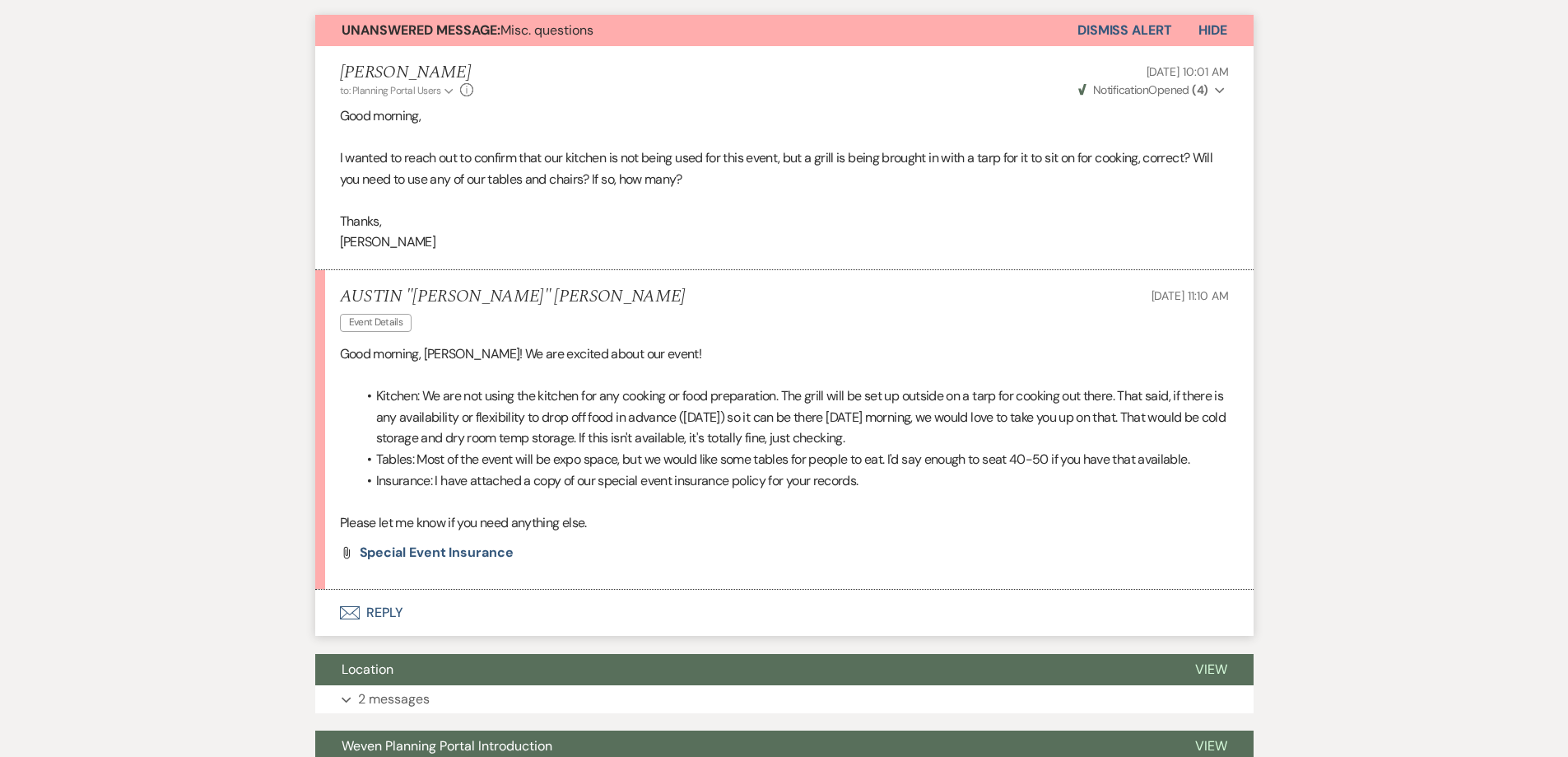
click at [428, 589] on button "Envelope Reply" at bounding box center [784, 612] width 939 height 46
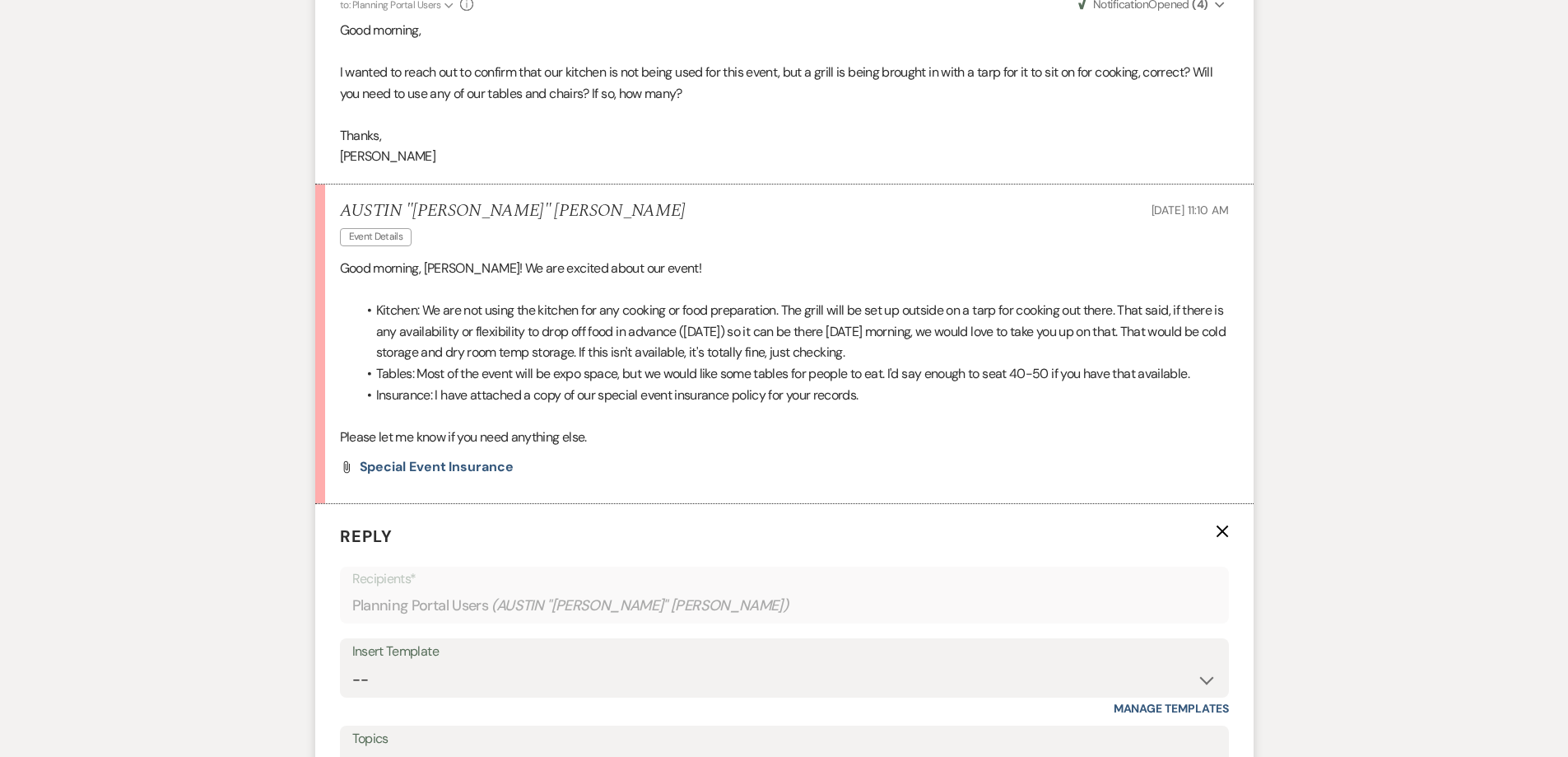
scroll to position [697, 0]
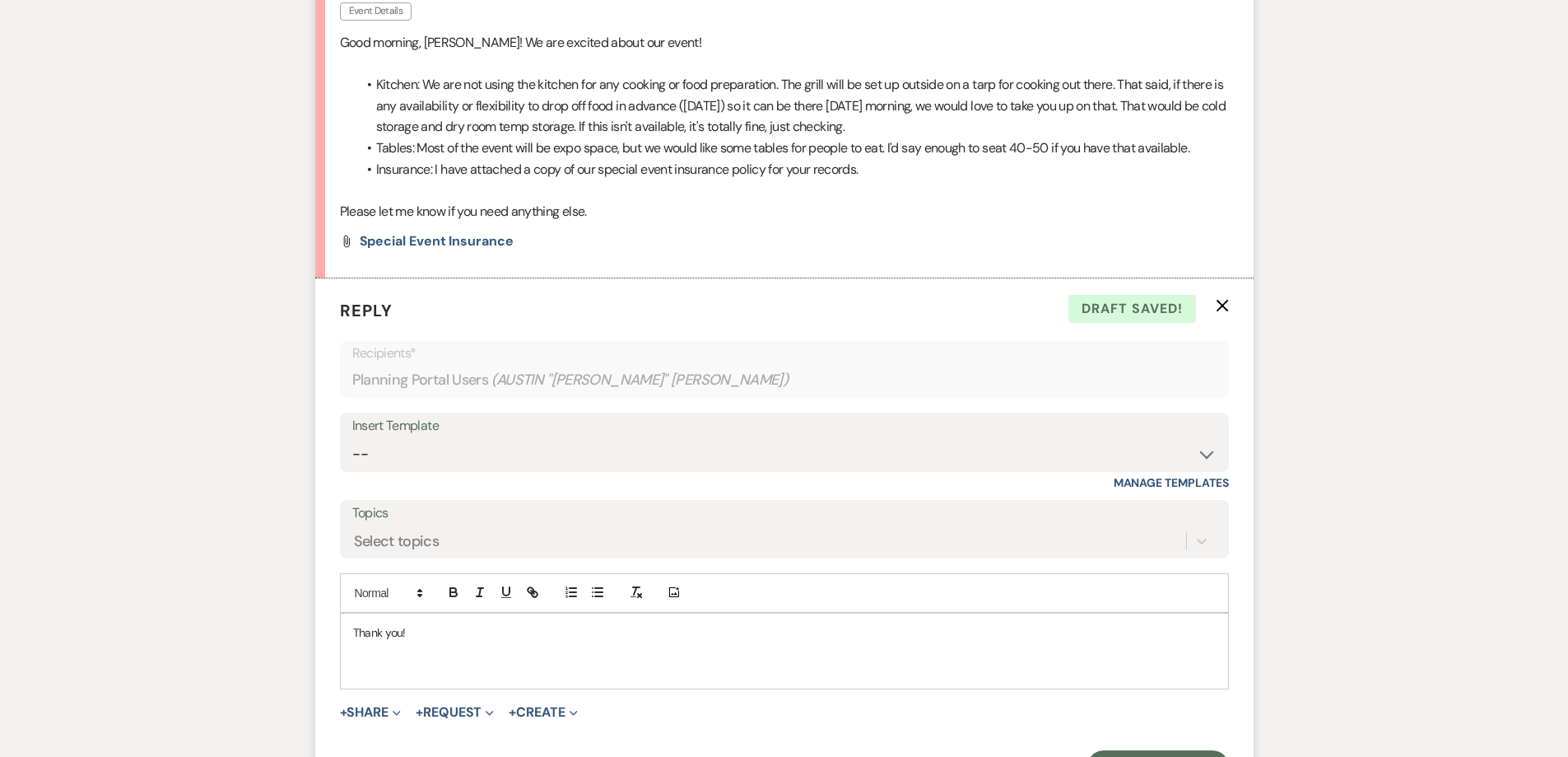
scroll to position [862, 0]
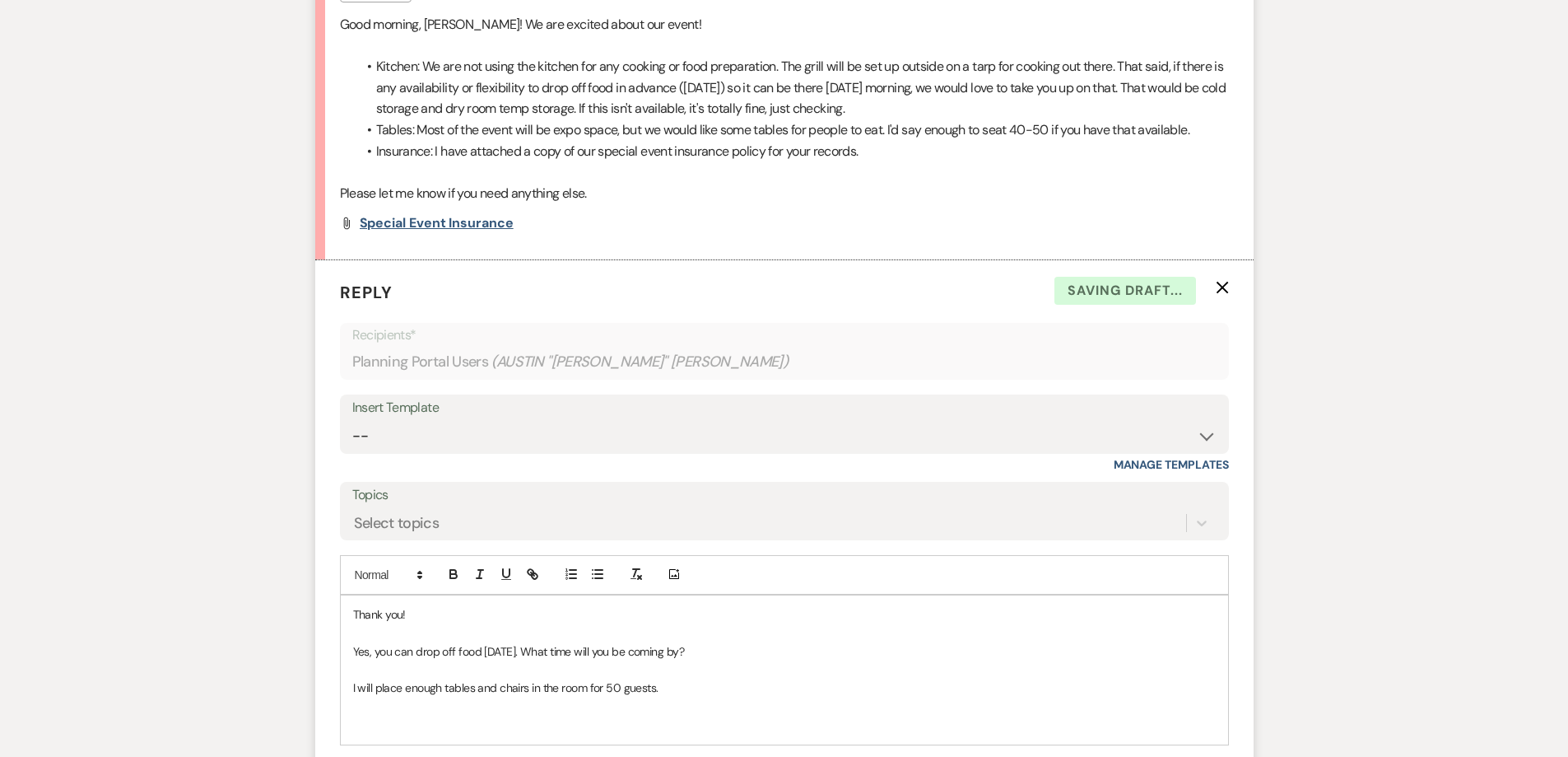
click at [386, 214] on span "Special Event Insurance" at bounding box center [436, 223] width 154 height 18
click at [544, 695] on div "Thank you! Yes, you can drop off food [DATE]. What time will you be coming by? …" at bounding box center [784, 670] width 888 height 149
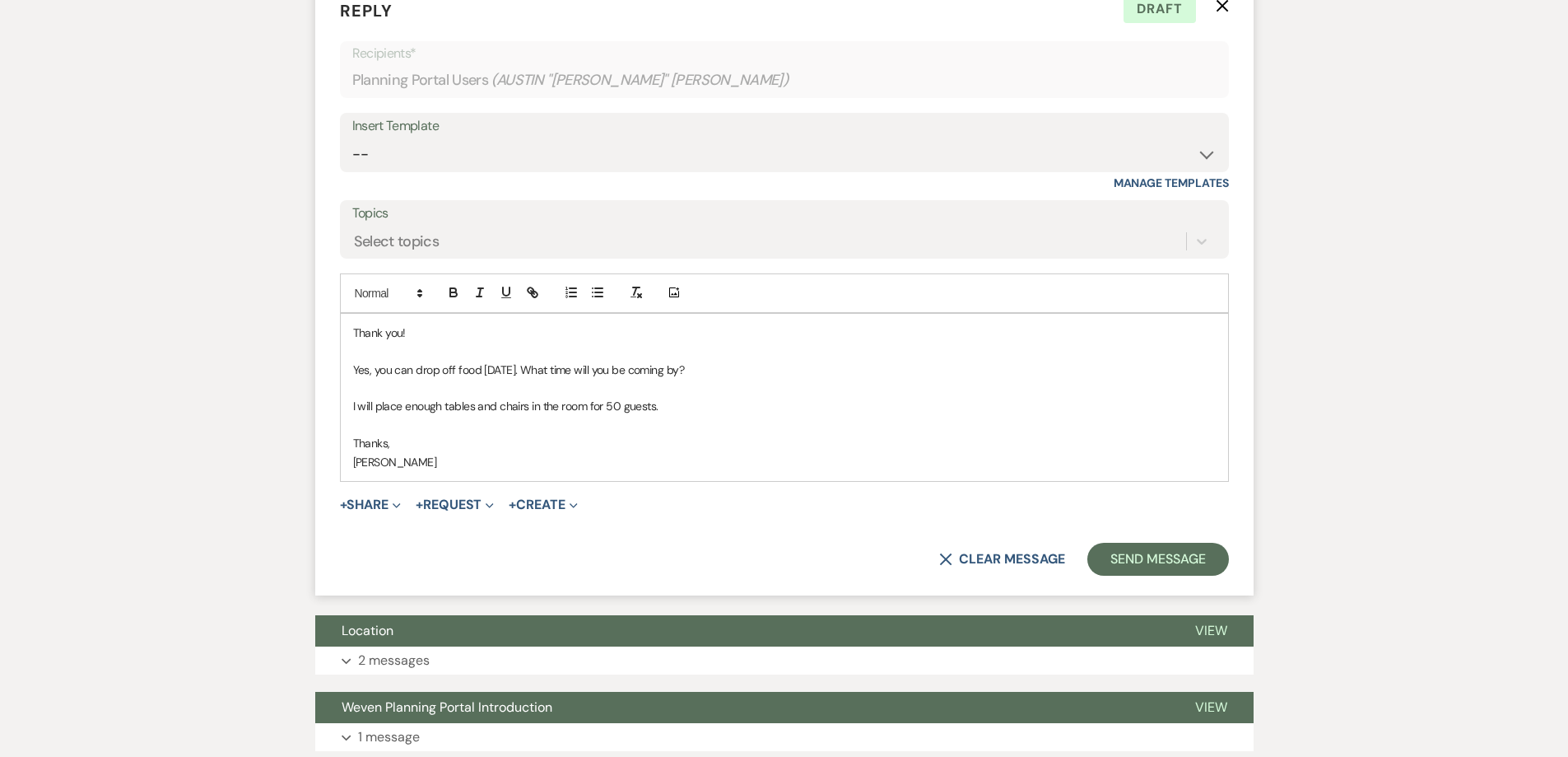
scroll to position [1191, 0]
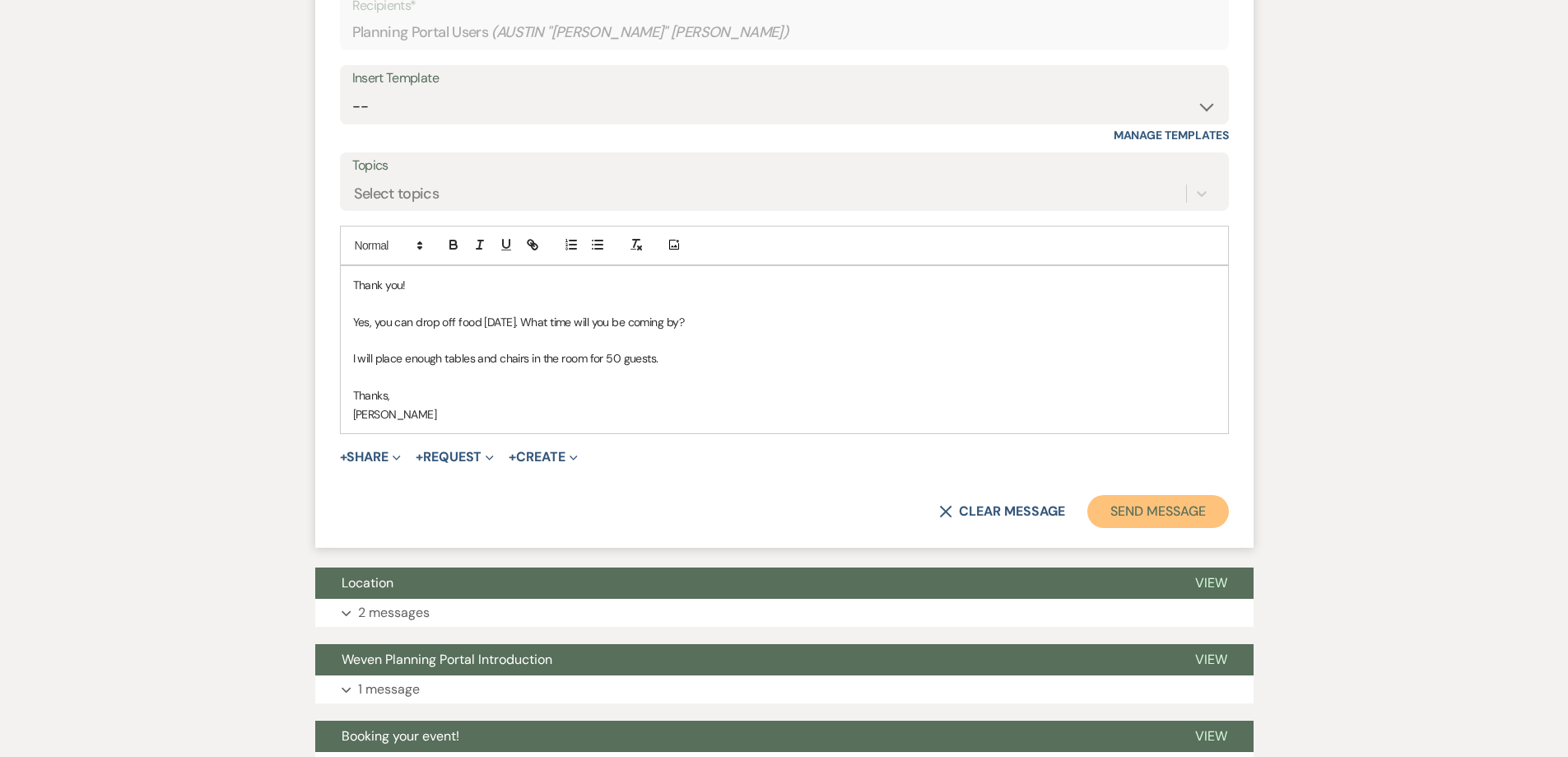
drag, startPoint x: 1147, startPoint y: 479, endPoint x: 1123, endPoint y: 460, distance: 30.6
click at [1147, 495] on button "Send Message" at bounding box center [1158, 512] width 140 height 33
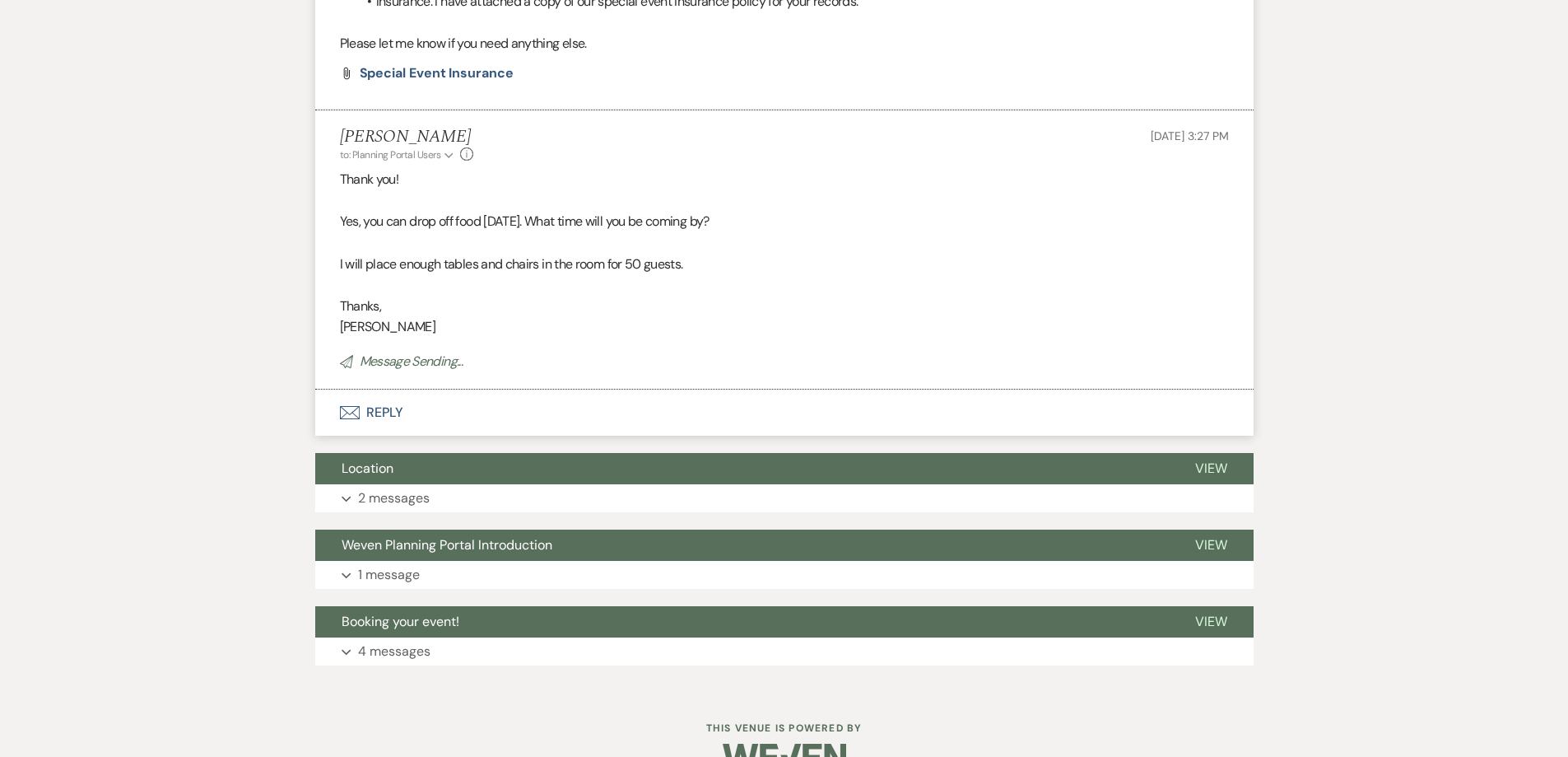
scroll to position [978, 0]
